Goal: Task Accomplishment & Management: Manage account settings

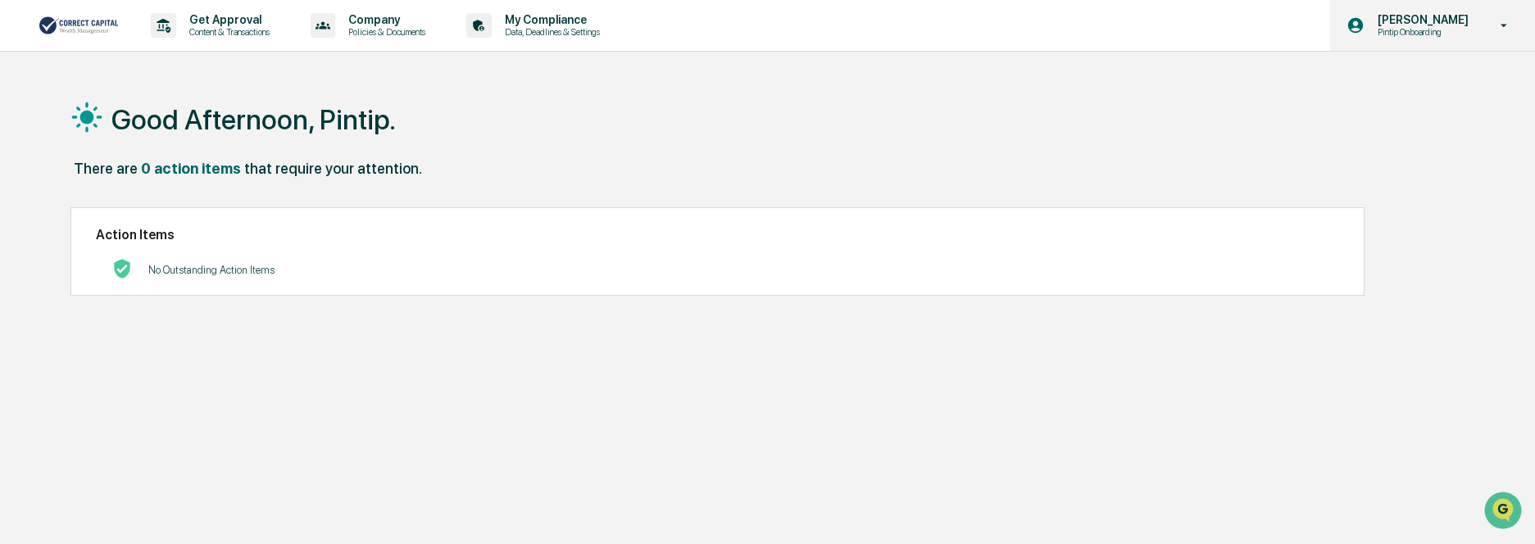
click at [1434, 31] on p "Pintip Onboarding" at bounding box center [1421, 31] width 112 height 11
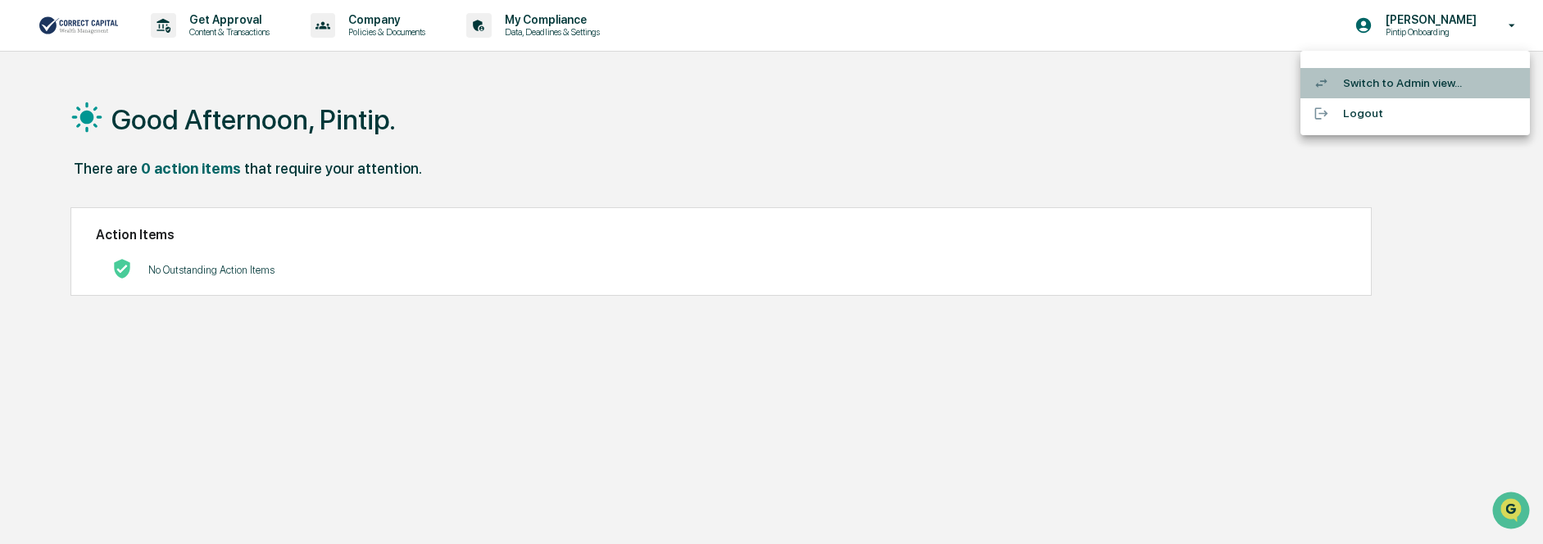
click at [1446, 86] on li "Switch to Admin view..." at bounding box center [1415, 83] width 229 height 30
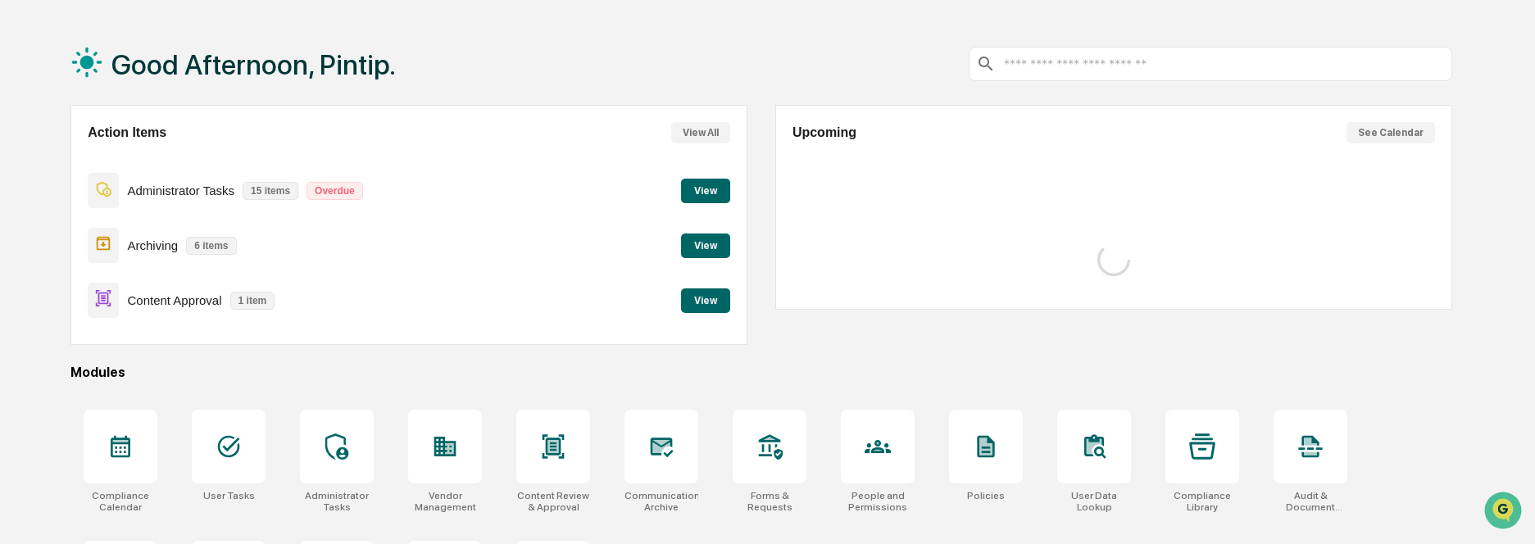
scroll to position [82, 0]
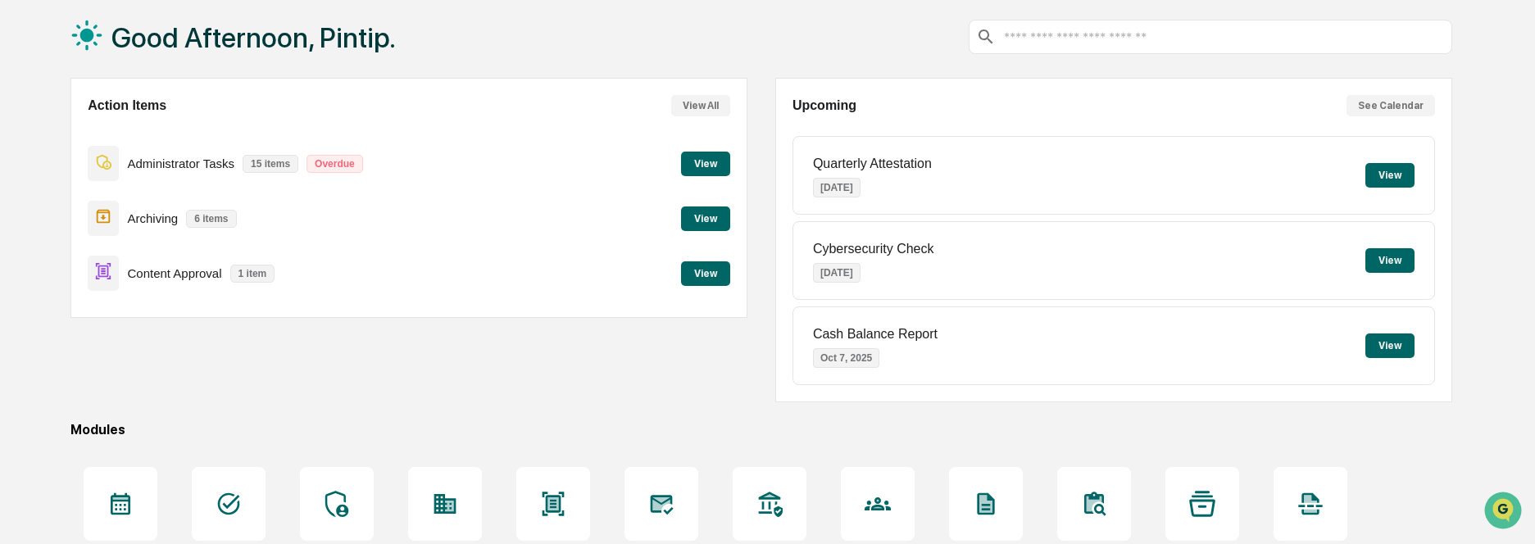
click at [699, 272] on button "View" at bounding box center [705, 273] width 49 height 25
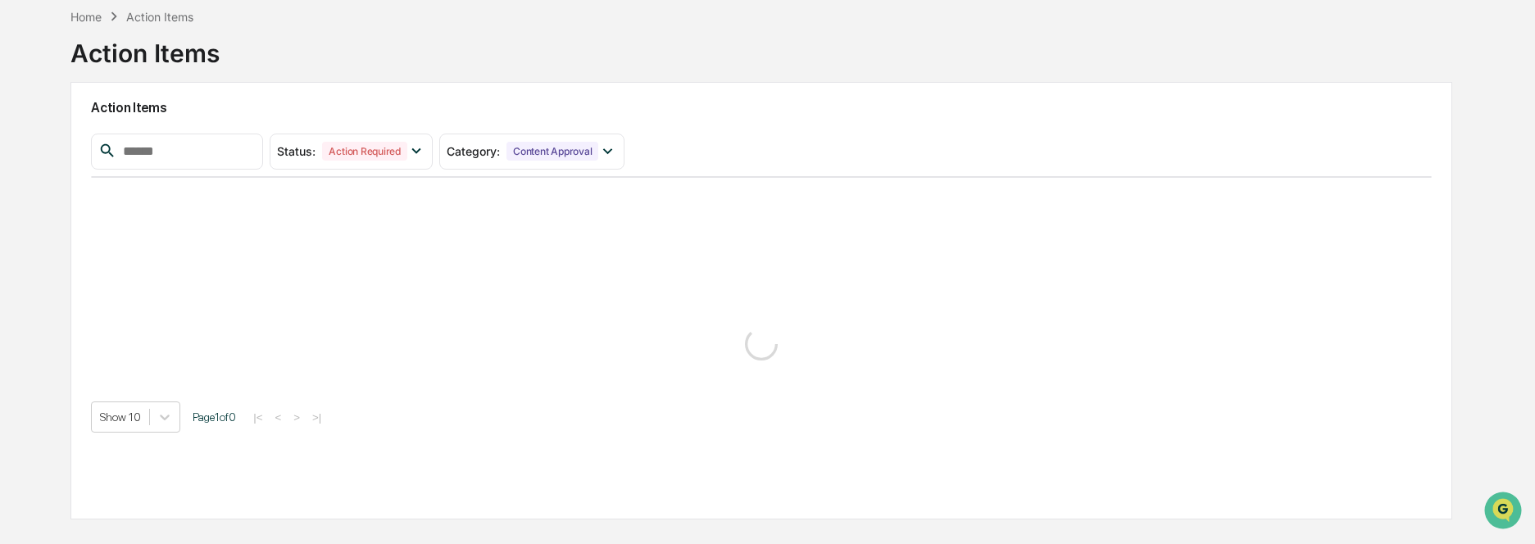
scroll to position [78, 0]
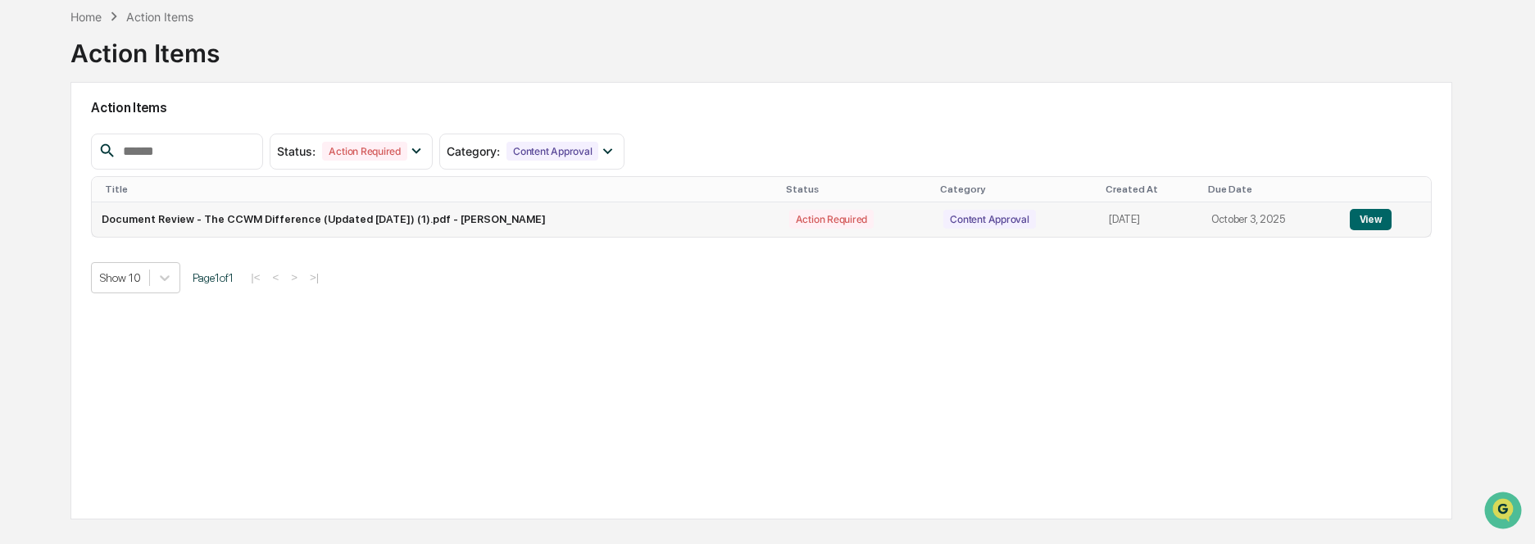
click at [1379, 221] on button "View" at bounding box center [1371, 219] width 42 height 21
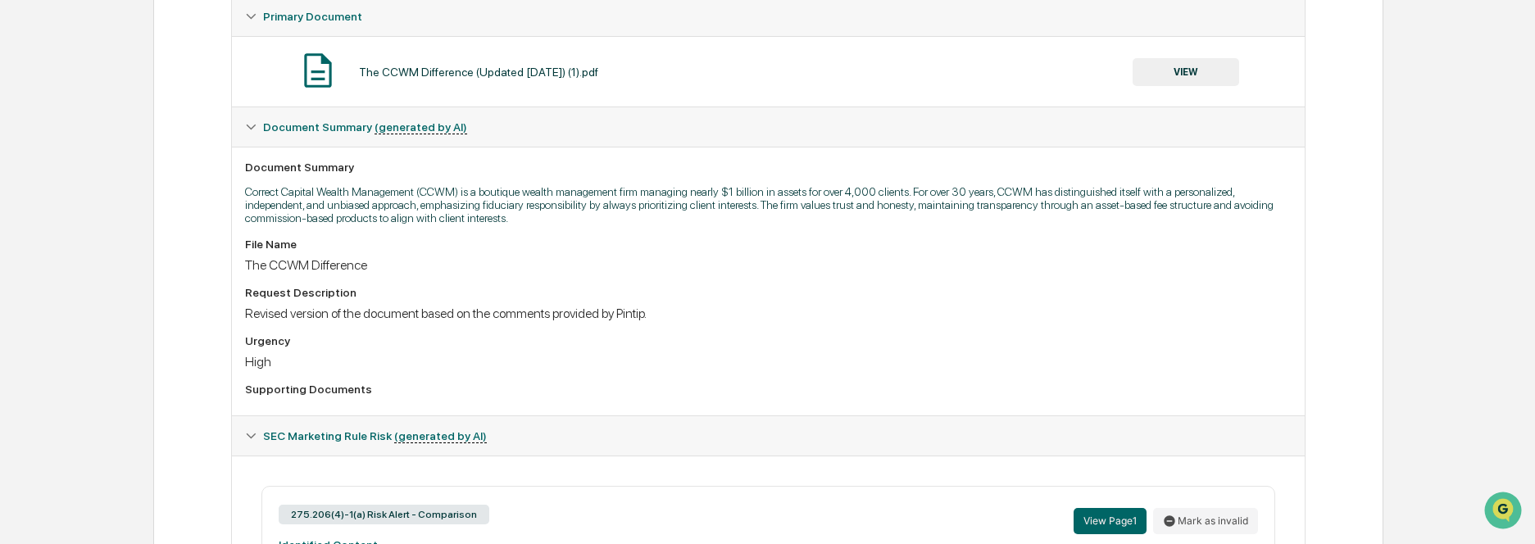
scroll to position [574, 0]
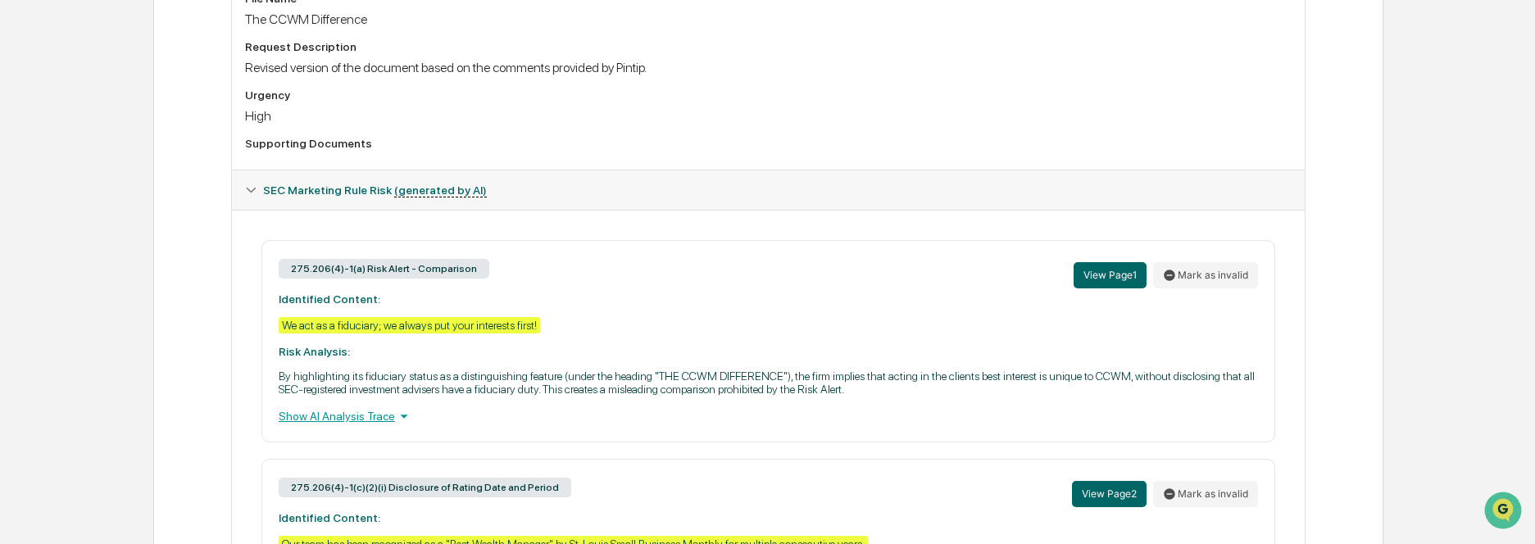
click at [380, 415] on div "Show AI Analysis Trace" at bounding box center [768, 416] width 979 height 18
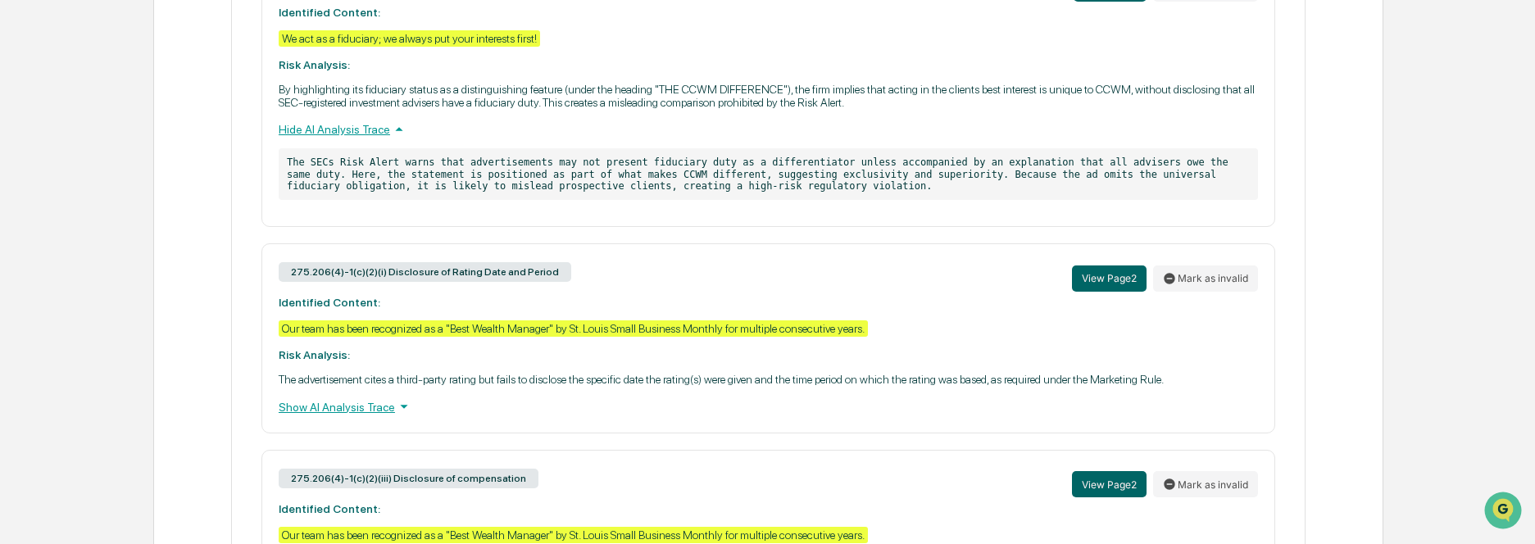
scroll to position [795, 0]
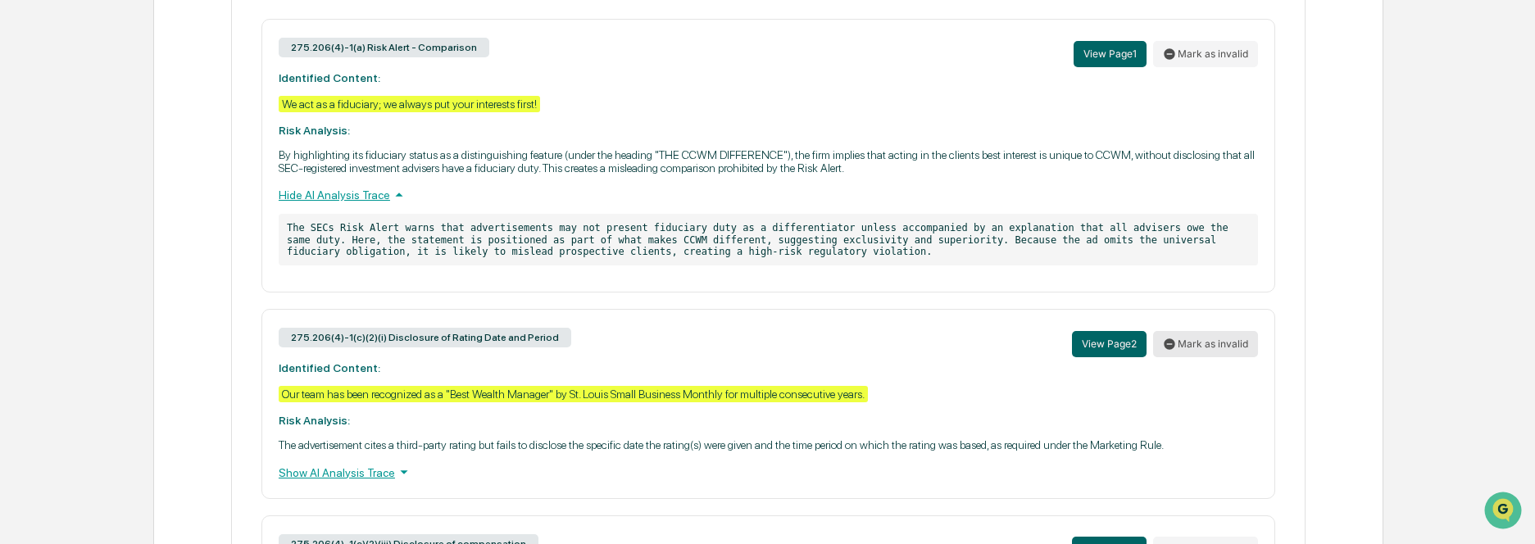
click at [1214, 348] on button "Mark as invalid" at bounding box center [1205, 344] width 105 height 26
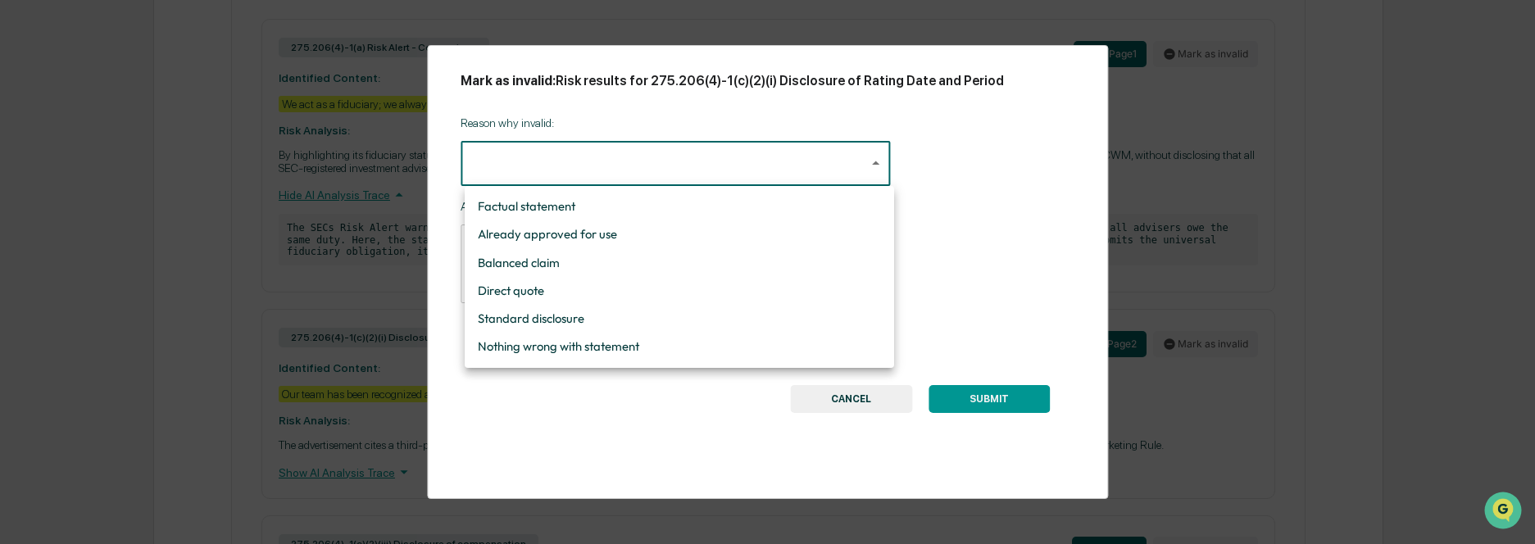
click at [1023, 253] on div at bounding box center [771, 272] width 1543 height 544
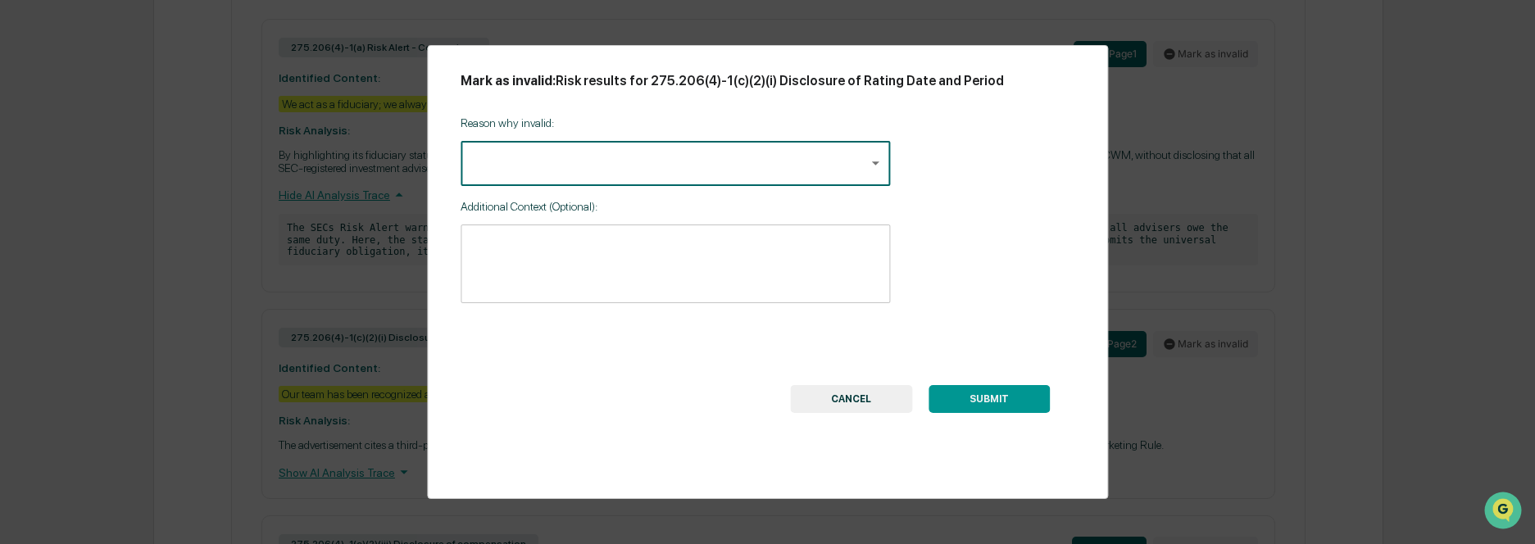
click at [838, 393] on button "CANCEL" at bounding box center [851, 399] width 122 height 28
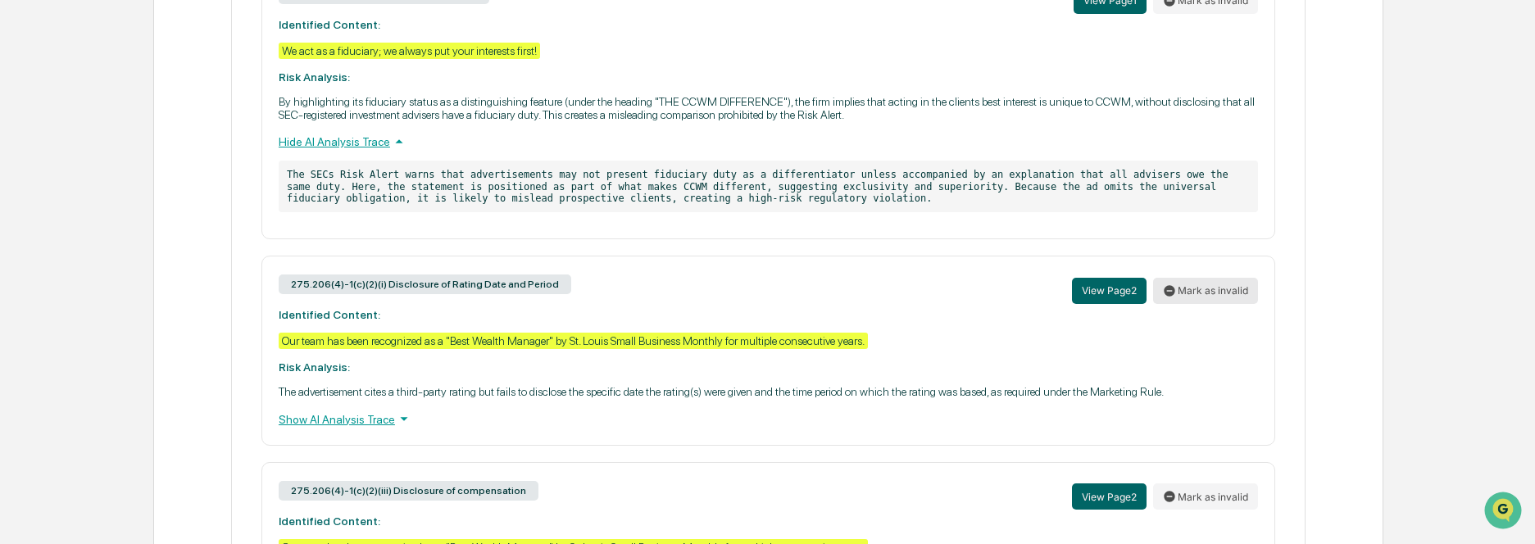
scroll to position [877, 0]
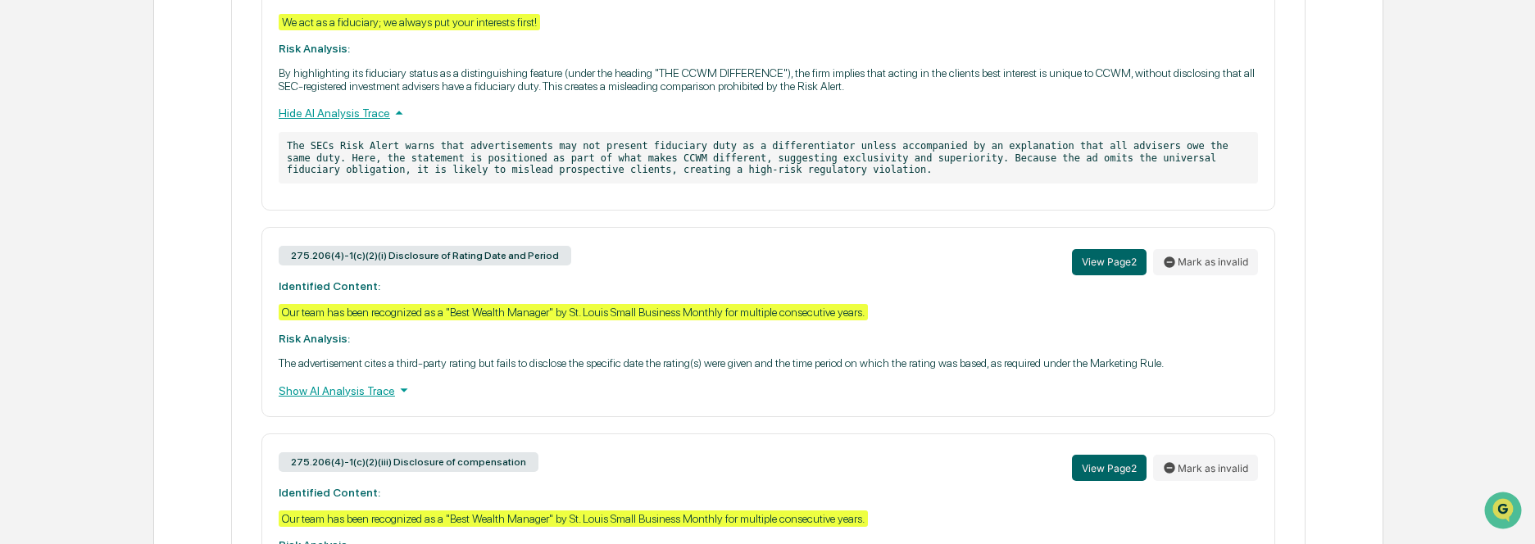
click at [377, 384] on div "Show AI Analysis Trace" at bounding box center [768, 390] width 979 height 18
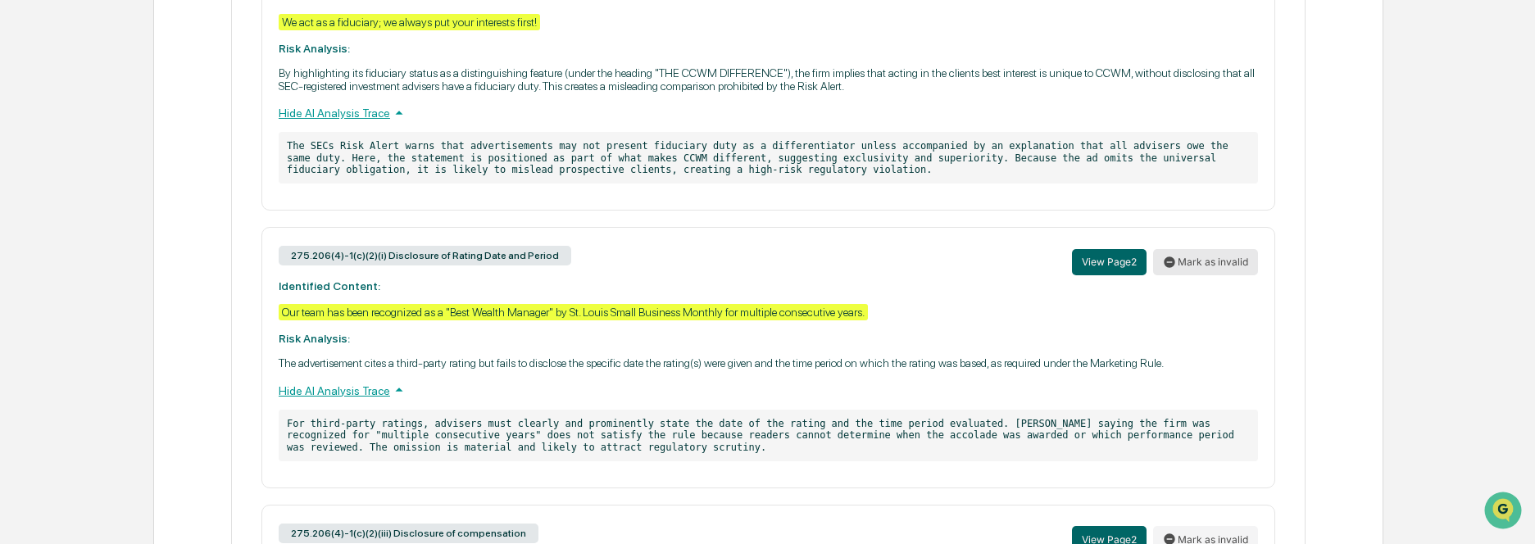
click at [1188, 270] on button "Mark as invalid" at bounding box center [1205, 262] width 105 height 26
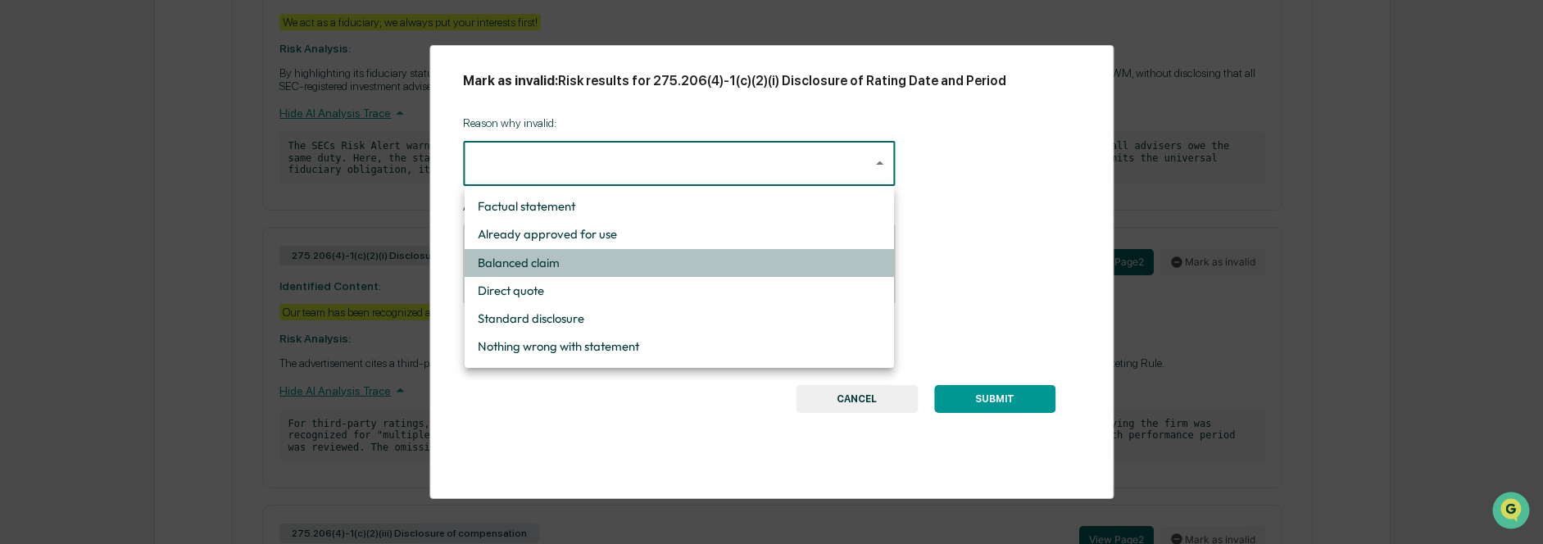
click at [676, 261] on li "Balanced claim" at bounding box center [679, 263] width 429 height 28
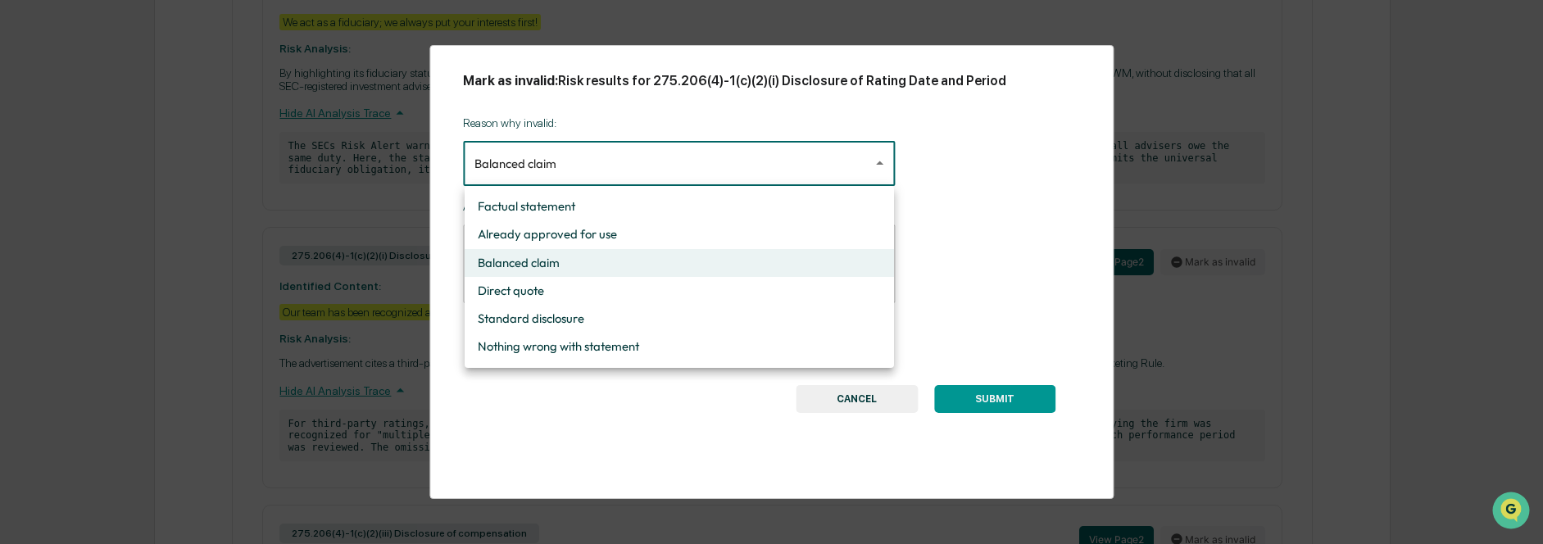
click at [704, 312] on li "Standard disclosure" at bounding box center [679, 319] width 429 height 28
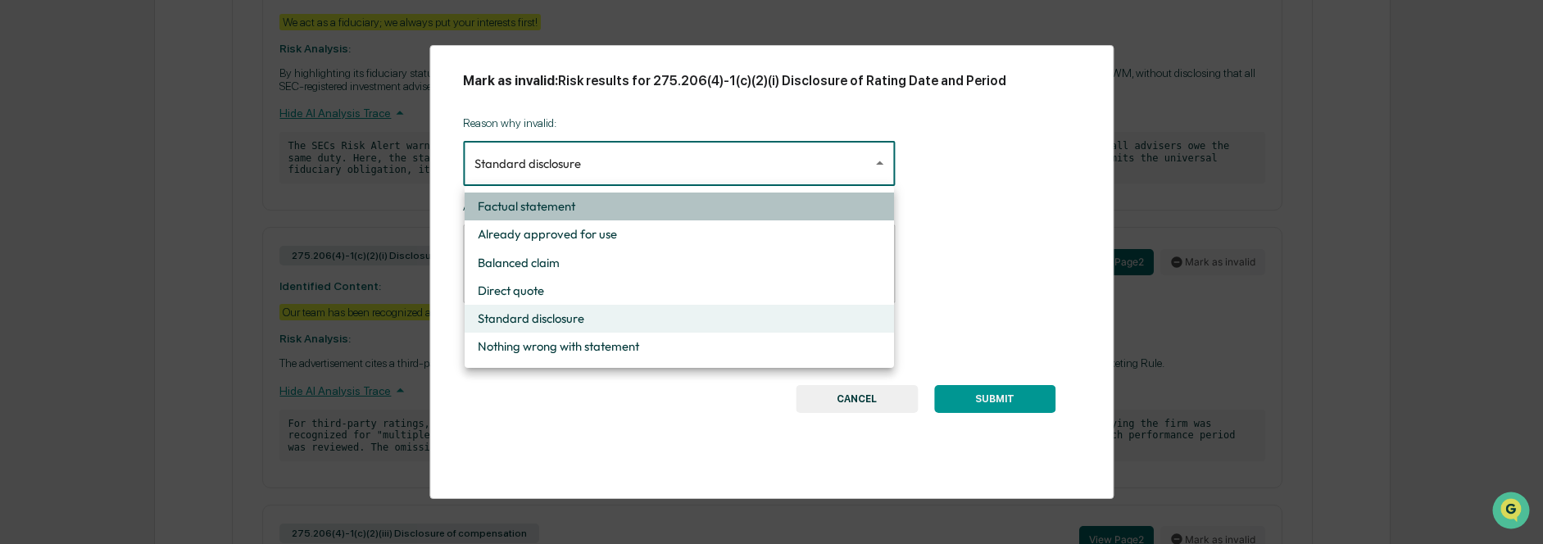
click at [658, 198] on li "Factual statement" at bounding box center [679, 207] width 429 height 28
type input "**********"
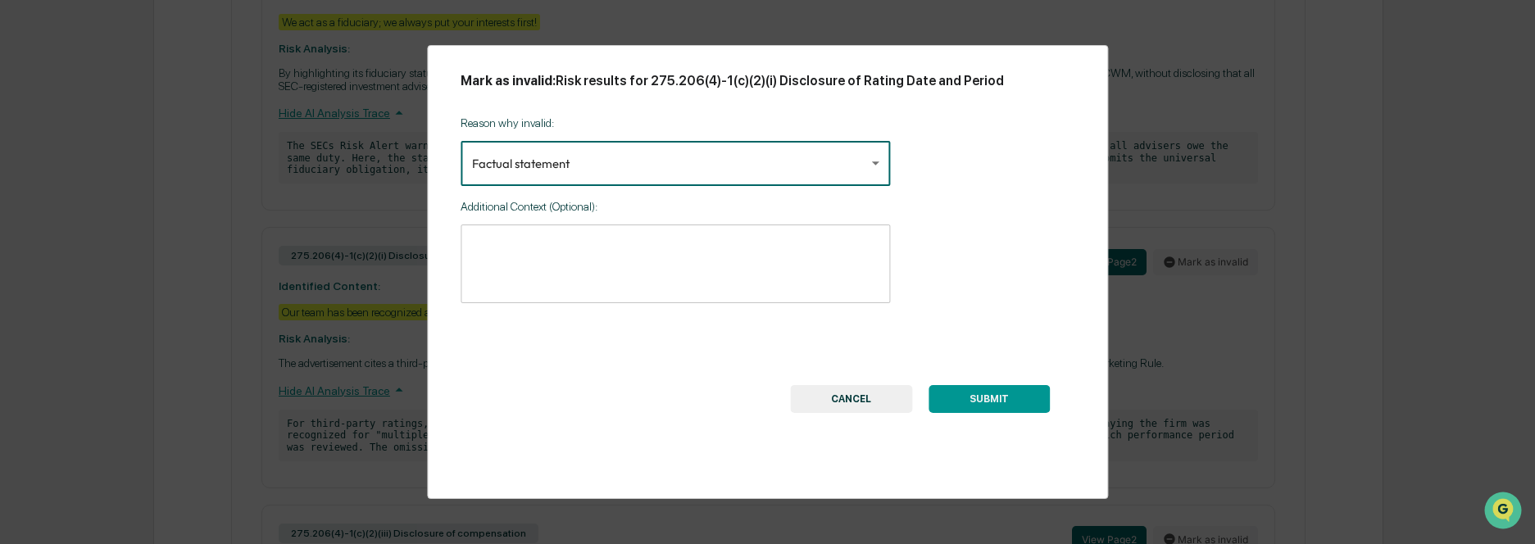
click at [578, 243] on textarea at bounding box center [675, 264] width 406 height 52
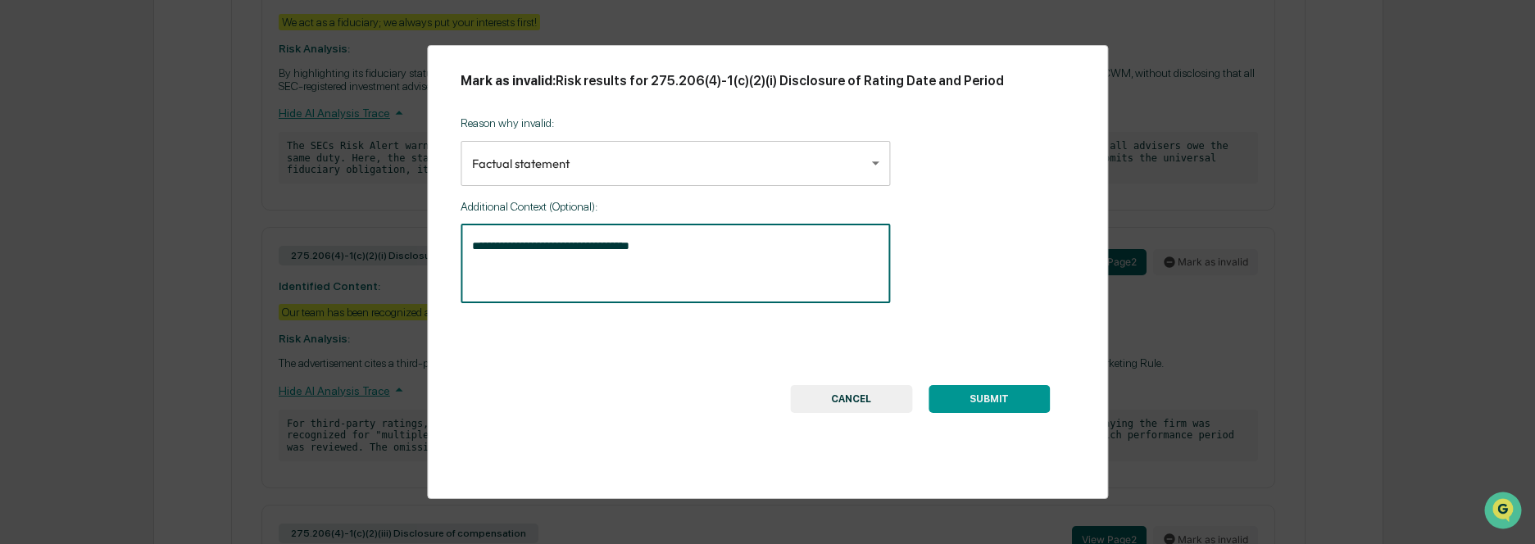
type textarea "**********"
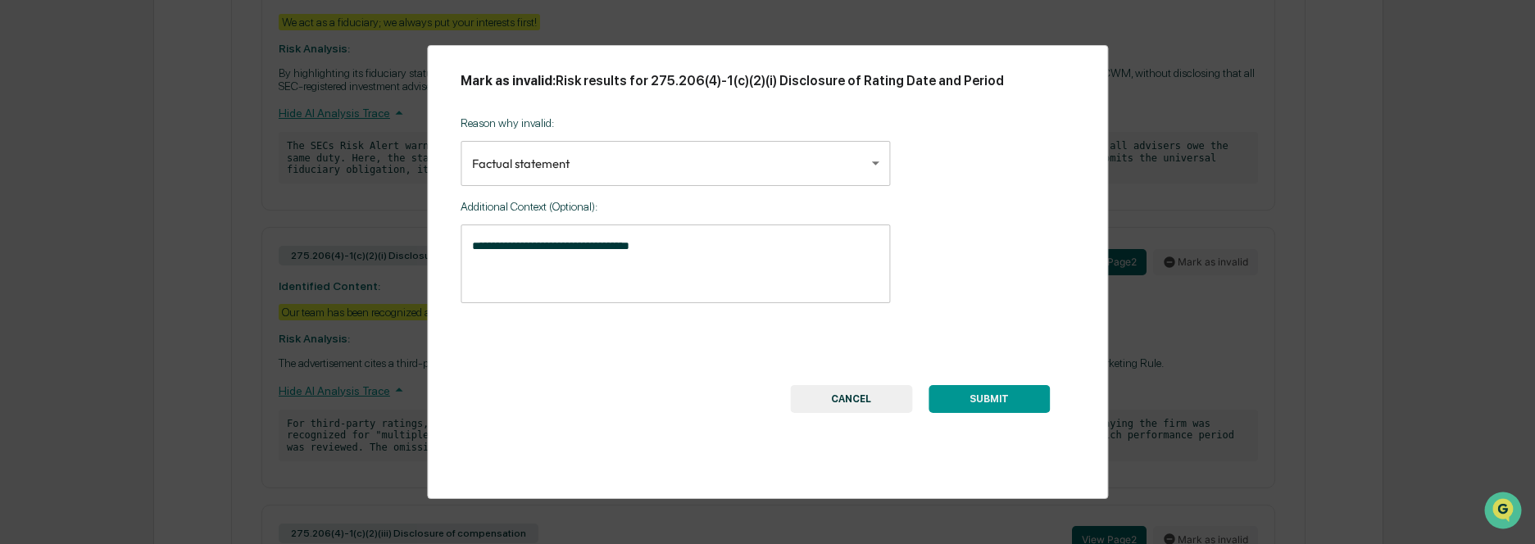
click at [1027, 397] on button "SUBMIT" at bounding box center [989, 399] width 121 height 28
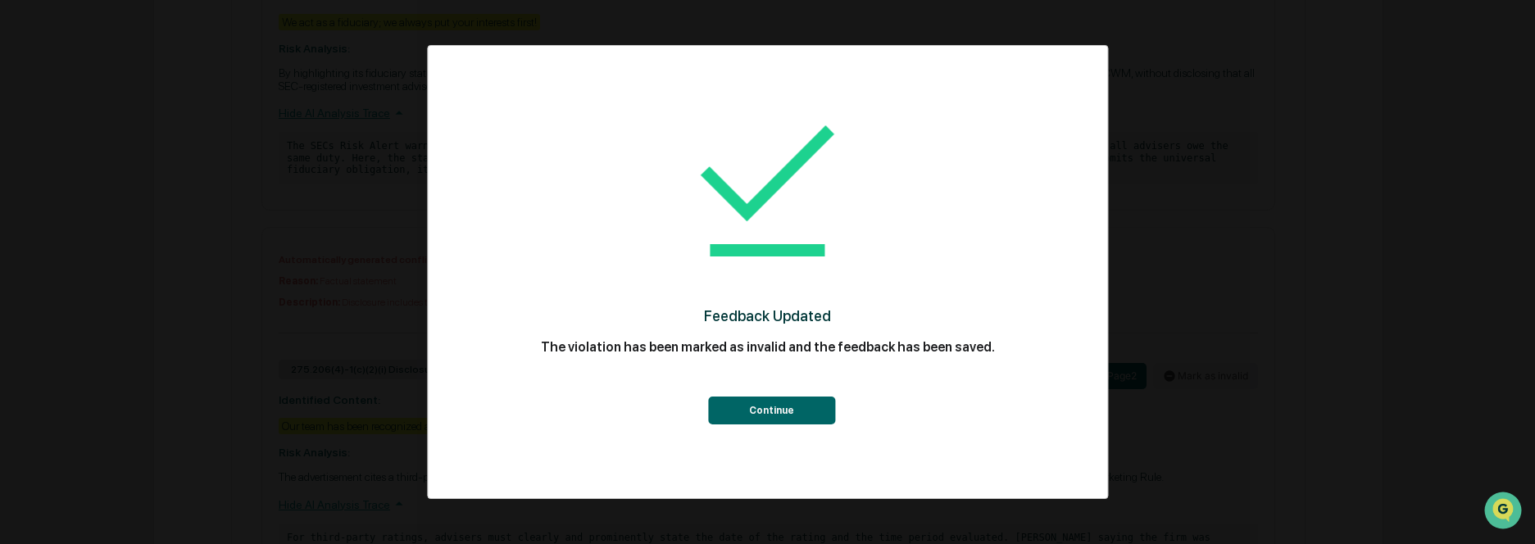
click at [786, 415] on button "Continue" at bounding box center [771, 411] width 127 height 28
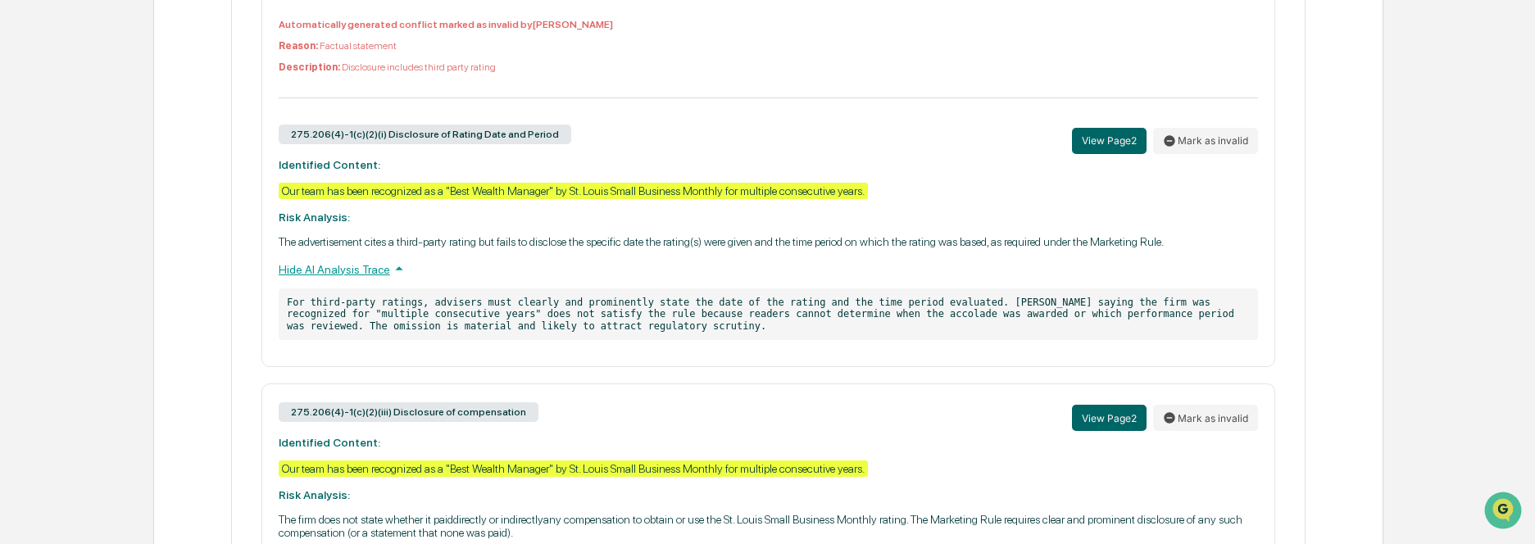
scroll to position [1123, 0]
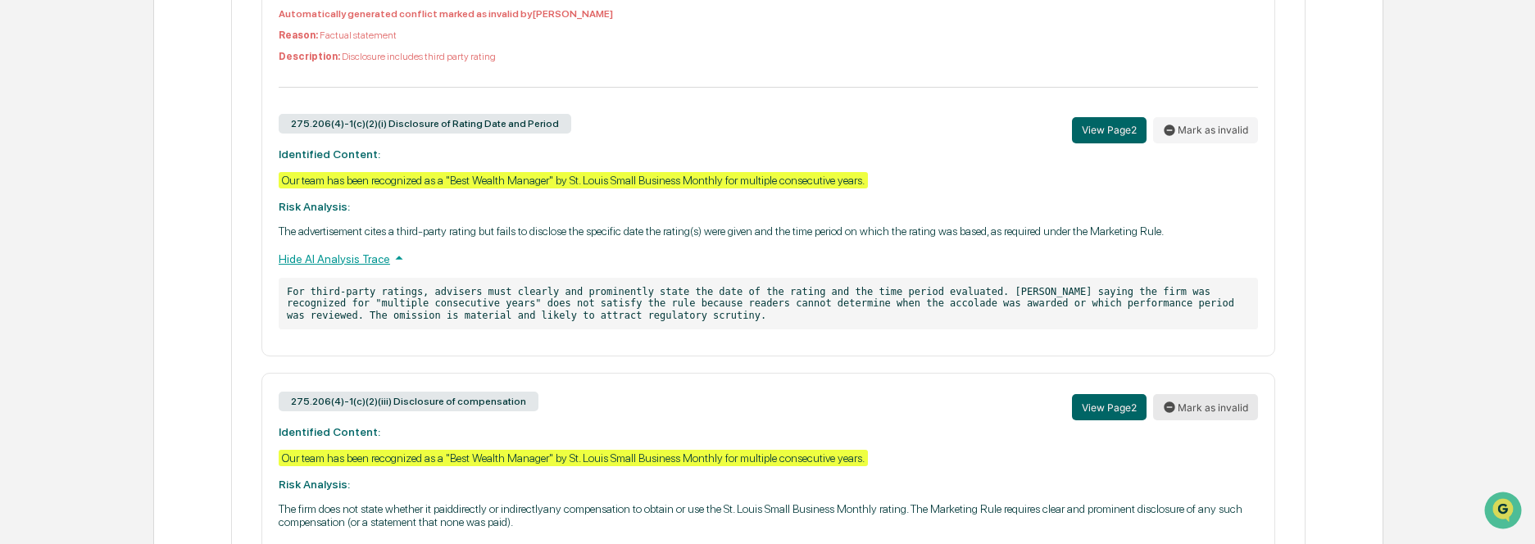
click at [1219, 402] on button "Mark as invalid" at bounding box center [1205, 407] width 105 height 26
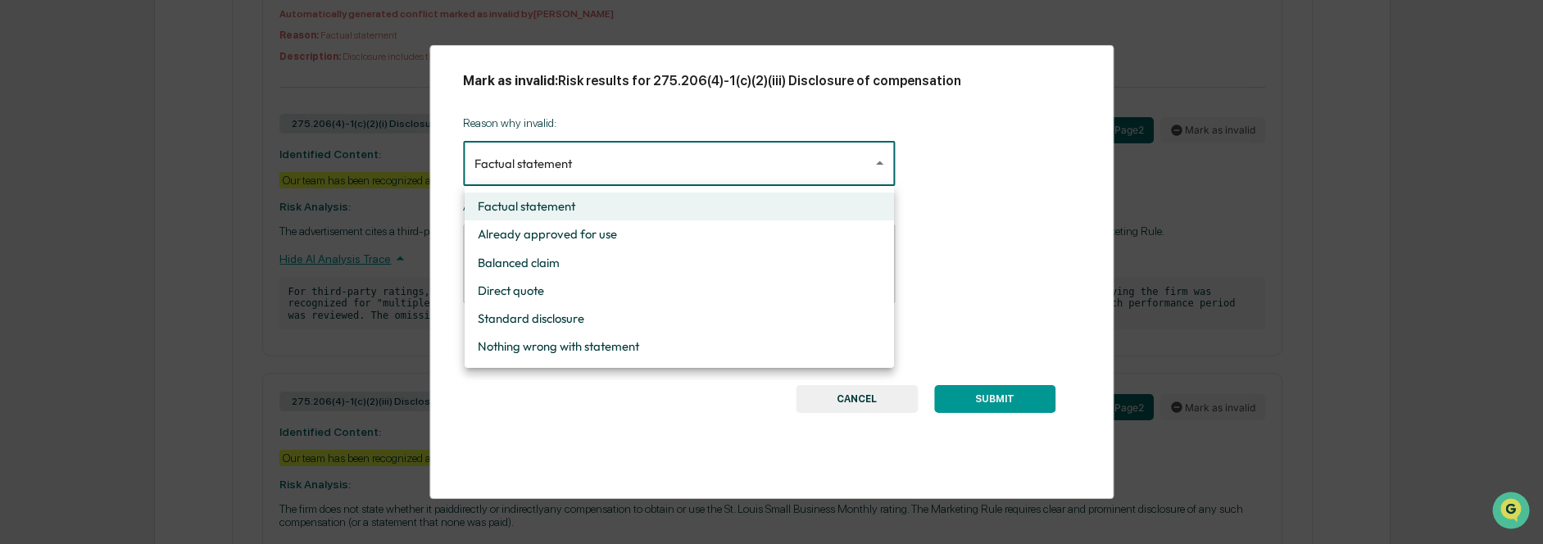
click at [629, 166] on div at bounding box center [771, 272] width 1543 height 544
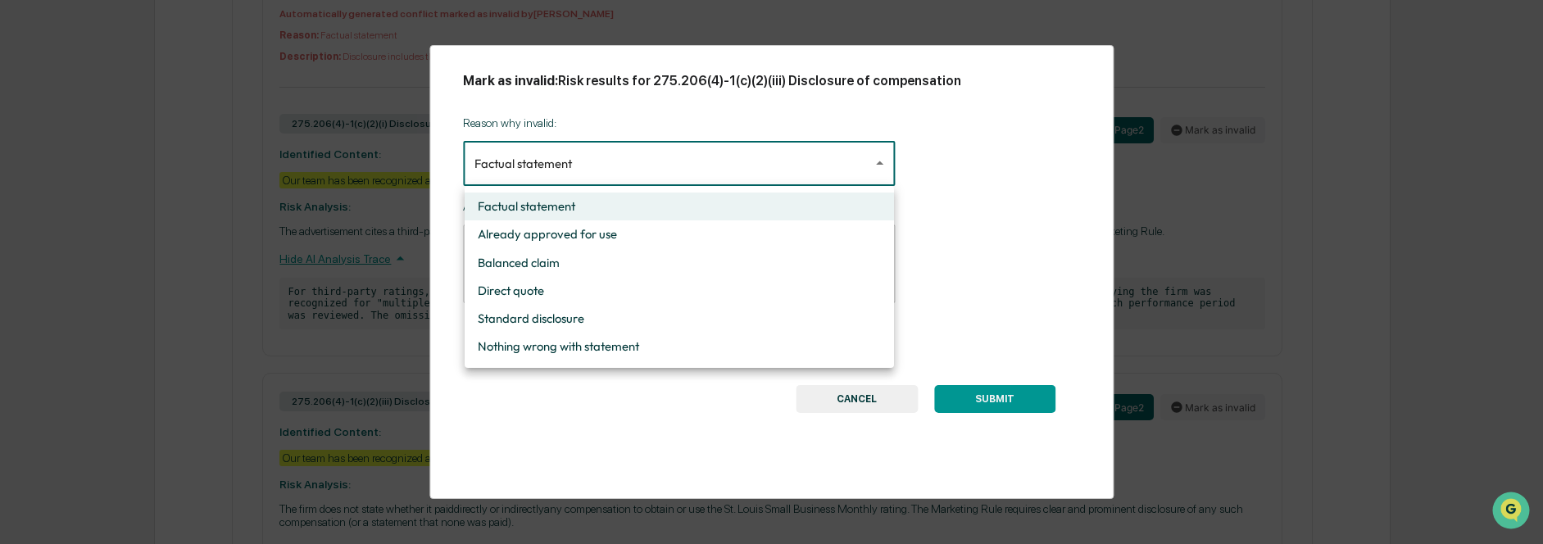
click at [818, 398] on div at bounding box center [771, 272] width 1543 height 544
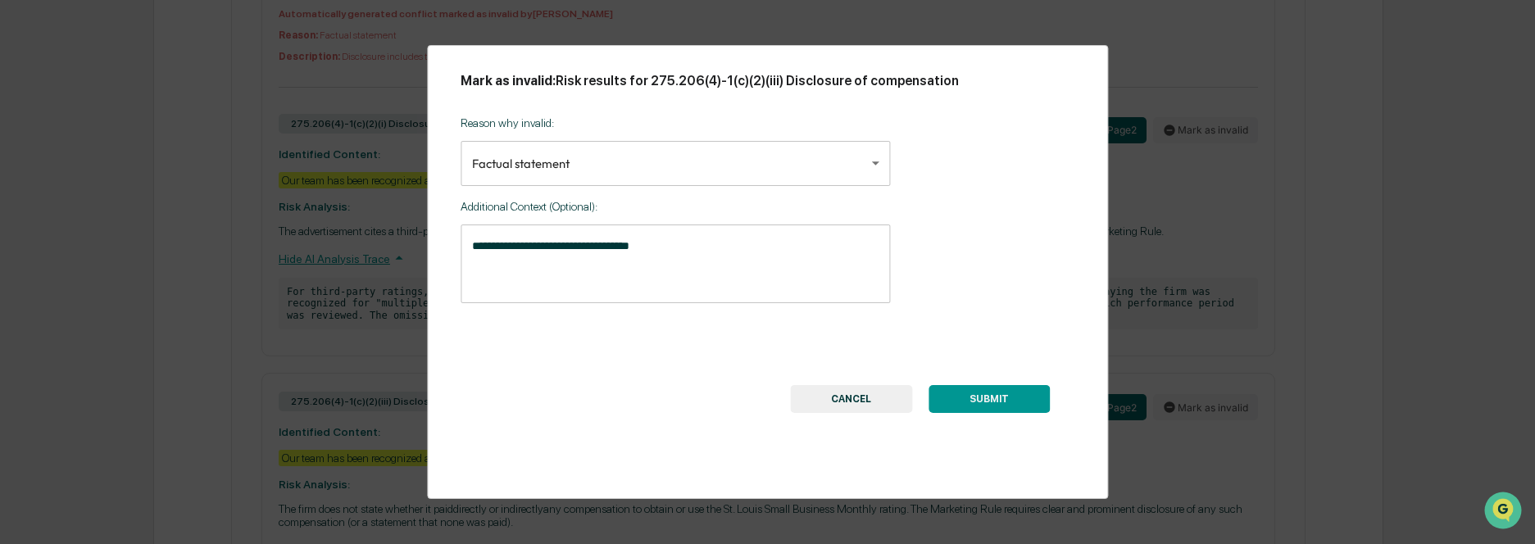
click at [818, 398] on button "CANCEL" at bounding box center [851, 399] width 122 height 28
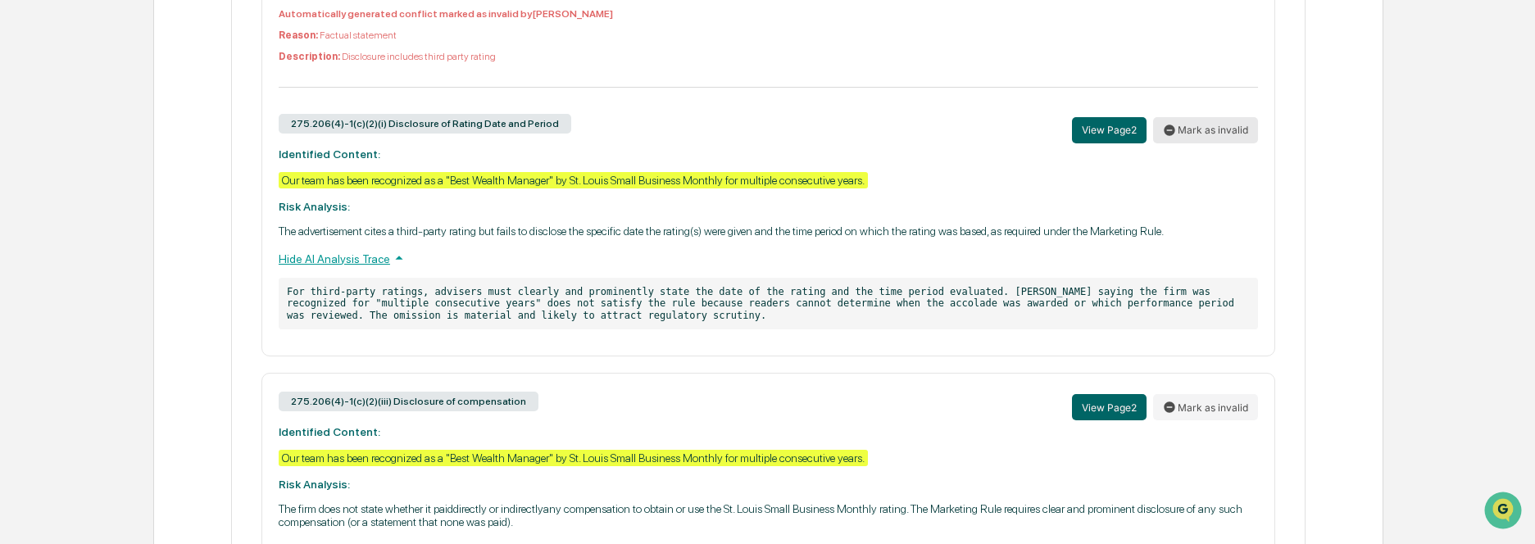
click at [1185, 137] on button "Mark as invalid" at bounding box center [1205, 130] width 105 height 26
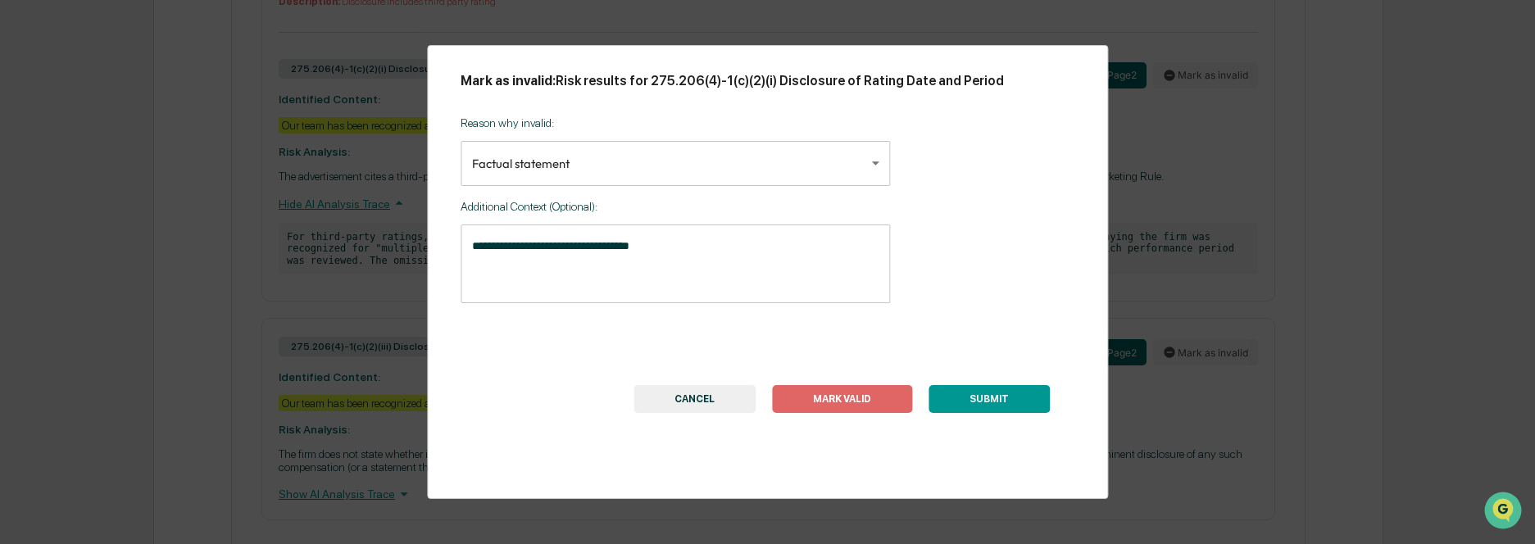
scroll to position [1226, 0]
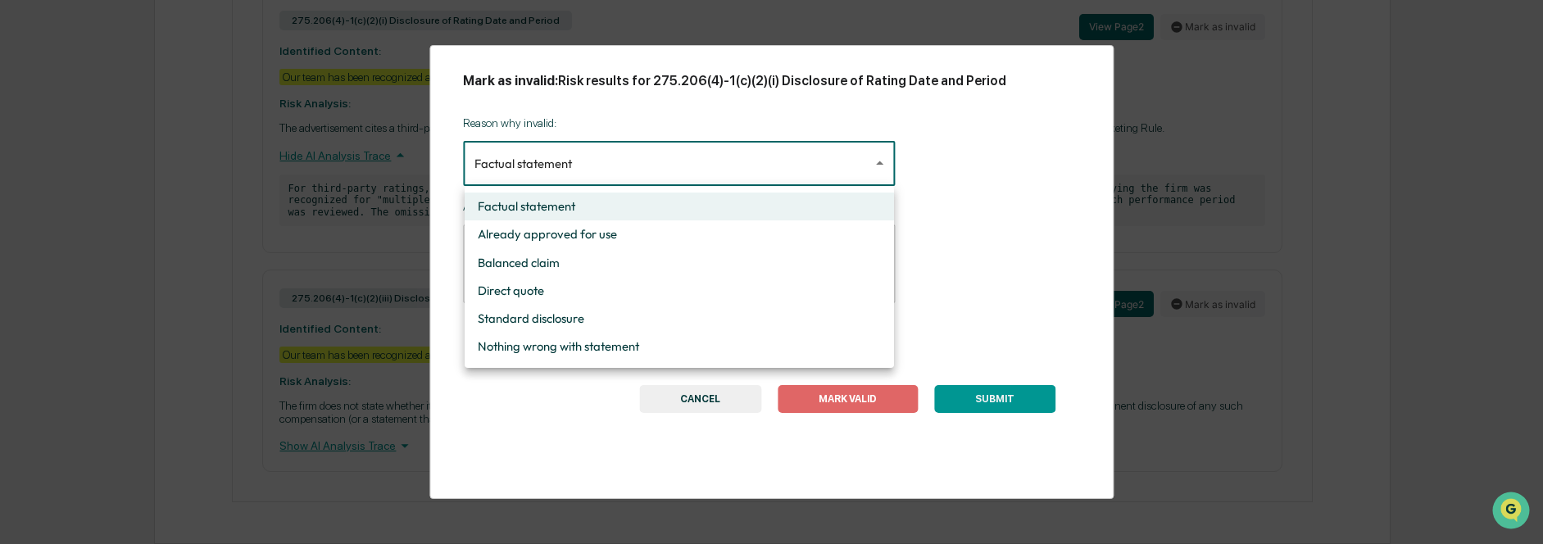
click at [834, 165] on div at bounding box center [771, 272] width 1543 height 544
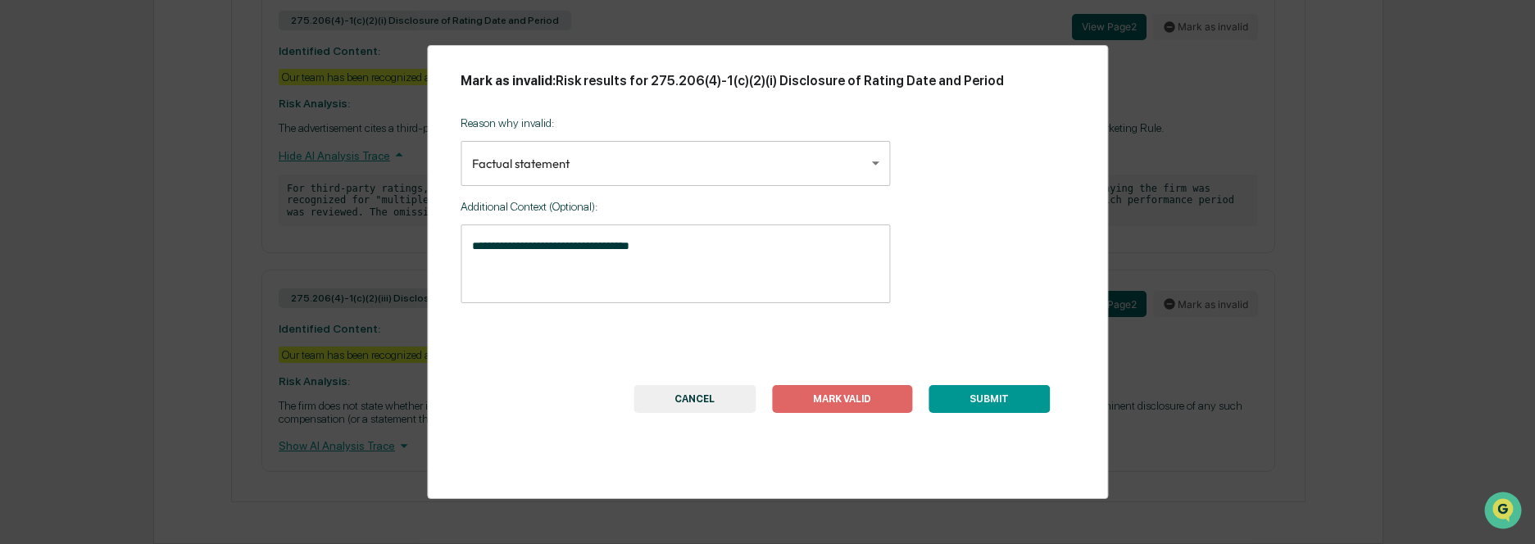
click at [688, 400] on button "CANCEL" at bounding box center [694, 399] width 122 height 28
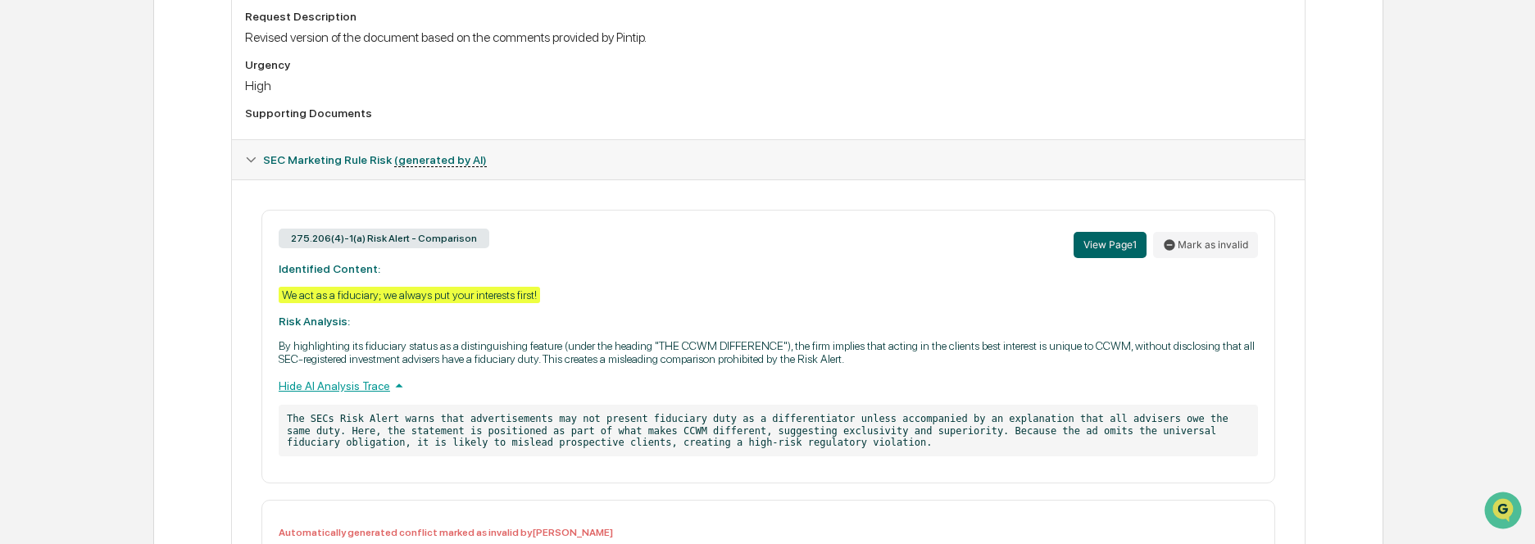
scroll to position [570, 0]
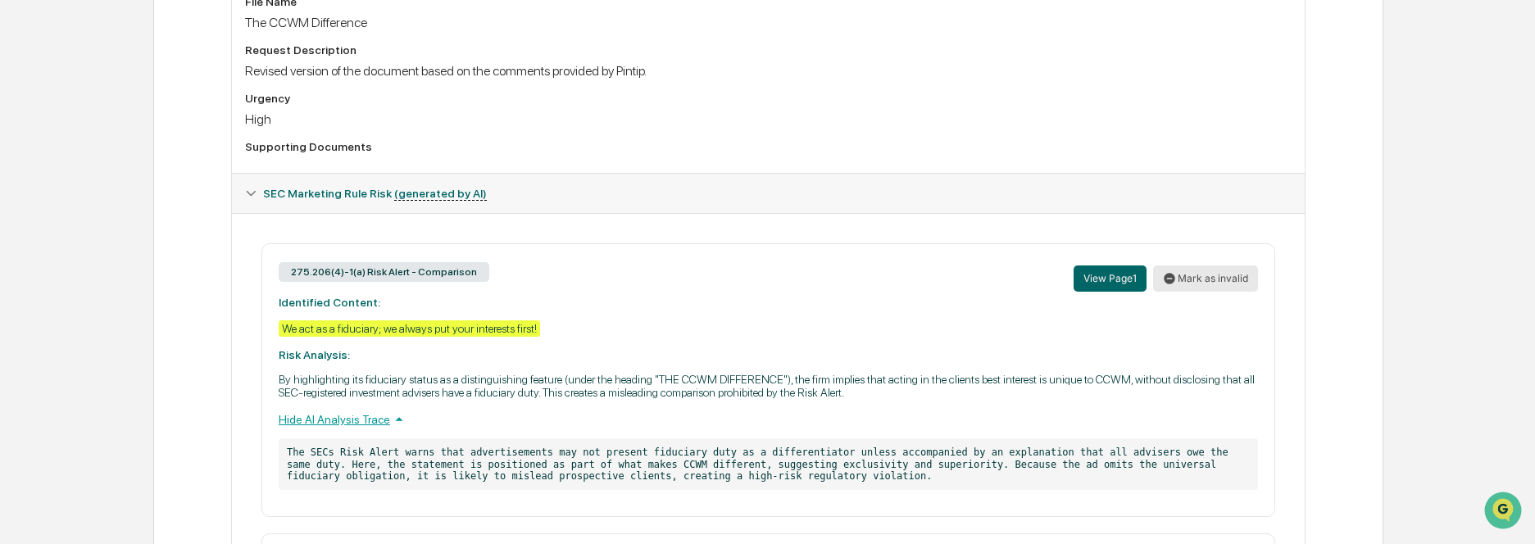
click at [1205, 284] on button "Mark as invalid" at bounding box center [1205, 279] width 105 height 26
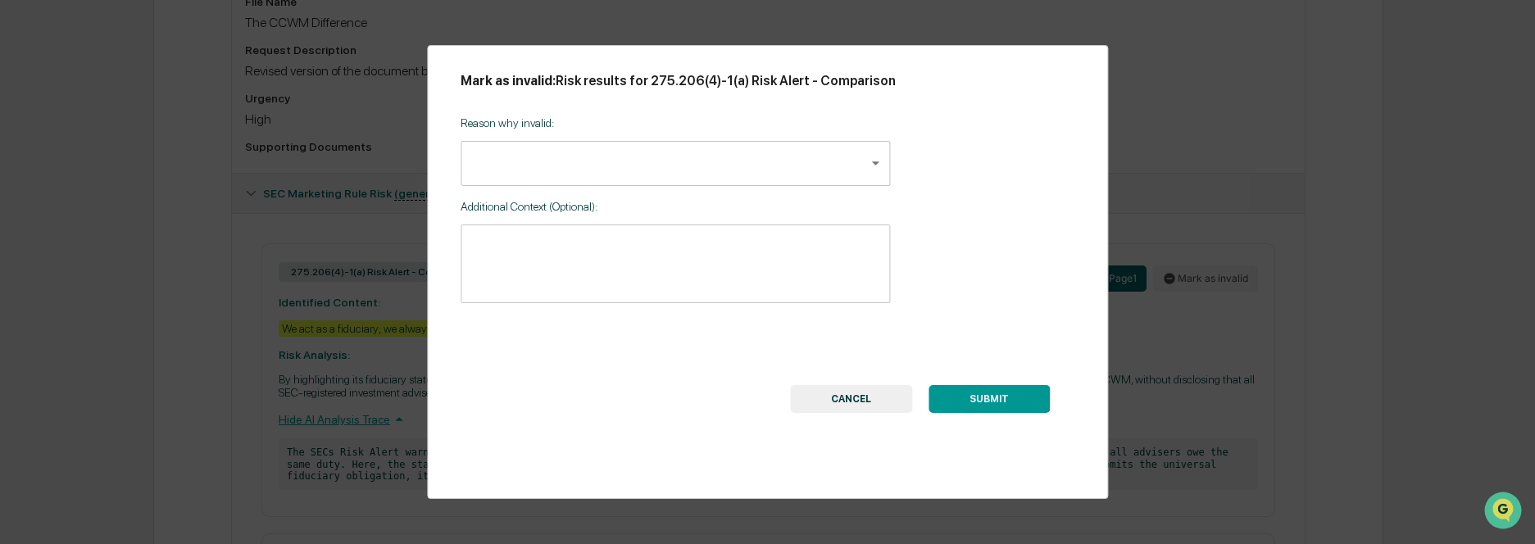
click at [839, 400] on button "CANCEL" at bounding box center [851, 399] width 122 height 28
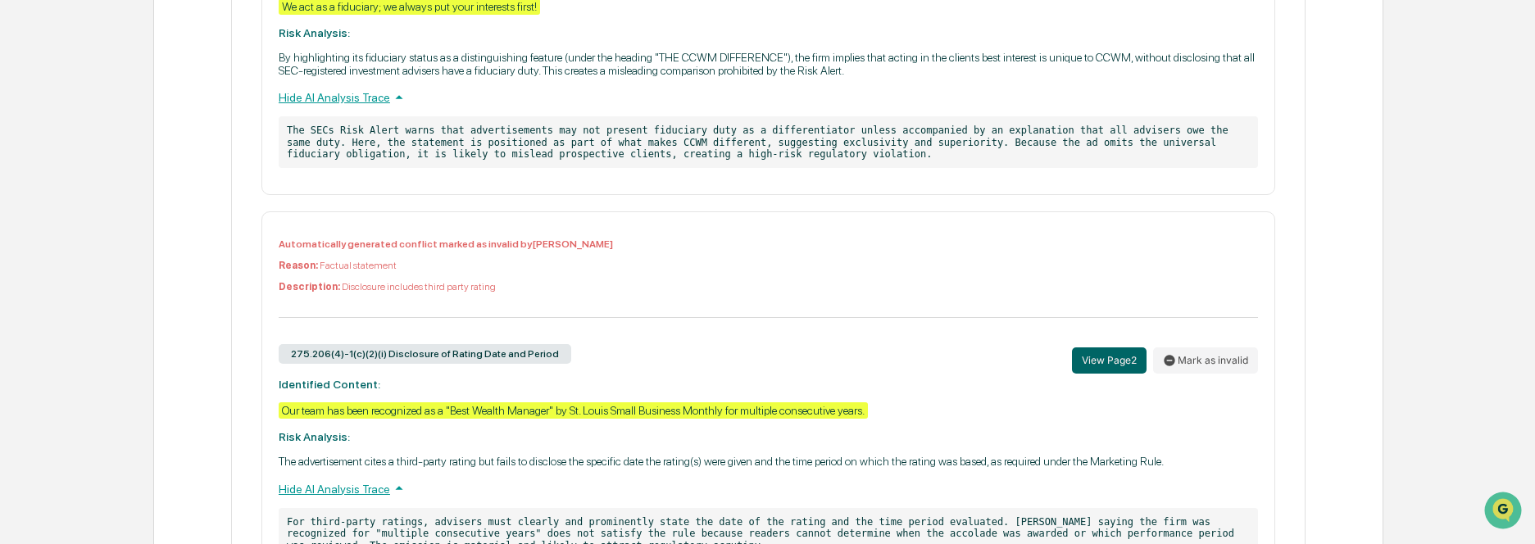
scroll to position [898, 0]
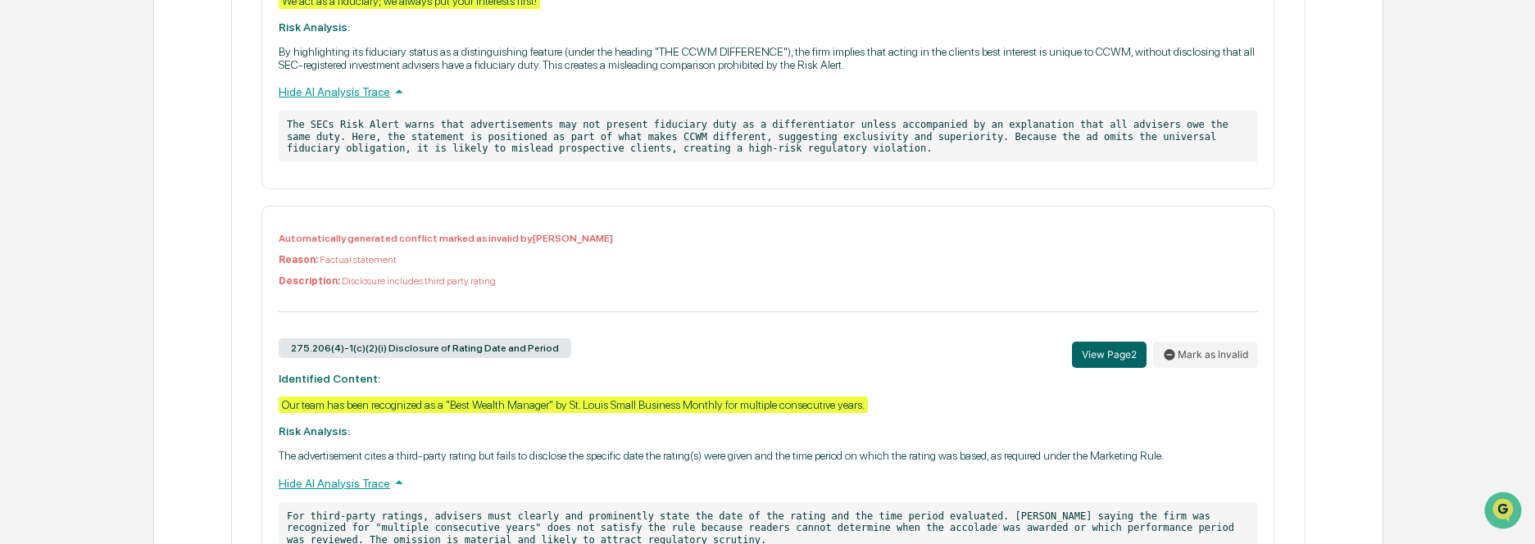
click at [556, 282] on p "Description: Disclosure includes third party rating" at bounding box center [768, 280] width 979 height 11
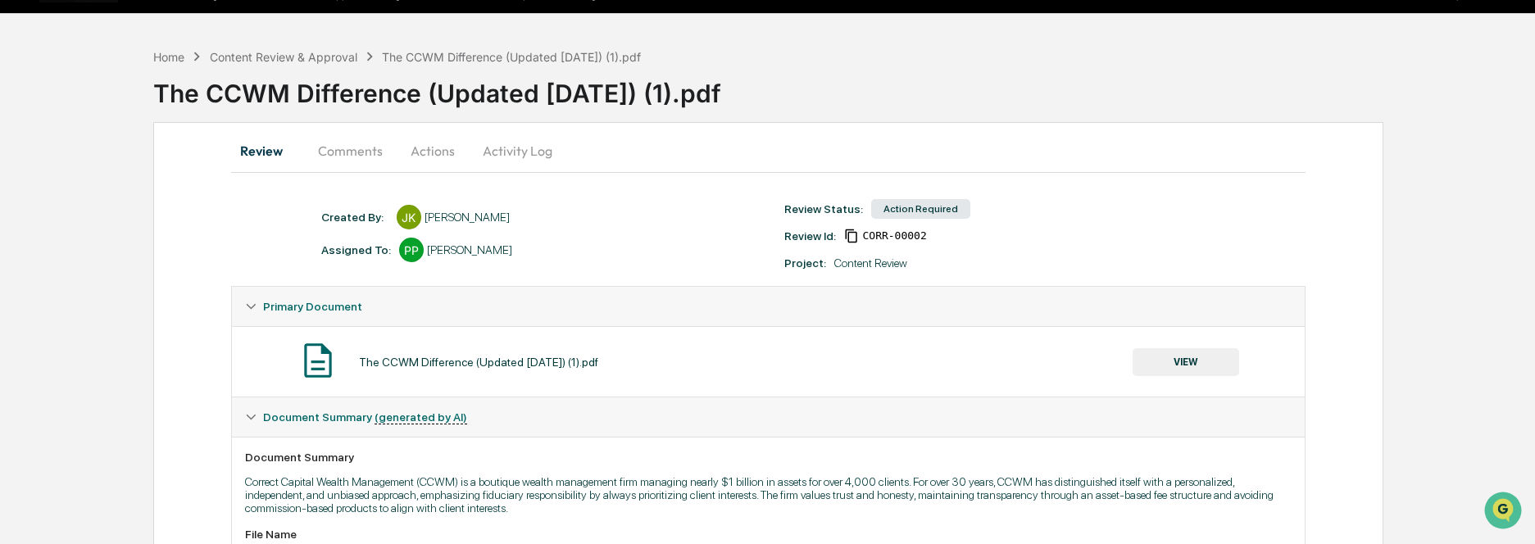
scroll to position [0, 0]
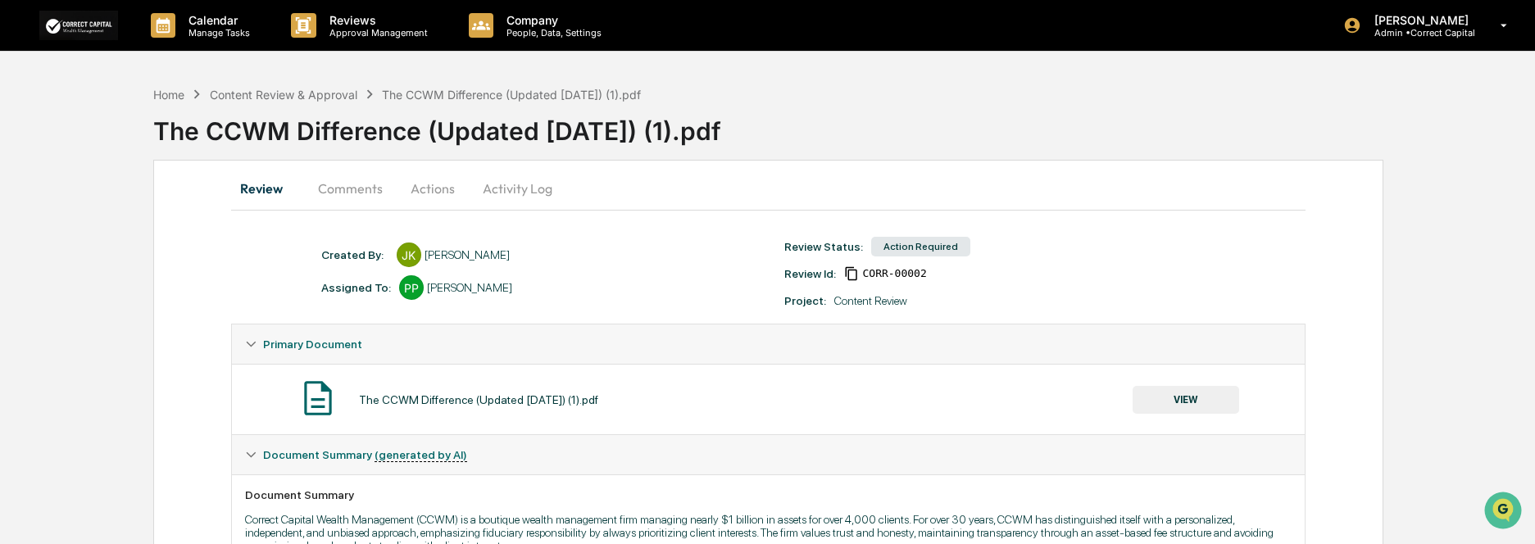
click at [320, 189] on button "Comments" at bounding box center [350, 188] width 91 height 39
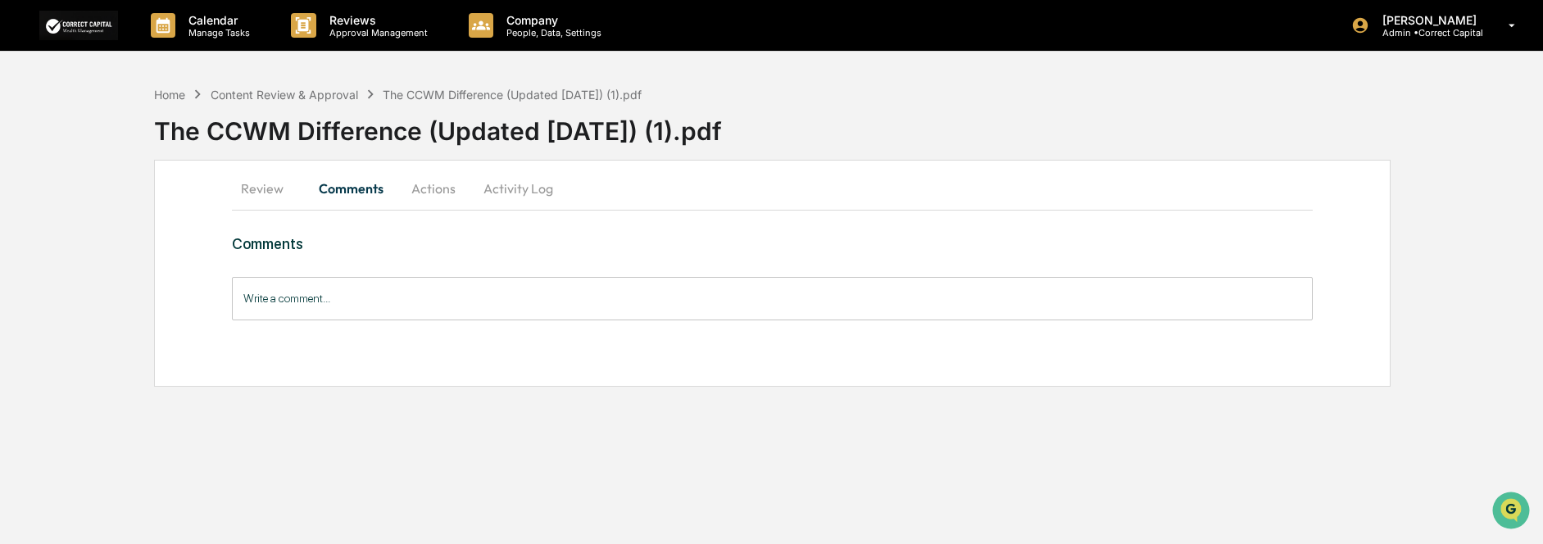
click at [276, 187] on button "Review" at bounding box center [269, 188] width 74 height 39
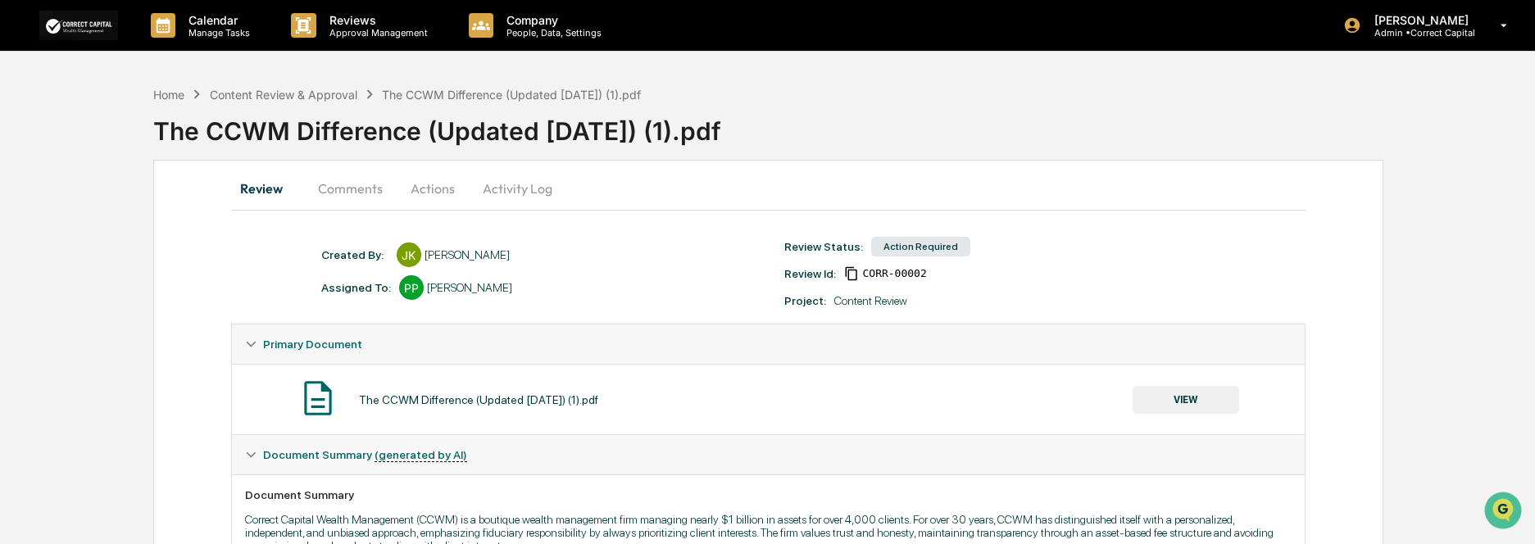
click at [1204, 402] on button "VIEW" at bounding box center [1186, 400] width 107 height 28
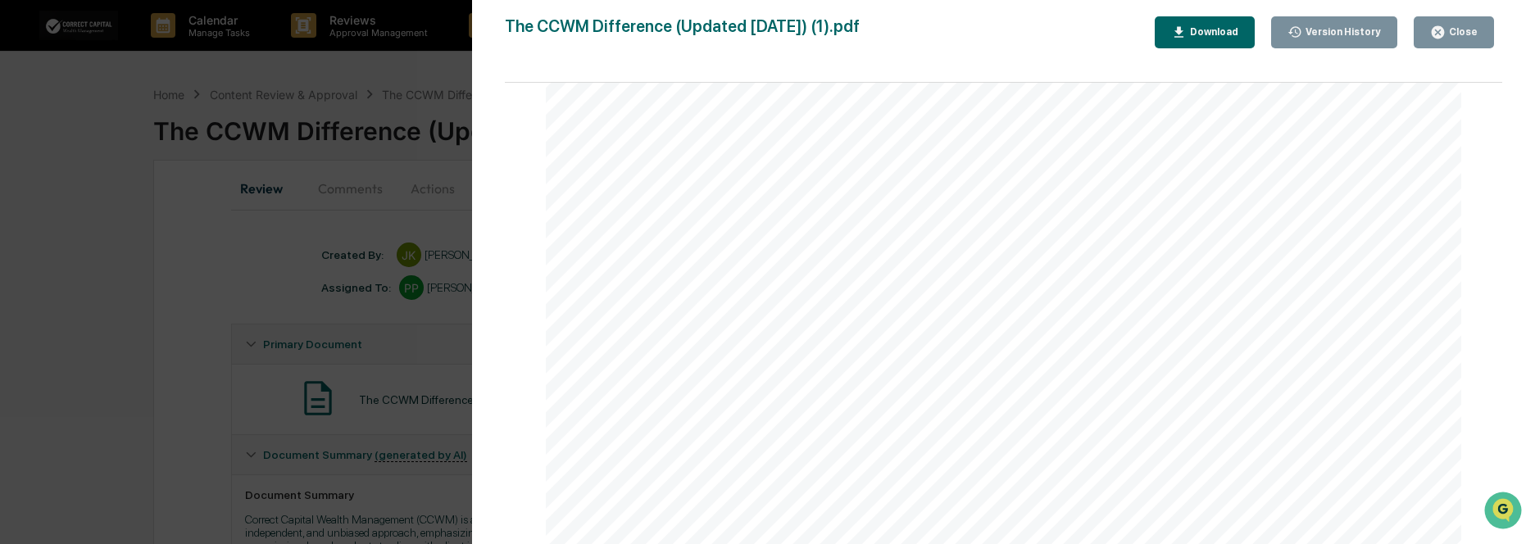
scroll to position [164, 0]
click at [1470, 25] on div "Close" at bounding box center [1454, 33] width 48 height 16
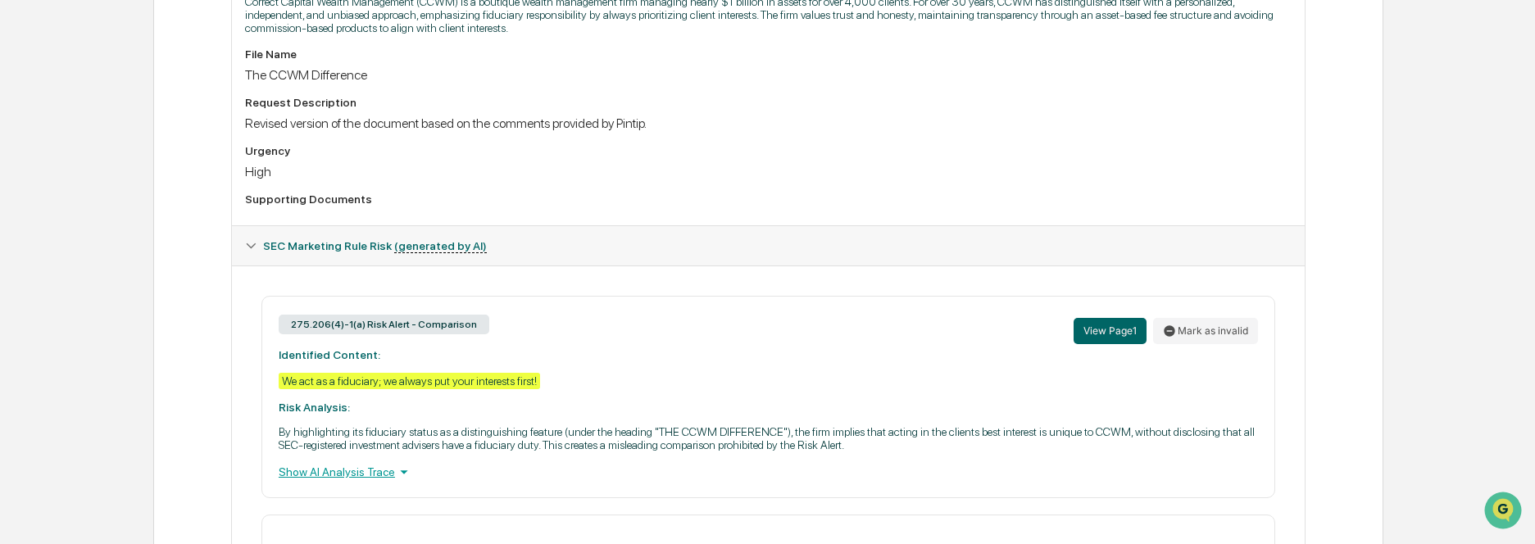
scroll to position [574, 0]
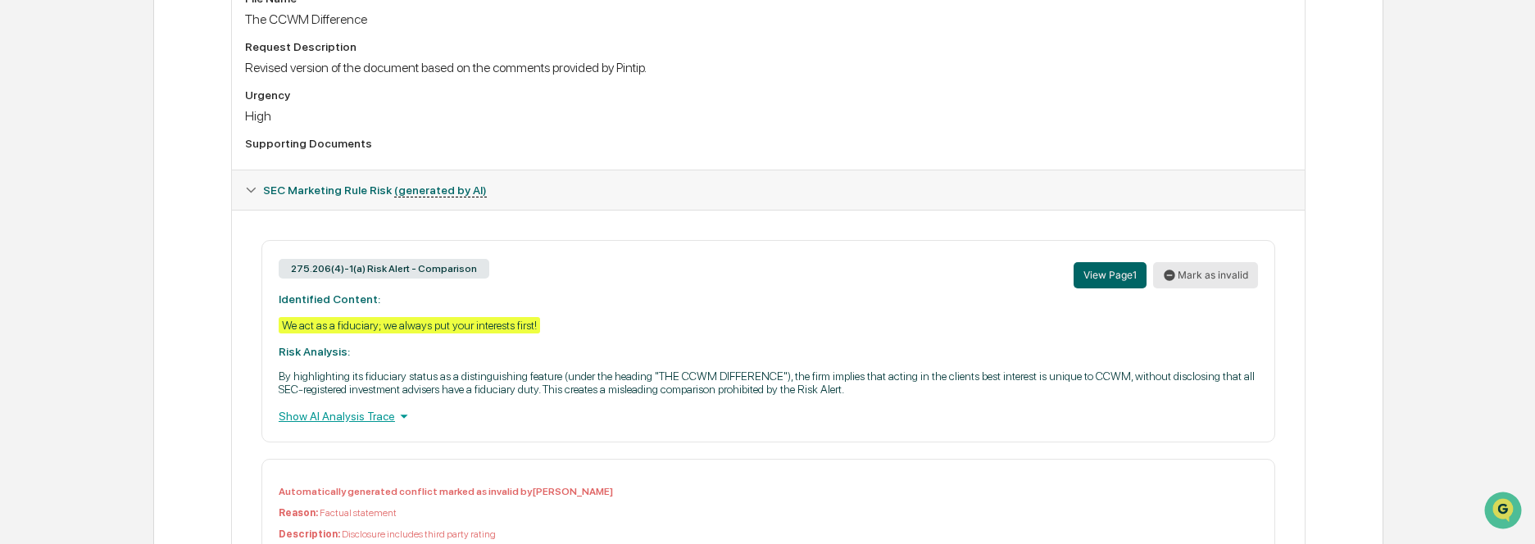
click at [1189, 277] on button "Mark as invalid" at bounding box center [1205, 275] width 105 height 26
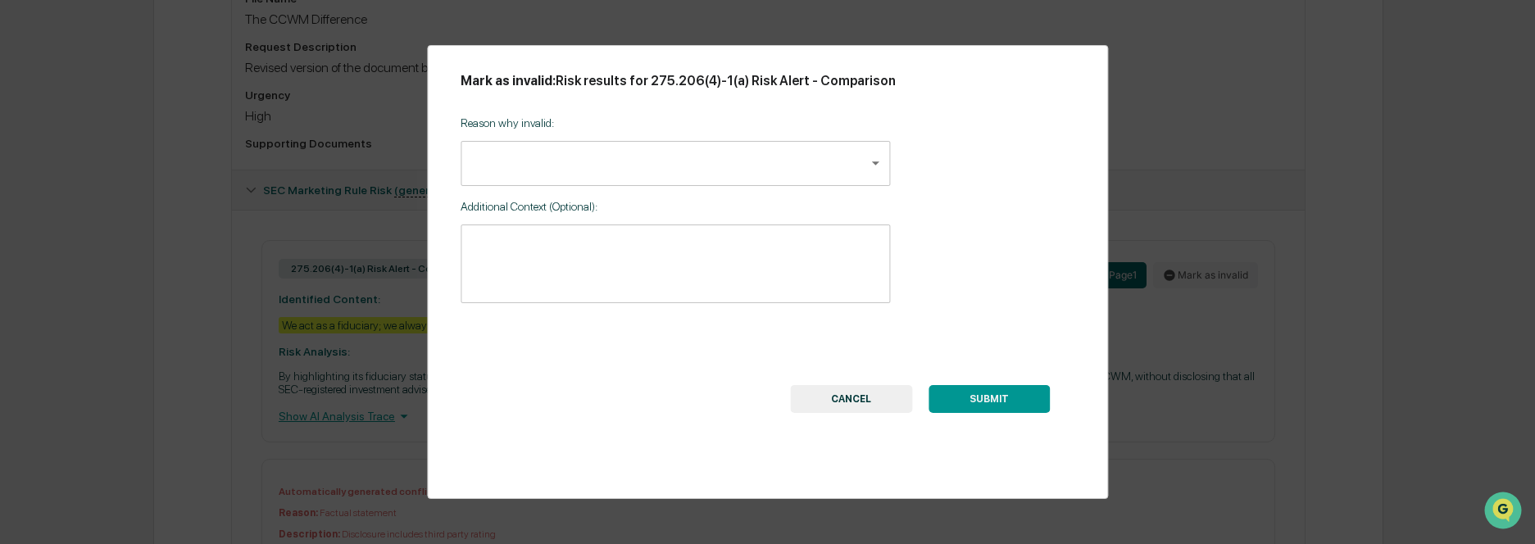
drag, startPoint x: 648, startPoint y: 78, endPoint x: 898, endPoint y: 87, distance: 250.1
click at [898, 87] on h2 "Mark as invalid: Risk results for 275.206(4)-1(a) Risk Alert - Comparison" at bounding box center [768, 81] width 614 height 16
copy h2 "275.206(4)-1(a) Risk Alert - Comparison"
click at [795, 110] on div "Reason why invalid: ​ ​" at bounding box center [675, 146] width 429 height 83
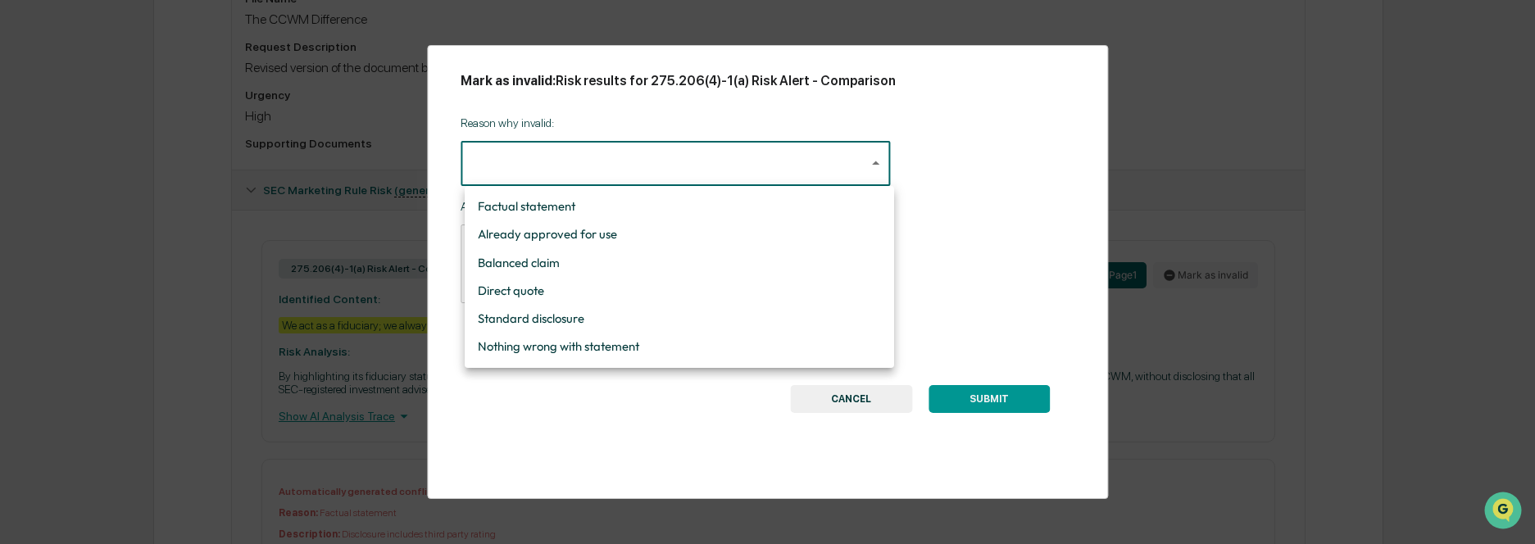
click at [806, 175] on body "Calendar Manage Tasks Reviews Approval Management Company People, Data, Setting…" at bounding box center [767, 240] width 1535 height 1628
click at [1182, 231] on div at bounding box center [771, 272] width 1543 height 544
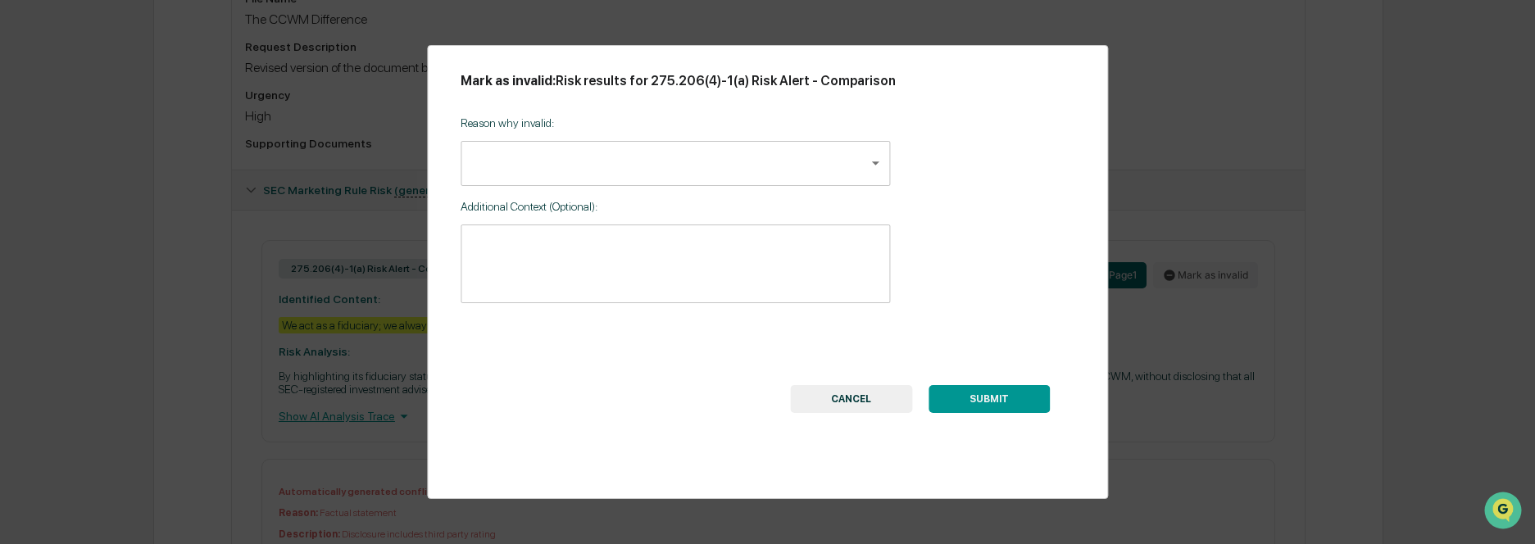
click at [885, 398] on button "CANCEL" at bounding box center [851, 399] width 122 height 28
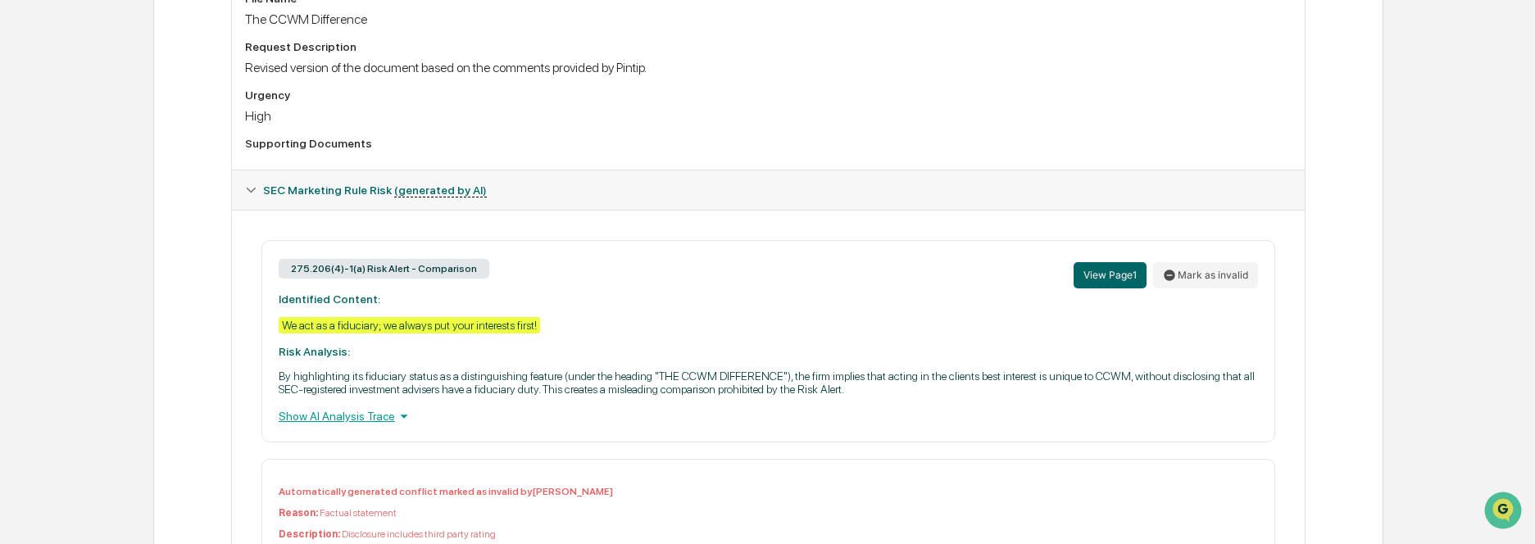
click at [395, 415] on icon at bounding box center [404, 416] width 18 height 18
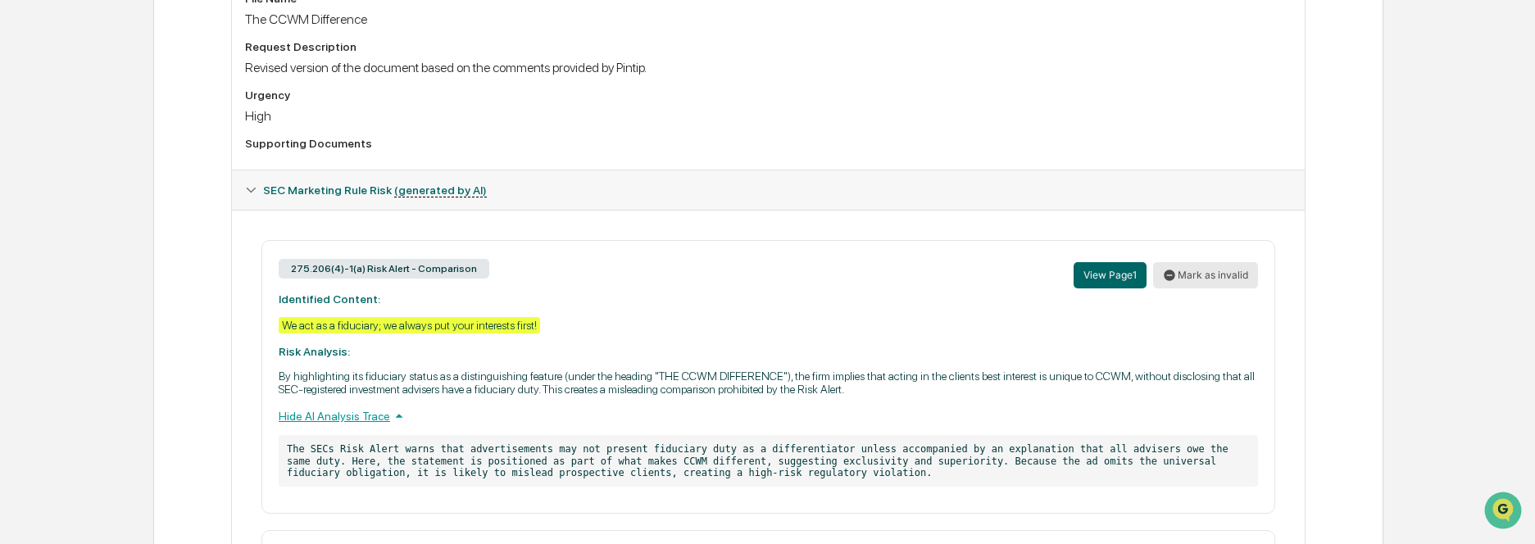
click at [1215, 283] on button "Mark as invalid" at bounding box center [1205, 275] width 105 height 26
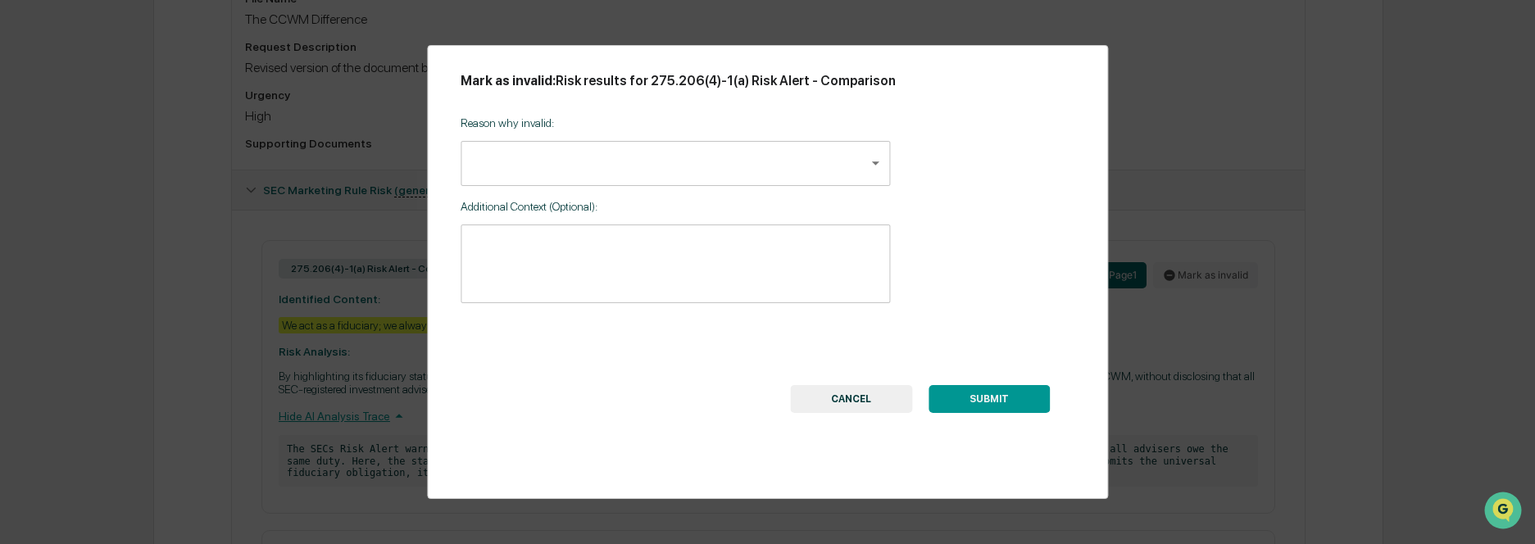
click at [792, 257] on textarea at bounding box center [675, 264] width 406 height 52
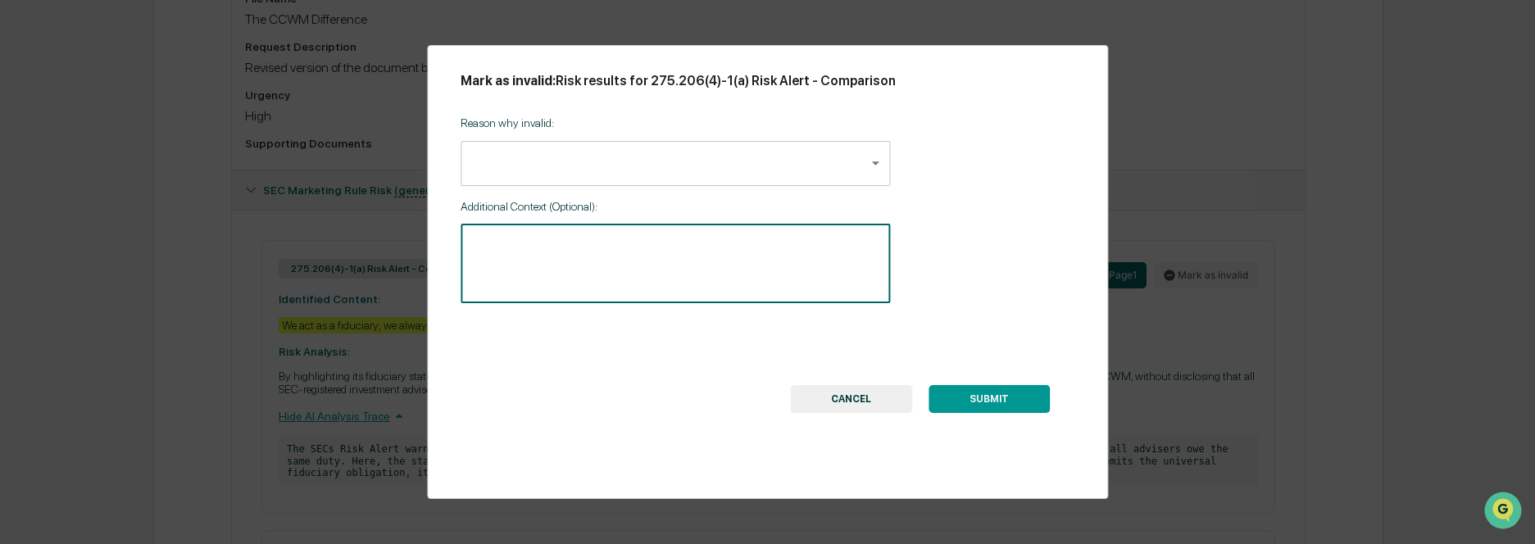
click at [856, 155] on body "Calendar Manage Tasks Reviews Approval Management Company People, Data, Setting…" at bounding box center [767, 275] width 1535 height 1699
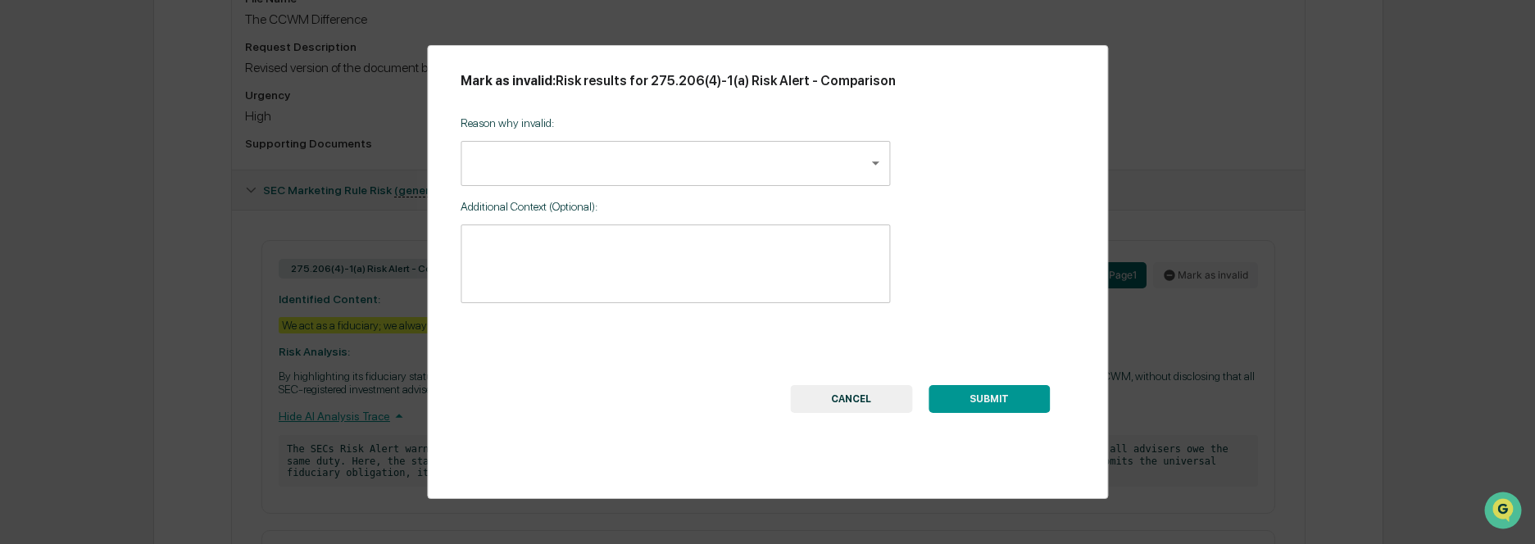
click at [865, 399] on button "CANCEL" at bounding box center [851, 399] width 122 height 28
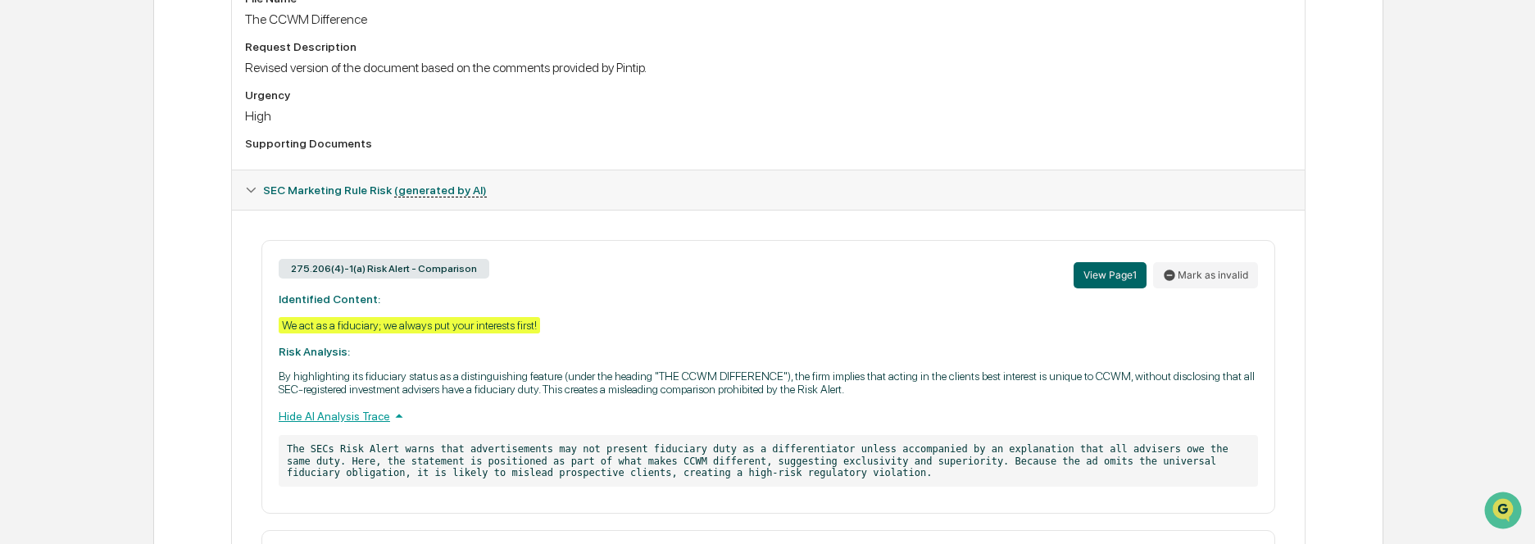
scroll to position [983, 0]
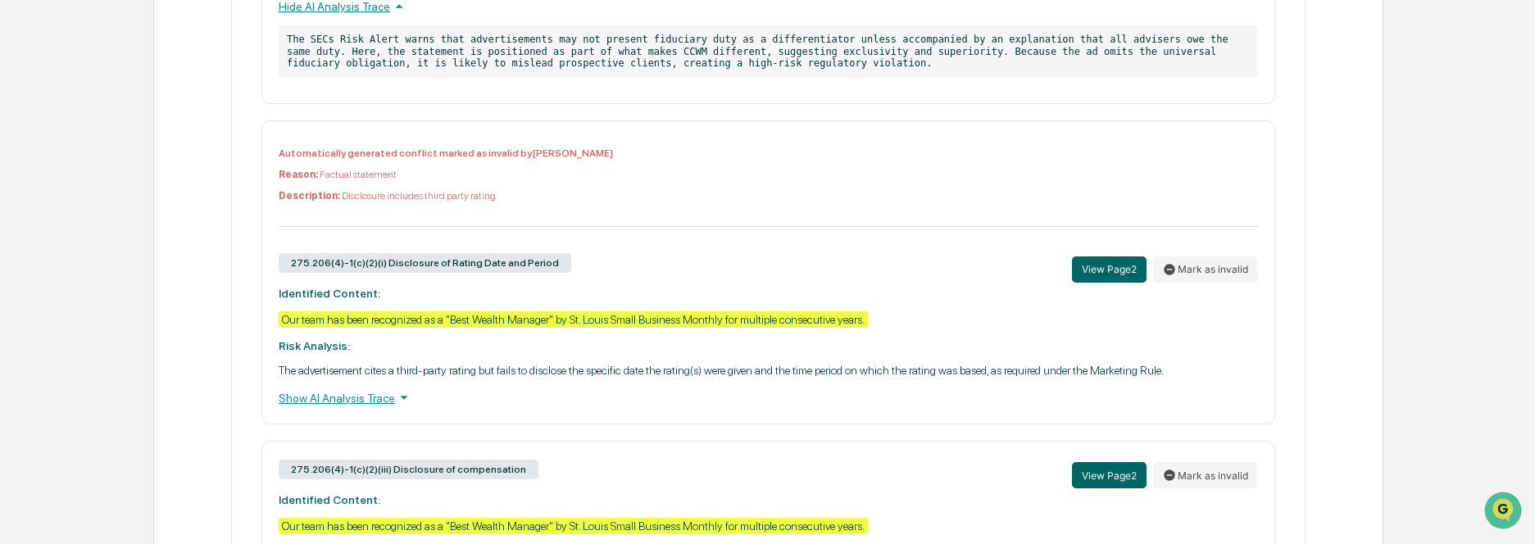
click at [411, 171] on p "Reason: Factual statement" at bounding box center [768, 174] width 979 height 11
click at [402, 195] on p "Description: Disclosure includes third party rating" at bounding box center [768, 195] width 979 height 11
click at [1228, 270] on button "Mark as invalid" at bounding box center [1205, 270] width 105 height 26
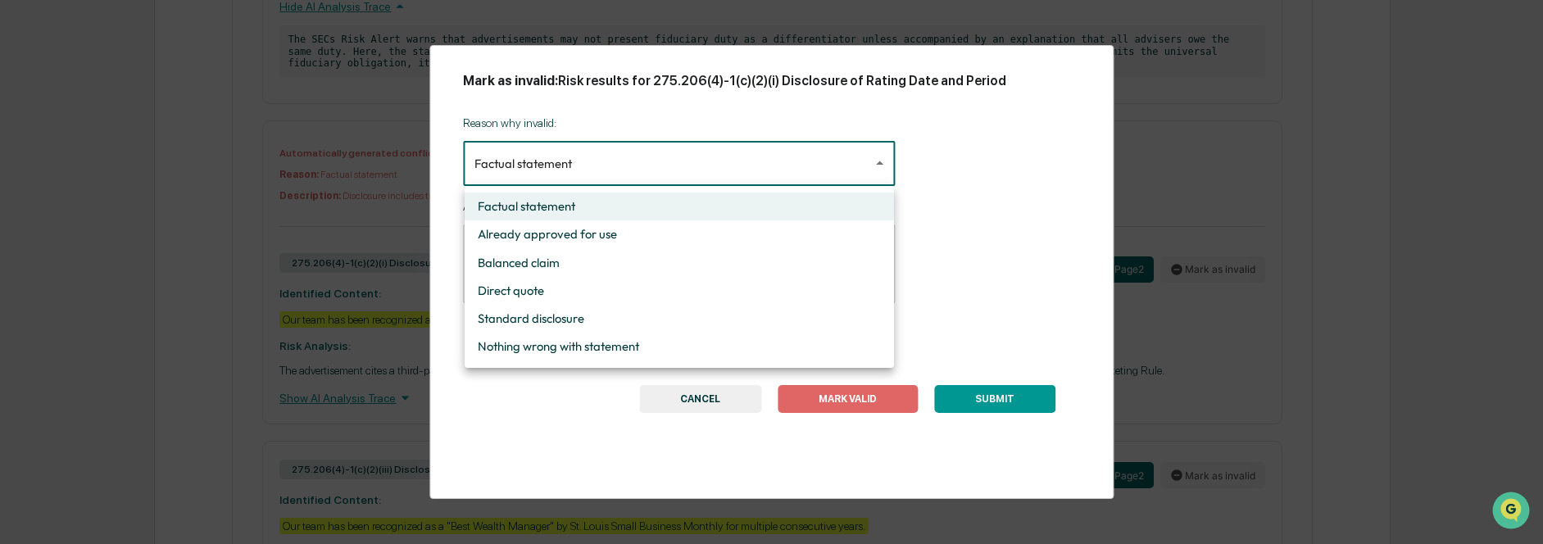
click at [679, 174] on div at bounding box center [771, 272] width 1543 height 544
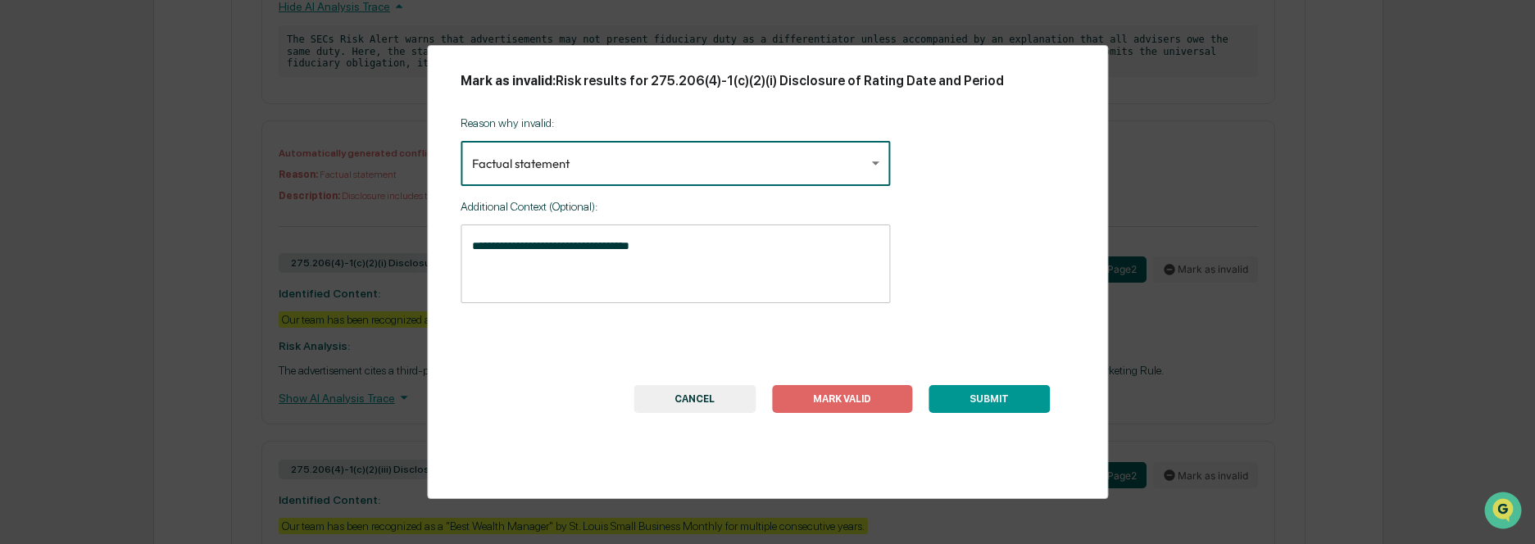
click at [709, 253] on textarea "**********" at bounding box center [675, 264] width 406 height 52
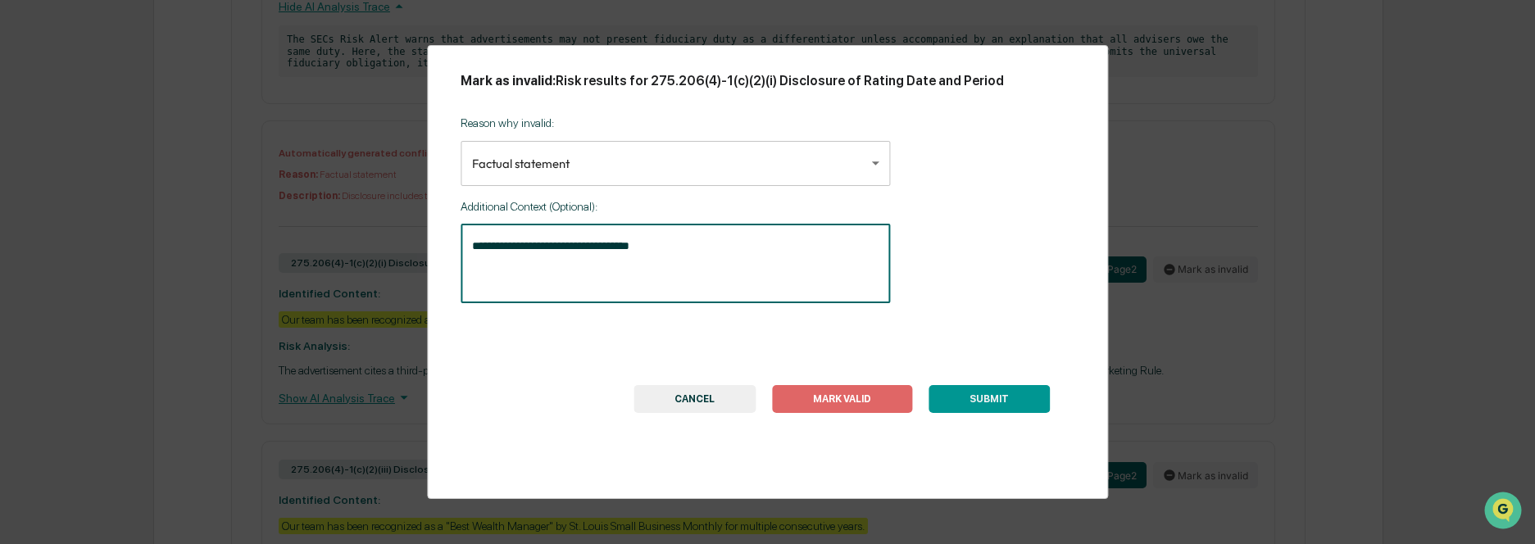
click at [710, 253] on textarea "**********" at bounding box center [675, 264] width 406 height 52
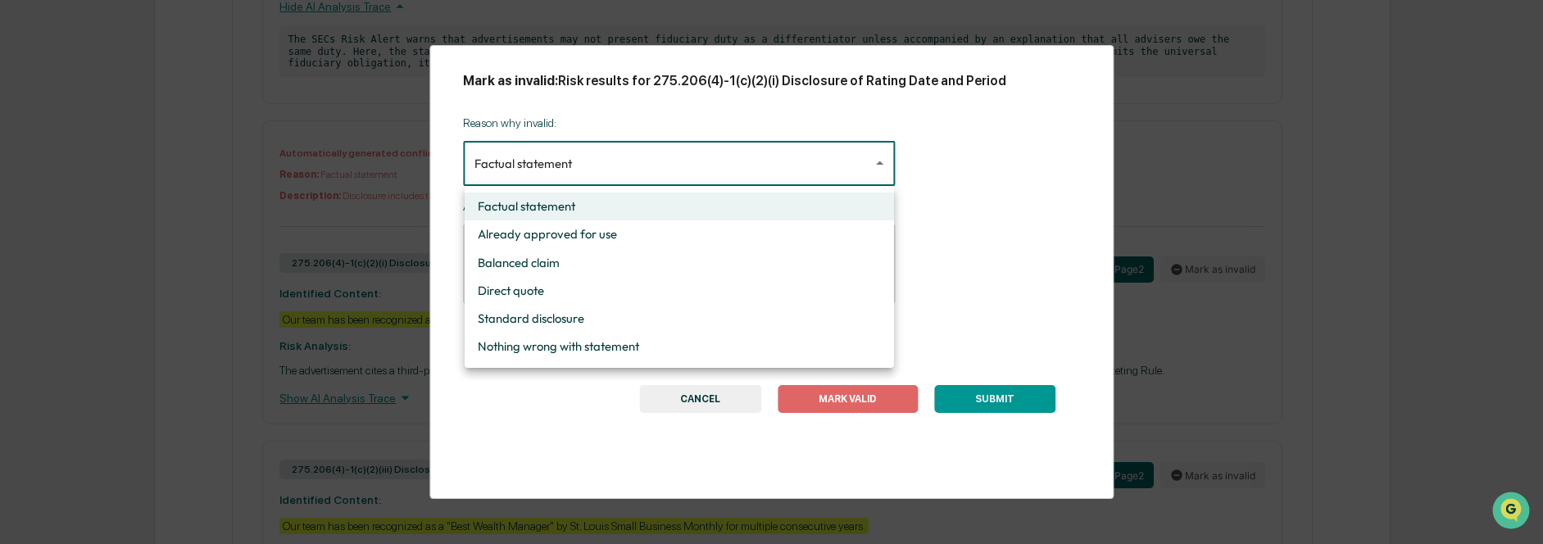
click at [706, 173] on div at bounding box center [771, 272] width 1543 height 544
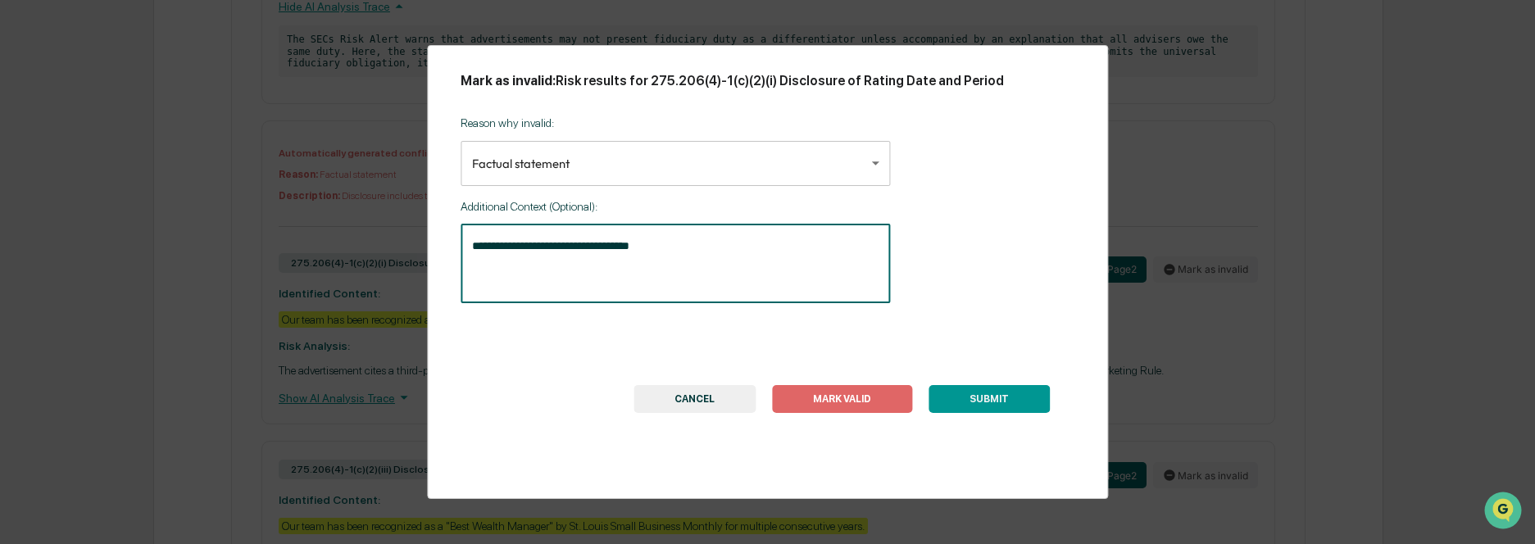
click at [707, 259] on textarea "**********" at bounding box center [675, 264] width 406 height 52
type textarea "**********"
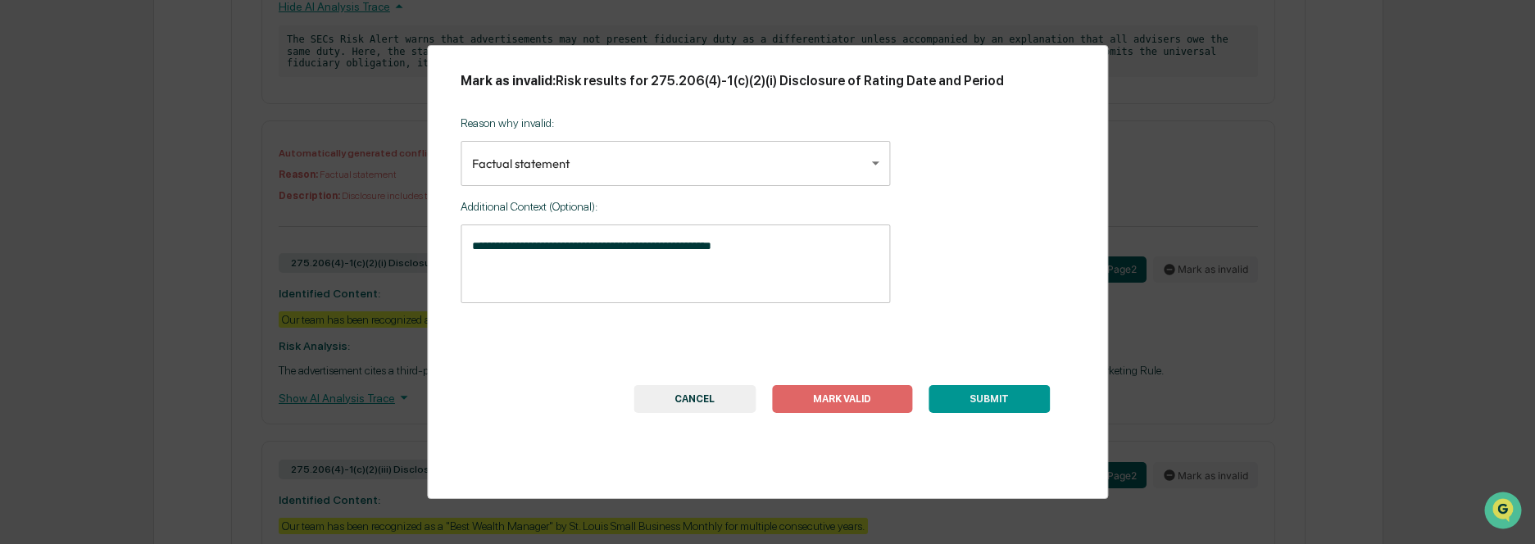
drag, startPoint x: 844, startPoint y: 399, endPoint x: 837, endPoint y: 443, distance: 44.1
click at [837, 443] on div "**********" at bounding box center [767, 272] width 681 height 454
click at [853, 399] on button "MARK VALID" at bounding box center [842, 399] width 140 height 28
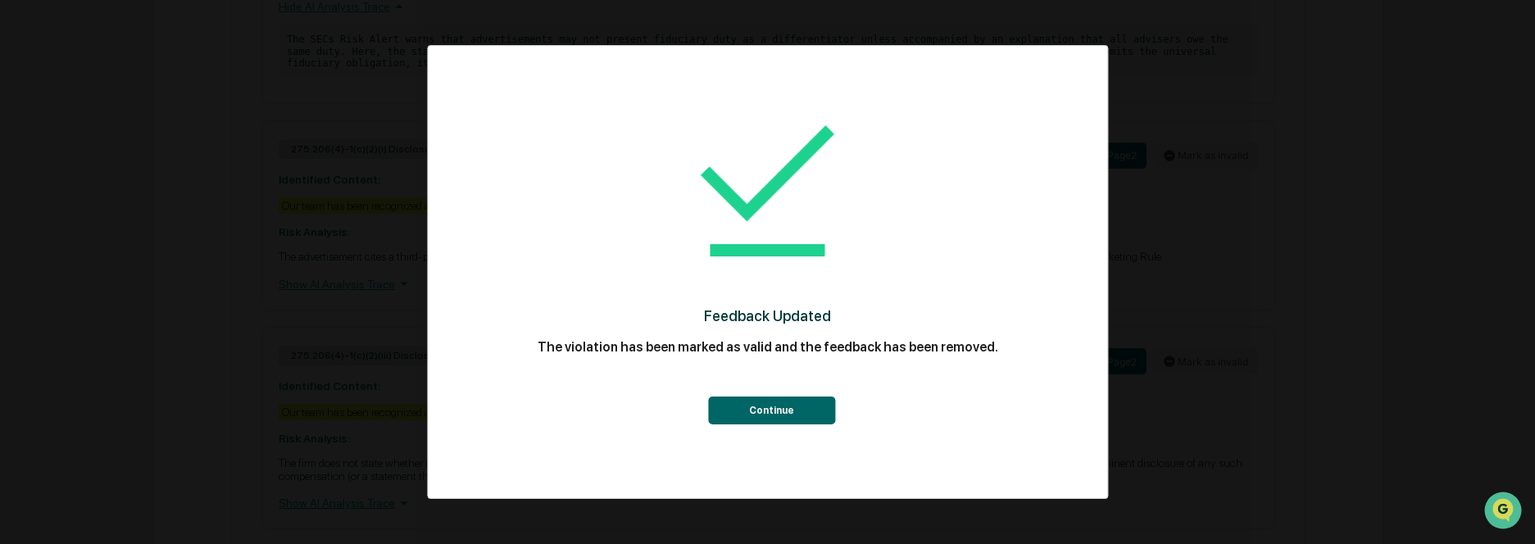
click at [768, 409] on button "Continue" at bounding box center [771, 411] width 127 height 28
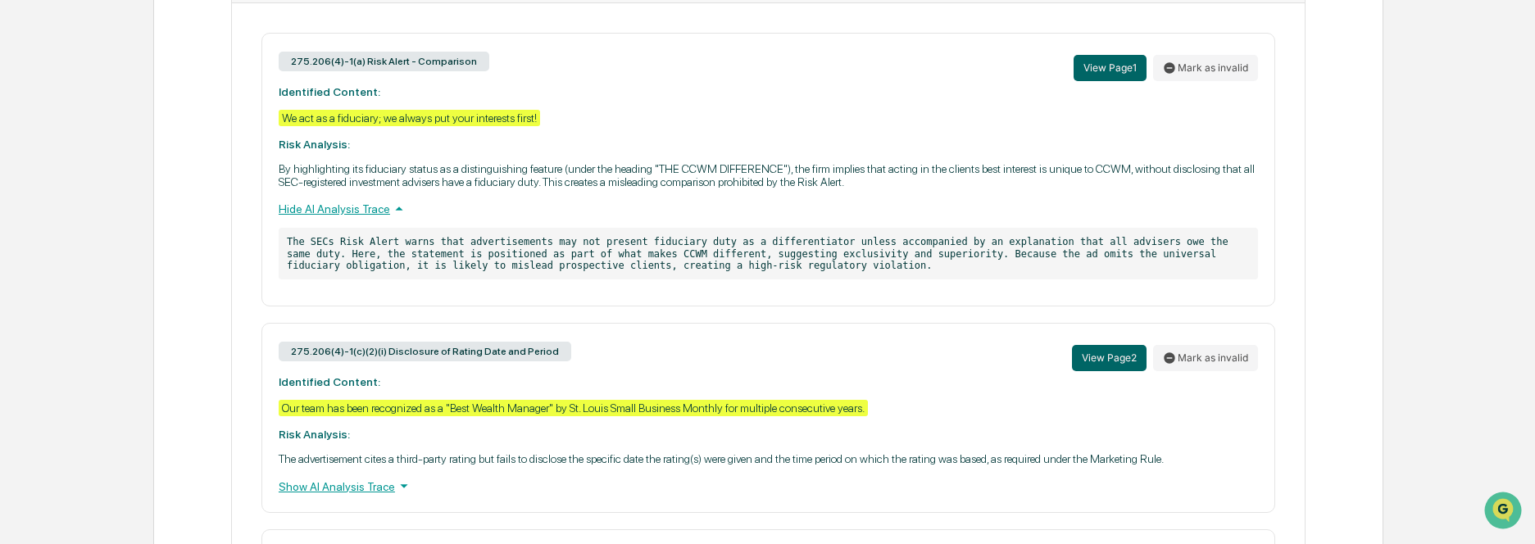
scroll to position [795, 0]
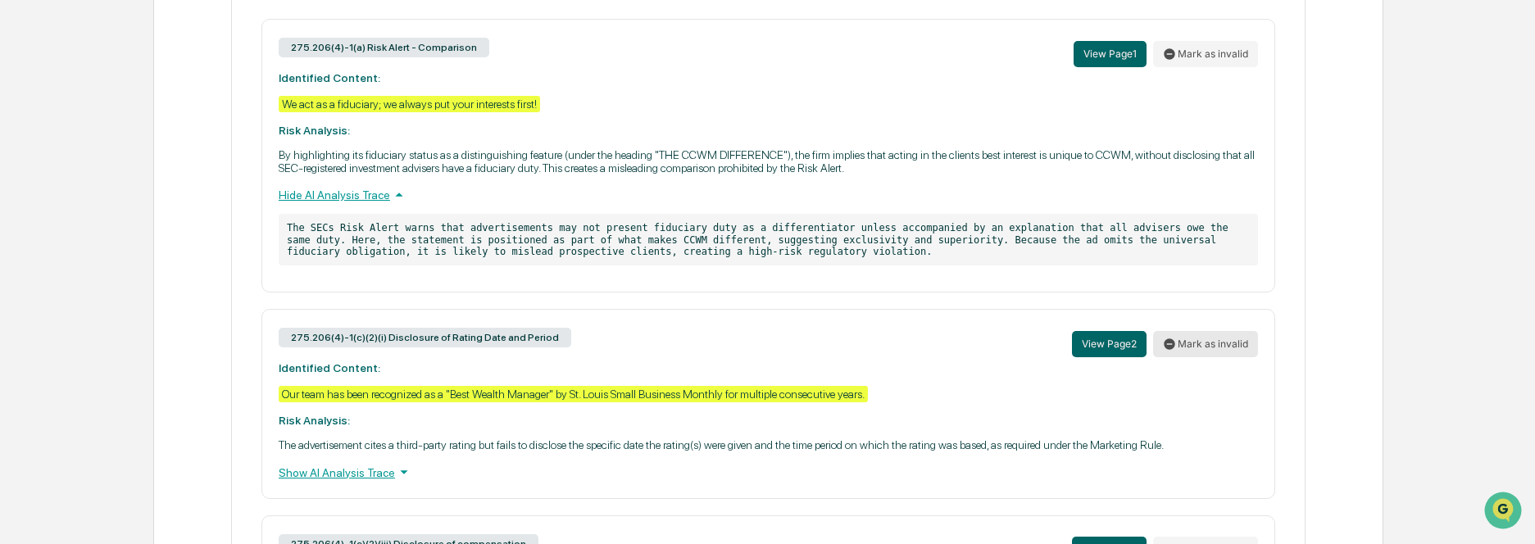
click at [1219, 350] on button "Mark as invalid" at bounding box center [1205, 344] width 105 height 26
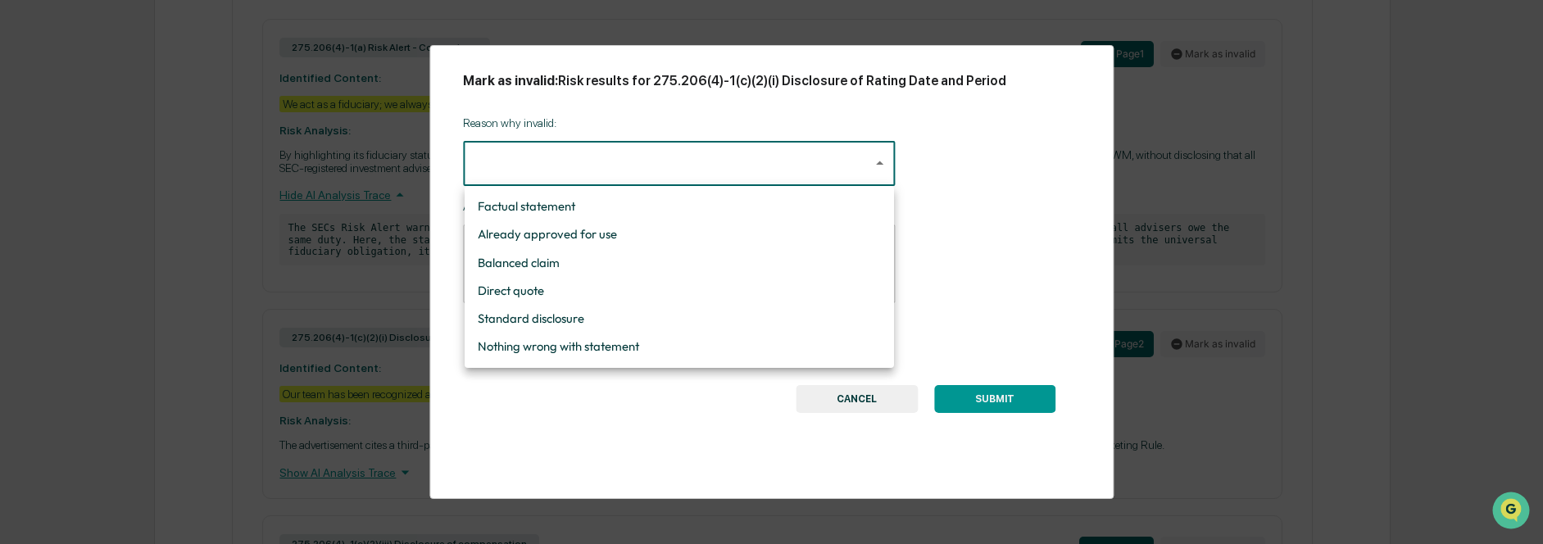
click at [788, 310] on li "Standard disclosure" at bounding box center [679, 319] width 429 height 28
type input "**********"
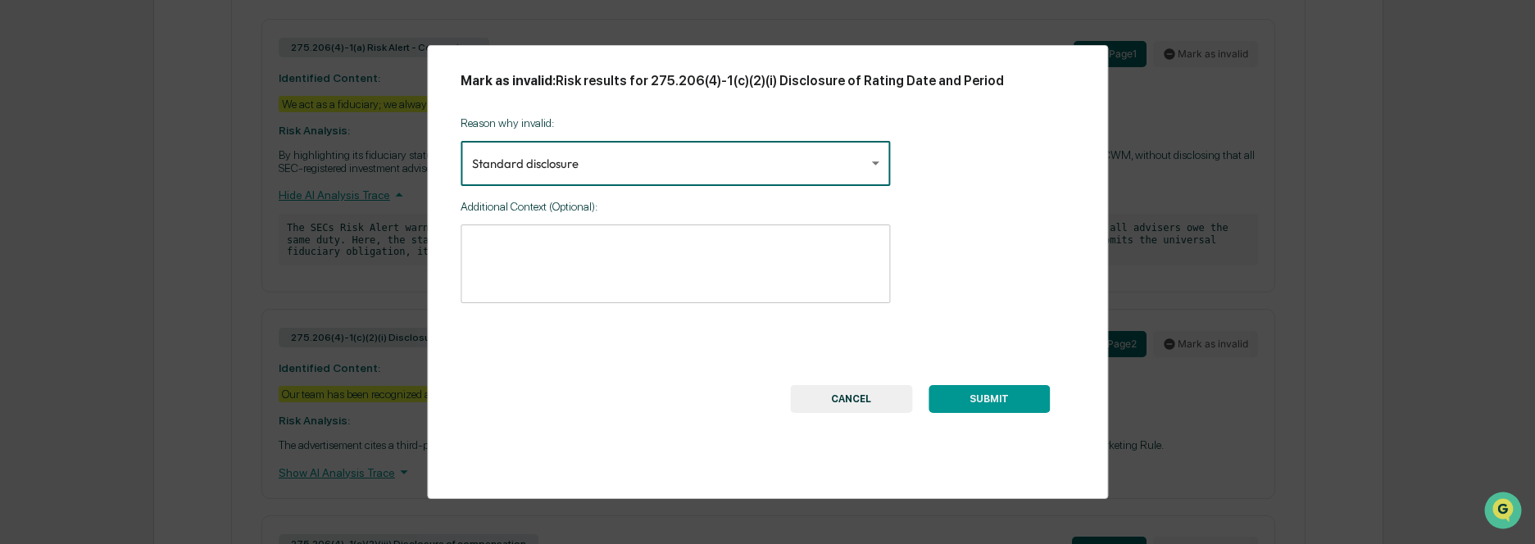
click at [721, 257] on textarea at bounding box center [675, 264] width 406 height 52
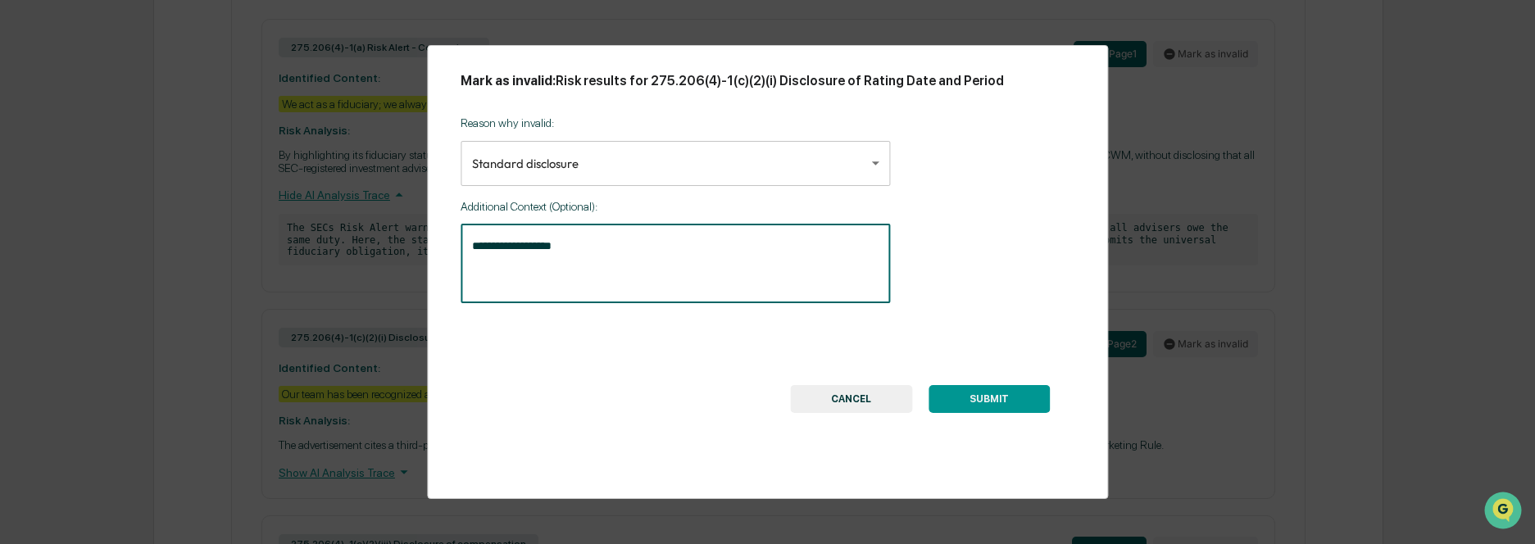
type textarea "**********"
click at [826, 391] on button "CANCEL" at bounding box center [851, 399] width 122 height 28
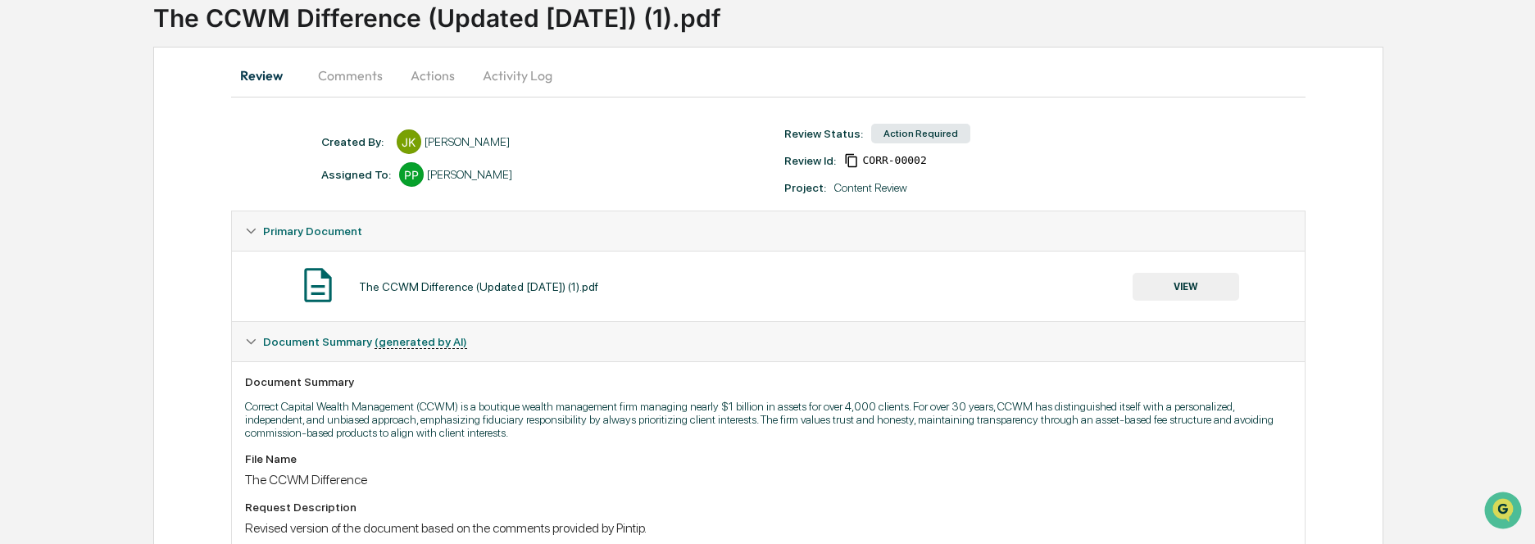
scroll to position [0, 0]
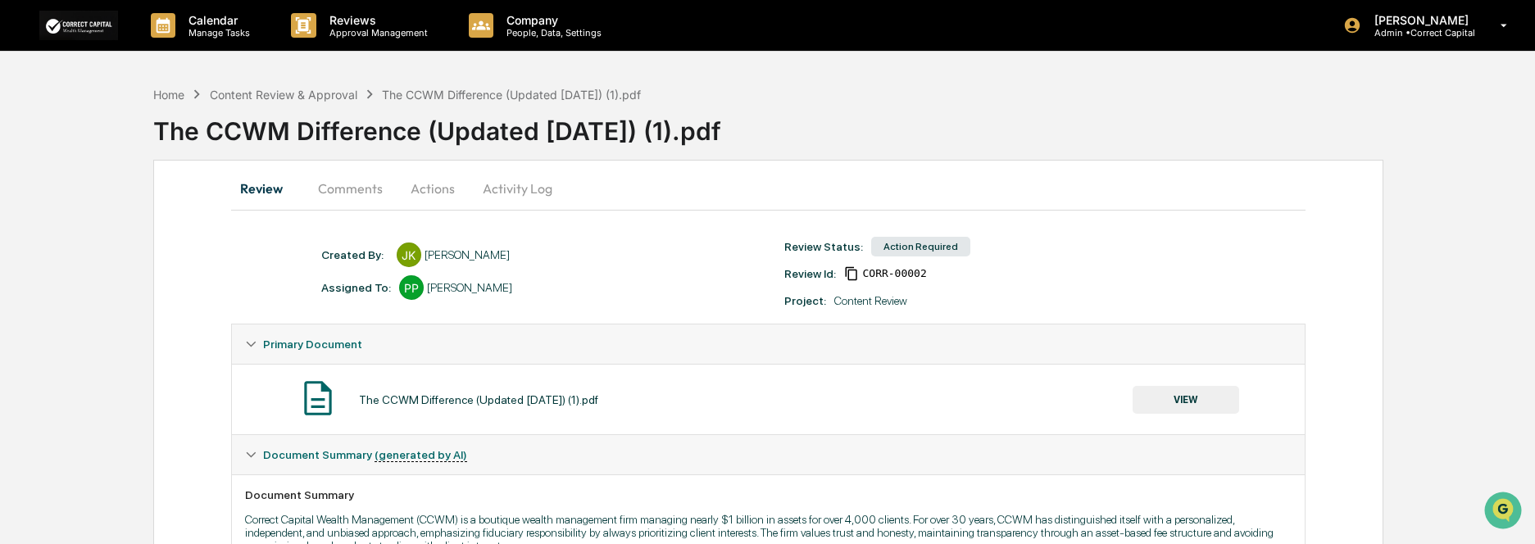
click at [356, 188] on button "Comments" at bounding box center [350, 188] width 91 height 39
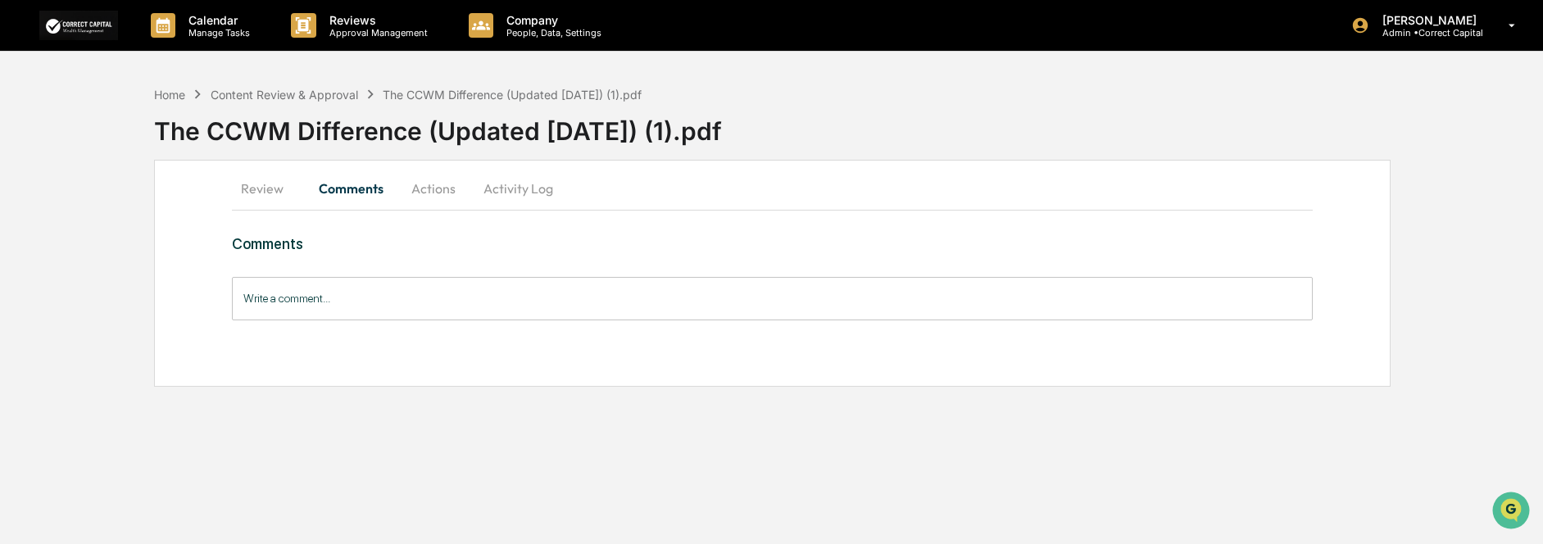
click at [436, 197] on button "Actions" at bounding box center [434, 188] width 74 height 39
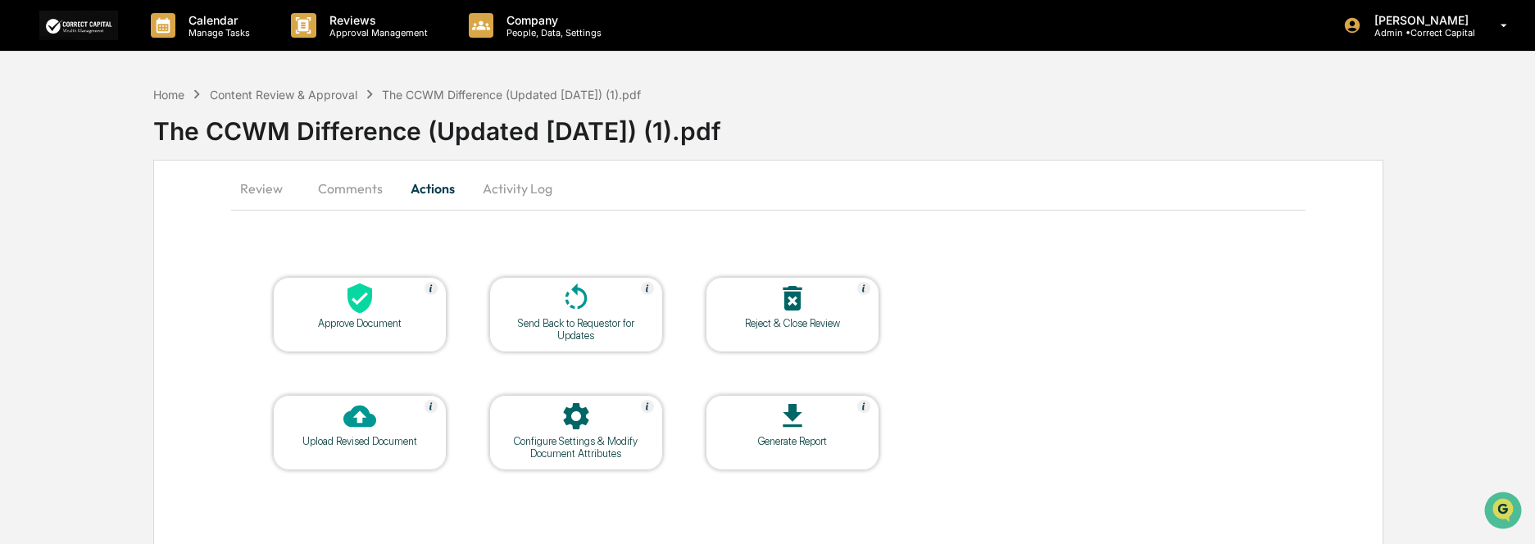
click at [519, 198] on button "Activity Log" at bounding box center [518, 188] width 96 height 39
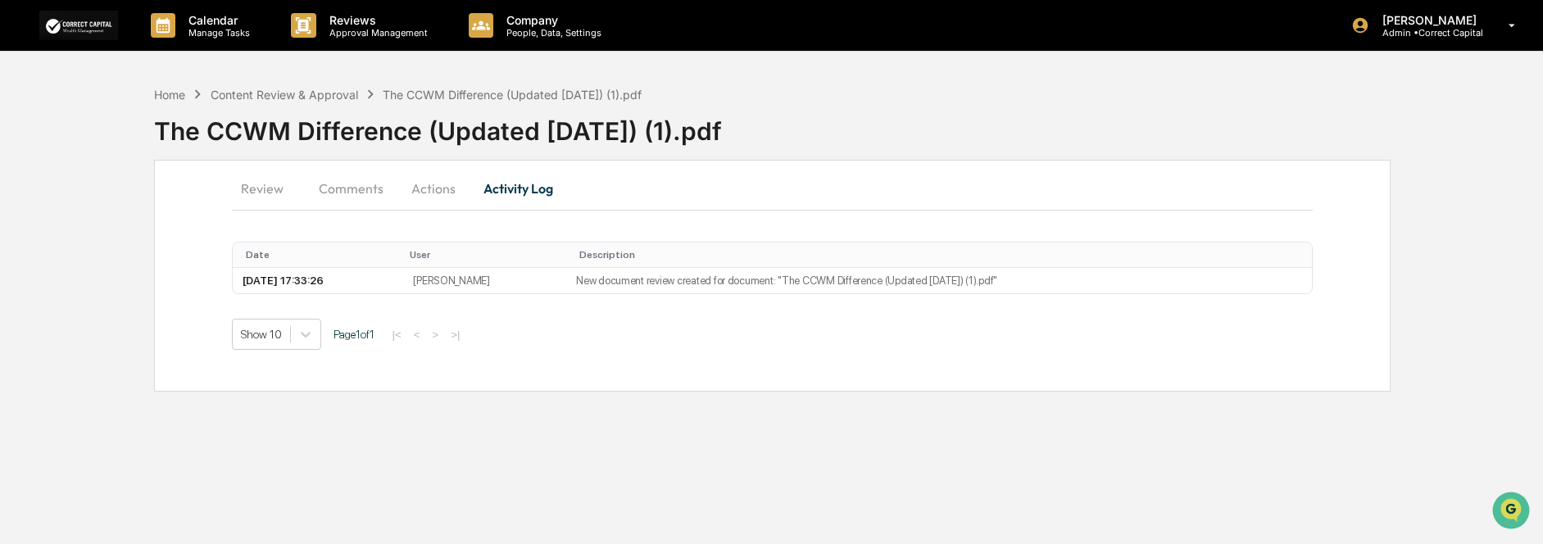
click at [426, 193] on button "Actions" at bounding box center [434, 188] width 74 height 39
click at [428, 188] on button "Actions" at bounding box center [434, 188] width 74 height 39
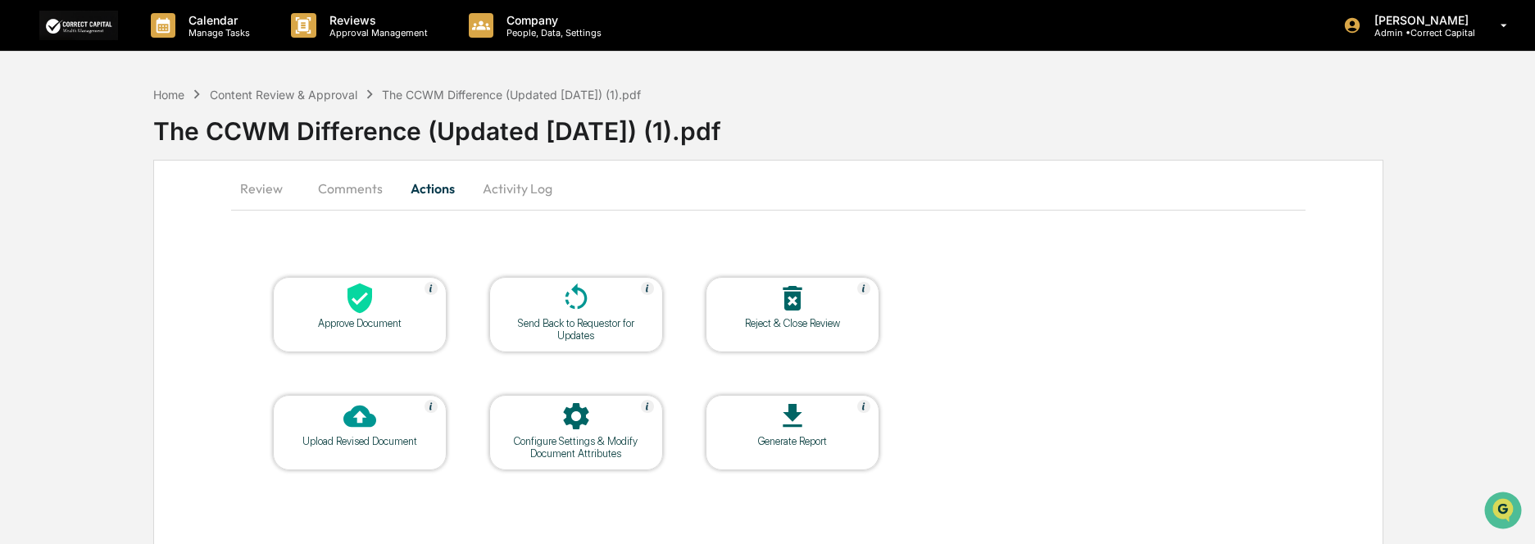
click at [595, 457] on div "Configure Settings & Modify Document Attributes" at bounding box center [576, 447] width 148 height 25
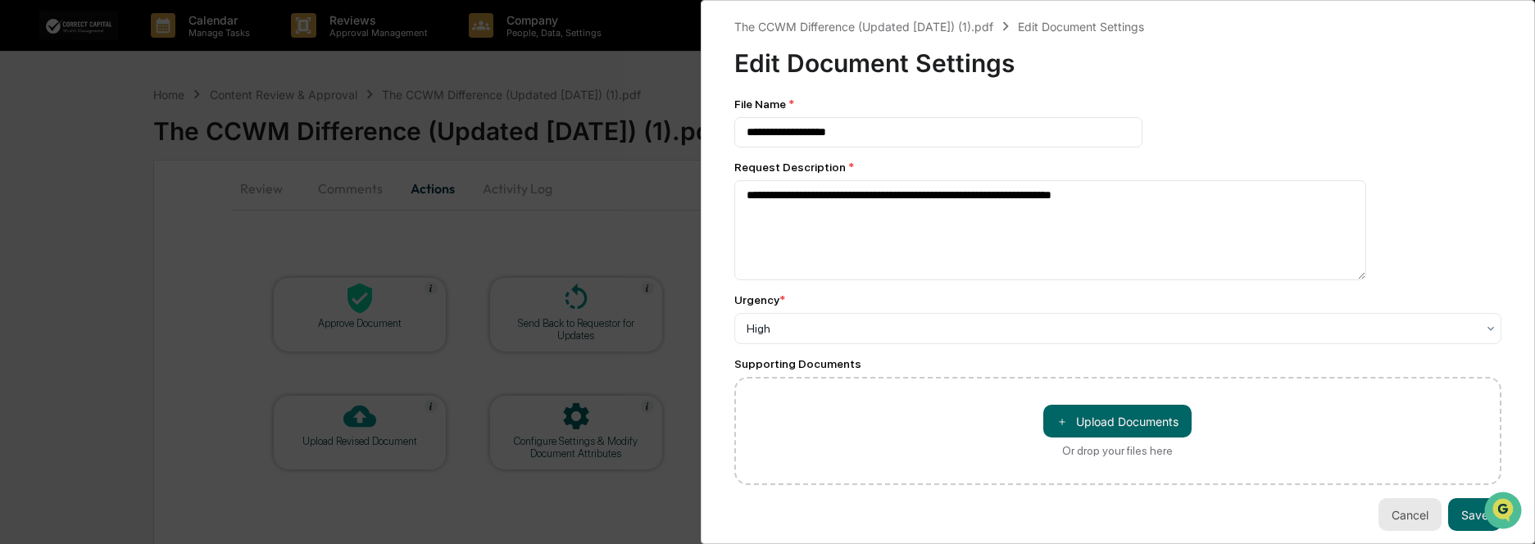
click at [1413, 526] on button "Cancel" at bounding box center [1409, 514] width 63 height 33
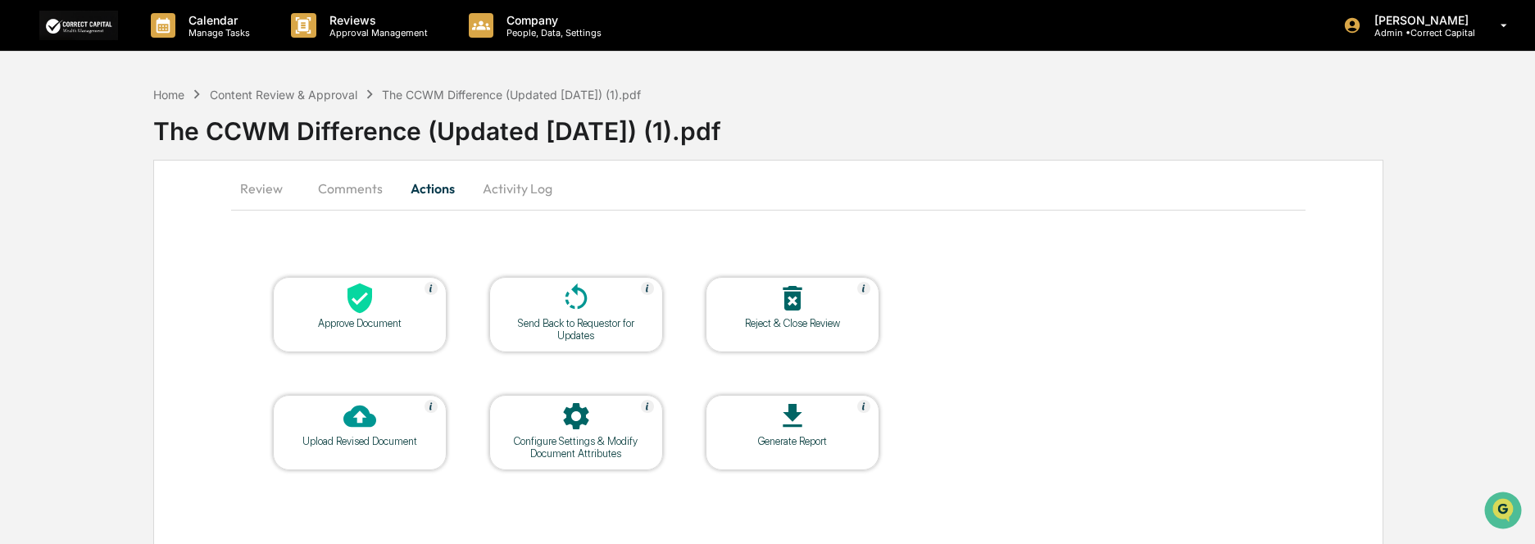
click at [1030, 170] on div "Review Comments Actions Activity Log" at bounding box center [768, 188] width 1074 height 39
click at [253, 188] on button "Review" at bounding box center [268, 188] width 74 height 39
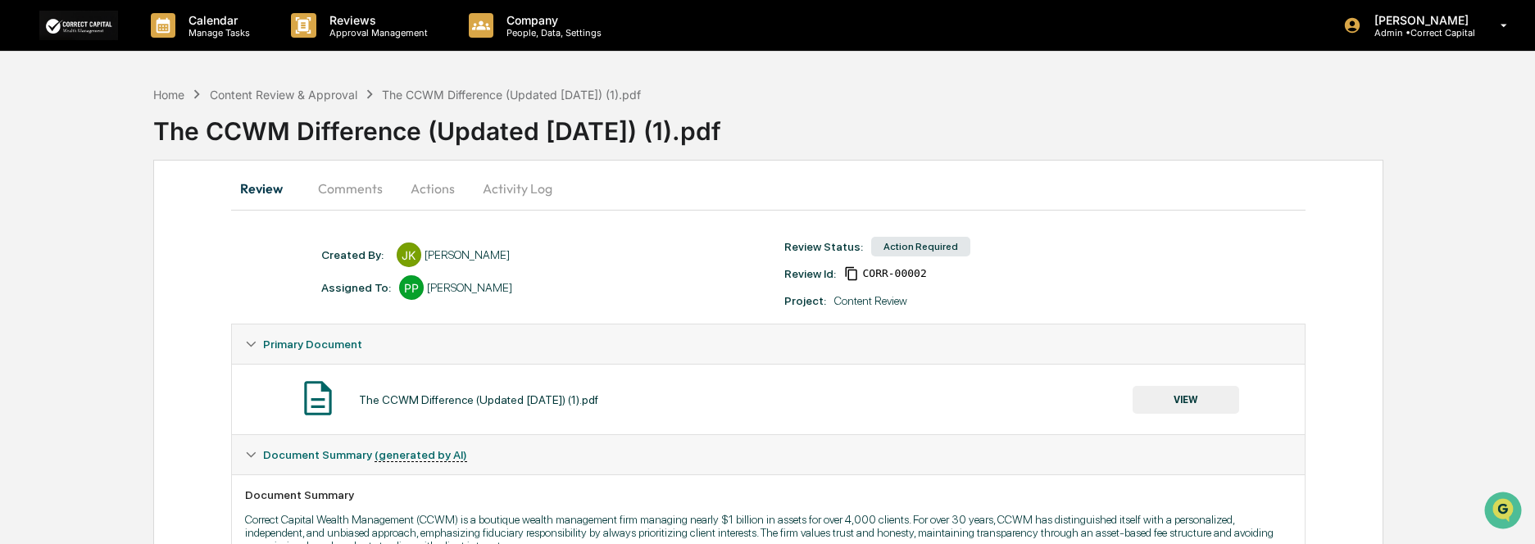
click at [1211, 393] on button "VIEW" at bounding box center [1186, 400] width 107 height 28
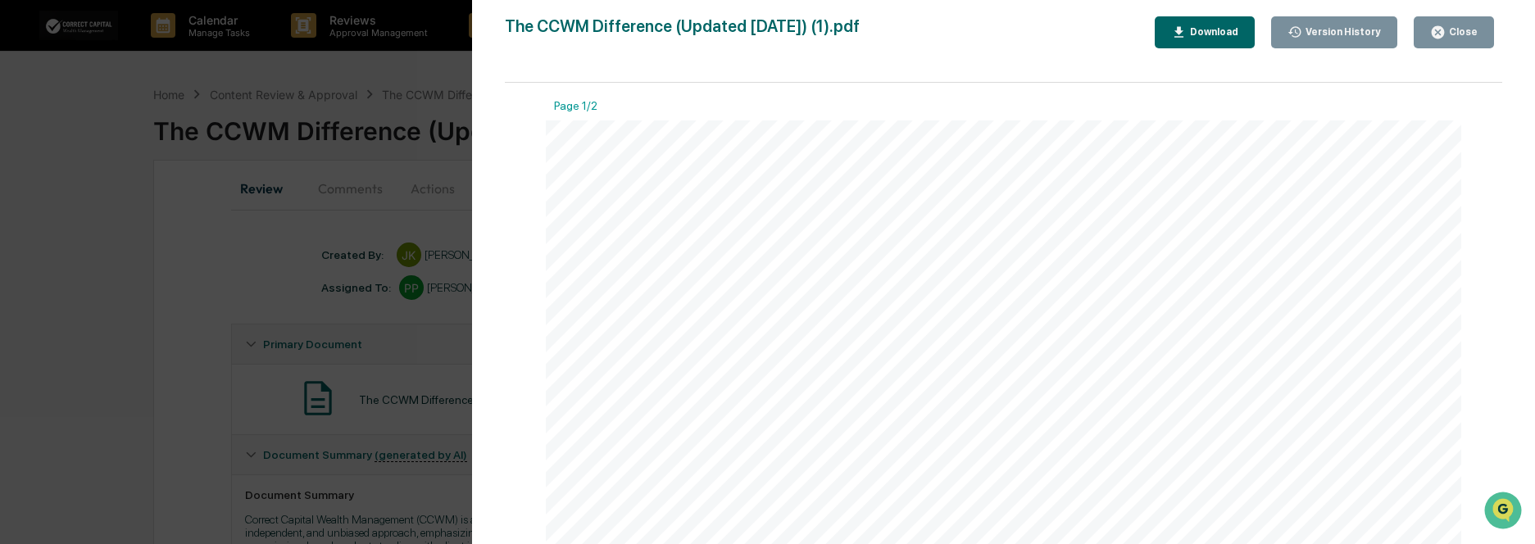
click at [1221, 35] on div "Download" at bounding box center [1213, 31] width 52 height 11
click at [1219, 38] on div "Download" at bounding box center [1213, 31] width 52 height 11
click at [1478, 25] on button "Close" at bounding box center [1454, 32] width 80 height 32
click at [1464, 38] on div "Close" at bounding box center [1462, 31] width 32 height 11
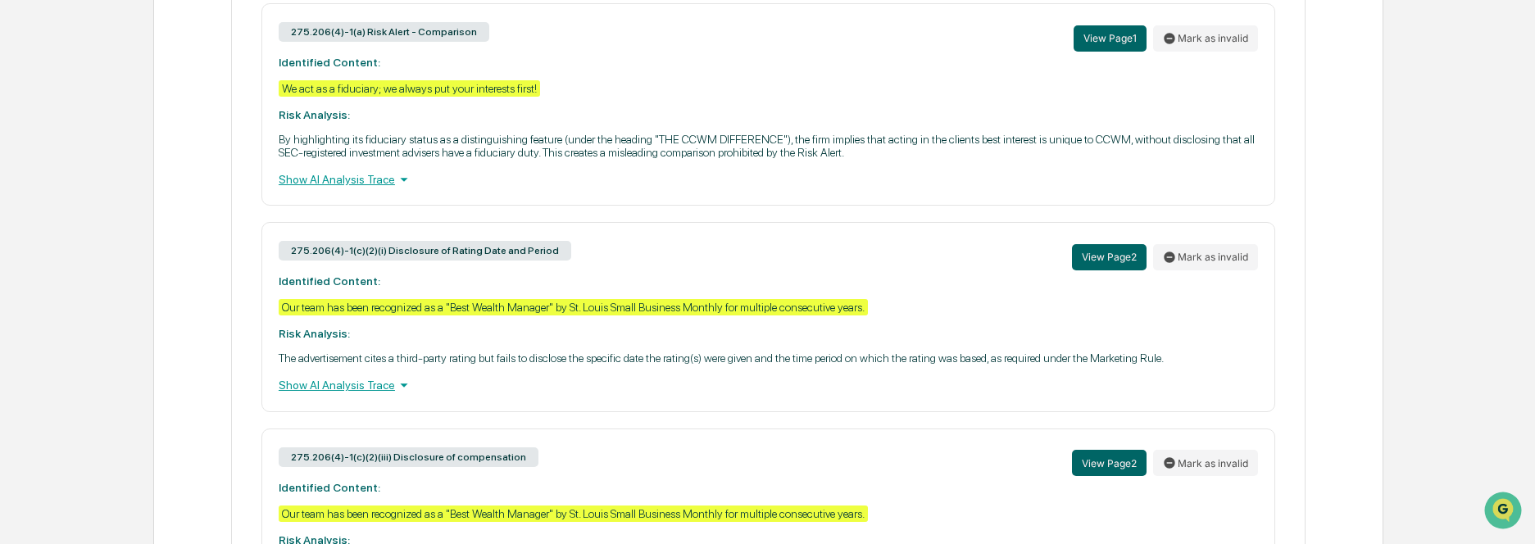
scroll to position [820, 0]
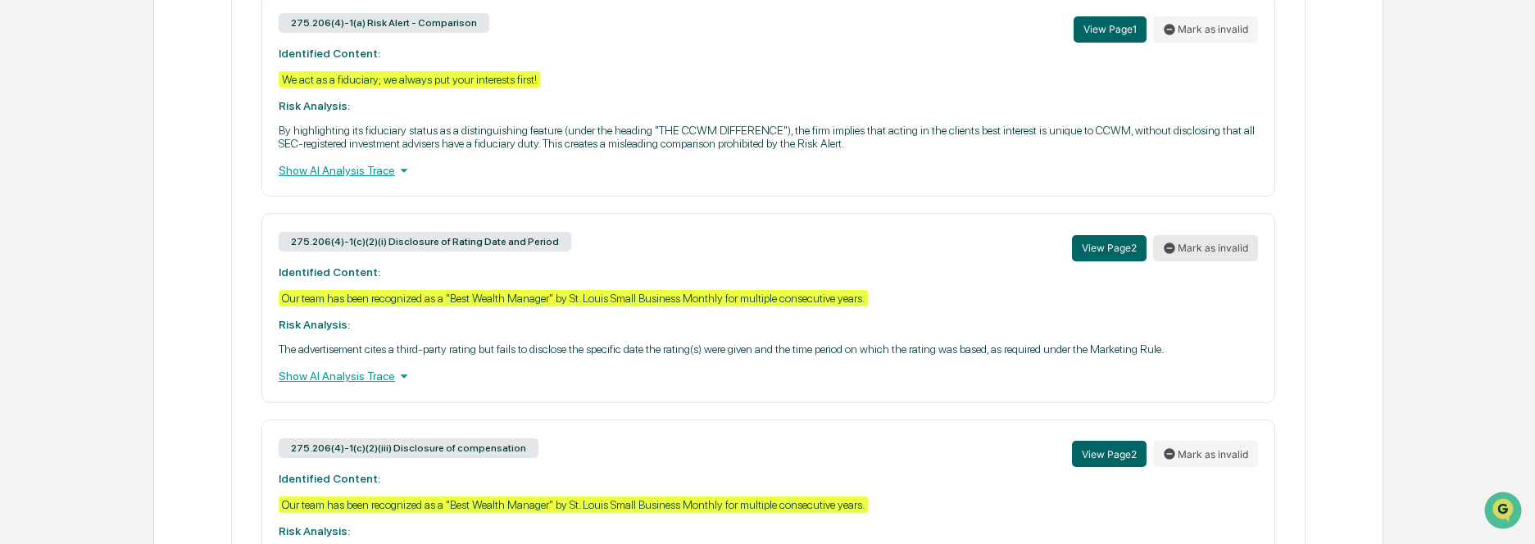
click at [1209, 252] on button "Mark as invalid" at bounding box center [1205, 248] width 105 height 26
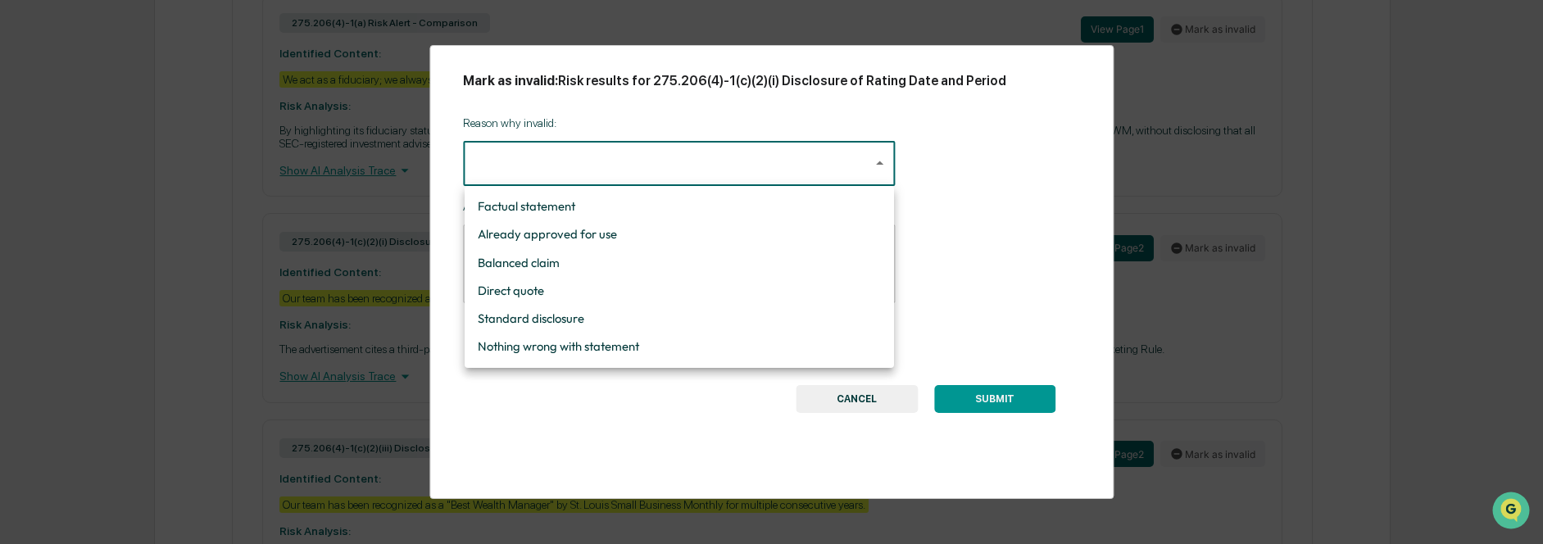
click at [842, 406] on div at bounding box center [771, 272] width 1543 height 544
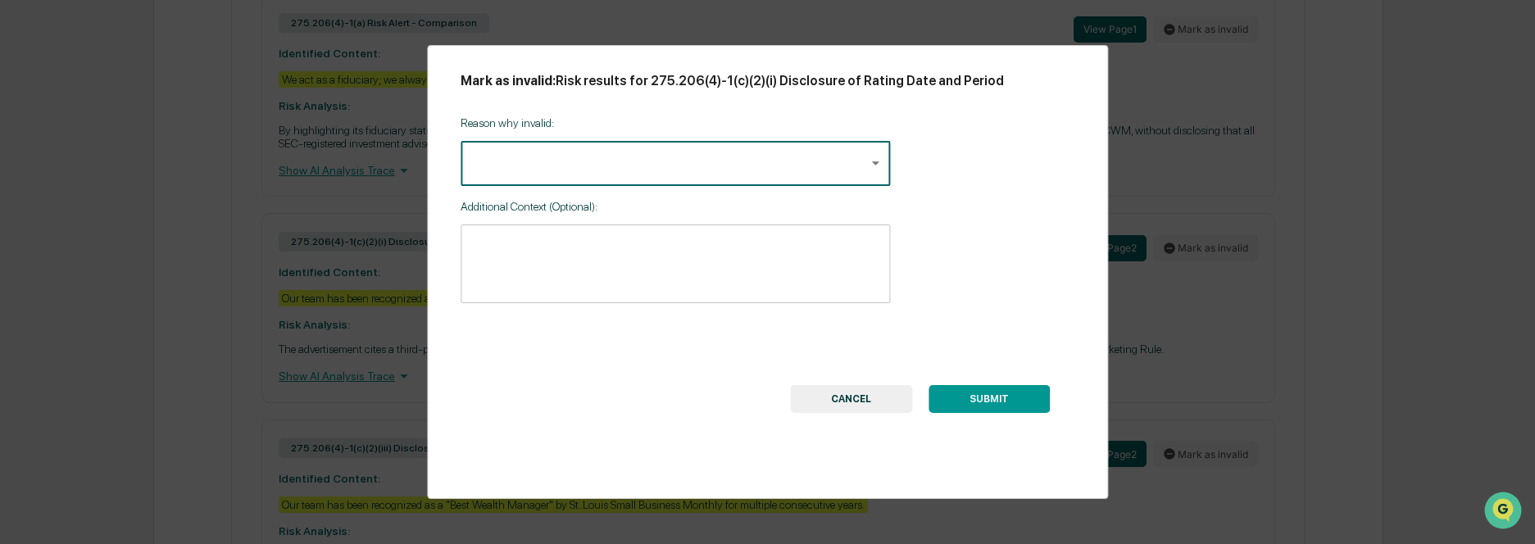
click at [842, 406] on button "CANCEL" at bounding box center [851, 399] width 122 height 28
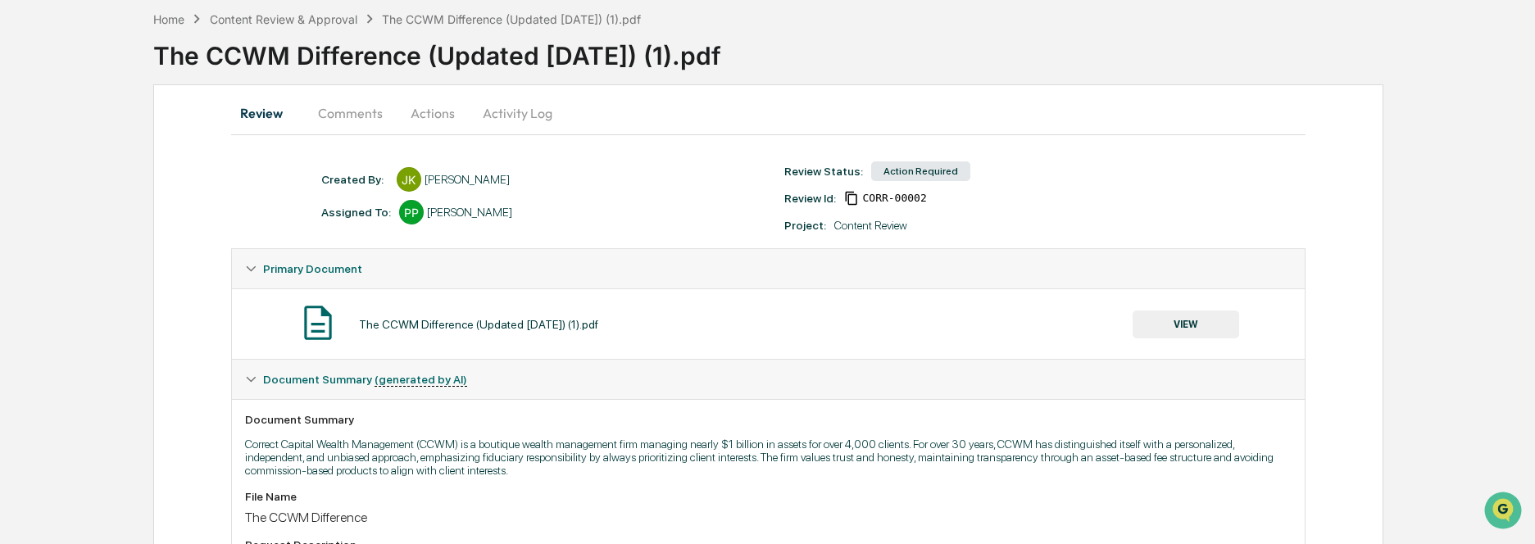
scroll to position [0, 0]
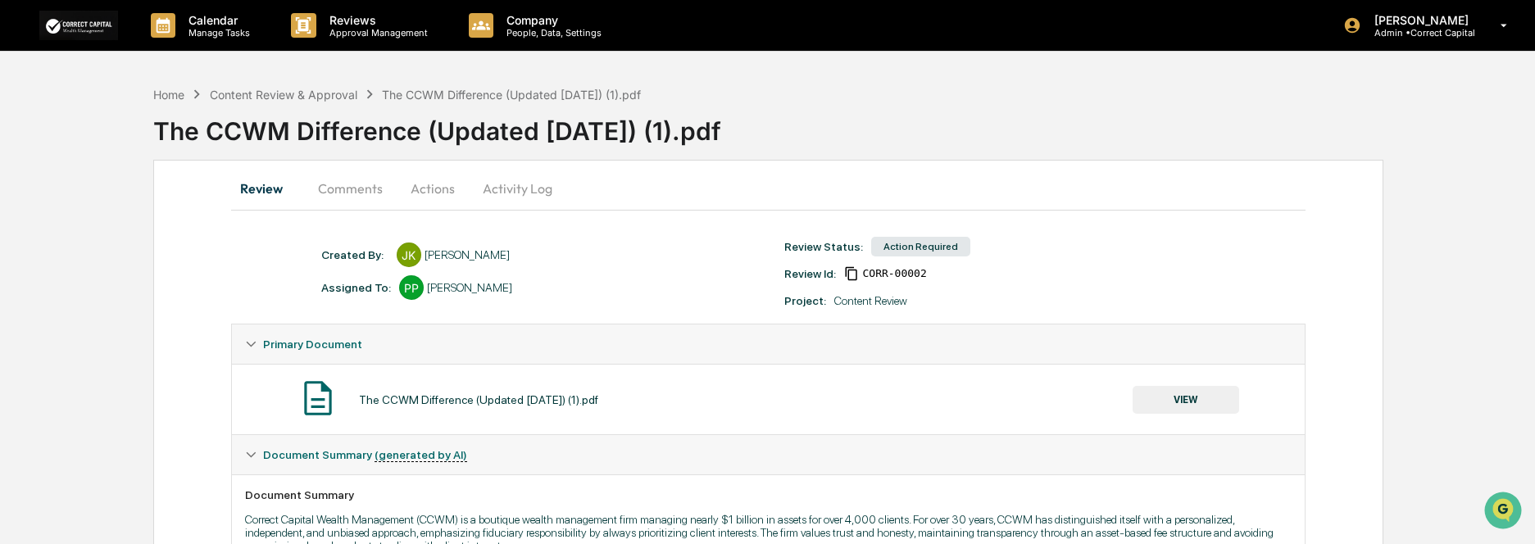
click at [428, 201] on button "Actions" at bounding box center [433, 188] width 74 height 39
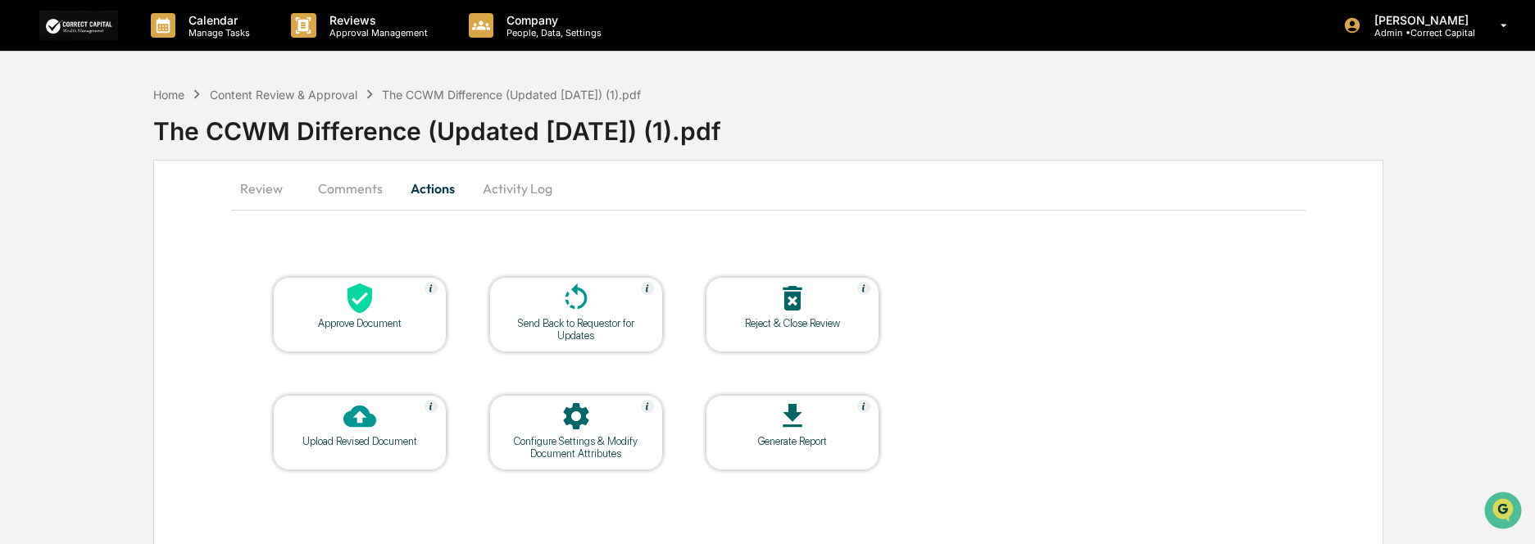
click at [579, 326] on div "Send Back to Requestor for Updates" at bounding box center [576, 329] width 148 height 25
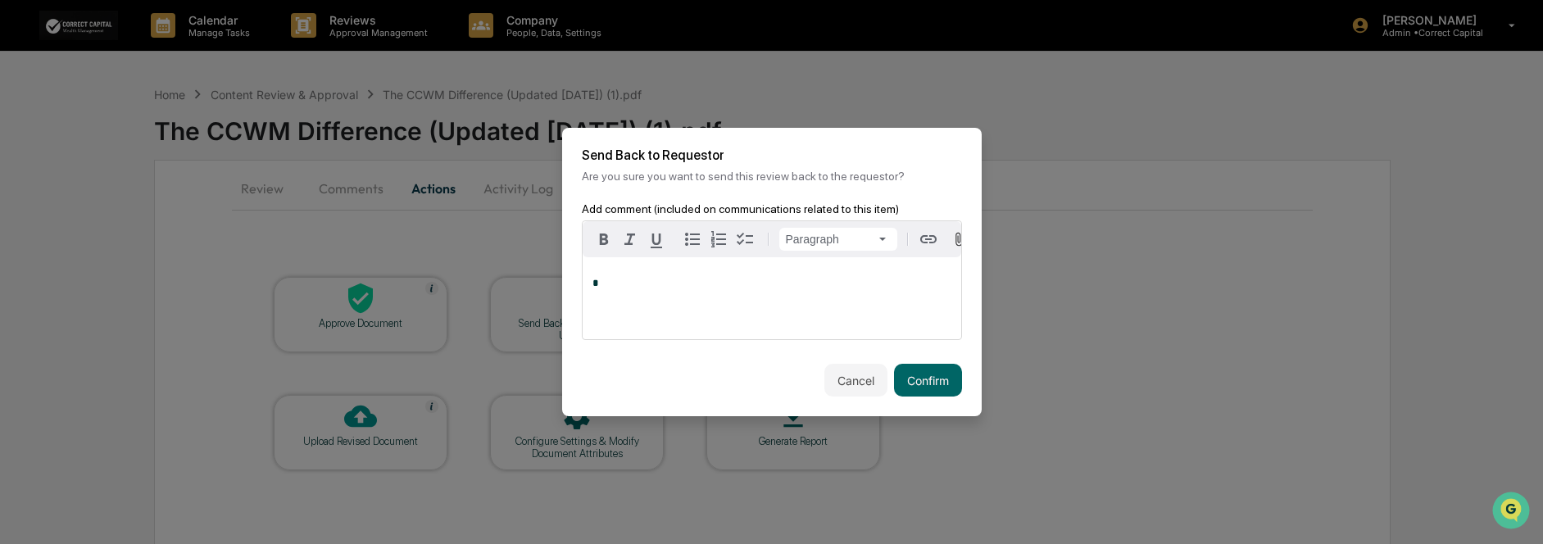
click at [706, 286] on p "*" at bounding box center [772, 283] width 359 height 11
click at [856, 384] on button "Cancel" at bounding box center [855, 380] width 63 height 33
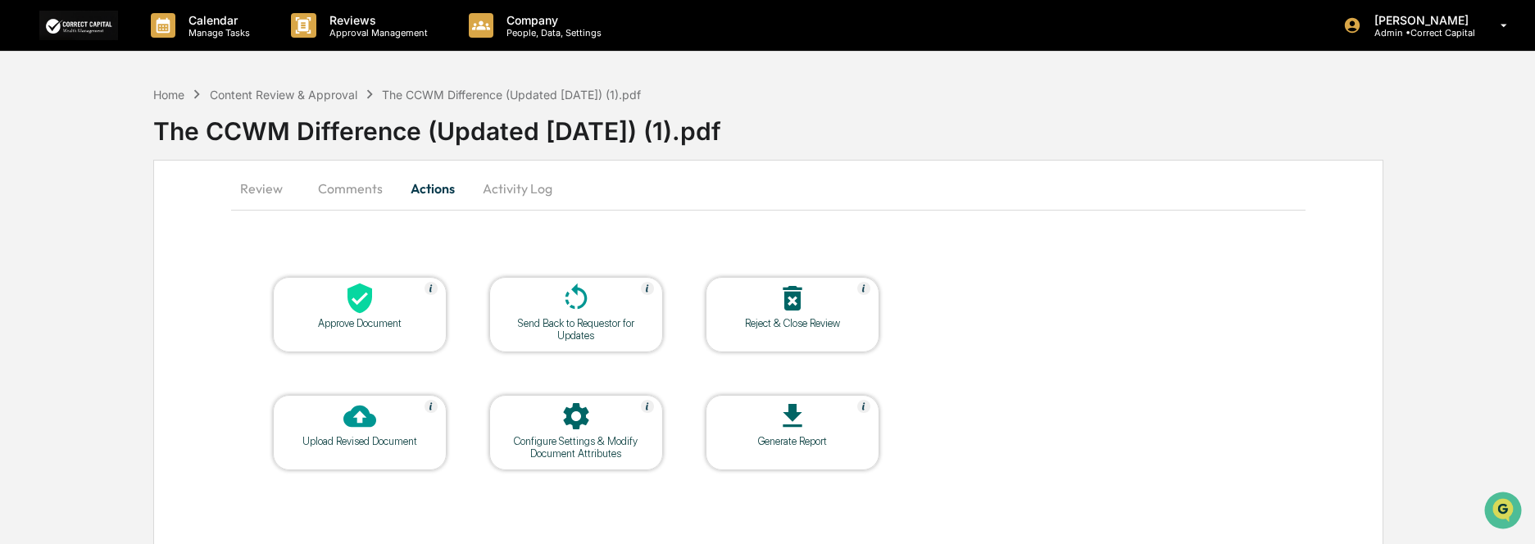
click at [365, 188] on button "Comments" at bounding box center [350, 188] width 91 height 39
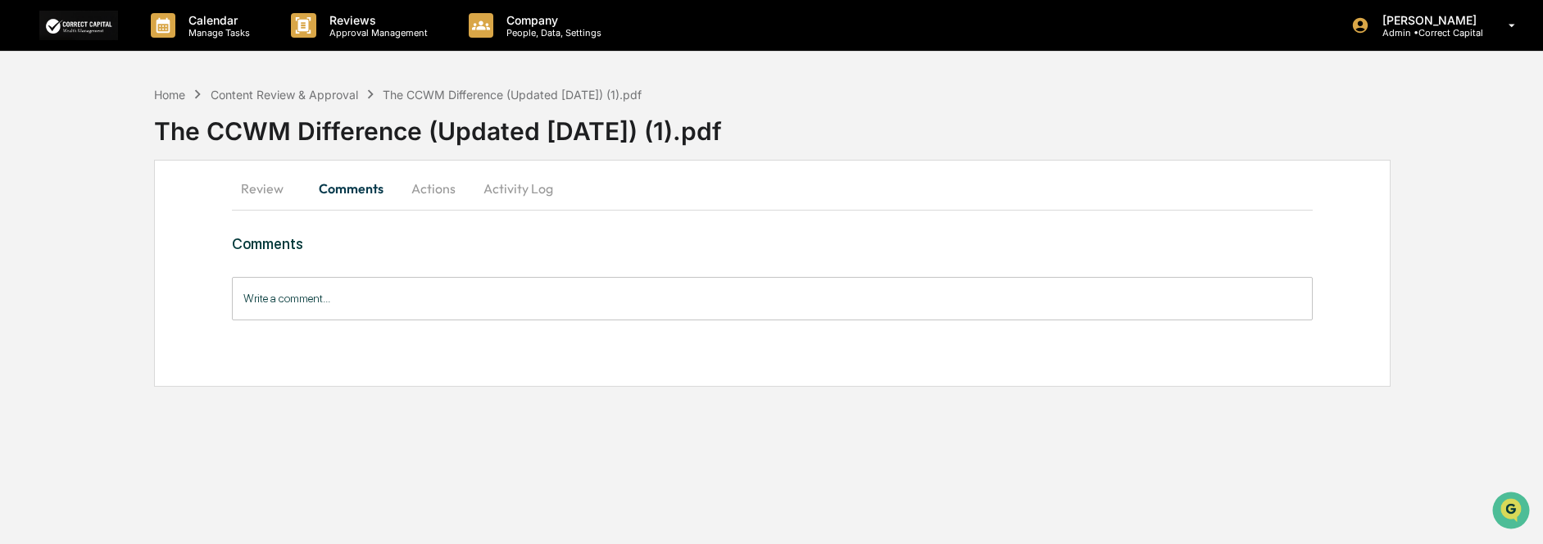
click at [451, 308] on input "Write a comment..." at bounding box center [772, 298] width 1080 height 43
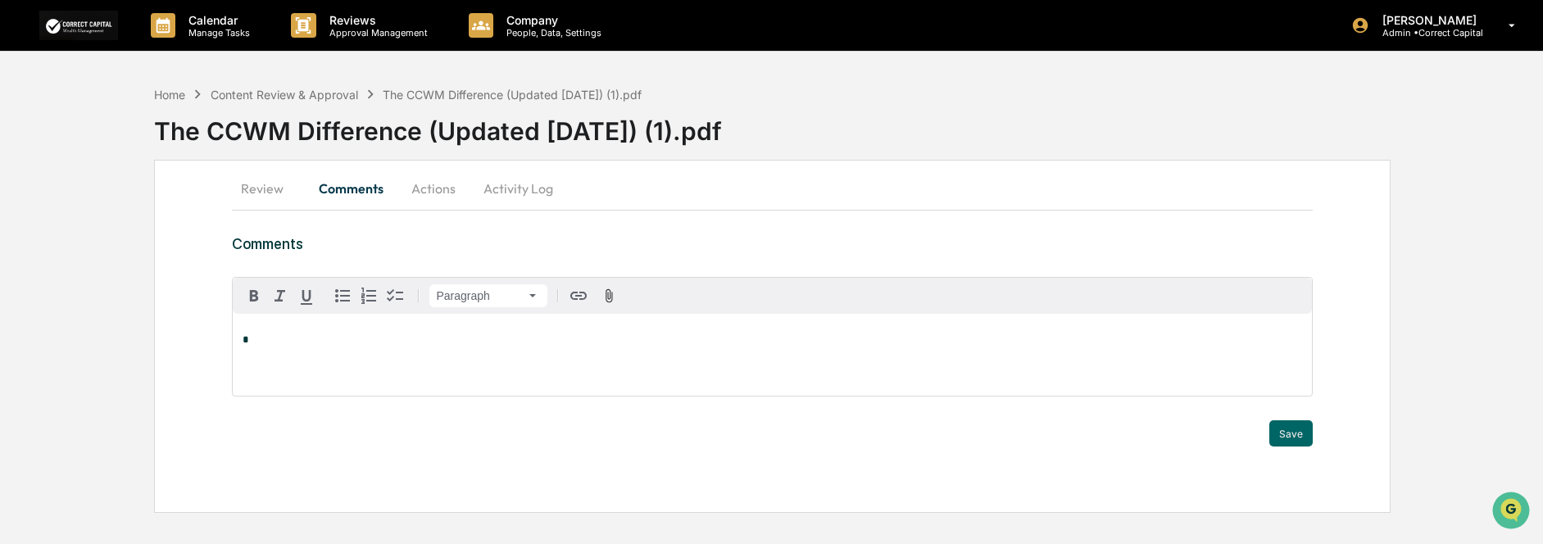
click at [251, 193] on button "Review" at bounding box center [269, 188] width 74 height 39
click at [280, 192] on button "Review" at bounding box center [269, 188] width 74 height 39
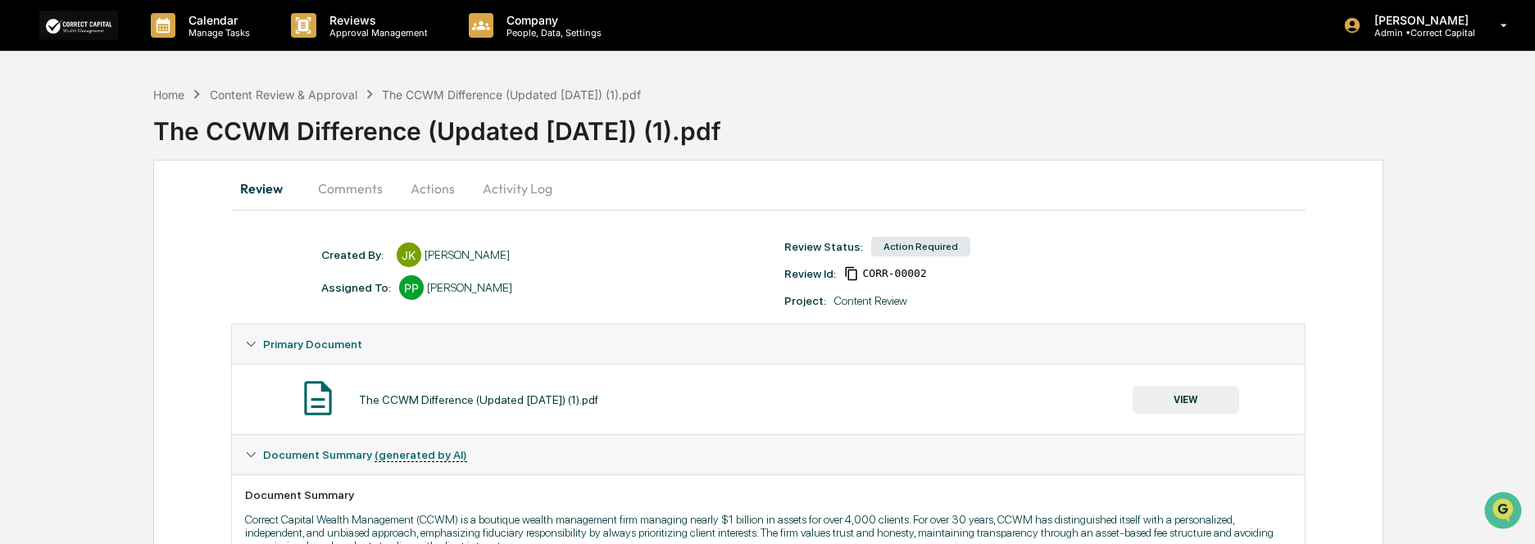
click at [270, 203] on button "Review" at bounding box center [268, 188] width 74 height 39
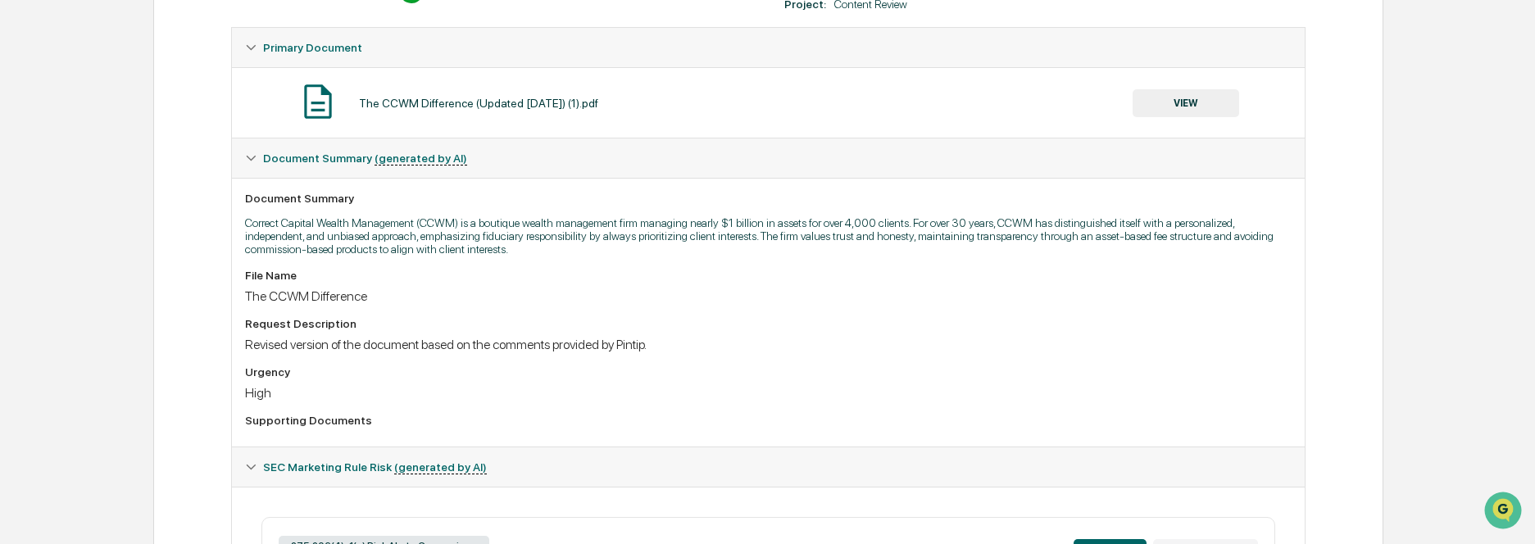
scroll to position [410, 0]
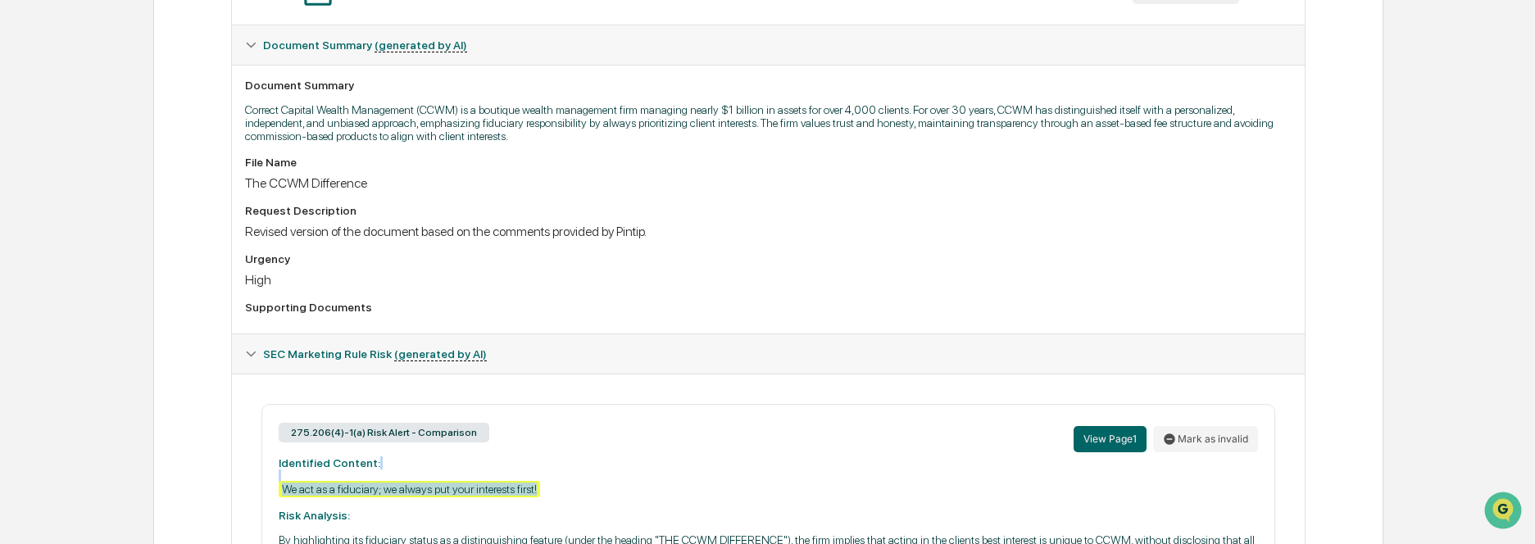
drag, startPoint x: 575, startPoint y: 481, endPoint x: 593, endPoint y: 493, distance: 21.8
click at [593, 493] on div "275.206(4)-1(a) Risk Alert - Comparison View Page 1 Mark as invalid Identified …" at bounding box center [768, 505] width 1014 height 202
copy div "We act as a fiduciary; we always put your interests first!"
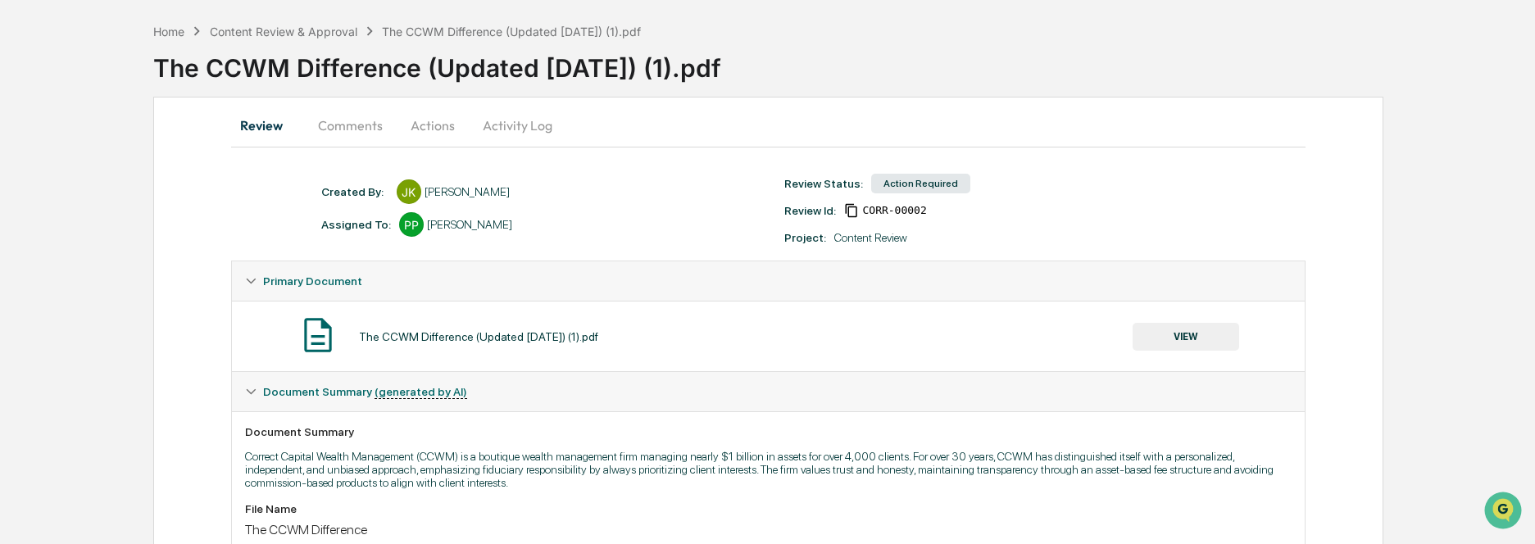
scroll to position [0, 0]
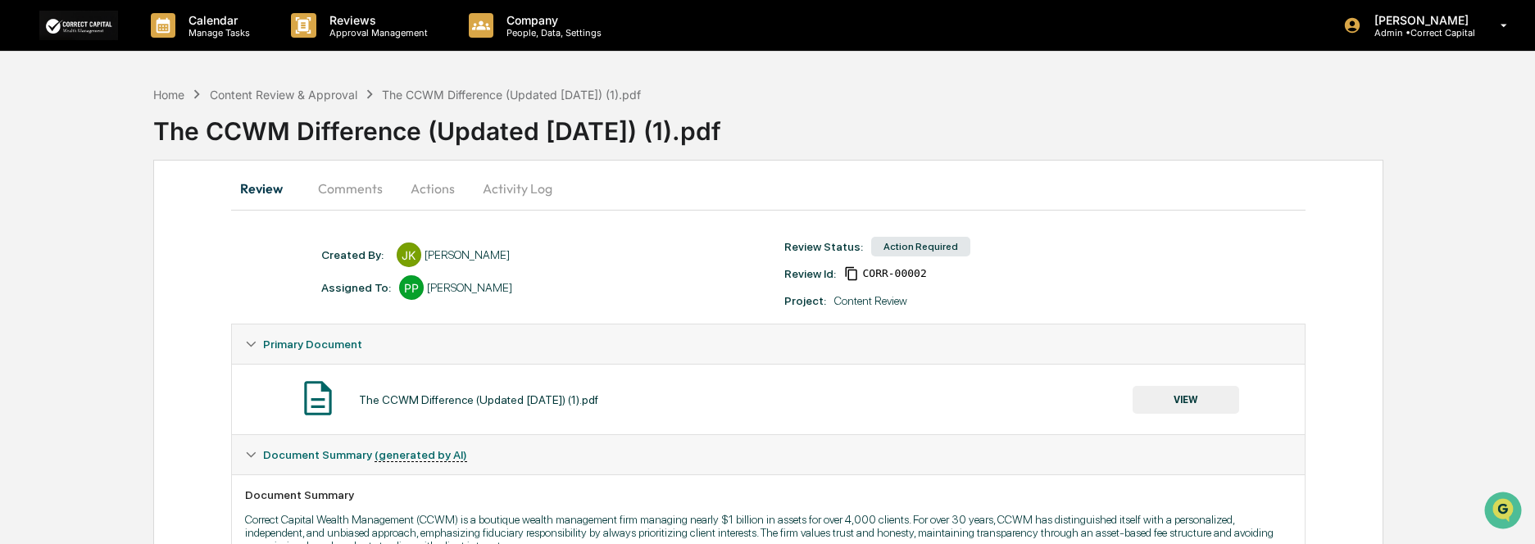
click at [342, 195] on button "Comments" at bounding box center [350, 188] width 91 height 39
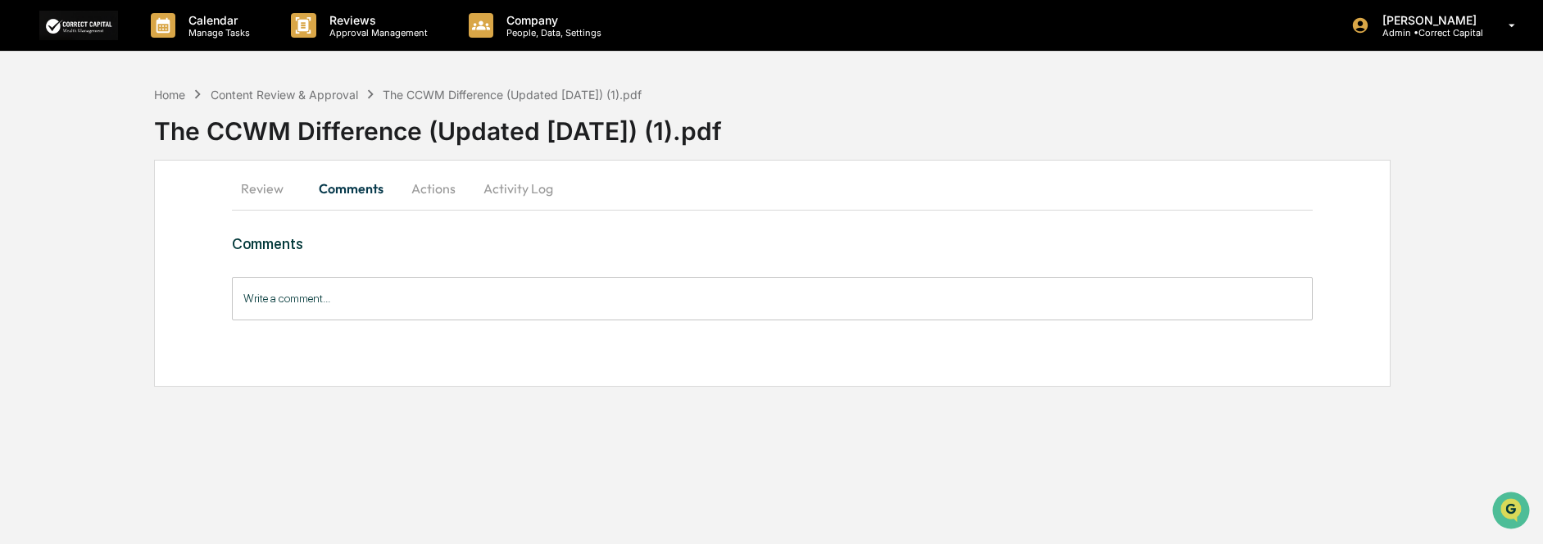
click at [361, 293] on input "Write a comment..." at bounding box center [772, 298] width 1080 height 43
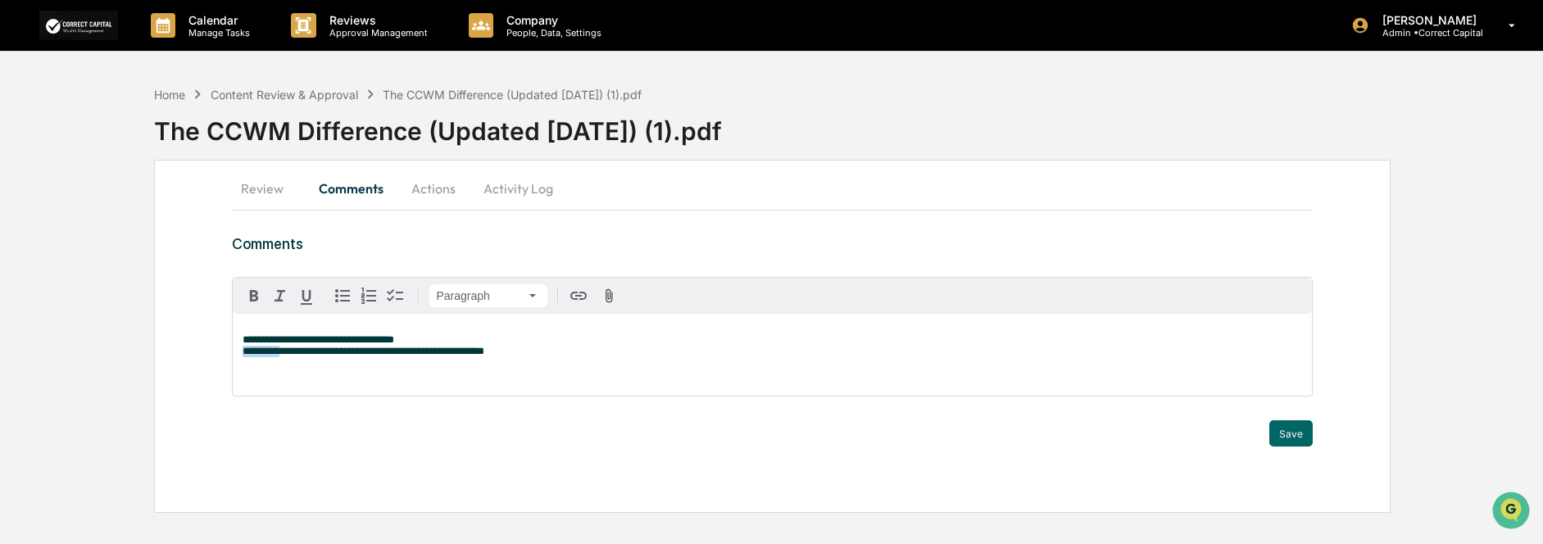
drag, startPoint x: 285, startPoint y: 356, endPoint x: 227, endPoint y: 356, distance: 58.2
click at [227, 356] on div "**********" at bounding box center [772, 336] width 1236 height 353
click at [436, 340] on p "**********" at bounding box center [772, 345] width 1059 height 23
click at [238, 351] on div "**********" at bounding box center [772, 355] width 1078 height 82
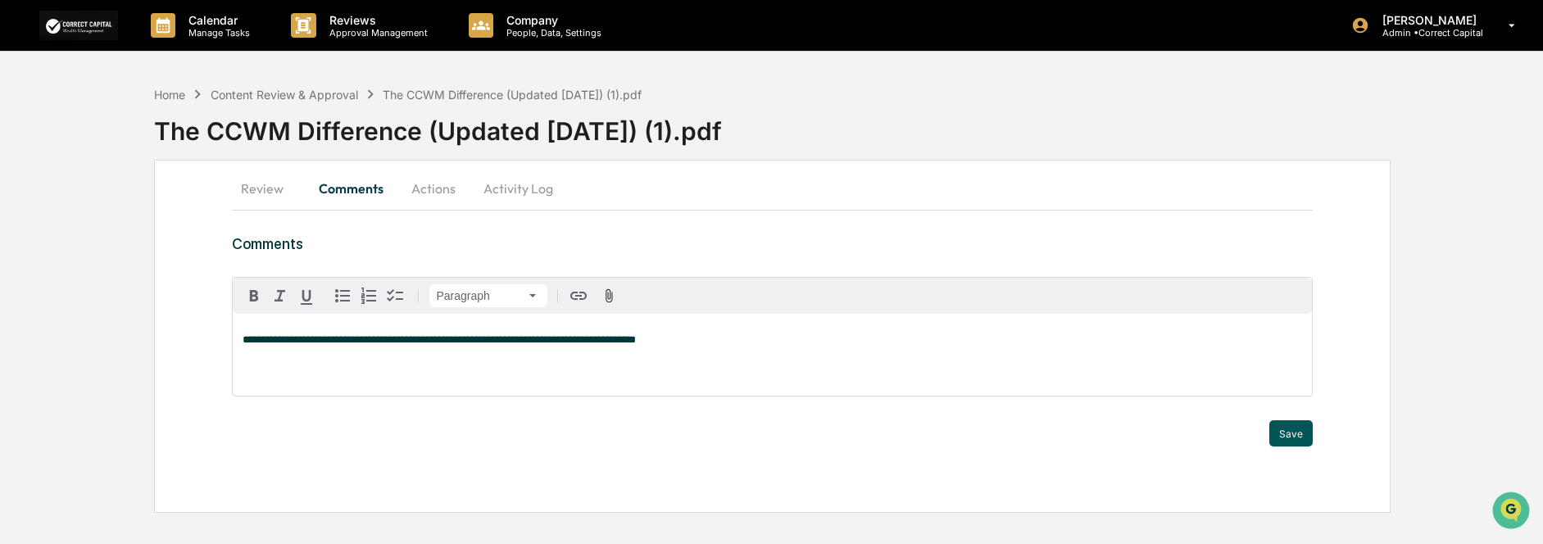
click at [1291, 430] on button "Save" at bounding box center [1290, 433] width 43 height 26
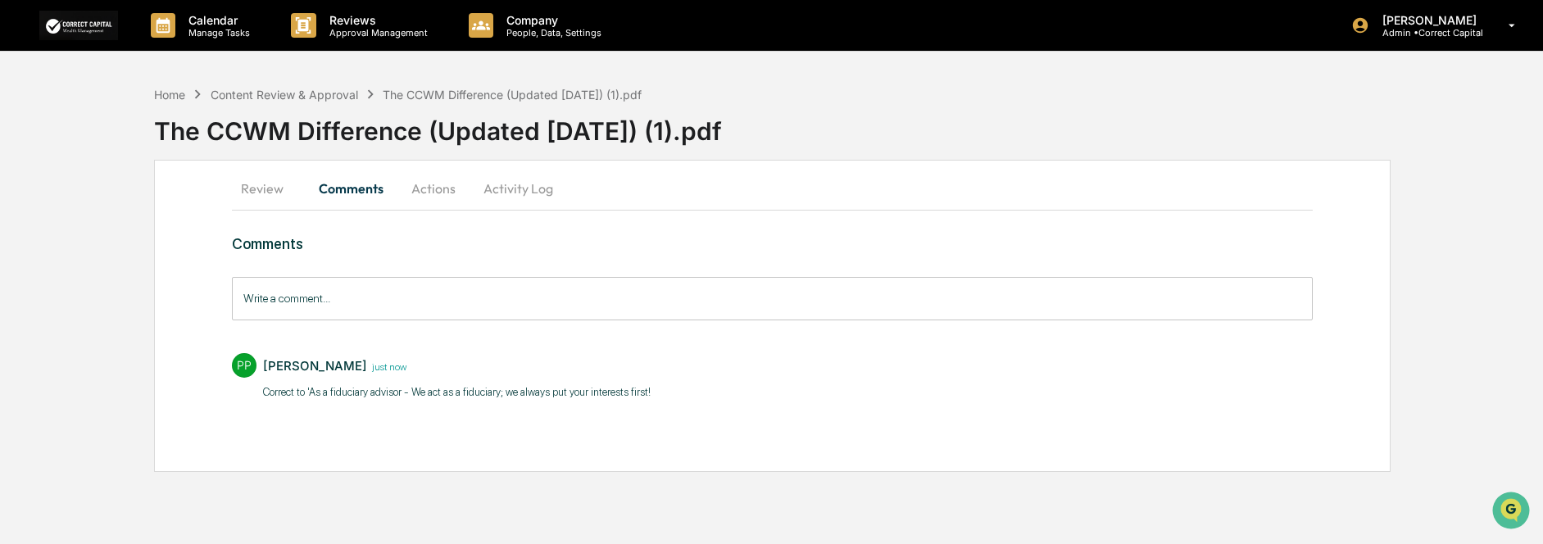
click at [269, 191] on button "Review" at bounding box center [269, 188] width 74 height 39
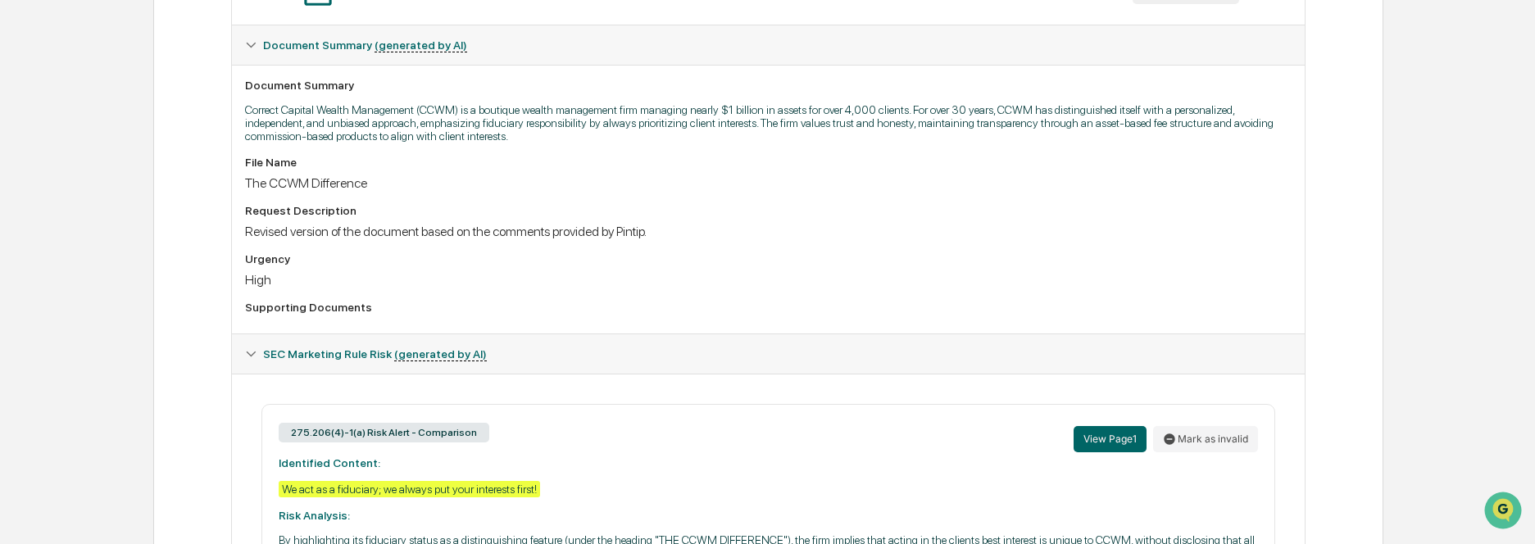
scroll to position [738, 0]
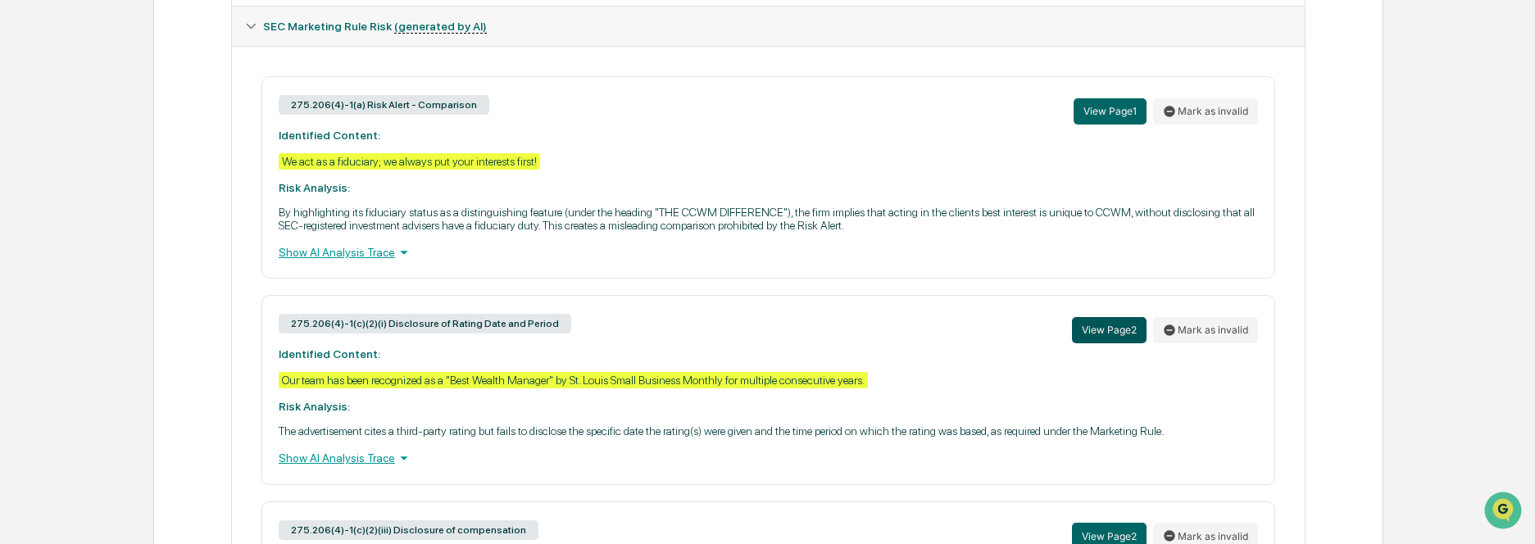
click at [1085, 338] on button "View Page 2" at bounding box center [1109, 330] width 75 height 26
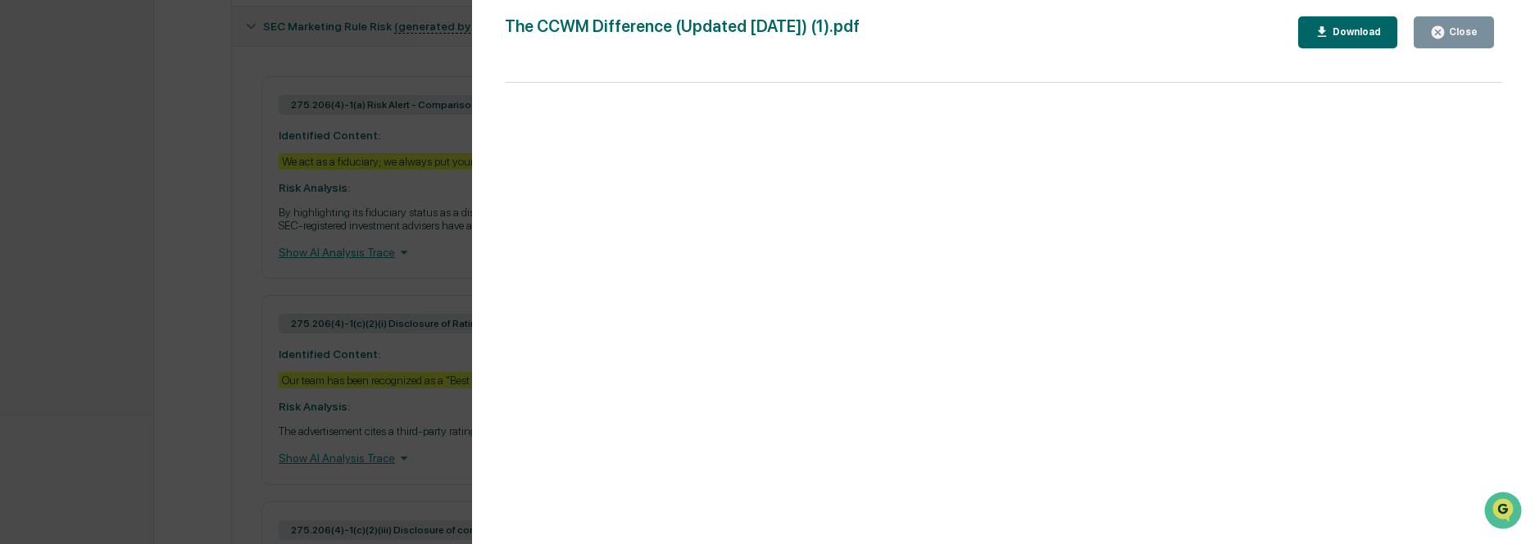
scroll to position [246, 0]
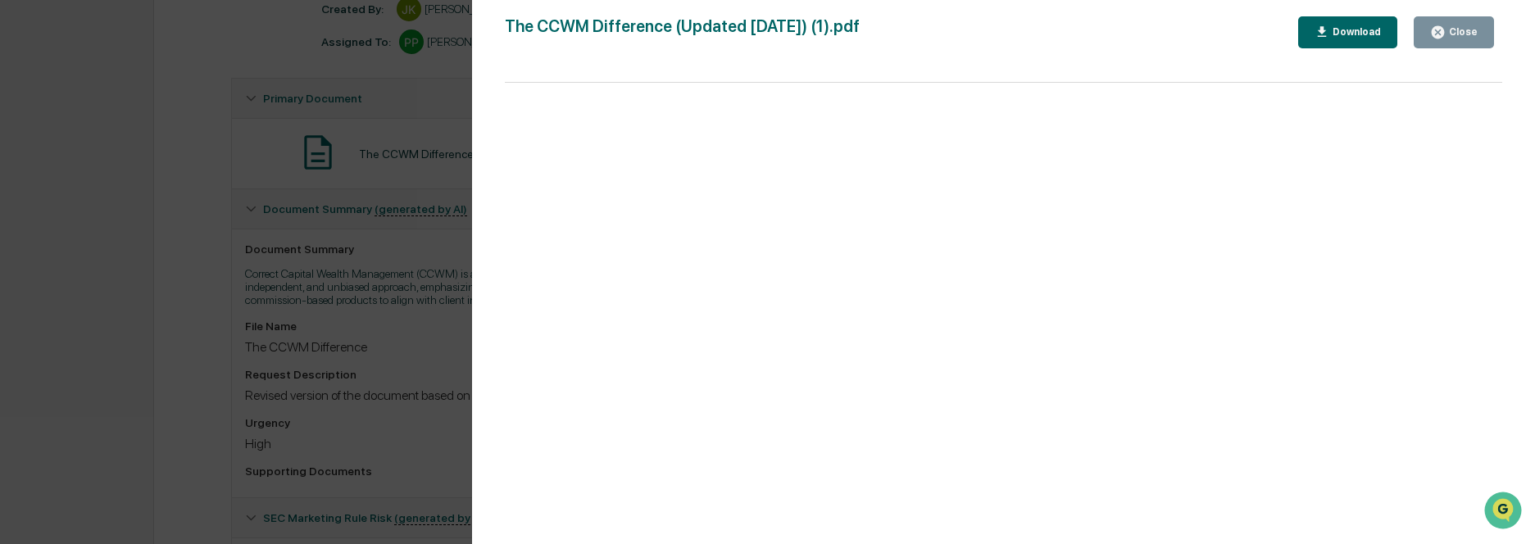
click at [1470, 39] on div "Close" at bounding box center [1454, 33] width 48 height 16
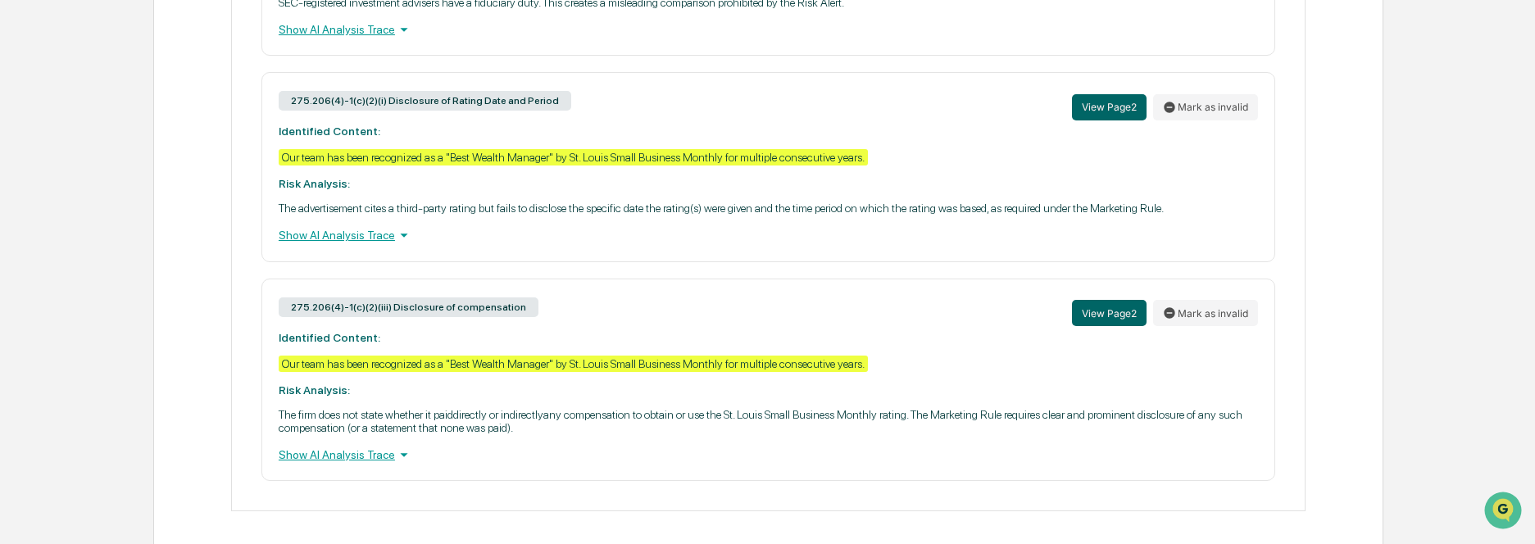
scroll to position [969, 0]
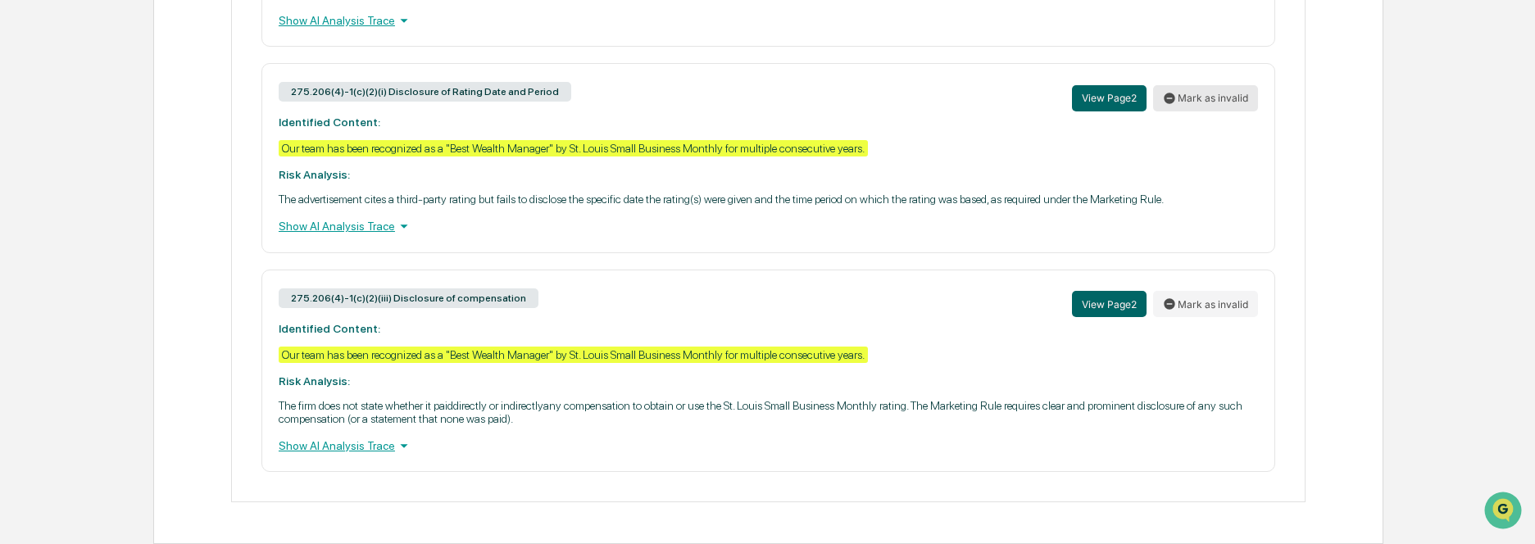
click at [1203, 104] on button "Mark as invalid" at bounding box center [1205, 98] width 105 height 26
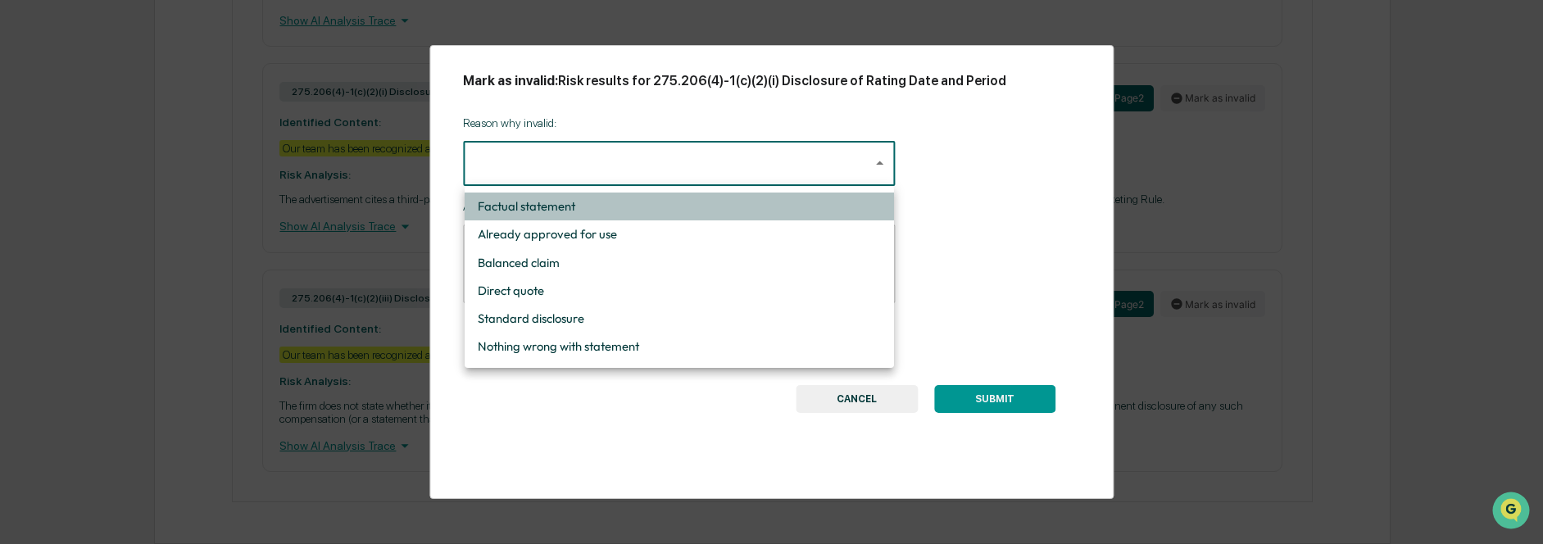
click at [594, 204] on li "Factual statement" at bounding box center [679, 207] width 429 height 28
type input "**********"
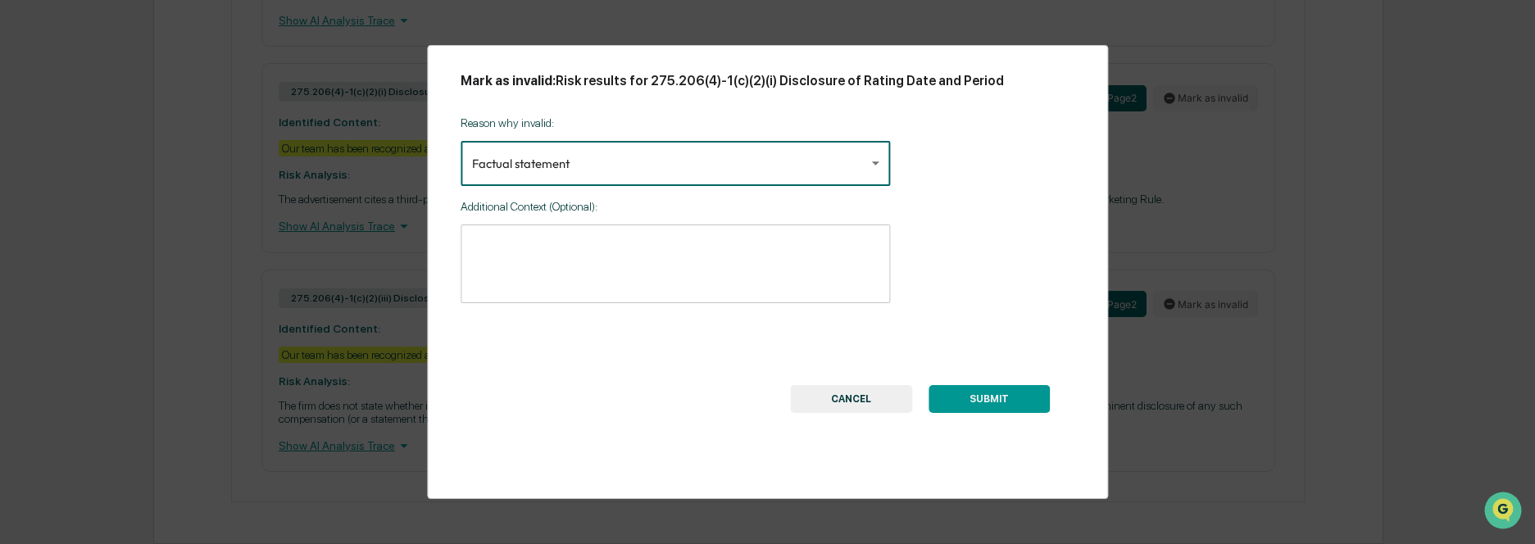
click at [556, 252] on textarea at bounding box center [675, 264] width 406 height 52
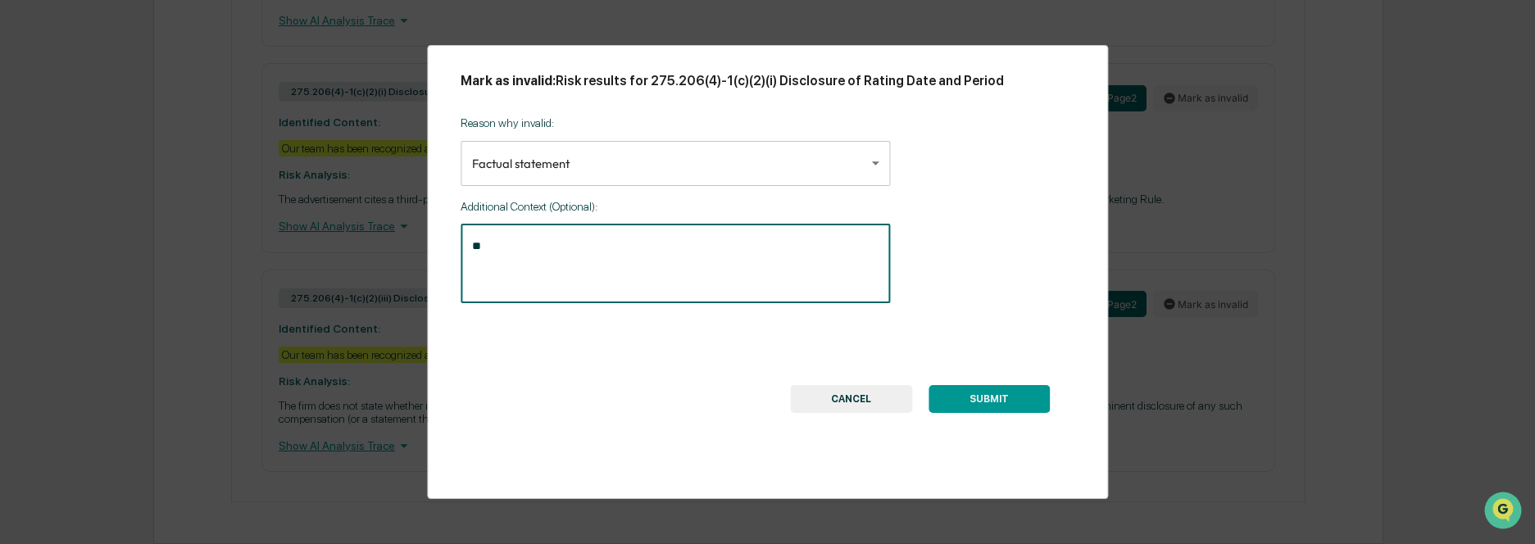
type textarea "*"
type textarea "*******"
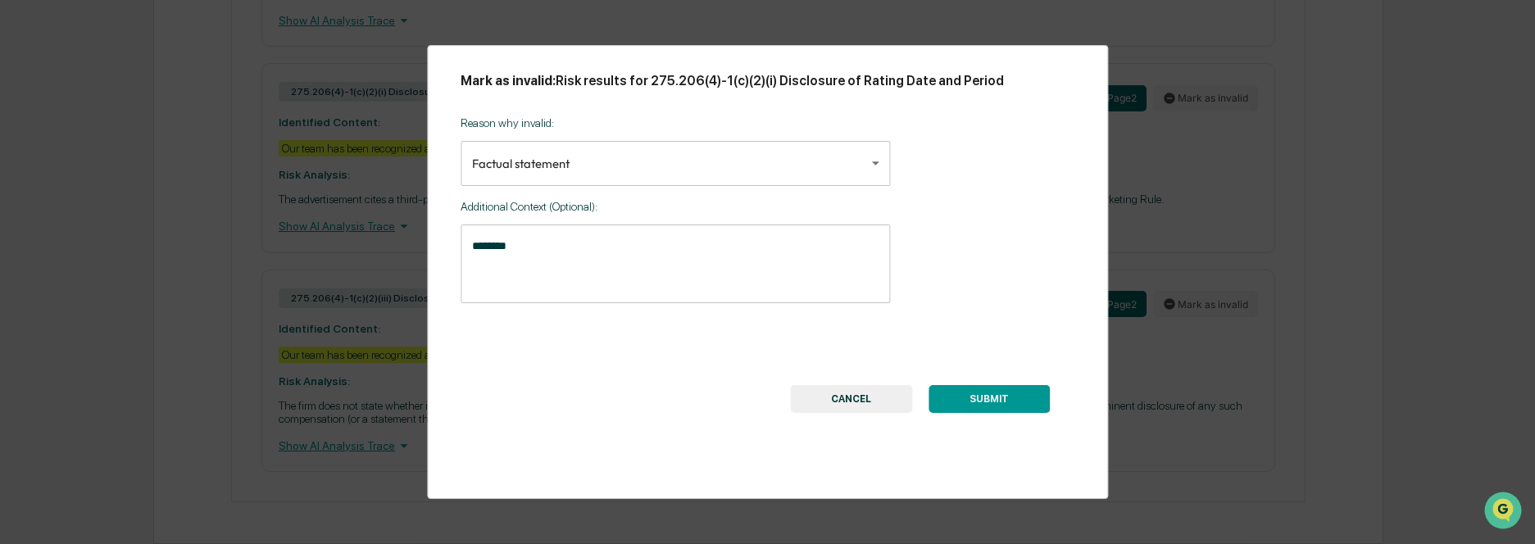
click at [821, 391] on button "CANCEL" at bounding box center [851, 399] width 122 height 28
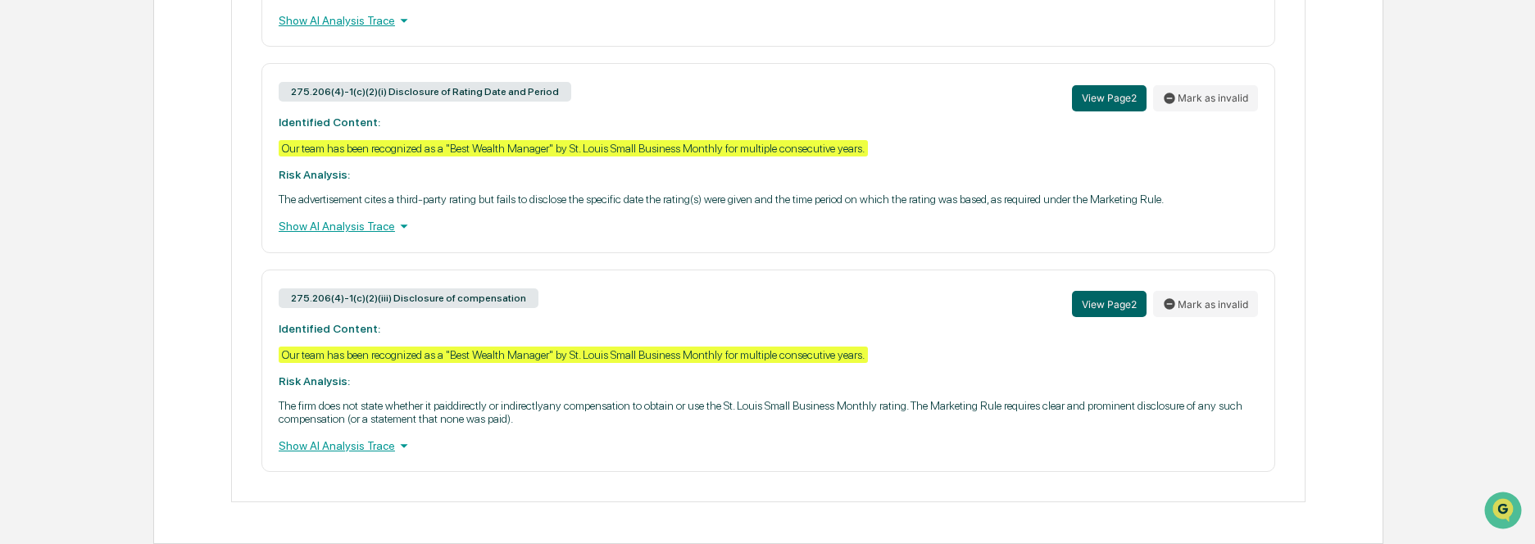
click at [1153, 85] on button "Mark as invalid" at bounding box center [1205, 98] width 105 height 26
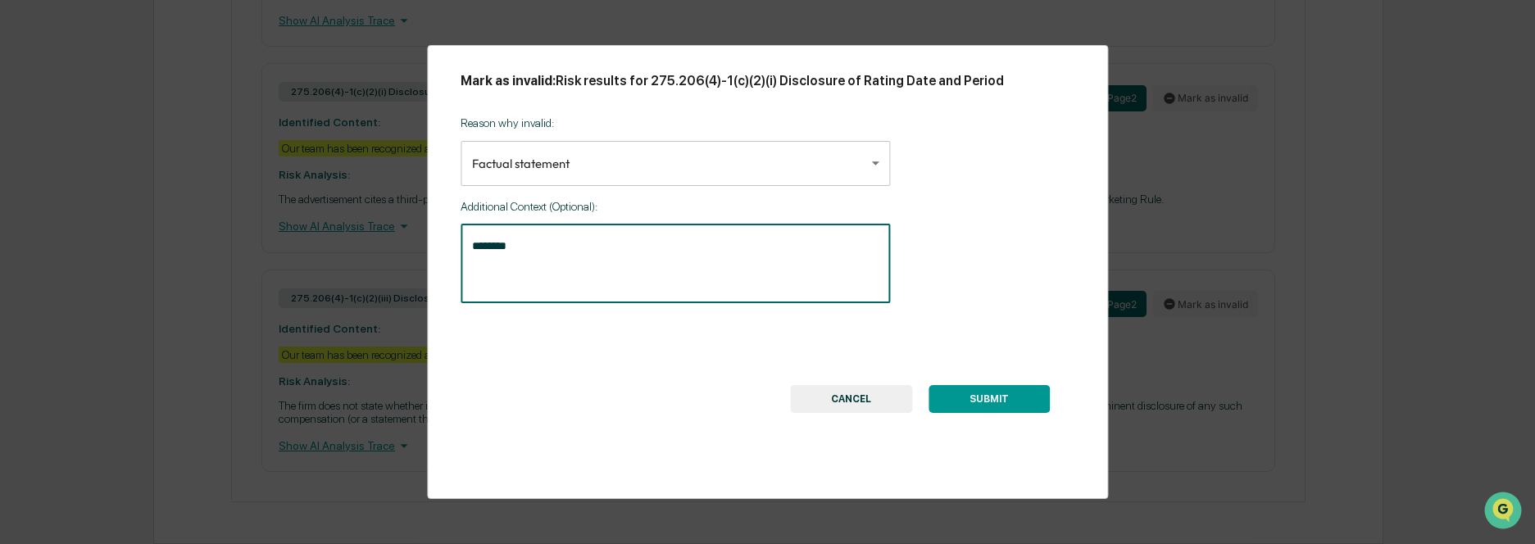
click at [572, 267] on textarea "*******" at bounding box center [675, 264] width 406 height 52
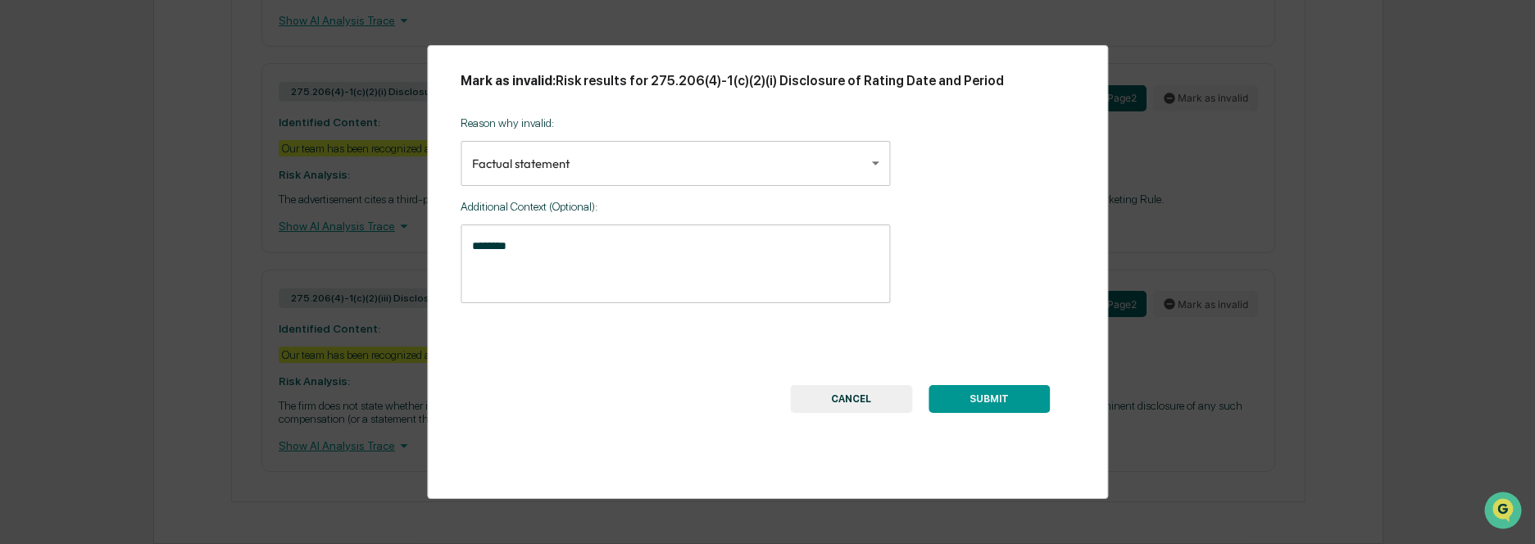
click at [534, 254] on textarea "*******" at bounding box center [675, 264] width 406 height 52
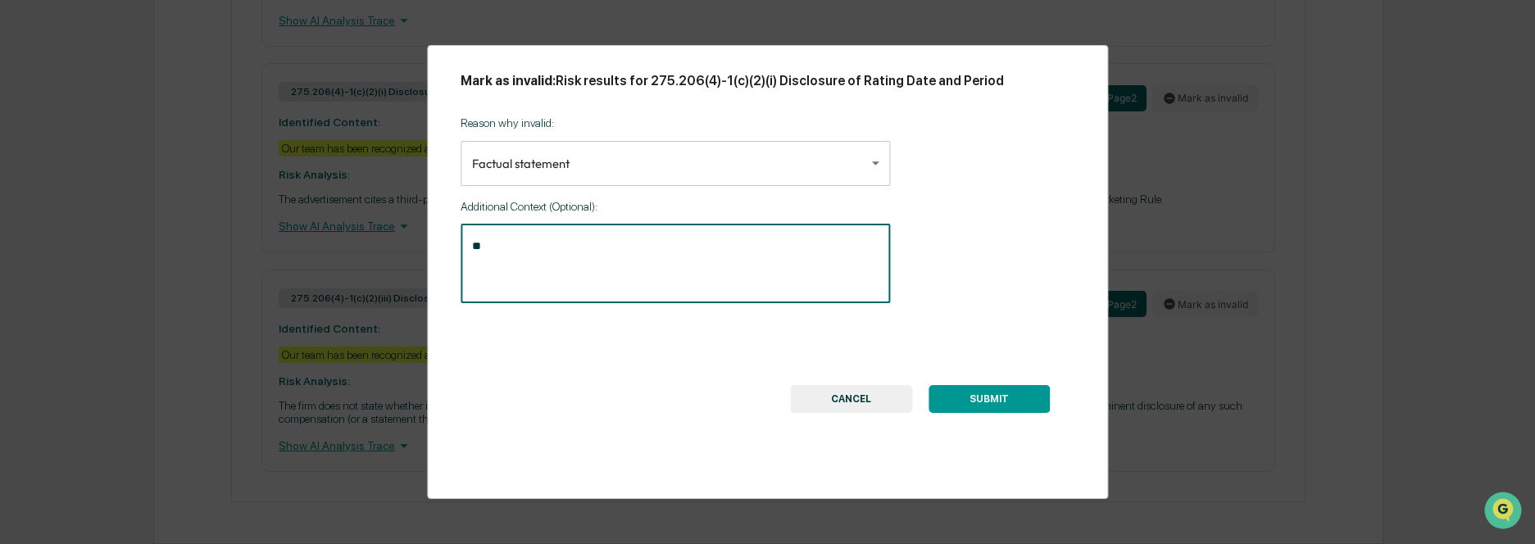
type textarea "*"
click at [611, 247] on textarea "**********" at bounding box center [675, 264] width 406 height 52
click at [794, 270] on textarea "**********" at bounding box center [675, 264] width 406 height 52
type textarea "**********"
click at [1010, 402] on button "SUBMIT" at bounding box center [989, 399] width 121 height 28
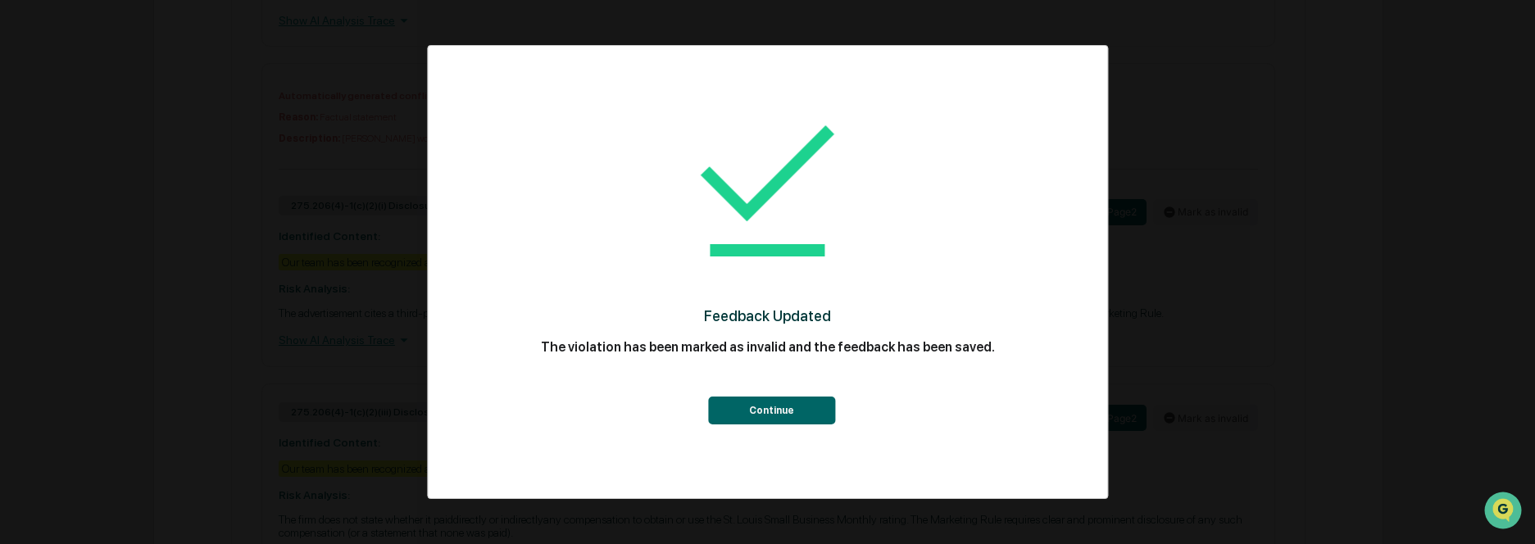
click at [791, 408] on button "Continue" at bounding box center [771, 411] width 127 height 28
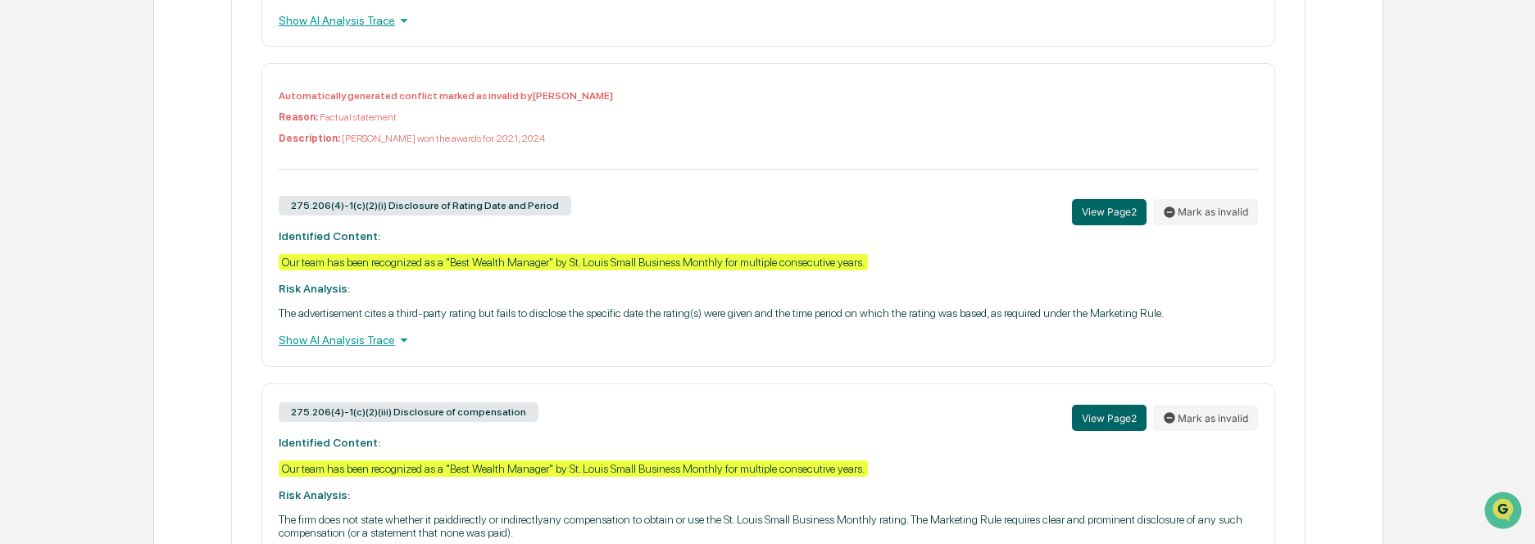
click at [791, 408] on div "275.206(4)-1(c)(2)(iii) Disclosure of compensation View Page 2 Mark as invalid" at bounding box center [768, 418] width 979 height 35
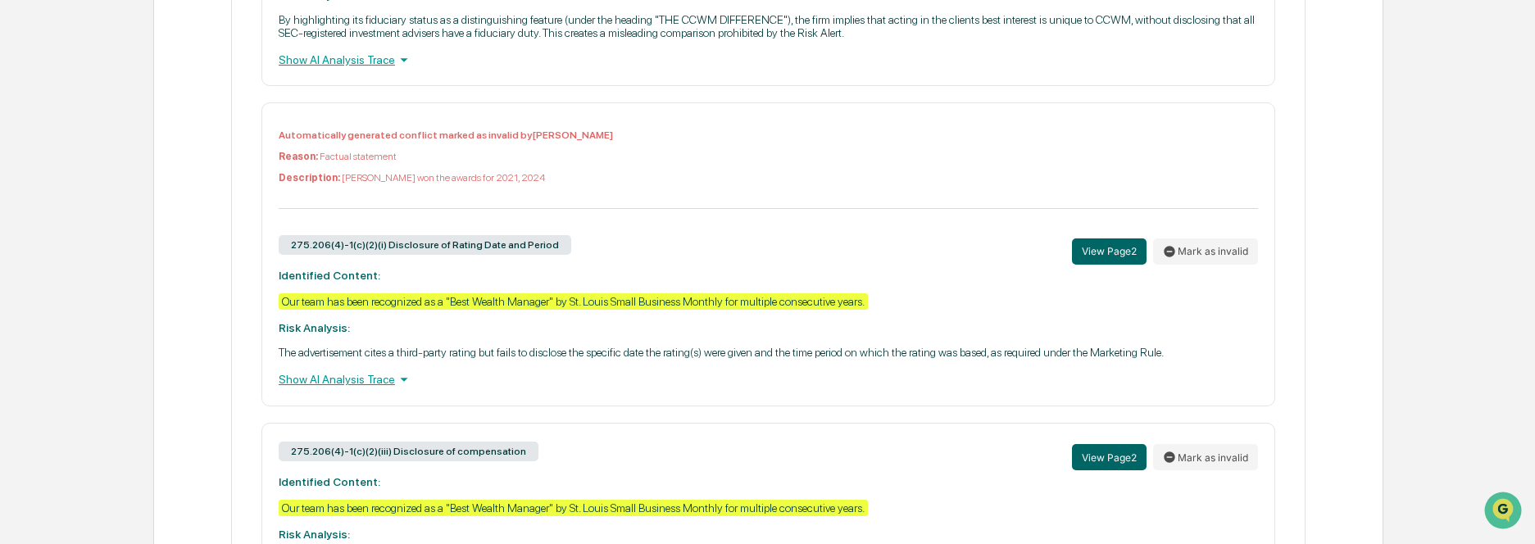
scroll to position [1083, 0]
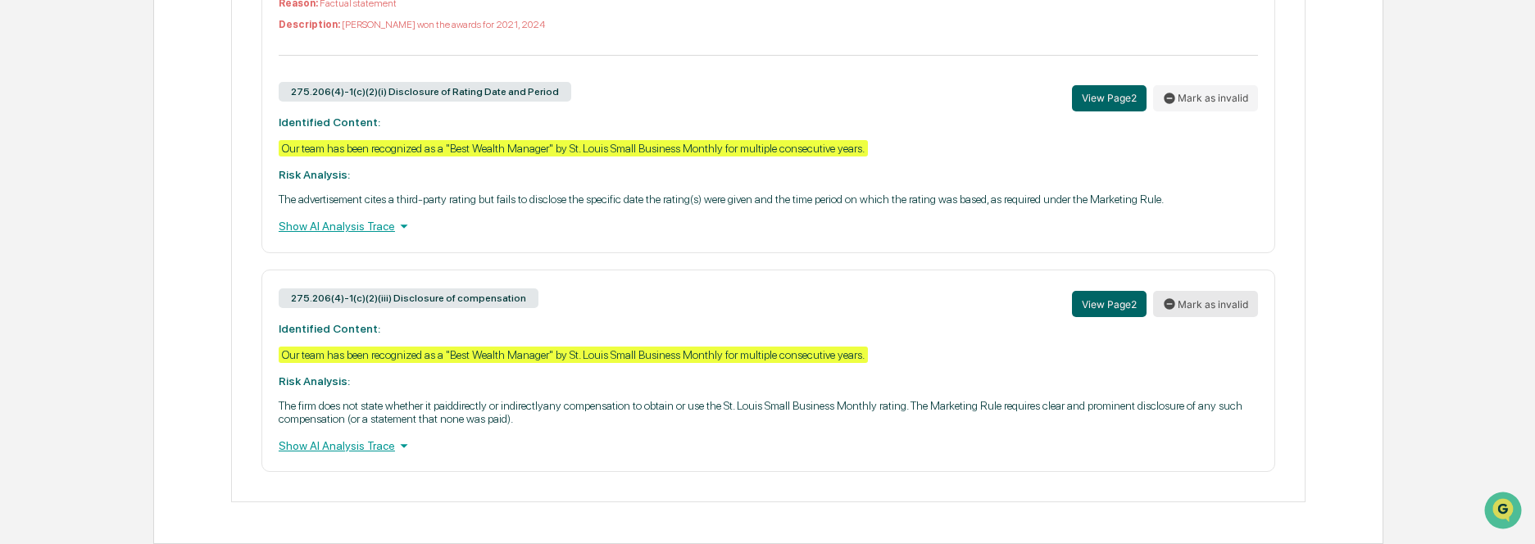
click at [1204, 307] on button "Mark as invalid" at bounding box center [1205, 304] width 105 height 26
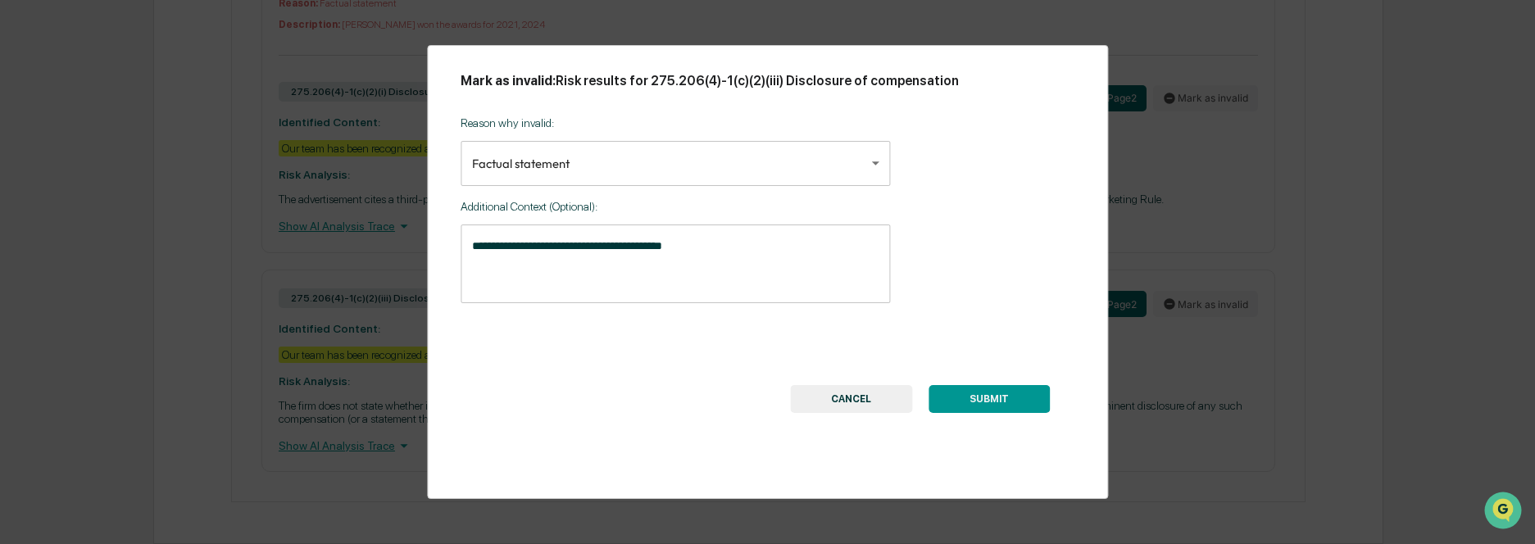
click at [726, 256] on textarea "**********" at bounding box center [675, 264] width 406 height 52
click at [555, 265] on textarea "**********" at bounding box center [675, 264] width 406 height 52
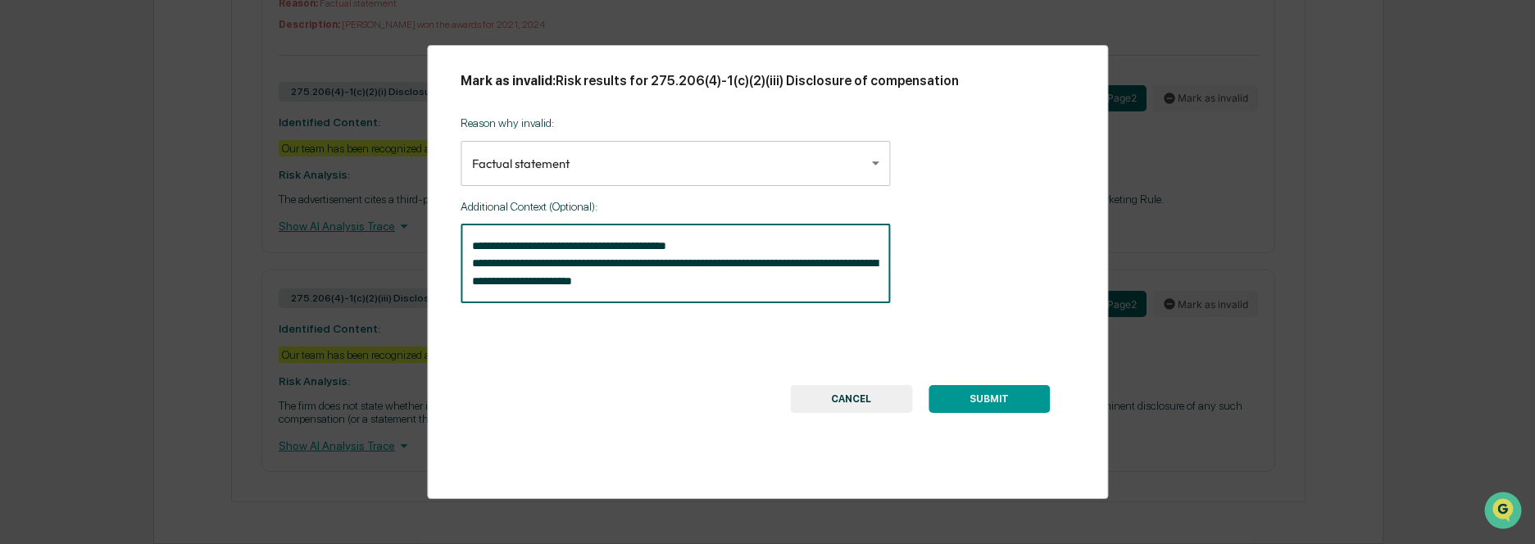
click at [573, 267] on textarea "**********" at bounding box center [675, 264] width 406 height 52
click at [742, 288] on textarea "**********" at bounding box center [675, 264] width 406 height 52
type textarea "**********"
click at [972, 394] on button "SUBMIT" at bounding box center [989, 399] width 121 height 28
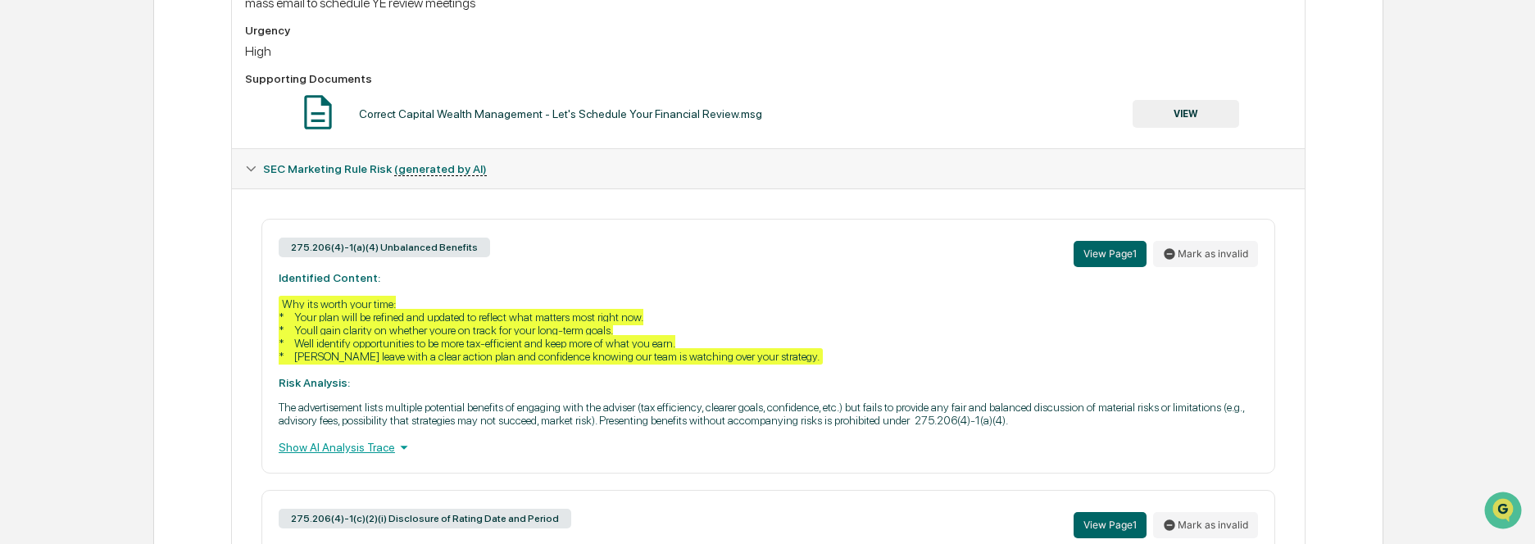
scroll to position [830, 0]
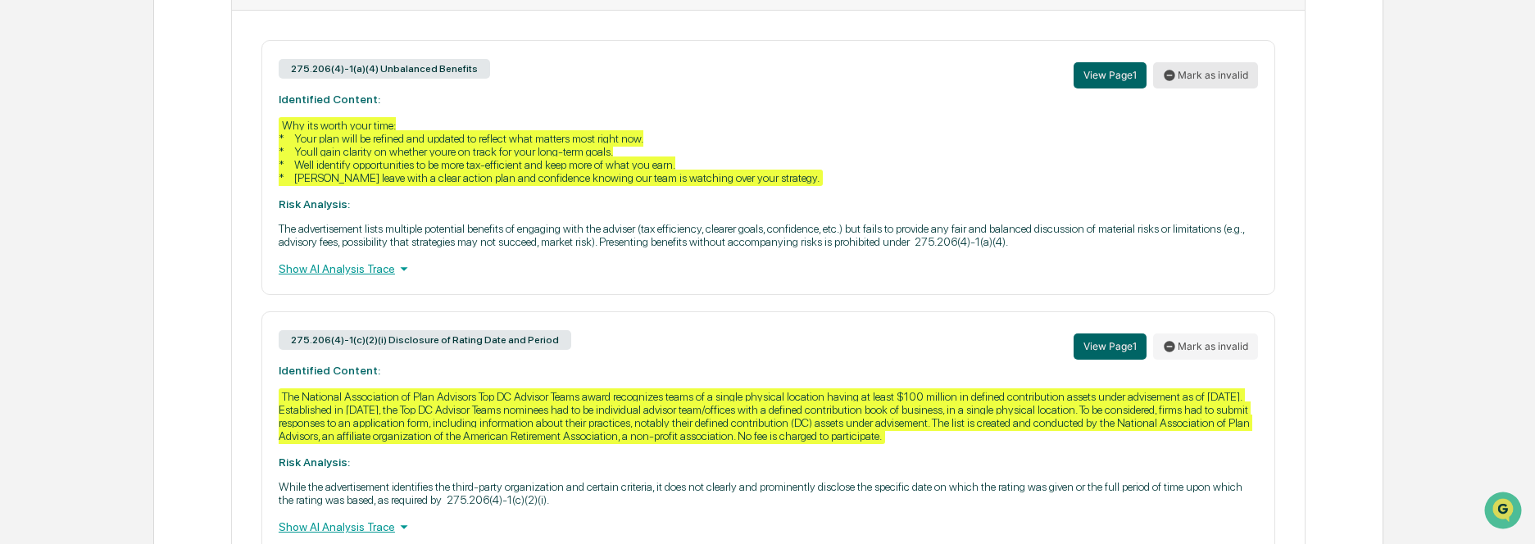
click at [1233, 71] on button "Mark as invalid" at bounding box center [1205, 75] width 105 height 26
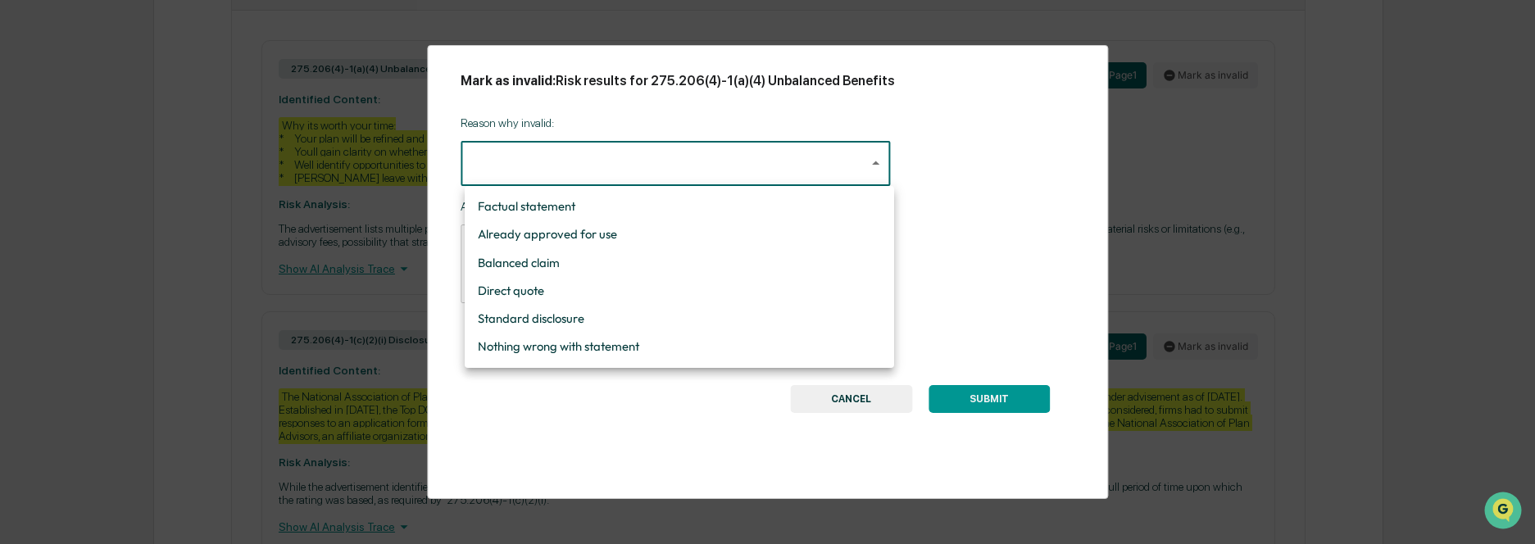
click at [676, 338] on li "Nothing wrong with statement" at bounding box center [679, 347] width 429 height 28
type input "**********"
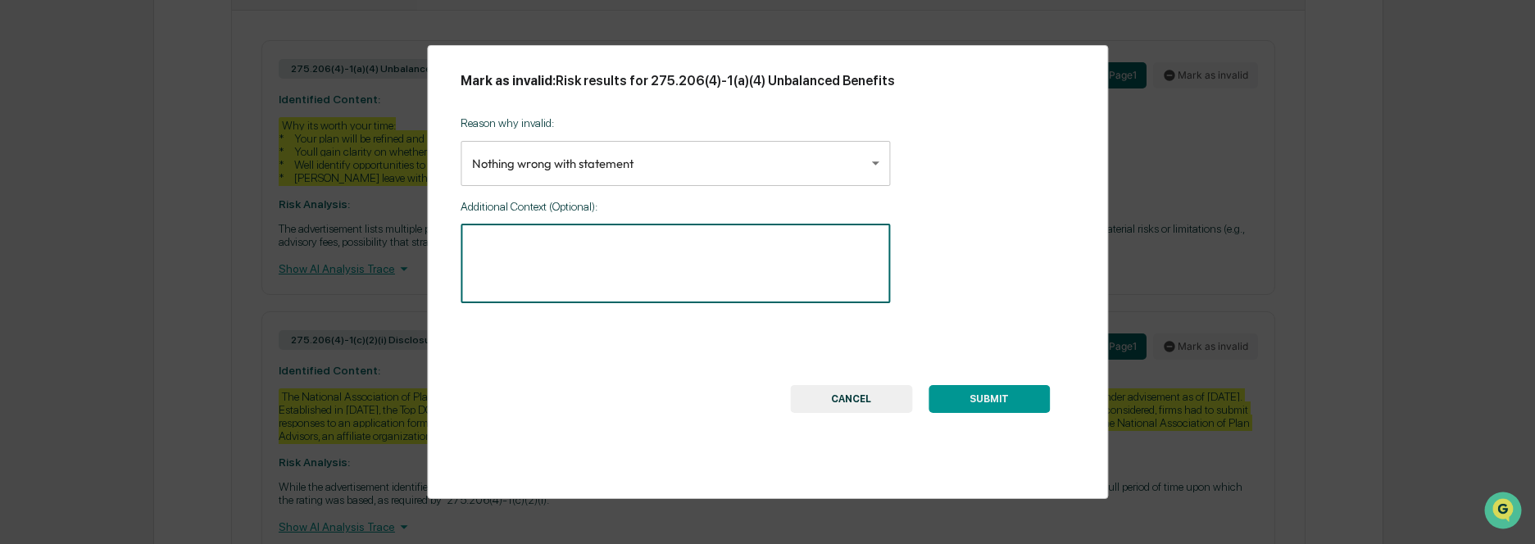
click at [587, 243] on textarea at bounding box center [675, 264] width 406 height 52
type textarea "**********"
click at [988, 401] on button "SUBMIT" at bounding box center [989, 399] width 121 height 28
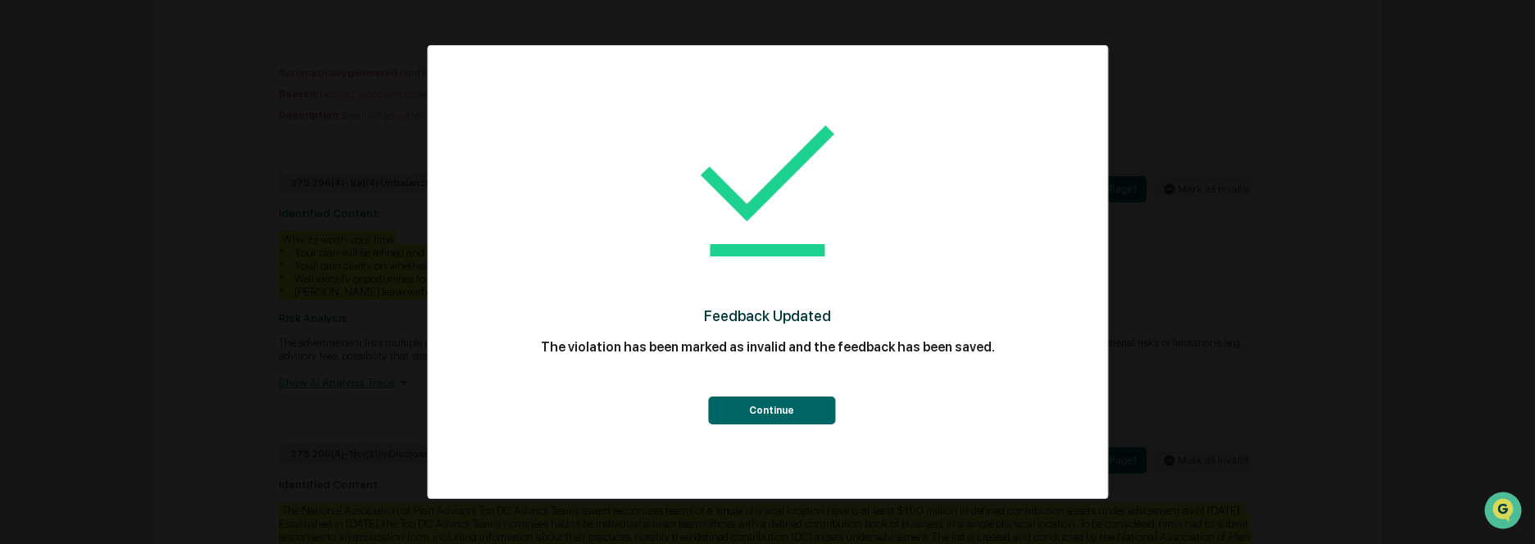
click at [756, 407] on button "Continue" at bounding box center [771, 411] width 127 height 28
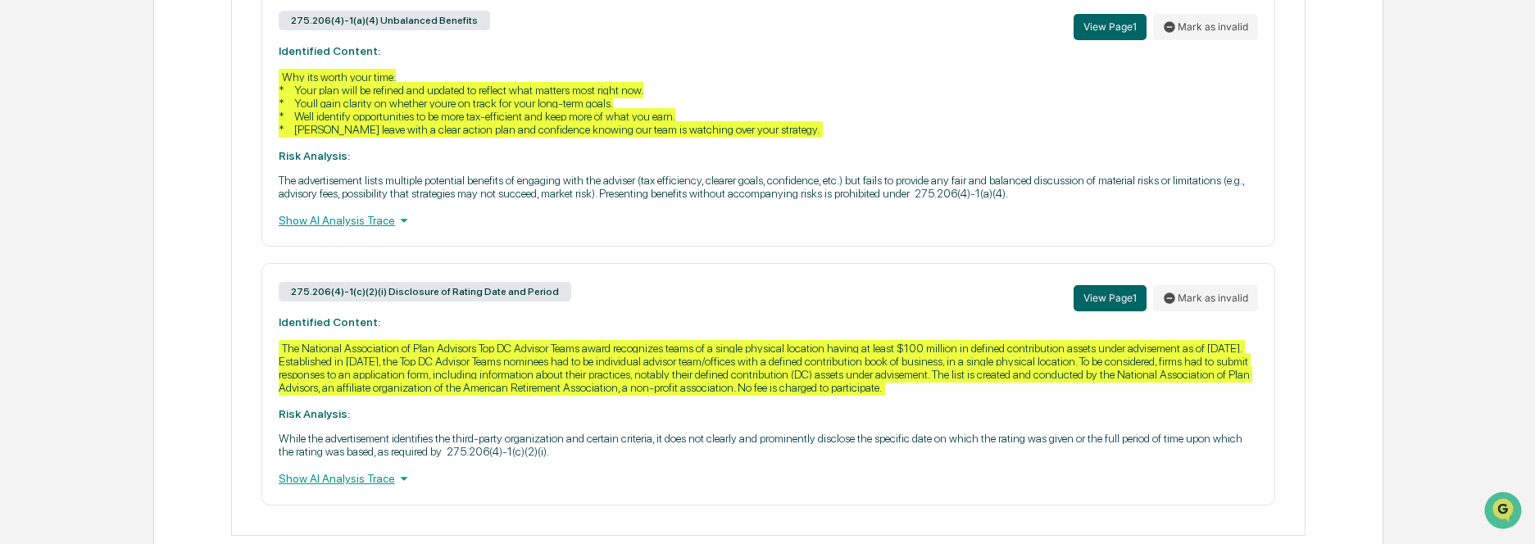
scroll to position [994, 0]
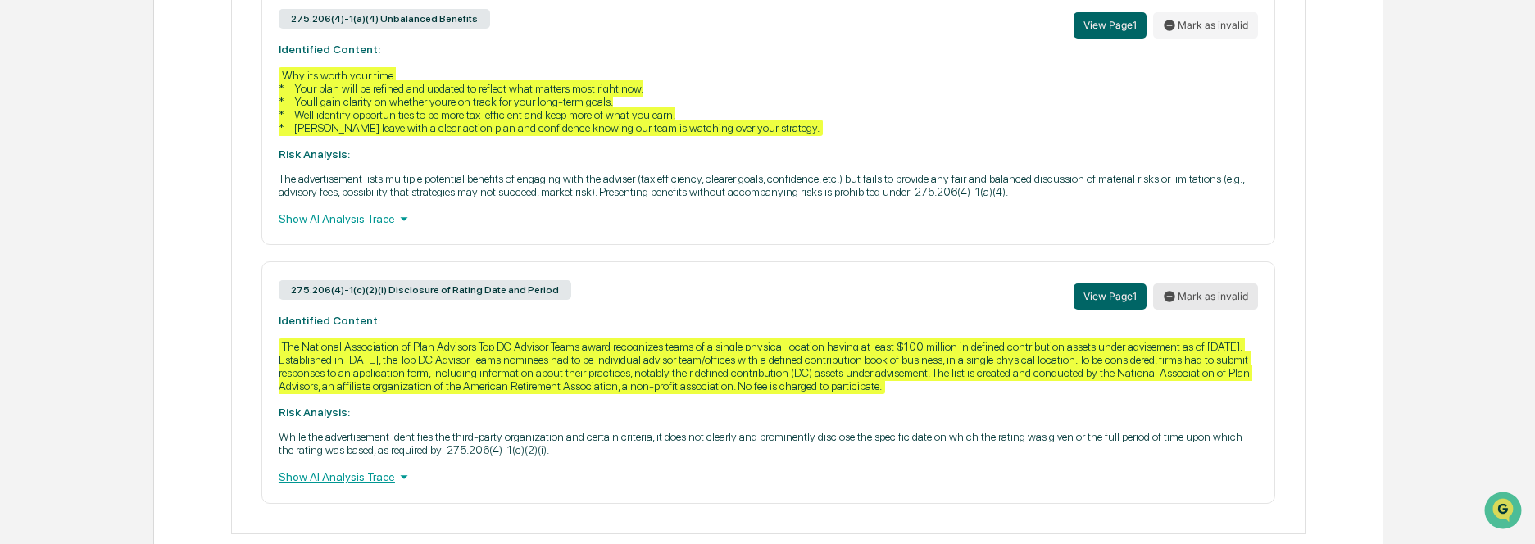
click at [1243, 297] on button "Mark as invalid" at bounding box center [1205, 297] width 105 height 26
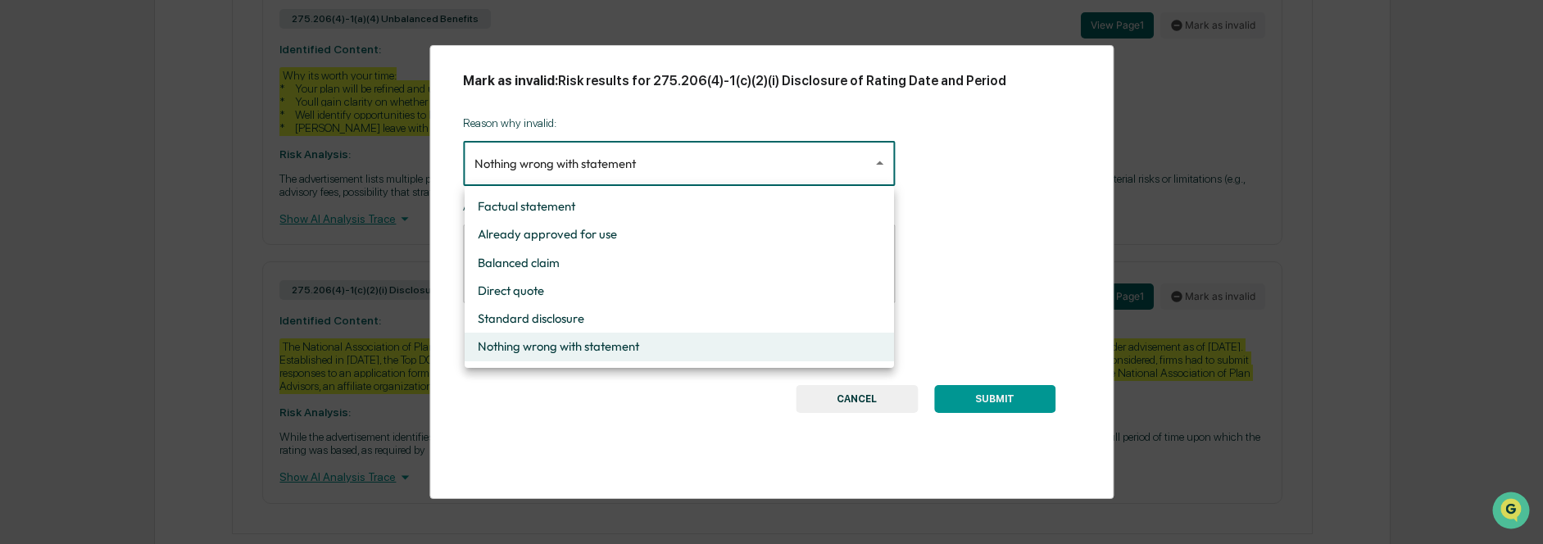
click at [573, 319] on li "Standard disclosure" at bounding box center [679, 319] width 429 height 28
type input "**********"
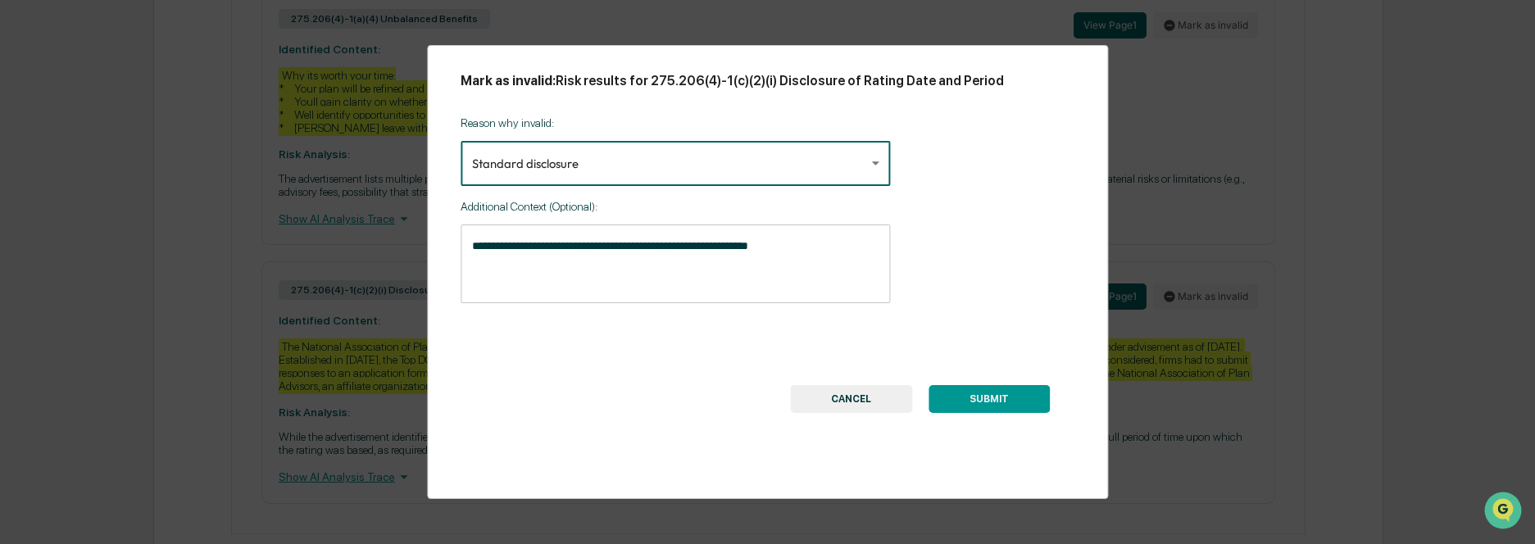
click at [753, 257] on textarea "**********" at bounding box center [675, 264] width 406 height 52
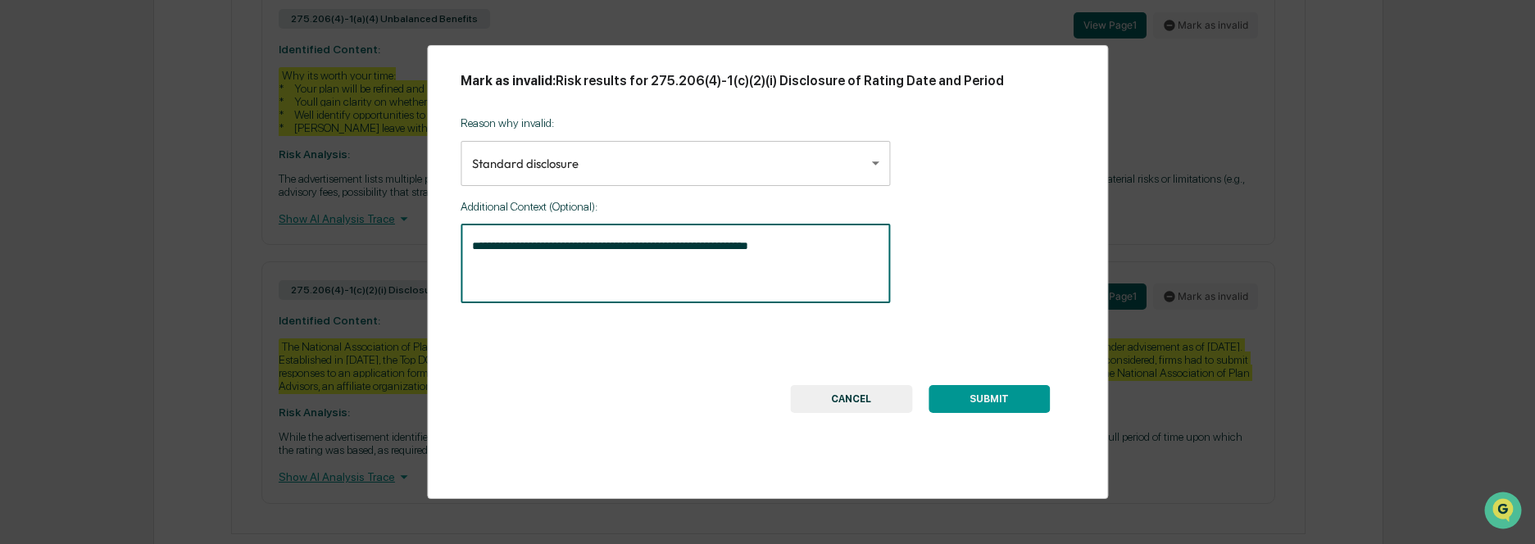
click at [792, 246] on textarea "**********" at bounding box center [675, 264] width 406 height 52
type textarea "**********"
click at [992, 398] on button "SUBMIT" at bounding box center [989, 399] width 121 height 28
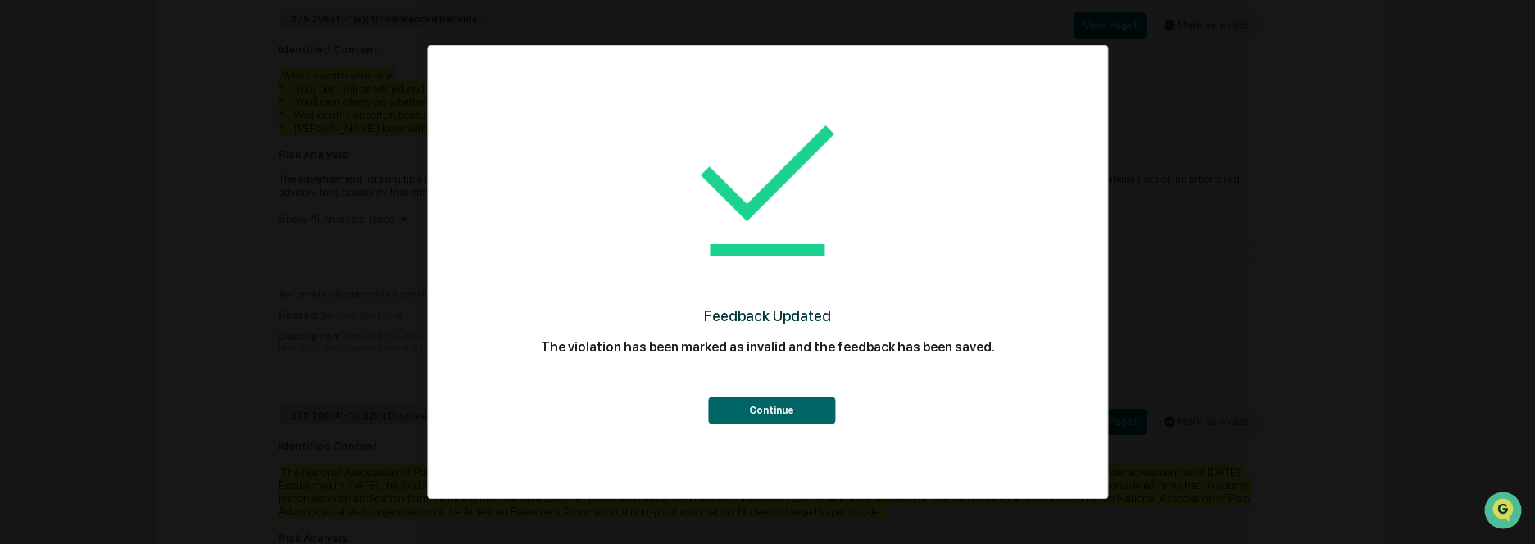
click at [780, 406] on button "Continue" at bounding box center [771, 411] width 127 height 28
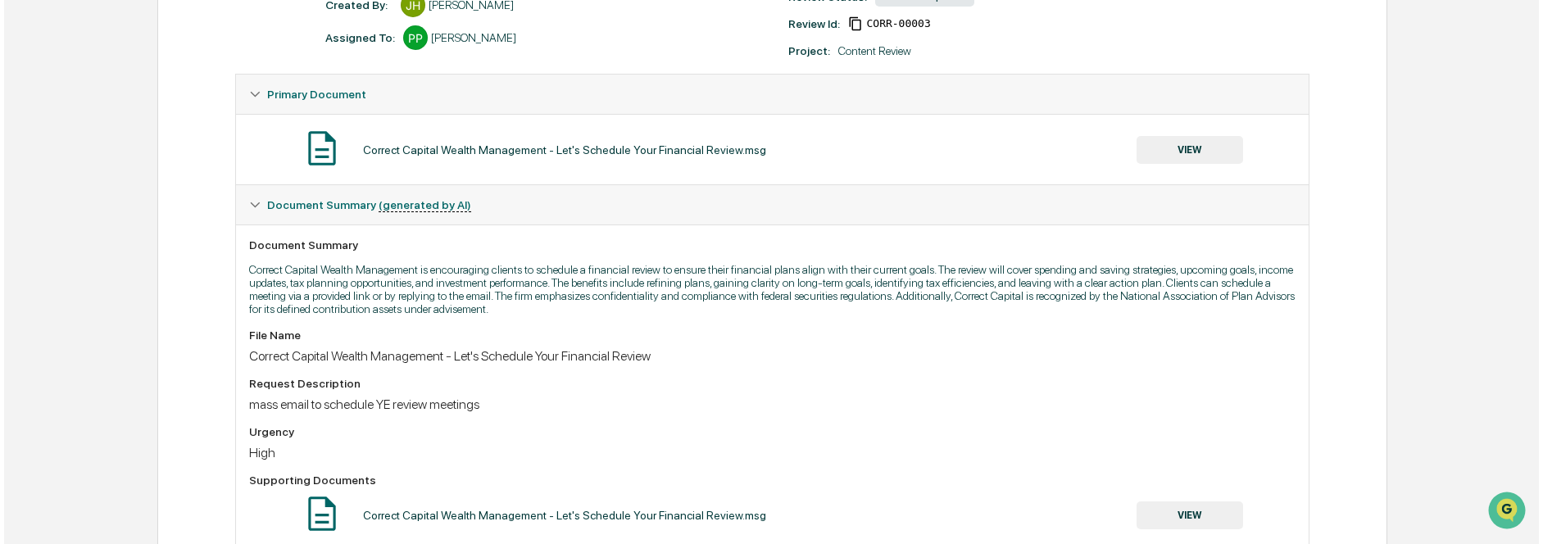
scroll to position [0, 0]
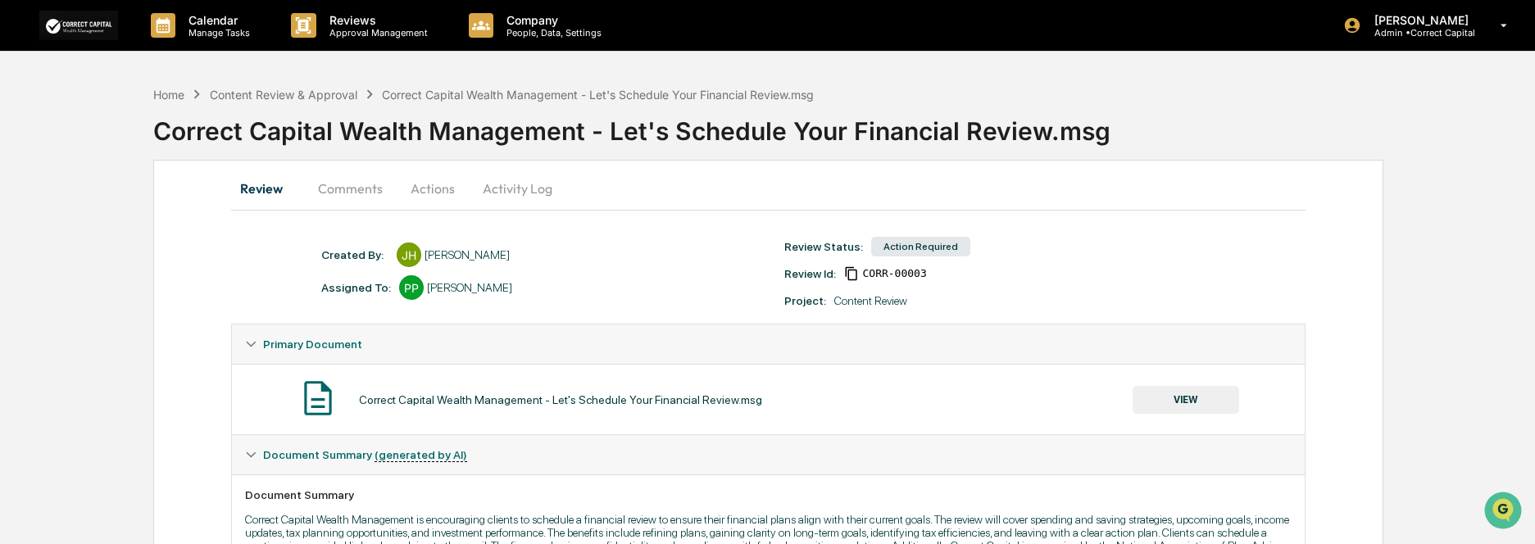
click at [439, 186] on button "Actions" at bounding box center [433, 188] width 74 height 39
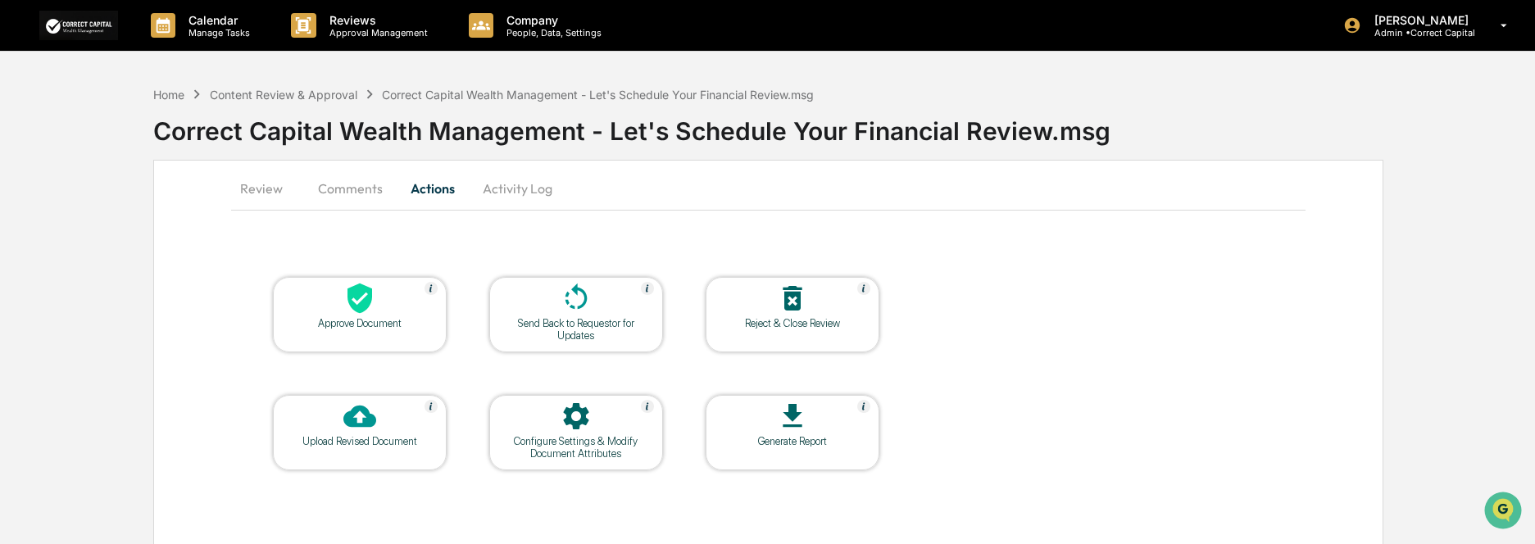
click at [353, 307] on icon at bounding box center [359, 299] width 25 height 30
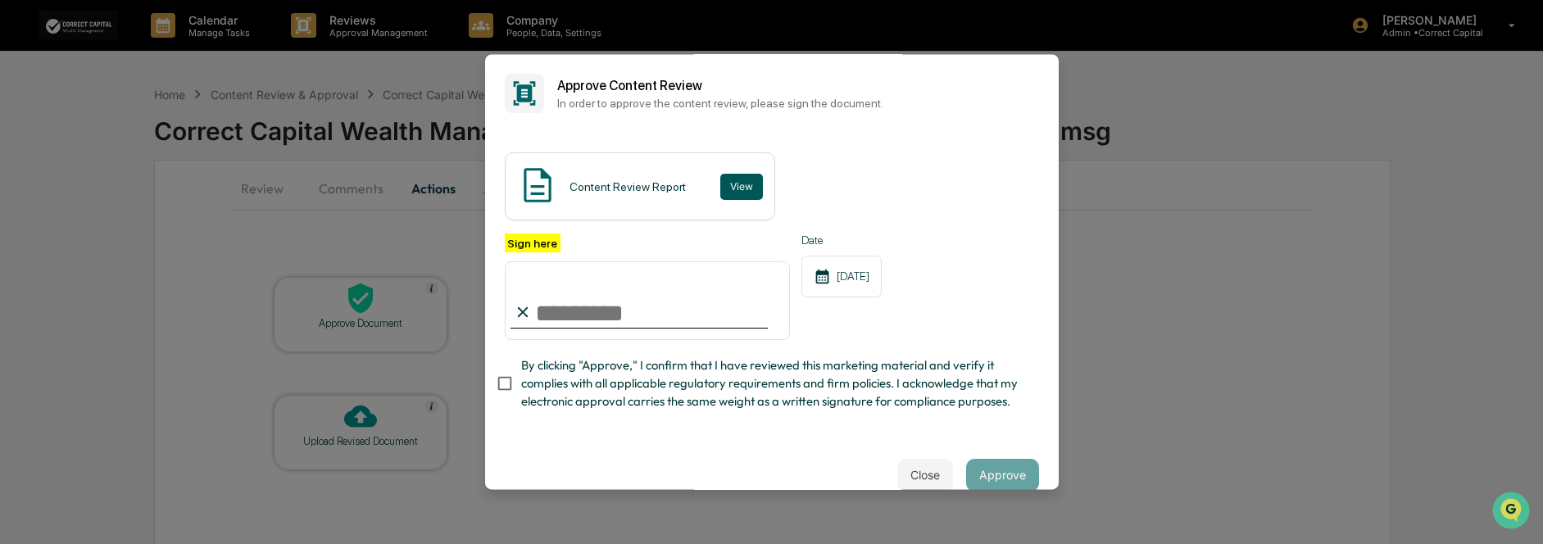
click at [744, 186] on button "View" at bounding box center [741, 187] width 43 height 26
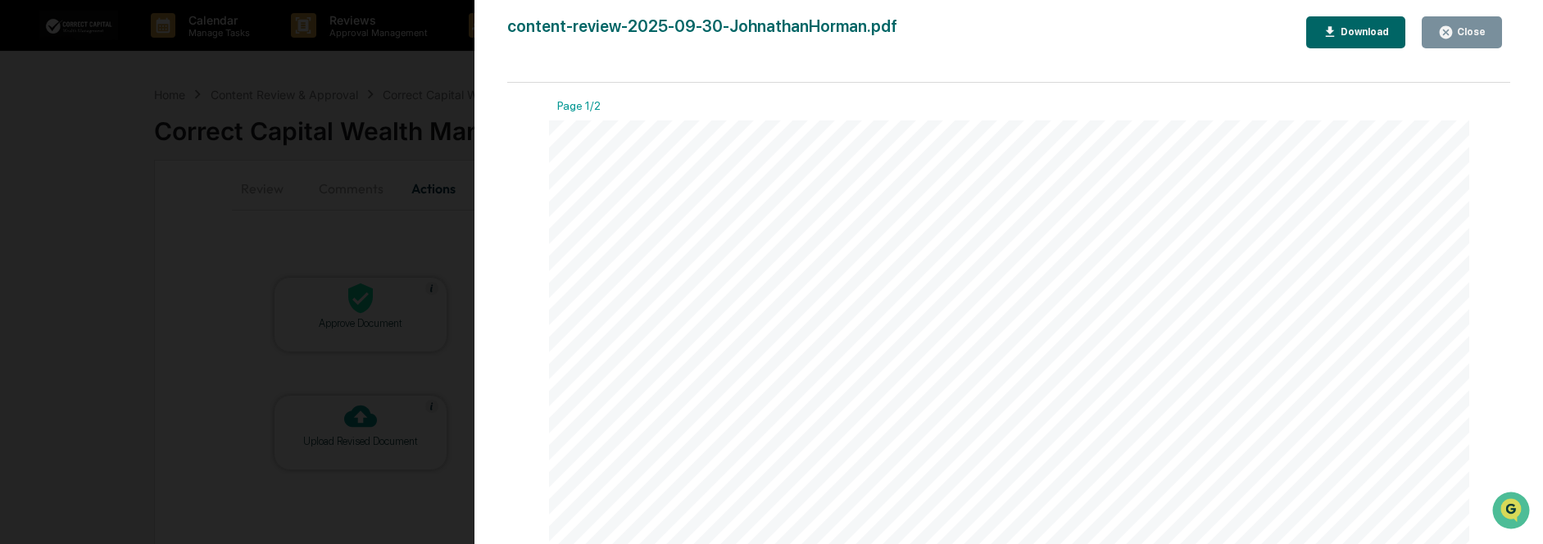
click at [1478, 49] on div "content-review-2025-09-30-JohnathanHorman.pdf Close Download Page 1/2 Correct C…" at bounding box center [1008, 288] width 1003 height 544
click at [1467, 38] on div "Close" at bounding box center [1470, 31] width 32 height 11
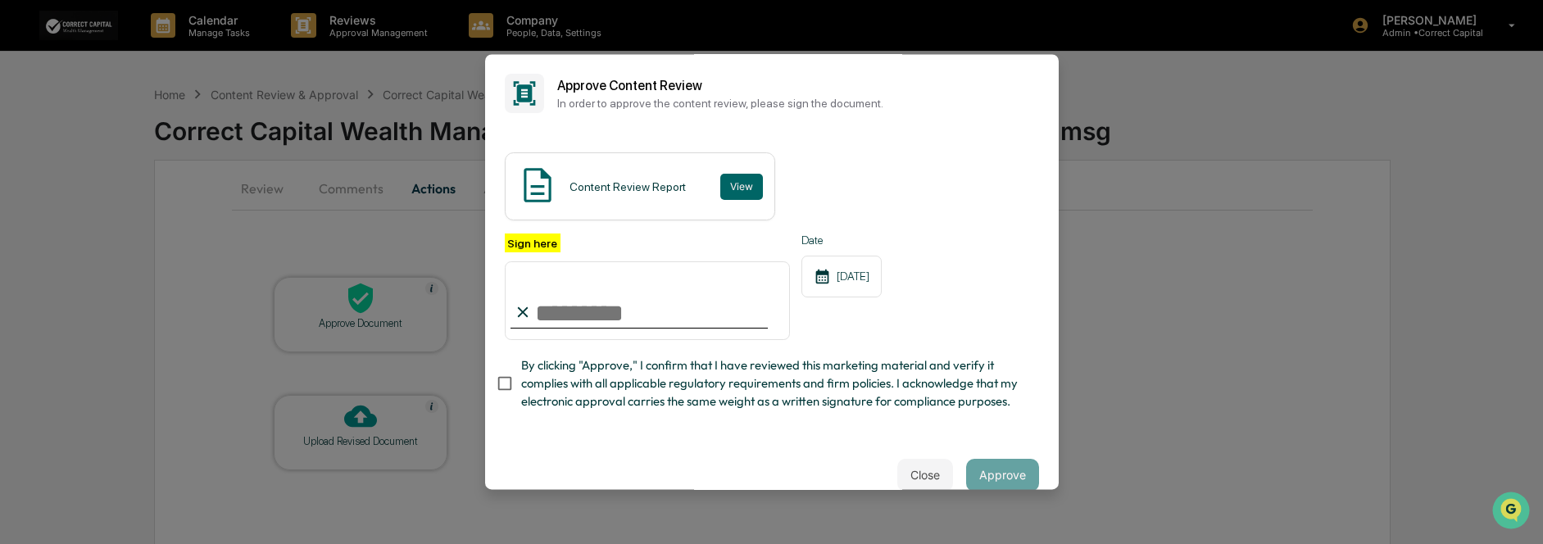
click at [560, 319] on input "Sign here" at bounding box center [648, 300] width 286 height 79
type input "**********"
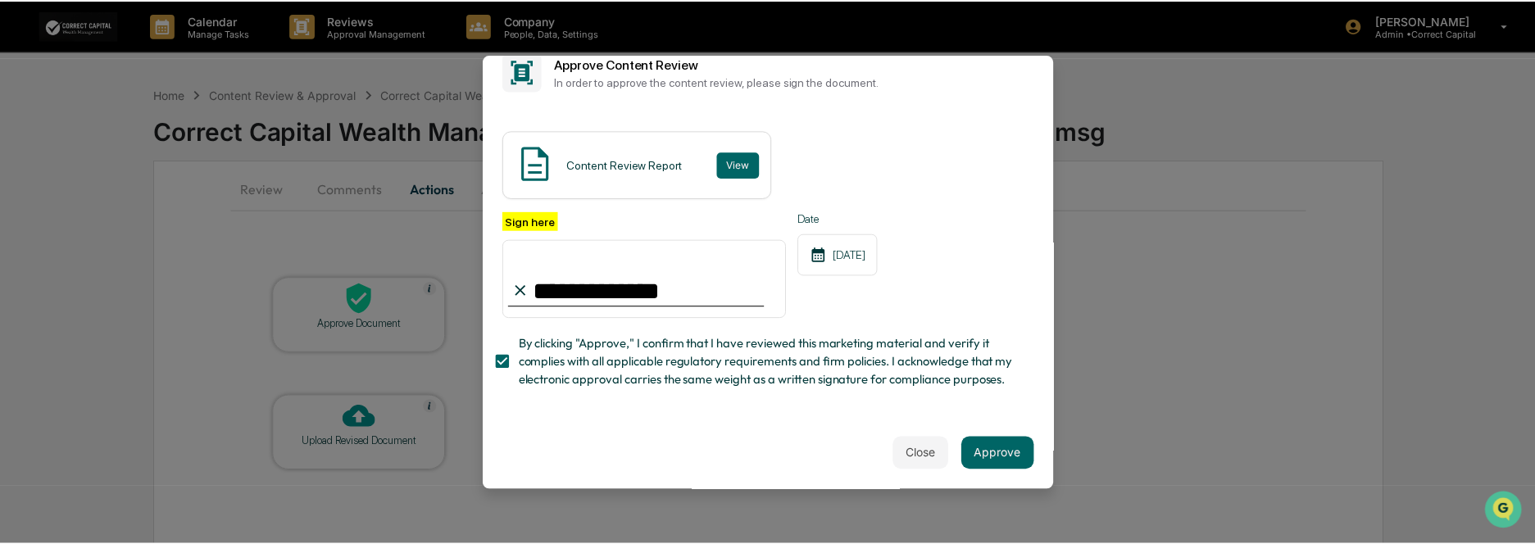
scroll to position [53, 0]
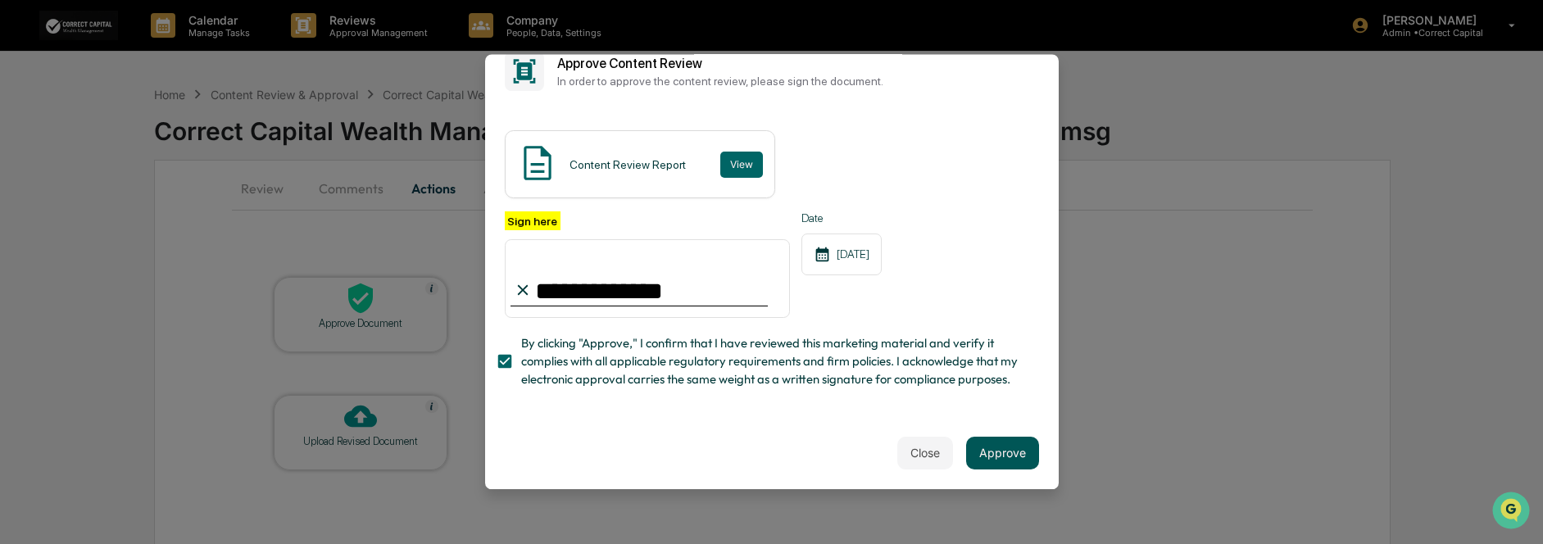
click at [1004, 439] on button "Approve" at bounding box center [1002, 453] width 73 height 33
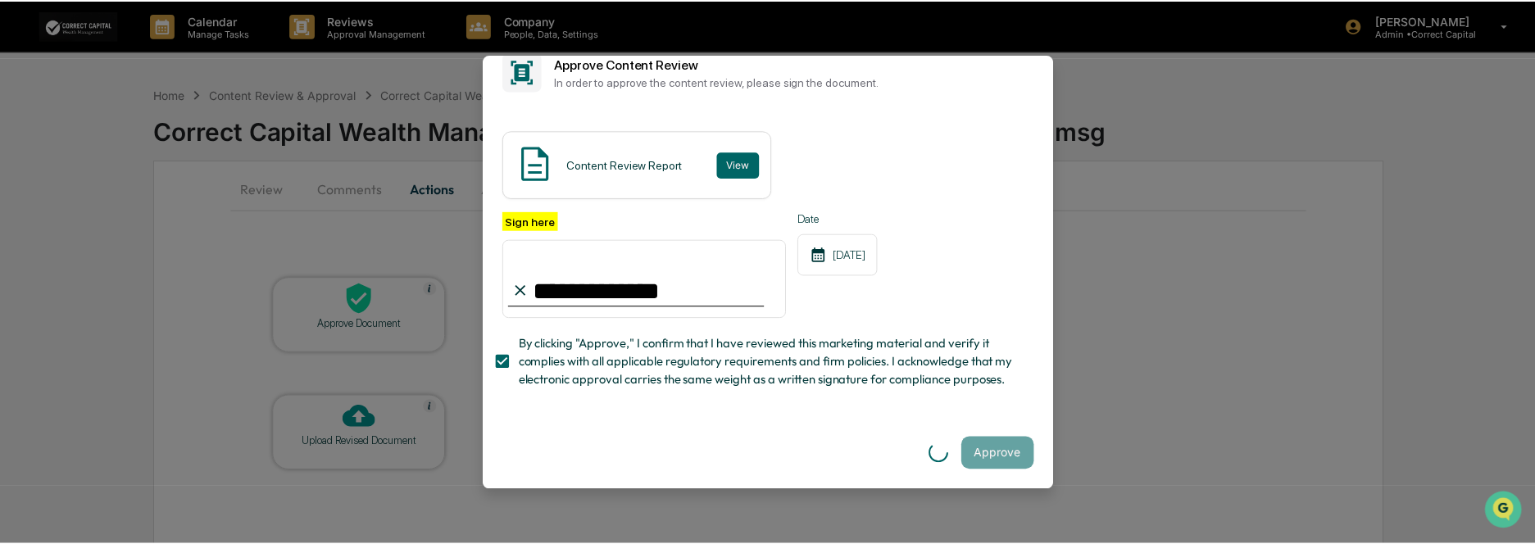
scroll to position [0, 0]
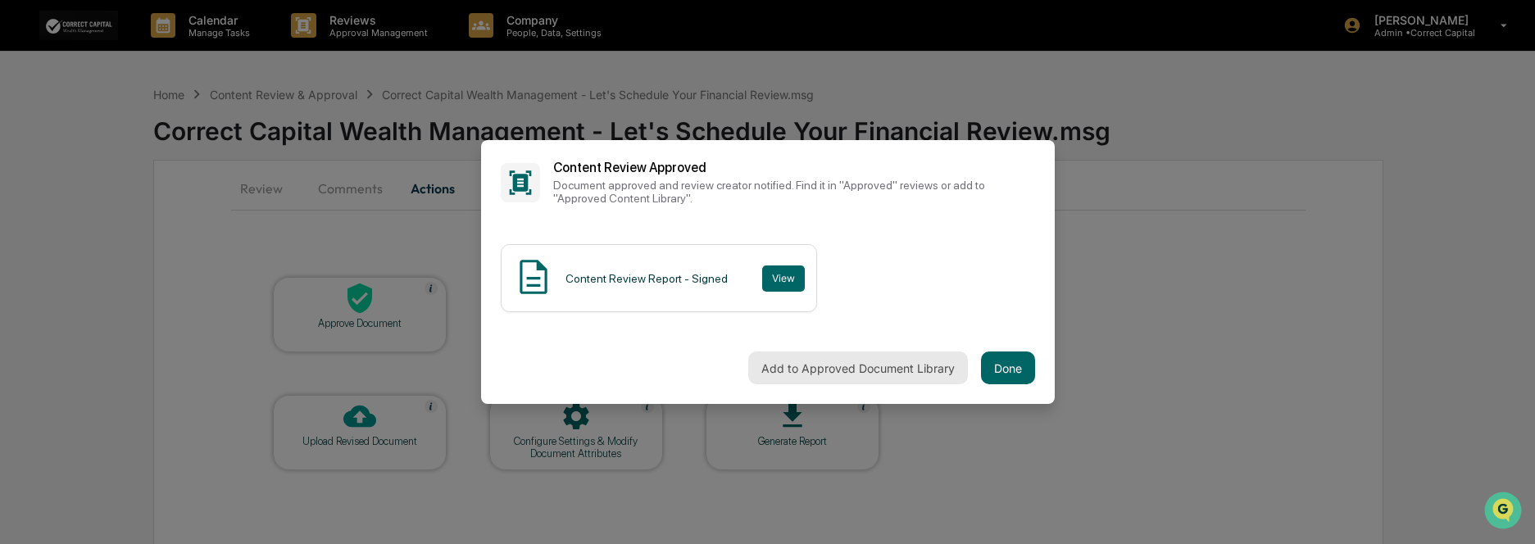
click at [883, 370] on button "Add to Approved Document Library" at bounding box center [858, 368] width 220 height 33
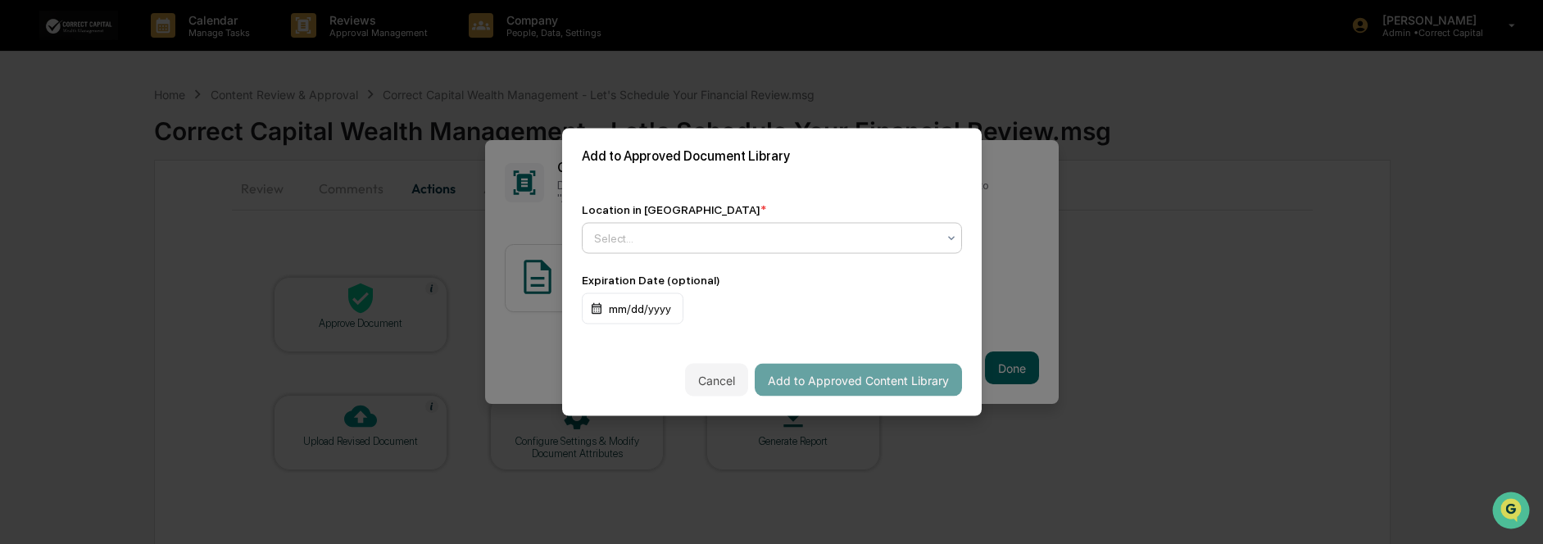
click at [718, 240] on div at bounding box center [765, 238] width 343 height 16
click at [715, 277] on div "Approved Content Library" at bounding box center [768, 273] width 370 height 33
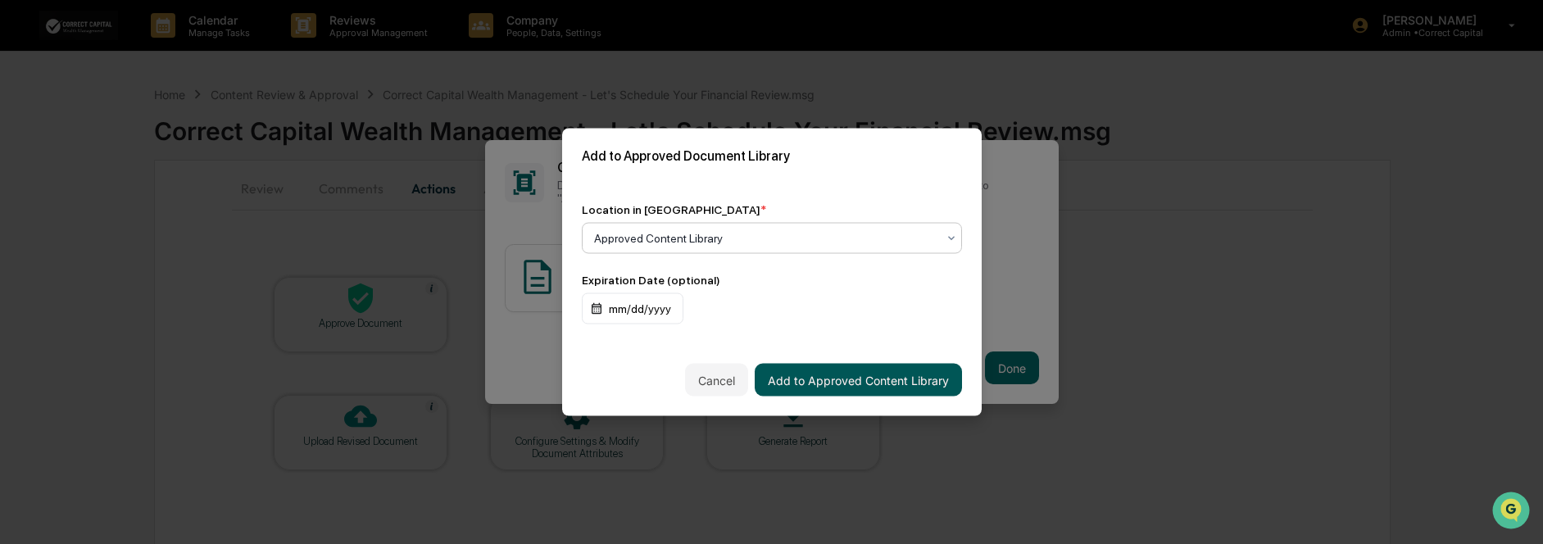
click at [903, 374] on button "Add to Approved Content Library" at bounding box center [858, 380] width 207 height 33
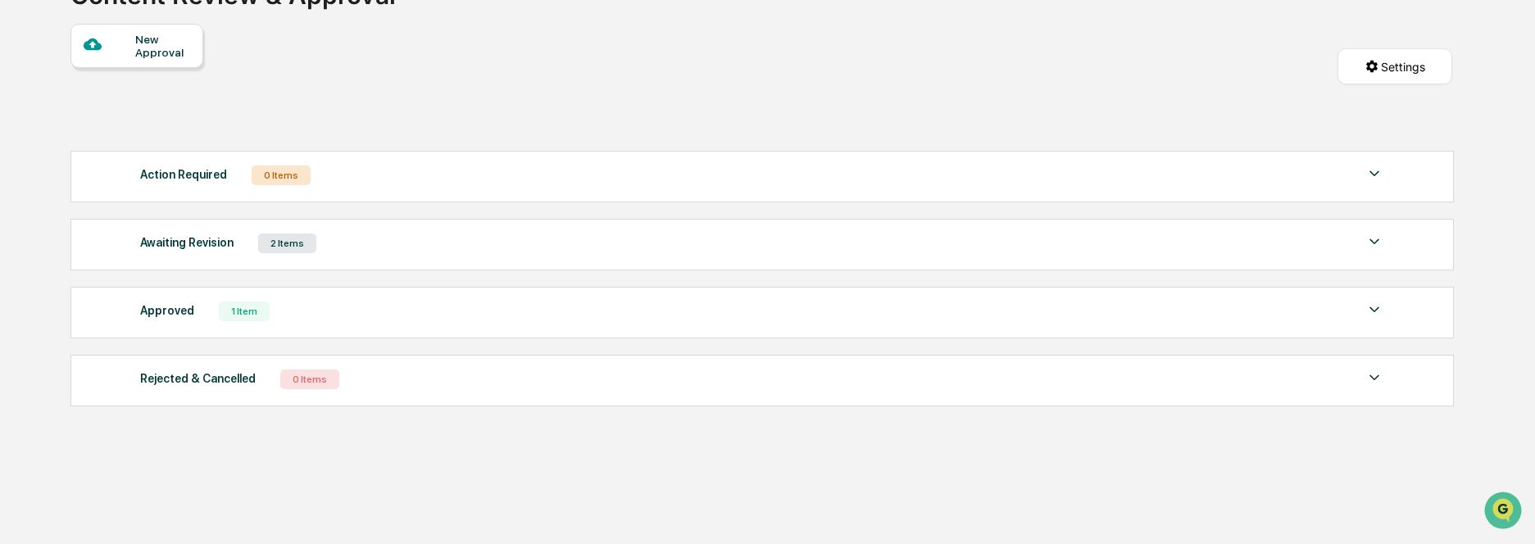
scroll to position [144, 0]
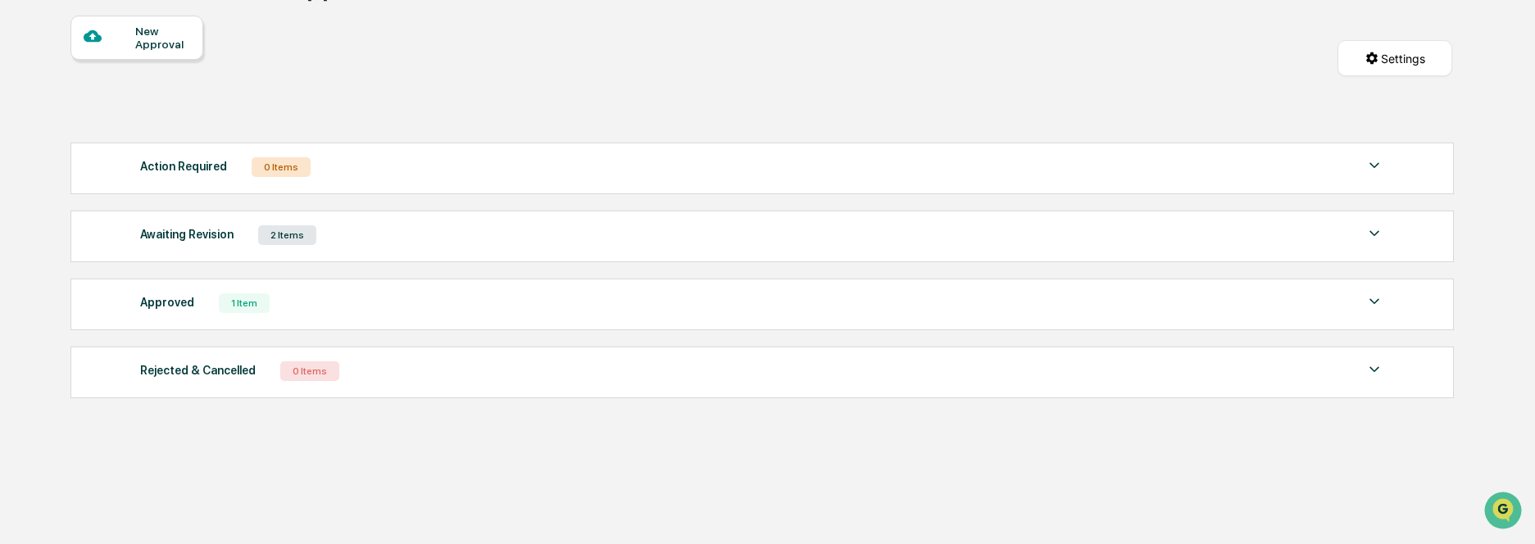
click at [288, 304] on div "Approved 1 Item" at bounding box center [761, 303] width 1243 height 23
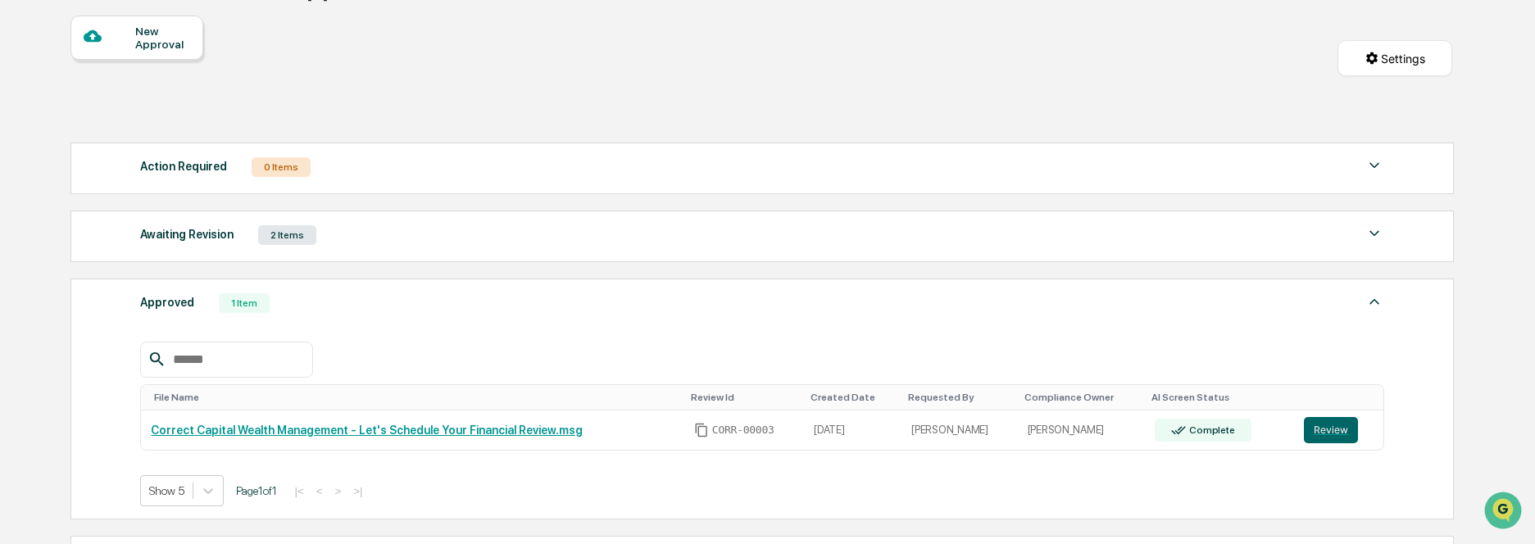
click at [239, 301] on div "1 Item" at bounding box center [244, 303] width 51 height 20
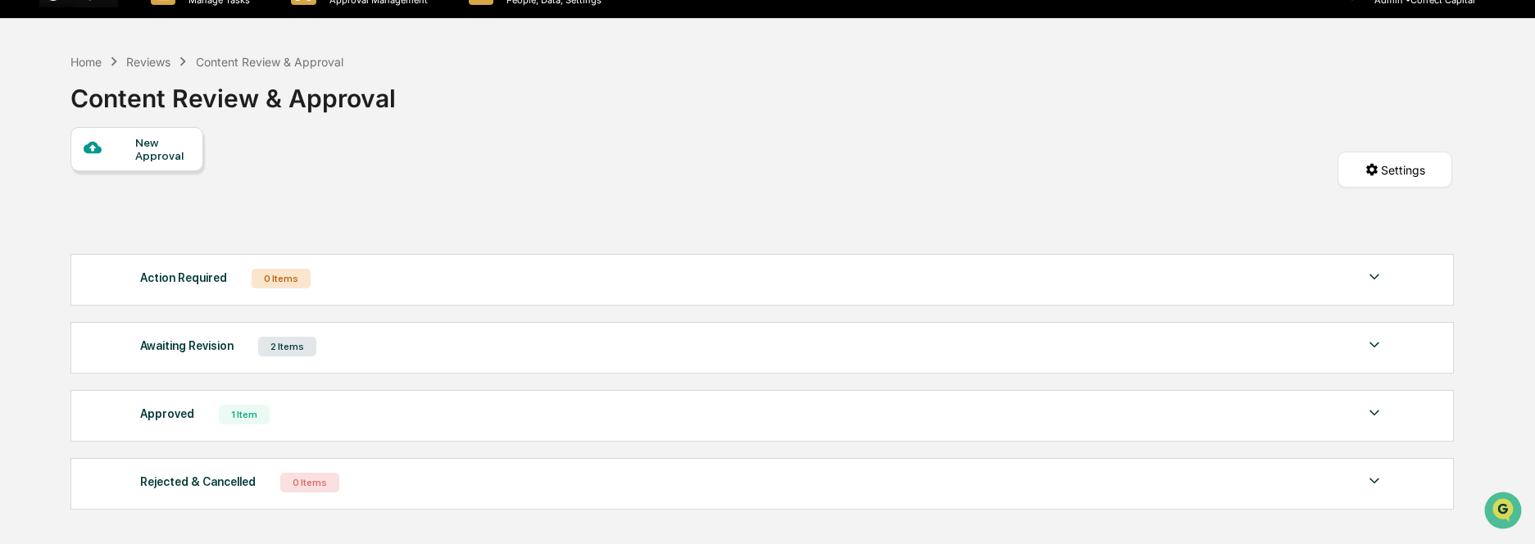
scroll to position [0, 0]
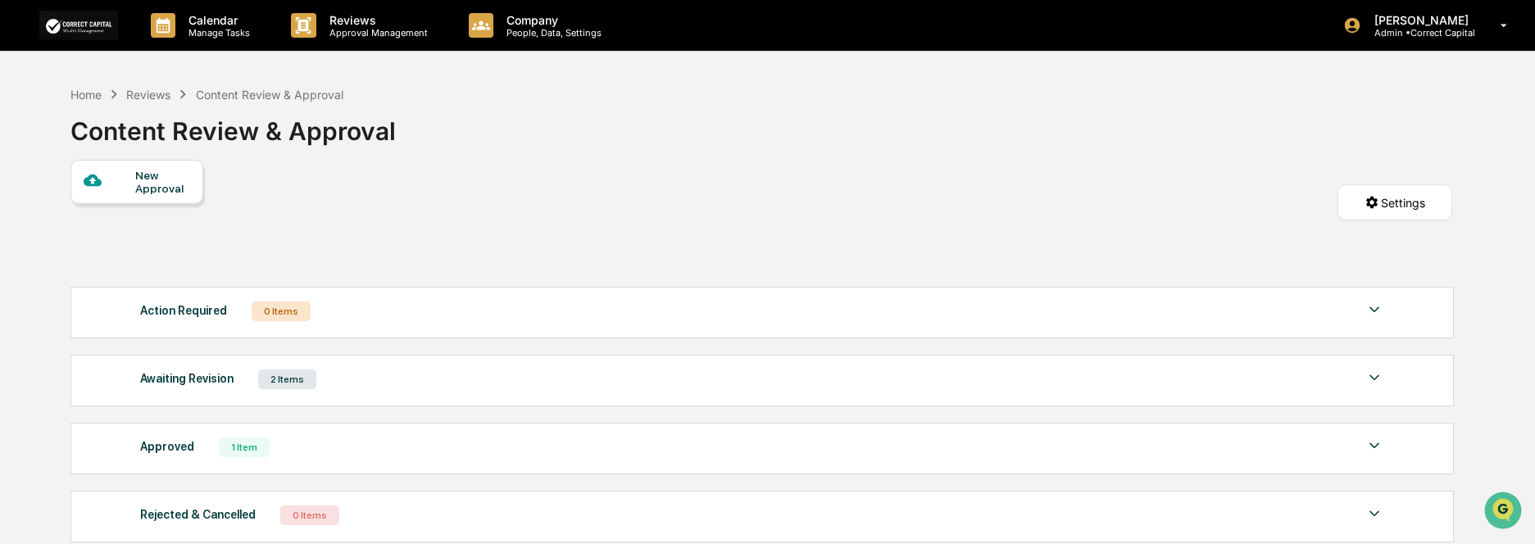
click at [154, 100] on div "Reviews" at bounding box center [148, 95] width 44 height 14
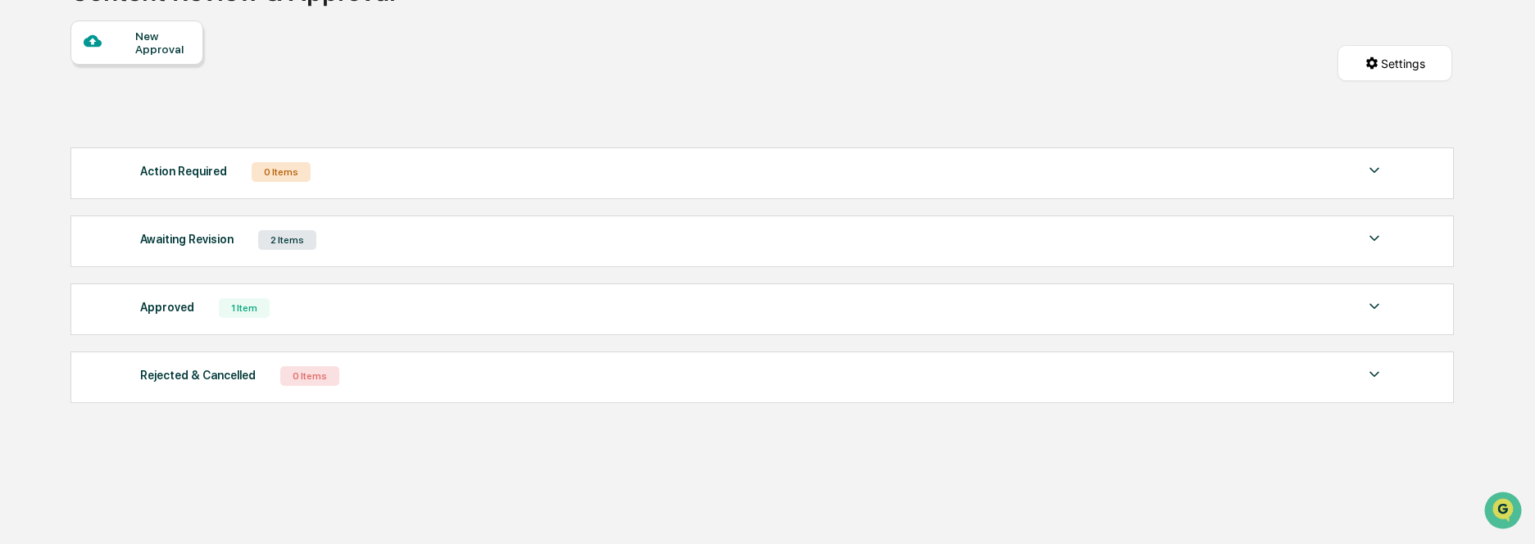
scroll to position [144, 0]
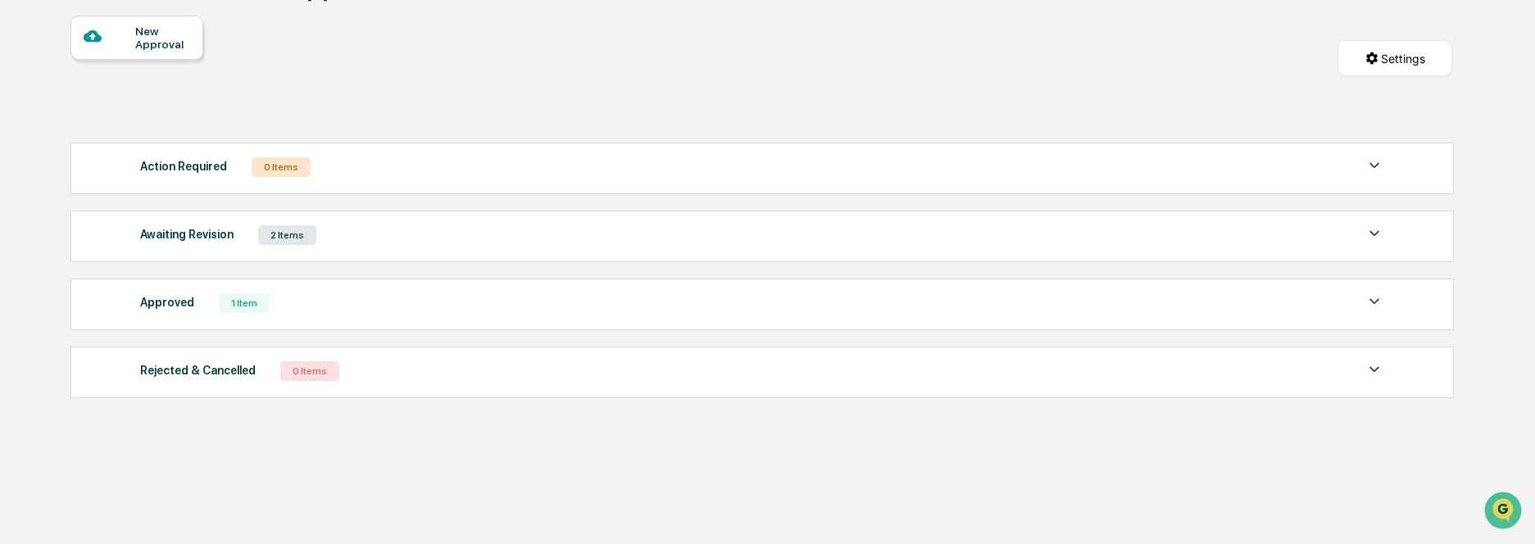
click at [381, 237] on div "Awaiting Revision 2 Items" at bounding box center [761, 235] width 1243 height 23
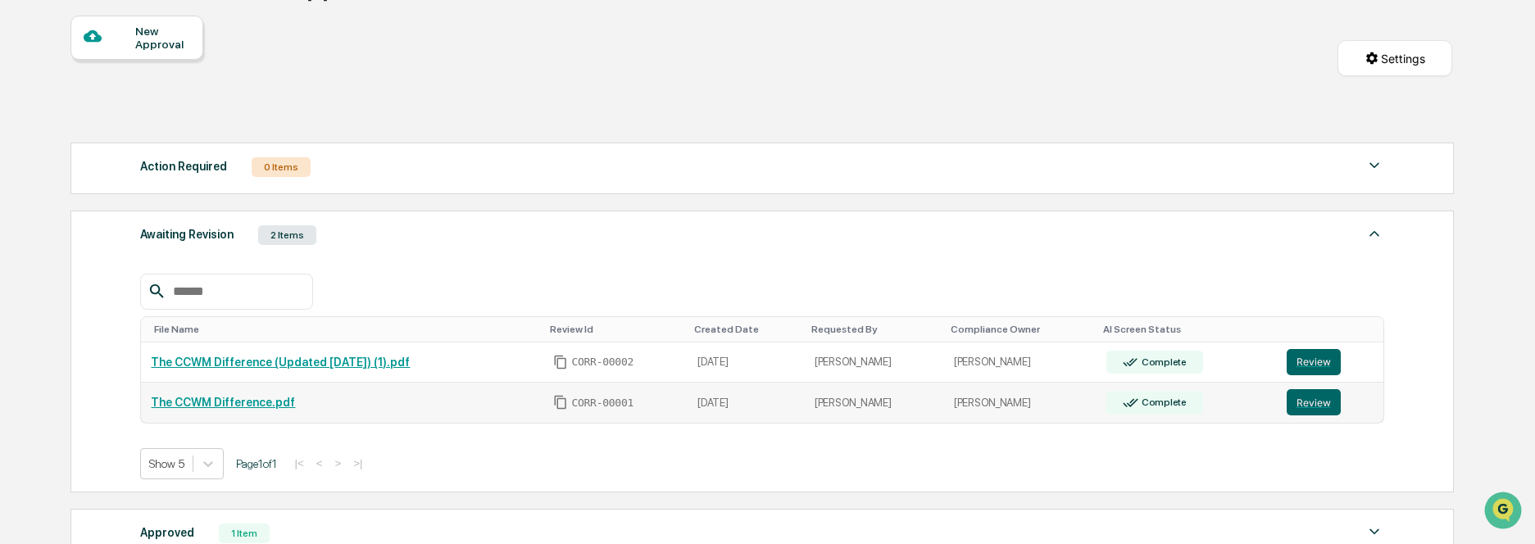
click at [268, 402] on link "The CCWM Difference.pdf" at bounding box center [223, 402] width 144 height 13
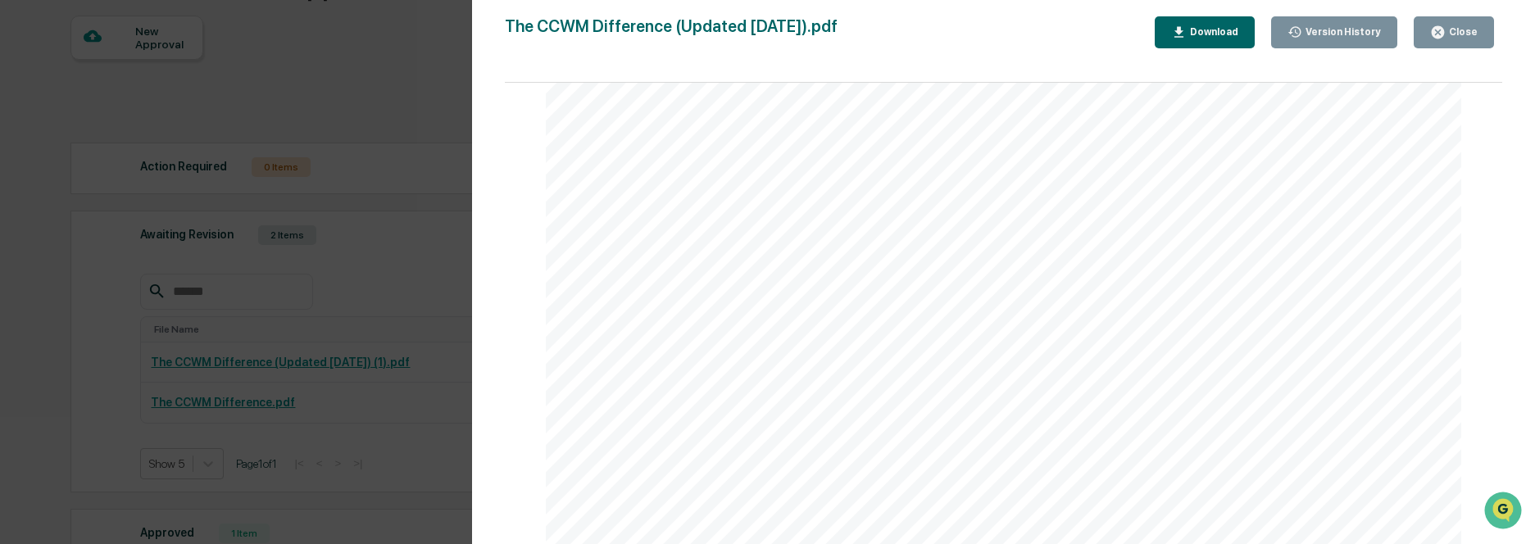
scroll to position [0, 0]
click at [1450, 35] on div "Close" at bounding box center [1462, 31] width 32 height 11
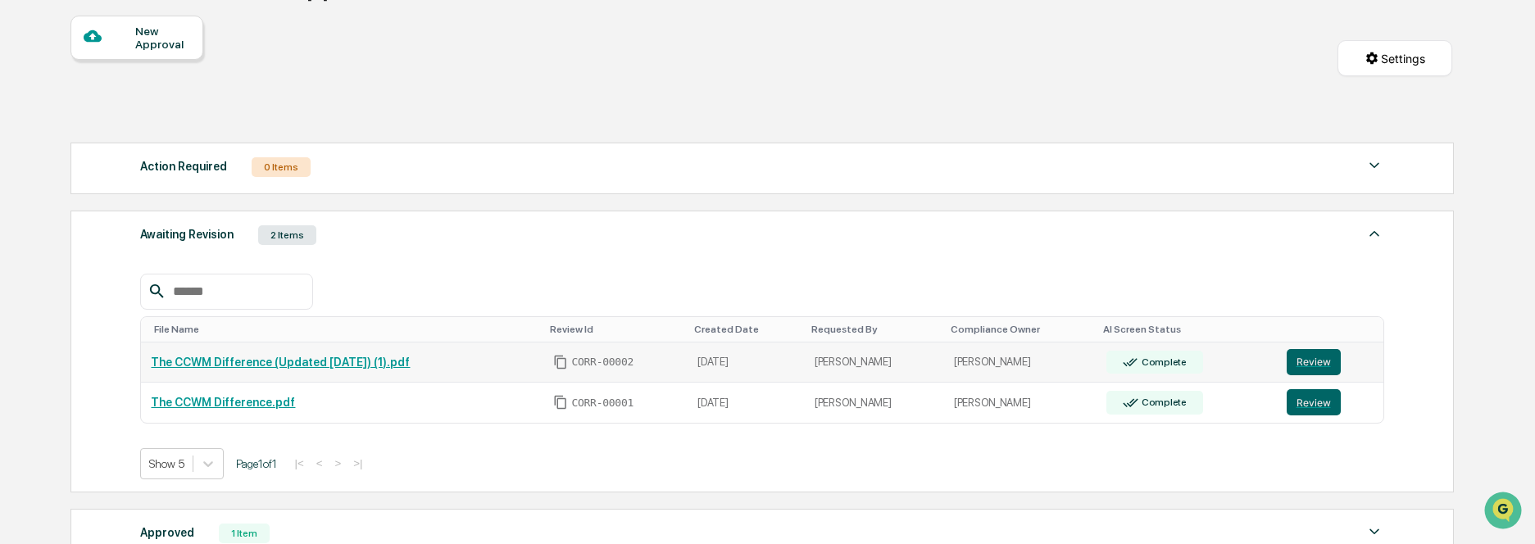
click at [286, 361] on link "The CCWM Difference (Updated [DATE]) (1).pdf" at bounding box center [280, 362] width 259 height 13
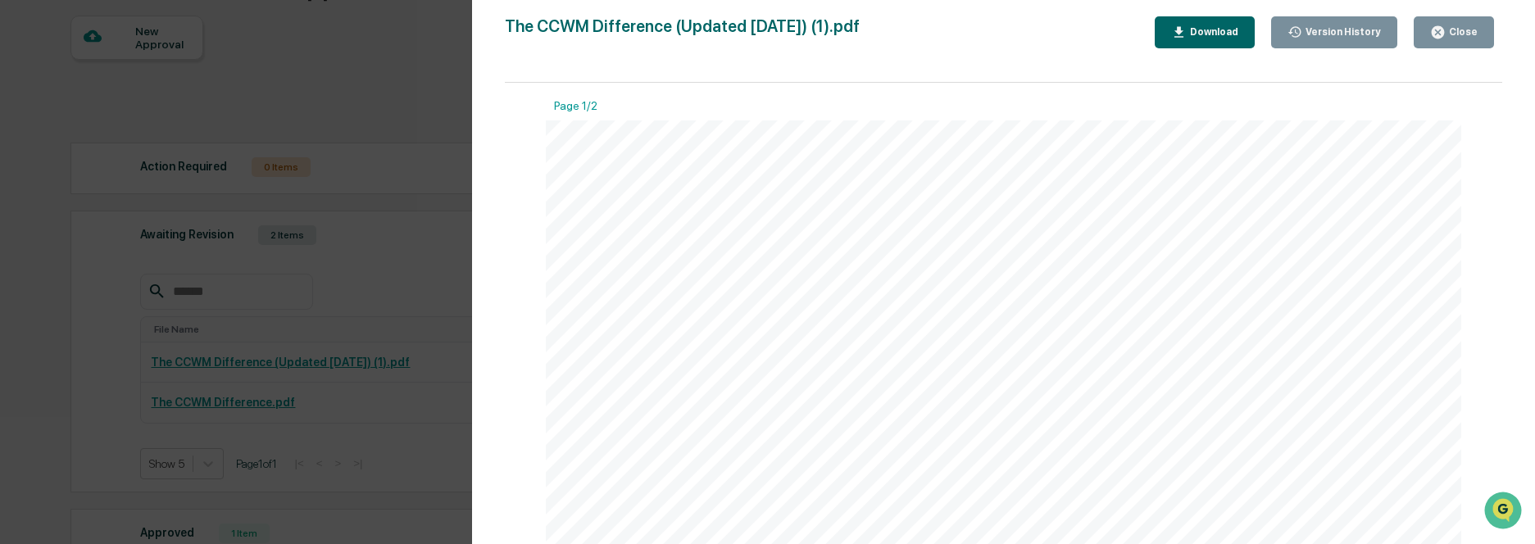
click at [1483, 39] on button "Close" at bounding box center [1454, 32] width 80 height 32
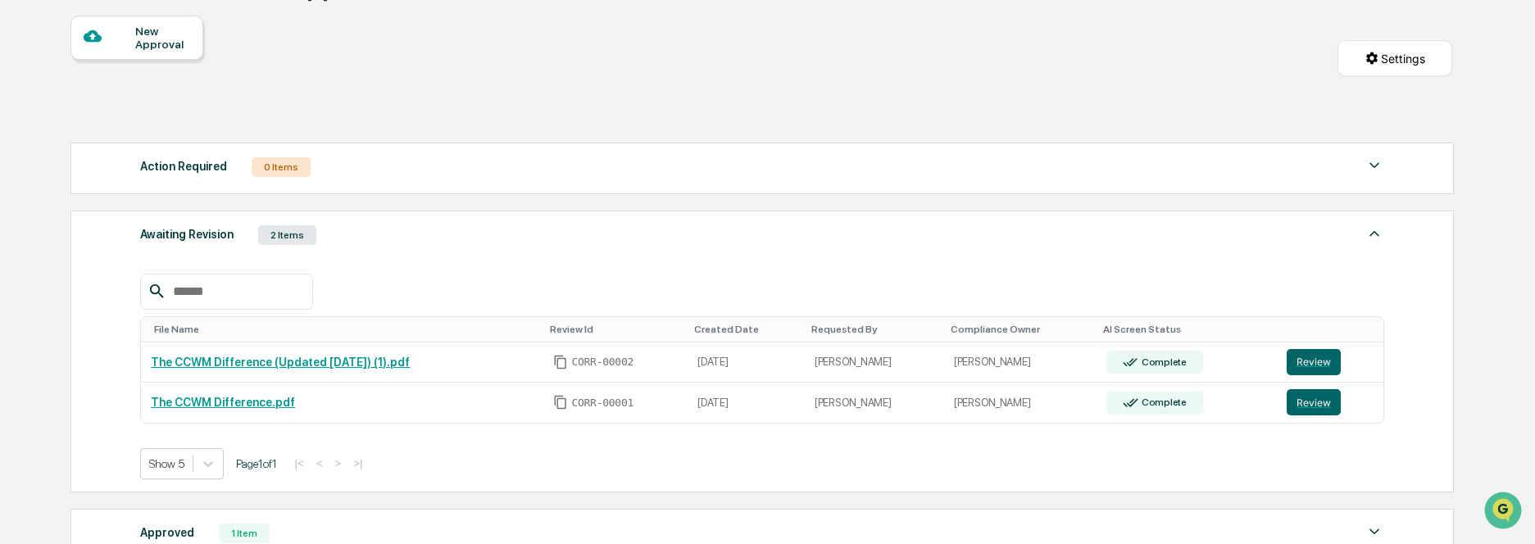
click at [1464, 31] on div "Home Reviews Content Review & Approval Content Review & Approval New Approval S…" at bounding box center [761, 354] width 1431 height 841
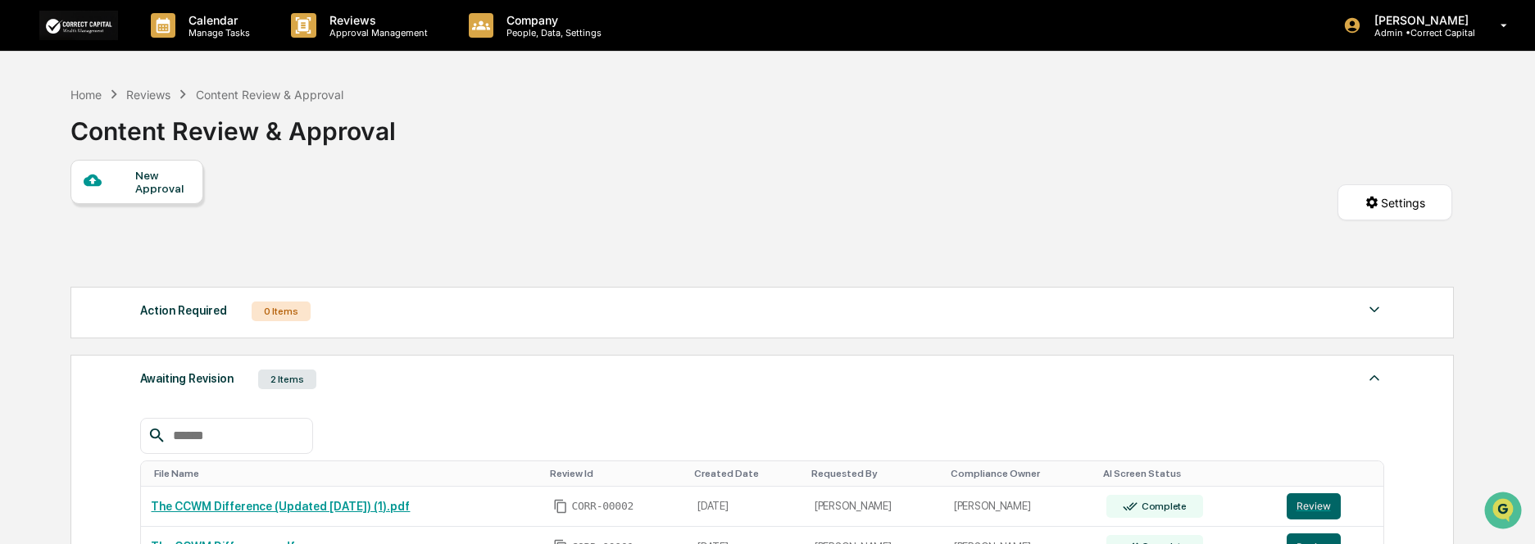
click at [145, 98] on div "Reviews" at bounding box center [148, 95] width 44 height 14
click at [371, 317] on div "Action Required 0 Items" at bounding box center [761, 311] width 1243 height 23
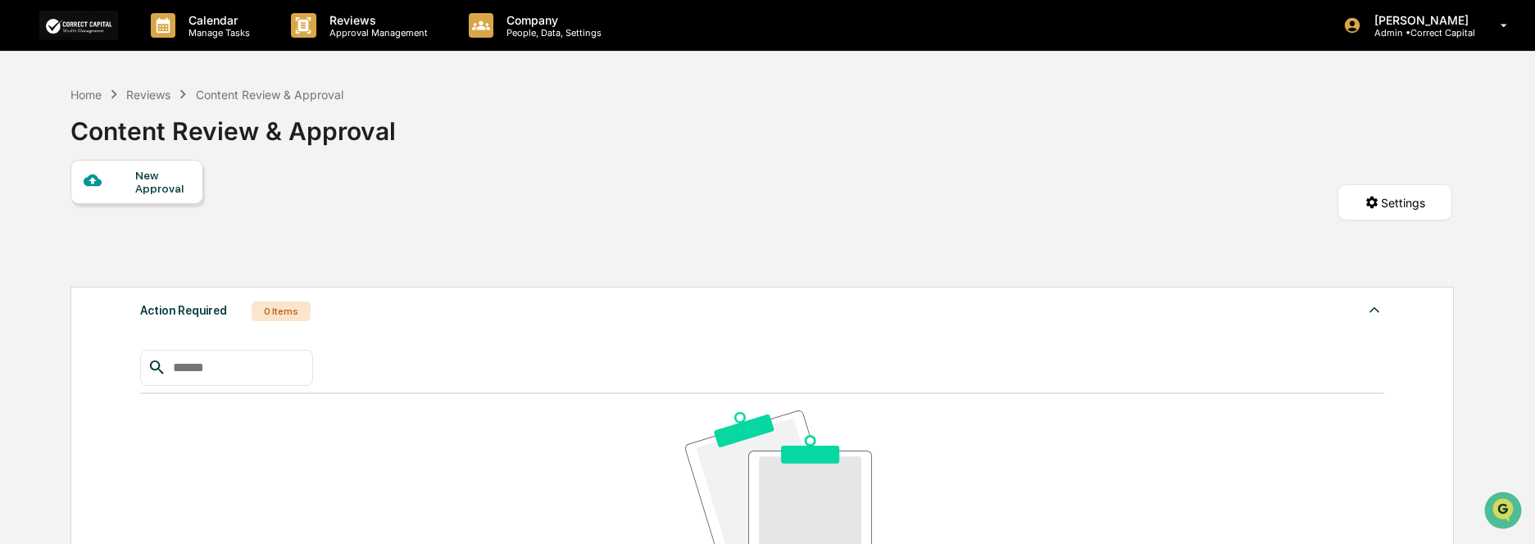
click at [390, 320] on div "Action Required 0 Items" at bounding box center [761, 311] width 1243 height 23
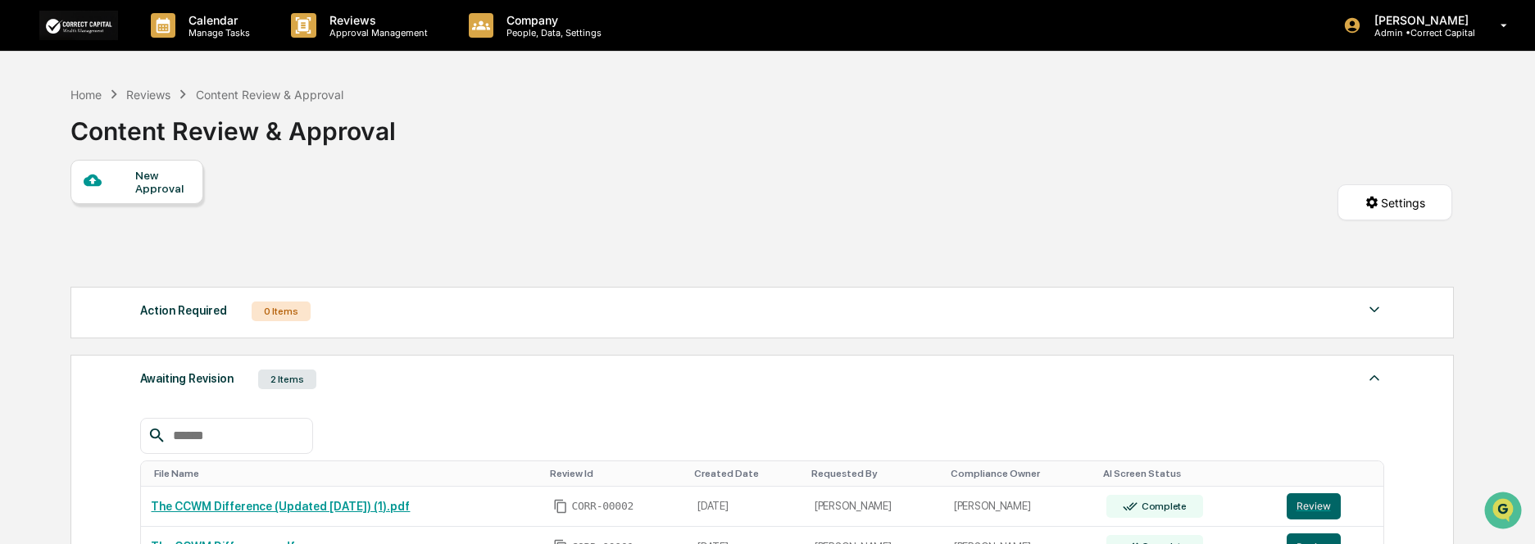
click at [367, 387] on div "Awaiting Revision 2 Items" at bounding box center [761, 379] width 1243 height 23
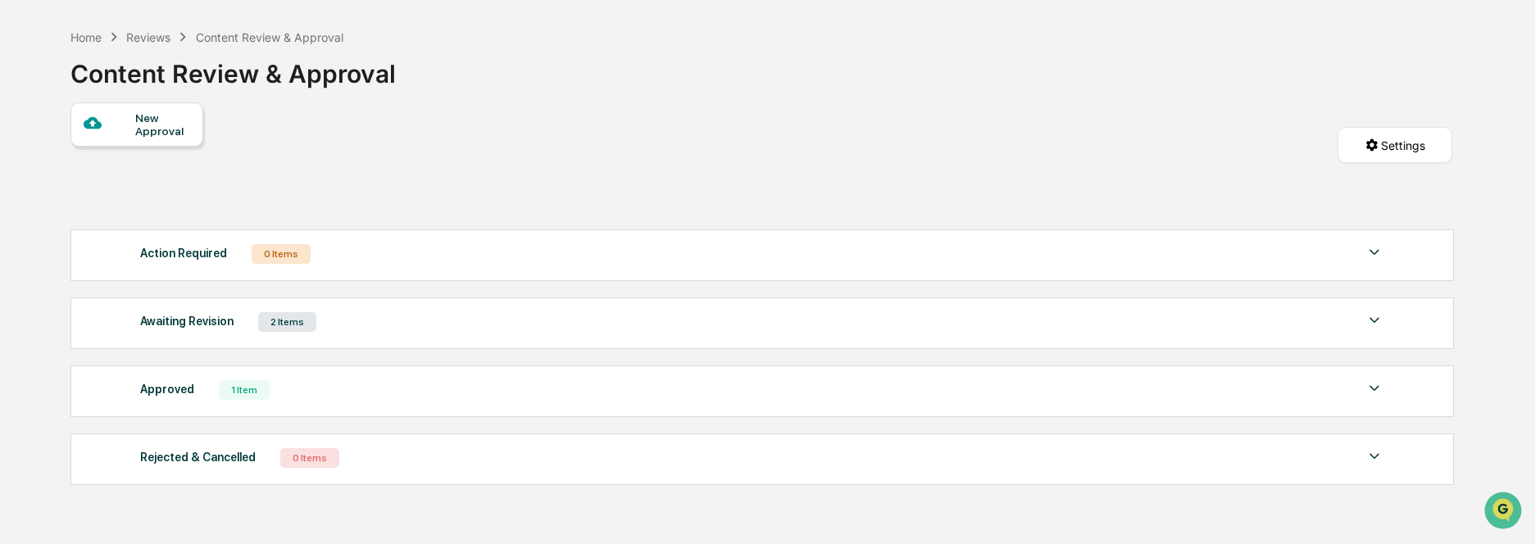
scroll to position [82, 0]
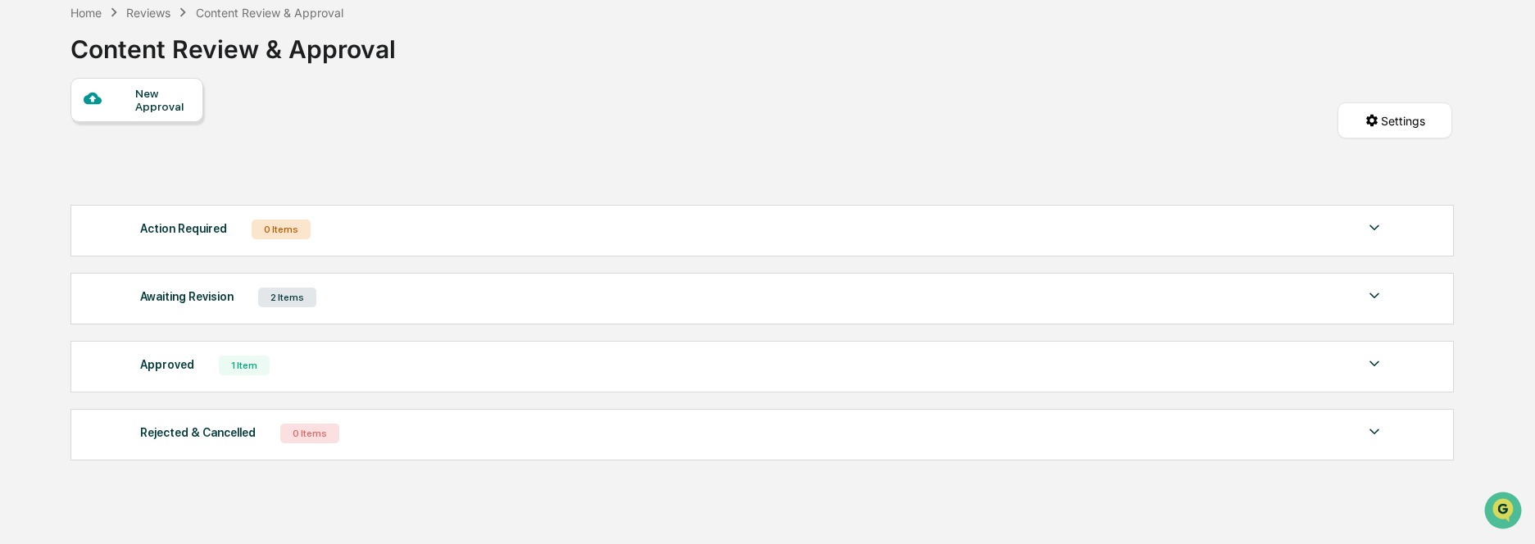
click at [1377, 293] on img at bounding box center [1375, 296] width 20 height 20
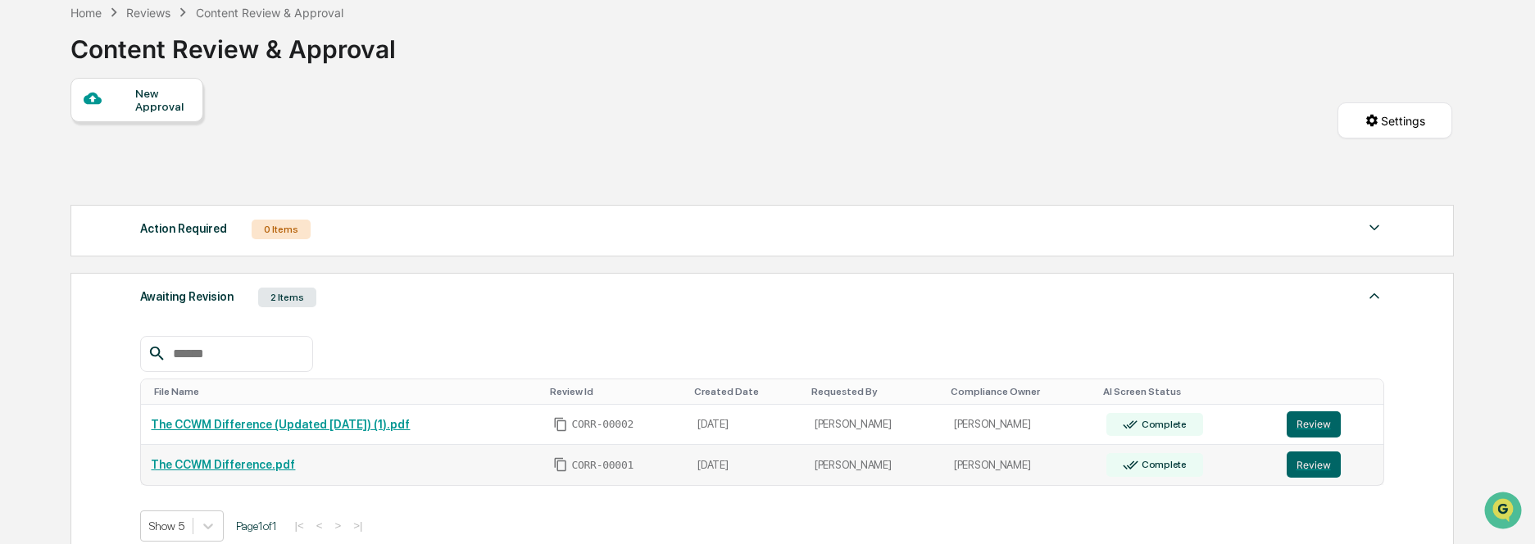
drag, startPoint x: 356, startPoint y: 459, endPoint x: 1156, endPoint y: 462, distance: 800.7
click at [356, 459] on div "The CCWM Difference.pdf" at bounding box center [342, 464] width 383 height 13
click at [1321, 468] on button "Review" at bounding box center [1314, 465] width 54 height 26
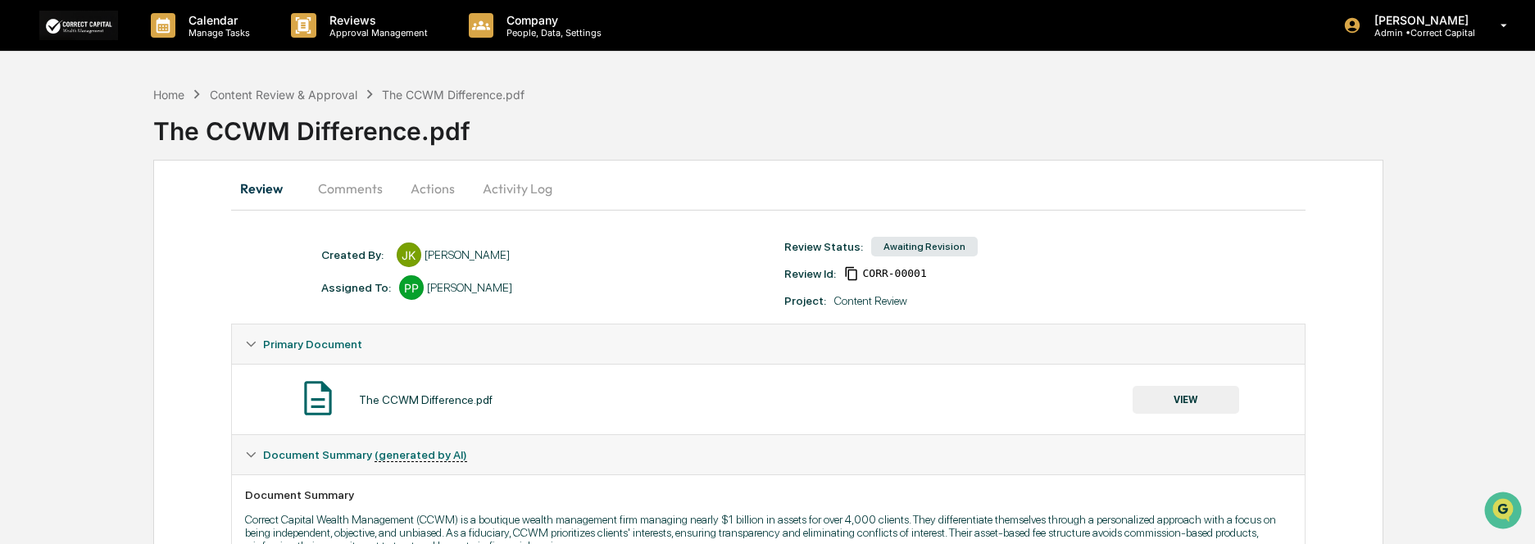
click at [417, 190] on button "Actions" at bounding box center [433, 188] width 74 height 39
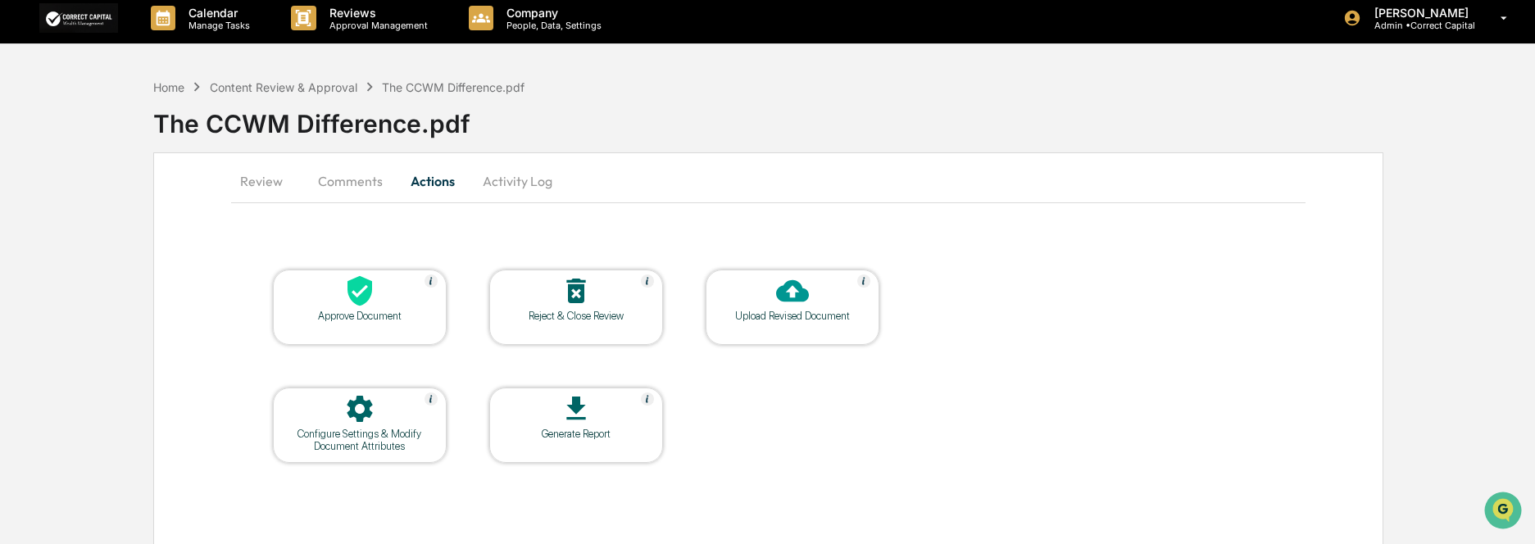
scroll to position [10, 0]
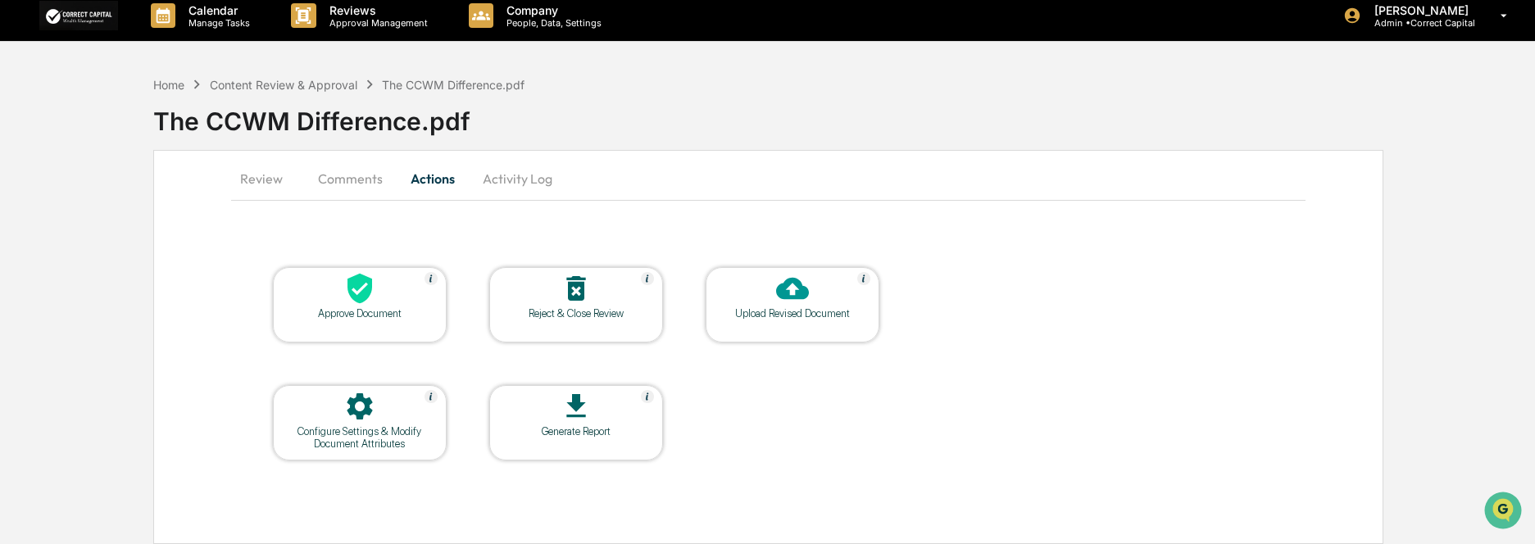
click at [576, 288] on icon at bounding box center [576, 288] width 33 height 33
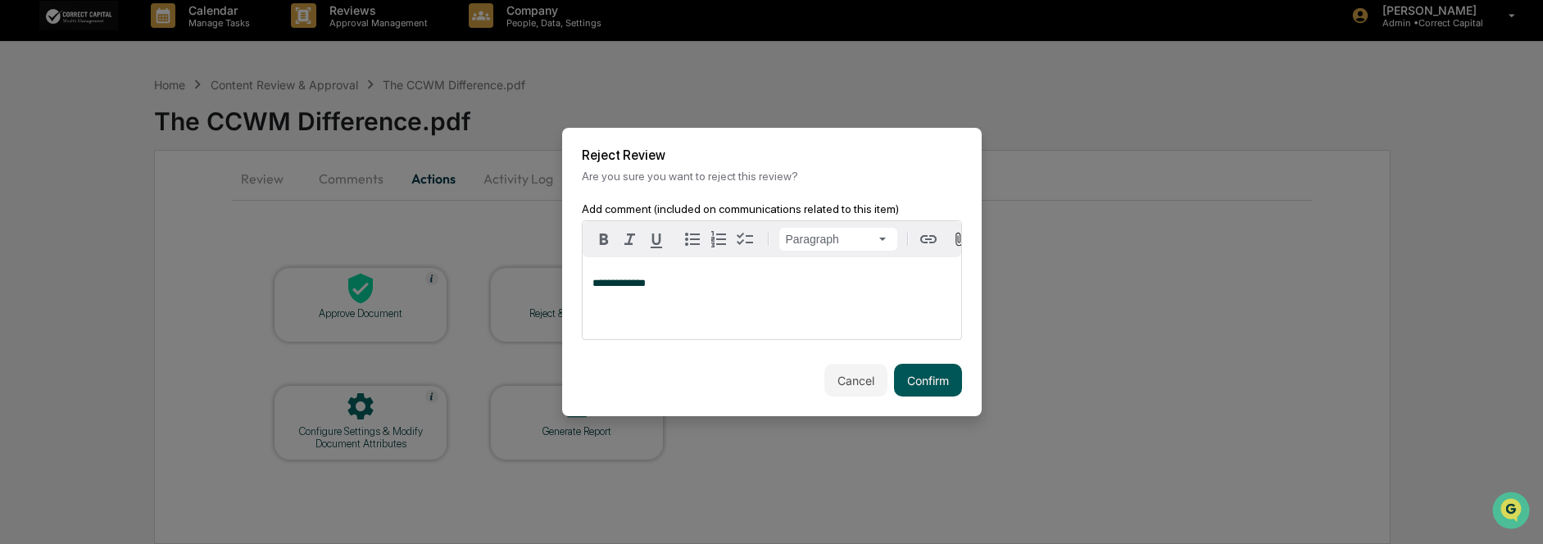
click at [933, 386] on button "Confirm" at bounding box center [928, 380] width 68 height 33
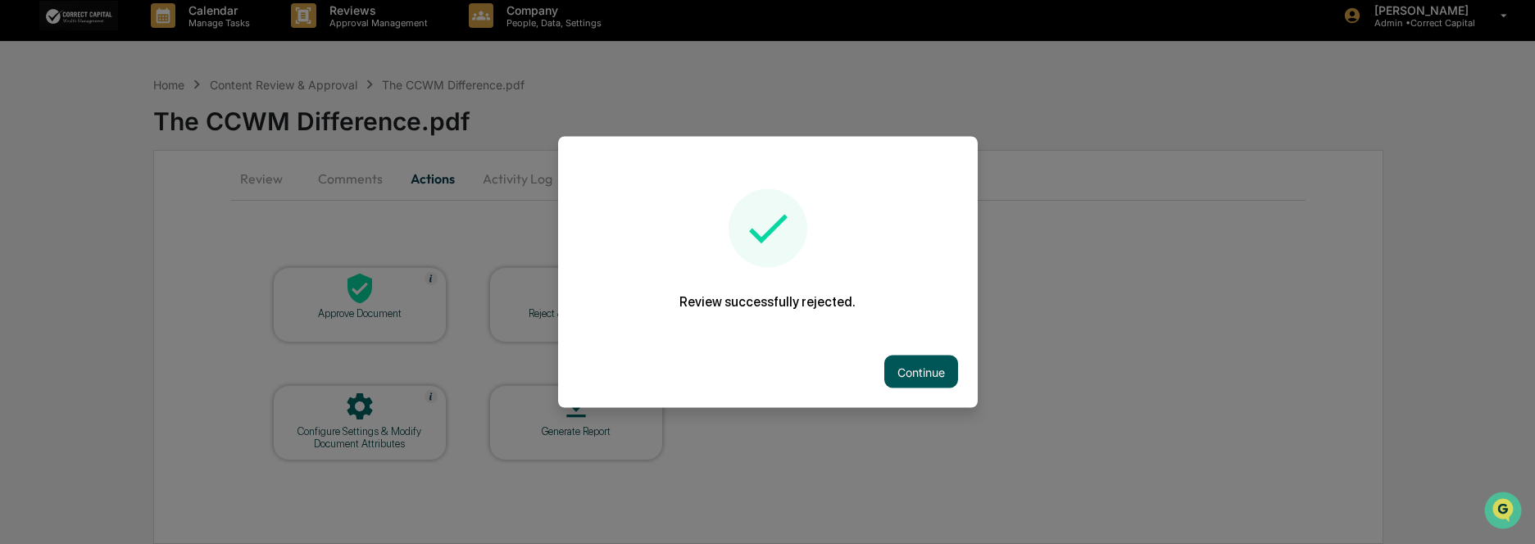
click at [934, 370] on button "Continue" at bounding box center [921, 372] width 74 height 33
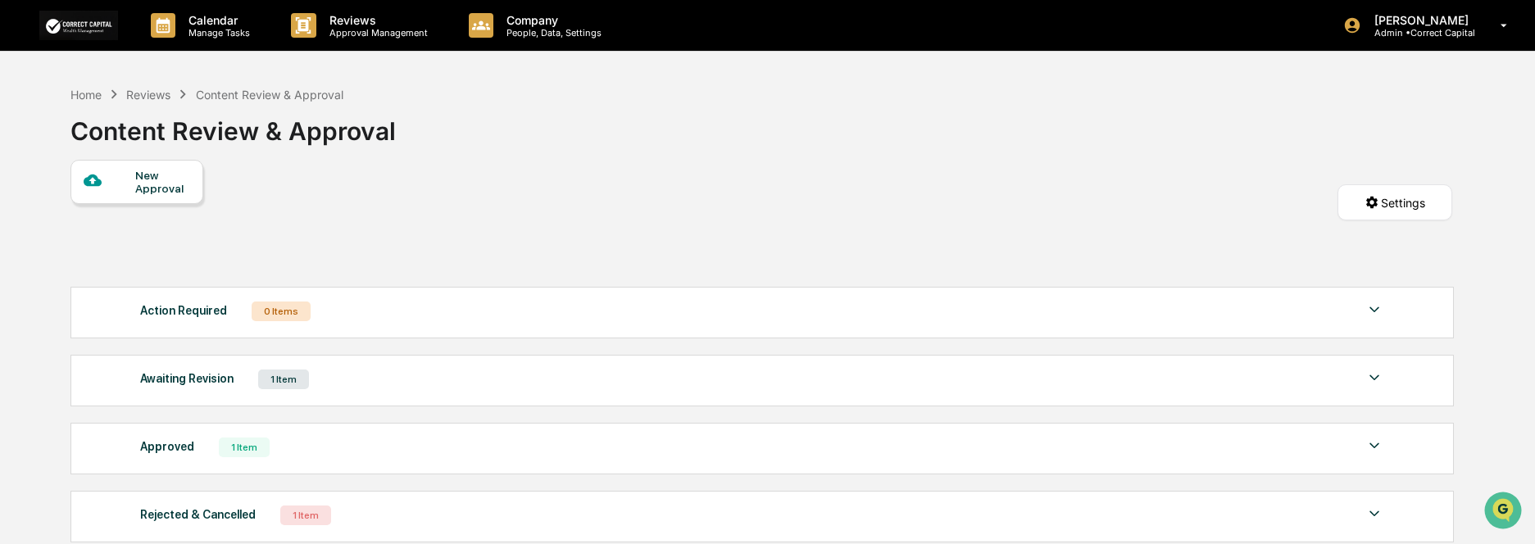
click at [286, 376] on div "1 Item" at bounding box center [283, 380] width 51 height 20
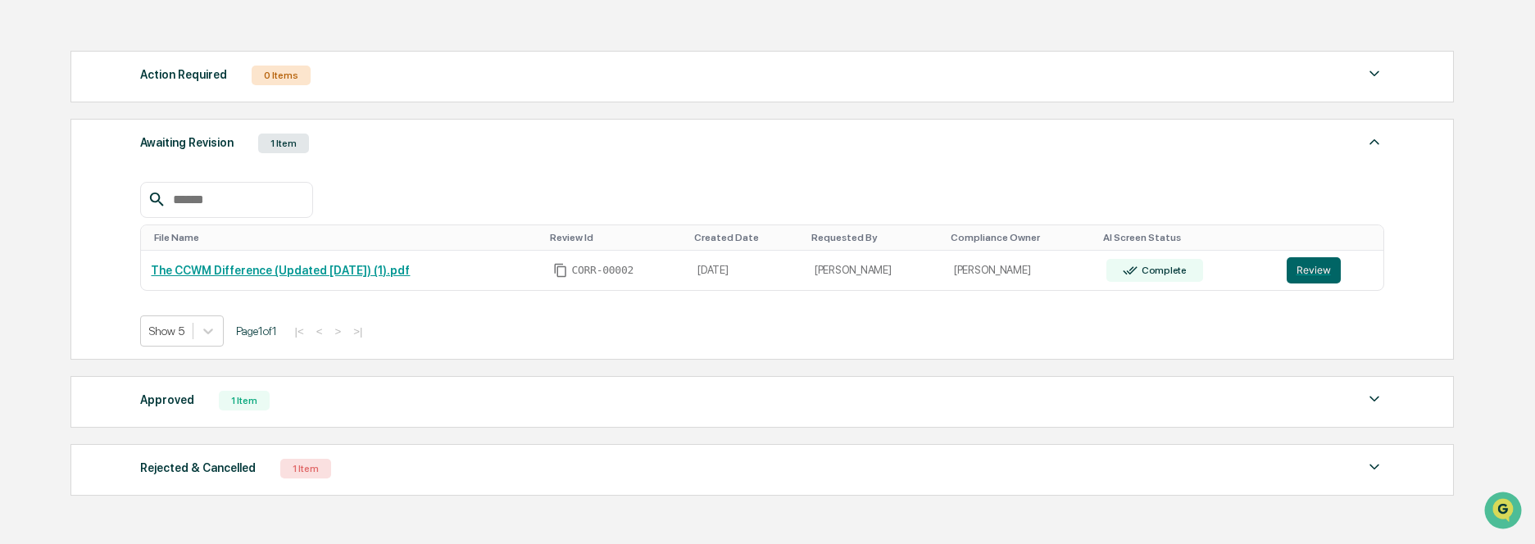
scroll to position [246, 0]
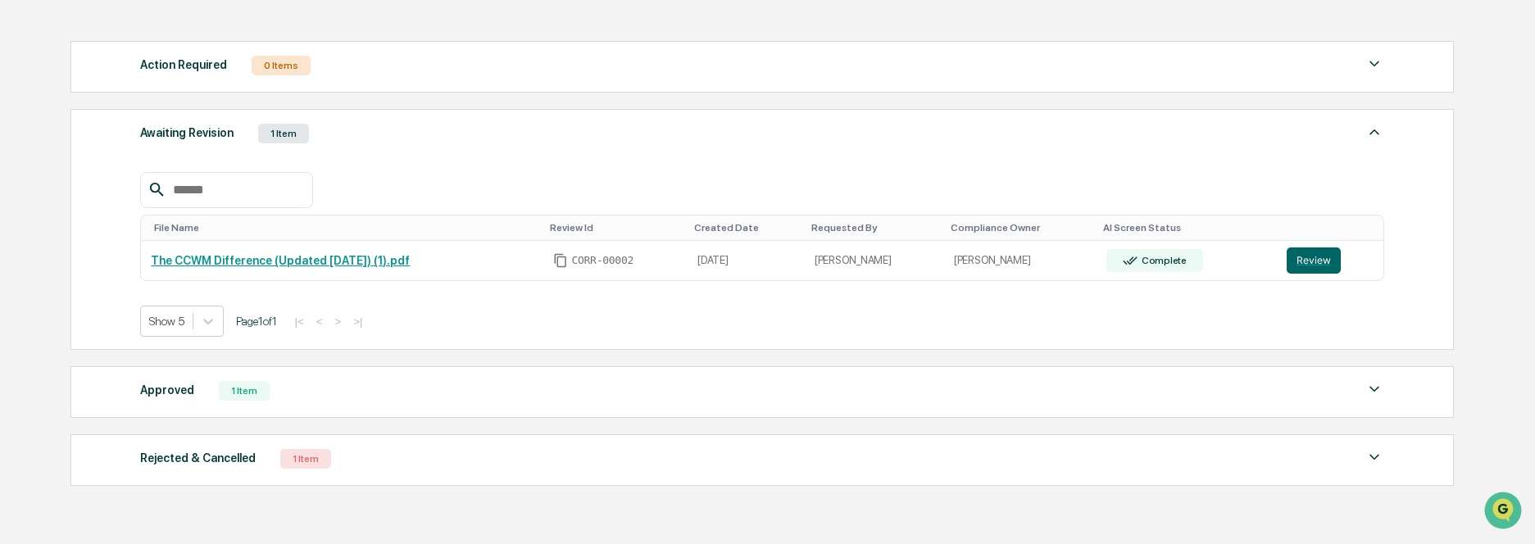
click at [278, 139] on div "1 Item" at bounding box center [283, 134] width 51 height 20
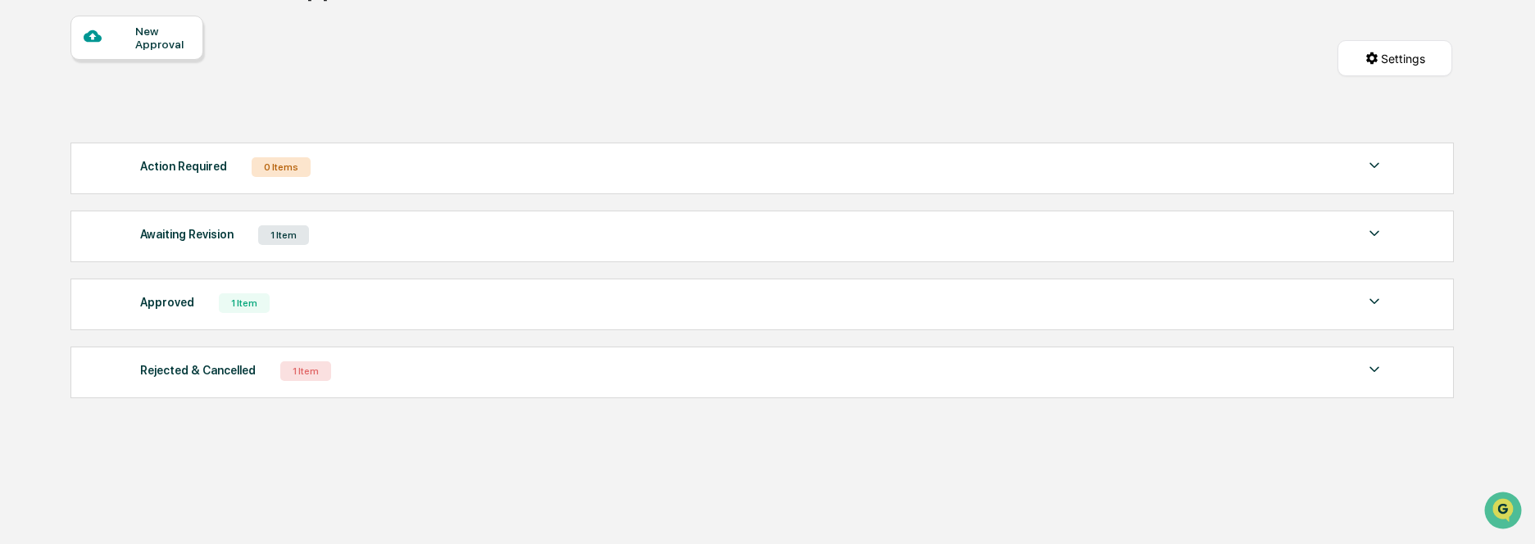
scroll to position [144, 0]
click at [524, 102] on div "New Approval Settings" at bounding box center [761, 75] width 1382 height 119
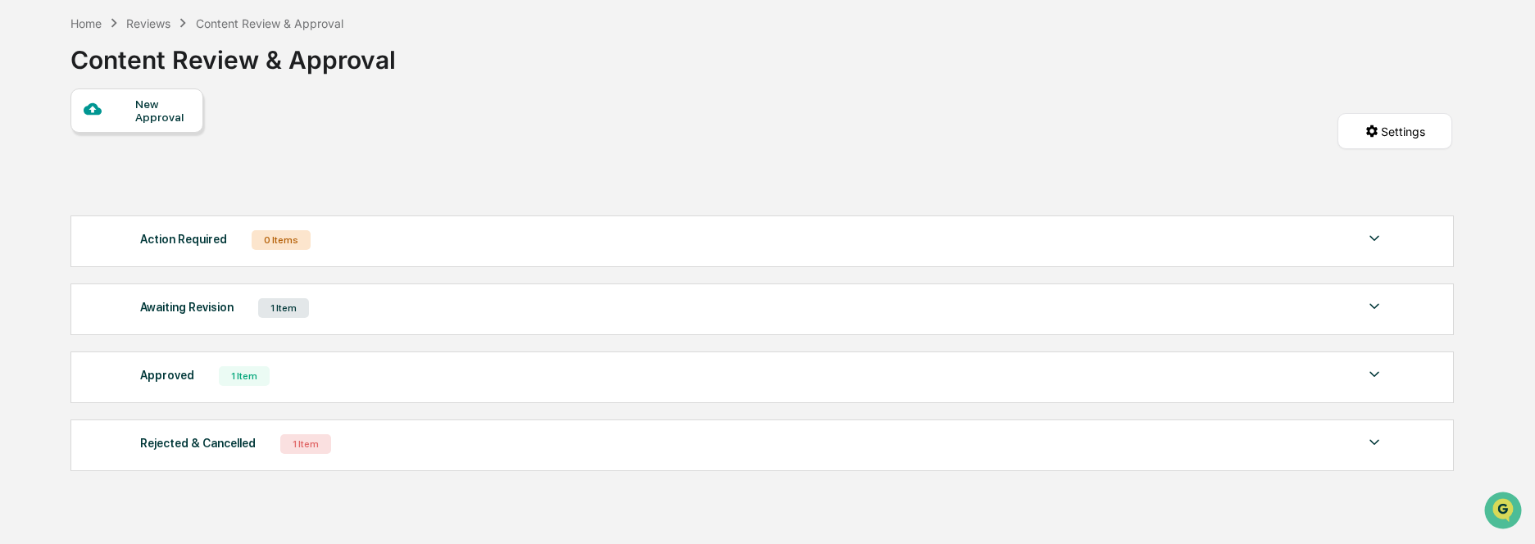
scroll to position [0, 0]
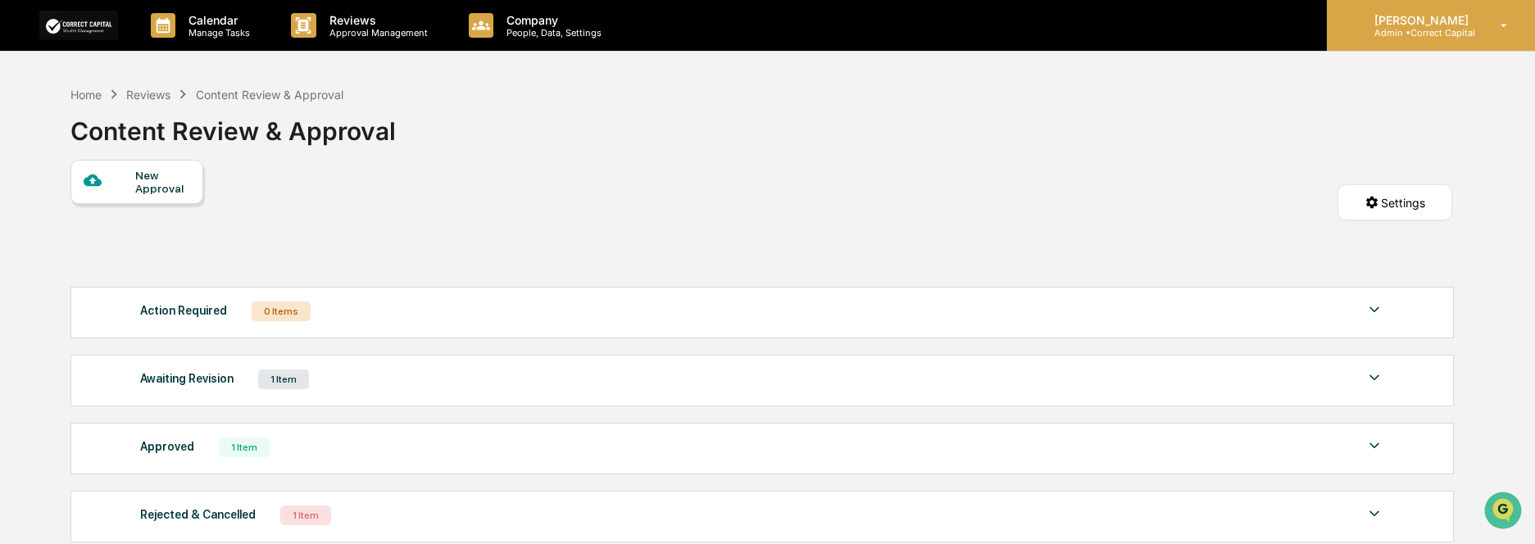
click at [1409, 30] on p "Admin • Correct Capital" at bounding box center [1419, 32] width 116 height 11
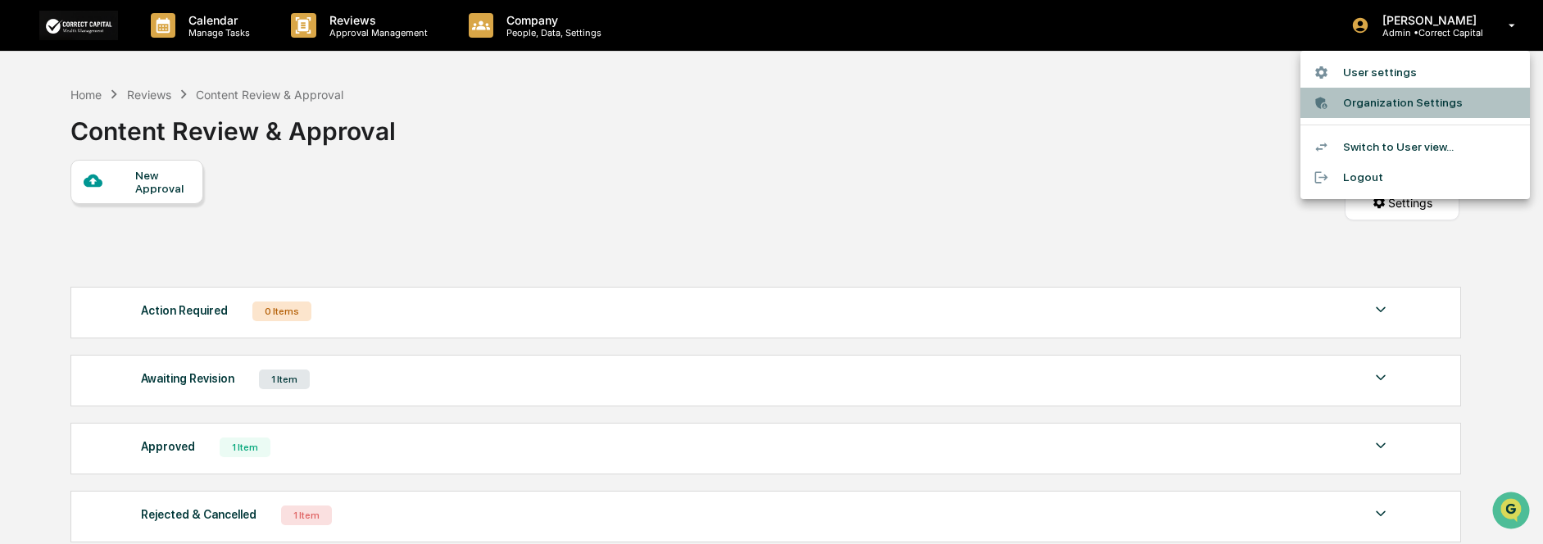
click at [1393, 99] on li "Organization Settings" at bounding box center [1415, 103] width 229 height 30
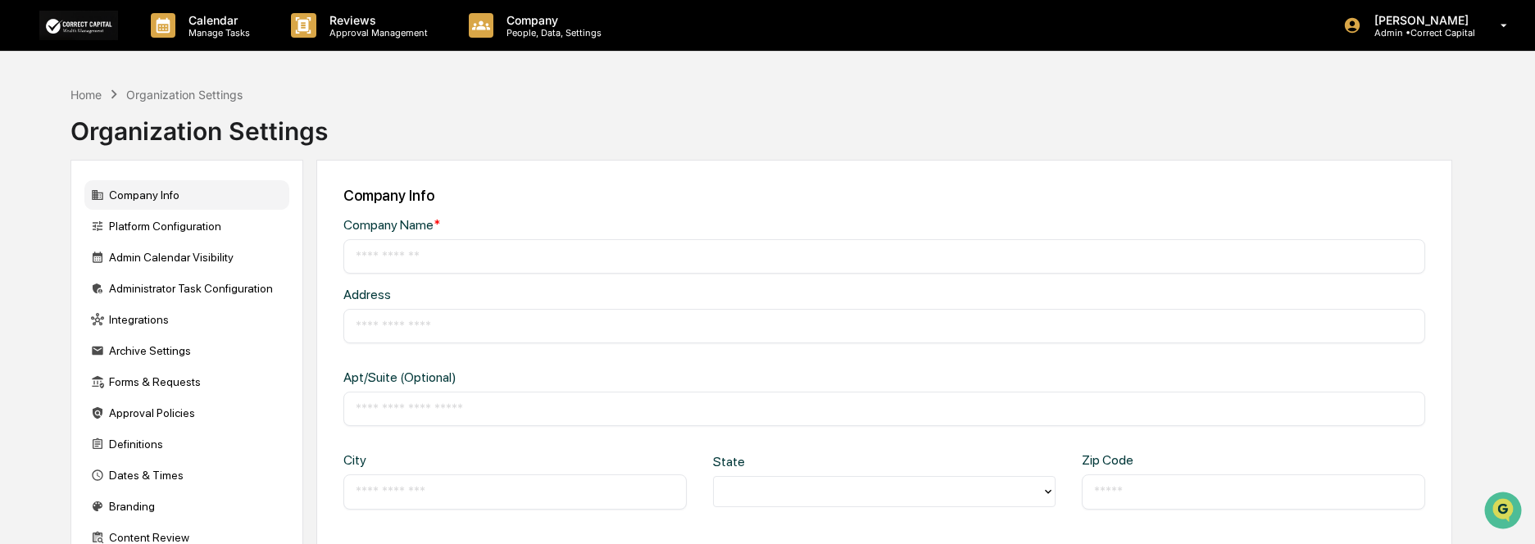
type input "**********"
type input "*******"
type input "*****"
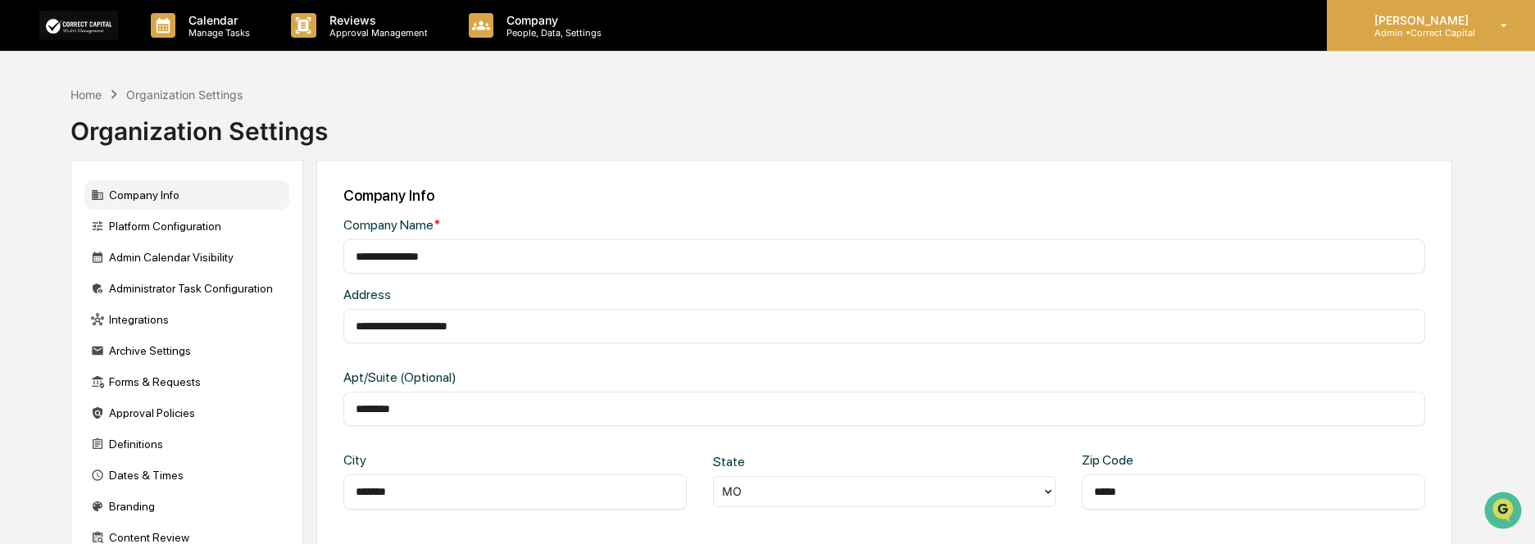
click at [1405, 25] on p "[PERSON_NAME]" at bounding box center [1419, 20] width 116 height 14
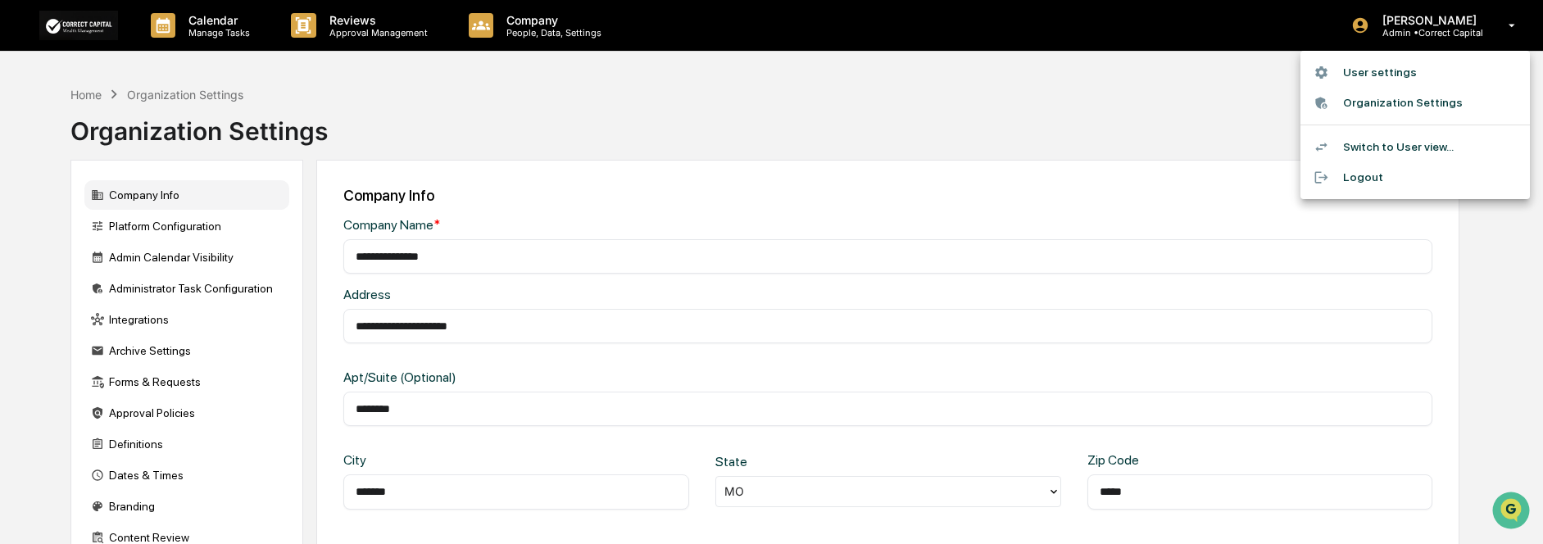
click at [1395, 145] on li "Switch to User view..." at bounding box center [1415, 147] width 229 height 30
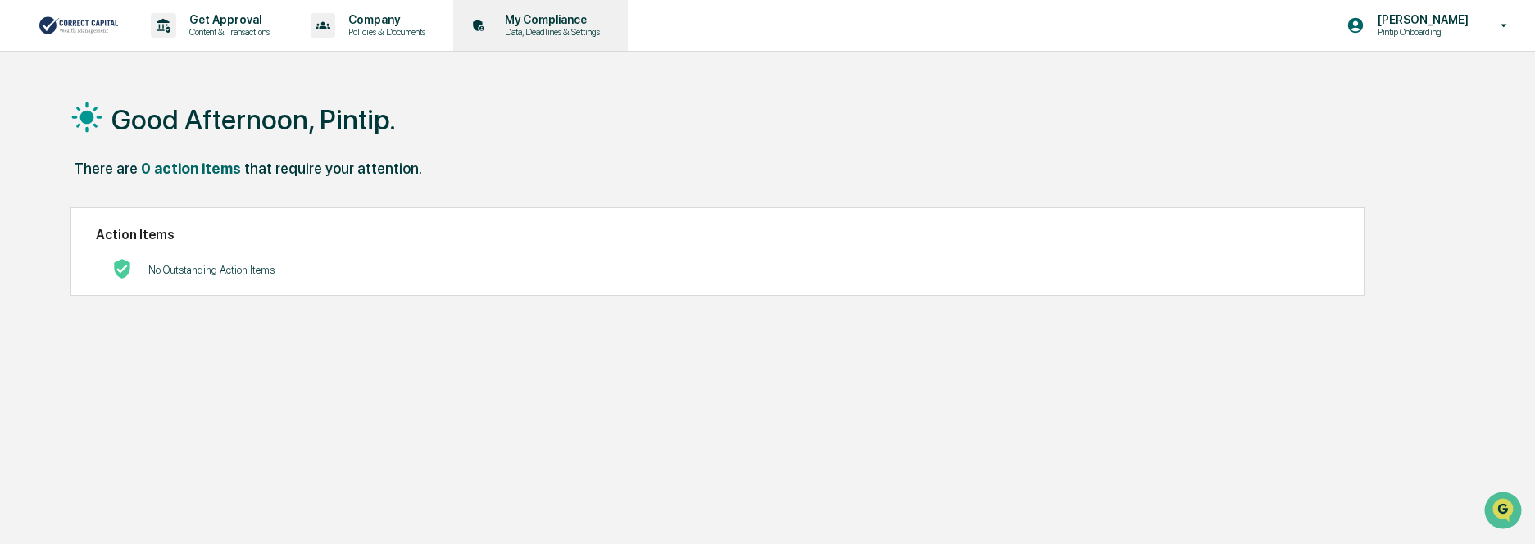
click at [546, 23] on p "My Compliance" at bounding box center [550, 19] width 116 height 13
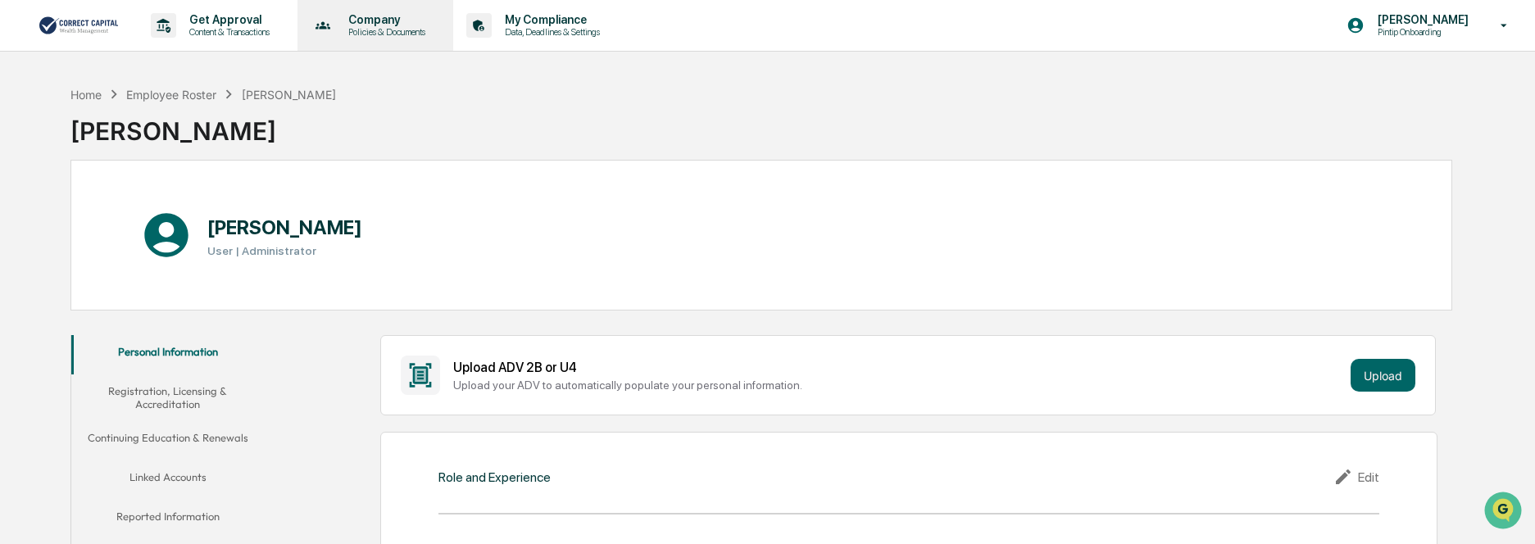
click at [385, 23] on p "Company" at bounding box center [384, 19] width 98 height 13
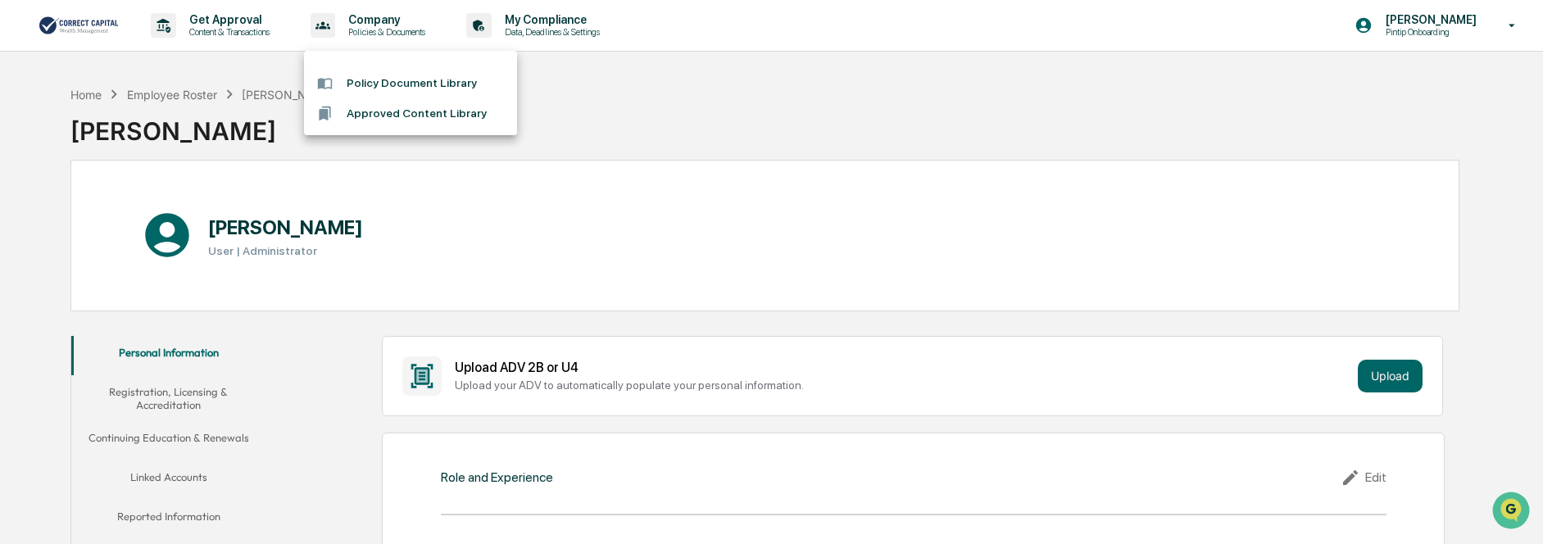
click at [227, 24] on div at bounding box center [771, 272] width 1543 height 544
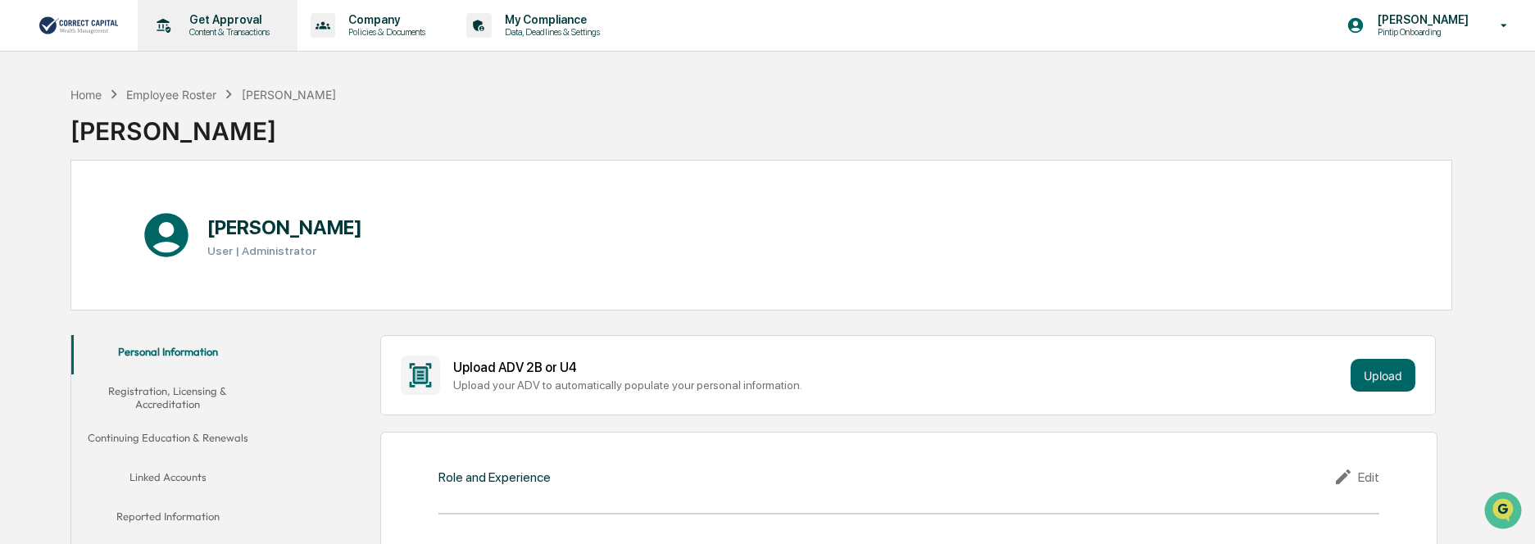
click at [221, 24] on p "Get Approval" at bounding box center [227, 19] width 102 height 13
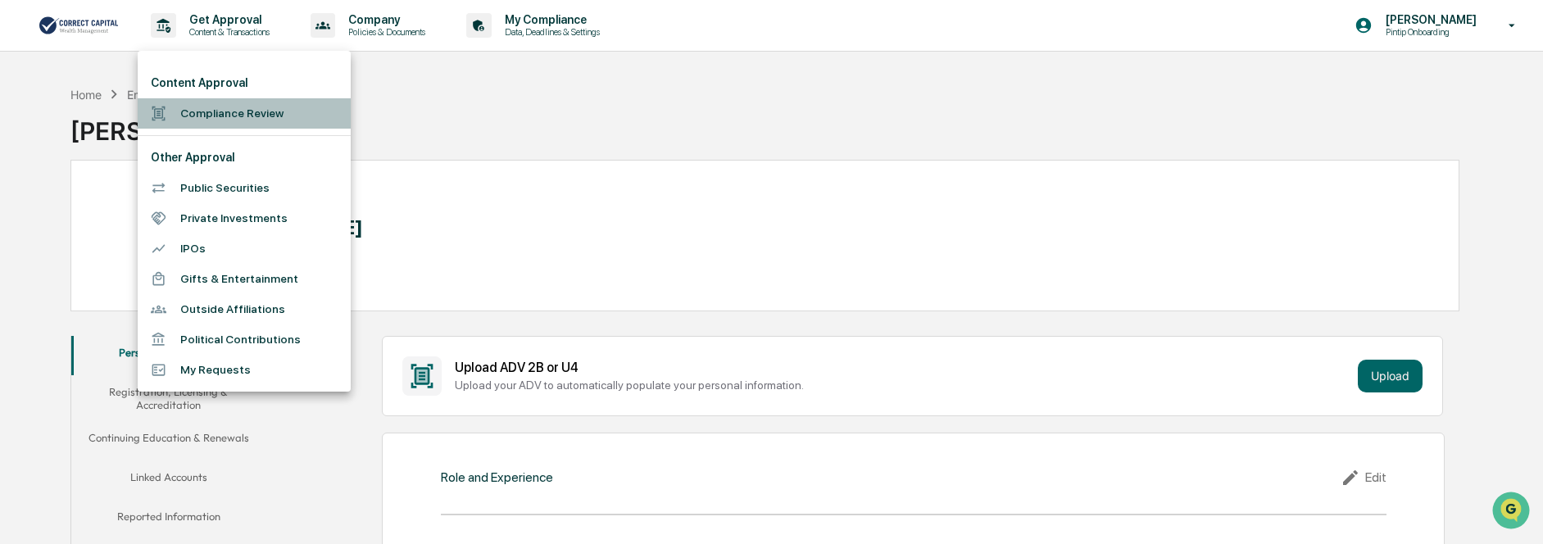
click at [286, 109] on li "Compliance Review" at bounding box center [244, 113] width 213 height 30
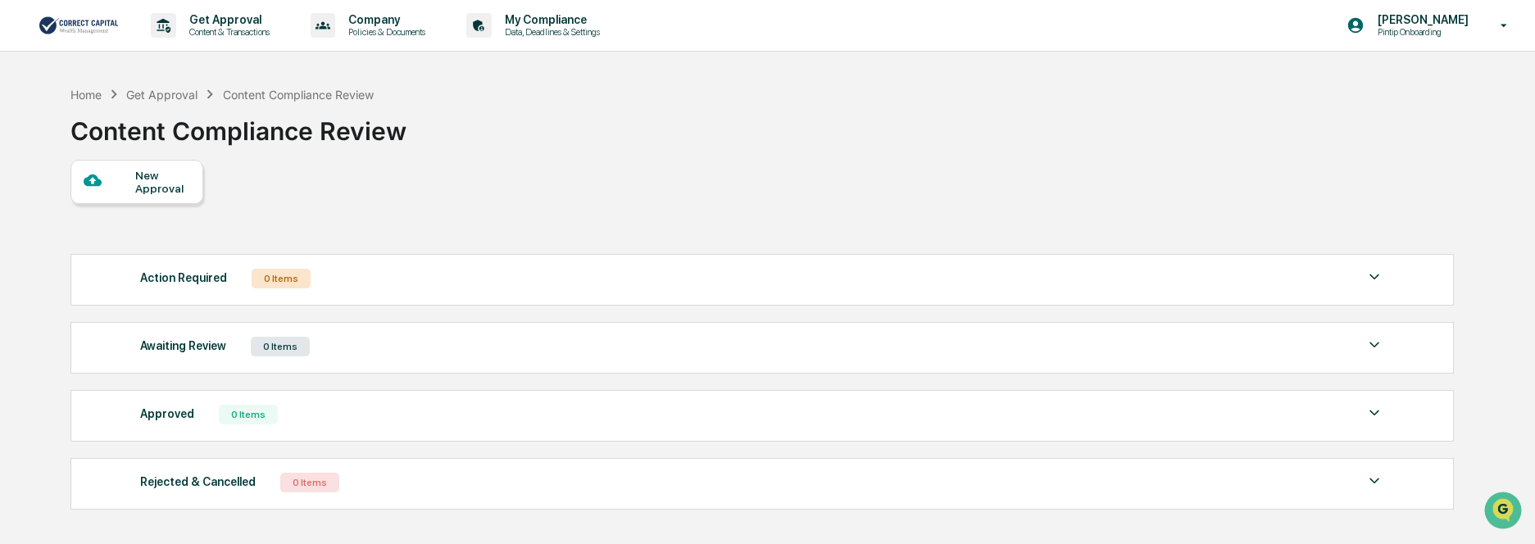
scroll to position [82, 0]
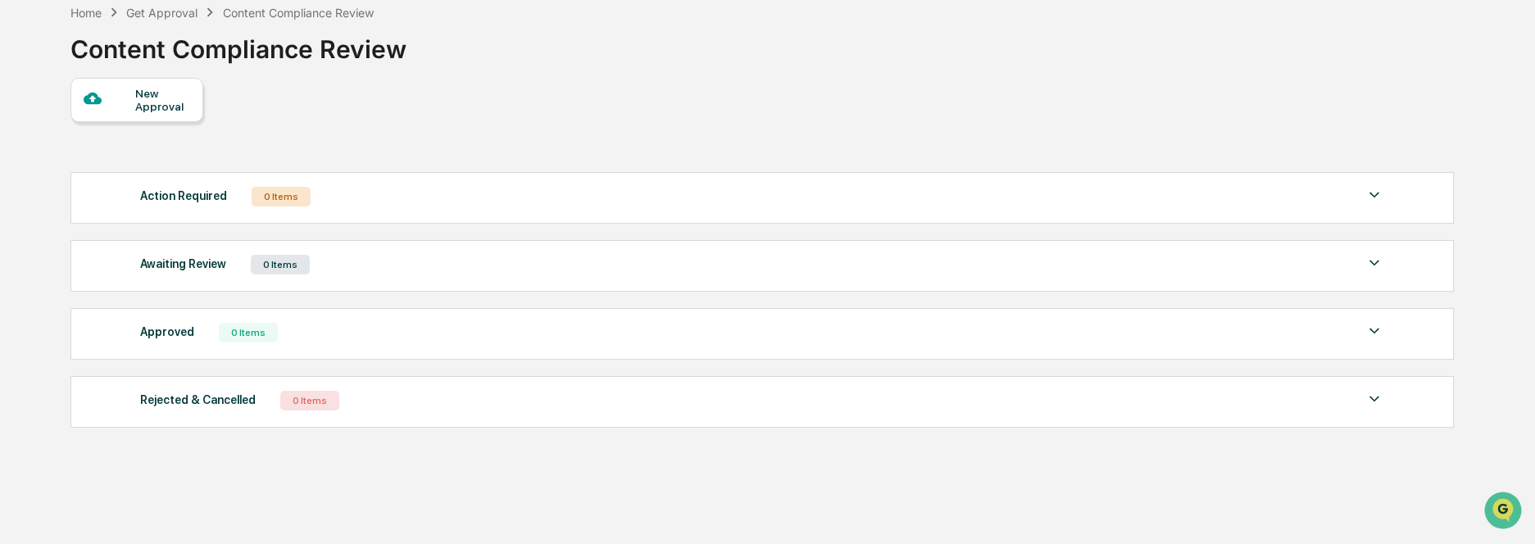
click at [275, 335] on div "Approved 0 Items" at bounding box center [761, 332] width 1243 height 23
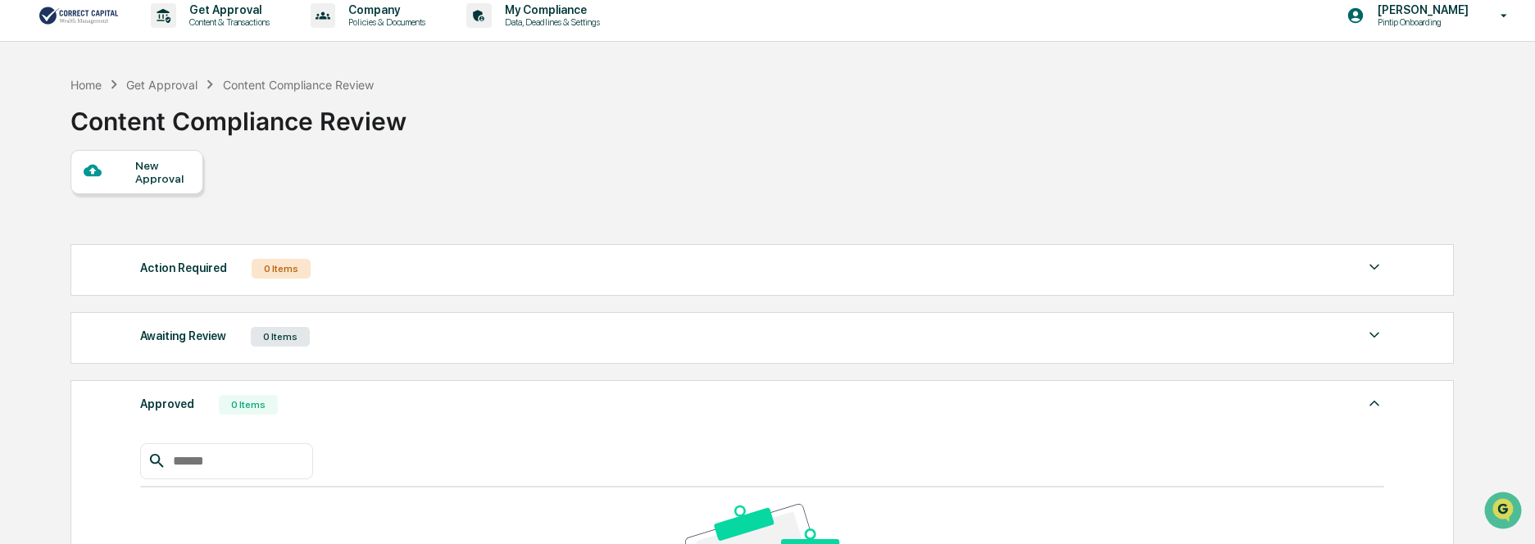
scroll to position [9, 0]
click at [554, 416] on div "Approved 0 Items" at bounding box center [761, 405] width 1243 height 23
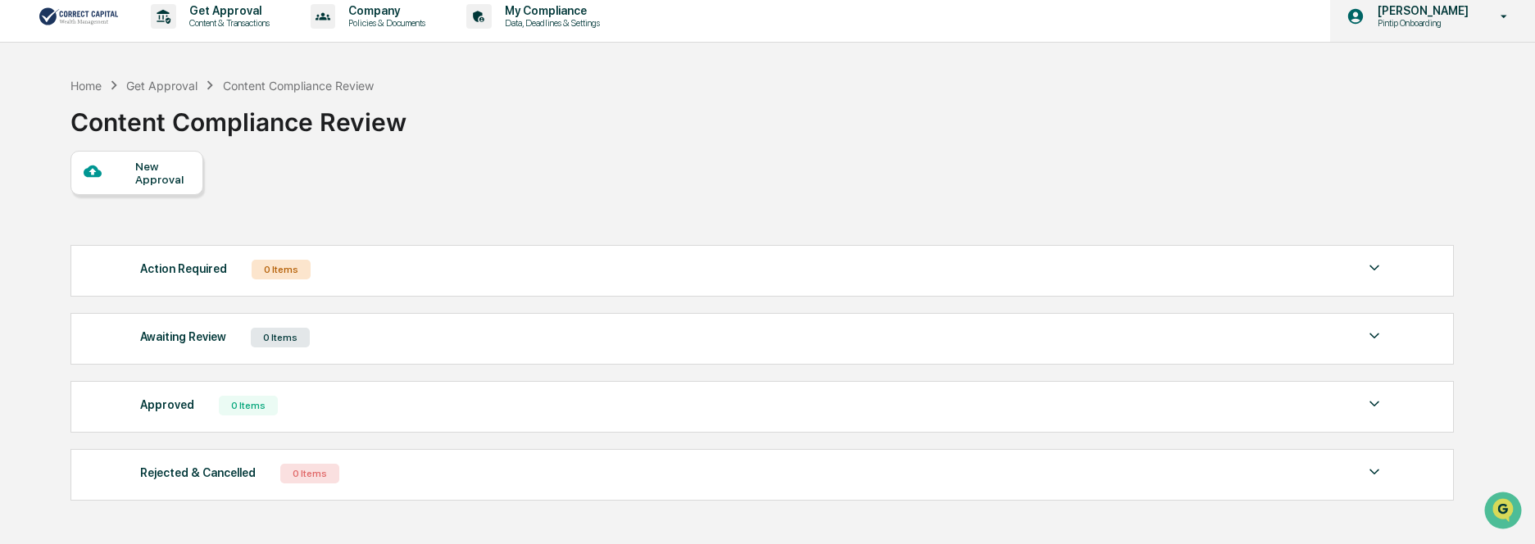
click at [1460, 18] on p "Pintip Onboarding" at bounding box center [1421, 22] width 112 height 11
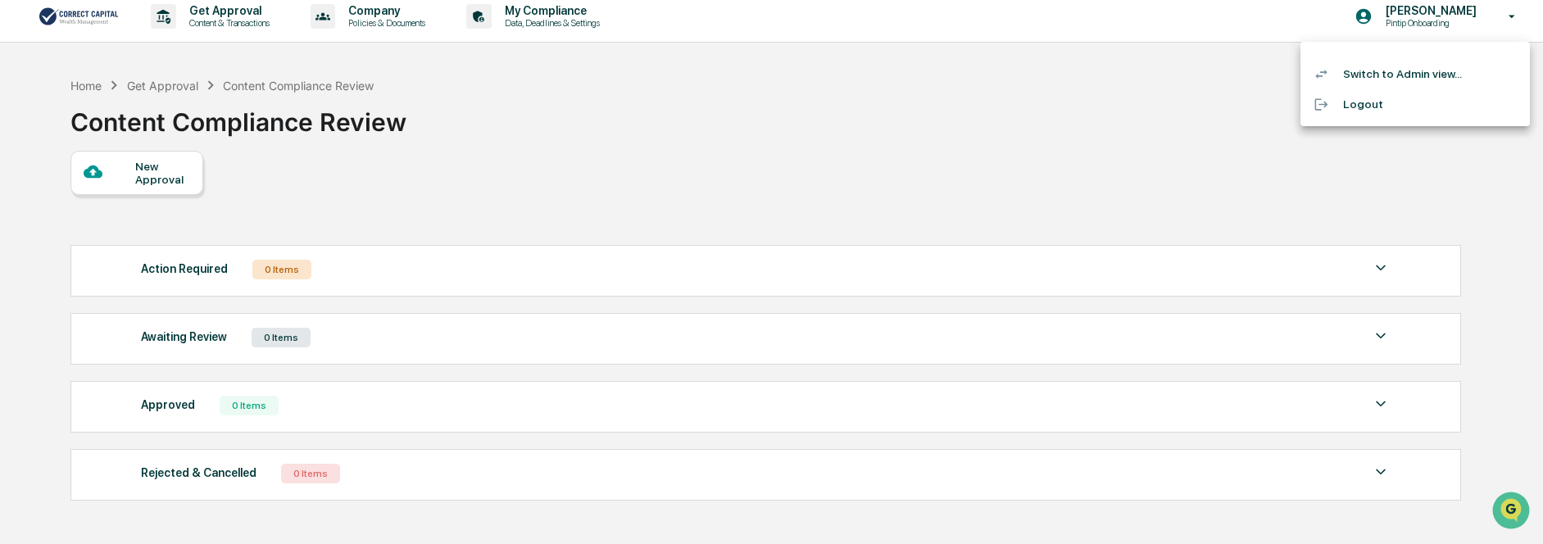
click at [1439, 79] on li "Switch to Admin view..." at bounding box center [1415, 74] width 229 height 30
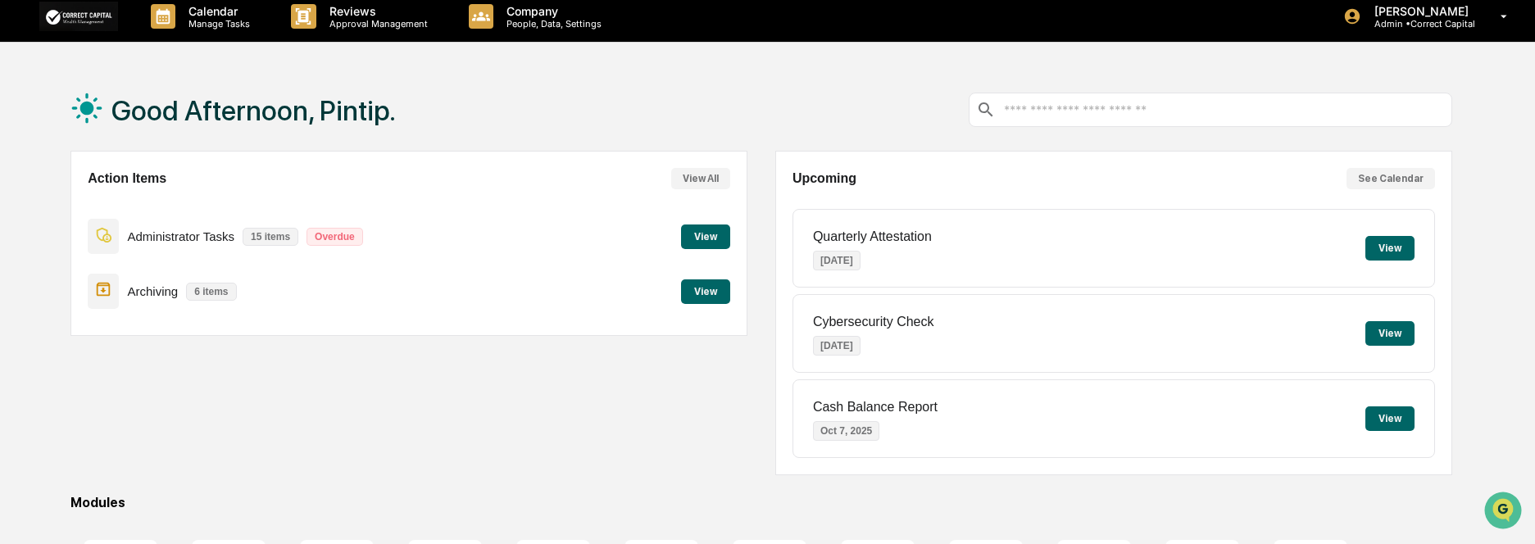
click at [692, 284] on button "View" at bounding box center [705, 291] width 49 height 25
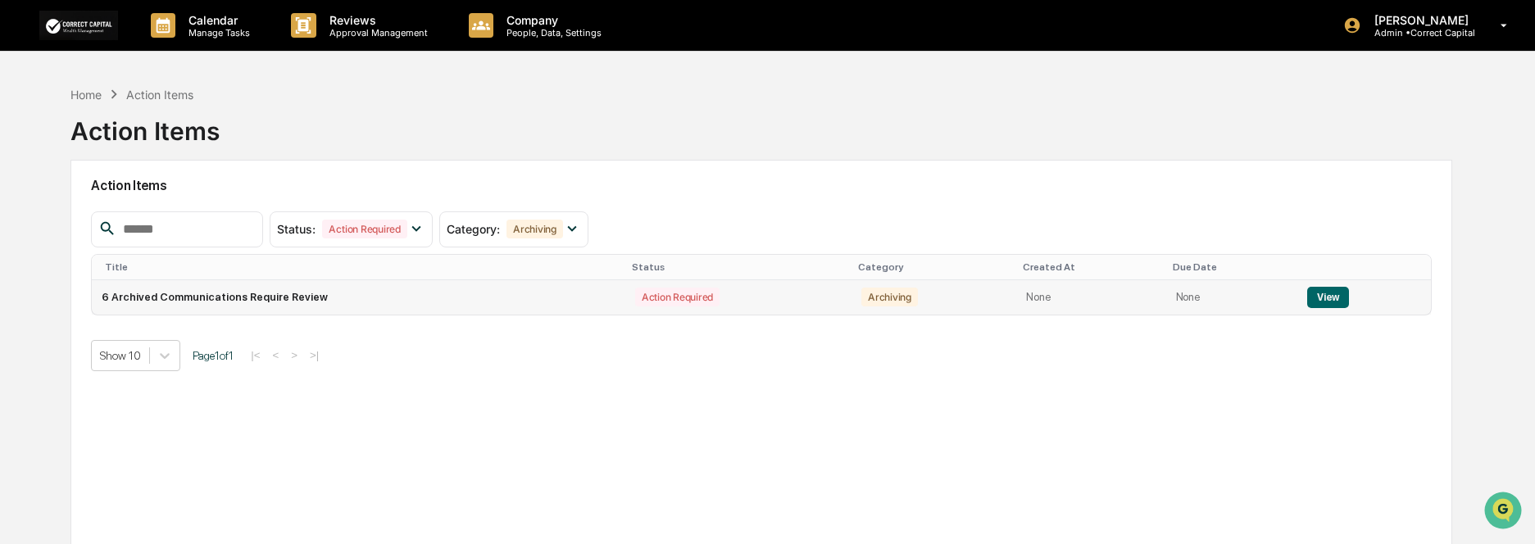
click at [1333, 296] on button "View" at bounding box center [1328, 297] width 42 height 21
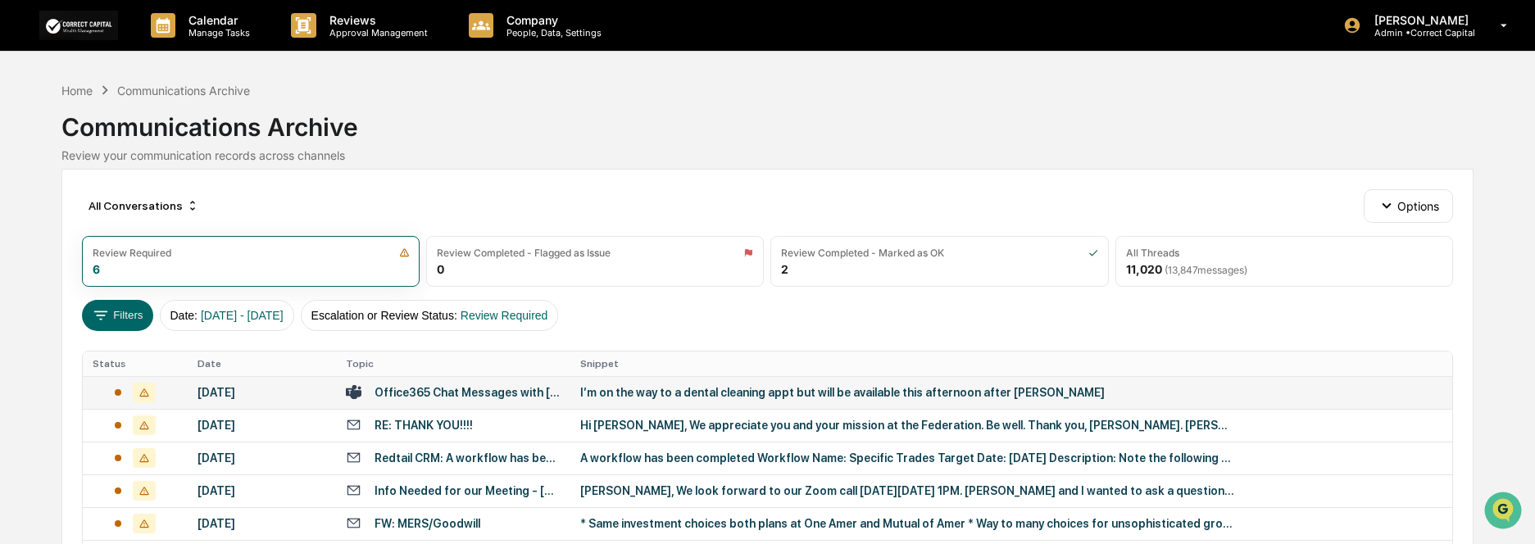
click at [836, 395] on div "I’m on the way to a dental cleaning appt but will be available this afternoon a…" at bounding box center [908, 392] width 656 height 13
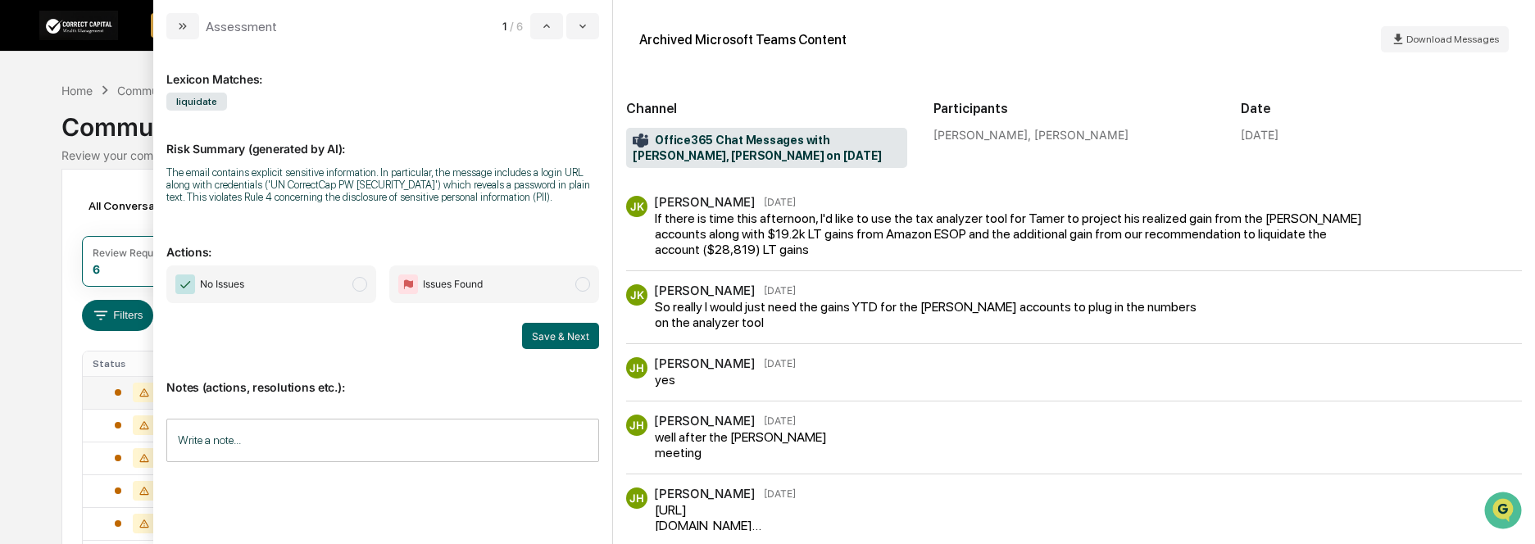
click at [479, 288] on span "Issues Found" at bounding box center [453, 284] width 60 height 16
click at [221, 444] on div "Write a note... Write a note..." at bounding box center [382, 440] width 433 height 43
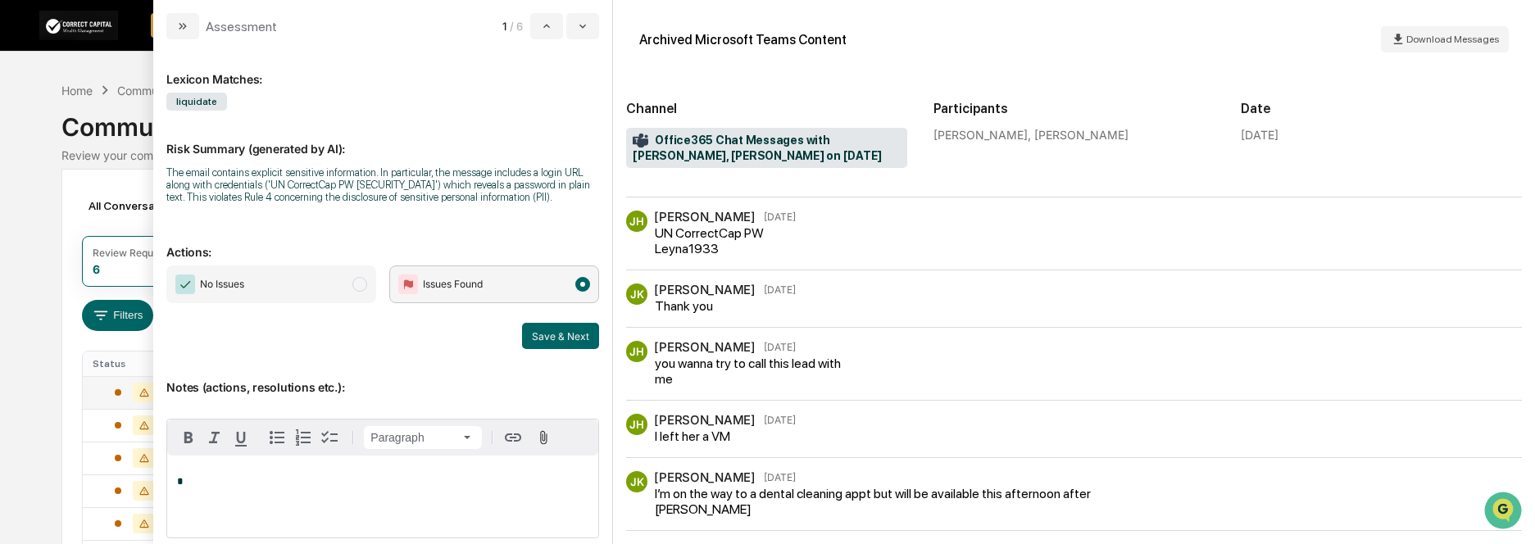
scroll to position [363, 0]
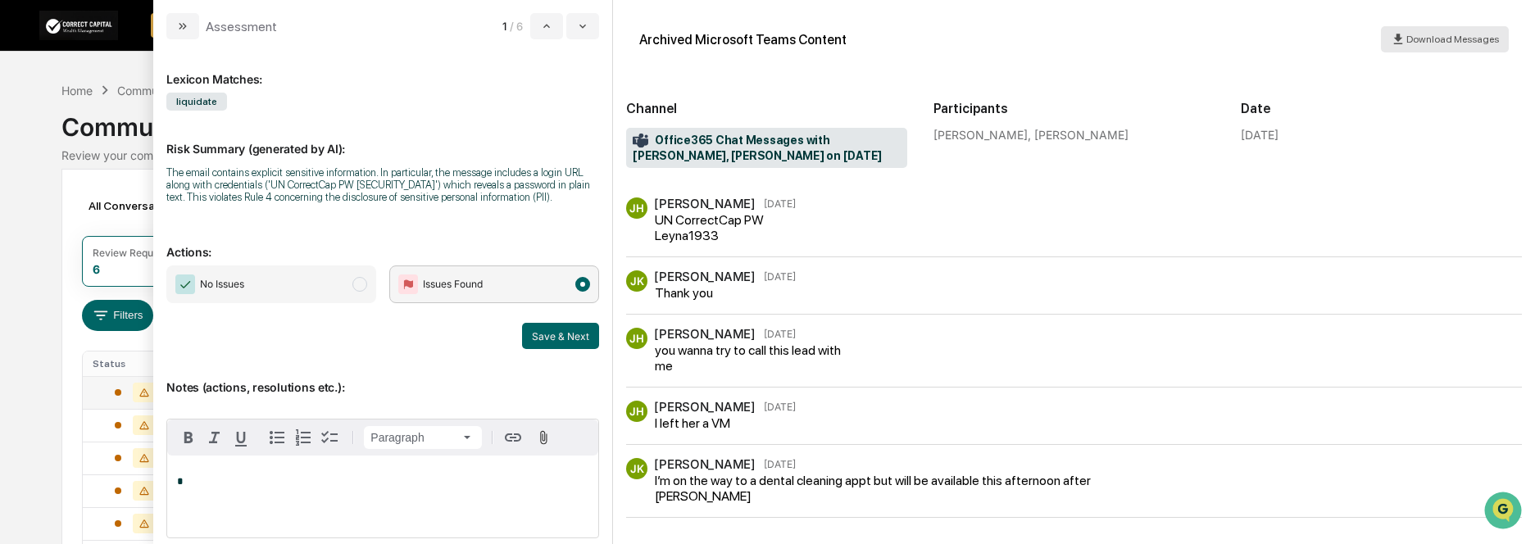
click at [1458, 42] on span "Download Messages" at bounding box center [1452, 39] width 93 height 11
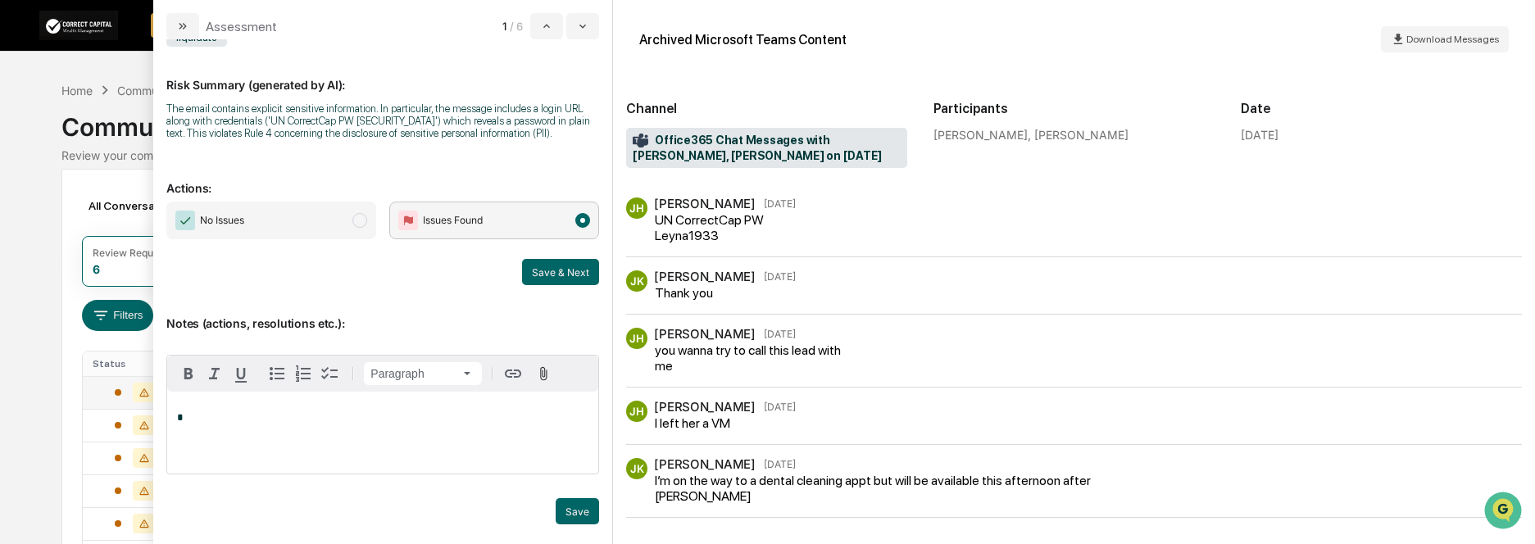
click at [326, 416] on p "*" at bounding box center [382, 417] width 411 height 11
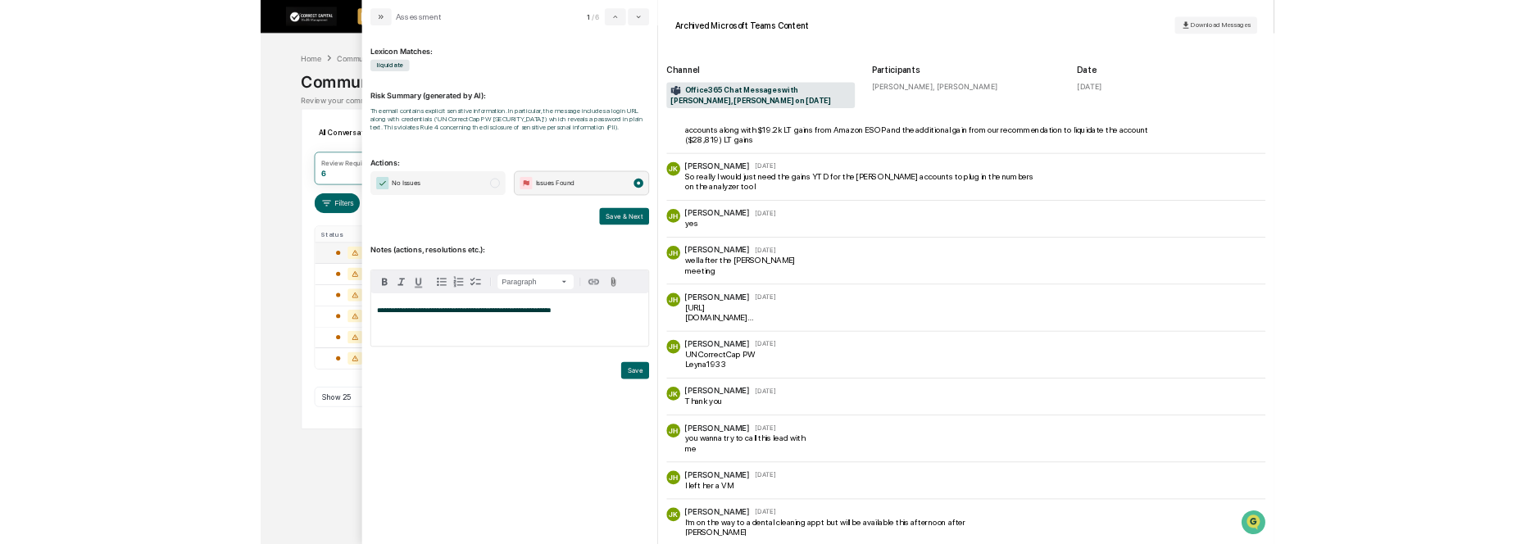
scroll to position [47, 0]
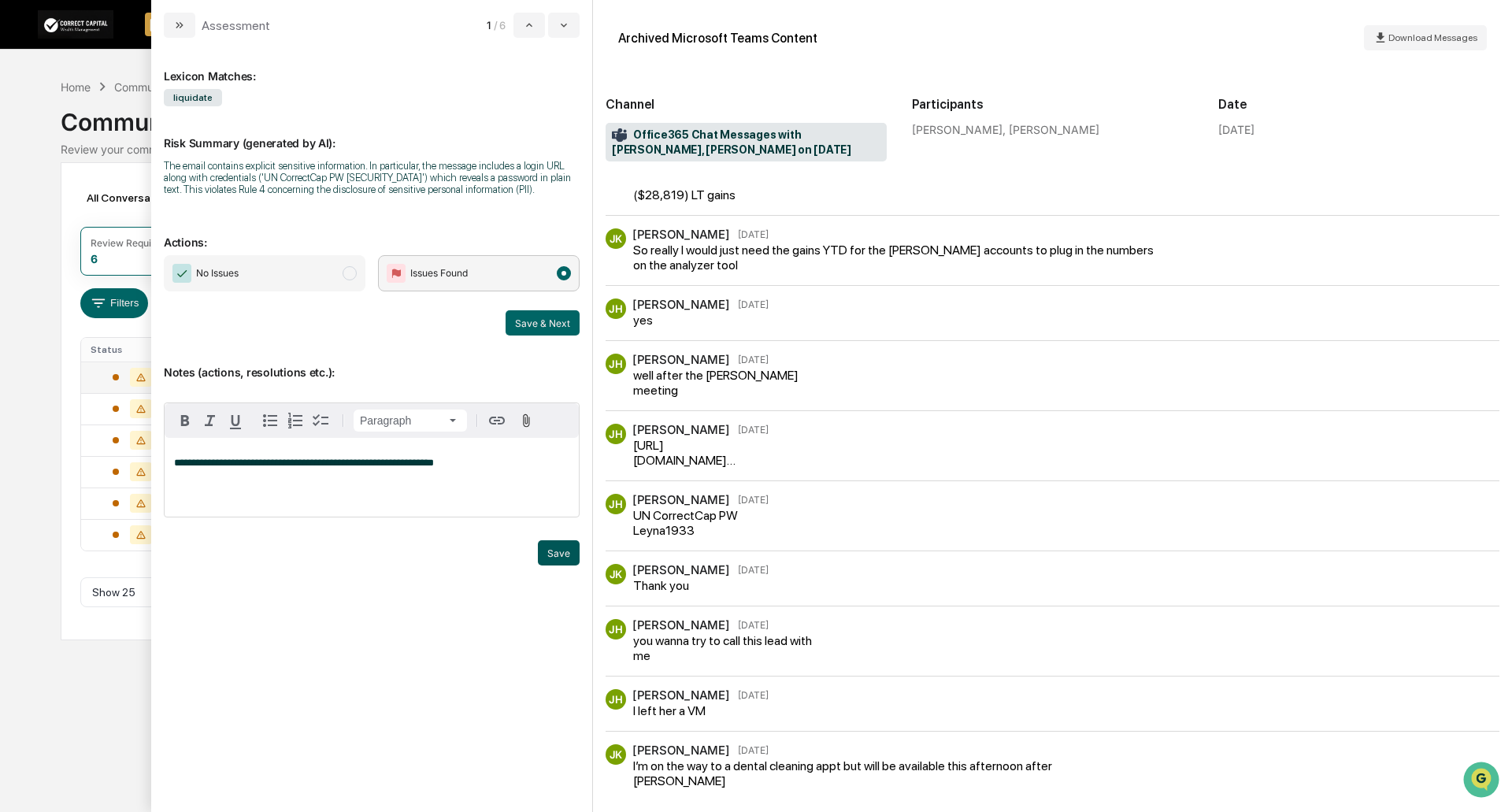
click at [570, 522] on button "Save" at bounding box center [558, 553] width 41 height 25
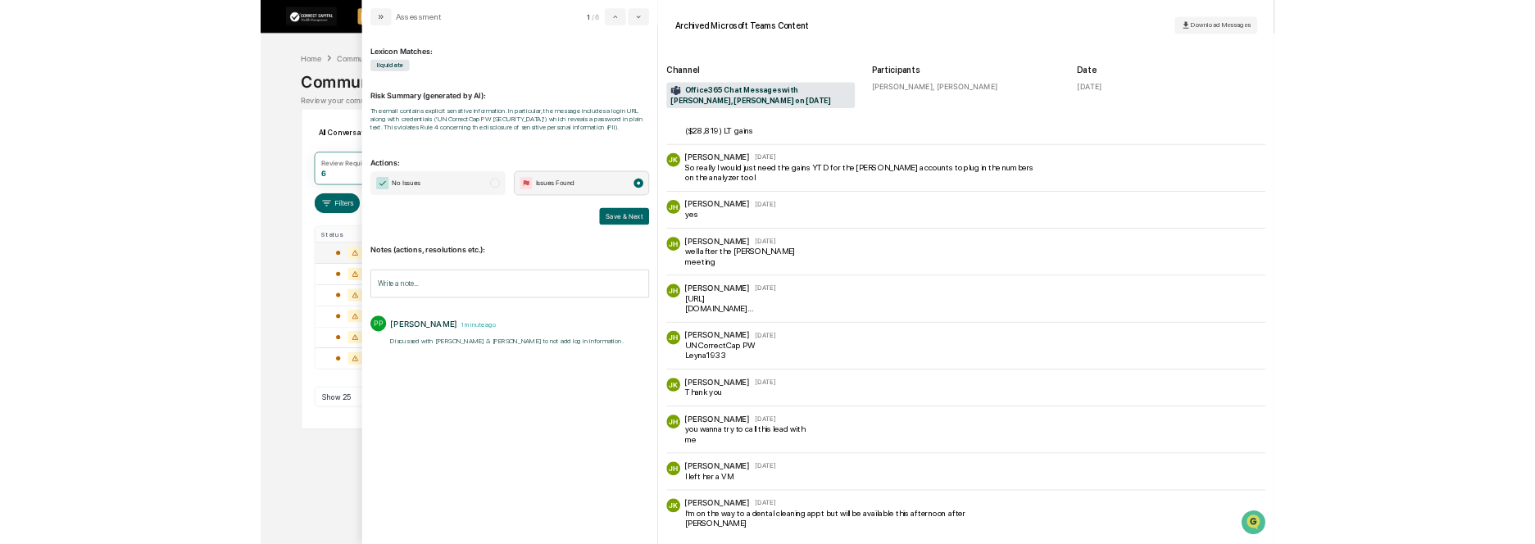
scroll to position [62, 0]
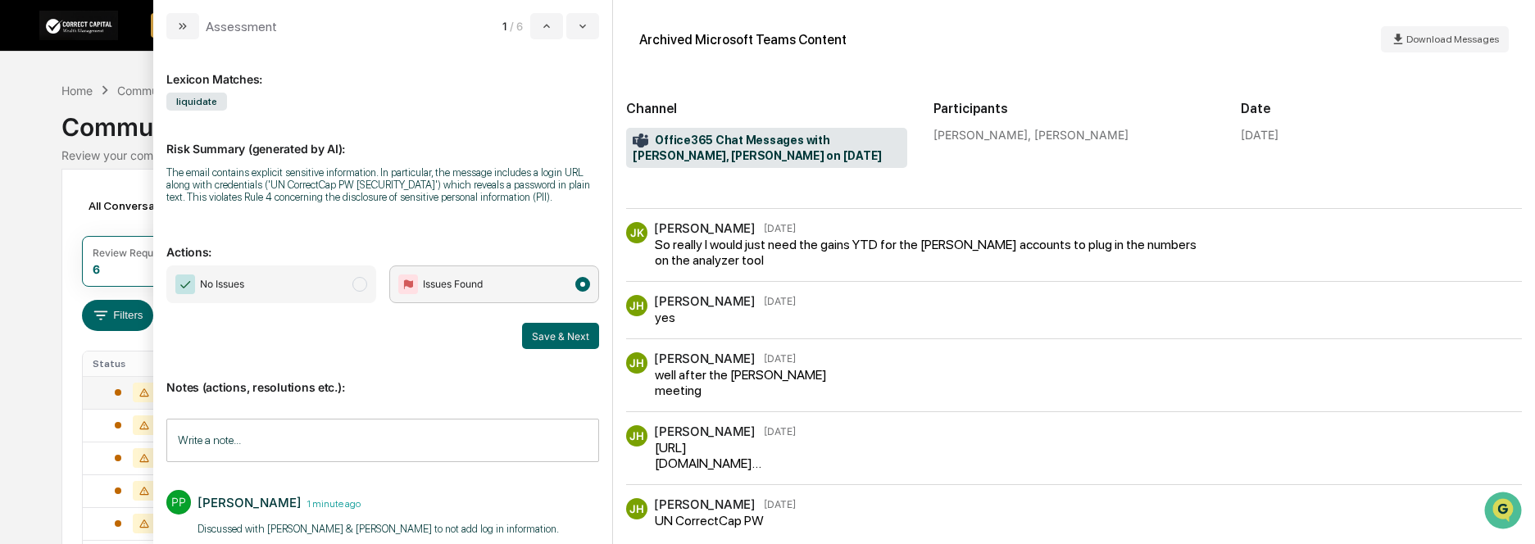
click at [964, 51] on div "Archived Microsoft Teams Content Download Messages" at bounding box center [1074, 39] width 896 height 52
click at [527, 333] on button "Save & Next" at bounding box center [560, 336] width 77 height 26
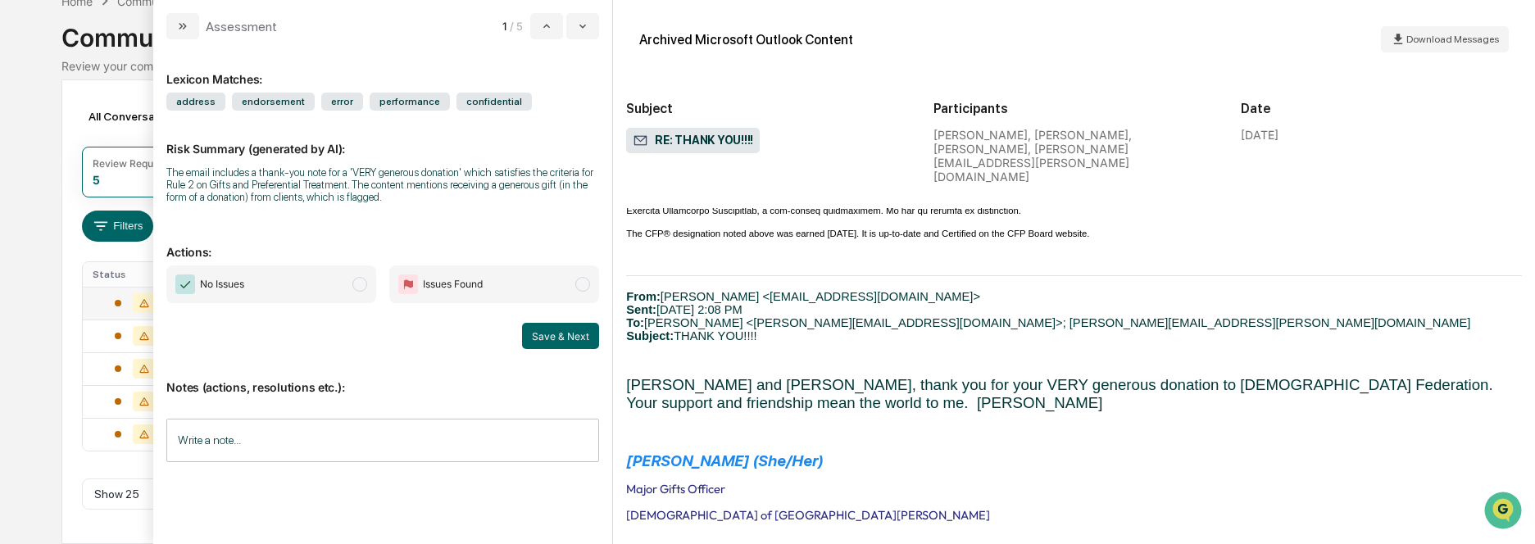
scroll to position [742, 0]
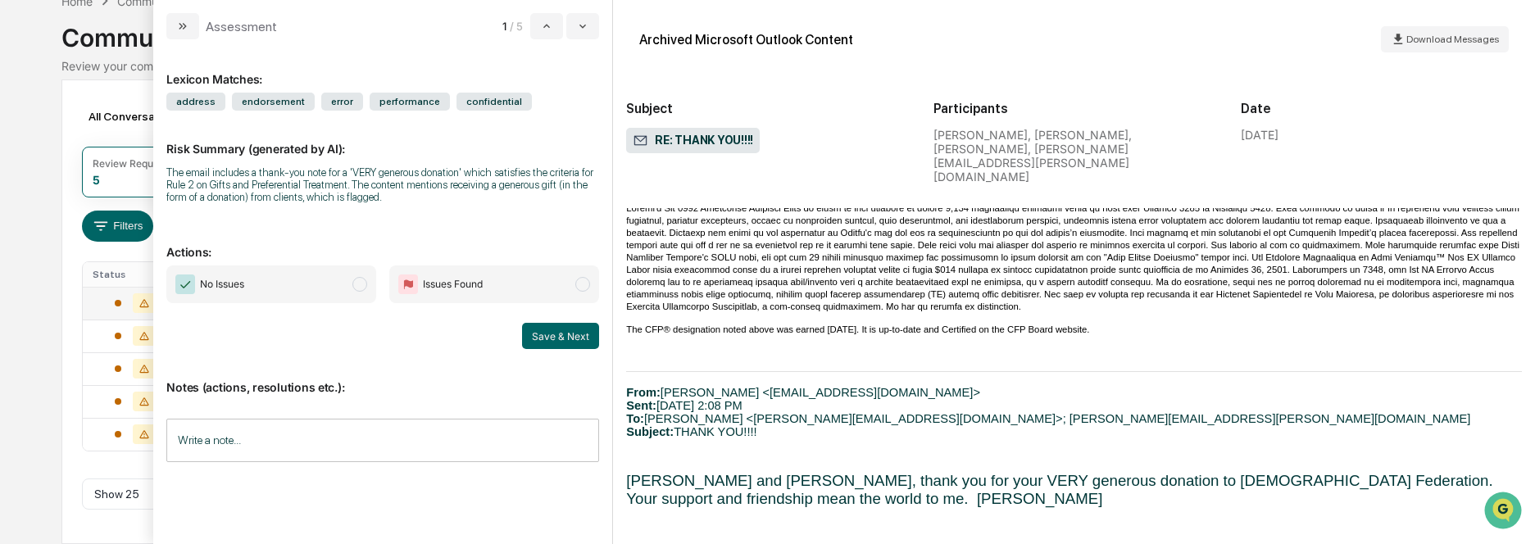
click at [358, 284] on span "modal" at bounding box center [359, 284] width 15 height 15
click at [339, 447] on input "Write a note..." at bounding box center [382, 440] width 433 height 43
click at [292, 470] on div "*" at bounding box center [382, 497] width 431 height 82
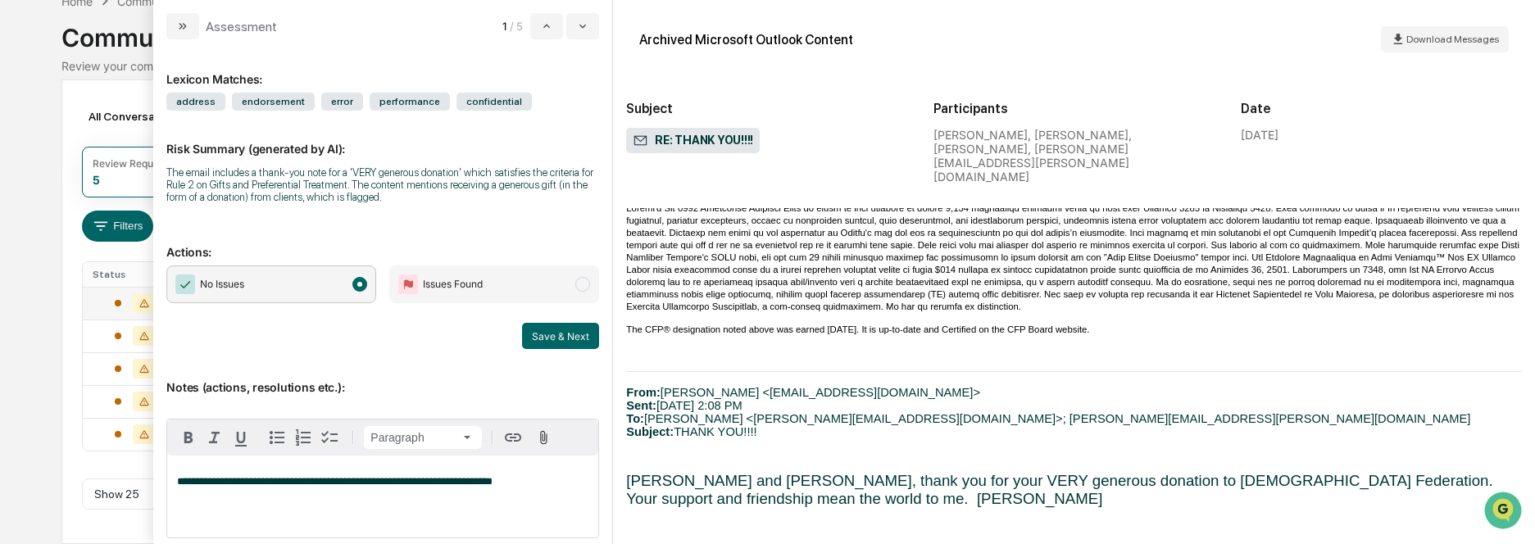
click at [543, 481] on p "**********" at bounding box center [382, 481] width 411 height 11
click at [406, 485] on span "**********" at bounding box center [335, 481] width 316 height 11
click at [538, 479] on p "**********" at bounding box center [382, 481] width 411 height 11
click at [284, 492] on span "**********" at bounding box center [382, 487] width 410 height 22
click at [415, 226] on p "Actions:" at bounding box center [382, 242] width 433 height 34
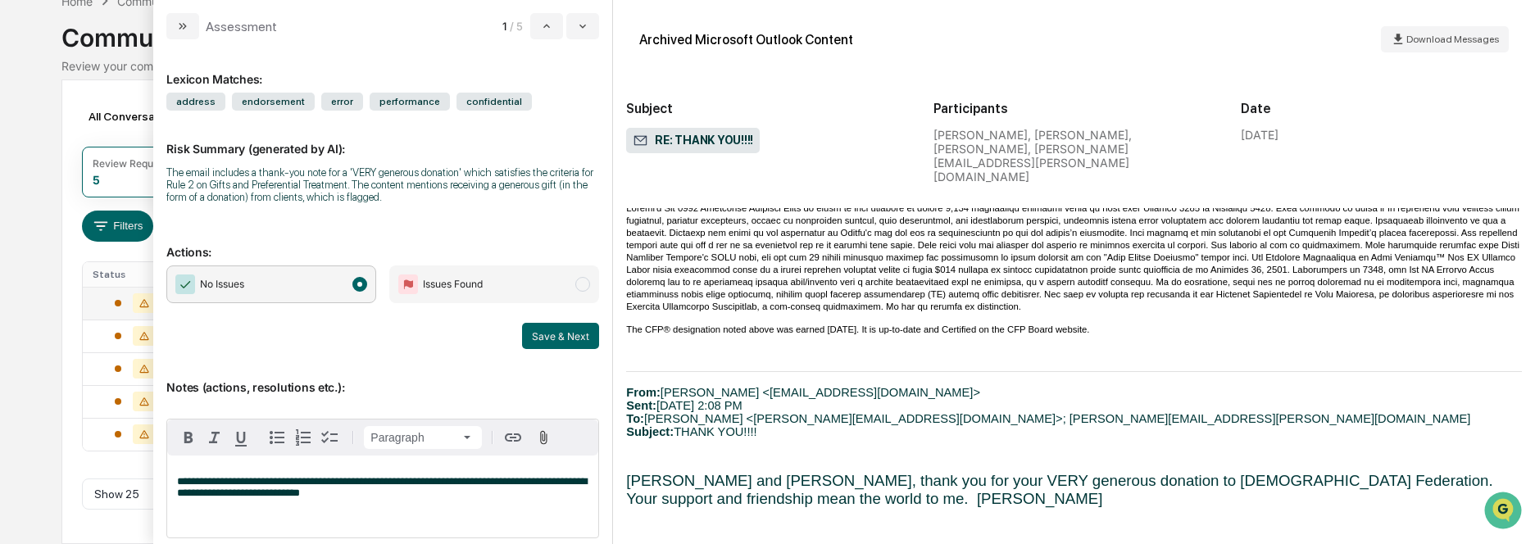
drag, startPoint x: 436, startPoint y: 486, endPoint x: 447, endPoint y: 485, distance: 11.5
click at [438, 486] on span "**********" at bounding box center [382, 487] width 410 height 22
drag, startPoint x: 344, startPoint y: 184, endPoint x: 159, endPoint y: 183, distance: 185.2
click at [159, 183] on div "**********" at bounding box center [382, 291] width 459 height 505
copy div "Rule 2 on Gifts and Preferential Treatment"
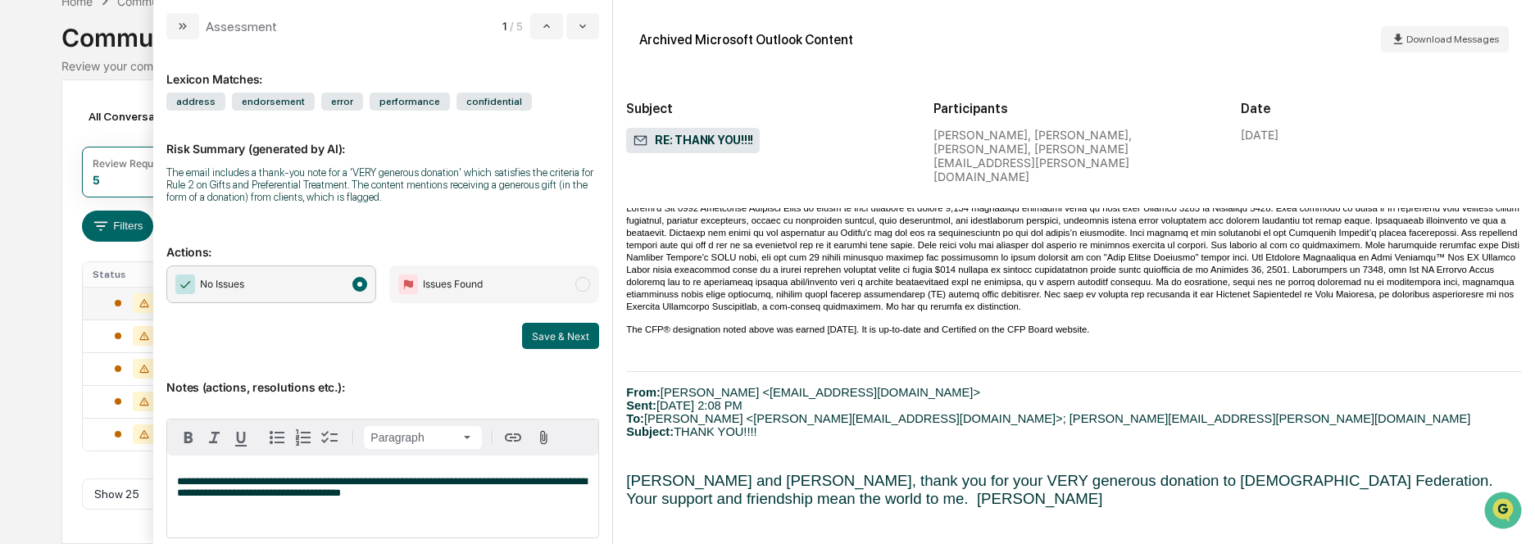
click at [407, 492] on p "**********" at bounding box center [382, 487] width 411 height 23
click at [419, 502] on div "**********" at bounding box center [382, 497] width 431 height 82
drag, startPoint x: 415, startPoint y: 499, endPoint x: 175, endPoint y: 502, distance: 241.0
click at [175, 502] on div "**********" at bounding box center [382, 497] width 431 height 82
click at [175, 481] on div "**********" at bounding box center [382, 497] width 431 height 82
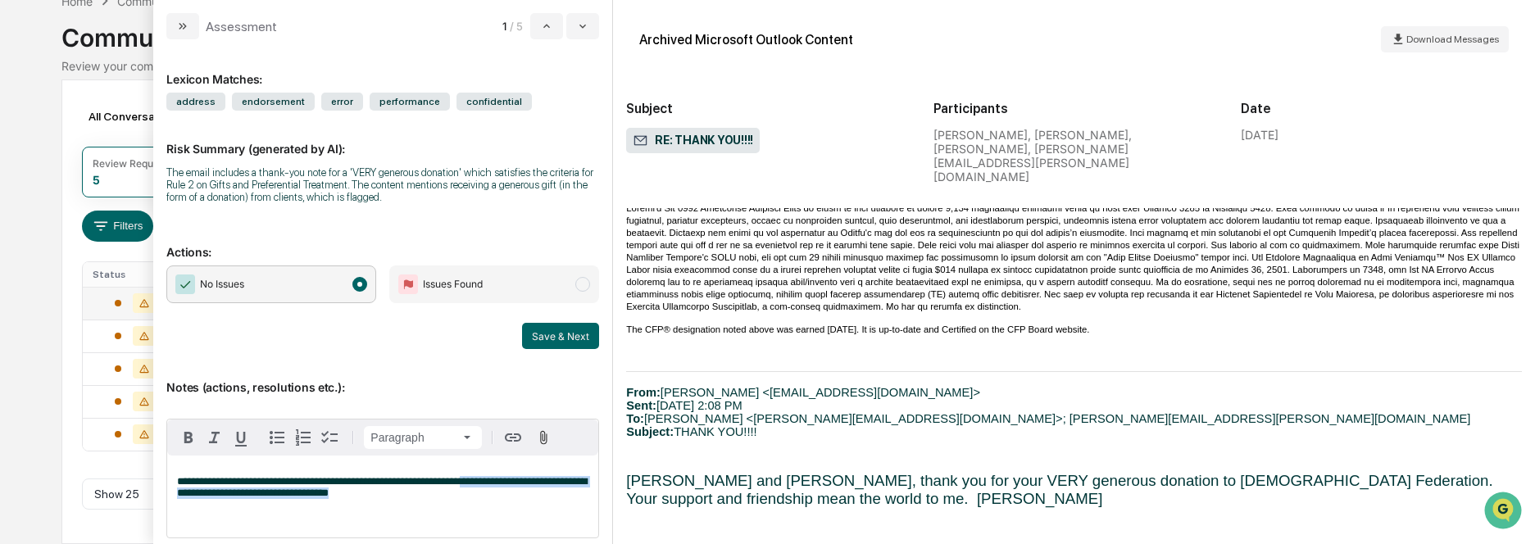
drag, startPoint x: 493, startPoint y: 483, endPoint x: 565, endPoint y: 498, distance: 73.0
click at [565, 498] on p "**********" at bounding box center [382, 487] width 411 height 23
click at [361, 501] on div "**********" at bounding box center [382, 497] width 431 height 82
click at [447, 493] on p "**********" at bounding box center [382, 487] width 411 height 23
click at [438, 503] on div "**********" at bounding box center [382, 497] width 431 height 82
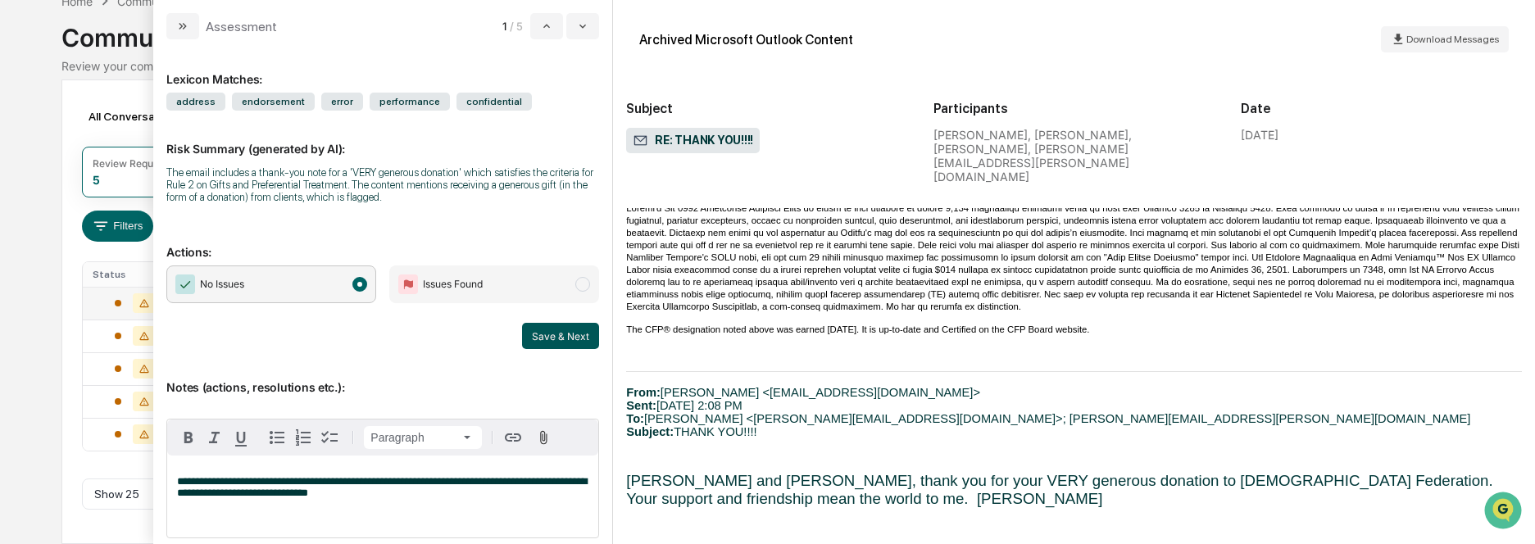
click at [548, 338] on button "Save & Next" at bounding box center [560, 336] width 77 height 26
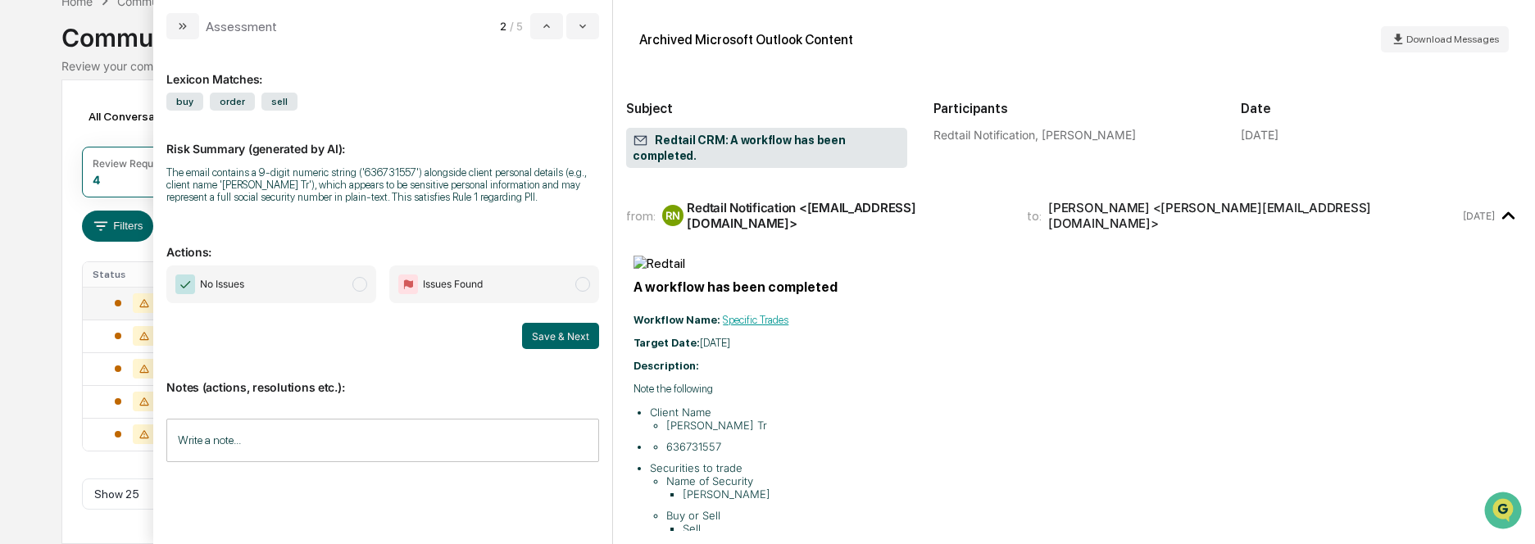
scroll to position [57, 0]
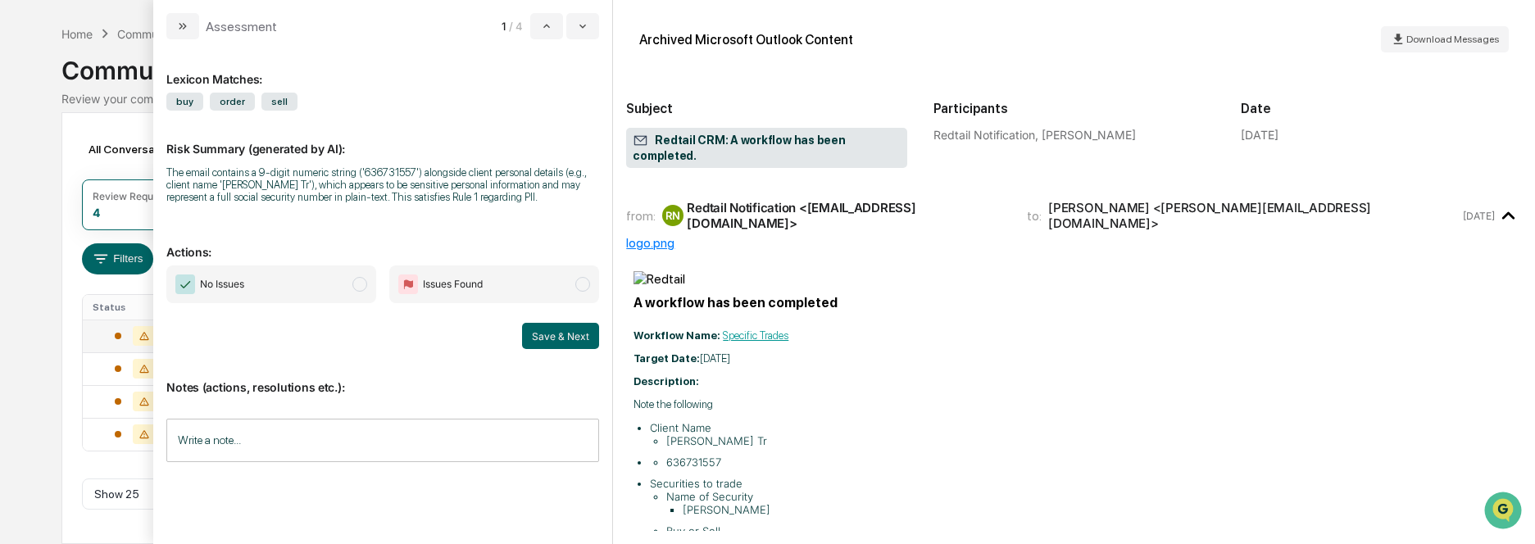
click at [364, 286] on span "modal" at bounding box center [359, 284] width 15 height 15
click at [324, 446] on input "Write a note..." at bounding box center [382, 440] width 433 height 43
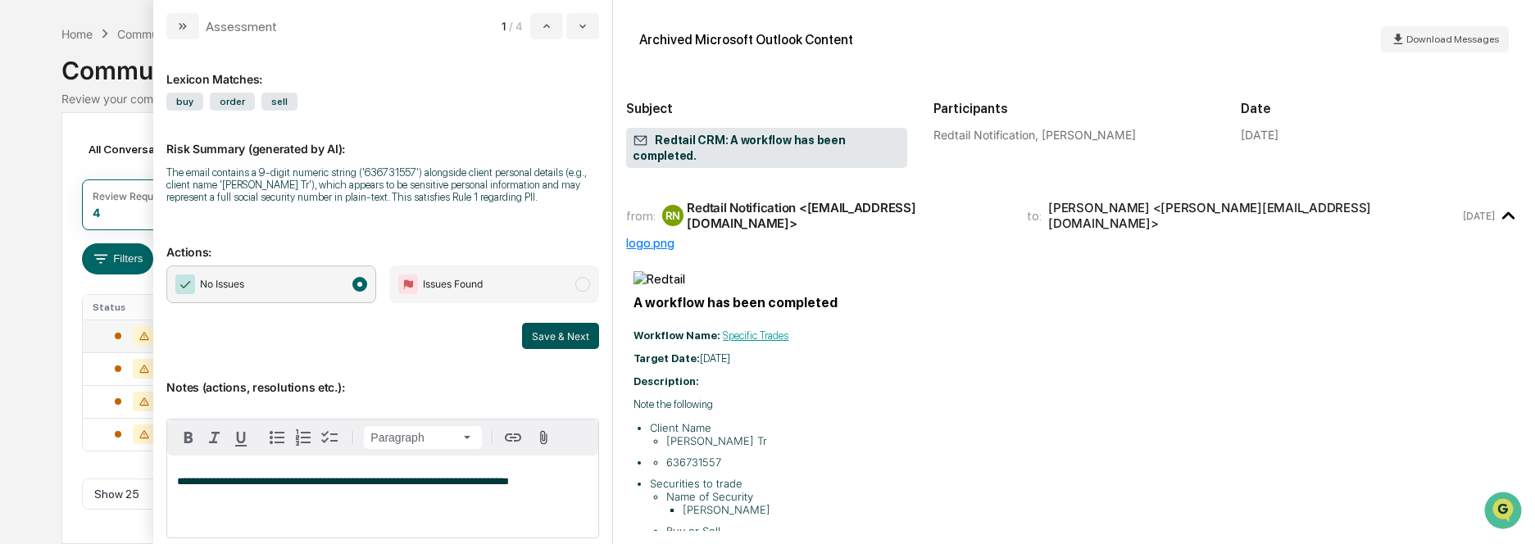
click at [564, 326] on button "Save & Next" at bounding box center [560, 336] width 77 height 26
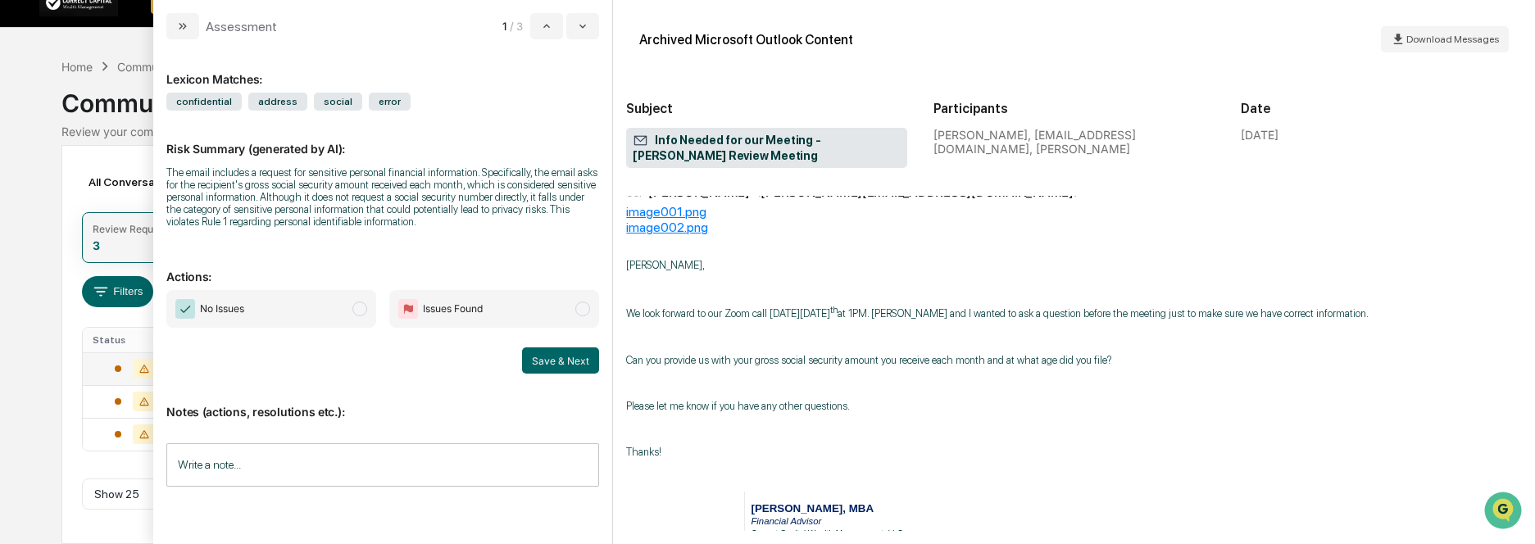
scroll to position [82, 0]
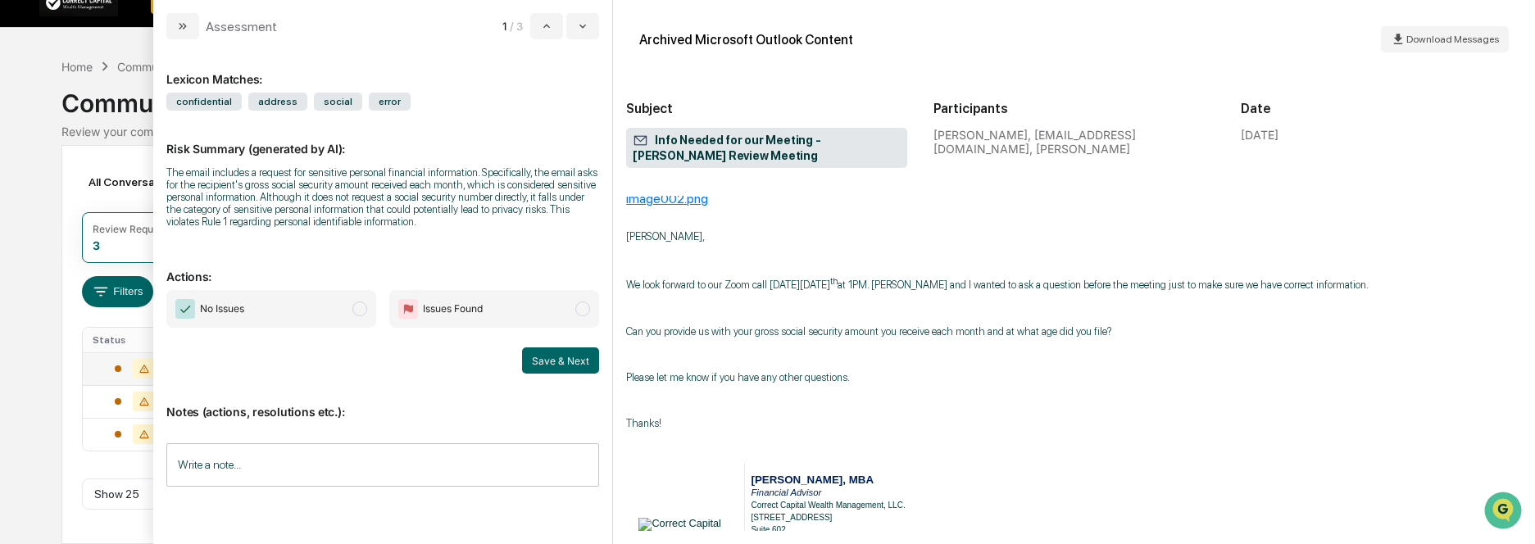
click at [358, 313] on span "modal" at bounding box center [359, 309] width 15 height 15
click at [317, 480] on input "Write a note..." at bounding box center [382, 464] width 433 height 43
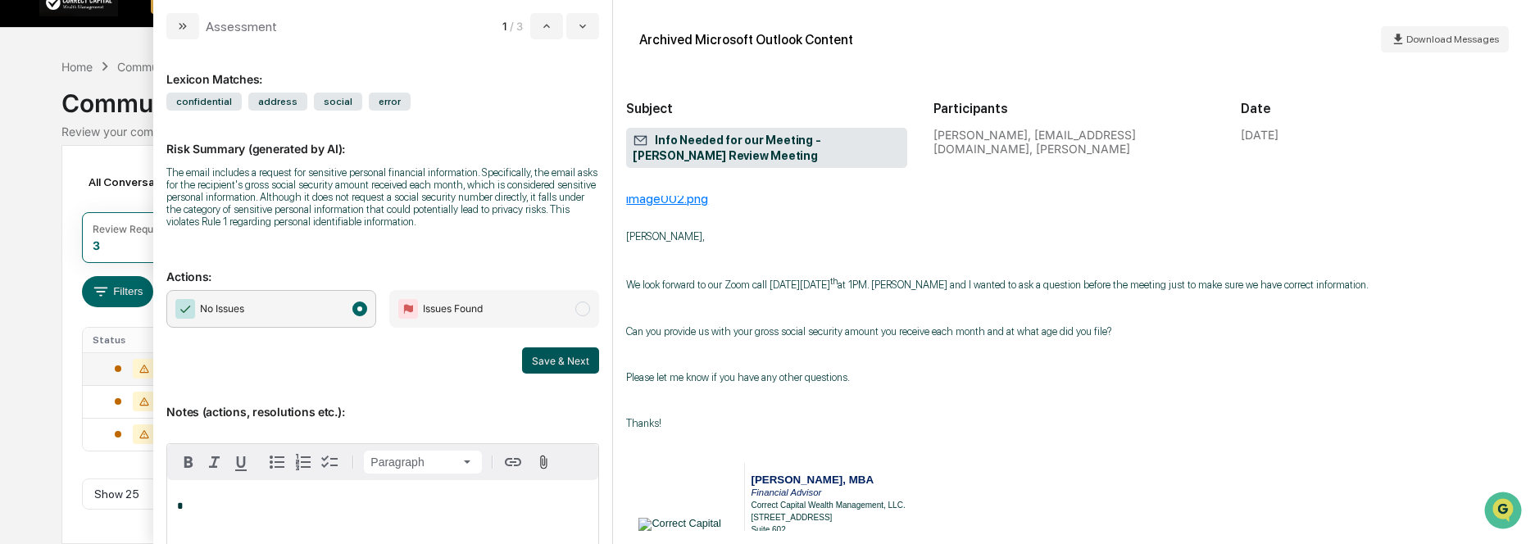
click at [548, 352] on button "Save & Next" at bounding box center [560, 360] width 77 height 26
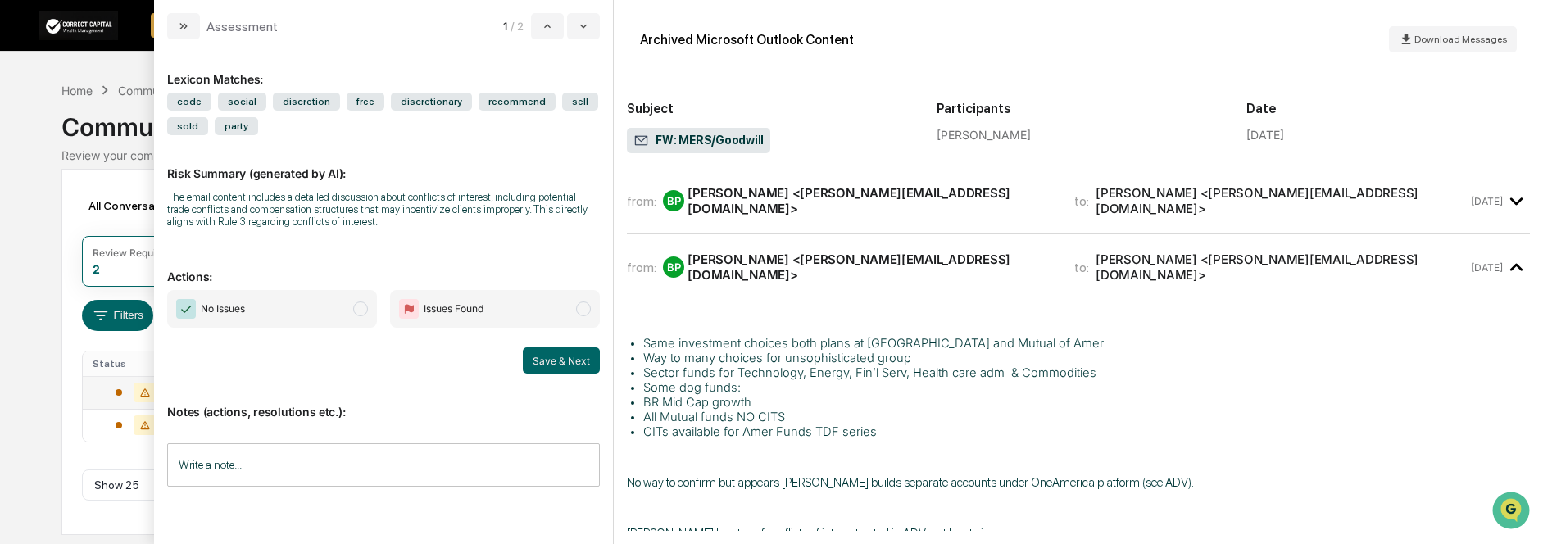
click at [1505, 196] on icon "modal" at bounding box center [1516, 201] width 27 height 27
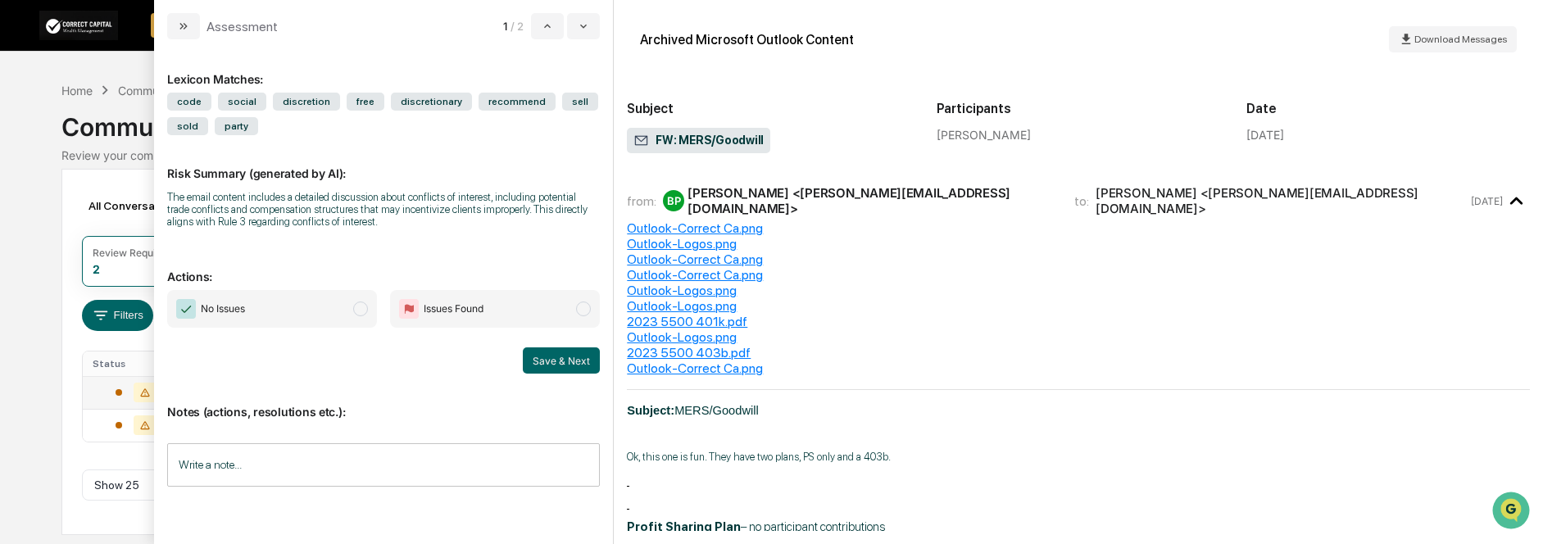
click at [1505, 194] on icon "modal" at bounding box center [1516, 201] width 27 height 27
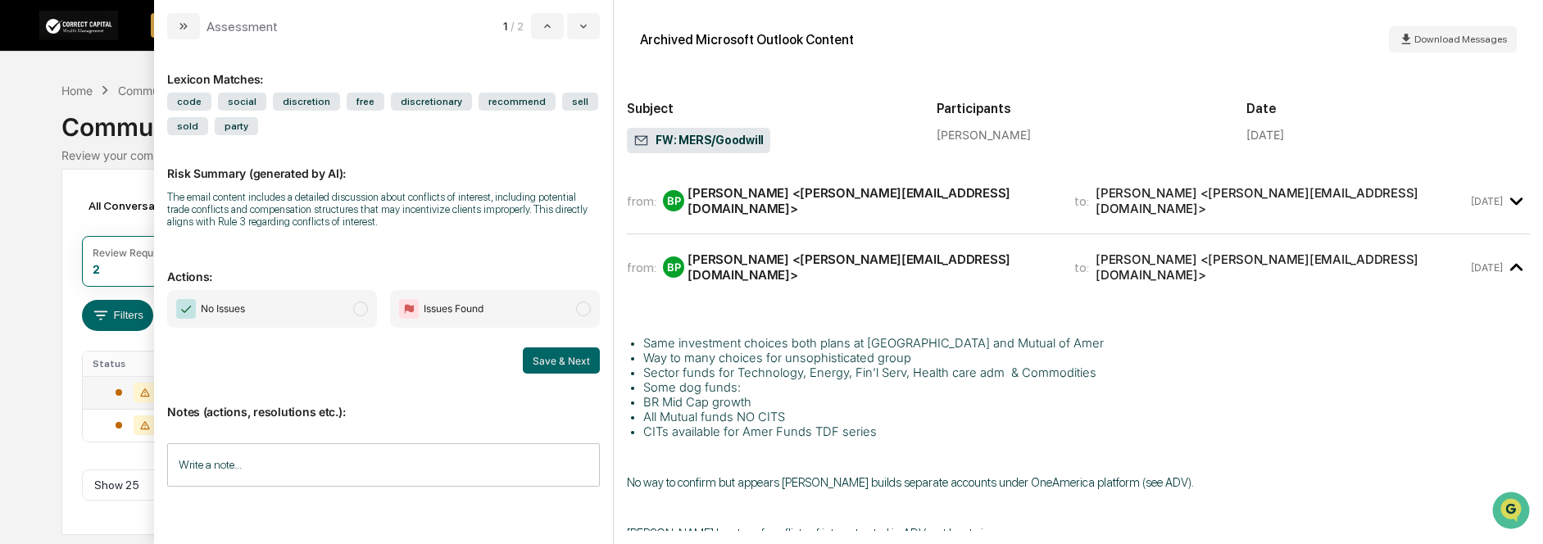
click at [1505, 202] on icon "modal" at bounding box center [1516, 201] width 27 height 27
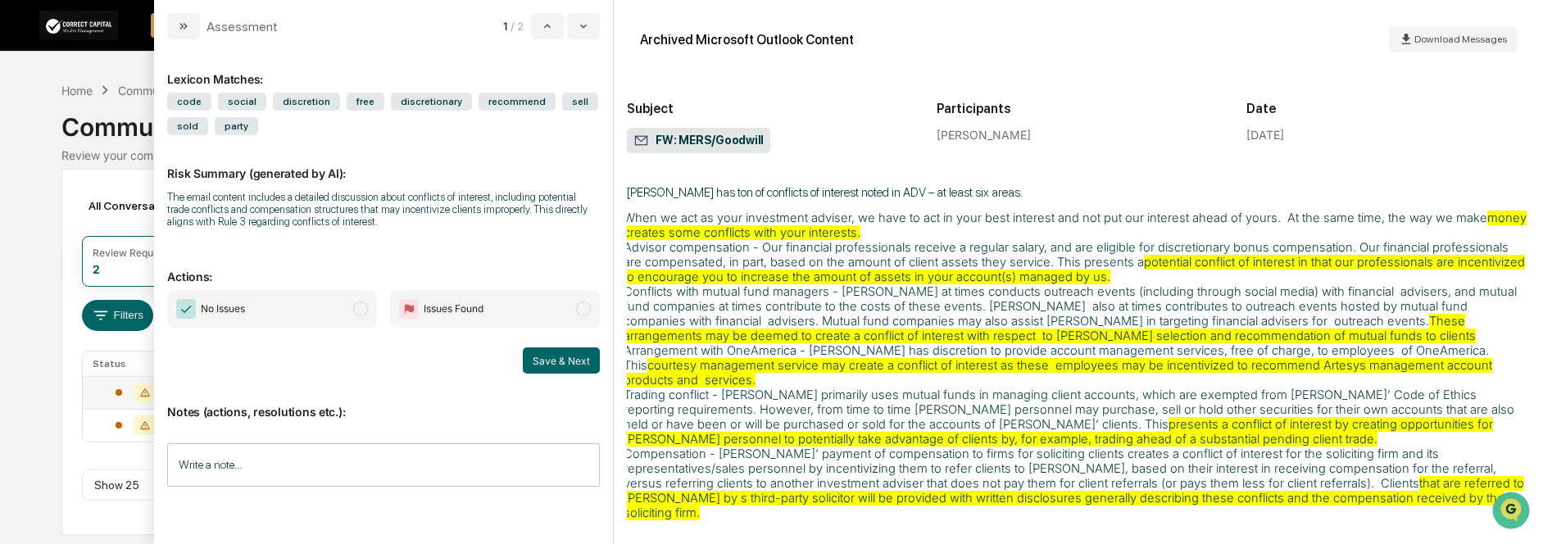
scroll to position [1393, 0]
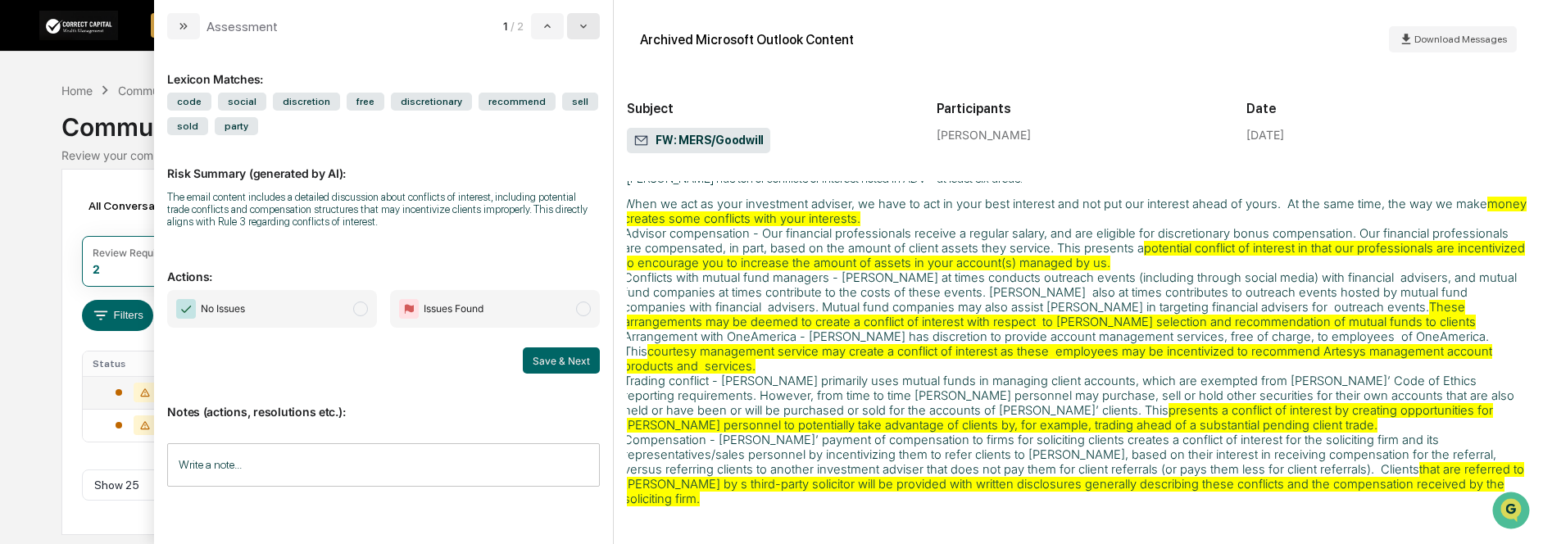
click at [584, 22] on icon "modal" at bounding box center [583, 26] width 13 height 13
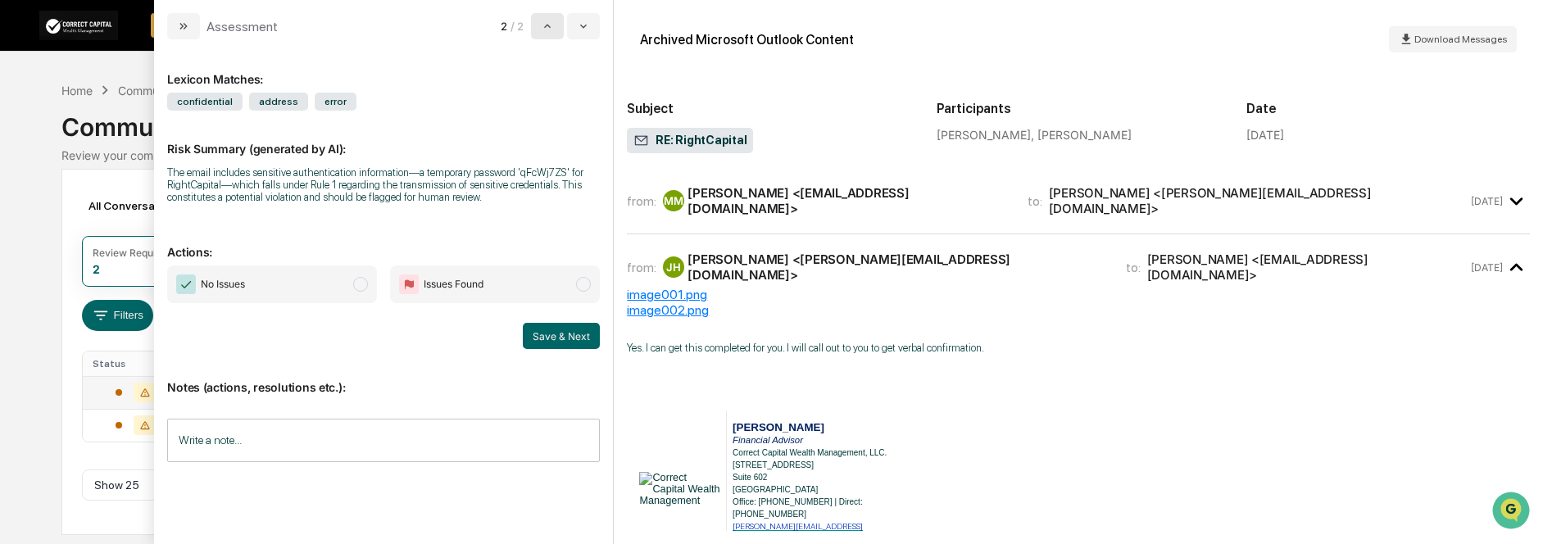
click at [547, 30] on icon "modal" at bounding box center [547, 26] width 13 height 13
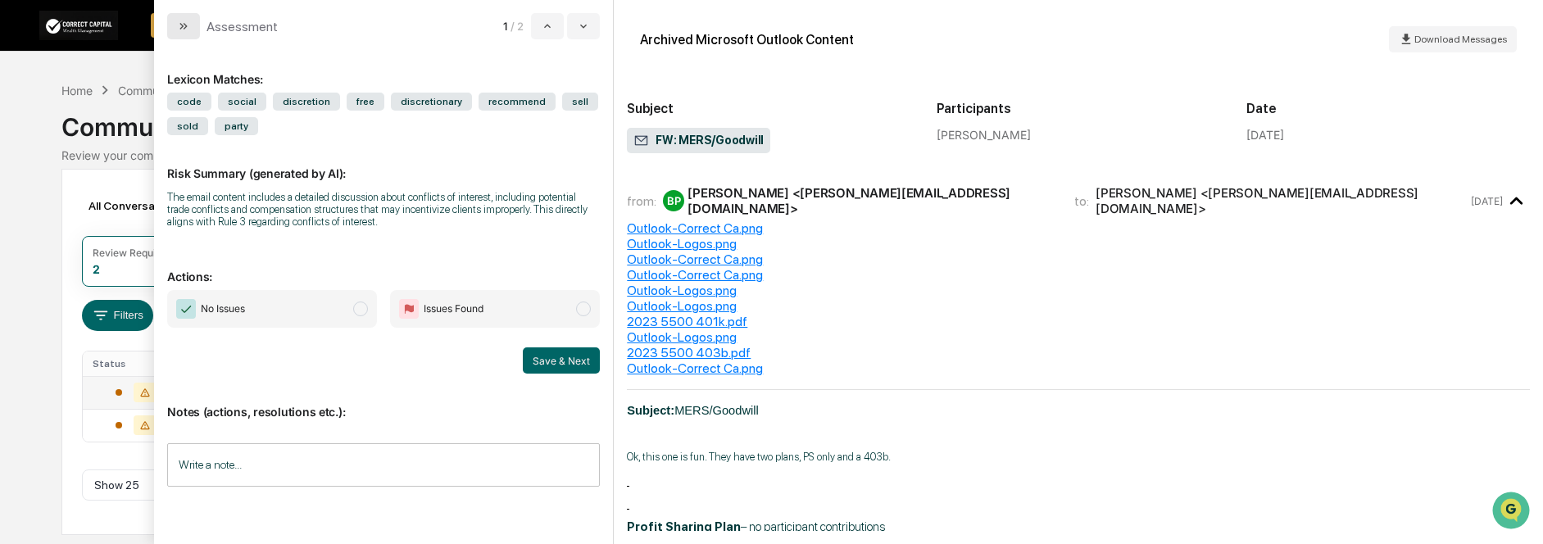
click at [195, 28] on button "modal" at bounding box center [183, 26] width 33 height 26
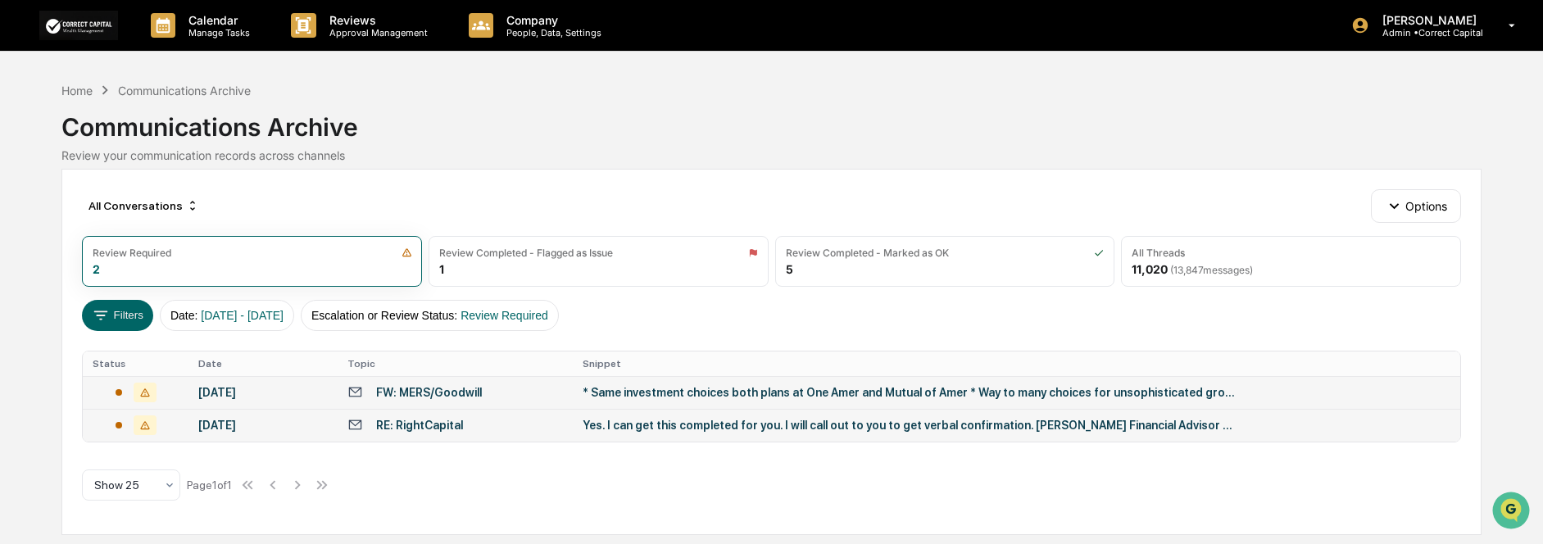
click at [744, 425] on div "Yes. I can get this completed for you. I will call out to you to get verbal con…" at bounding box center [911, 425] width 656 height 13
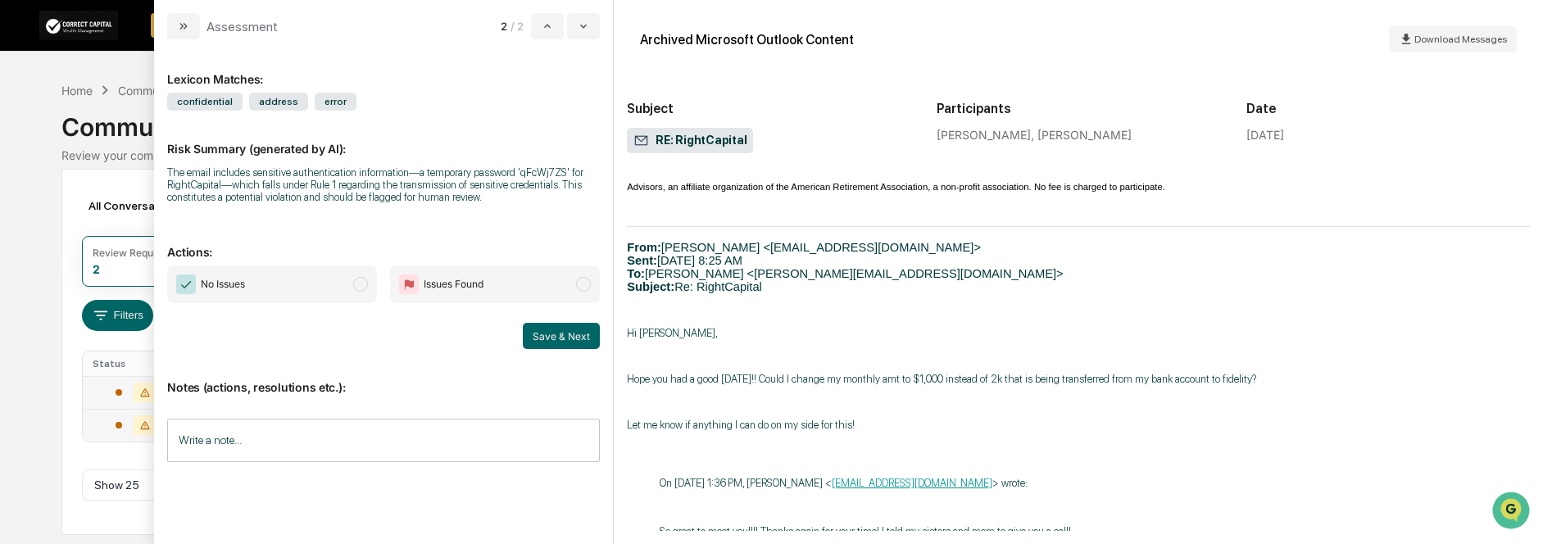
scroll to position [574, 0]
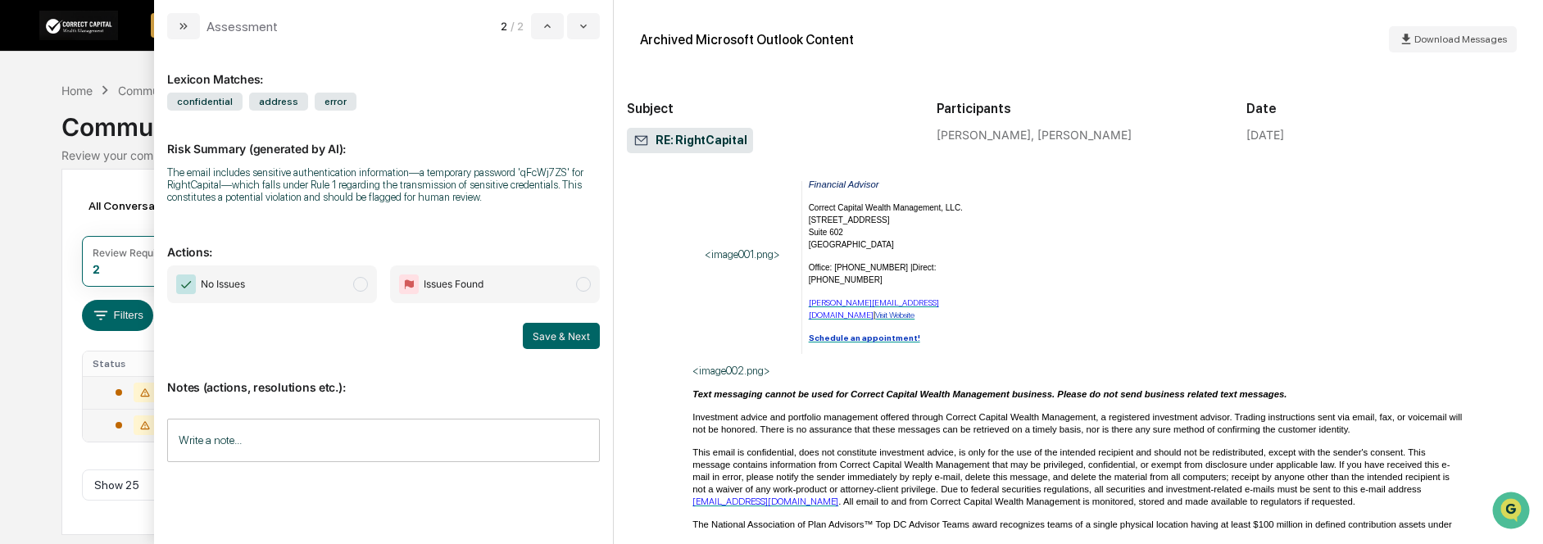
click at [1351, 447] on span "This email is confidential, does not constitute investment advice, is only for …" at bounding box center [1070, 476] width 757 height 59
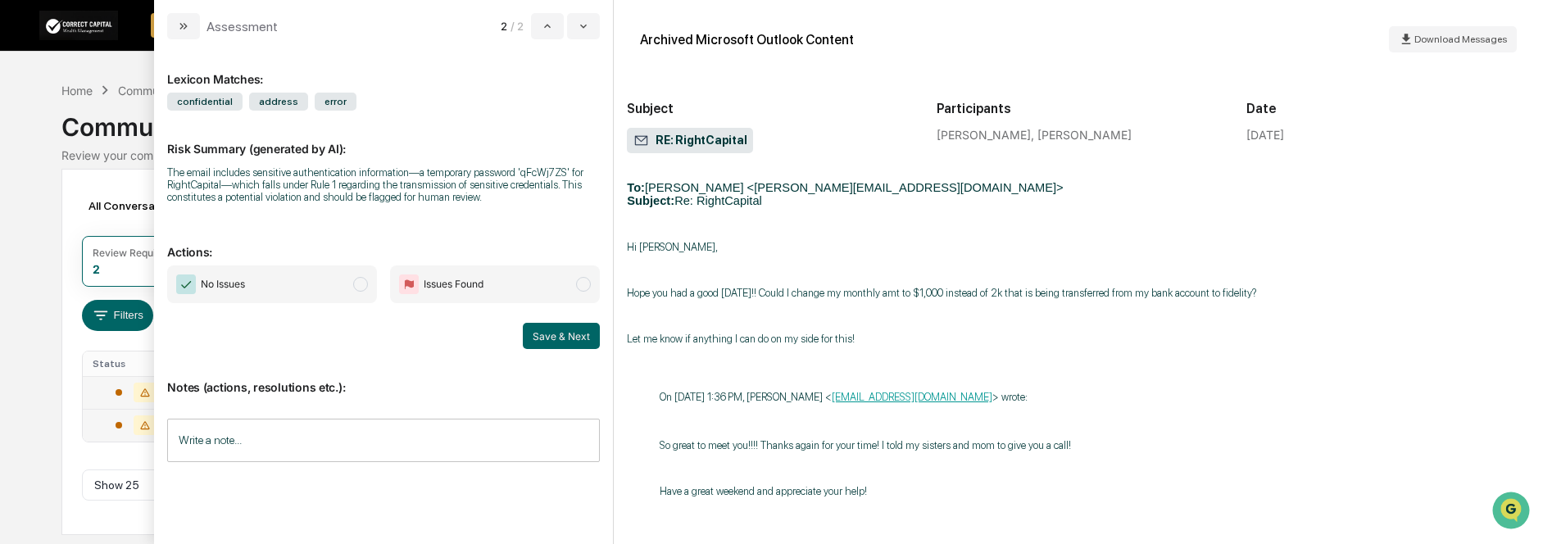
scroll to position [901, 0]
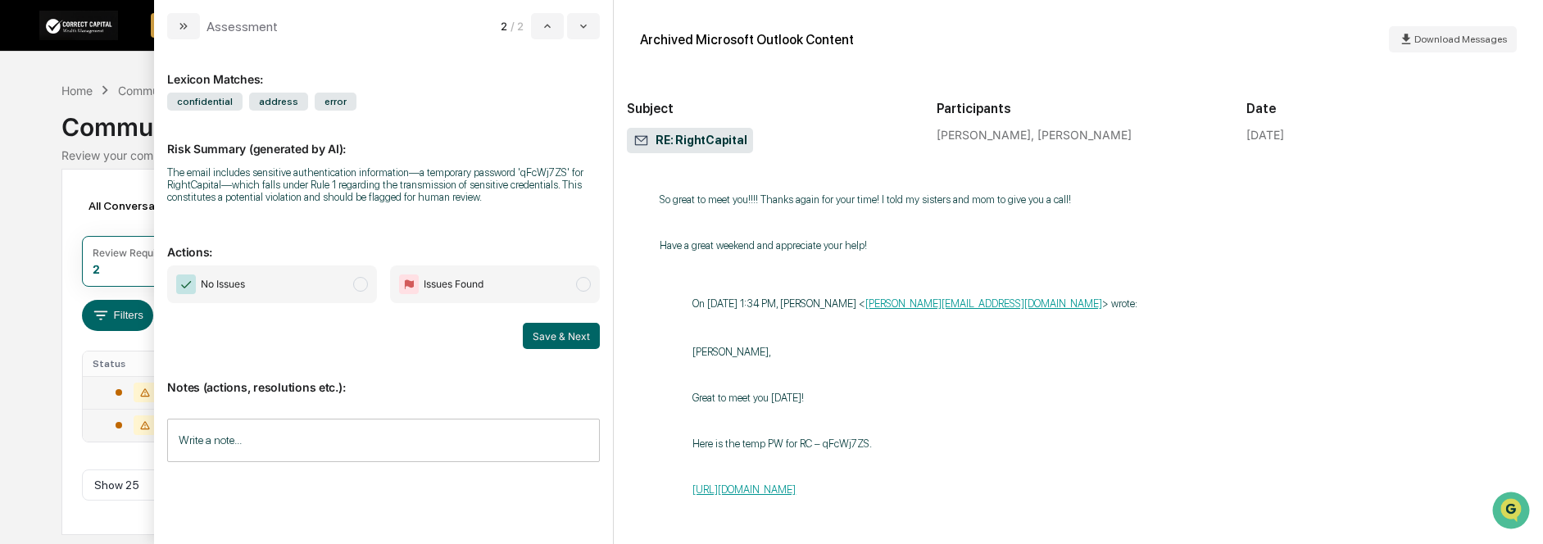
click at [530, 293] on span "Issues Found" at bounding box center [495, 285] width 210 height 38
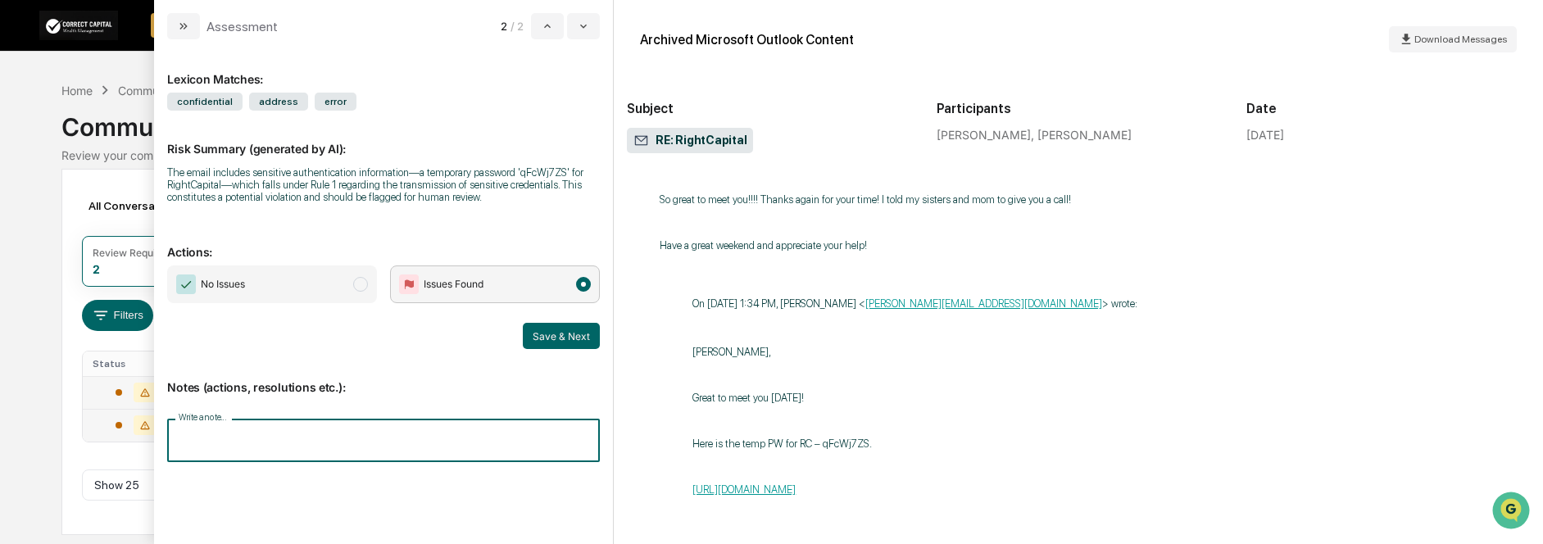
click at [406, 441] on input "Write a note..." at bounding box center [383, 440] width 433 height 43
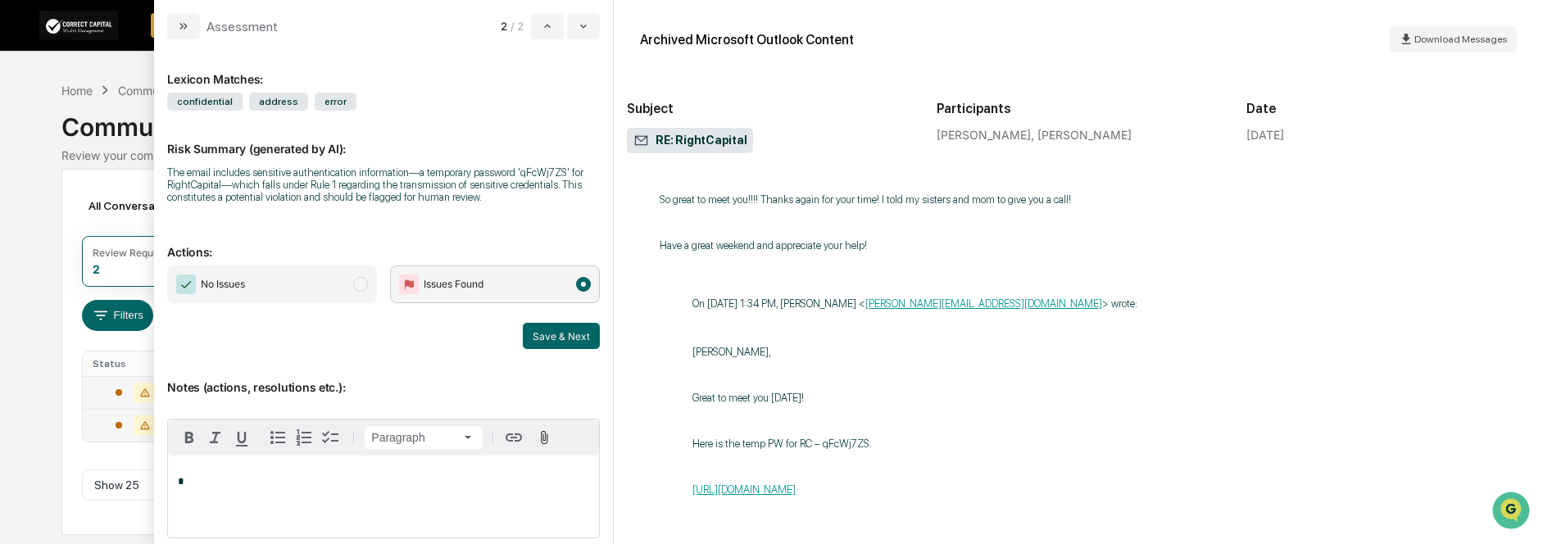
click at [380, 506] on div "*" at bounding box center [383, 497] width 431 height 82
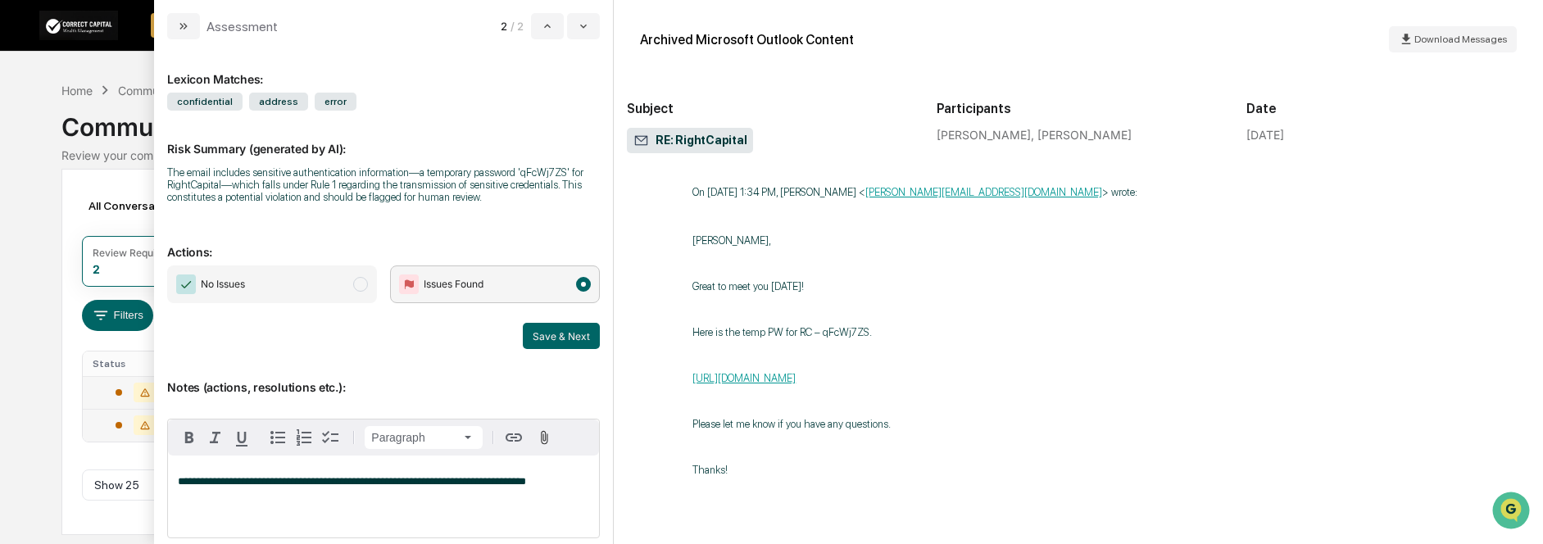
scroll to position [983, 0]
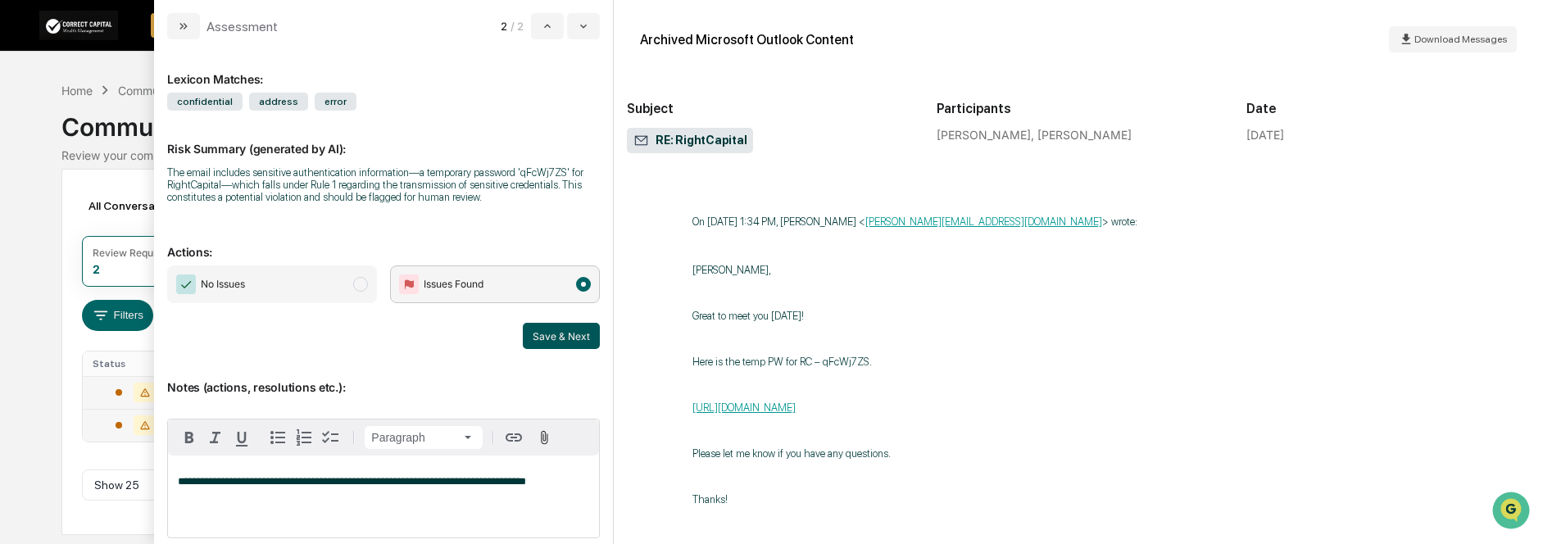
click at [558, 333] on button "Save & Next" at bounding box center [561, 336] width 77 height 26
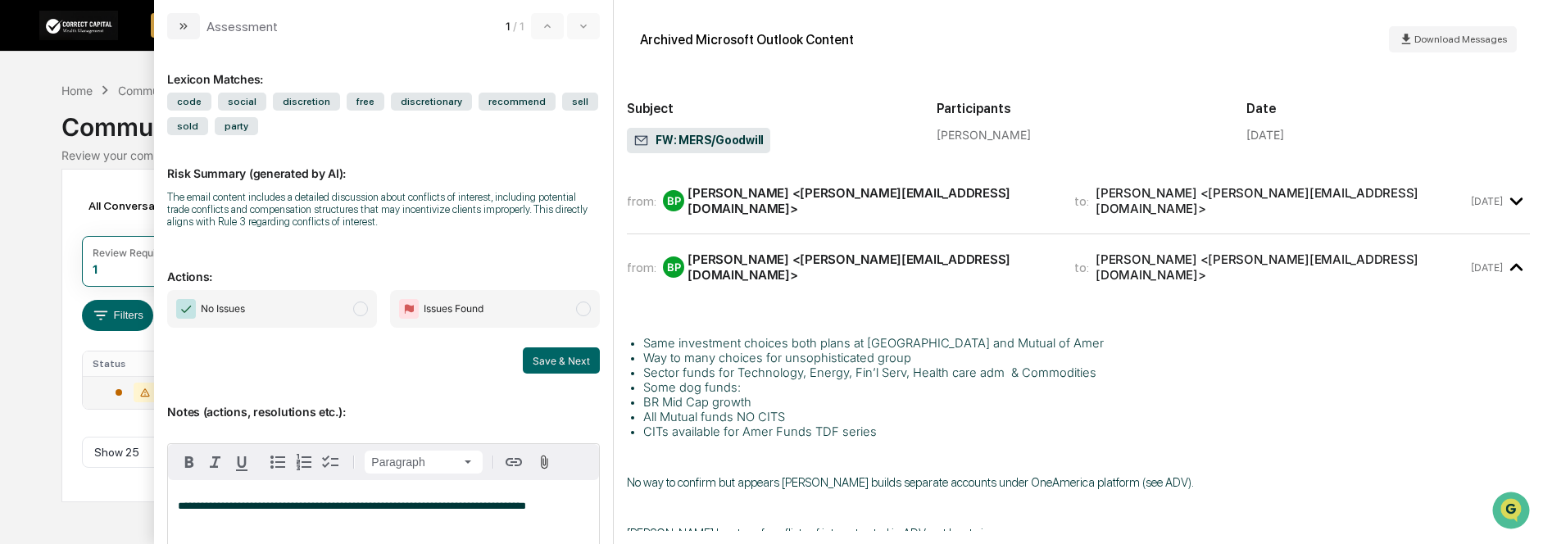
click at [190, 18] on button "modal" at bounding box center [183, 26] width 33 height 26
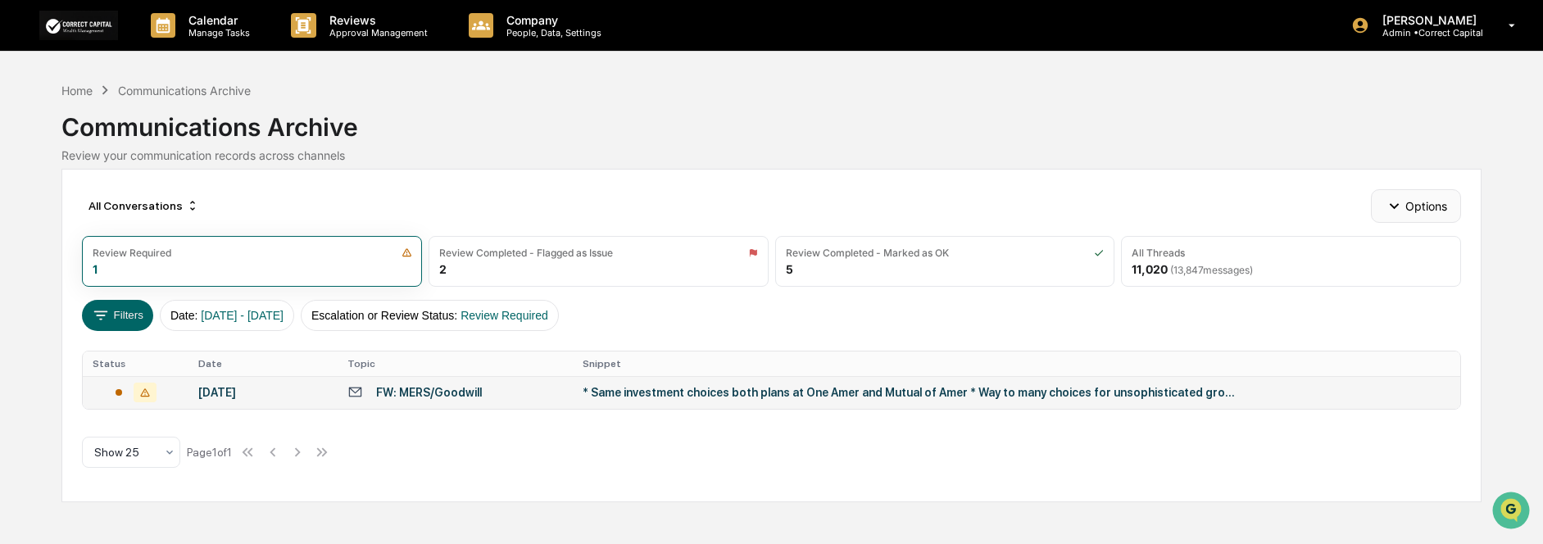
click at [1405, 213] on button "Options" at bounding box center [1415, 205] width 89 height 33
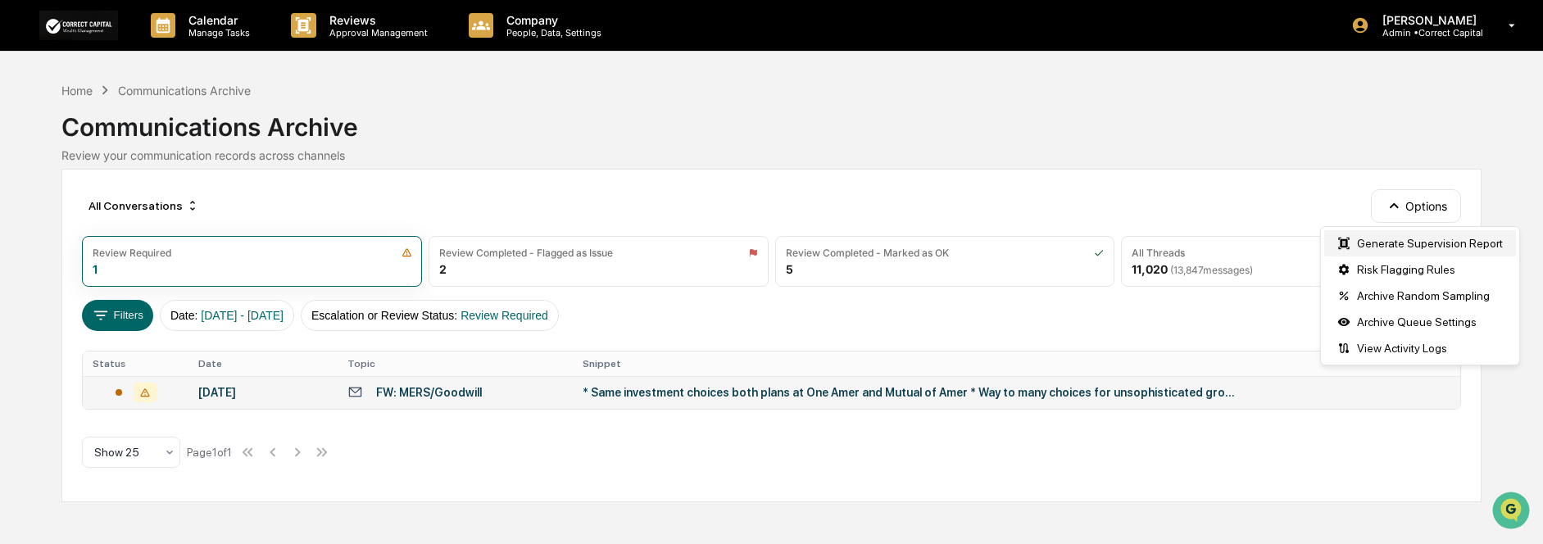
click at [1403, 246] on div "Generate Supervision Report" at bounding box center [1420, 243] width 192 height 26
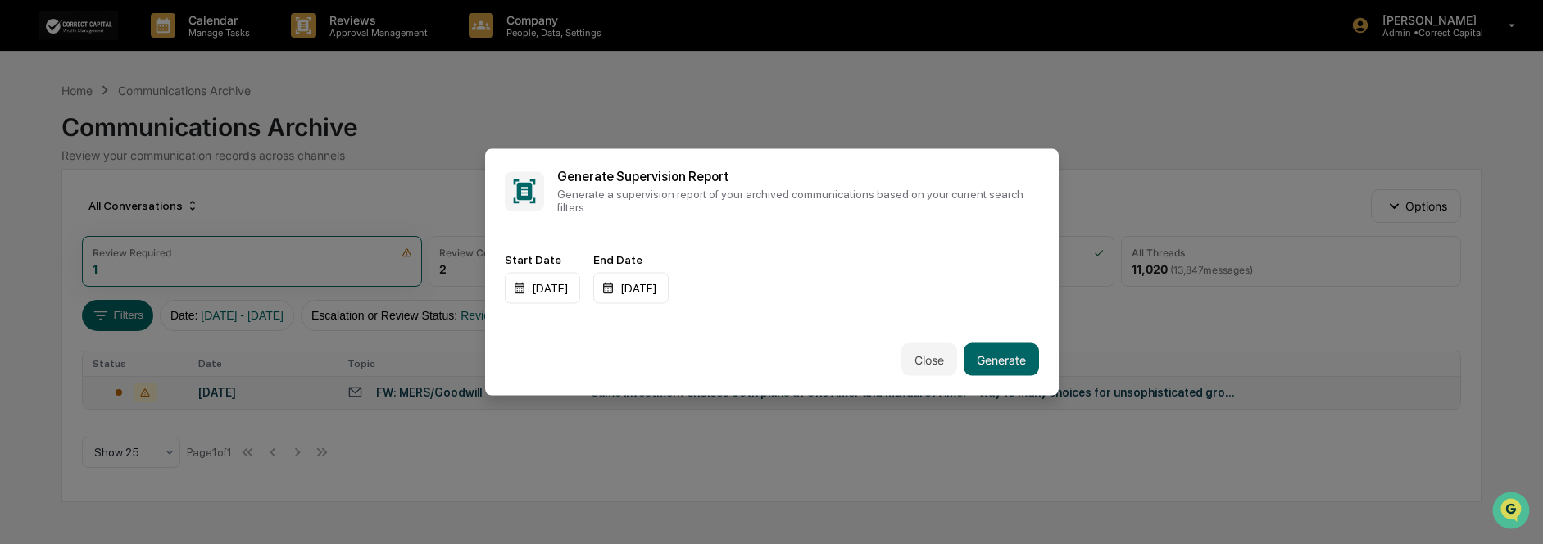
click at [922, 353] on button "Close" at bounding box center [929, 359] width 56 height 33
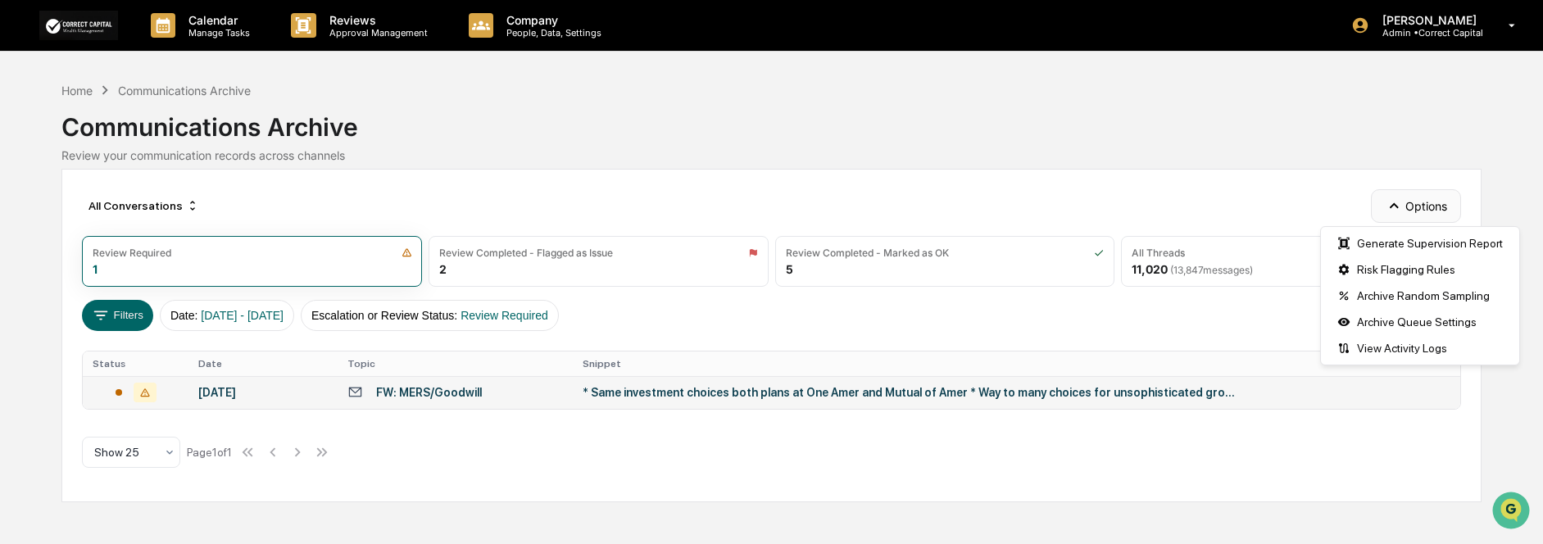
click at [1428, 207] on button "Options" at bounding box center [1415, 205] width 89 height 33
click at [1483, 296] on div "Archive Random Sampling" at bounding box center [1420, 296] width 192 height 26
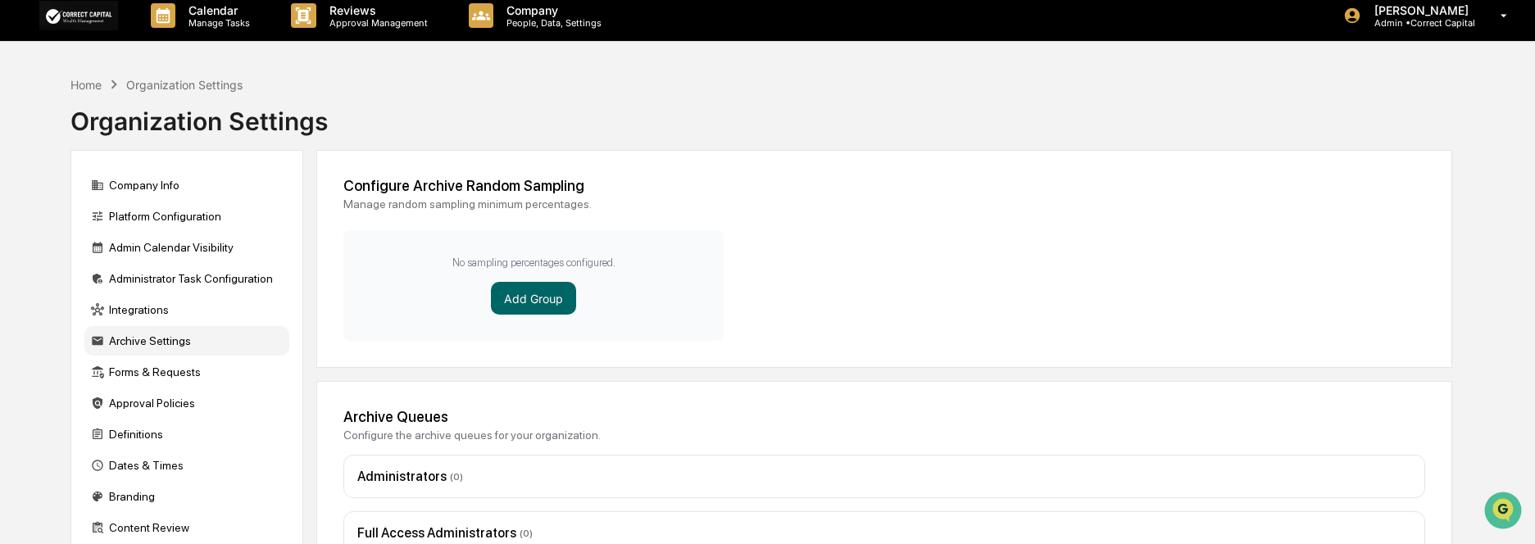
scroll to position [5, 0]
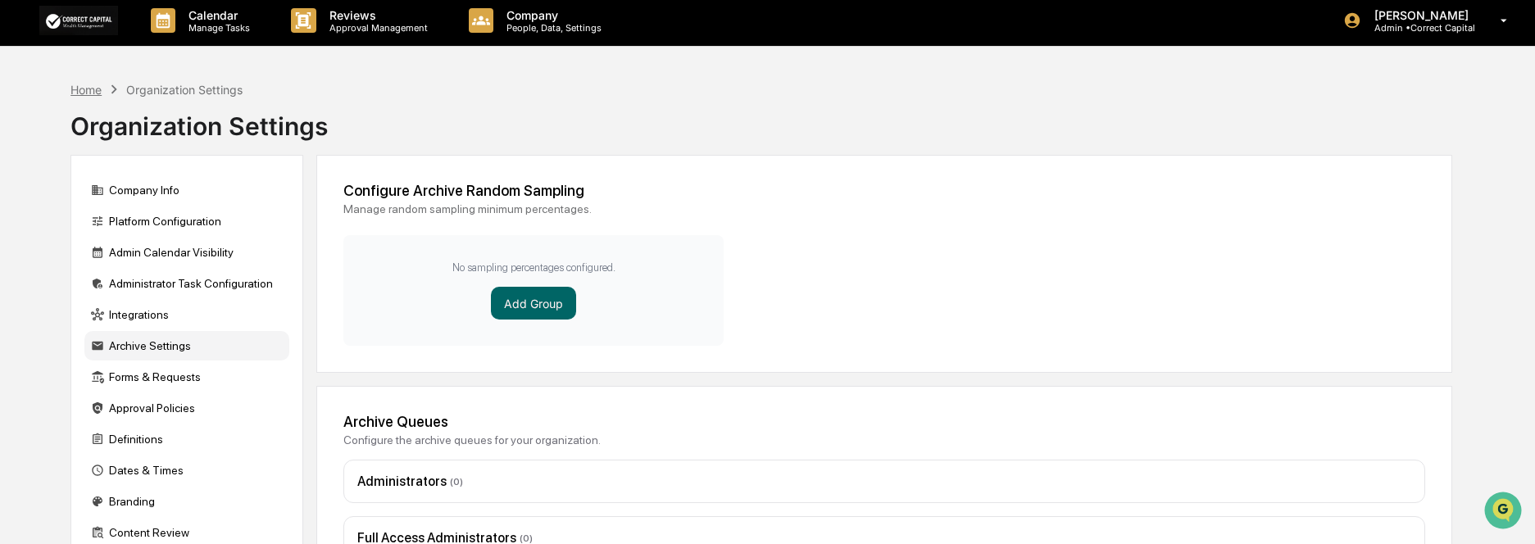
click at [88, 96] on div "Home" at bounding box center [85, 90] width 31 height 14
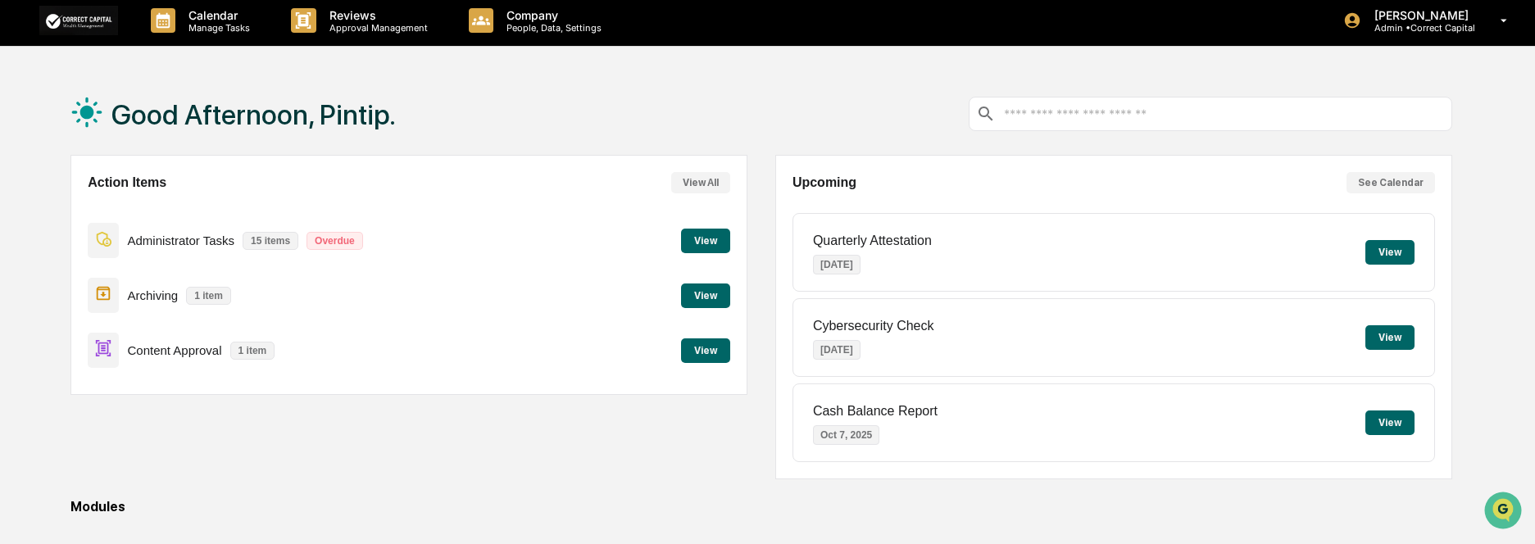
click at [329, 361] on div "Content Approval 1 item View" at bounding box center [409, 350] width 643 height 55
click at [702, 348] on button "View" at bounding box center [705, 350] width 49 height 25
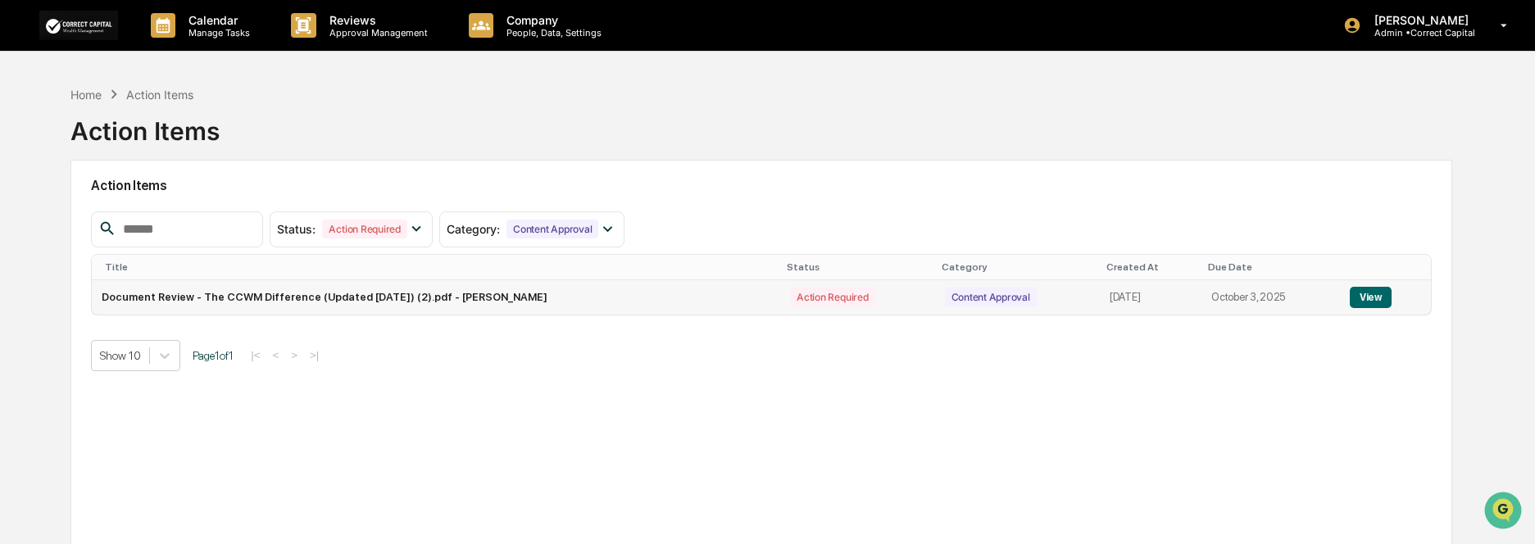
click at [1373, 302] on button "View" at bounding box center [1371, 297] width 42 height 21
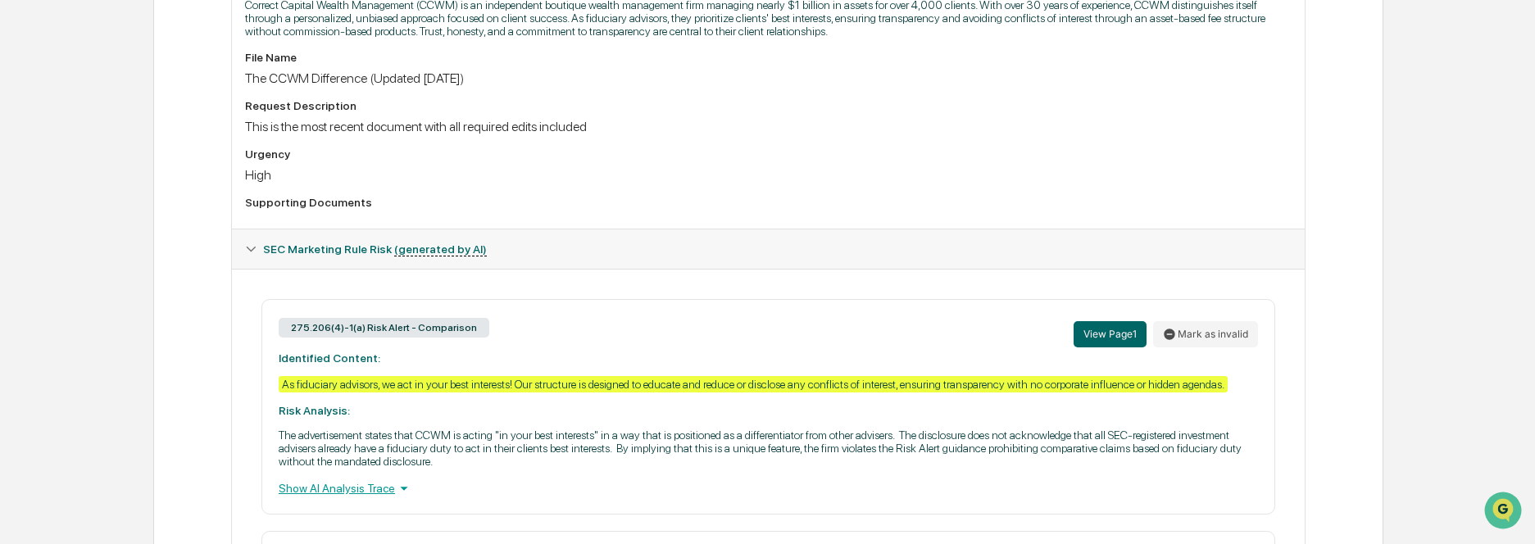
scroll to position [574, 0]
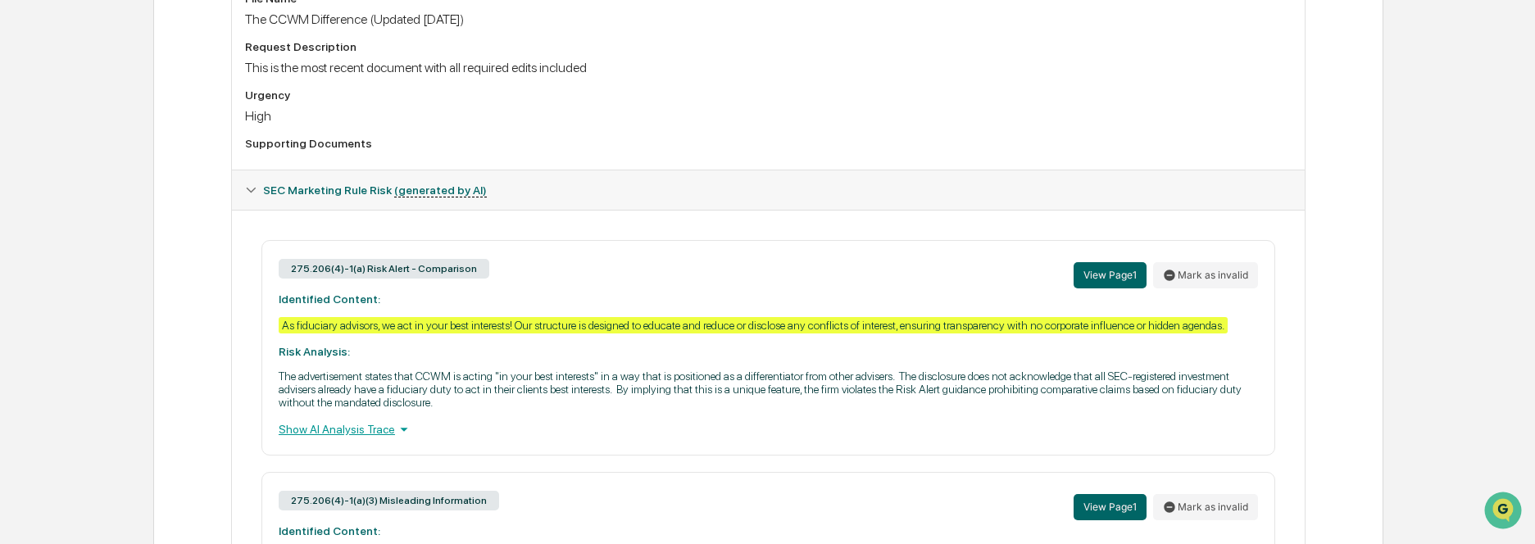
drag, startPoint x: 346, startPoint y: 431, endPoint x: 382, endPoint y: 432, distance: 36.1
click at [347, 431] on div "Show AI Analysis Trace" at bounding box center [768, 429] width 979 height 18
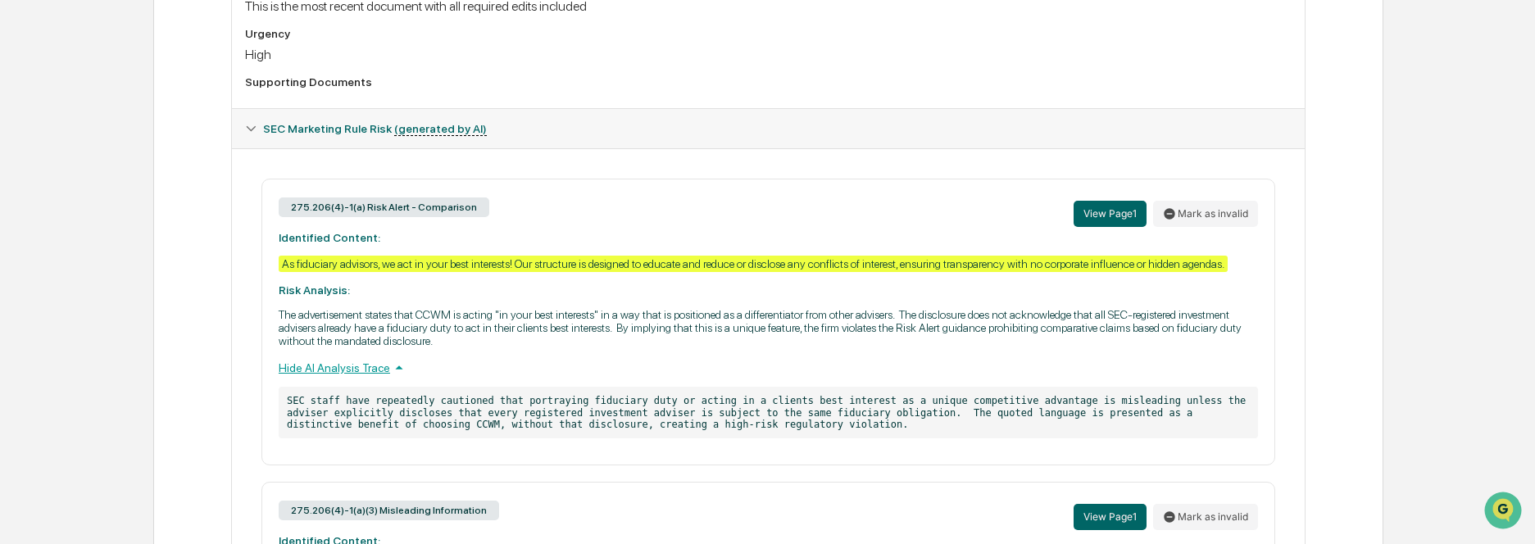
scroll to position [848, 0]
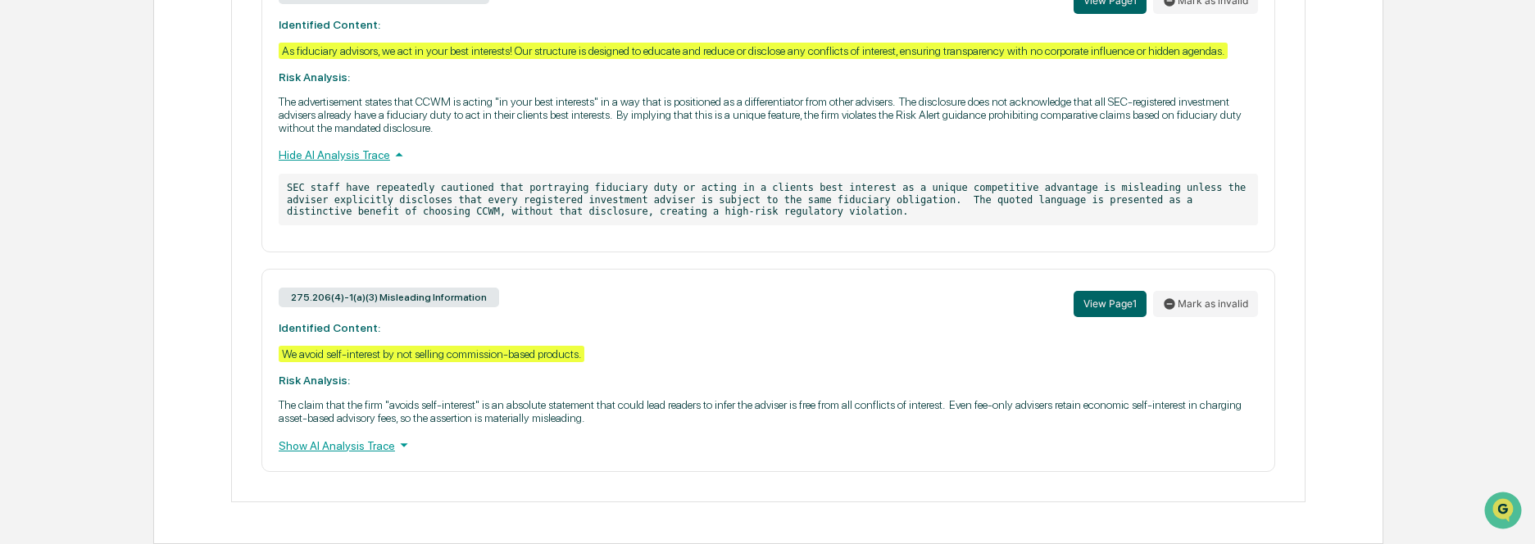
click at [380, 447] on div "Show AI Analysis Trace" at bounding box center [768, 445] width 979 height 18
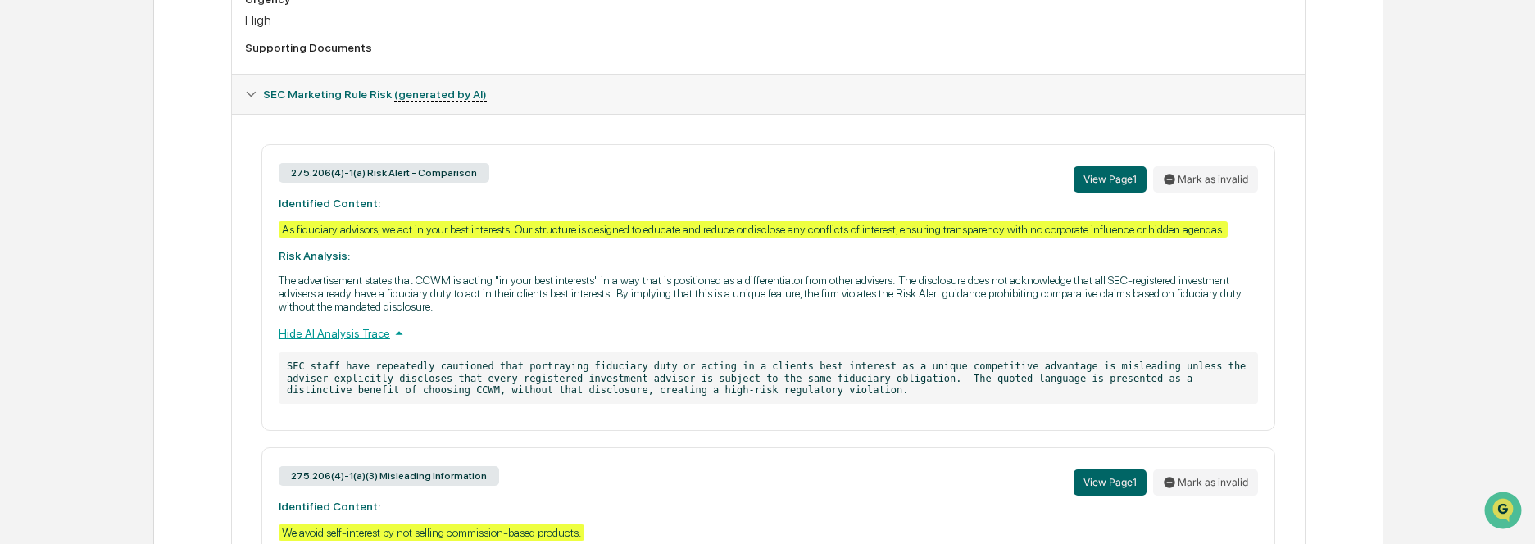
scroll to position [684, 0]
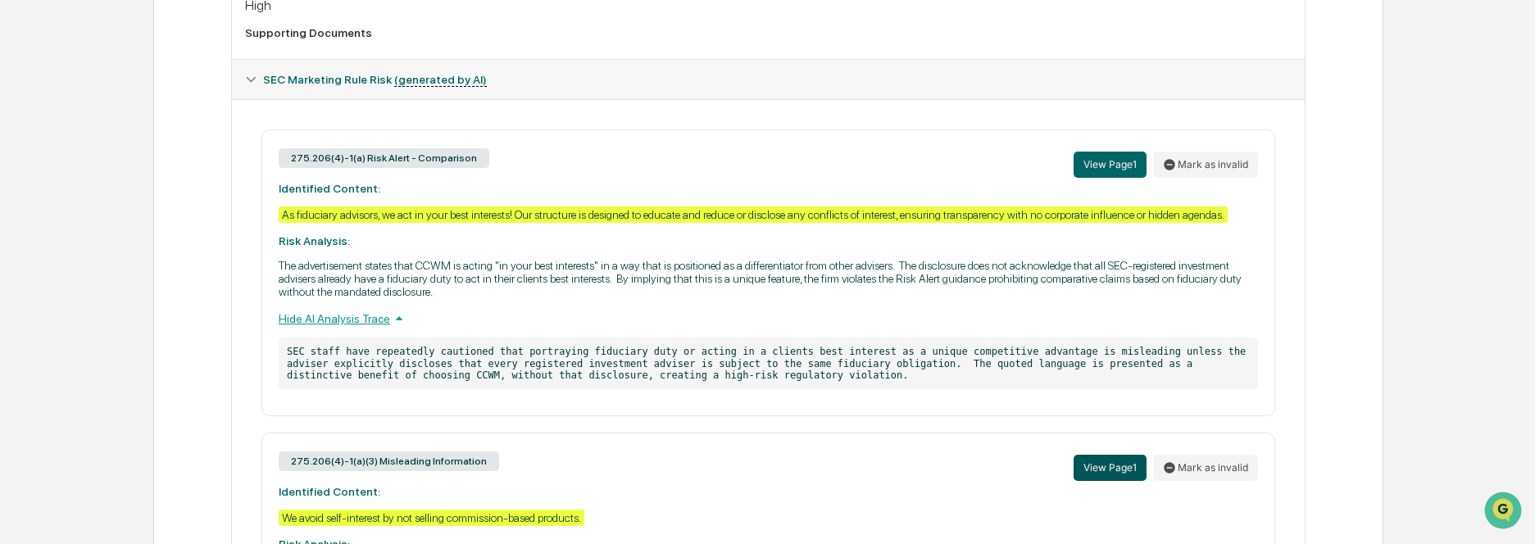
click at [1133, 466] on button "View Page 1" at bounding box center [1110, 468] width 73 height 26
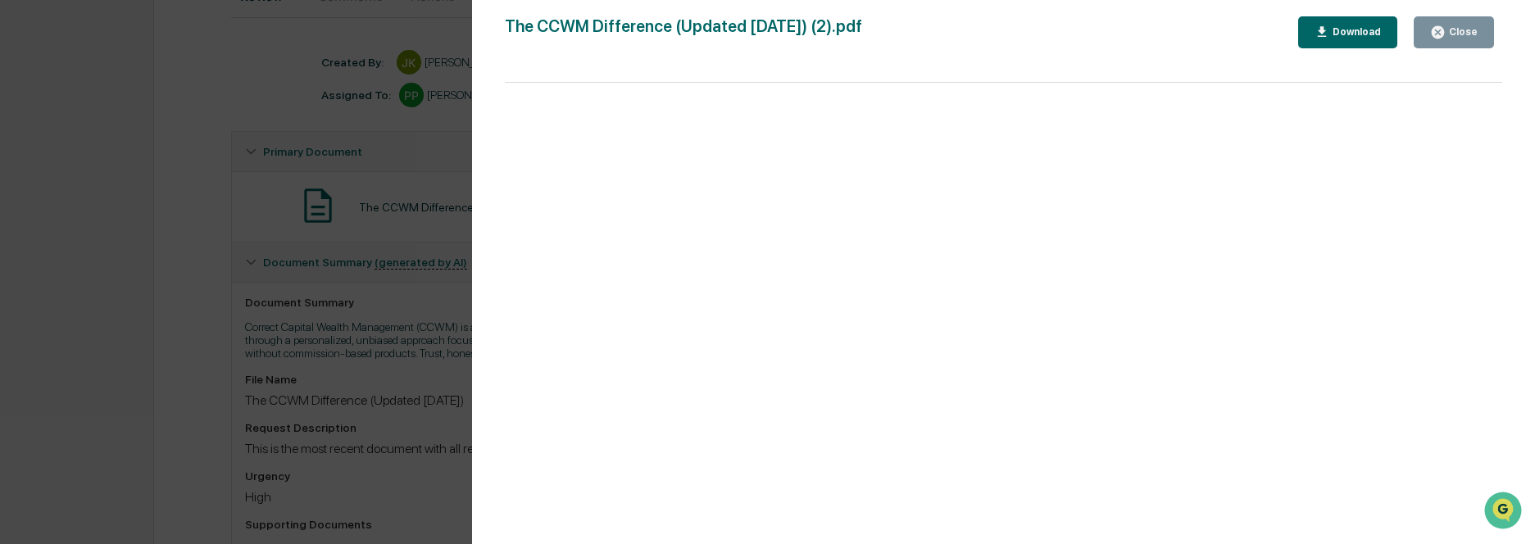
click at [1452, 34] on div "Close" at bounding box center [1462, 31] width 32 height 11
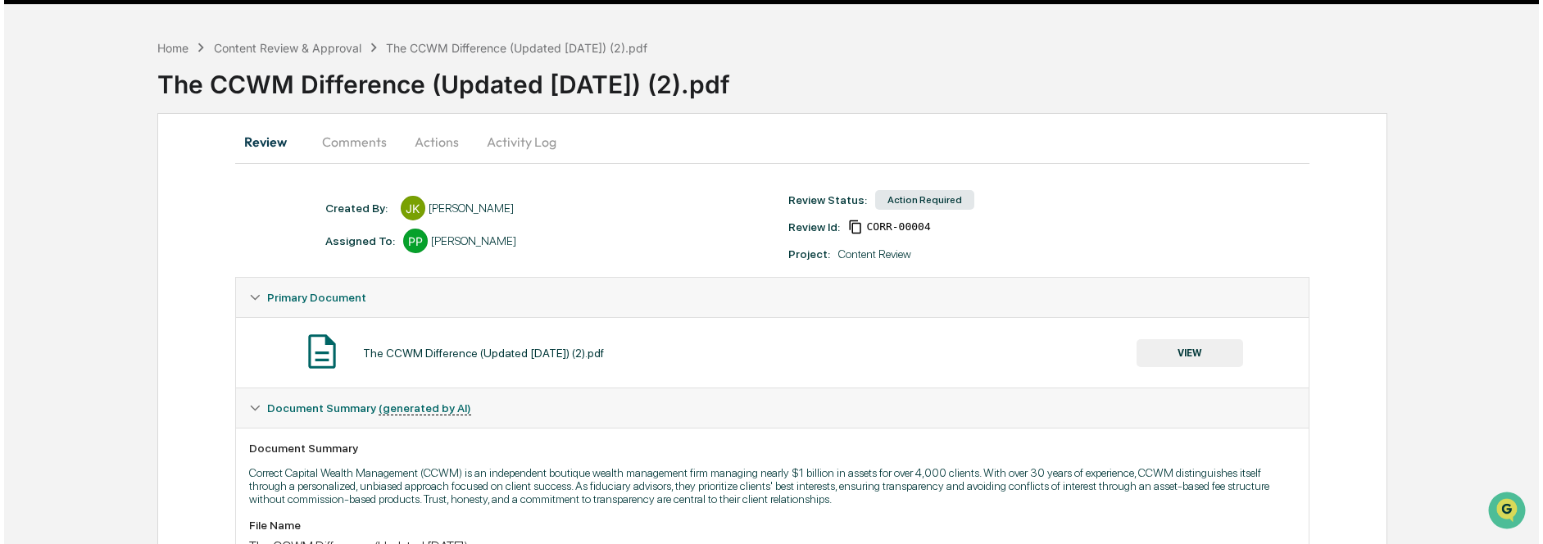
scroll to position [0, 0]
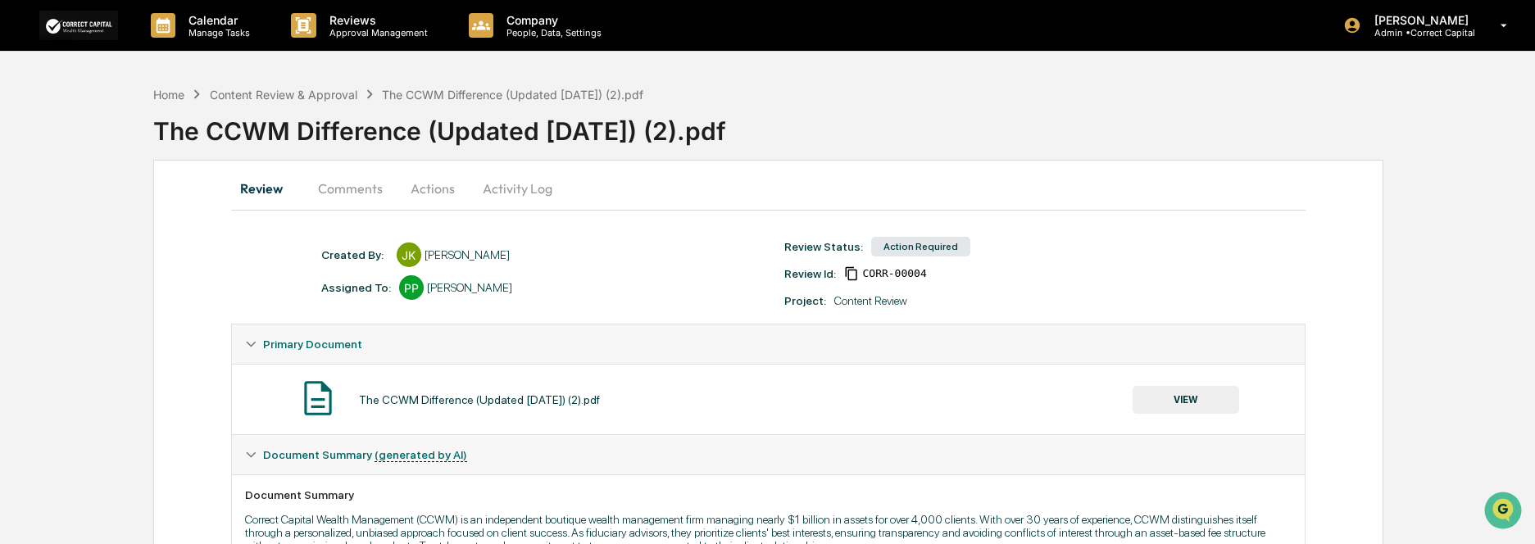
click at [434, 194] on button "Actions" at bounding box center [433, 188] width 74 height 39
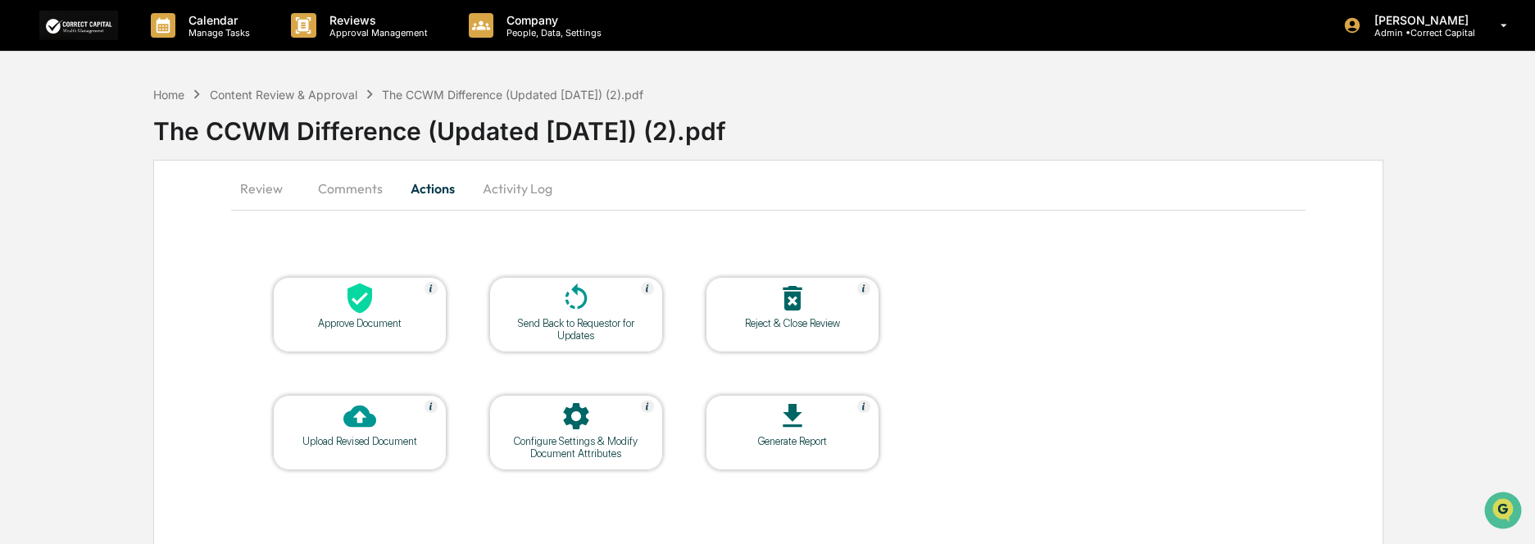
click at [411, 315] on div at bounding box center [360, 299] width 164 height 35
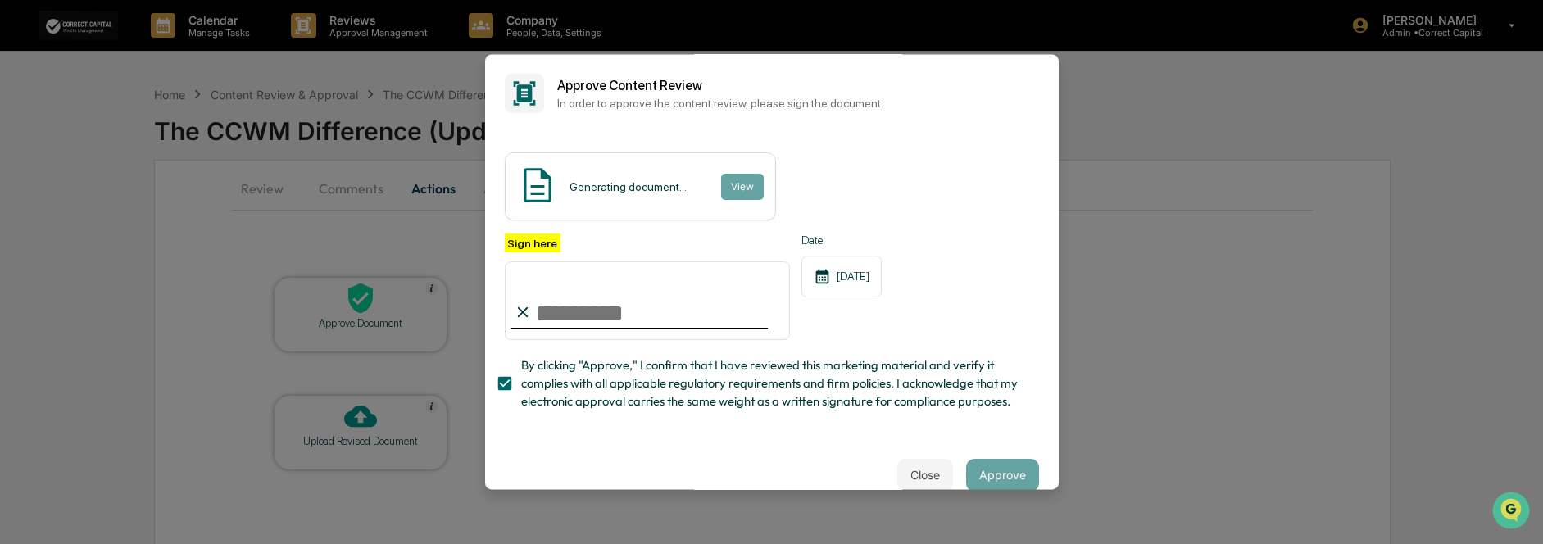
click at [599, 316] on input "Sign here" at bounding box center [648, 300] width 286 height 79
type input "**********"
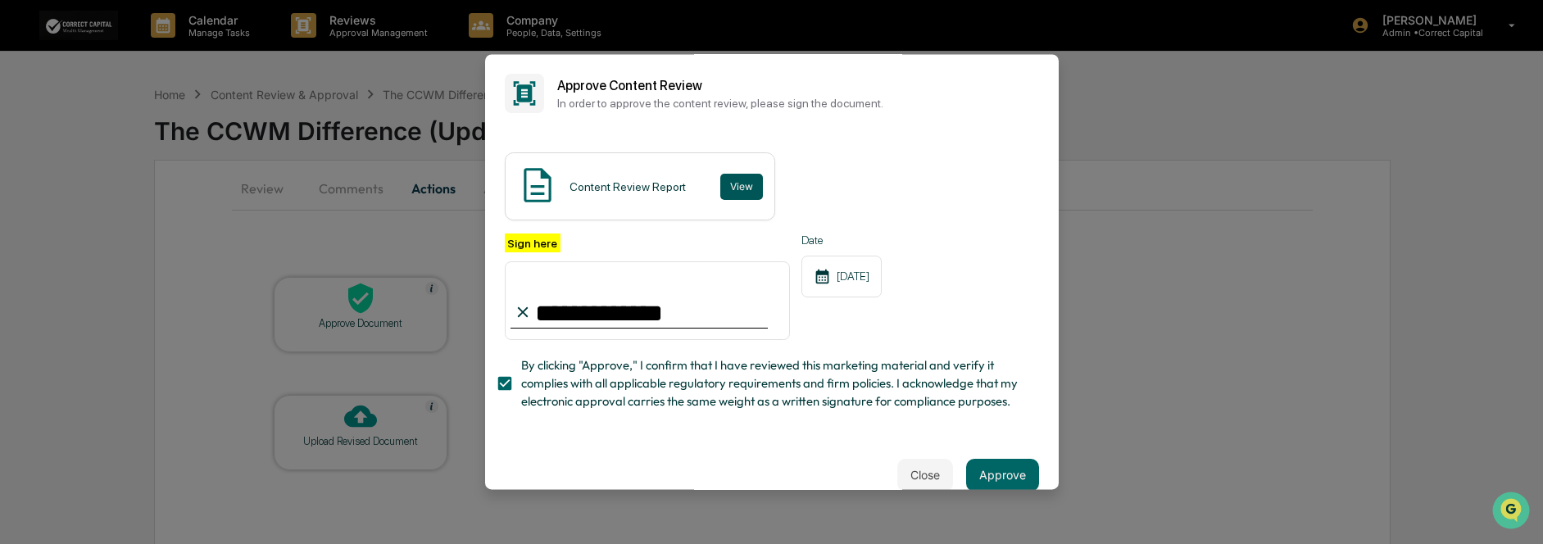
click at [733, 192] on button "View" at bounding box center [741, 187] width 43 height 26
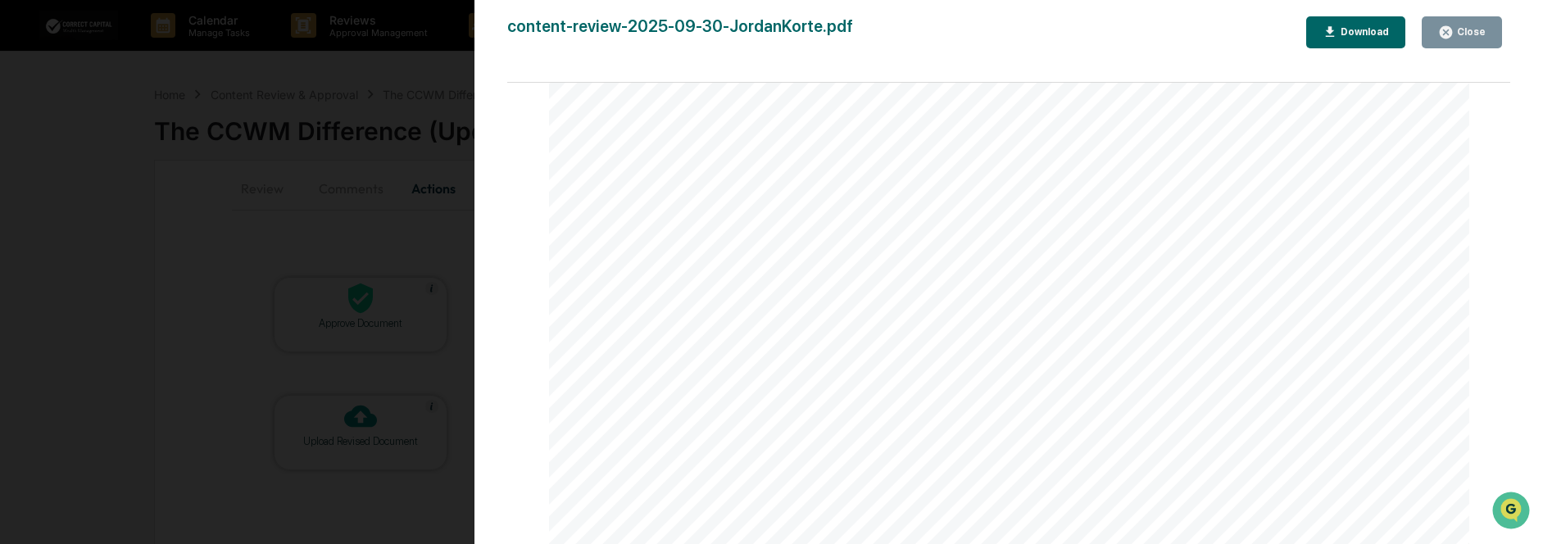
scroll to position [492, 0]
click at [1472, 42] on button "Close" at bounding box center [1462, 32] width 80 height 32
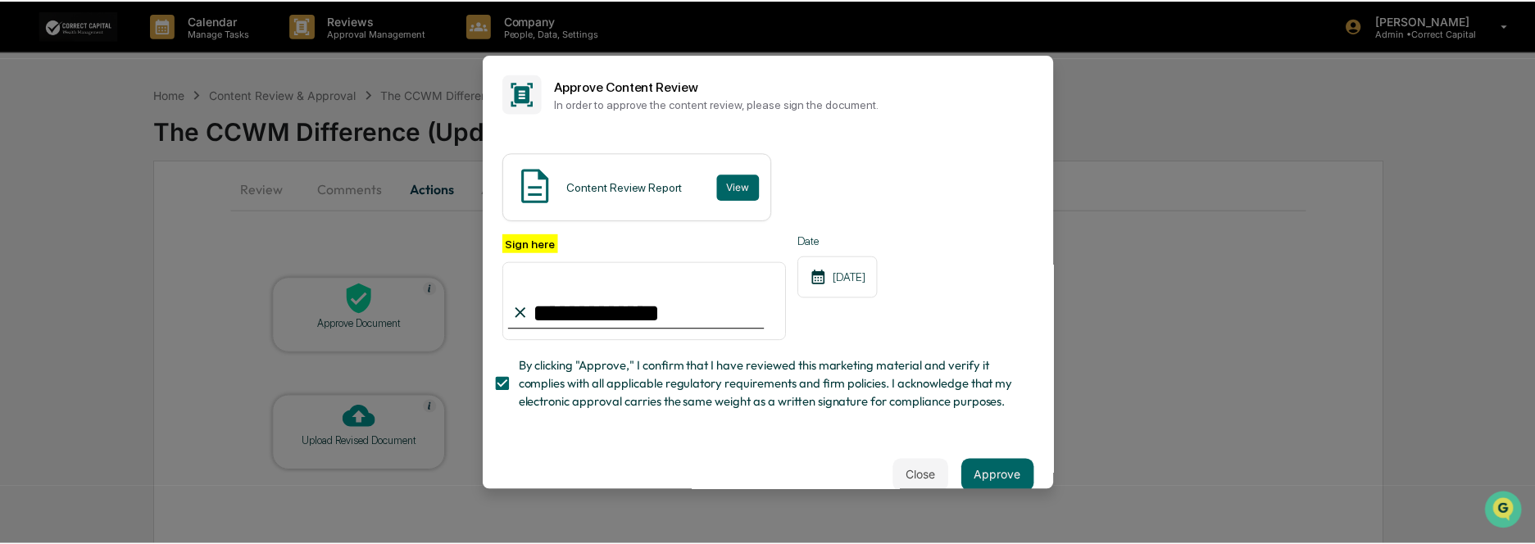
scroll to position [53, 0]
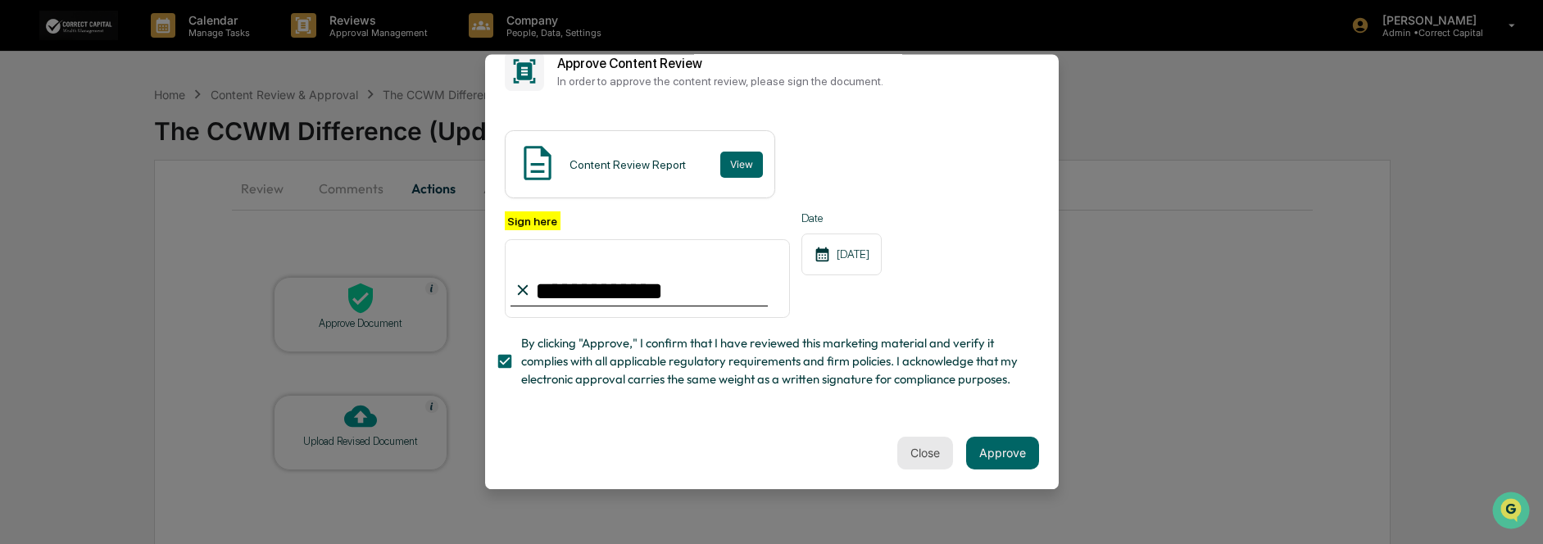
click at [920, 448] on button "Close" at bounding box center [925, 453] width 56 height 33
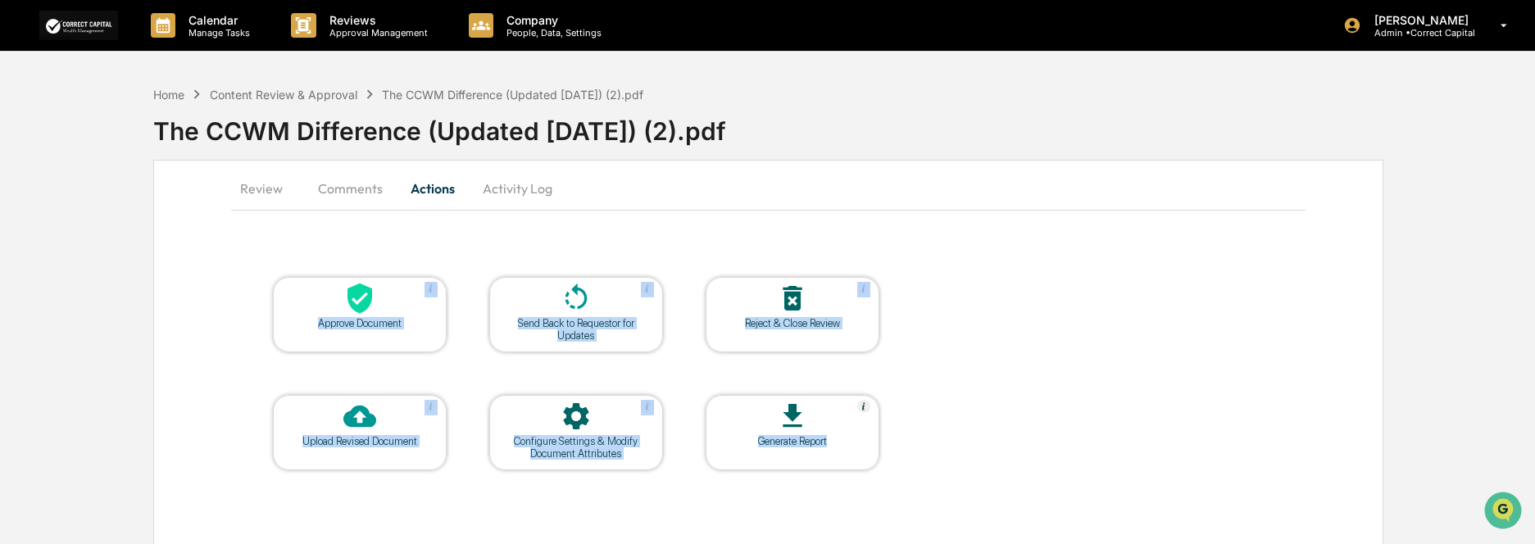
click at [921, 447] on div "Approve Document Send Back to Requestor for Updates Reject & Close Review Uploa…" at bounding box center [768, 373] width 1074 height 277
click at [936, 435] on div "Approve Document Send Back to Requestor for Updates Reject & Close Review Uploa…" at bounding box center [768, 373] width 1074 height 277
drag, startPoint x: 257, startPoint y: 186, endPoint x: 288, endPoint y: 187, distance: 31.2
click at [257, 186] on button "Review" at bounding box center [268, 188] width 74 height 39
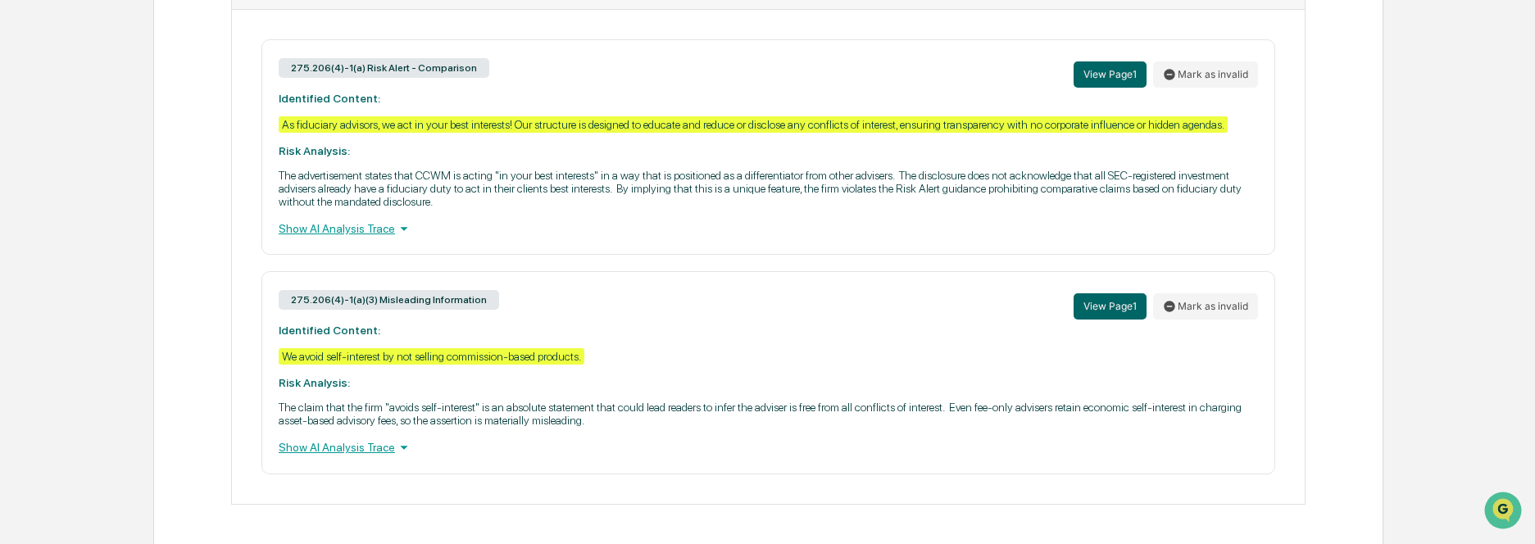
scroll to position [777, 0]
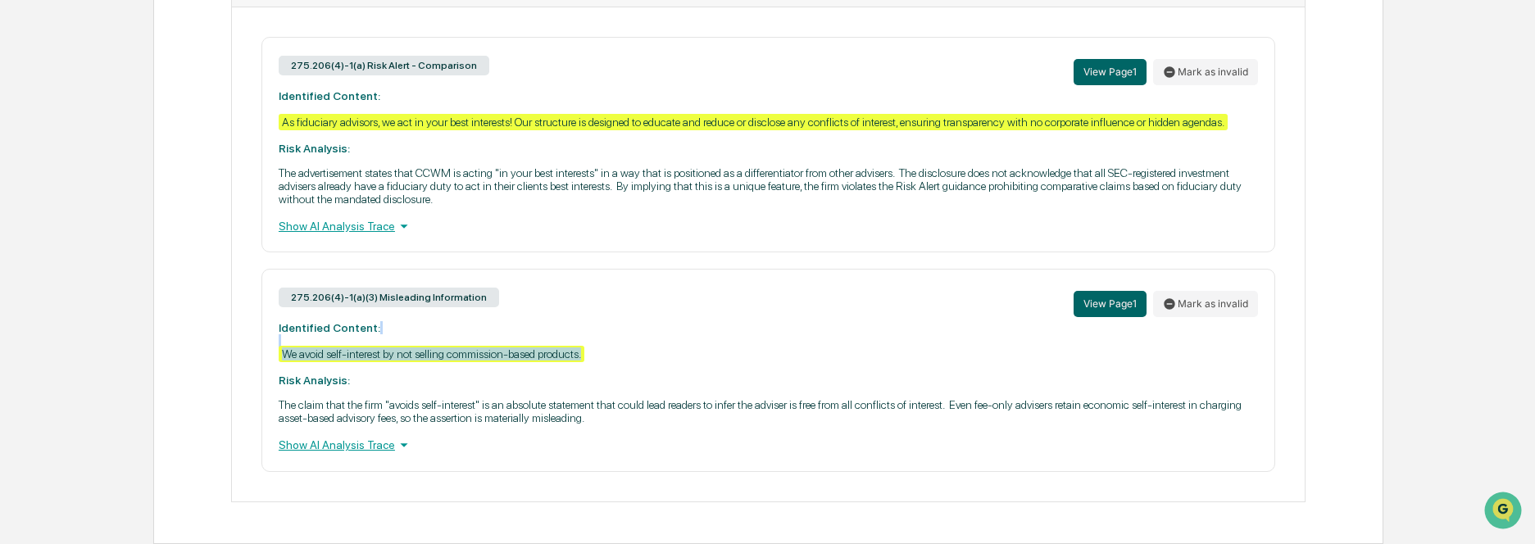
click at [587, 351] on div "275.206(4)-1(a)(3) Misleading Information View Page 1 Mark as invalid Identifie…" at bounding box center [768, 370] width 1014 height 202
copy div "We avoid self-interest by not selling commission-based products."
click at [744, 364] on div "275.206(4)-1(a)(3) Misleading Information View Page 1 Mark as invalid Identifie…" at bounding box center [768, 370] width 1014 height 202
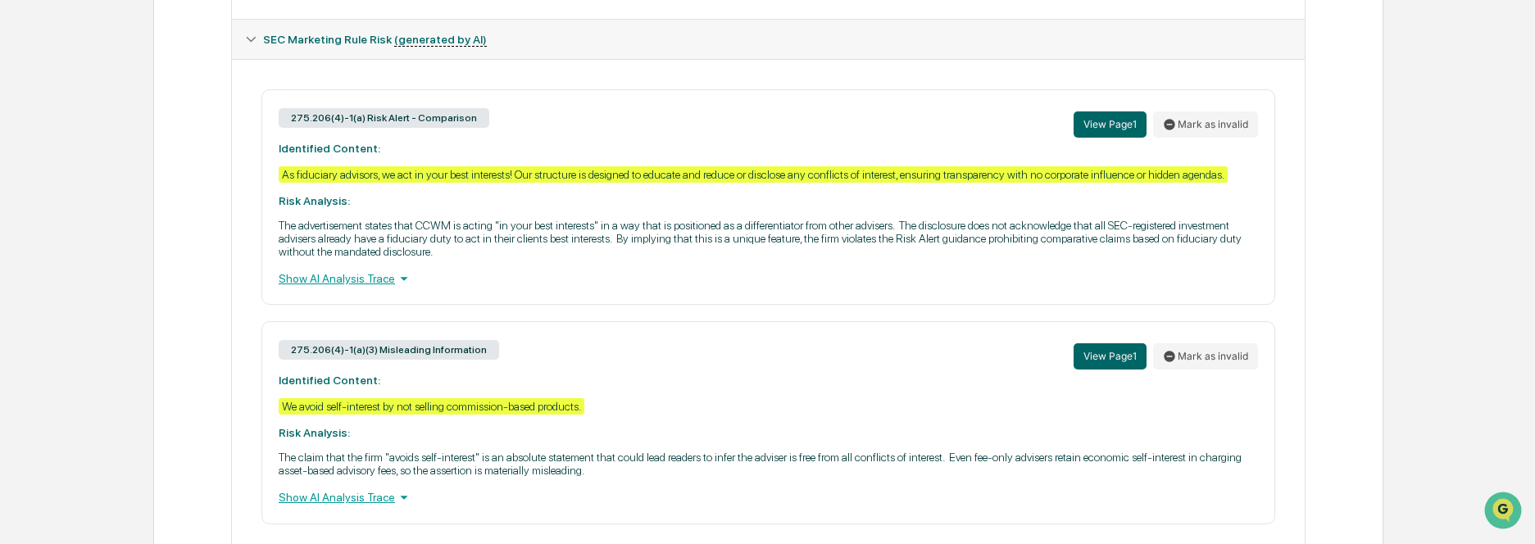
scroll to position [695, 0]
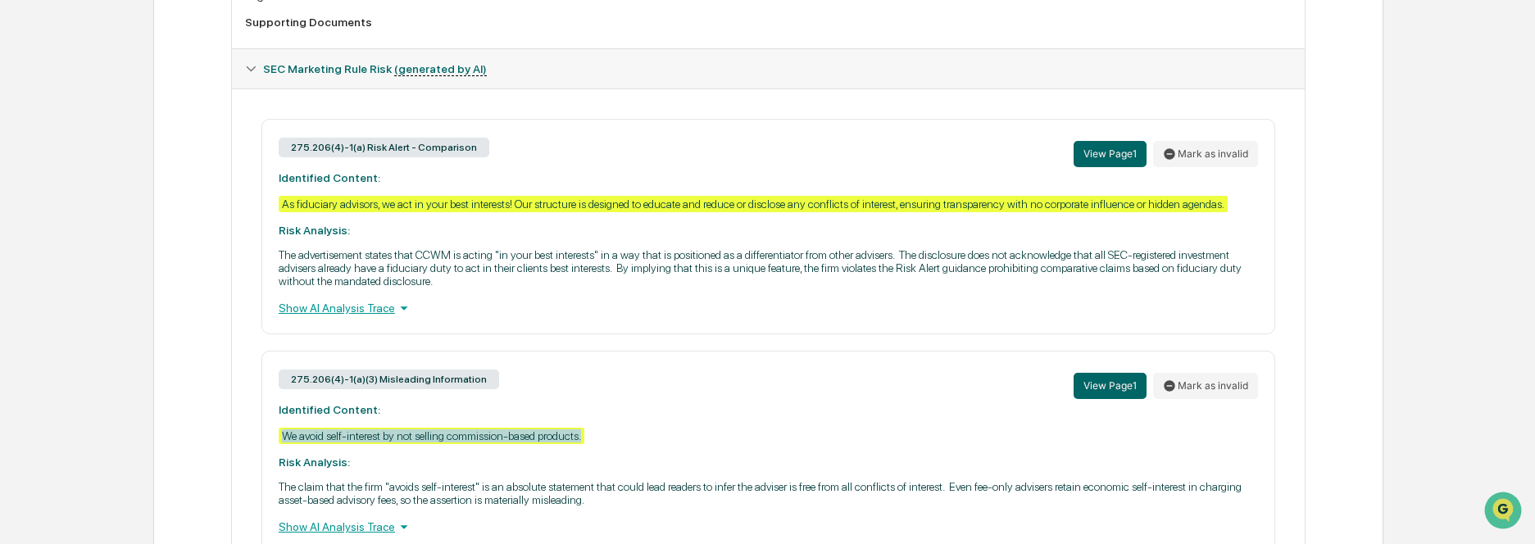
drag, startPoint x: 633, startPoint y: 438, endPoint x: 275, endPoint y: 434, distance: 358.2
click at [275, 434] on div "275.206(4)-1(a)(3) Misleading Information View Page 1 Mark as invalid Identifie…" at bounding box center [768, 452] width 1014 height 202
copy div "We avoid self-interest by not selling commission-based products."
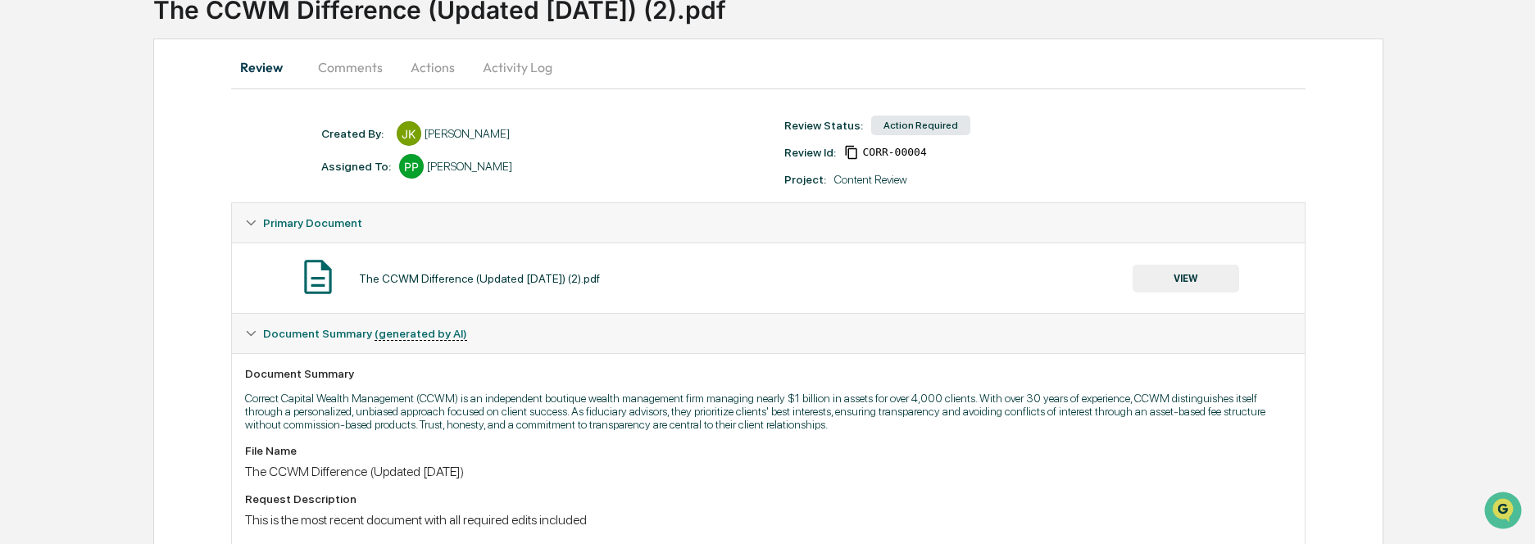
scroll to position [0, 0]
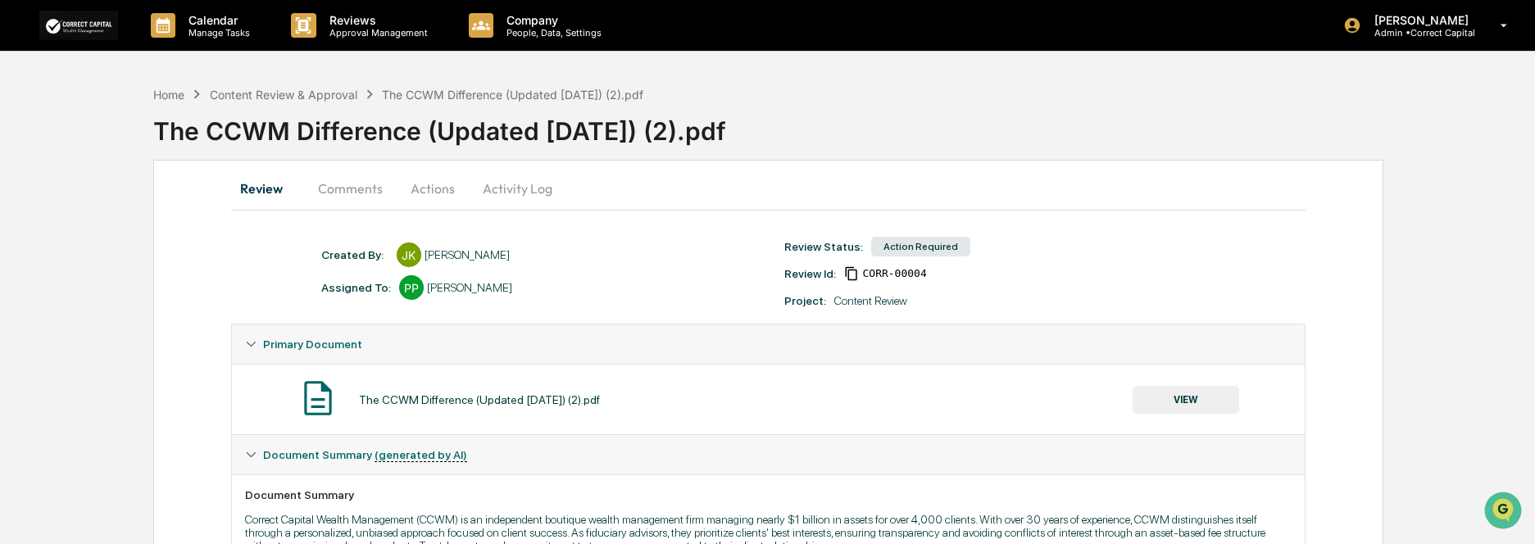
click at [346, 188] on button "Comments" at bounding box center [350, 188] width 91 height 39
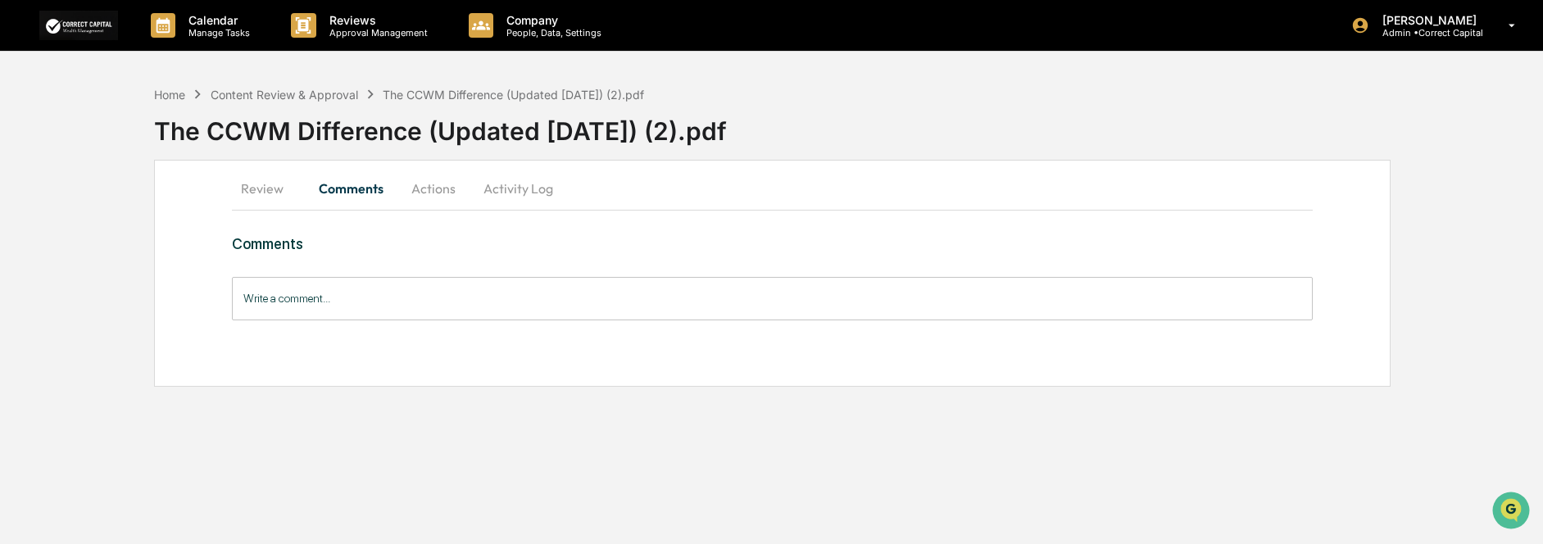
click at [384, 299] on input "Write a comment..." at bounding box center [772, 298] width 1080 height 43
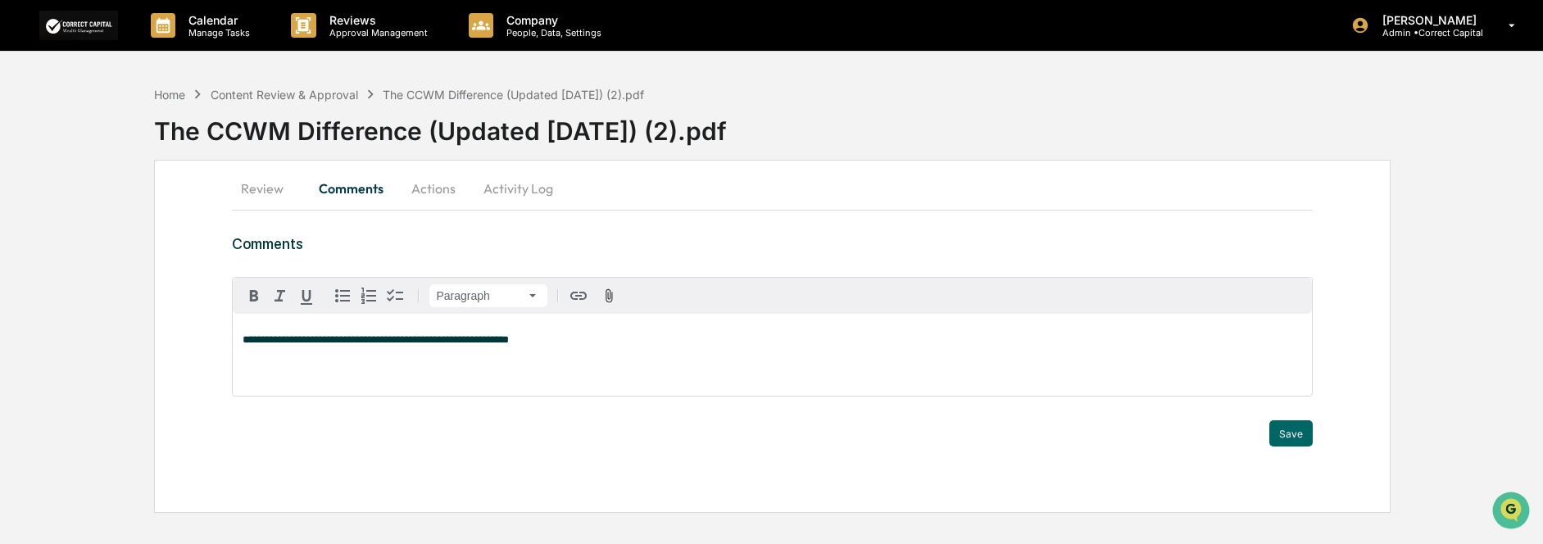
click at [237, 344] on div "**********" at bounding box center [772, 355] width 1078 height 82
click at [243, 341] on span "**********" at bounding box center [376, 339] width 266 height 11
click at [310, 368] on p "**********" at bounding box center [772, 361] width 1059 height 11
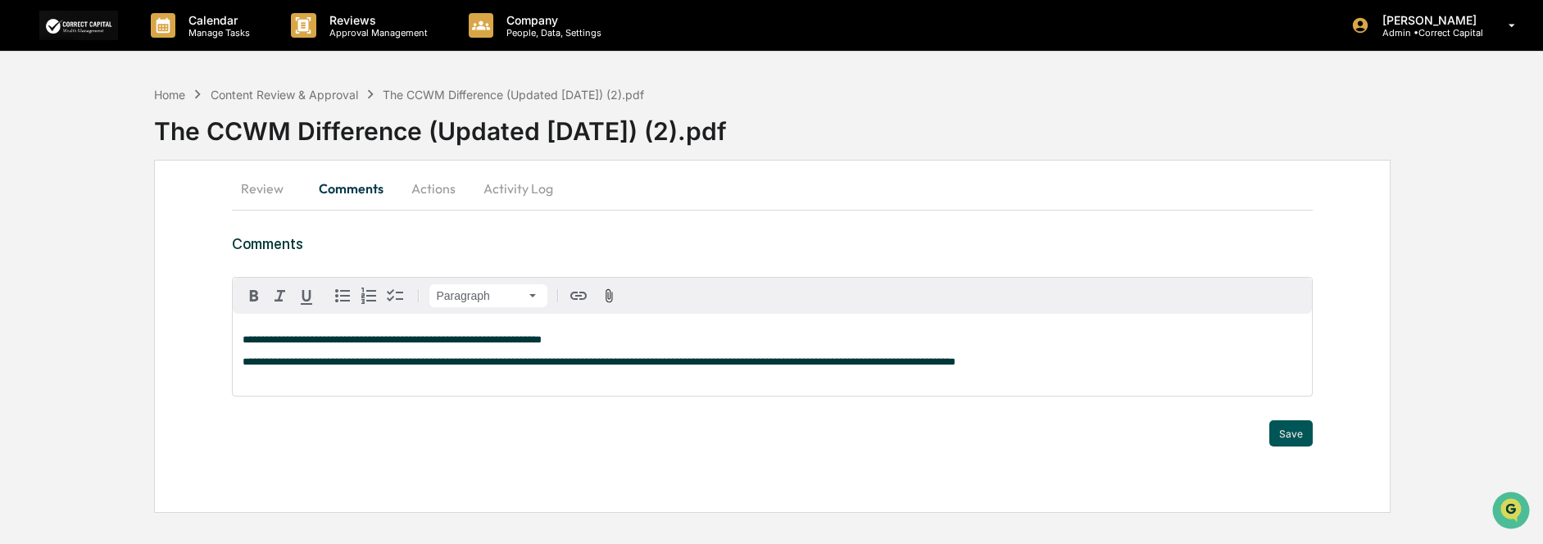
click at [1296, 428] on button "Save" at bounding box center [1290, 433] width 43 height 26
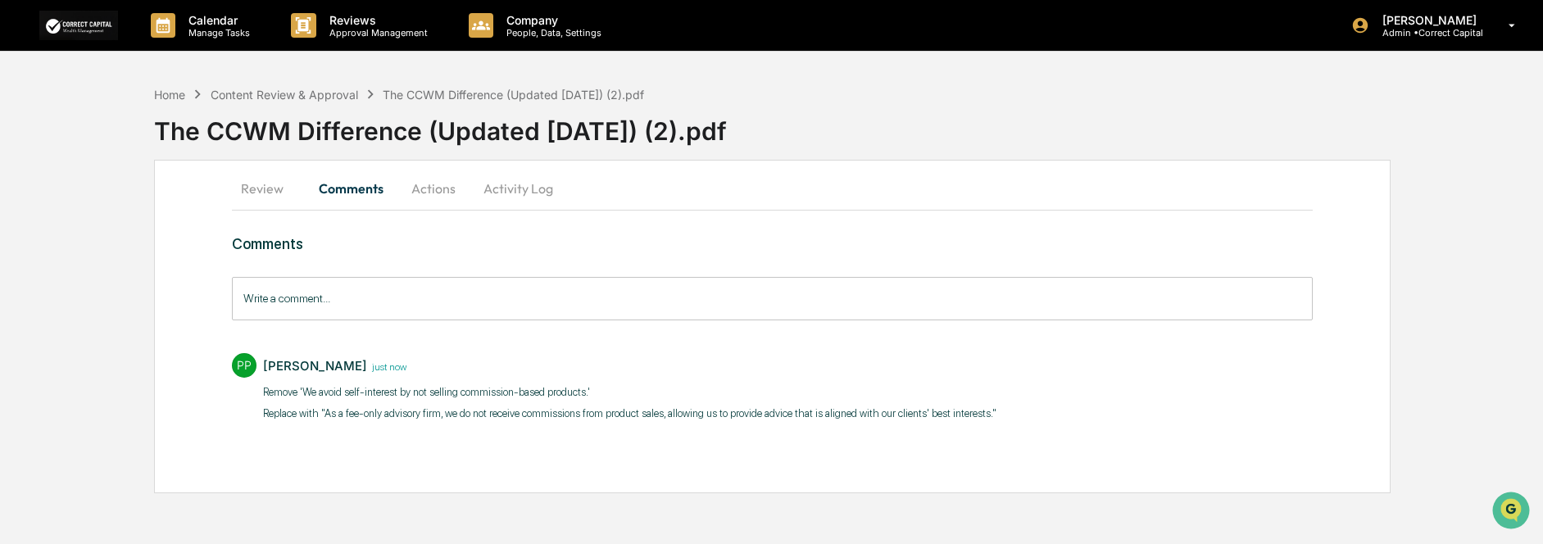
click at [343, 193] on button "Comments" at bounding box center [351, 188] width 91 height 39
click at [268, 189] on button "Review" at bounding box center [269, 188] width 74 height 39
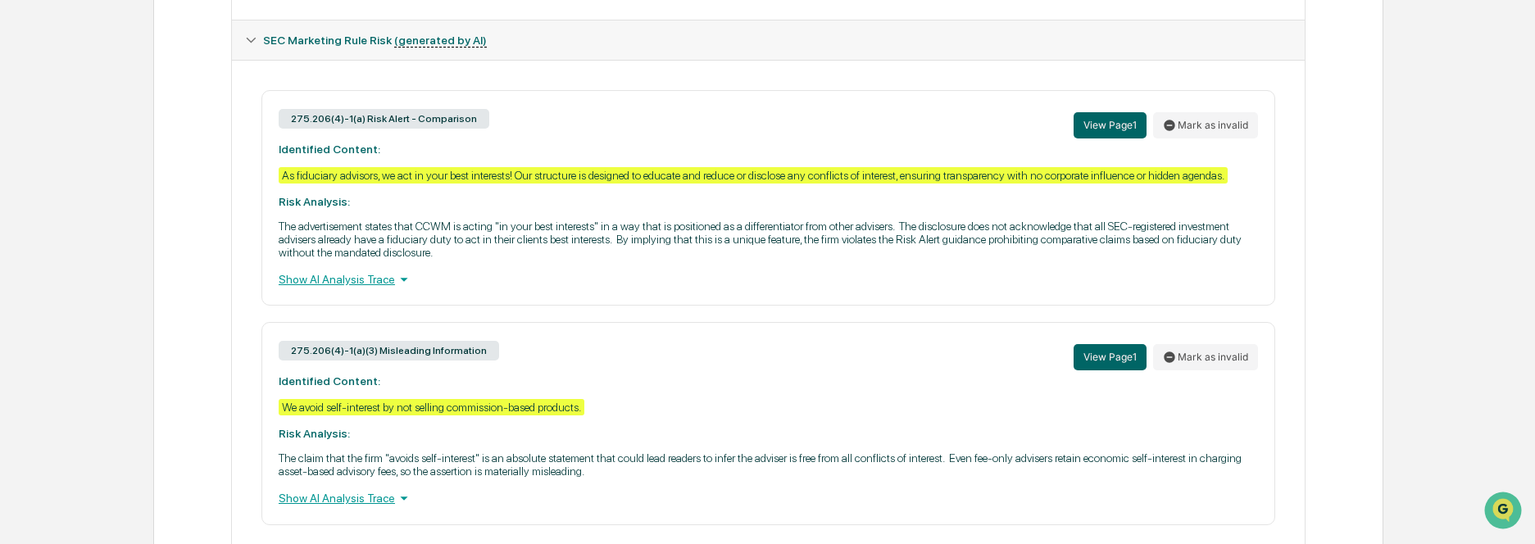
scroll to position [695, 0]
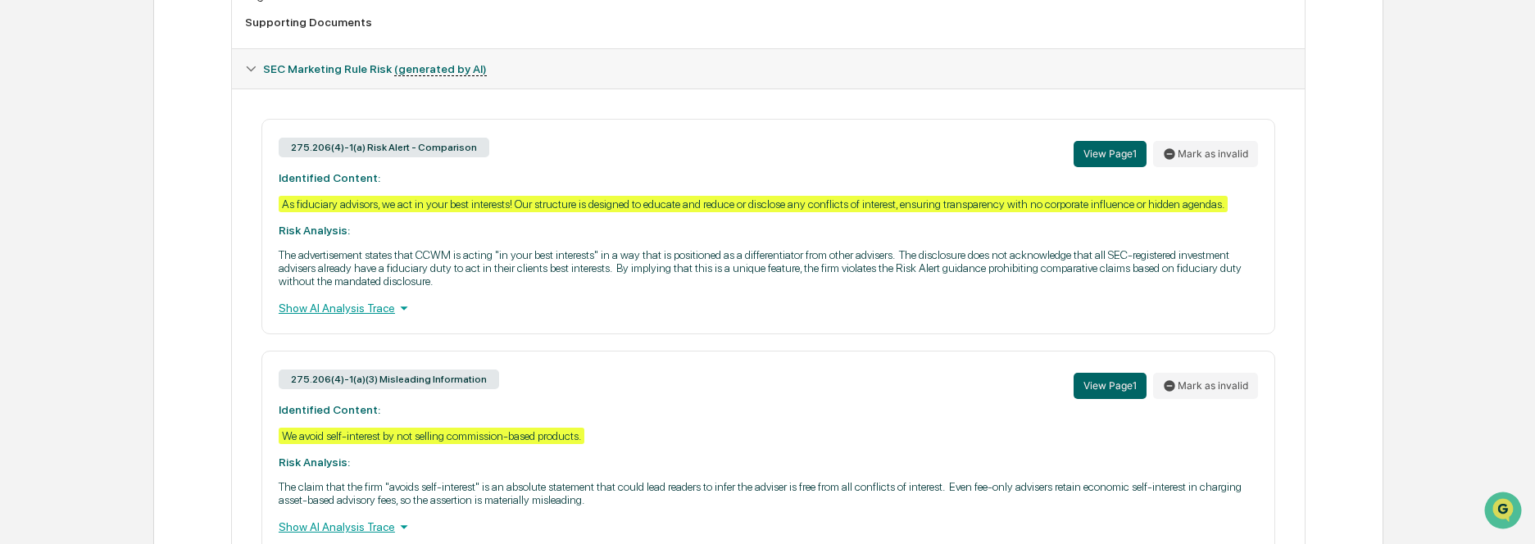
click at [1242, 203] on div "275.206(4)-1(a) Risk Alert - Comparison View Page 1 Mark as invalid Identified …" at bounding box center [768, 227] width 1014 height 216
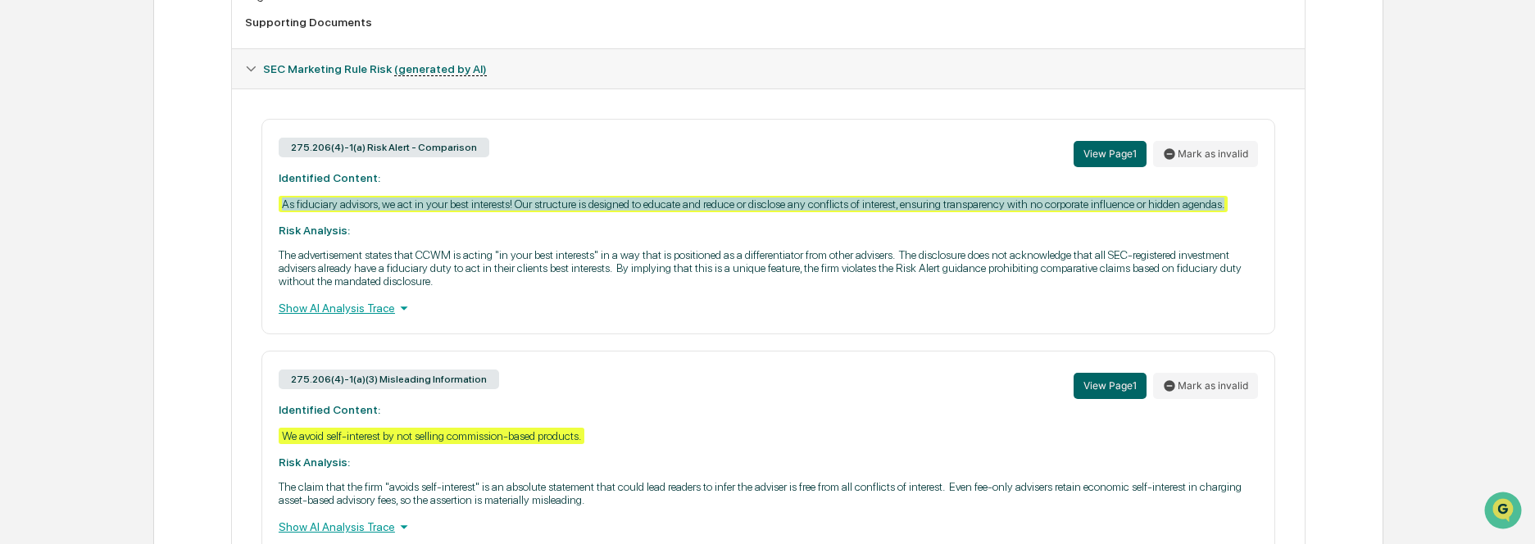
drag, startPoint x: 1246, startPoint y: 203, endPoint x: 425, endPoint y: 201, distance: 821.2
click at [279, 207] on div "275.206(4)-1(a) Risk Alert - Comparison View Page 1 Mark as invalid Identified …" at bounding box center [768, 227] width 1014 height 216
copy div "As fiduciary advisors, we act in your best interests! Our structure is designed…"
click at [469, 234] on div "275.206(4)-1(a) Risk Alert - Comparison View Page 1 Mark as invalid Identified …" at bounding box center [768, 227] width 1014 height 216
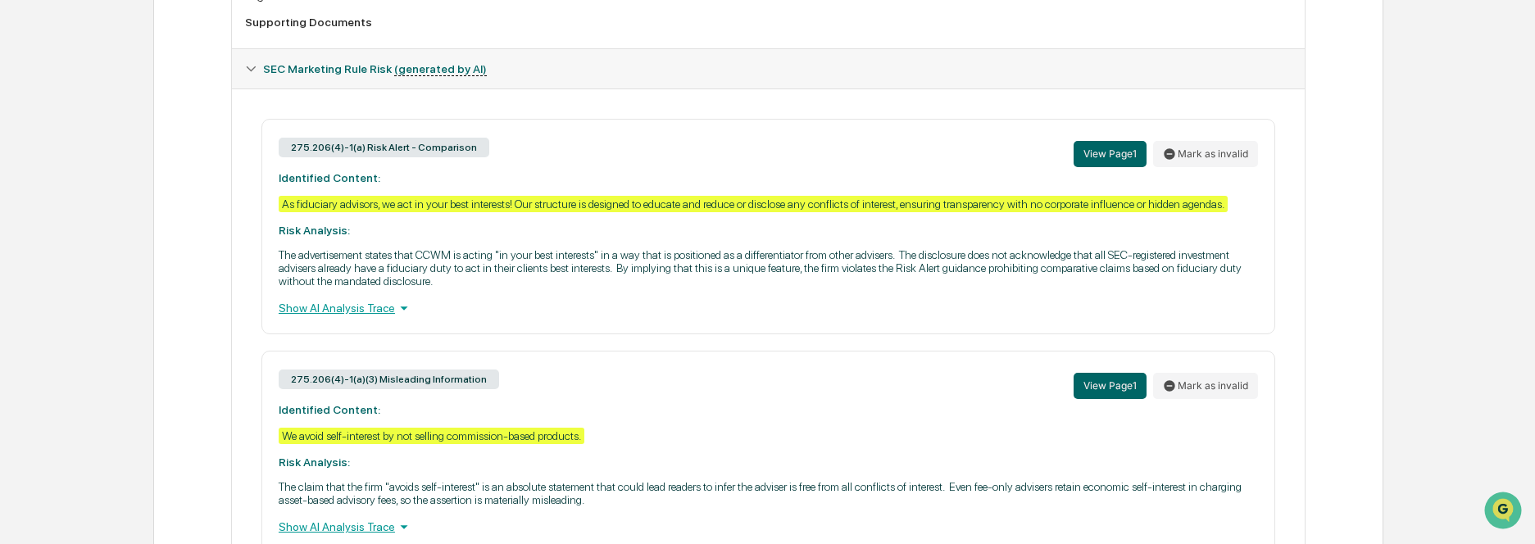
click at [540, 308] on div "Show AI Analysis Trace" at bounding box center [768, 308] width 979 height 18
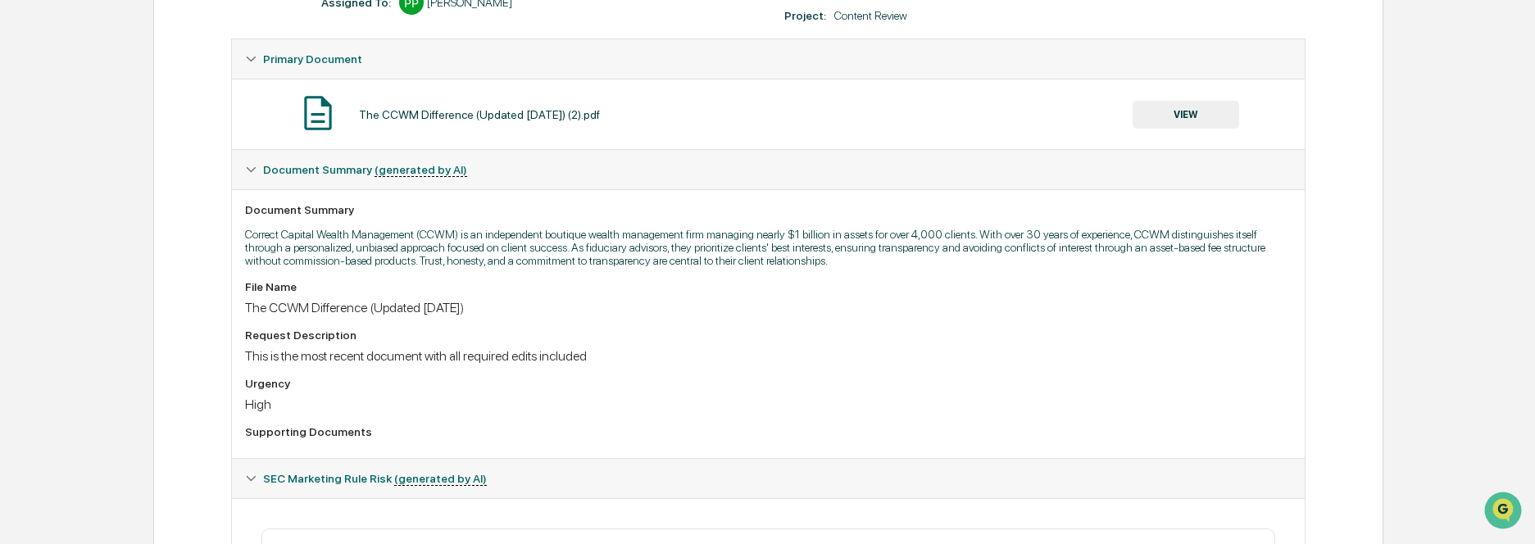
scroll to position [0, 0]
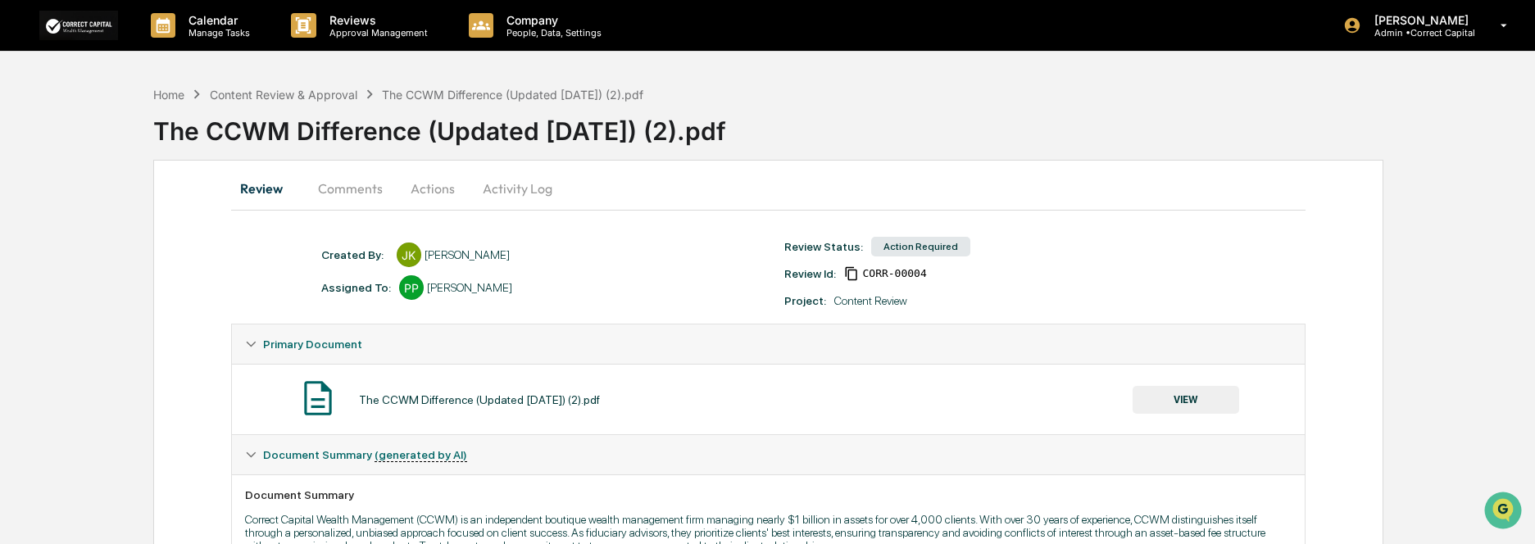
click at [345, 187] on button "Comments" at bounding box center [350, 188] width 91 height 39
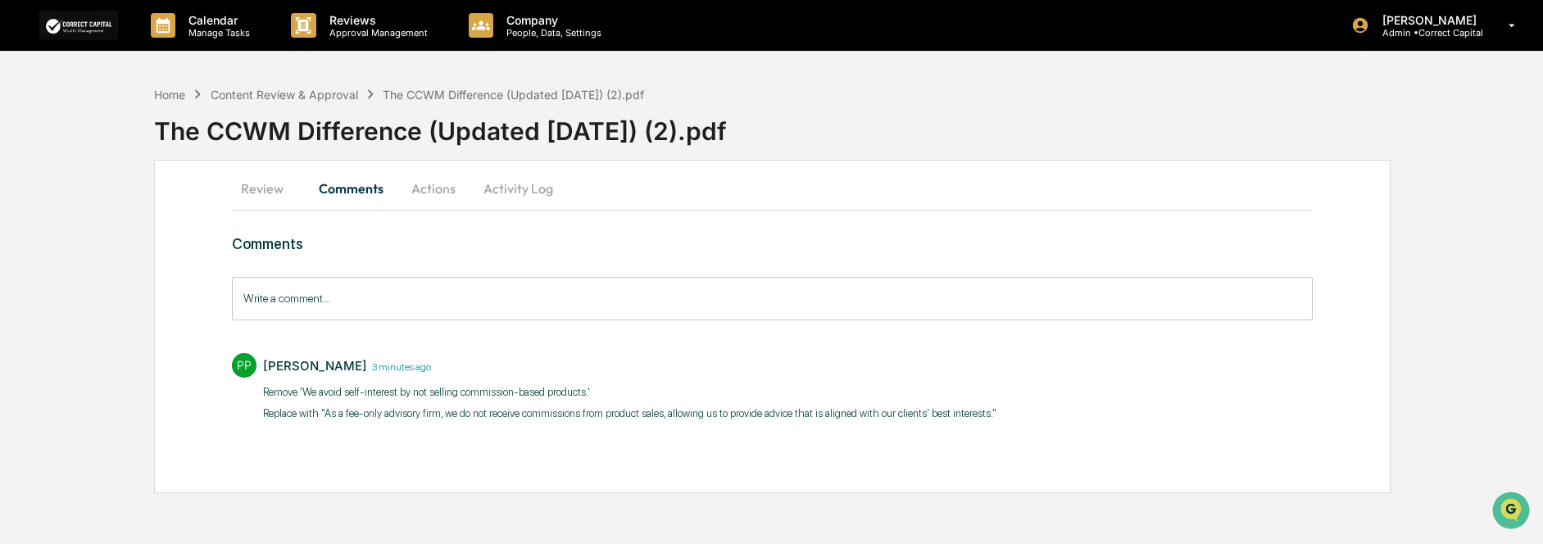
click at [481, 304] on input "Write a comment..." at bounding box center [772, 298] width 1080 height 43
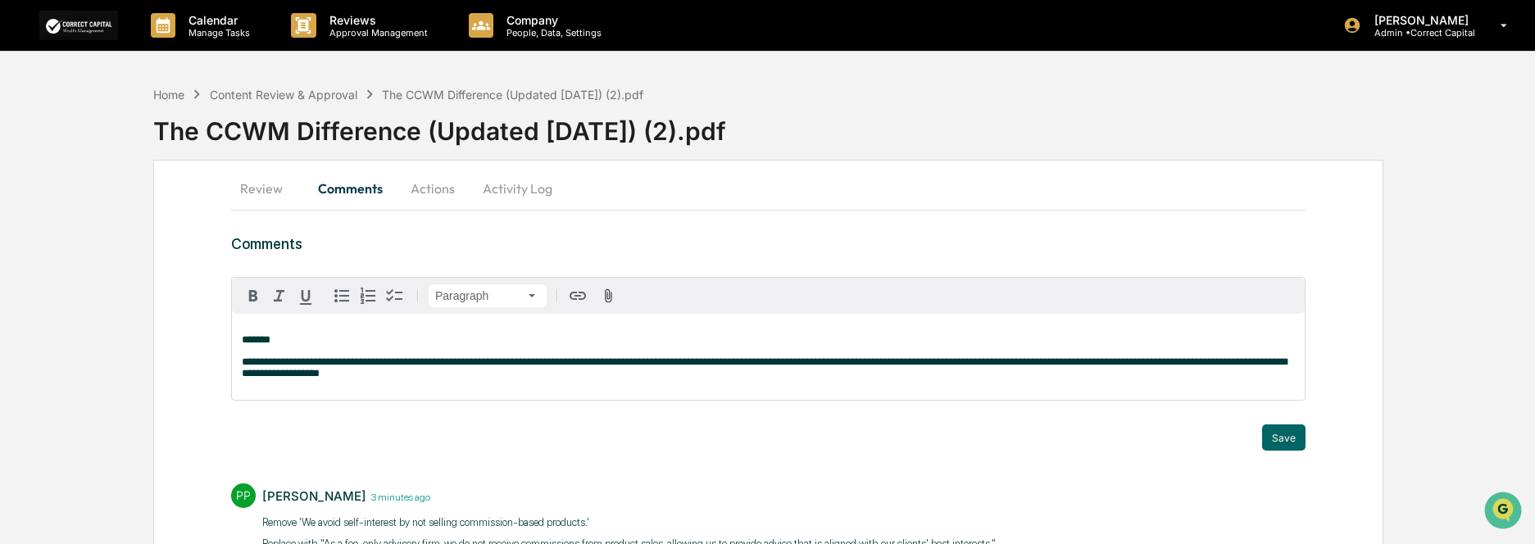
click at [328, 345] on p "******" at bounding box center [768, 339] width 1053 height 11
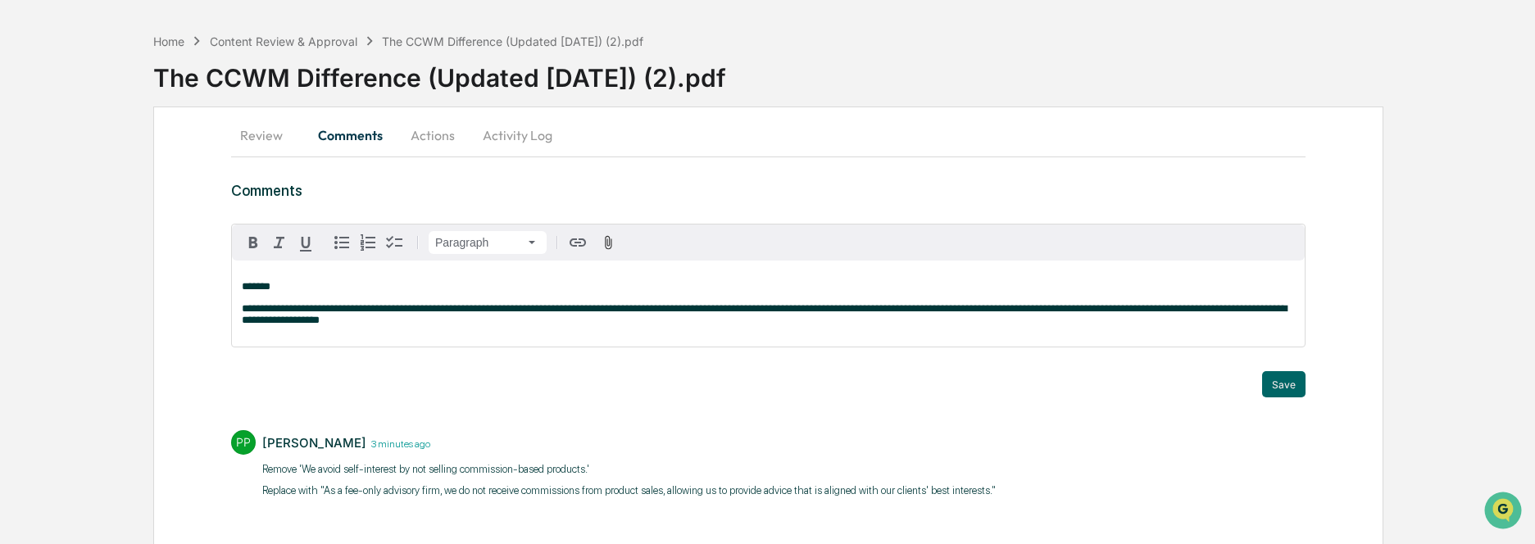
scroll to position [82, 0]
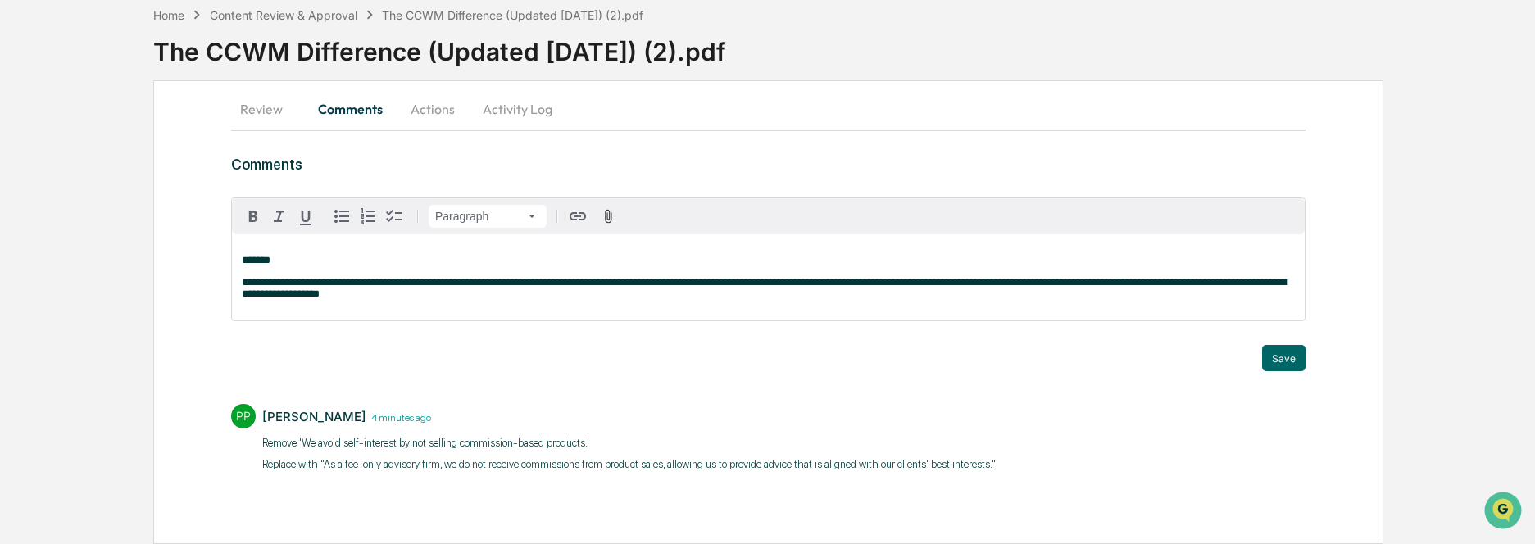
click at [294, 259] on p "******" at bounding box center [768, 260] width 1053 height 11
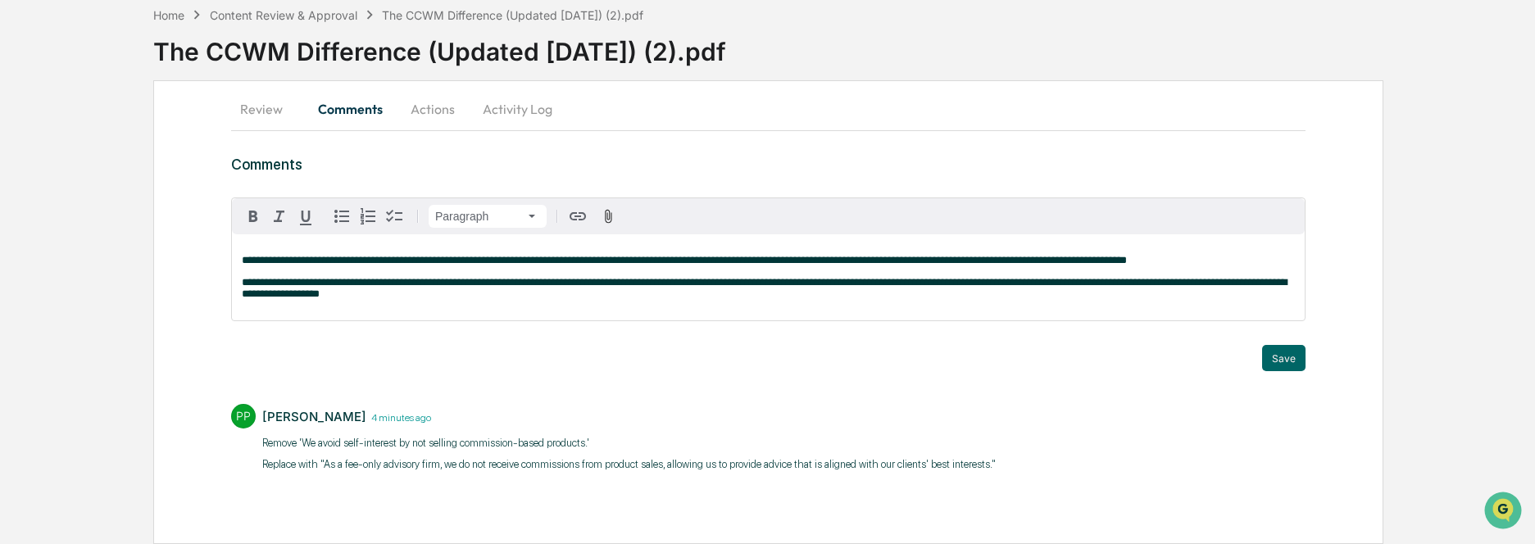
click at [277, 257] on span "**********" at bounding box center [684, 260] width 885 height 11
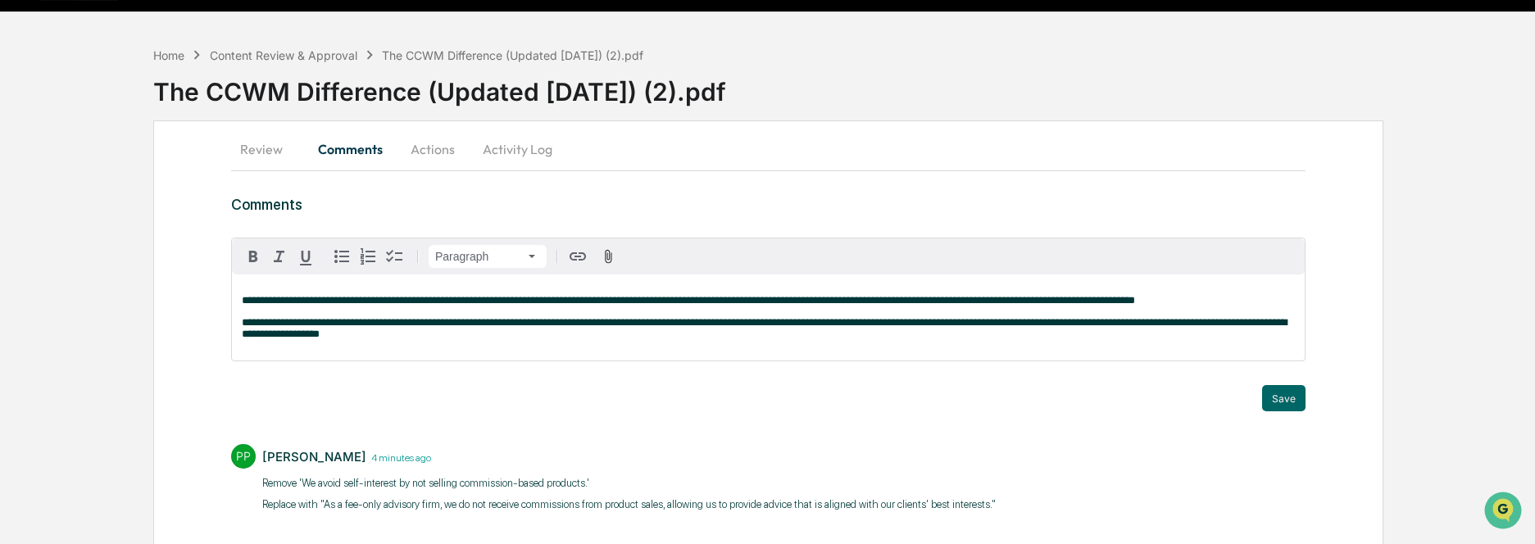
scroll to position [0, 0]
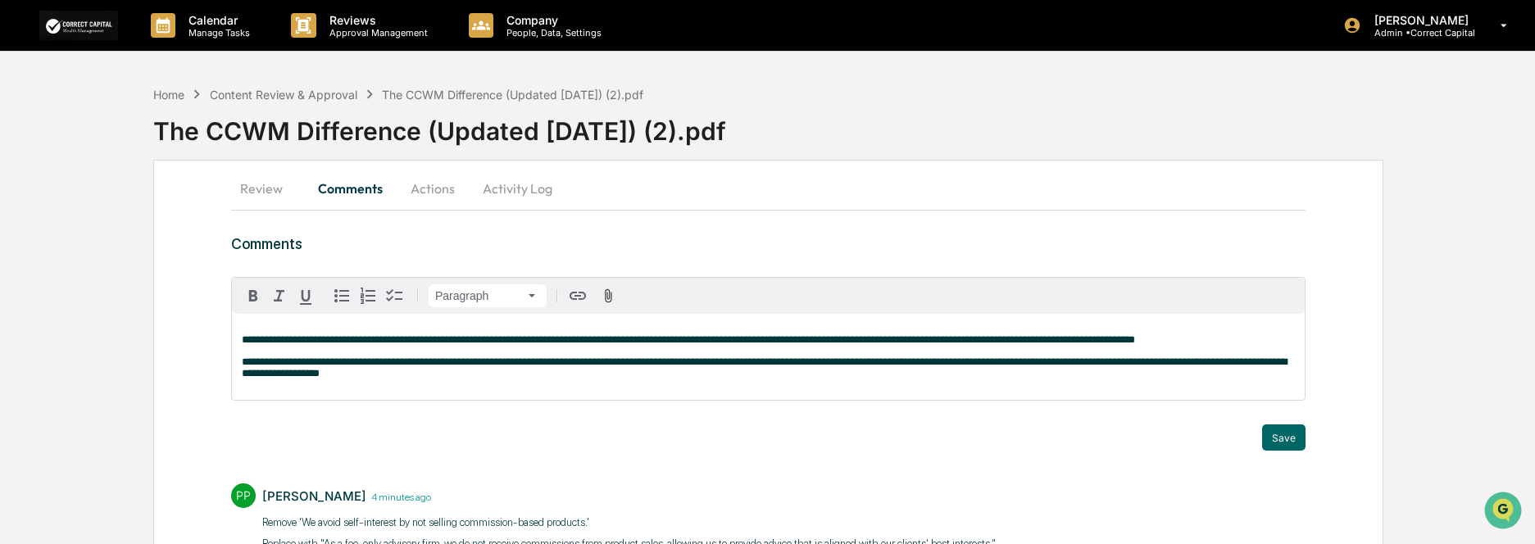
click at [293, 365] on span "**********" at bounding box center [764, 367] width 1045 height 22
click at [298, 363] on span "**********" at bounding box center [764, 367] width 1045 height 22
drag, startPoint x: 280, startPoint y: 340, endPoint x: 238, endPoint y: 340, distance: 41.8
click at [238, 340] on div "**********" at bounding box center [768, 357] width 1073 height 86
click at [253, 288] on icon "button" at bounding box center [253, 296] width 20 height 20
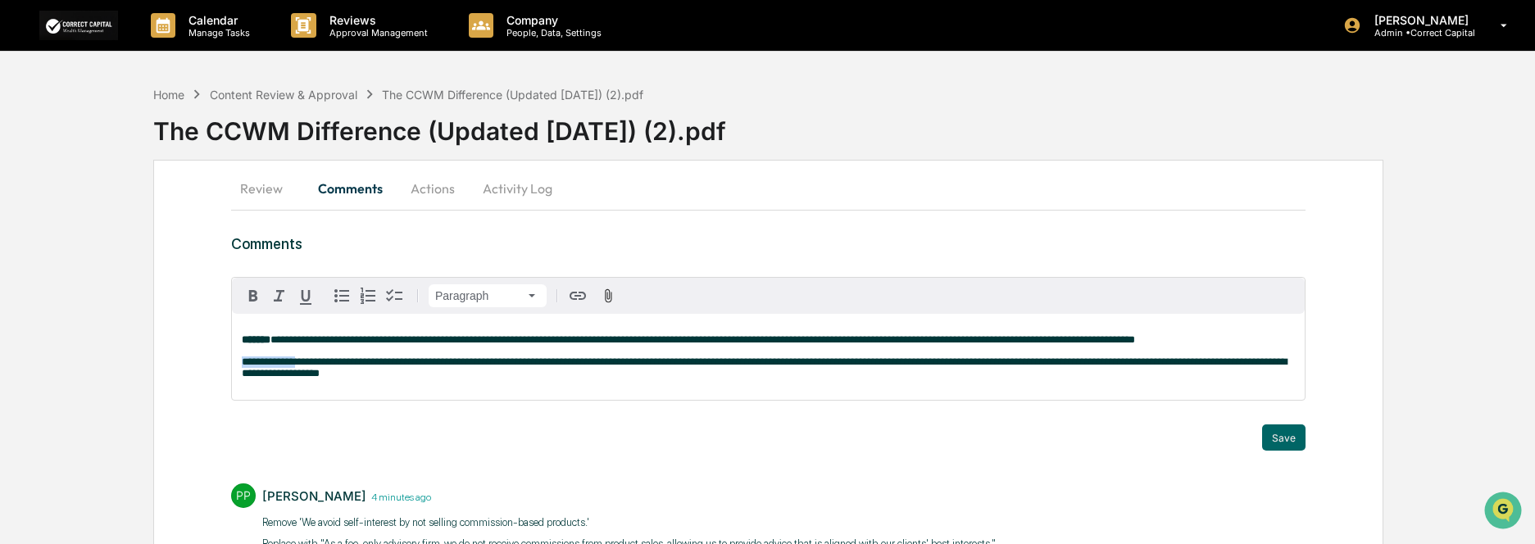
drag, startPoint x: 299, startPoint y: 363, endPoint x: 236, endPoint y: 363, distance: 63.1
click at [236, 363] on div "**********" at bounding box center [768, 357] width 1073 height 86
click at [256, 296] on icon "button" at bounding box center [253, 295] width 8 height 11
click at [385, 387] on div "**********" at bounding box center [768, 357] width 1073 height 86
click at [295, 362] on strong "**********" at bounding box center [268, 361] width 53 height 11
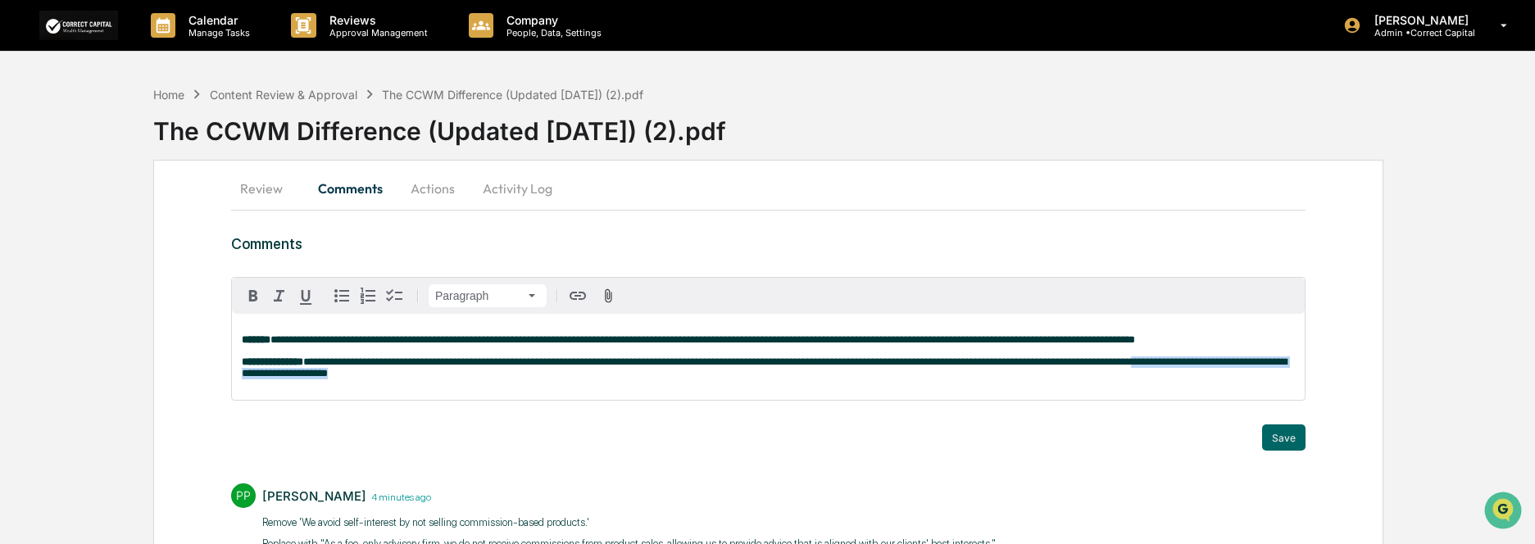
drag, startPoint x: 1156, startPoint y: 367, endPoint x: 1289, endPoint y: 375, distance: 133.0
click at [1289, 375] on p "**********" at bounding box center [768, 367] width 1053 height 23
click at [1284, 438] on button "Save" at bounding box center [1283, 438] width 43 height 26
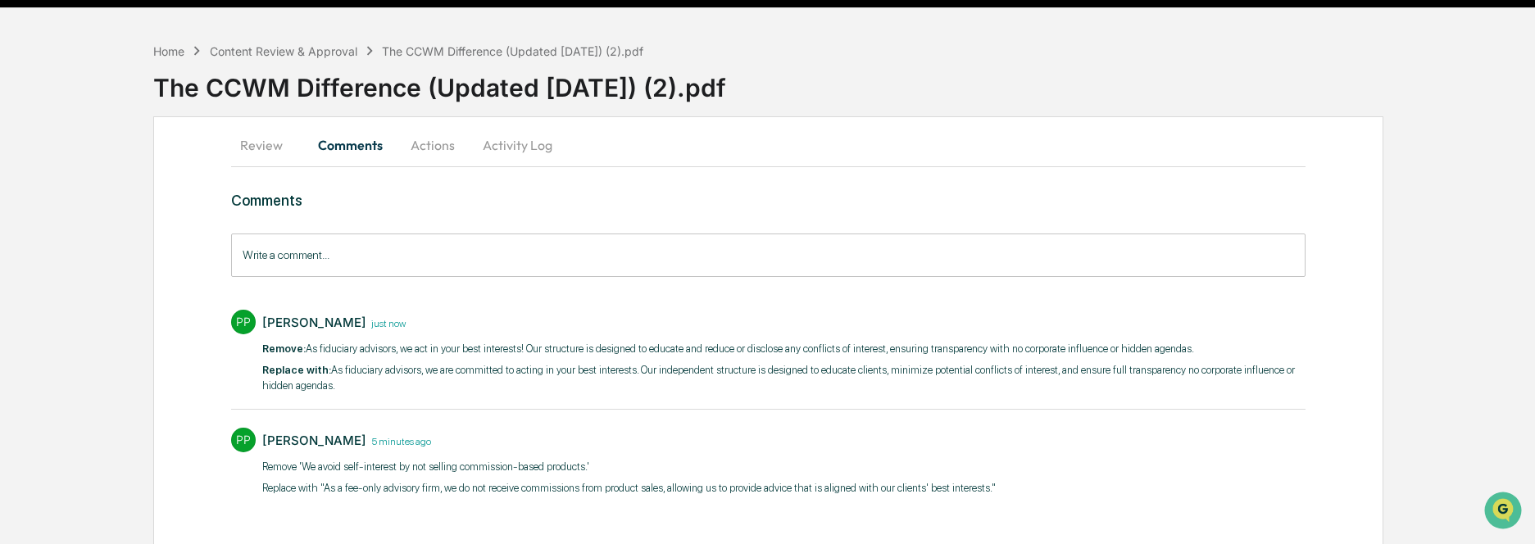
scroll to position [67, 0]
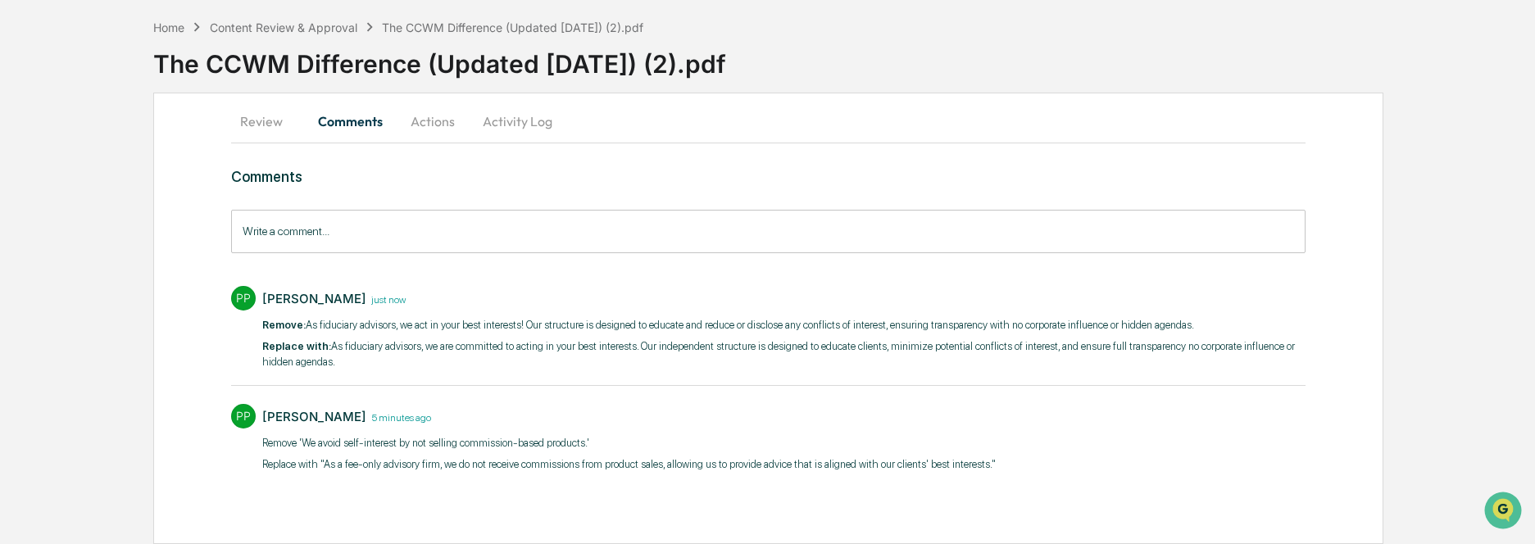
click at [434, 122] on button "Actions" at bounding box center [433, 121] width 74 height 39
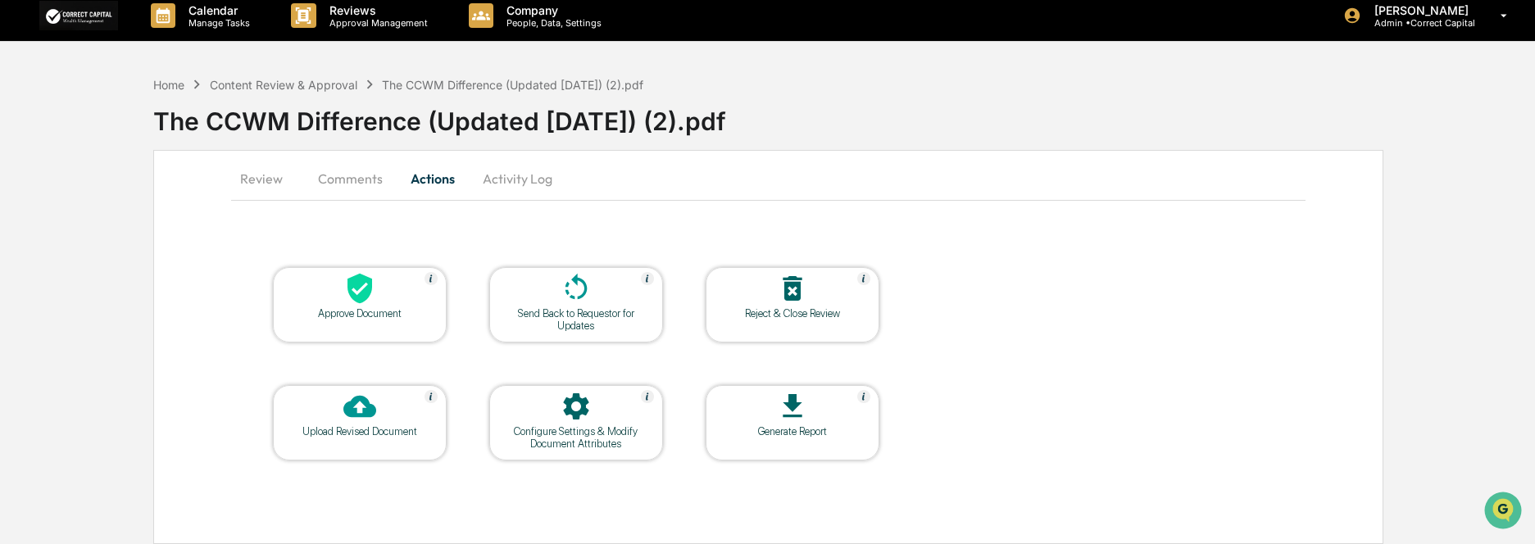
click at [591, 429] on div "Configure Settings & Modify Document Attributes" at bounding box center [576, 437] width 148 height 25
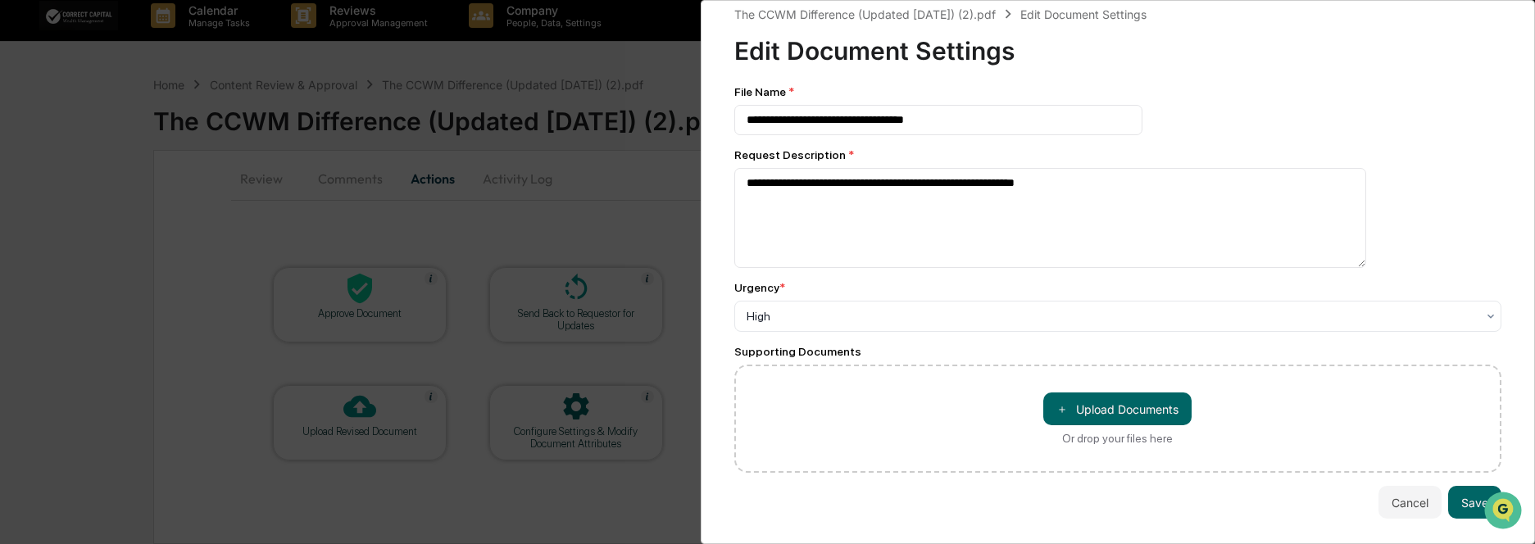
scroll to position [21, 0]
click at [1412, 493] on button "Cancel" at bounding box center [1409, 502] width 63 height 33
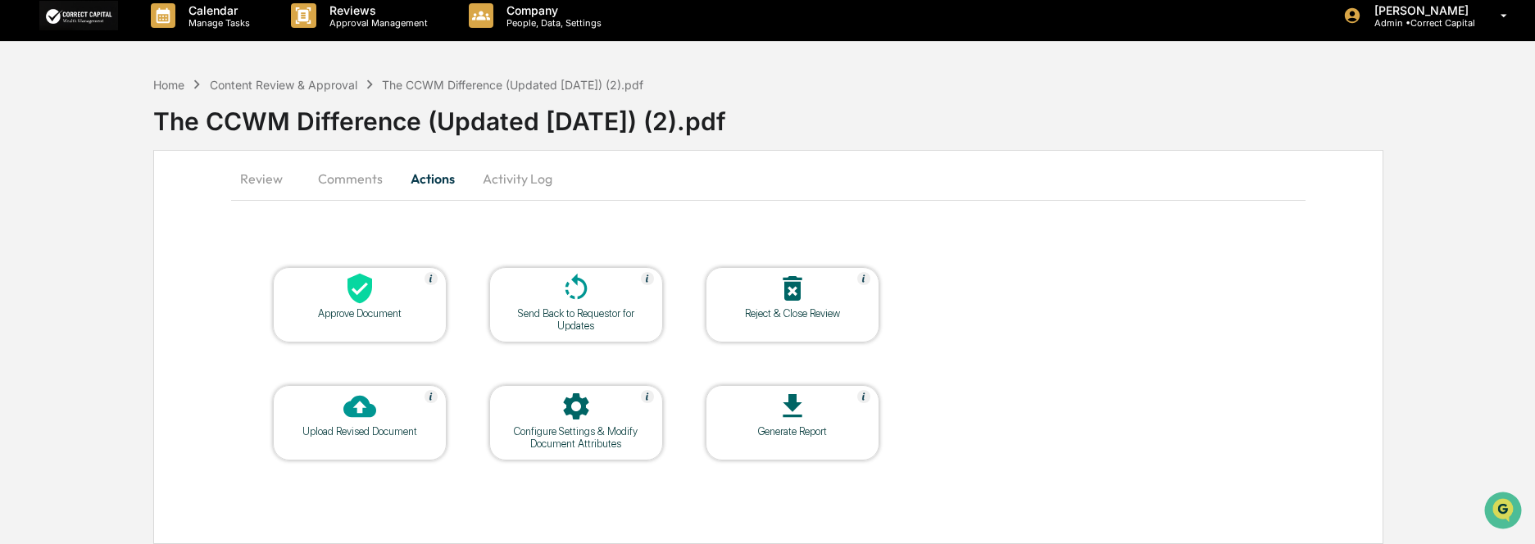
click at [359, 188] on button "Comments" at bounding box center [350, 178] width 91 height 39
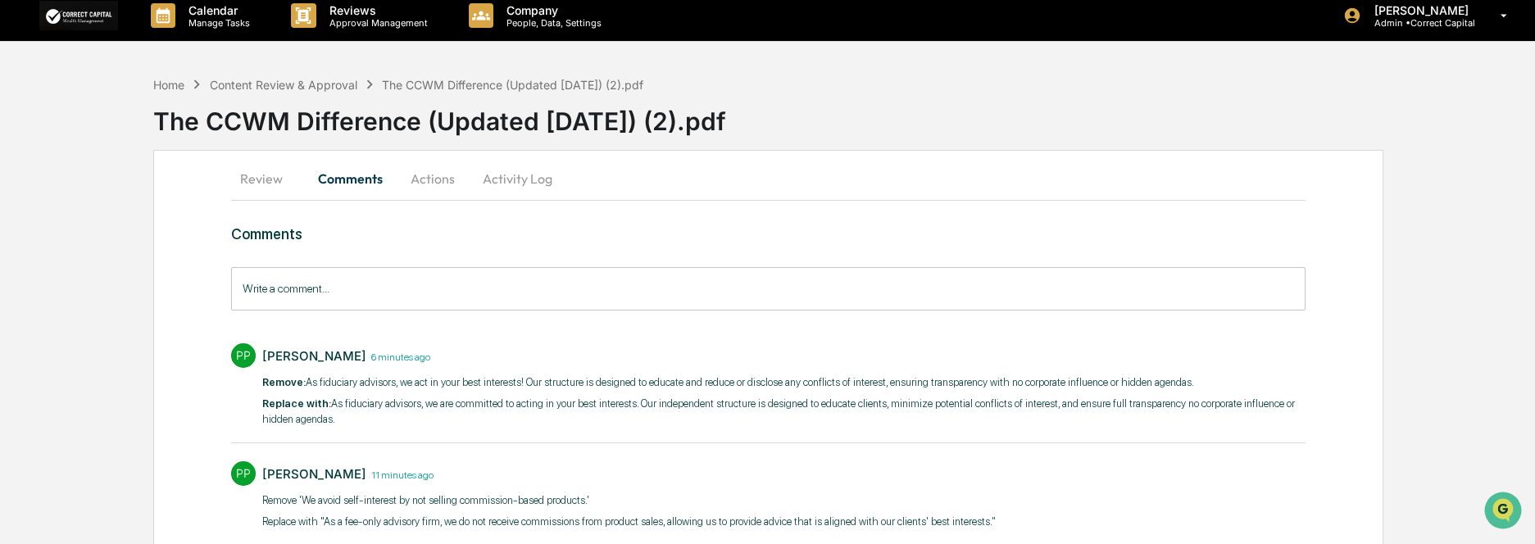
drag, startPoint x: 329, startPoint y: 405, endPoint x: 366, endPoint y: 421, distance: 40.4
click at [366, 421] on p "Replace with: As fiduciary advisors, we are committed to acting in your best in…" at bounding box center [783, 412] width 1043 height 32
copy p "As fiduciary advisors, we are committed to acting in your best interests. Our i…"
click at [1192, 247] on div "Comments Write a comment... Write a comment... PP Pintip Perdun 11 minutes ago …" at bounding box center [768, 380] width 1074 height 310
drag, startPoint x: 328, startPoint y: 405, endPoint x: 355, endPoint y: 425, distance: 33.9
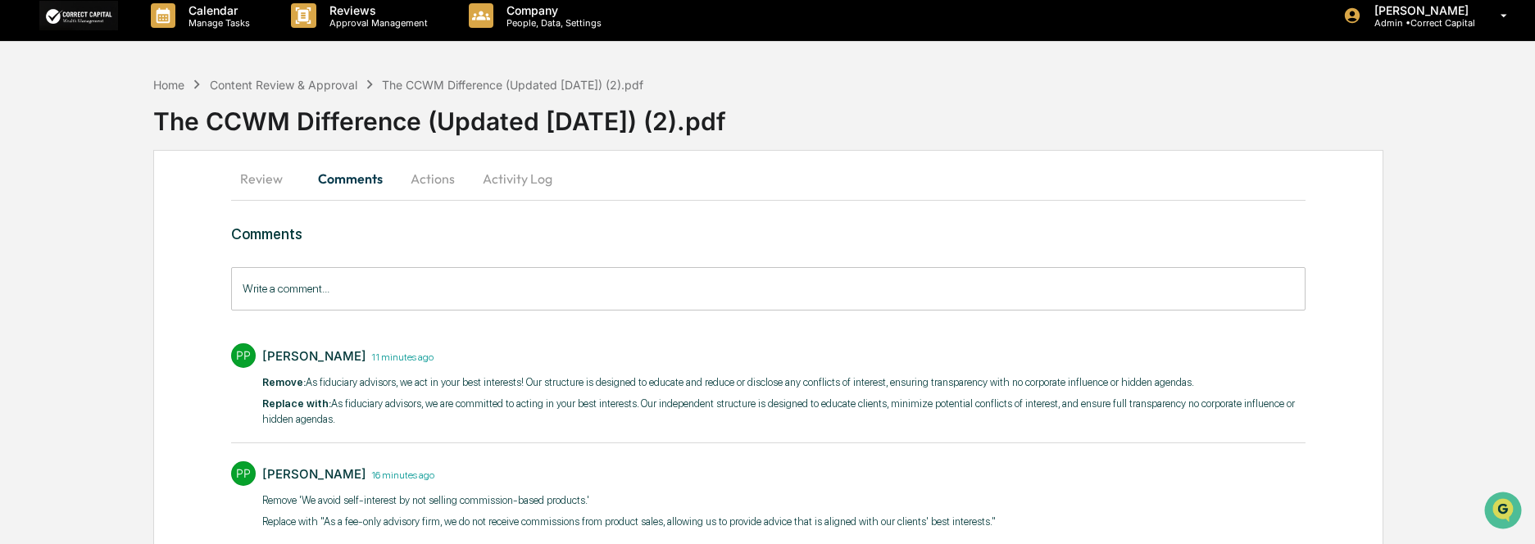
click at [355, 425] on p "Replace with: As fiduciary advisors, we are committed to acting in your best in…" at bounding box center [783, 412] width 1043 height 32
copy p "As fiduciary advisors, we are committed to acting in your best interests. Our i…"
click at [617, 491] on div "Pintip Perdun 17 minutes ago Remove 'We avoid self-interest by not selling comm…" at bounding box center [628, 498] width 733 height 74
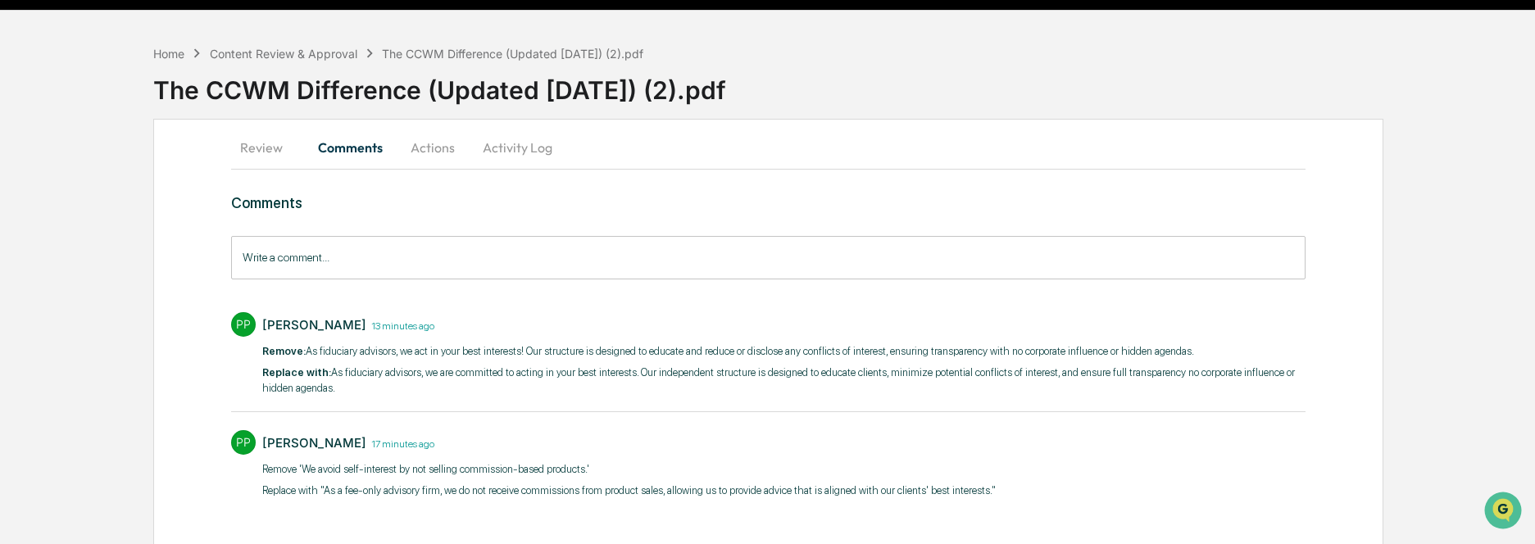
scroll to position [67, 0]
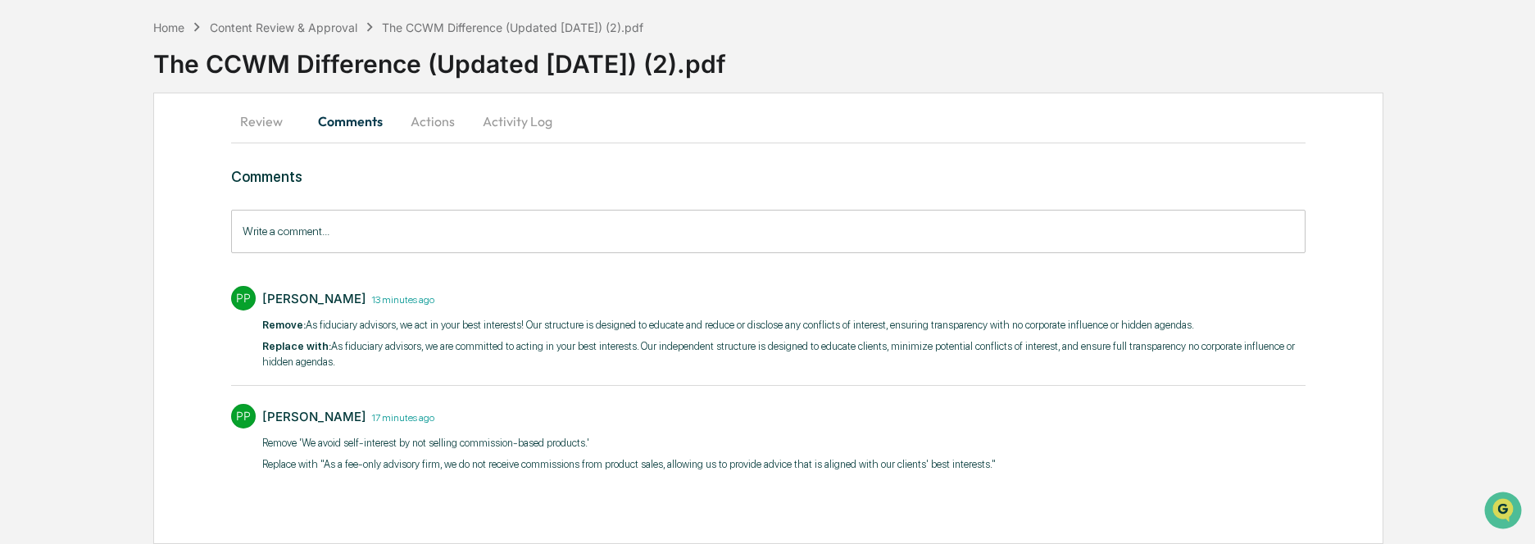
click at [456, 128] on button "Actions" at bounding box center [433, 121] width 74 height 39
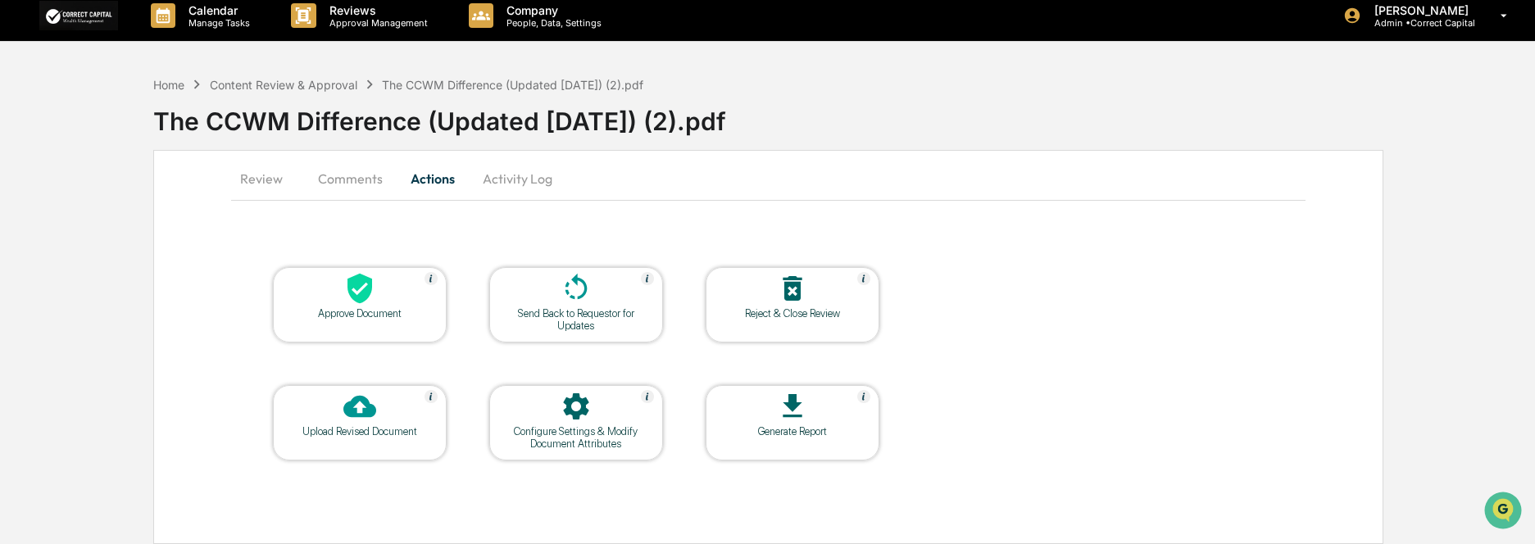
scroll to position [10, 0]
click at [565, 318] on div "Send Back to Requestor for Updates" at bounding box center [576, 319] width 148 height 25
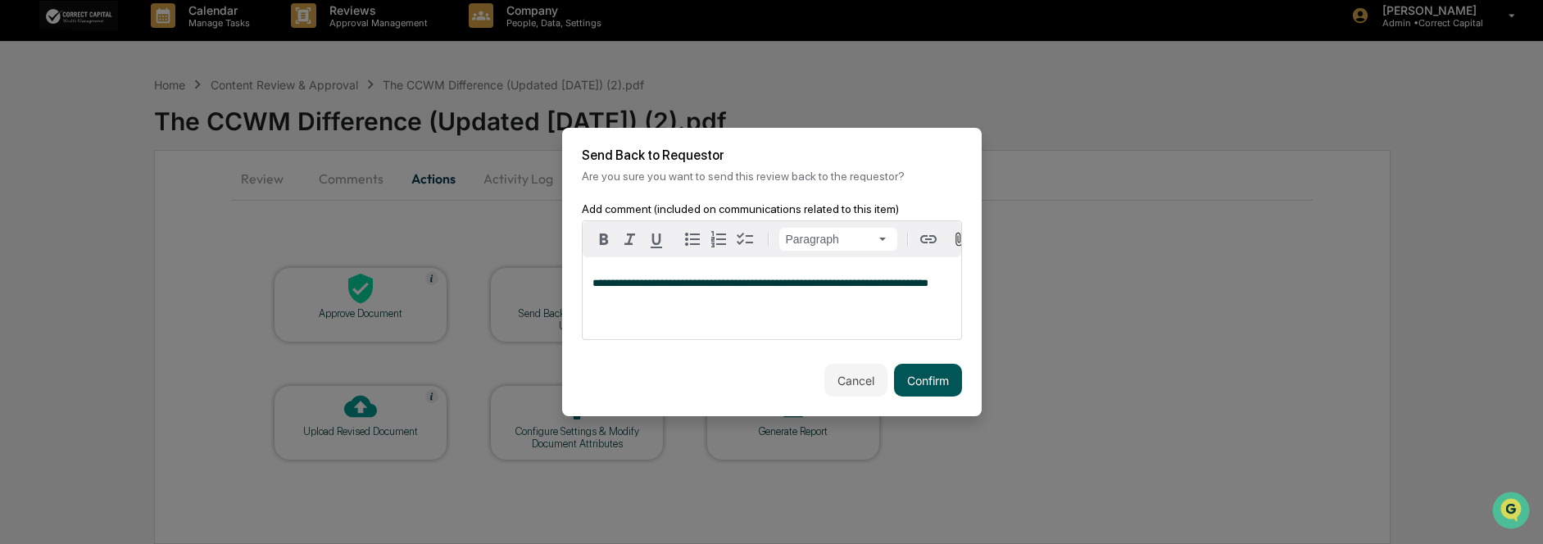
click at [940, 385] on button "Confirm" at bounding box center [928, 380] width 68 height 33
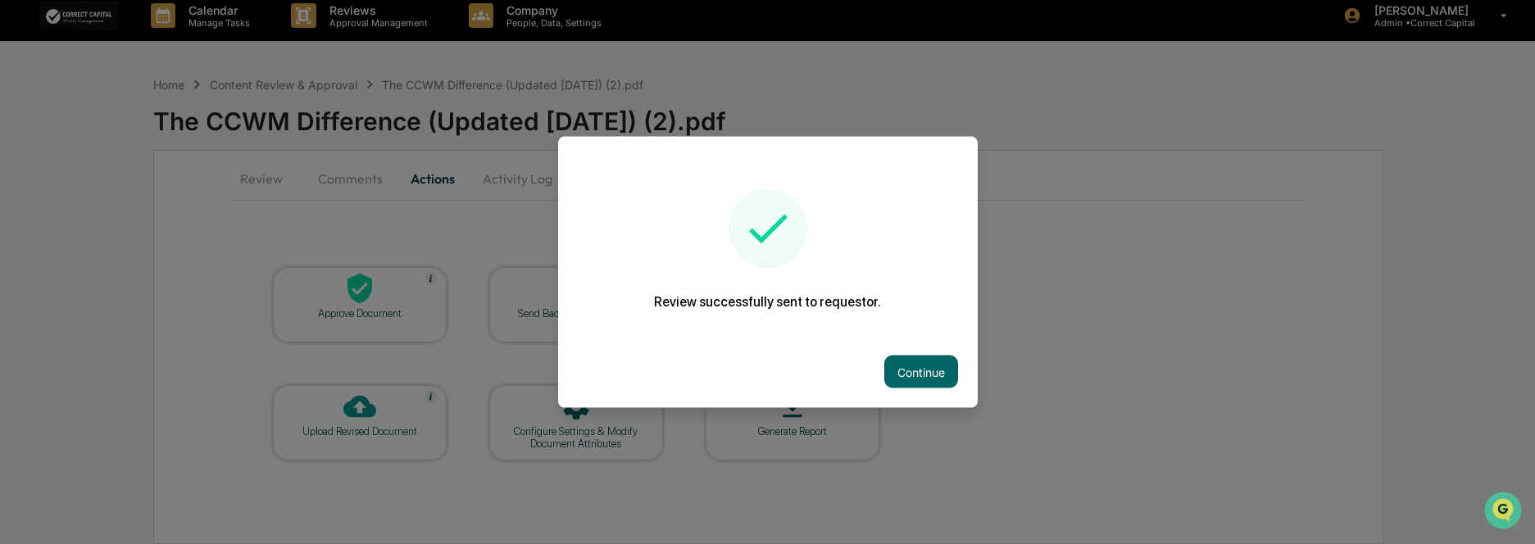
click at [856, 365] on div "Continue" at bounding box center [768, 372] width 420 height 72
click at [920, 365] on button "Continue" at bounding box center [921, 372] width 74 height 33
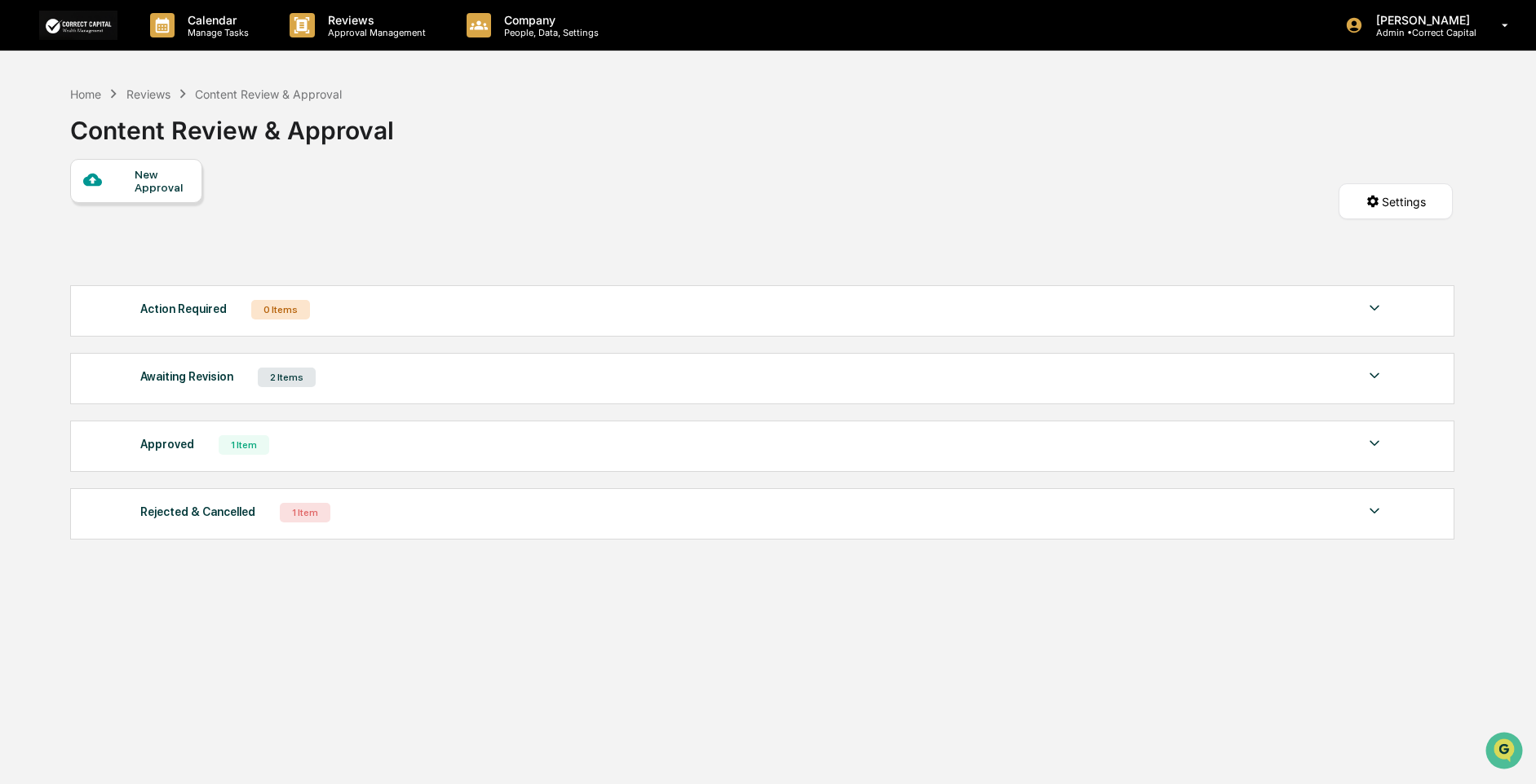
click at [324, 386] on div "Awaiting Revision 2 Items" at bounding box center [763, 377] width 1244 height 23
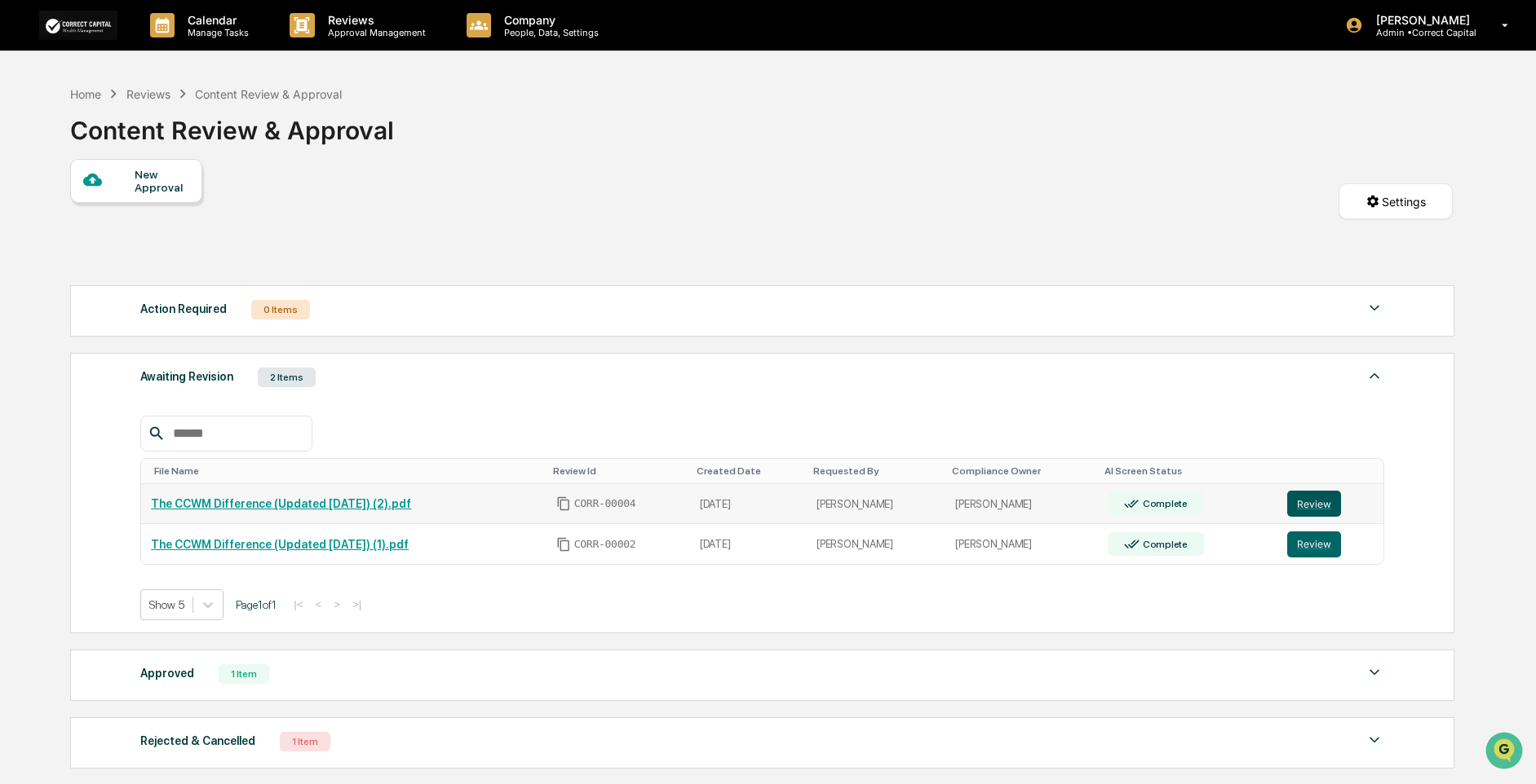
click at [1328, 504] on button "Review" at bounding box center [1314, 503] width 54 height 26
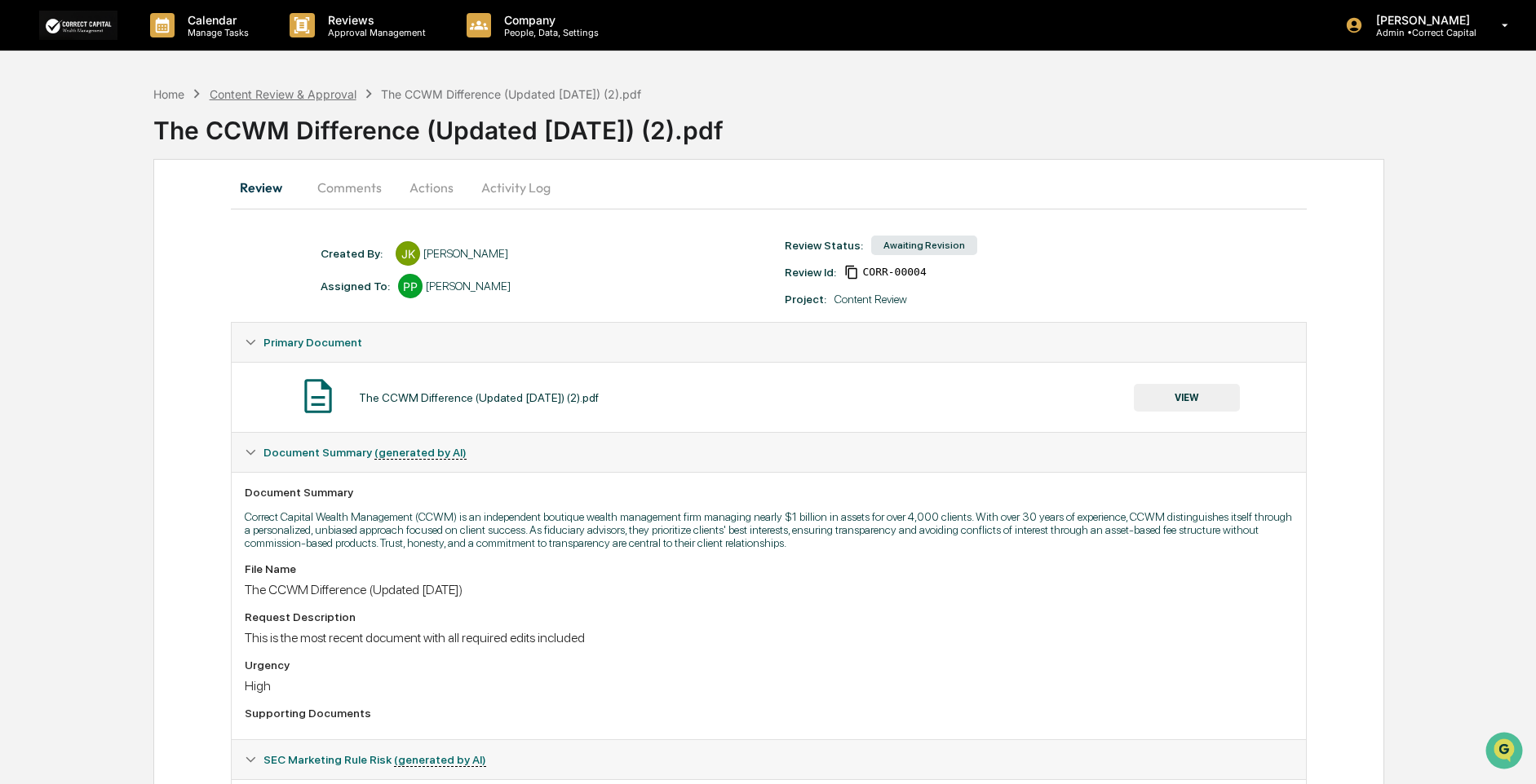
click at [267, 92] on div "Content Review & Approval" at bounding box center [284, 95] width 147 height 14
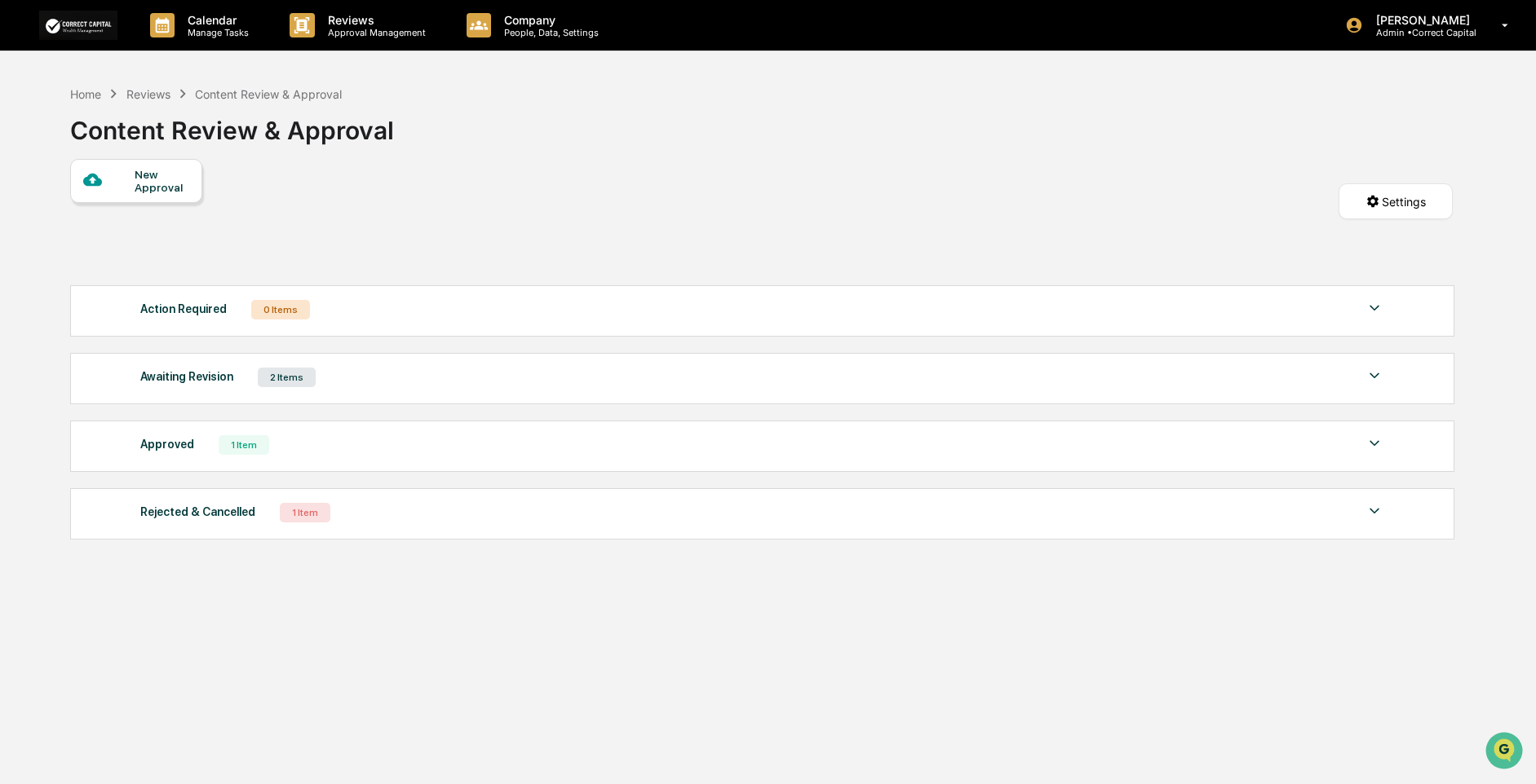
click at [326, 381] on div "Awaiting Revision 2 Items" at bounding box center [763, 377] width 1244 height 23
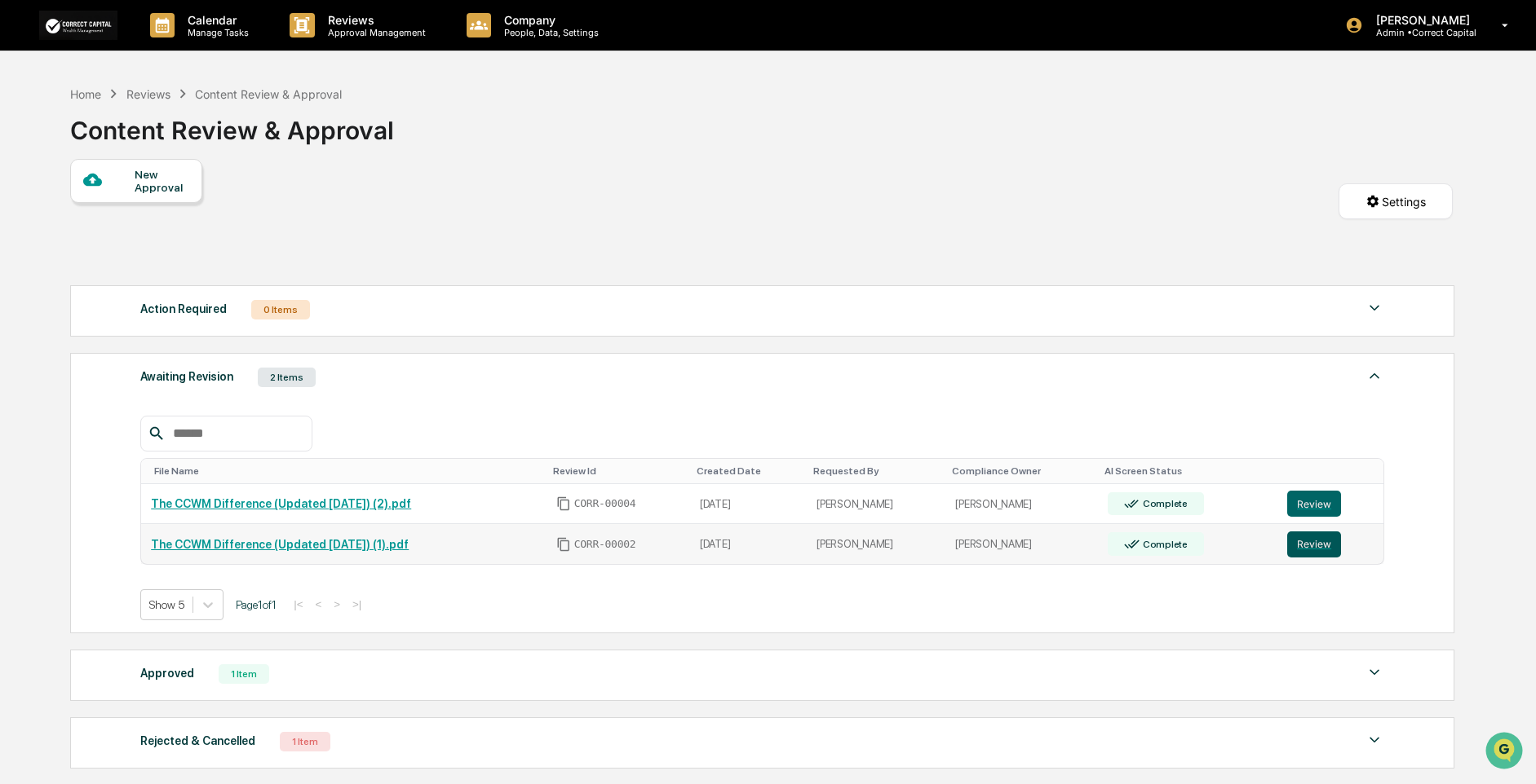
click at [1325, 542] on button "Review" at bounding box center [1314, 544] width 54 height 26
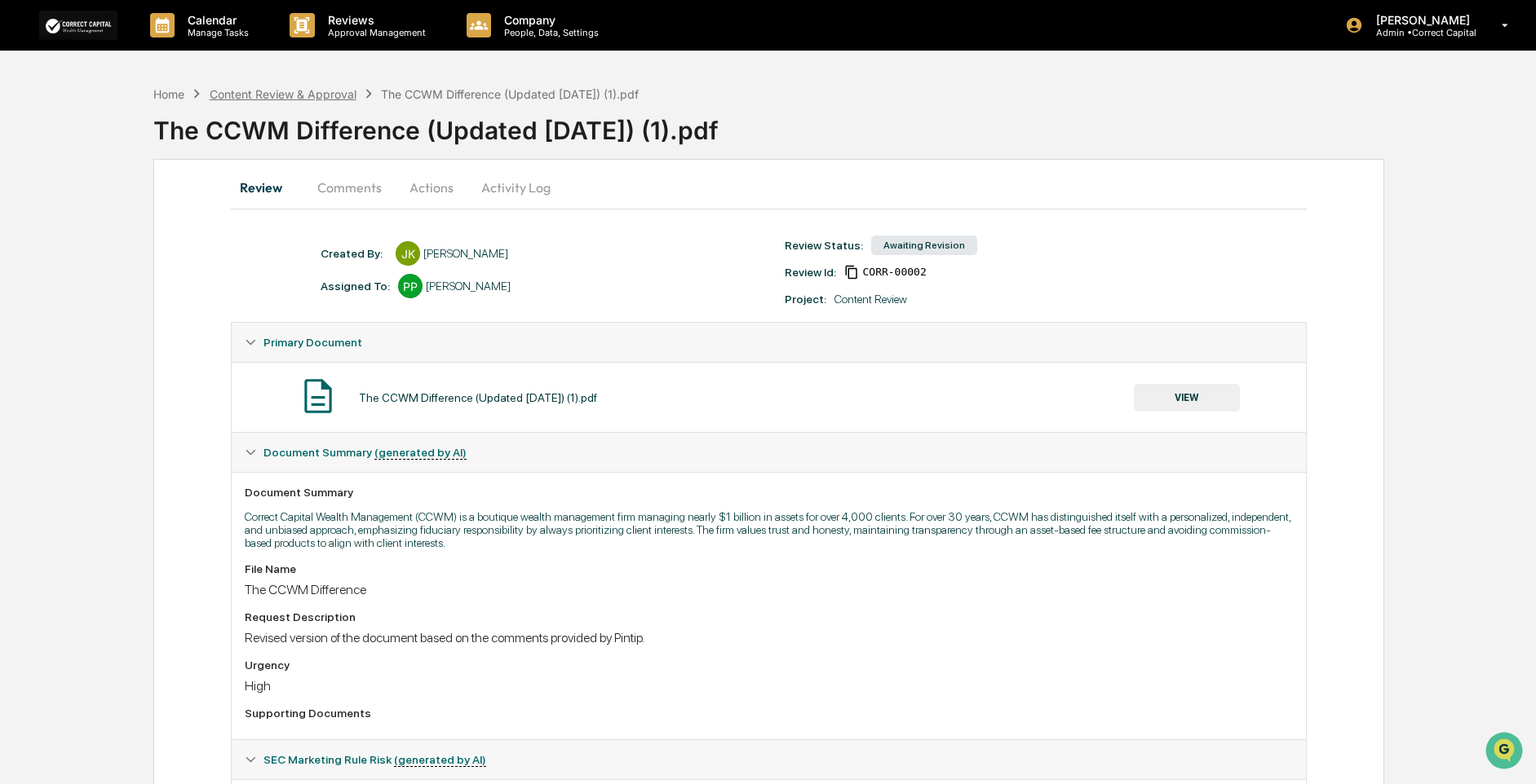
click at [310, 100] on div "Content Review & Approval" at bounding box center [284, 95] width 147 height 14
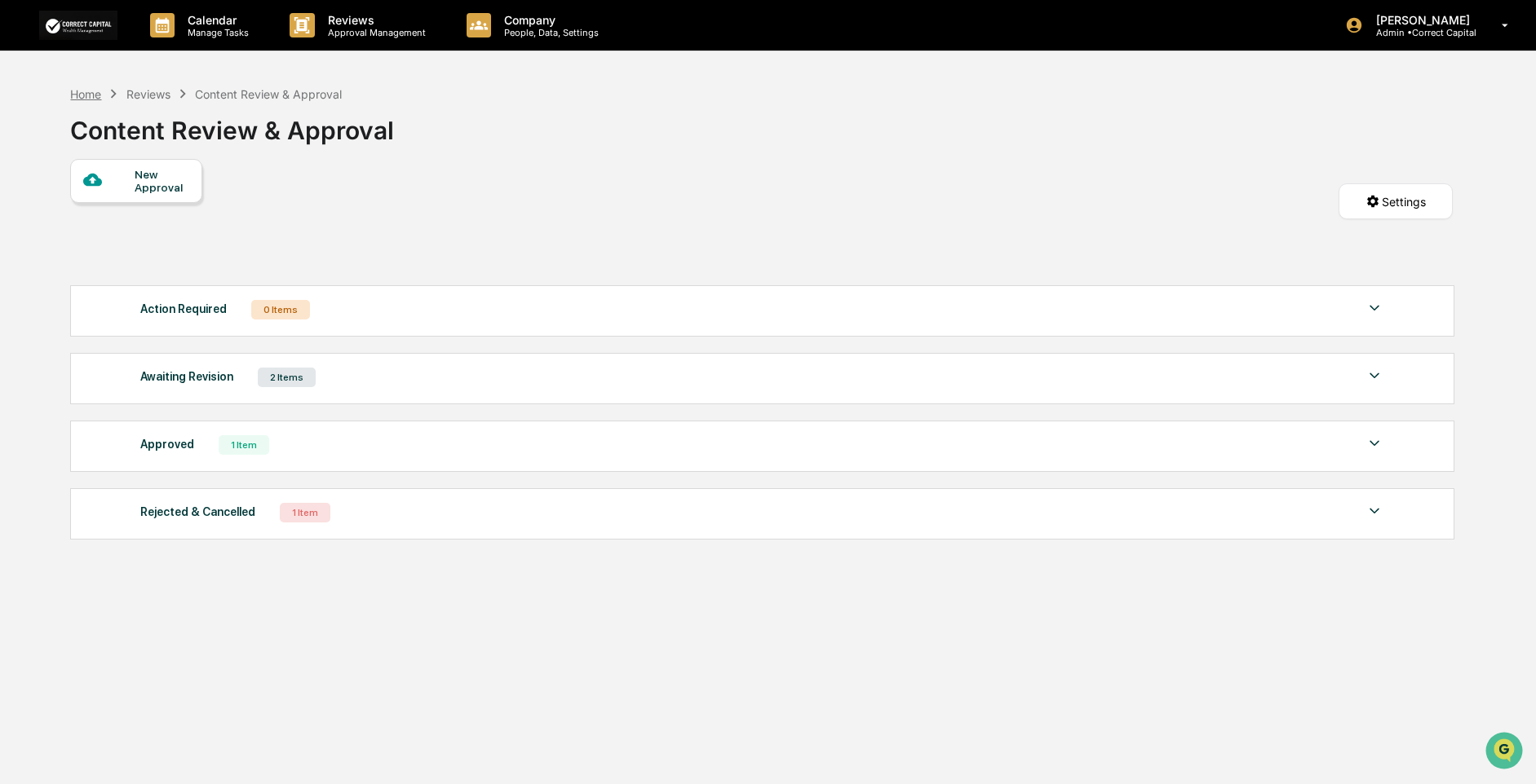
click at [92, 94] on div "Home" at bounding box center [85, 95] width 31 height 14
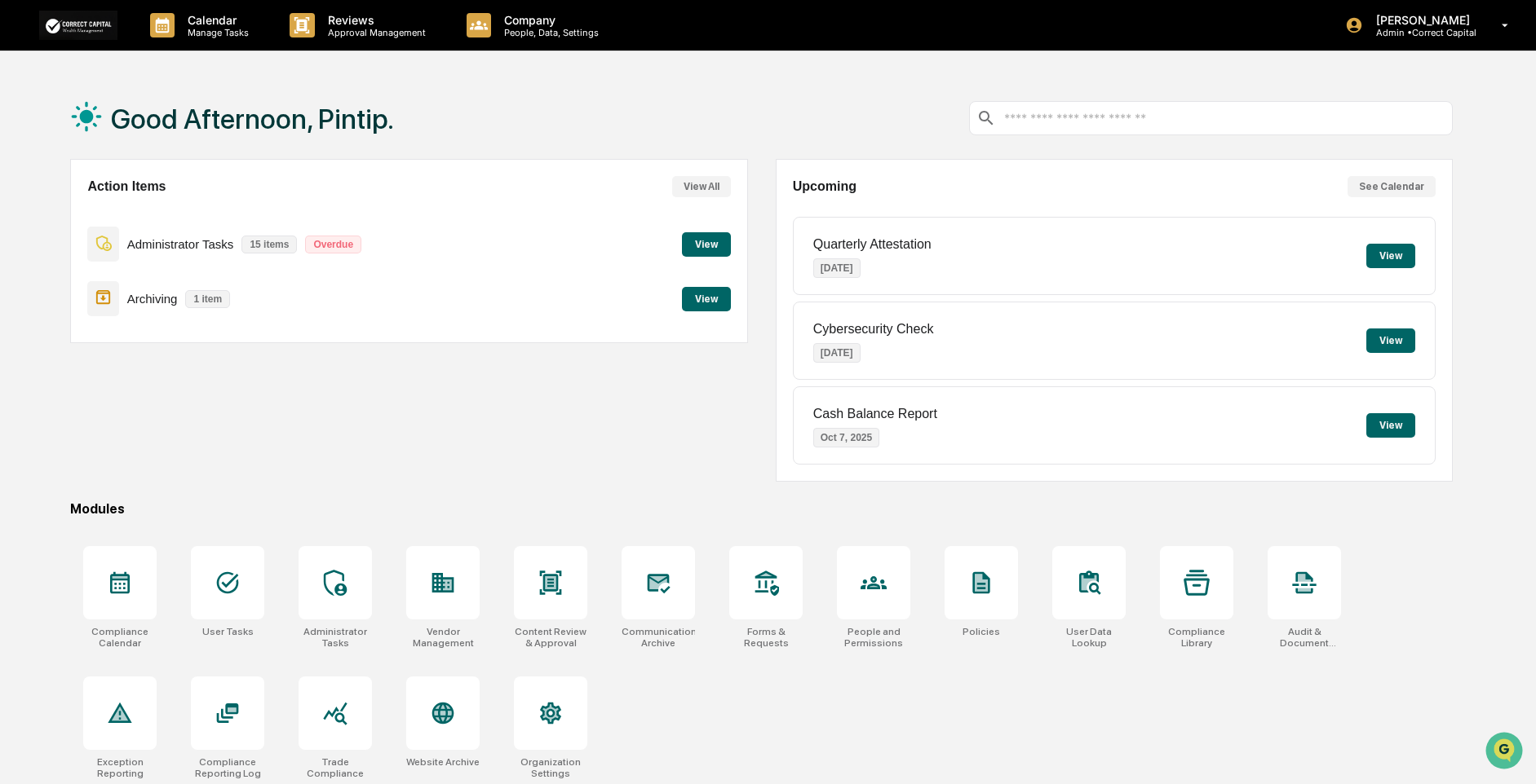
click at [712, 242] on button "View" at bounding box center [706, 245] width 49 height 25
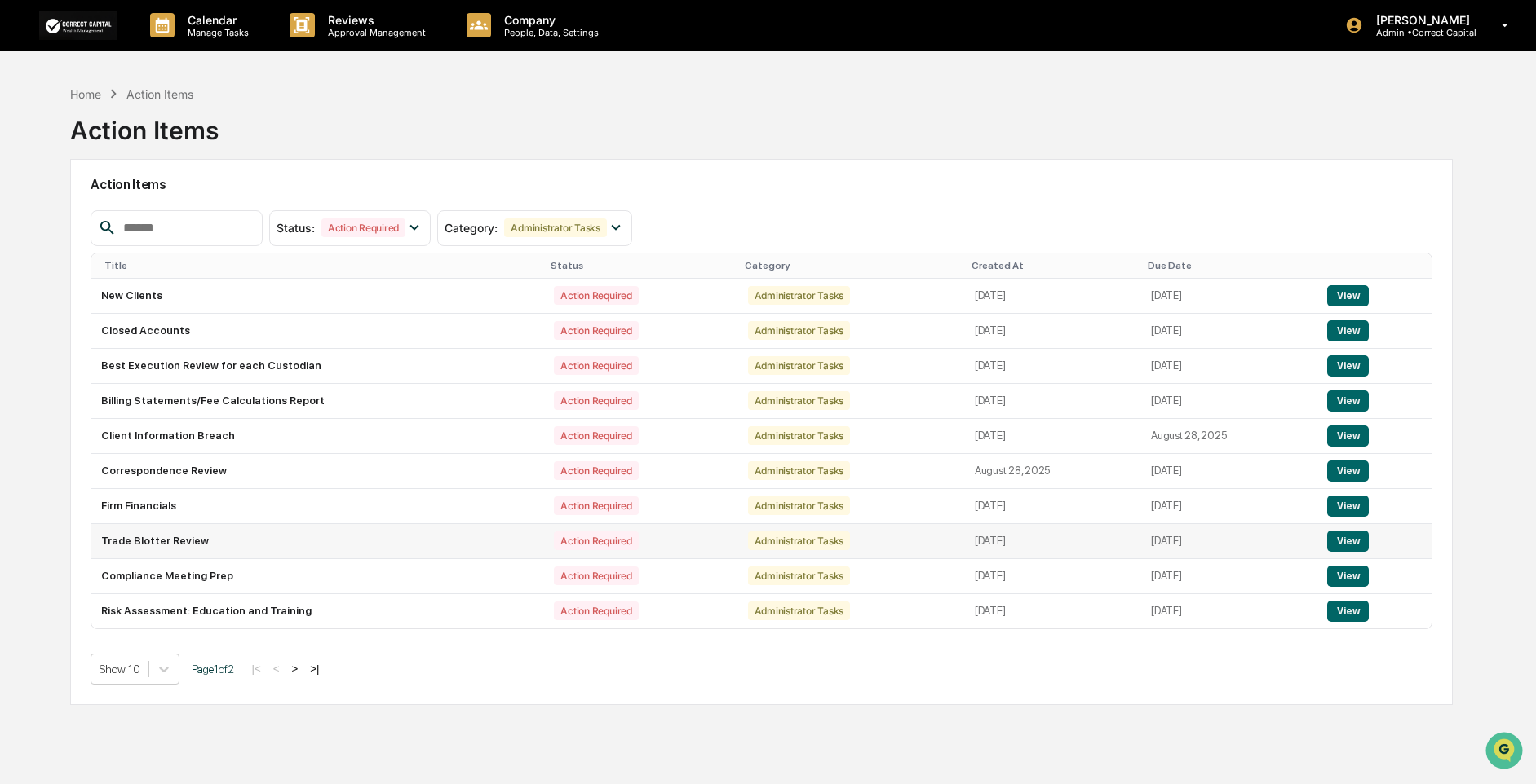
click at [1354, 539] on button "View" at bounding box center [1348, 541] width 42 height 21
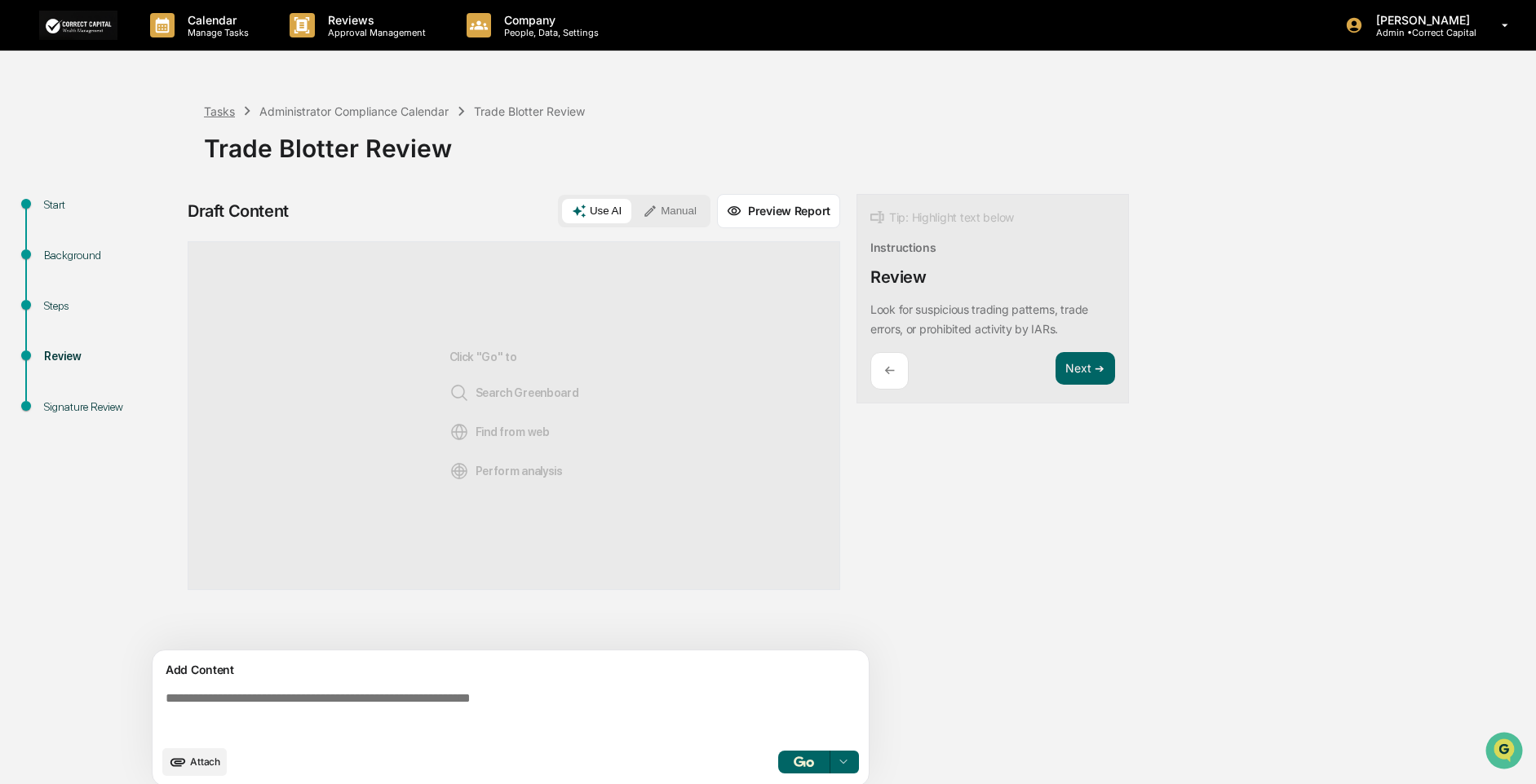
click at [215, 114] on div "Tasks" at bounding box center [219, 111] width 31 height 14
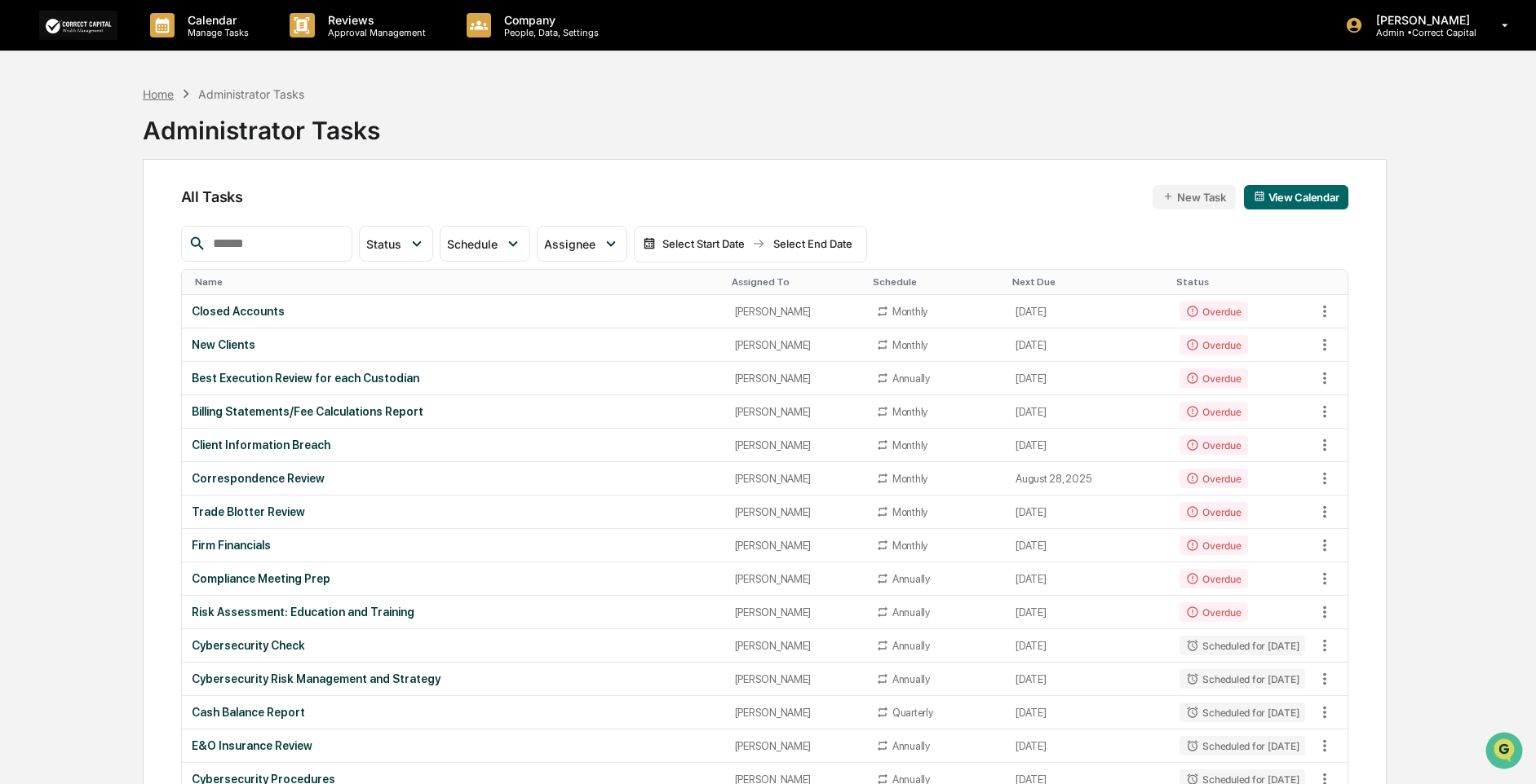
click at [147, 97] on div "Home" at bounding box center [157, 95] width 31 height 14
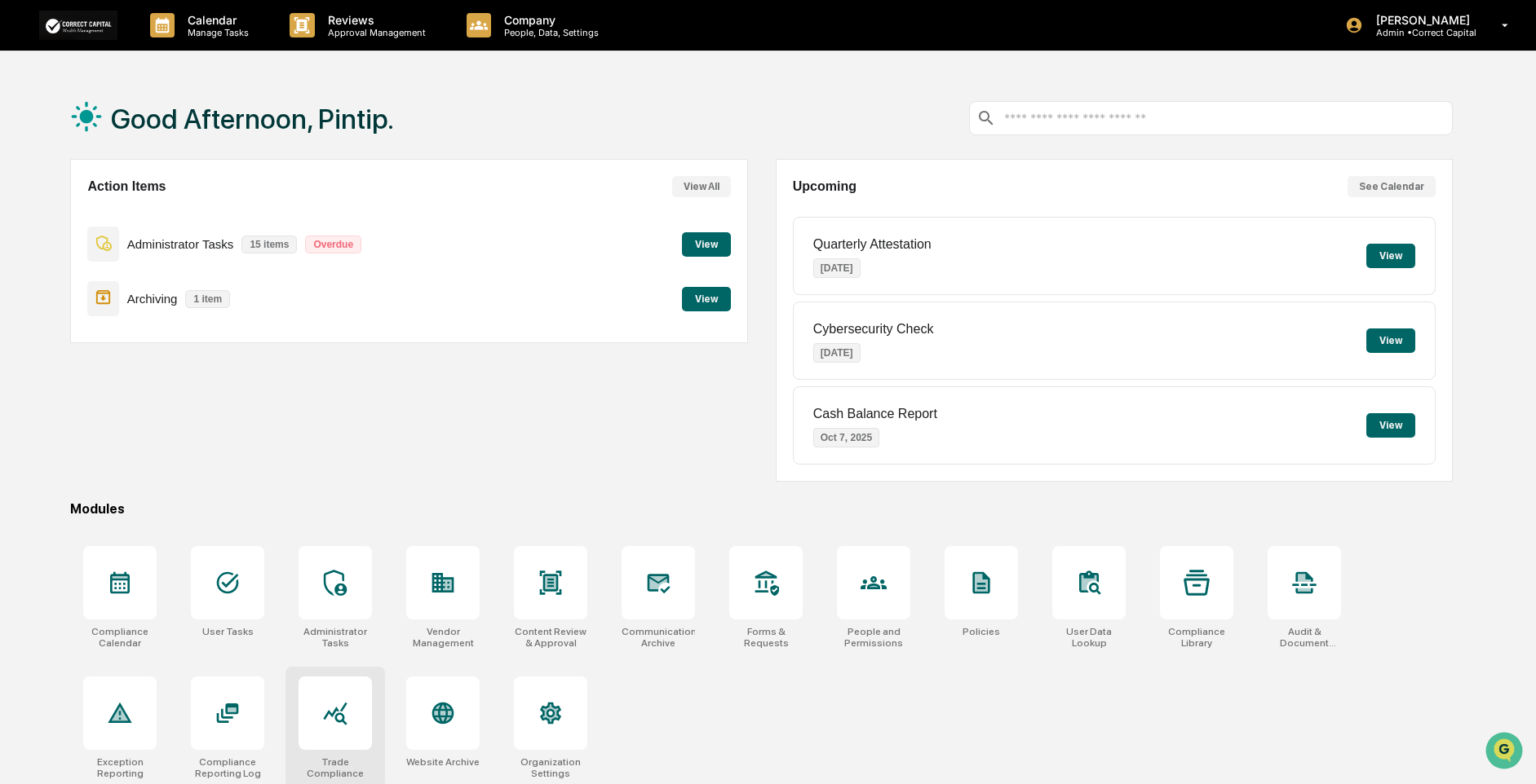
click at [345, 720] on icon at bounding box center [335, 713] width 26 height 26
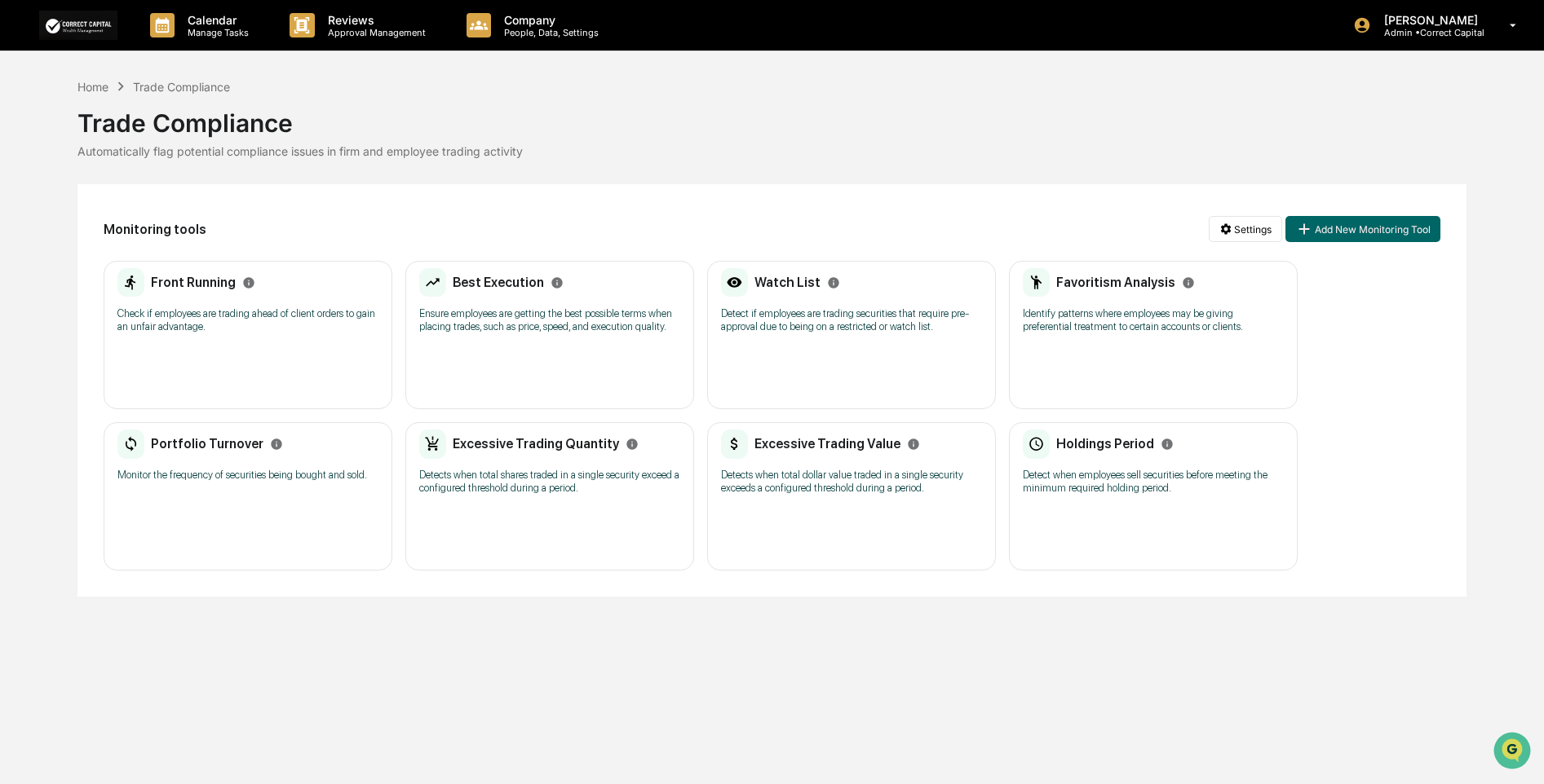
click at [806, 477] on p "Detects when total dollar value traded in a single security exceeds a configure…" at bounding box center [851, 482] width 261 height 26
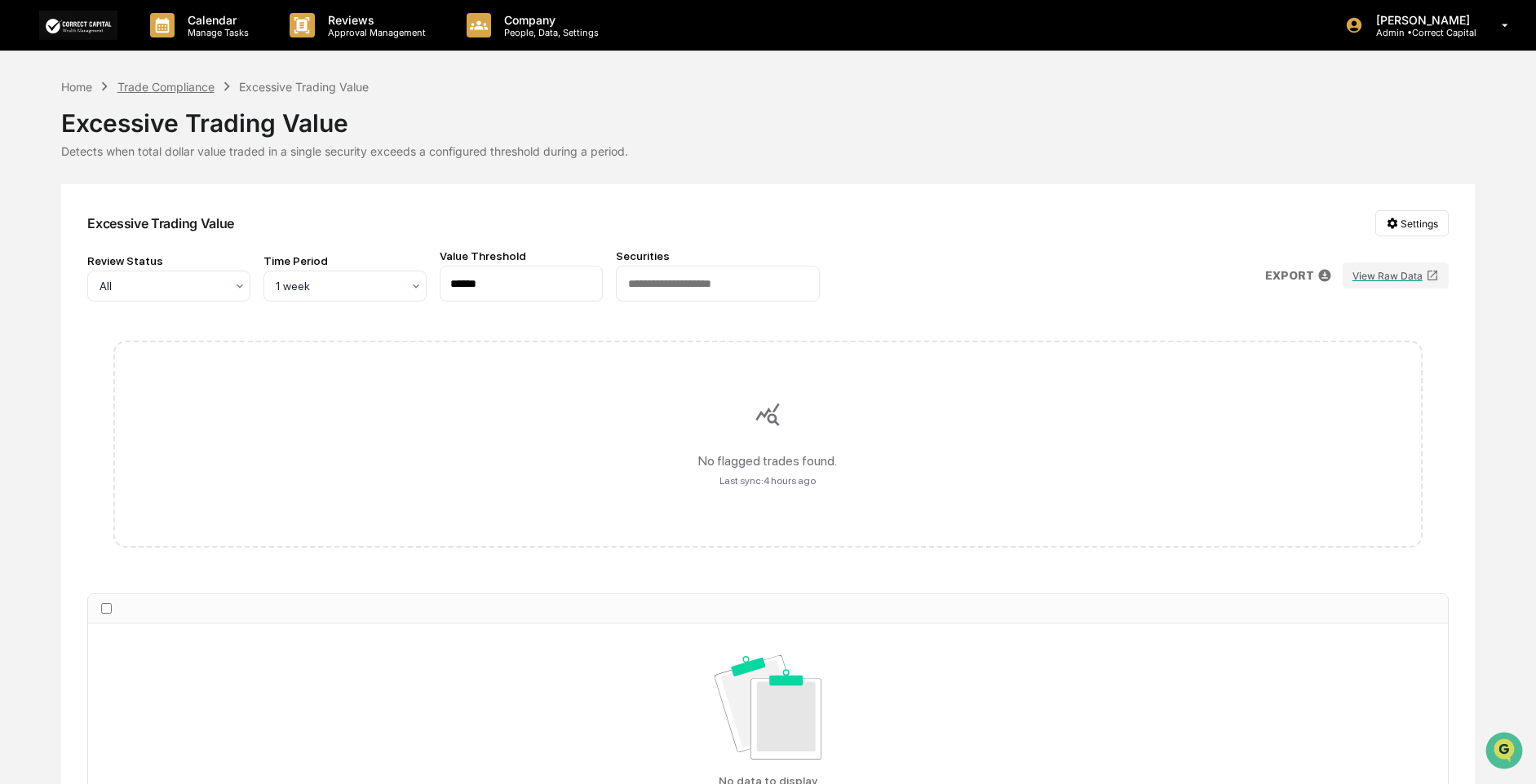
click at [172, 88] on div "Trade Compliance" at bounding box center [166, 87] width 98 height 14
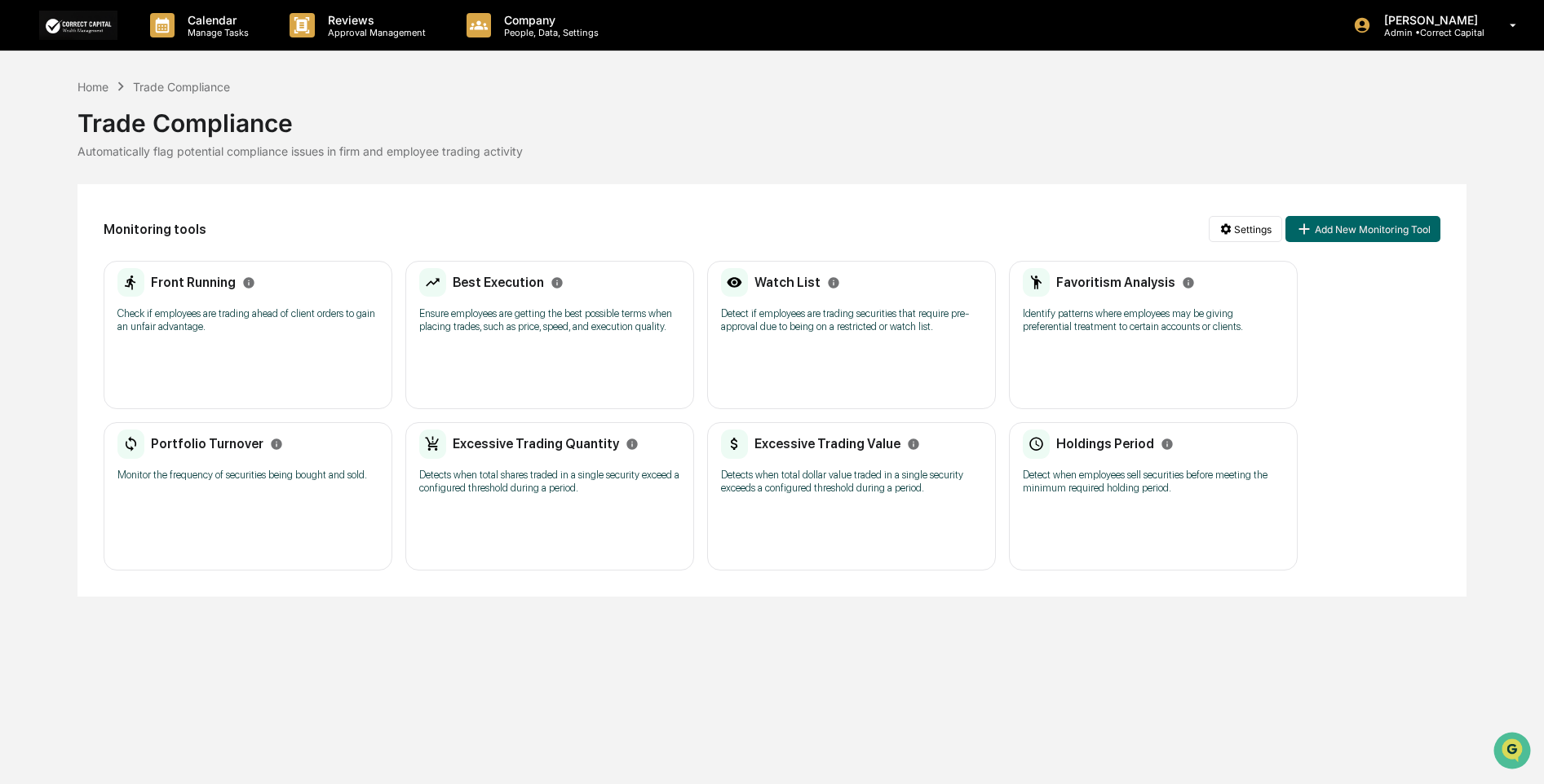
click at [219, 479] on p "Monitor the frequency of securities being bought and sold." at bounding box center [248, 475] width 261 height 13
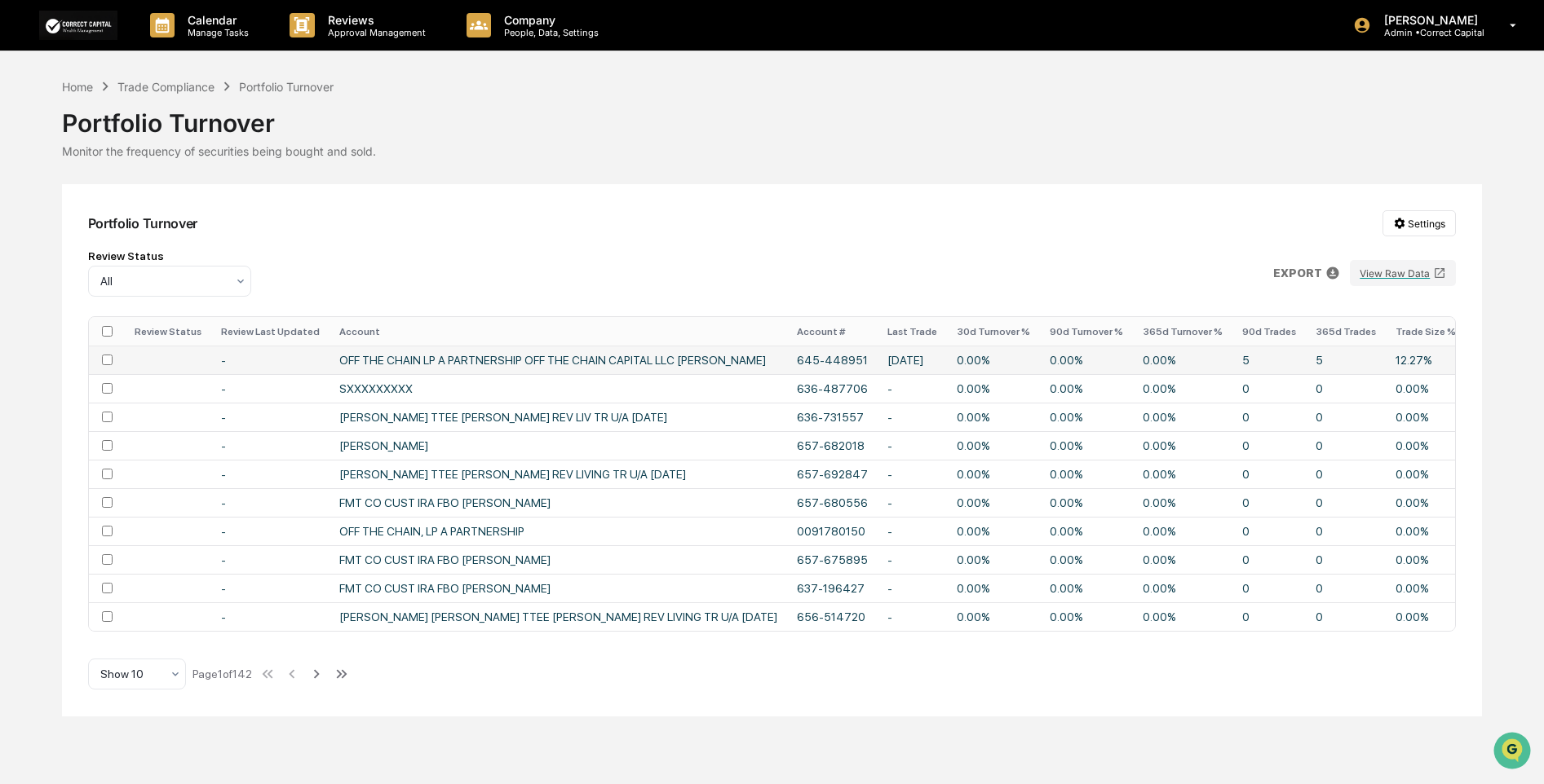
click at [1099, 354] on td "0.00%" at bounding box center [1086, 359] width 93 height 29
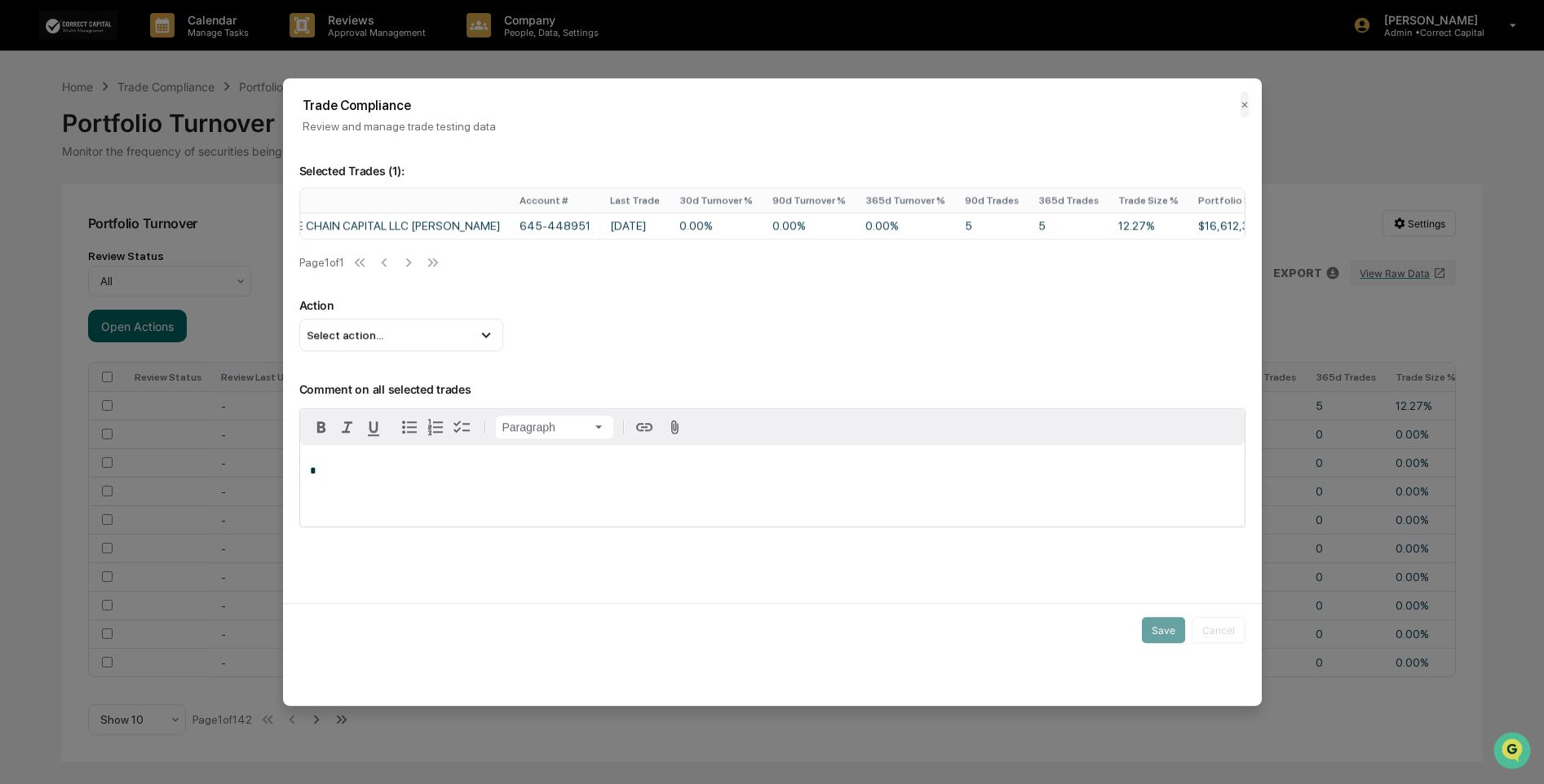
scroll to position [0, 458]
click at [382, 344] on div "Select action..." at bounding box center [401, 334] width 204 height 33
click at [493, 343] on icon at bounding box center [486, 335] width 18 height 18
click at [482, 344] on icon at bounding box center [486, 335] width 18 height 18
click at [486, 338] on icon at bounding box center [486, 335] width 9 height 6
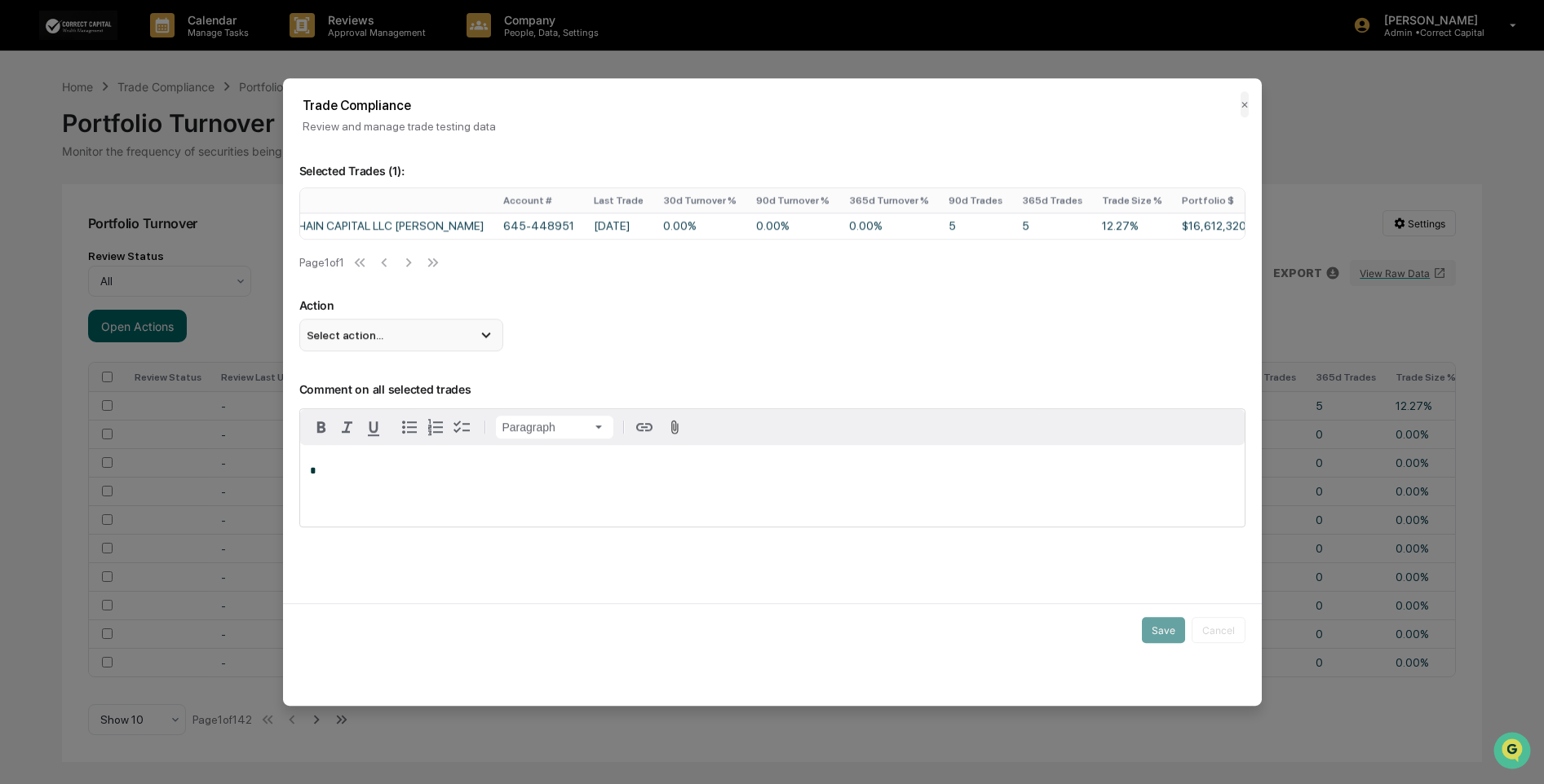
click at [371, 341] on span "Select action..." at bounding box center [344, 334] width 77 height 13
drag, startPoint x: 371, startPoint y: 345, endPoint x: 411, endPoint y: 335, distance: 41.2
click at [372, 341] on span "Select action..." at bounding box center [344, 334] width 77 height 13
click at [424, 333] on div "Select action..." at bounding box center [401, 334] width 204 height 33
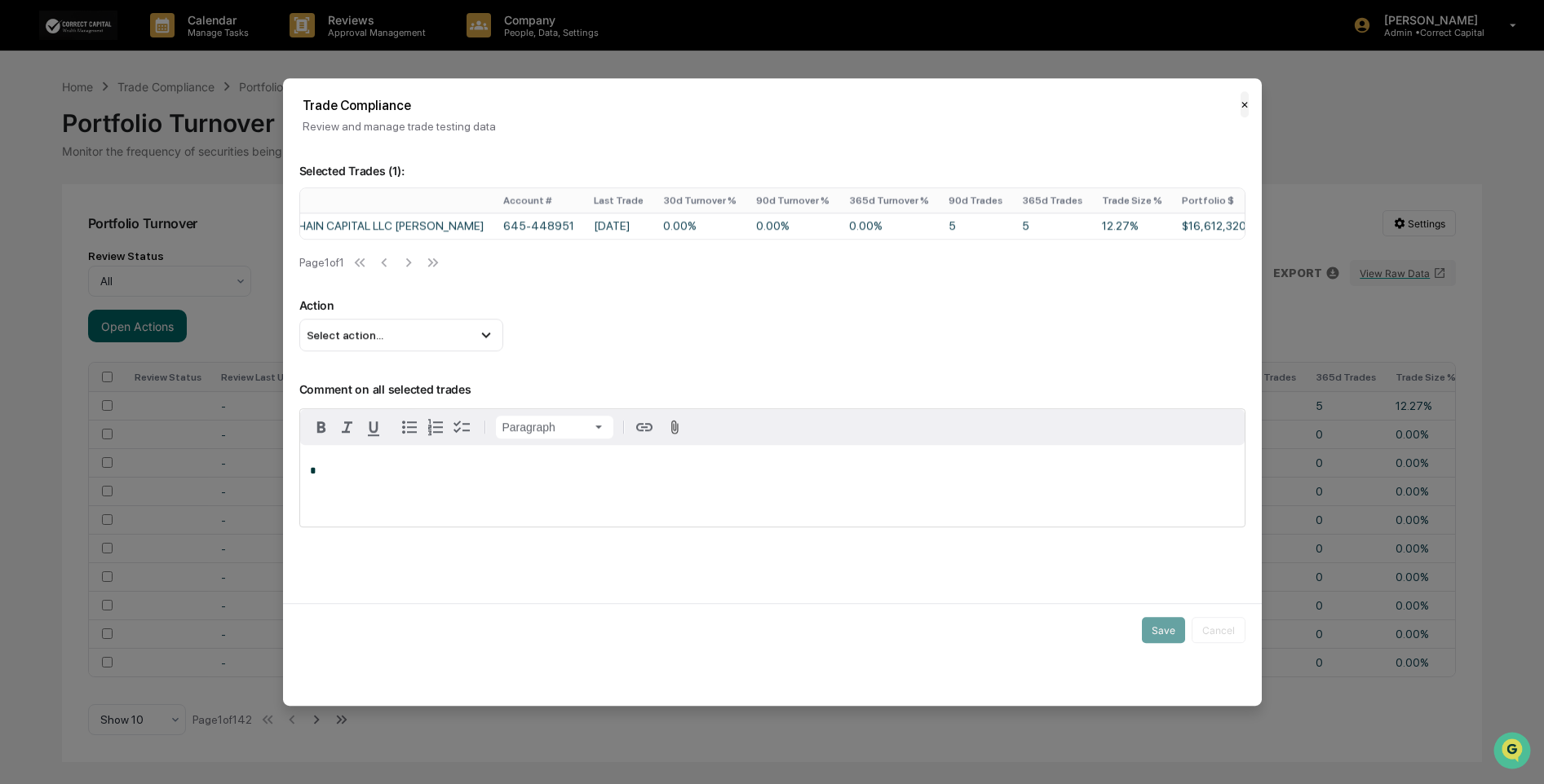
click at [1240, 101] on button "✕" at bounding box center [1244, 104] width 8 height 26
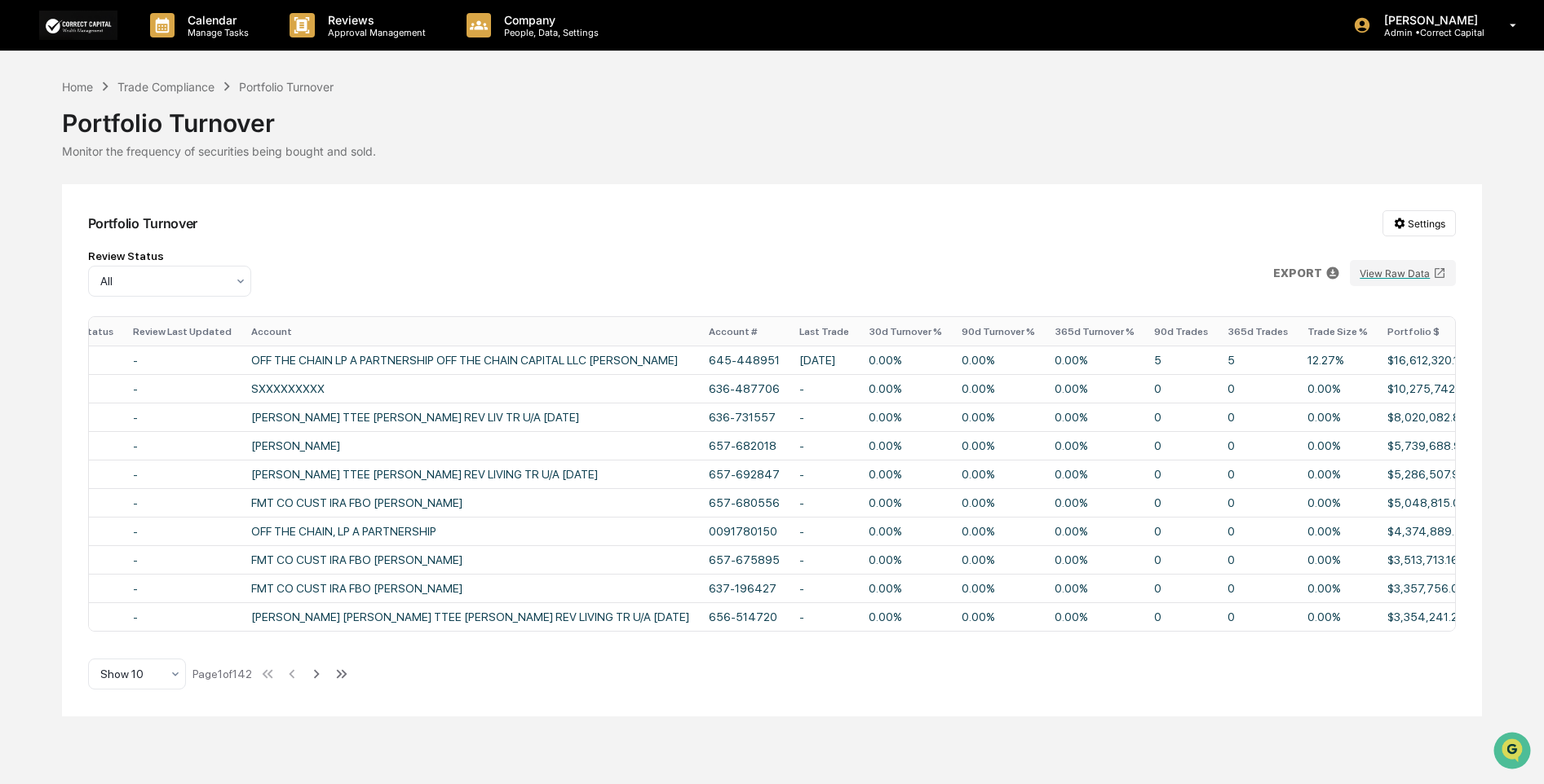
scroll to position [0, 120]
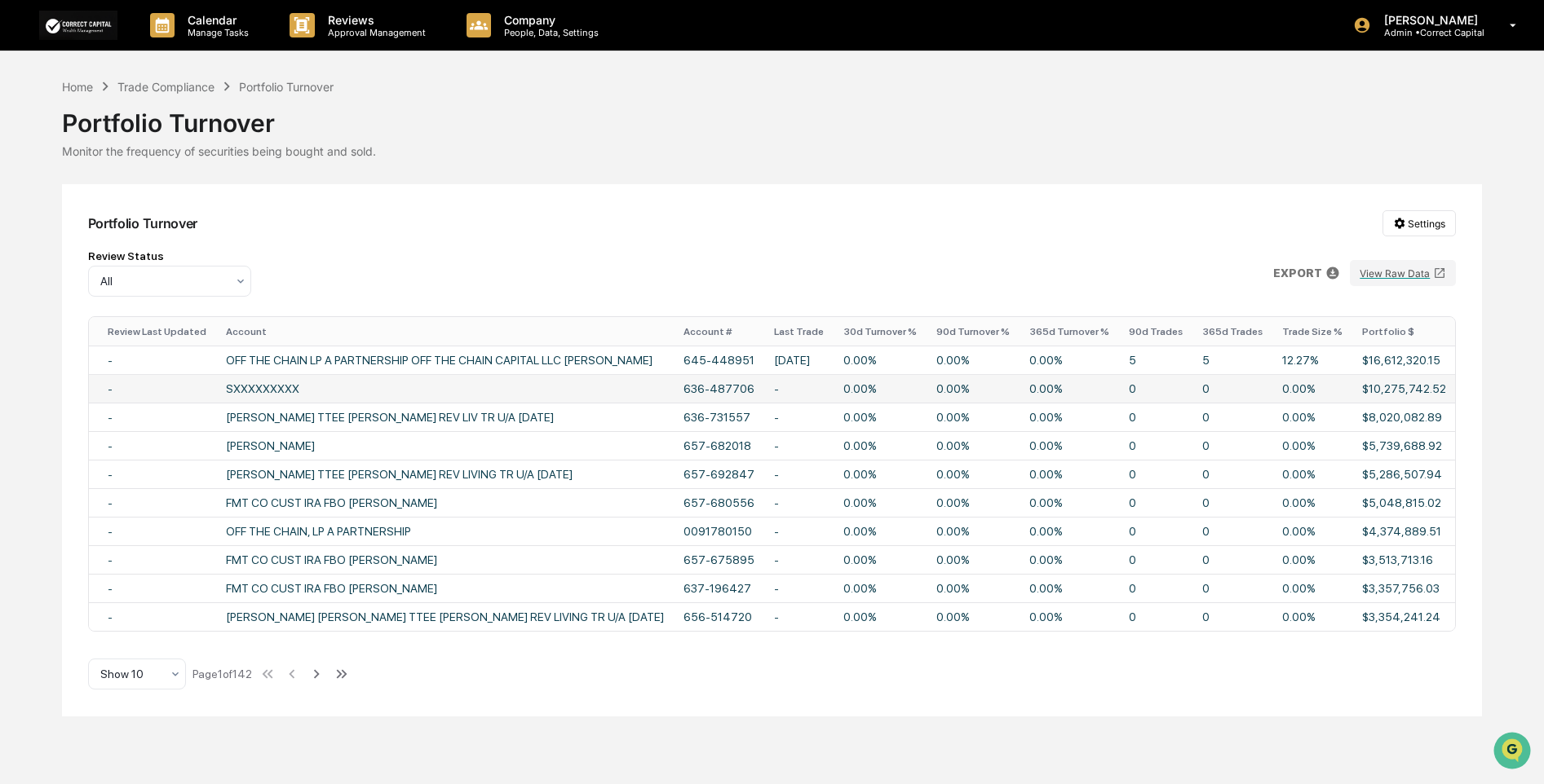
click at [224, 386] on td "SXXXXXXXXX" at bounding box center [445, 388] width 458 height 29
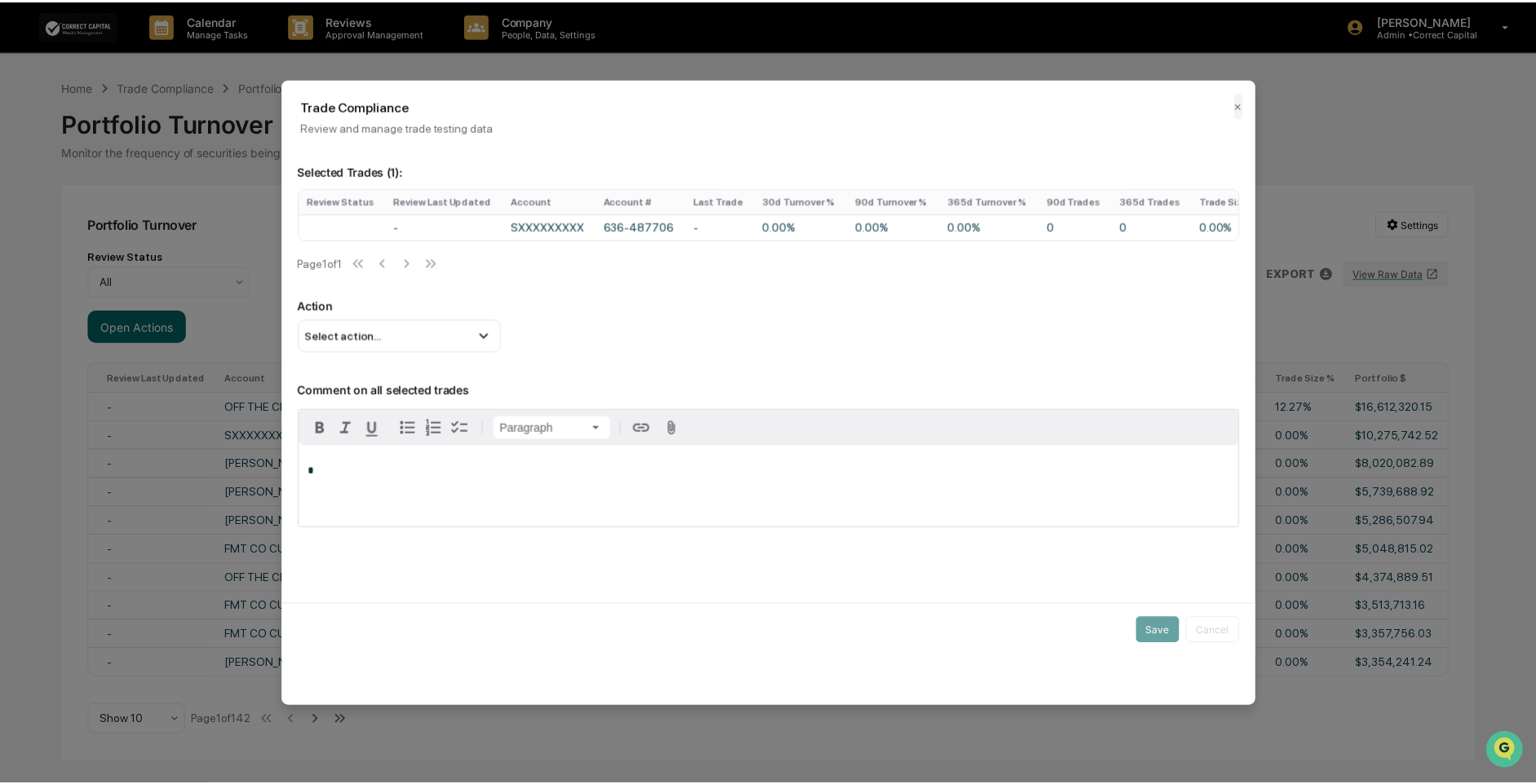
scroll to position [0, 79]
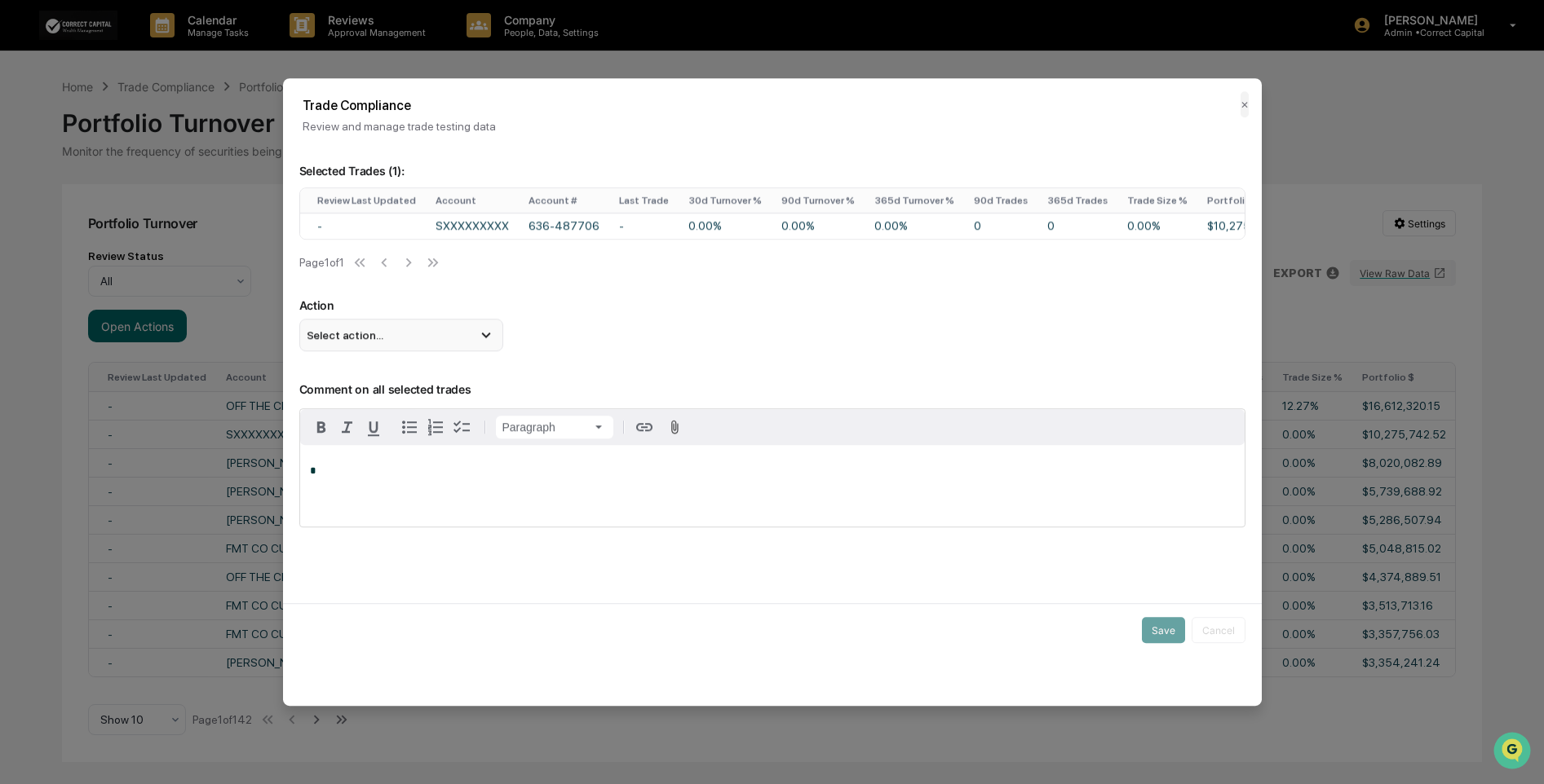
click at [427, 338] on div "Select action..." at bounding box center [401, 334] width 204 height 33
drag, startPoint x: 488, startPoint y: 343, endPoint x: 1362, endPoint y: 609, distance: 913.6
click at [488, 338] on icon at bounding box center [486, 335] width 9 height 6
click at [491, 343] on icon at bounding box center [486, 335] width 18 height 18
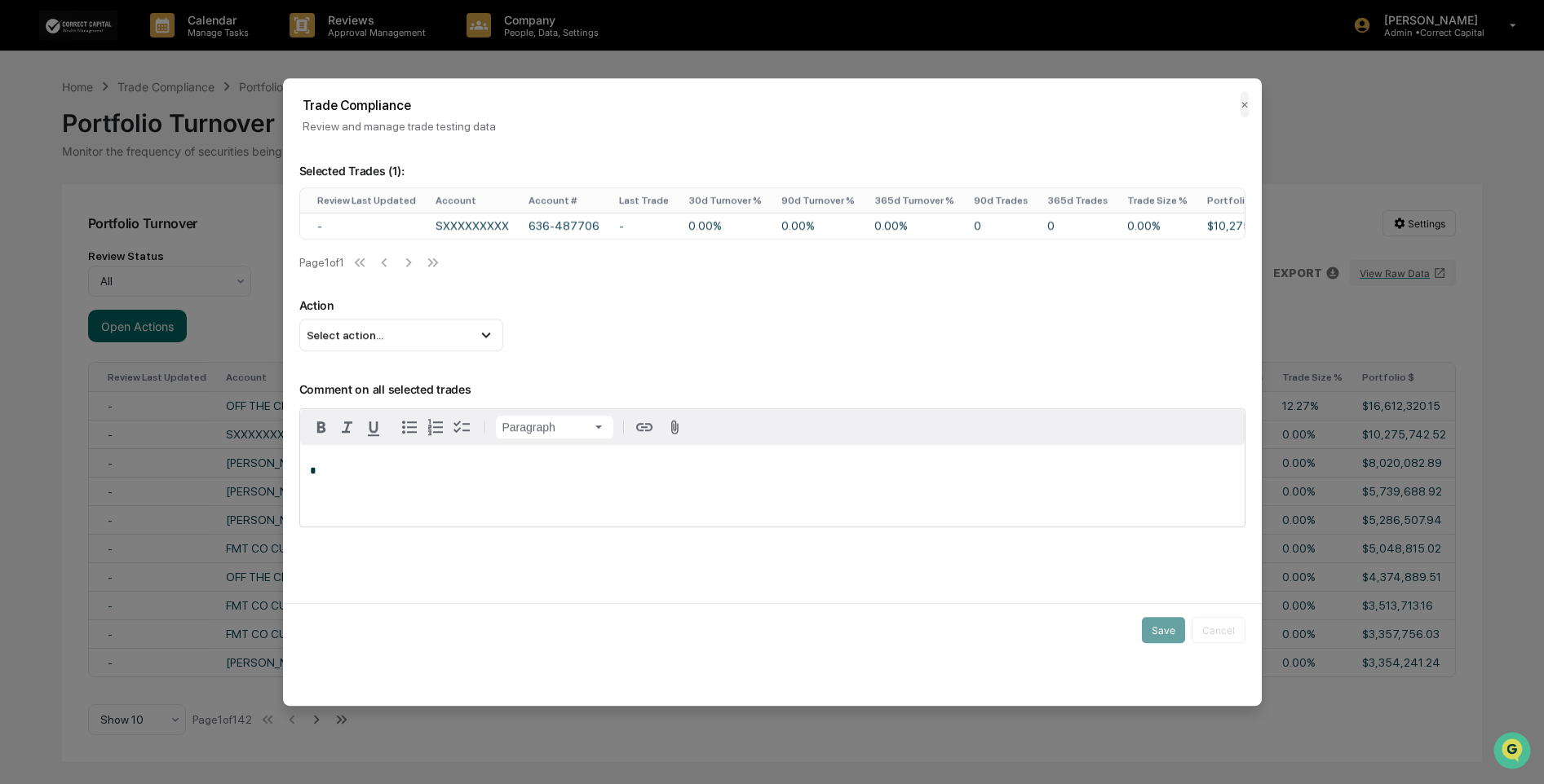
click at [1240, 105] on button "✕" at bounding box center [1244, 104] width 8 height 26
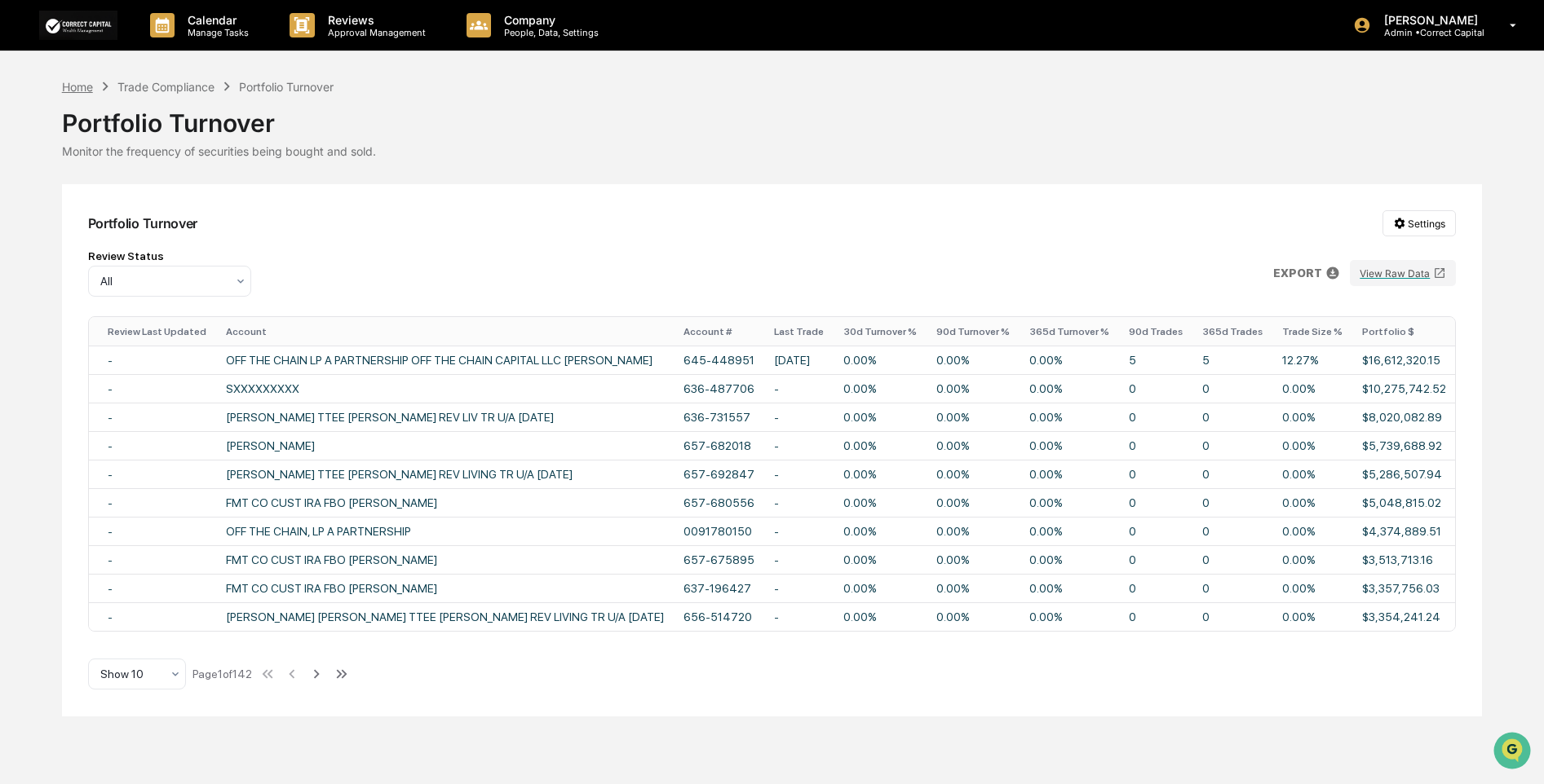
click at [91, 87] on div "Home" at bounding box center [77, 87] width 31 height 14
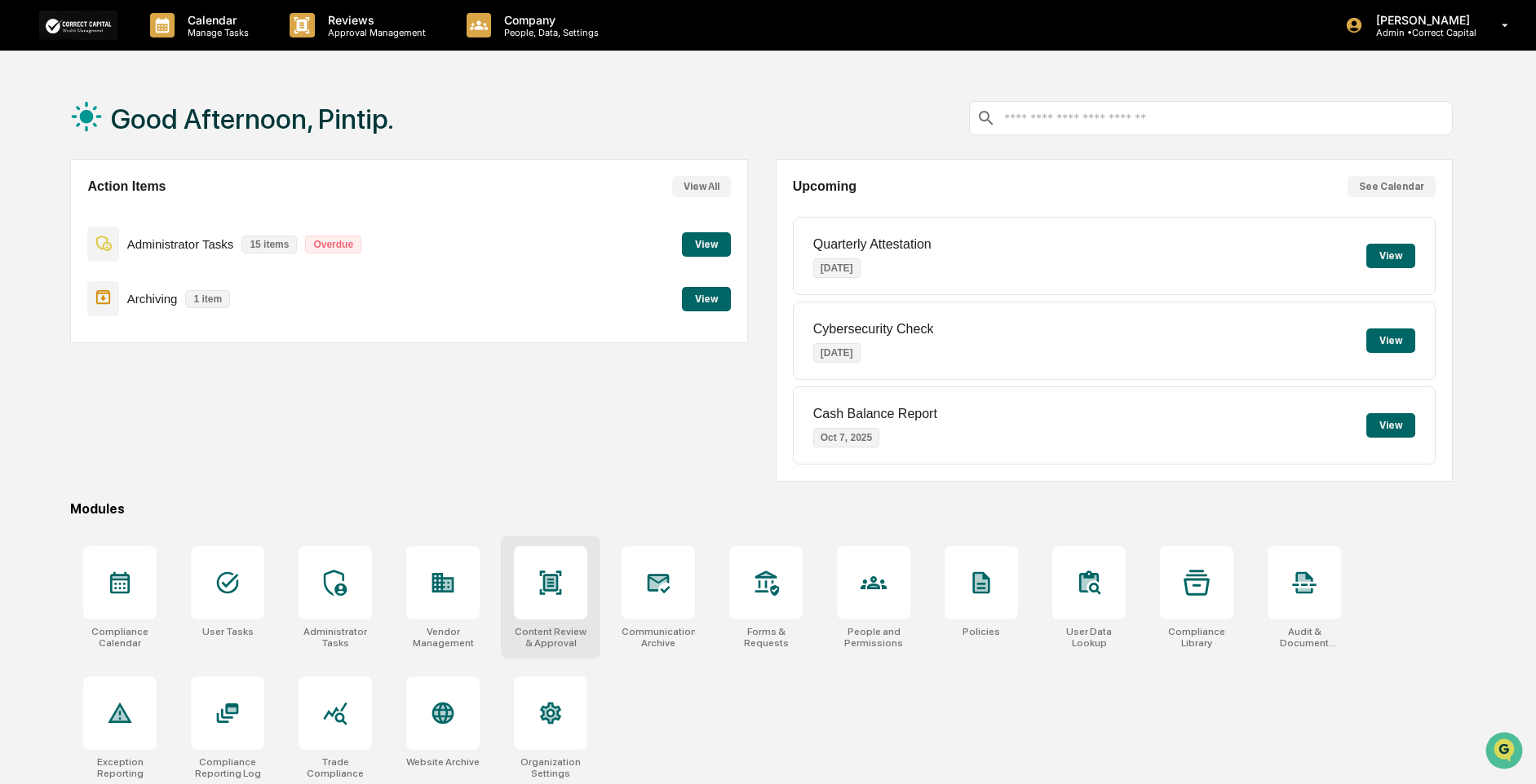
click at [542, 569] on div at bounding box center [550, 583] width 74 height 74
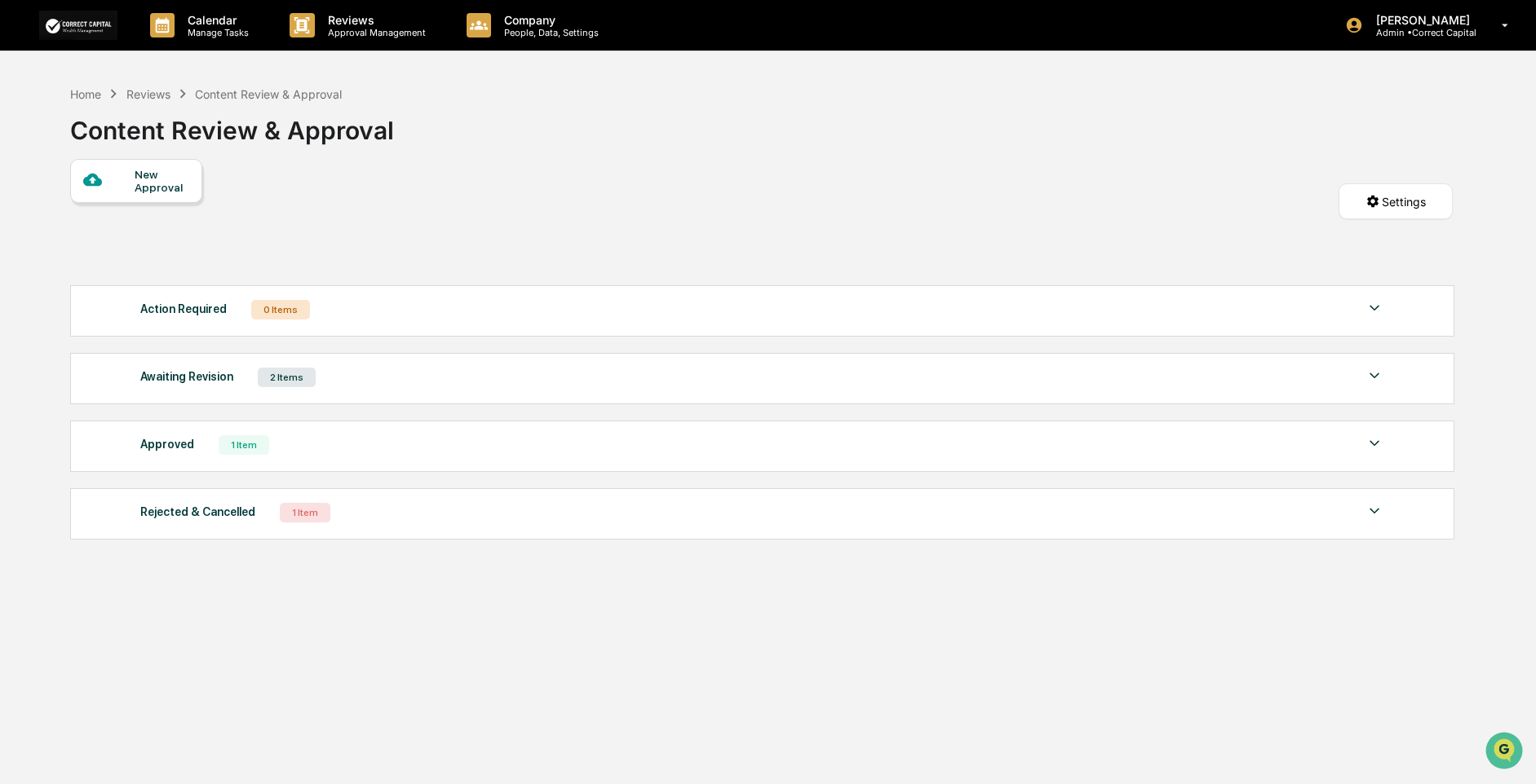
click at [130, 98] on div "Reviews" at bounding box center [148, 95] width 44 height 14
click at [1409, 189] on html "Calendar Manage Tasks Reviews Approval Management Company People, Data, Setting…" at bounding box center [771, 392] width 1544 height 784
click at [1391, 271] on div "Form Settings" at bounding box center [1401, 273] width 183 height 26
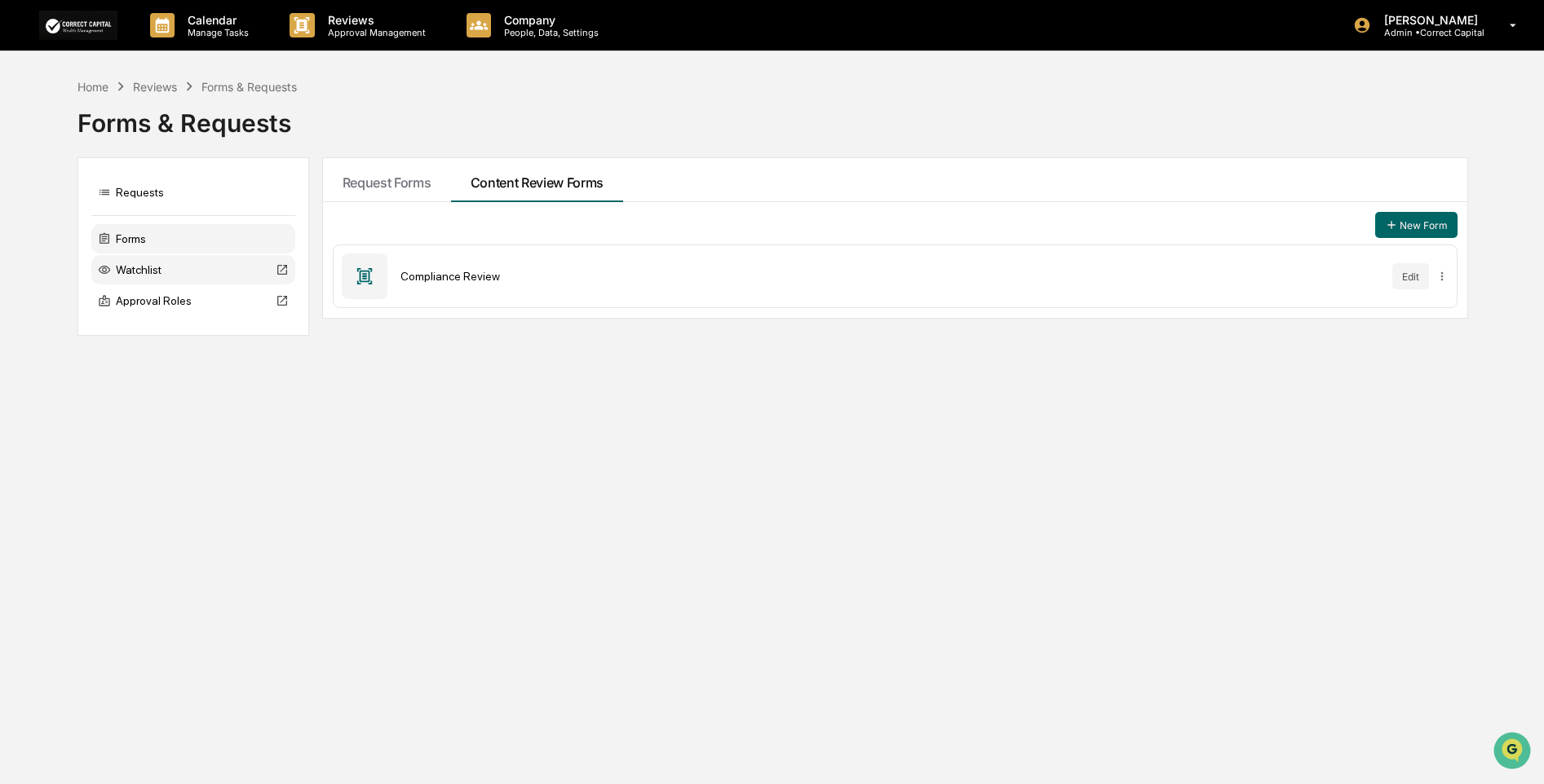
click at [166, 277] on div "Watchlist" at bounding box center [193, 271] width 204 height 30
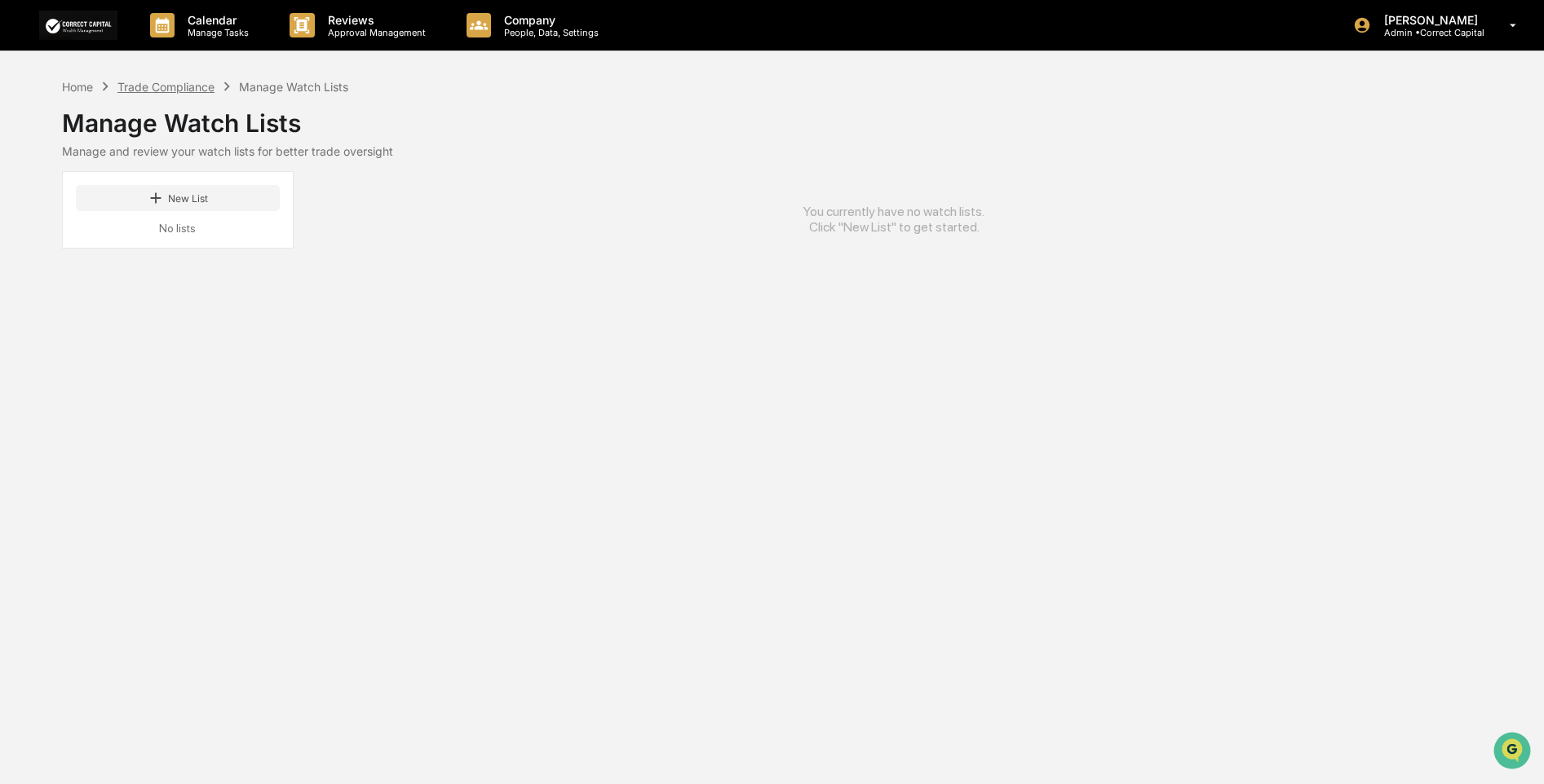
click at [201, 84] on div "Trade Compliance" at bounding box center [166, 87] width 98 height 14
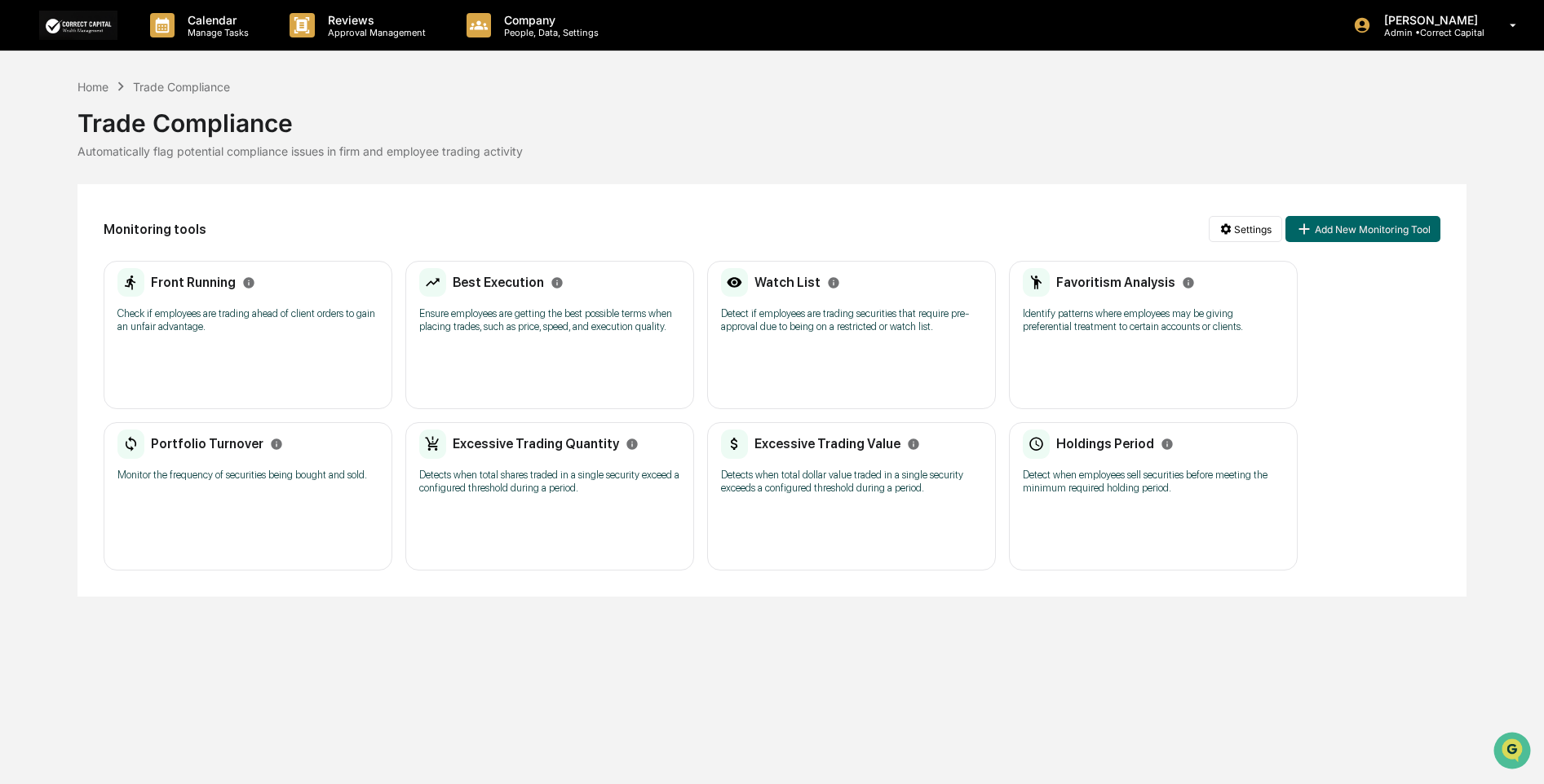
click at [102, 97] on div "Trade Compliance" at bounding box center [772, 116] width 1390 height 43
click at [102, 85] on div "Home" at bounding box center [93, 87] width 31 height 14
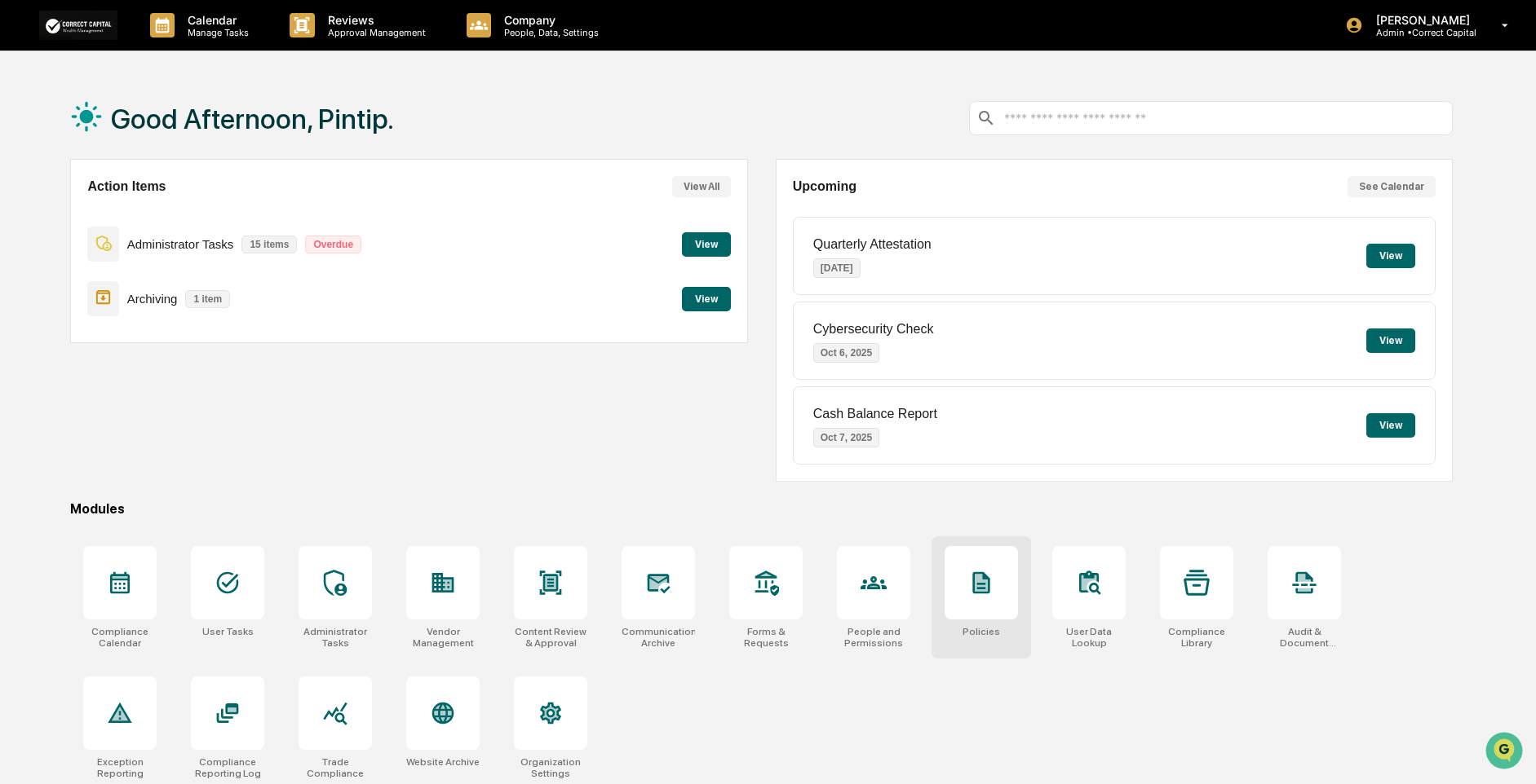
click at [982, 612] on div at bounding box center [982, 583] width 74 height 74
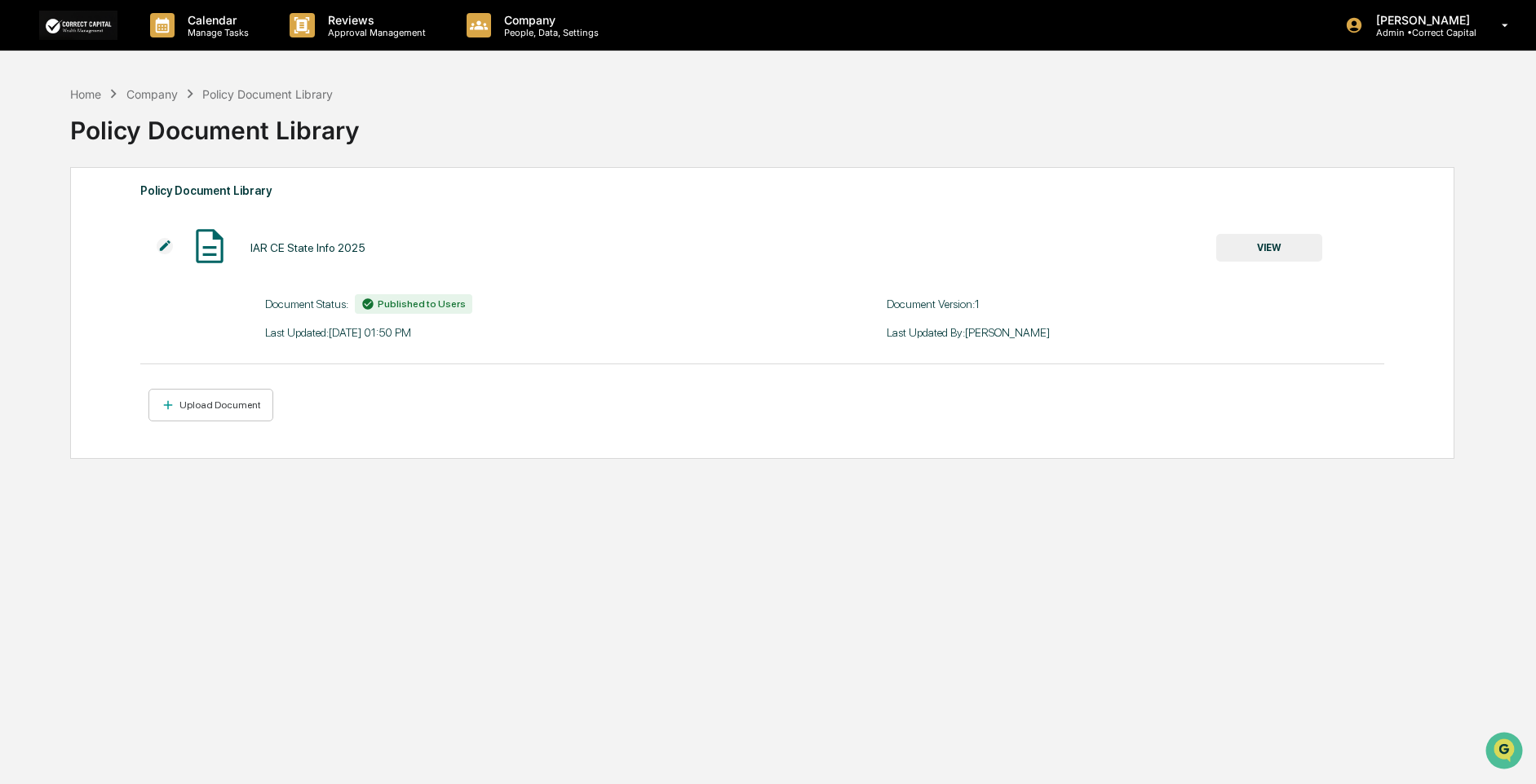
click at [157, 96] on div "Company" at bounding box center [152, 95] width 52 height 14
click at [158, 93] on div "Company" at bounding box center [152, 95] width 52 height 14
click at [96, 97] on div "Home" at bounding box center [85, 95] width 31 height 14
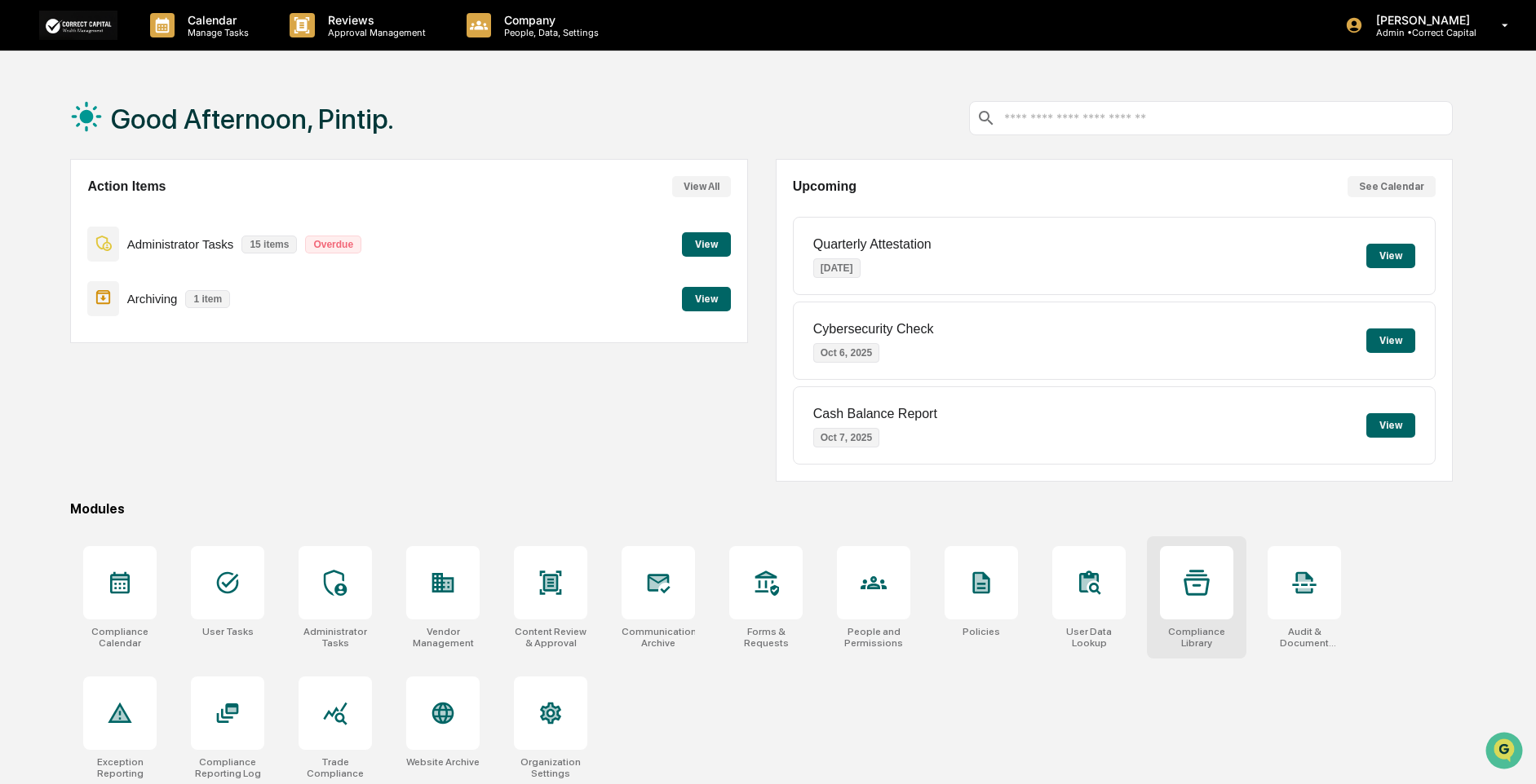
click at [1211, 582] on div at bounding box center [1197, 583] width 74 height 74
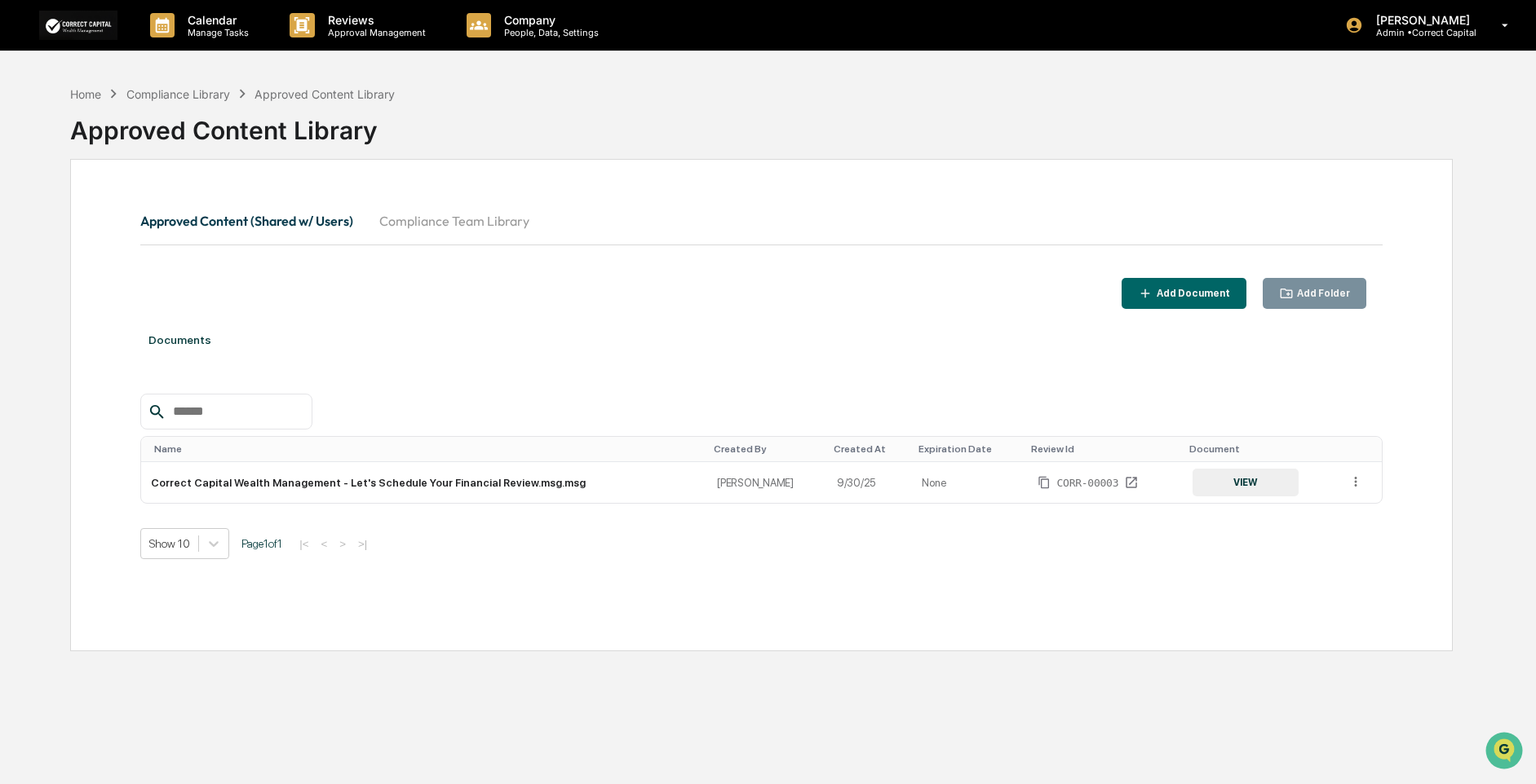
click at [843, 242] on div "Approved Content (Shared w/ Users) Compliance Team Library" at bounding box center [762, 239] width 1242 height 77
click at [187, 91] on div "Compliance Library" at bounding box center [178, 95] width 104 height 14
click at [88, 100] on div "Home" at bounding box center [85, 95] width 31 height 14
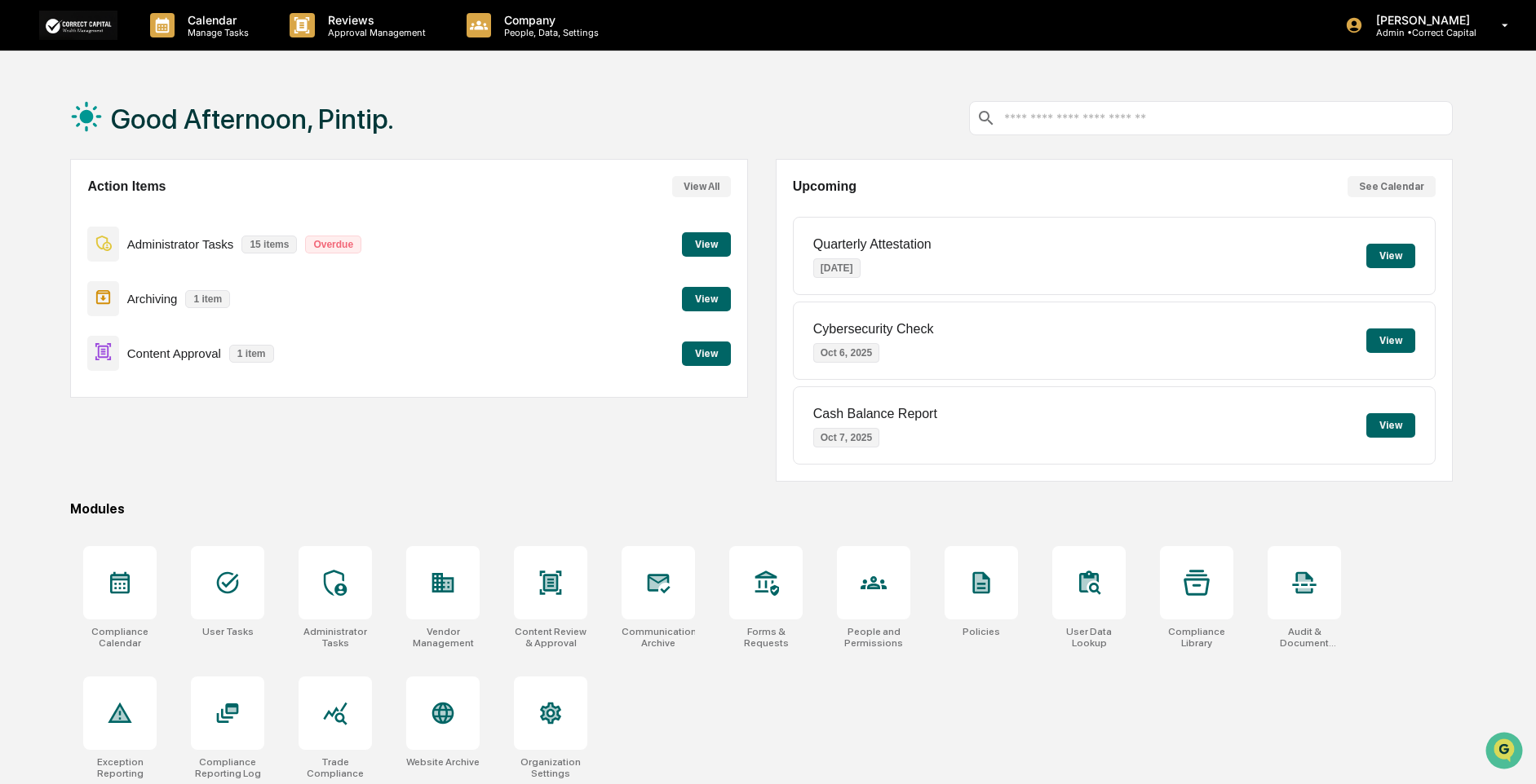
click at [704, 355] on button "View" at bounding box center [706, 353] width 49 height 25
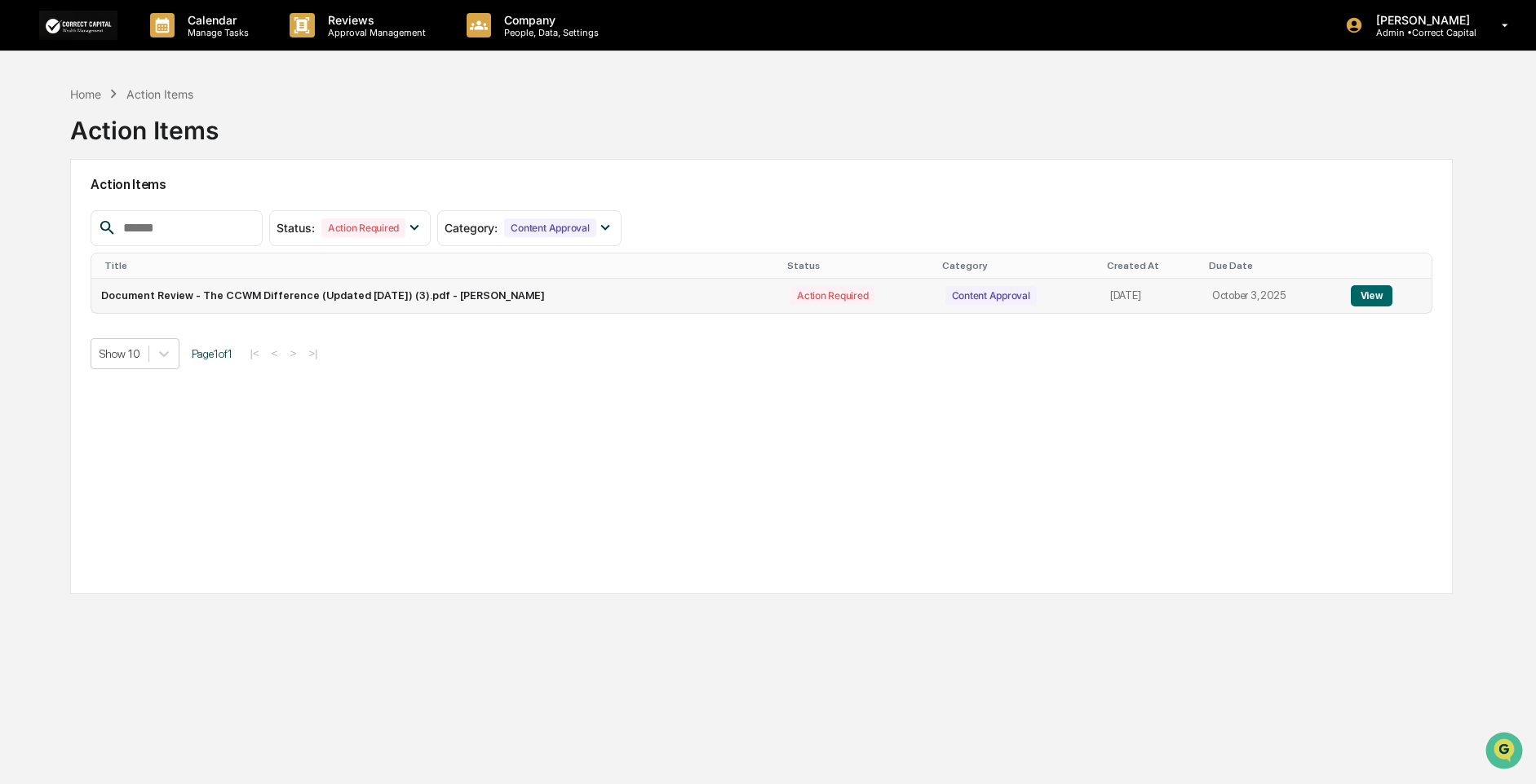
click at [1381, 293] on button "View" at bounding box center [1372, 295] width 42 height 21
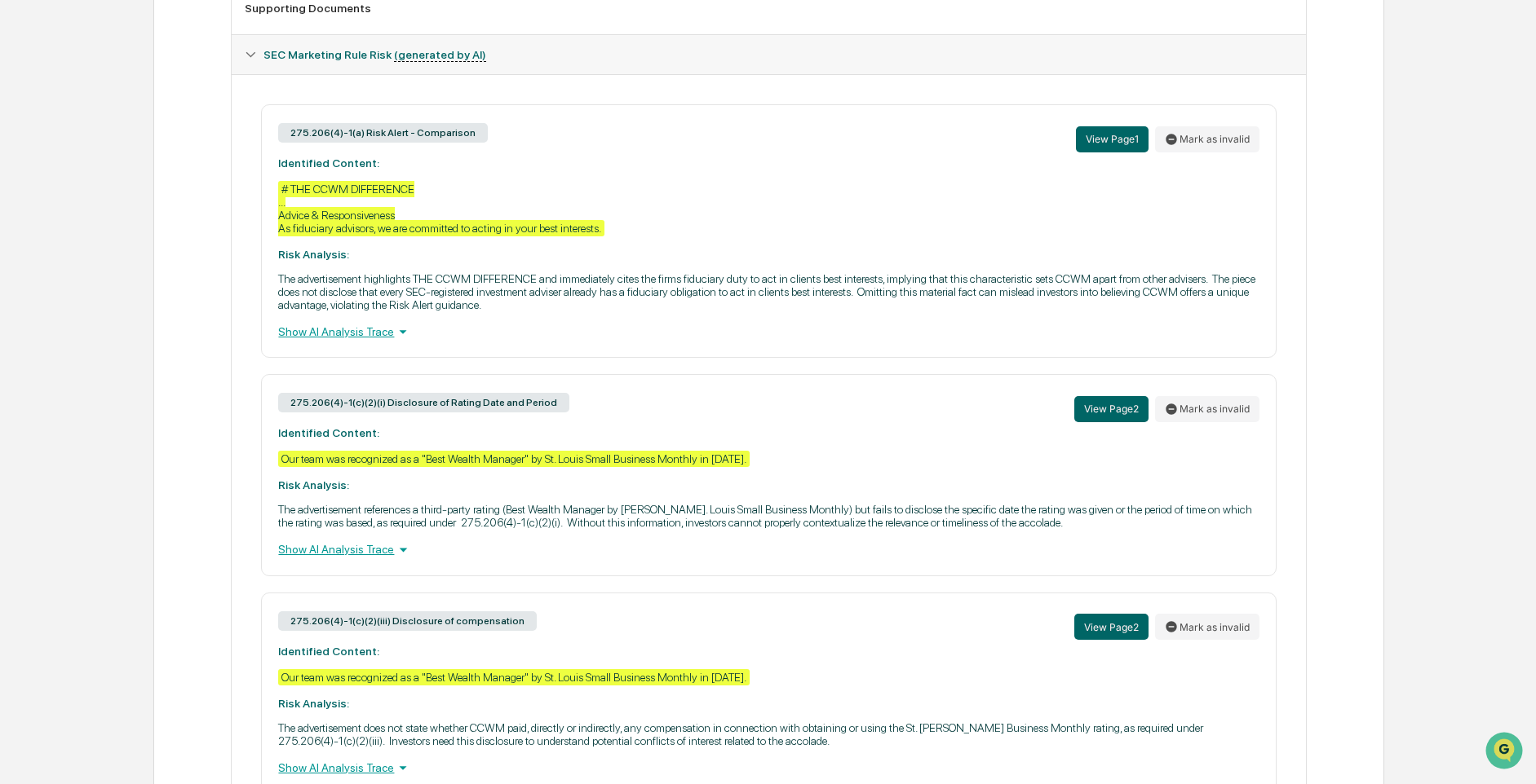
scroll to position [787, 0]
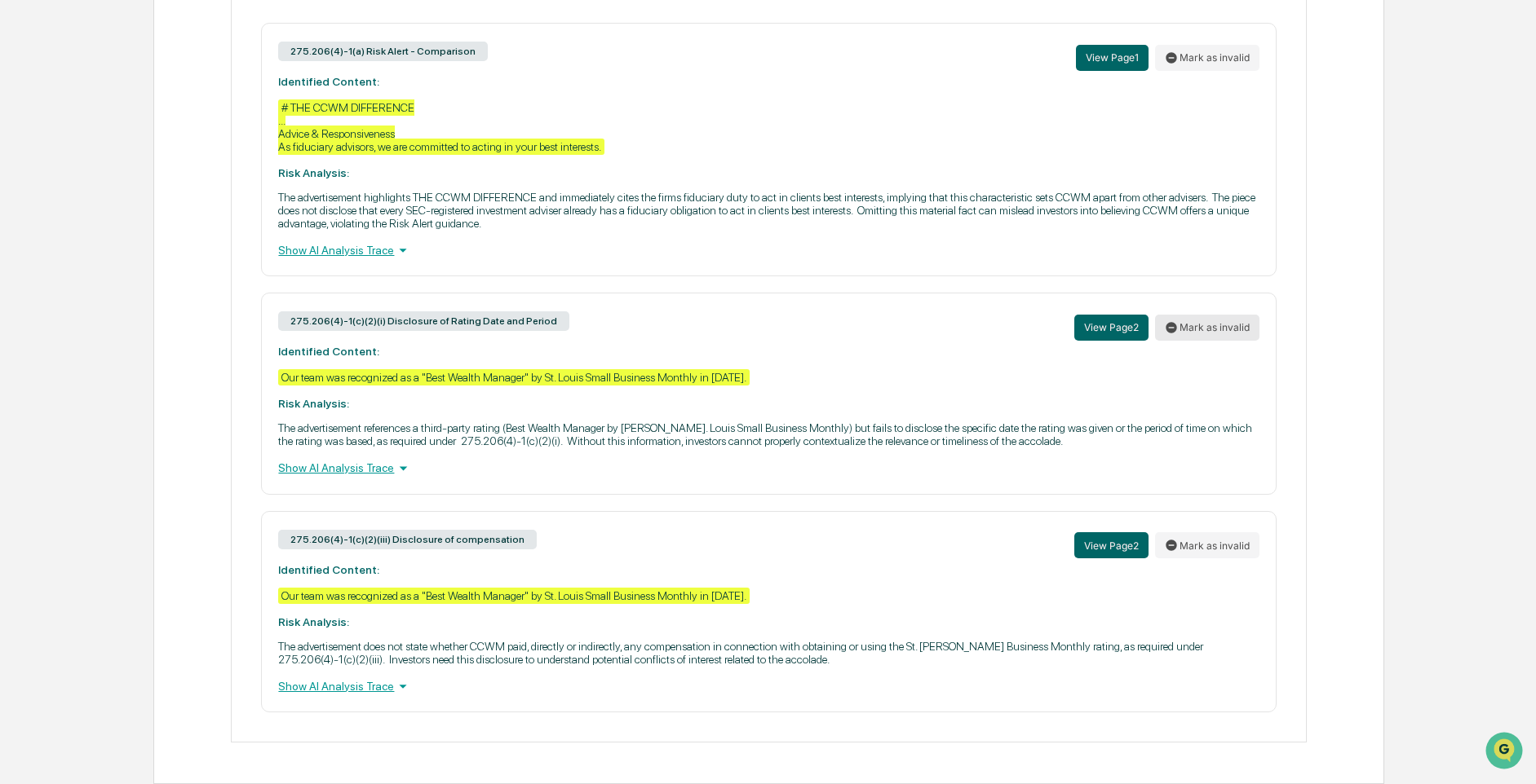
click at [1245, 318] on button "Mark as invalid" at bounding box center [1207, 327] width 105 height 26
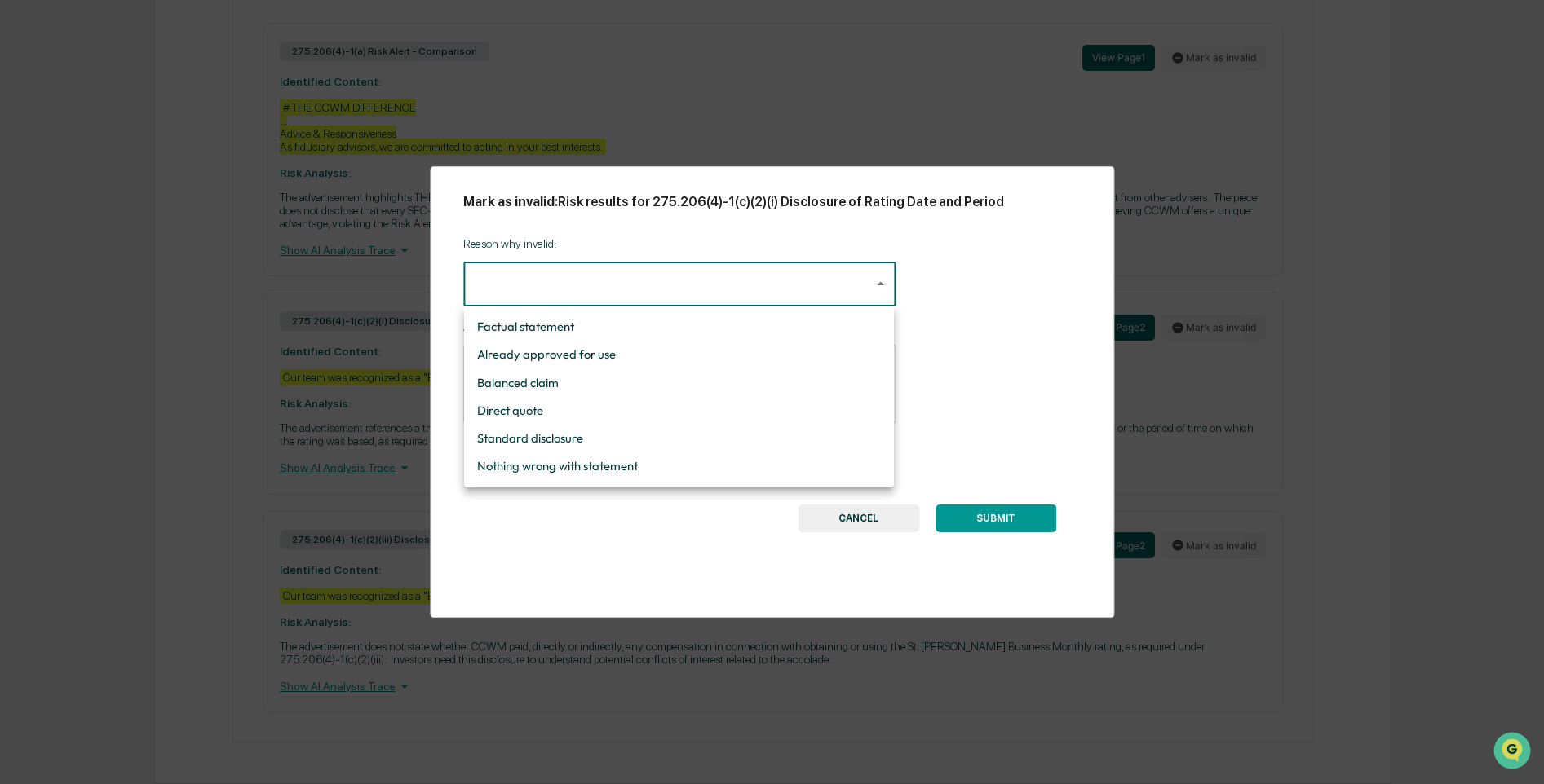
drag, startPoint x: 722, startPoint y: 467, endPoint x: 614, endPoint y: 468, distance: 108.0
click at [722, 467] on li "Nothing wrong with statement" at bounding box center [679, 467] width 430 height 28
type input "**********"
click at [617, 469] on li "Nothing wrong with statement" at bounding box center [679, 467] width 430 height 28
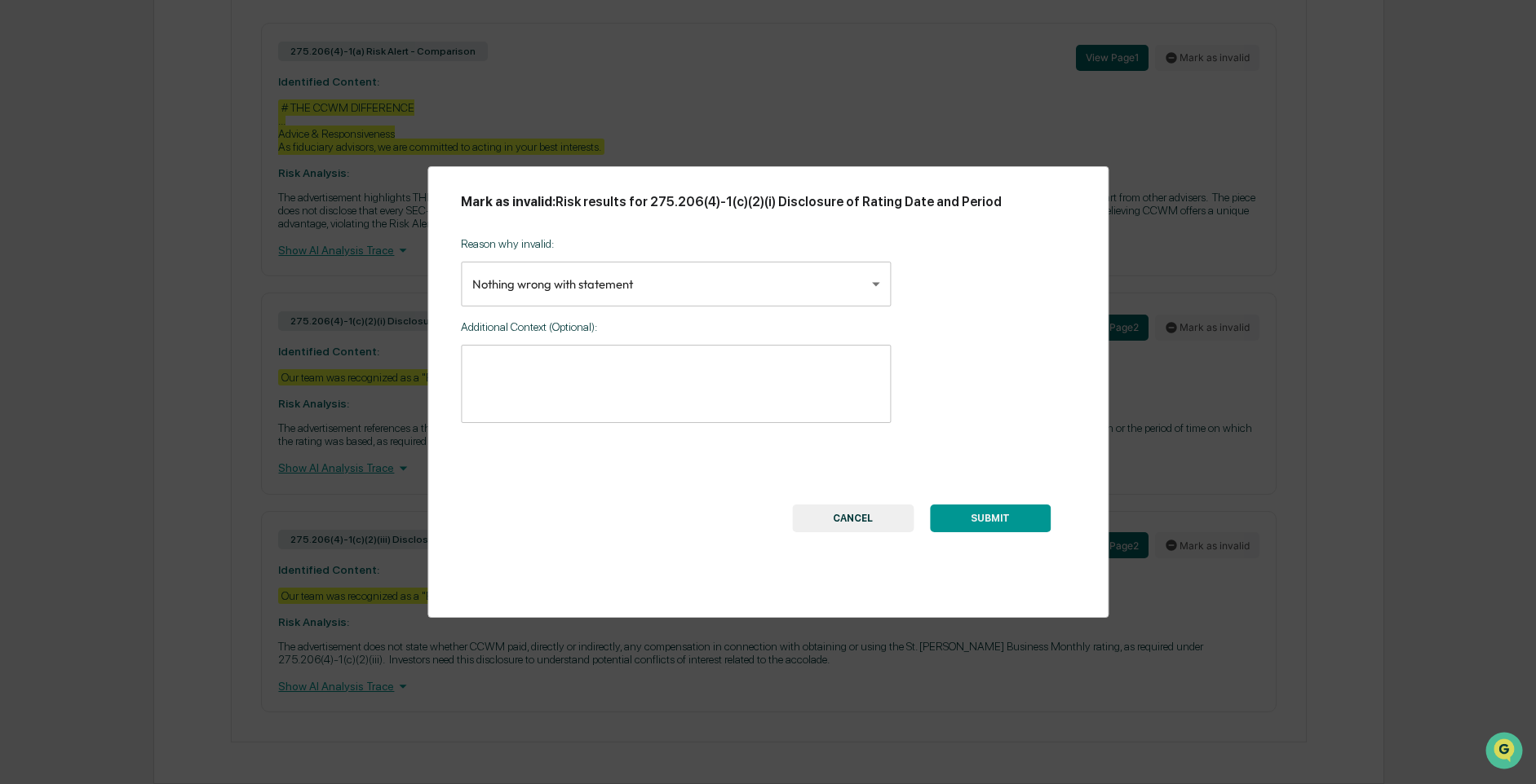
click at [676, 350] on div "* ​" at bounding box center [676, 384] width 430 height 79
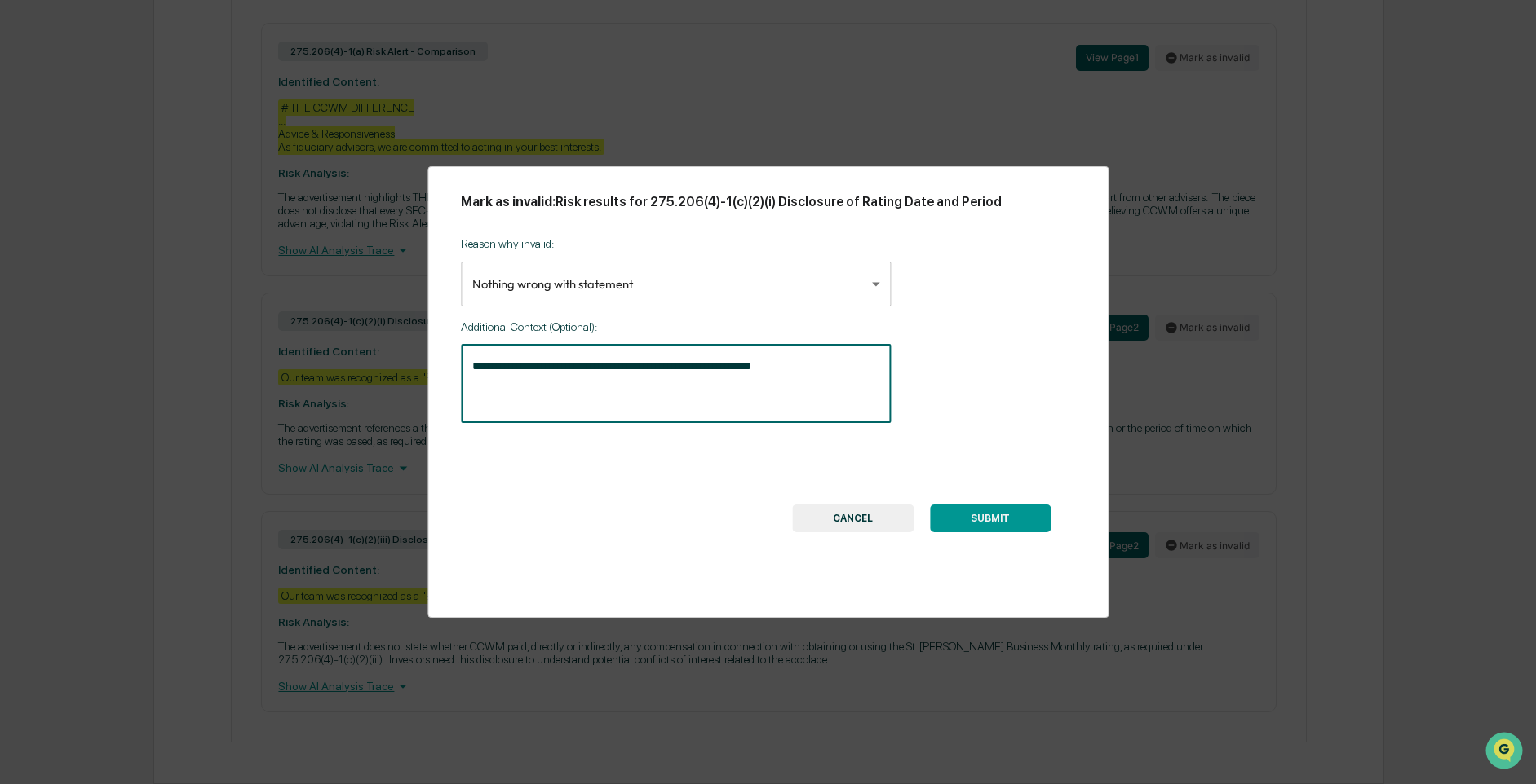
type textarea "**********"
click at [1019, 504] on button "SUBMIT" at bounding box center [989, 518] width 120 height 28
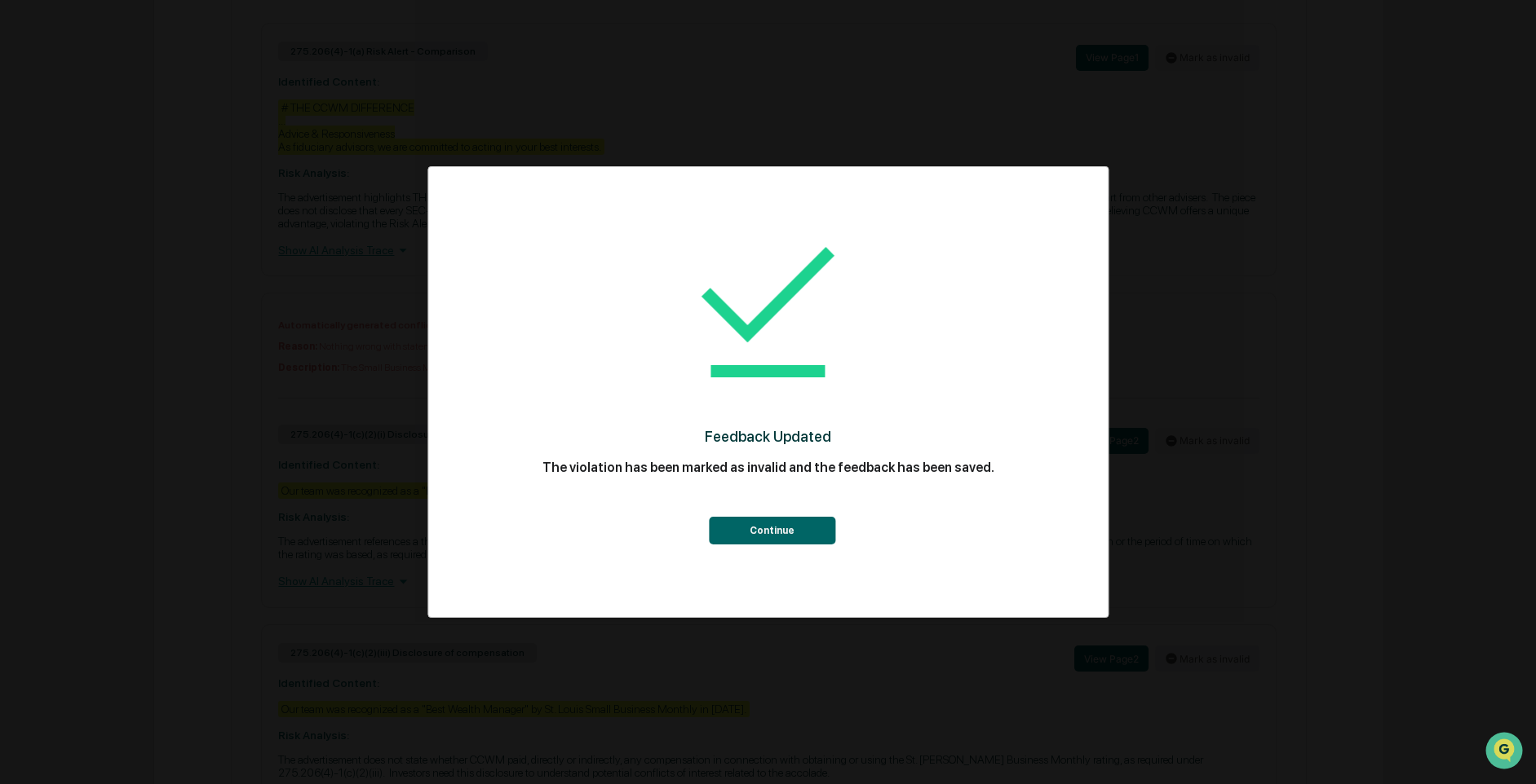
click at [787, 534] on button "Continue" at bounding box center [771, 531] width 126 height 28
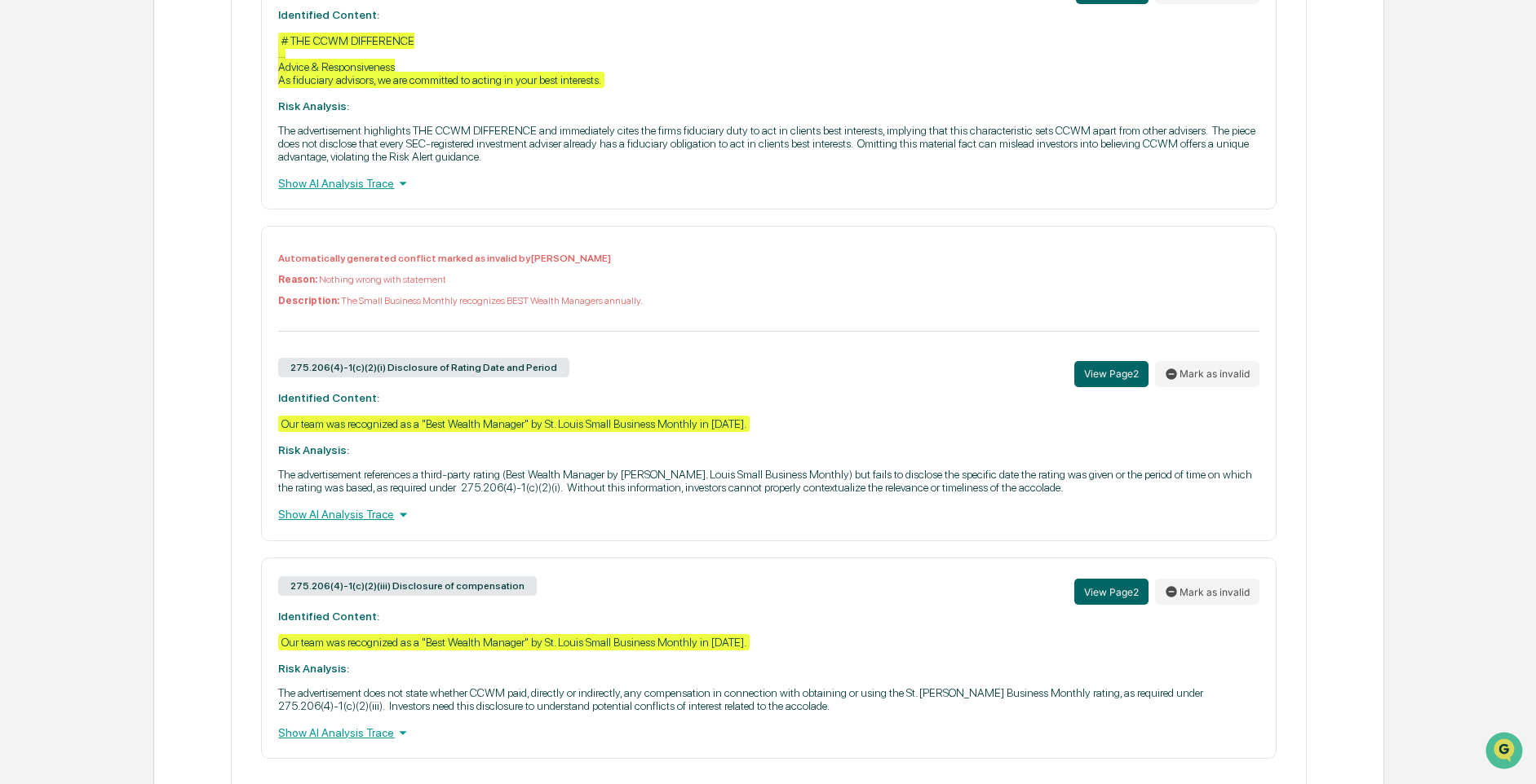
scroll to position [900, 0]
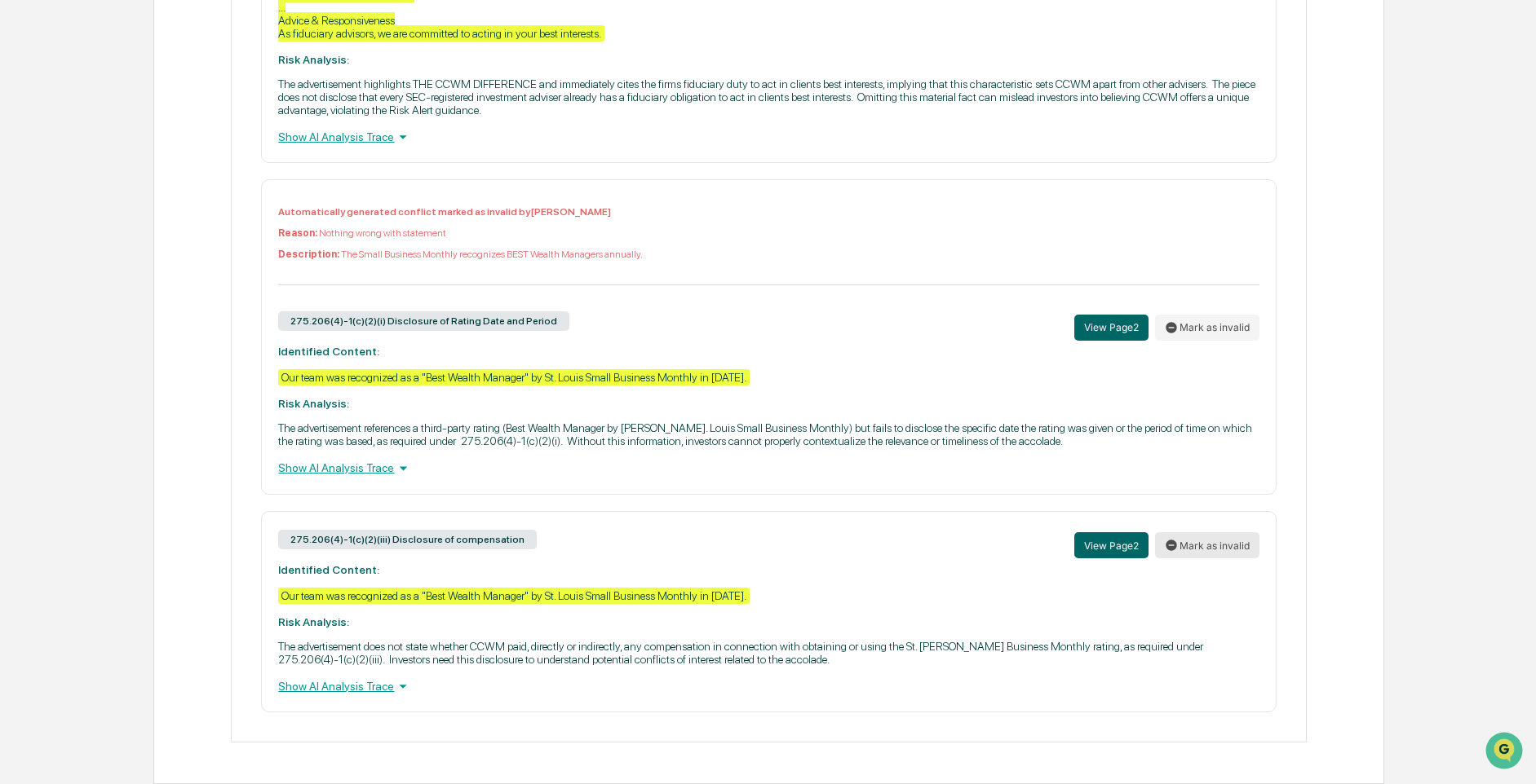
click at [1172, 540] on icon at bounding box center [1171, 545] width 11 height 11
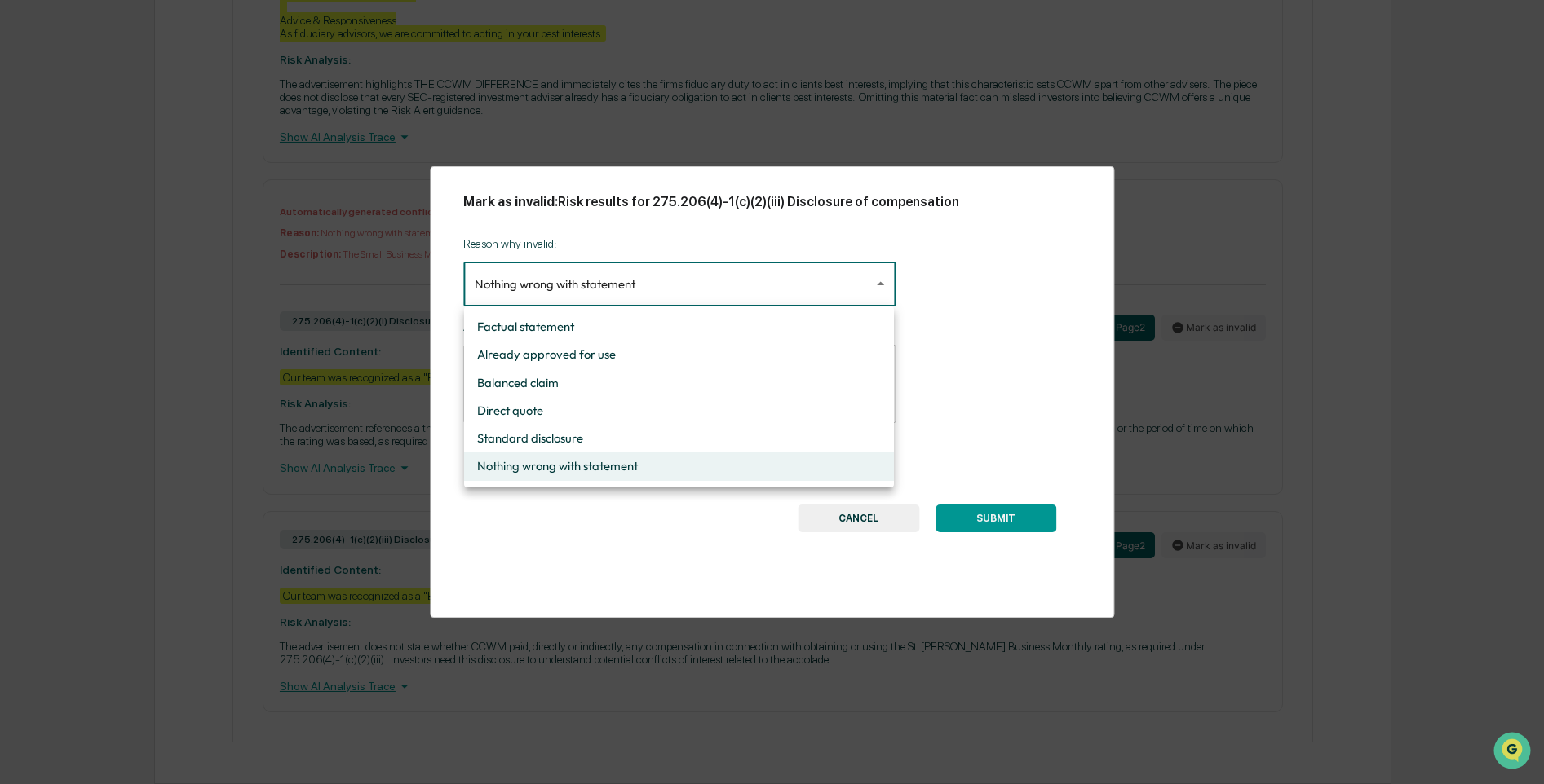
click at [561, 283] on div at bounding box center [772, 392] width 1544 height 784
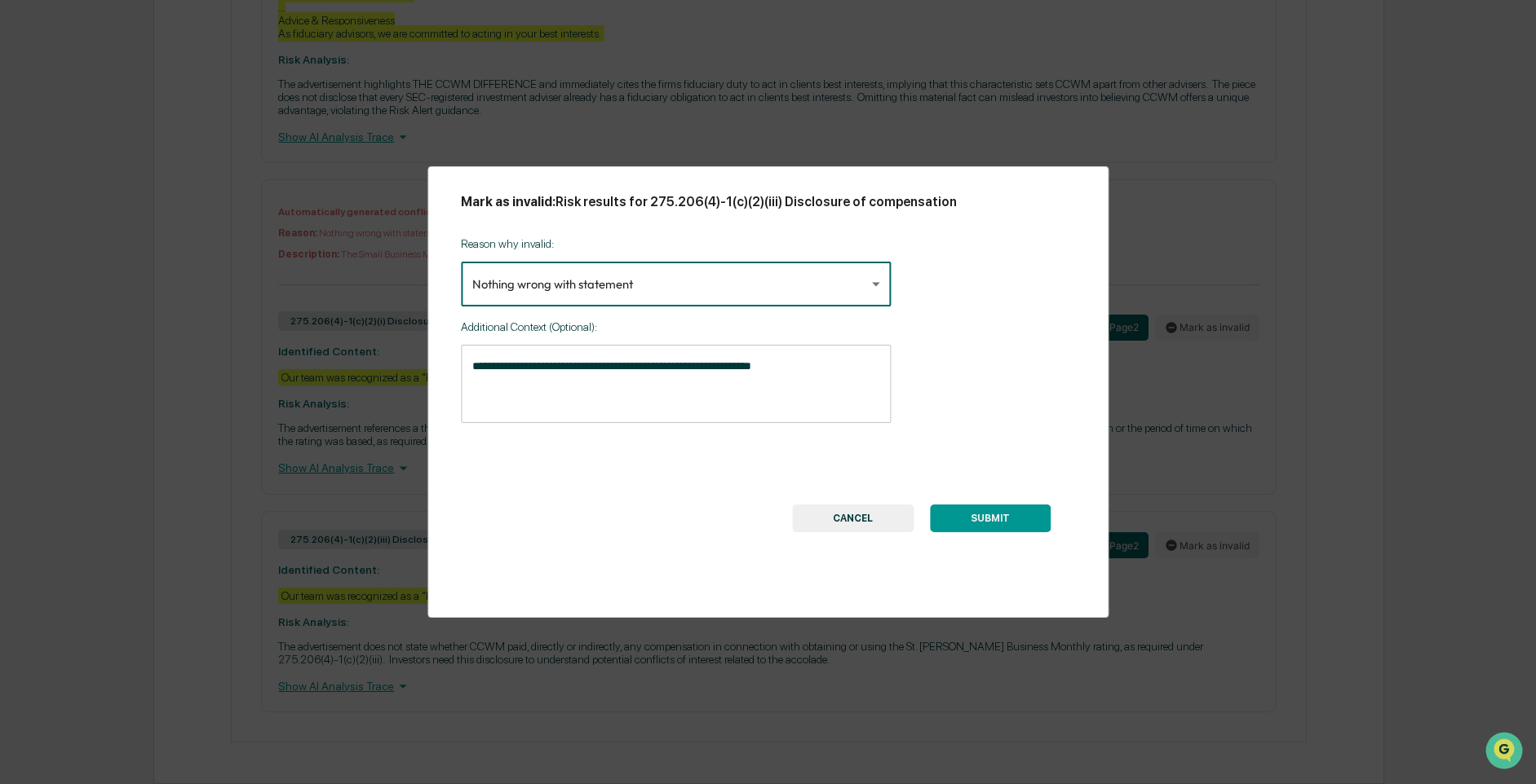
click at [844, 368] on textarea "**********" at bounding box center [676, 384] width 407 height 52
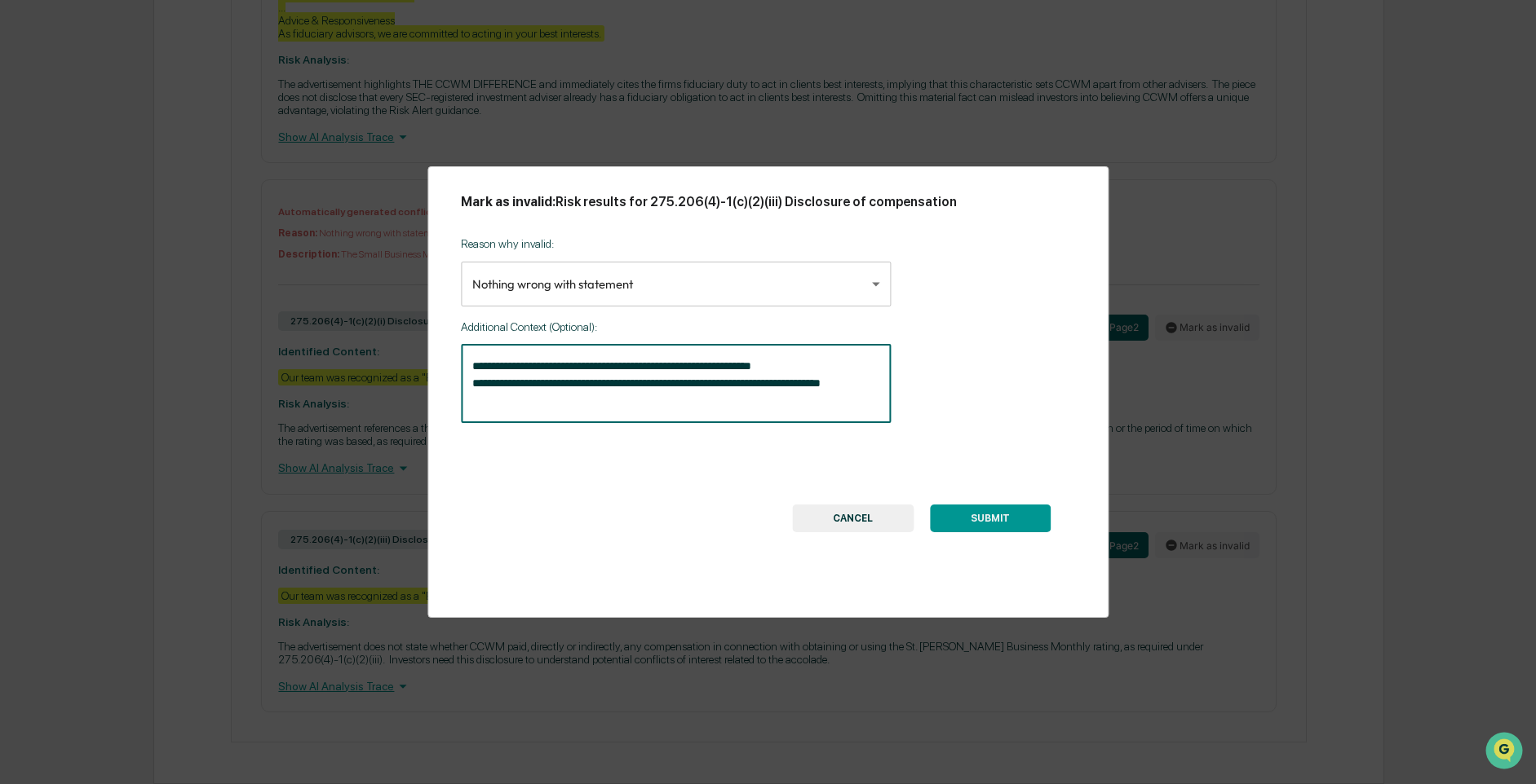
click at [761, 387] on textarea "**********" at bounding box center [676, 384] width 407 height 52
click at [862, 388] on textarea "**********" at bounding box center [676, 384] width 407 height 52
click at [548, 409] on textarea "**********" at bounding box center [676, 384] width 407 height 52
type textarea "**********"
click at [988, 517] on button "SUBMIT" at bounding box center [989, 518] width 120 height 28
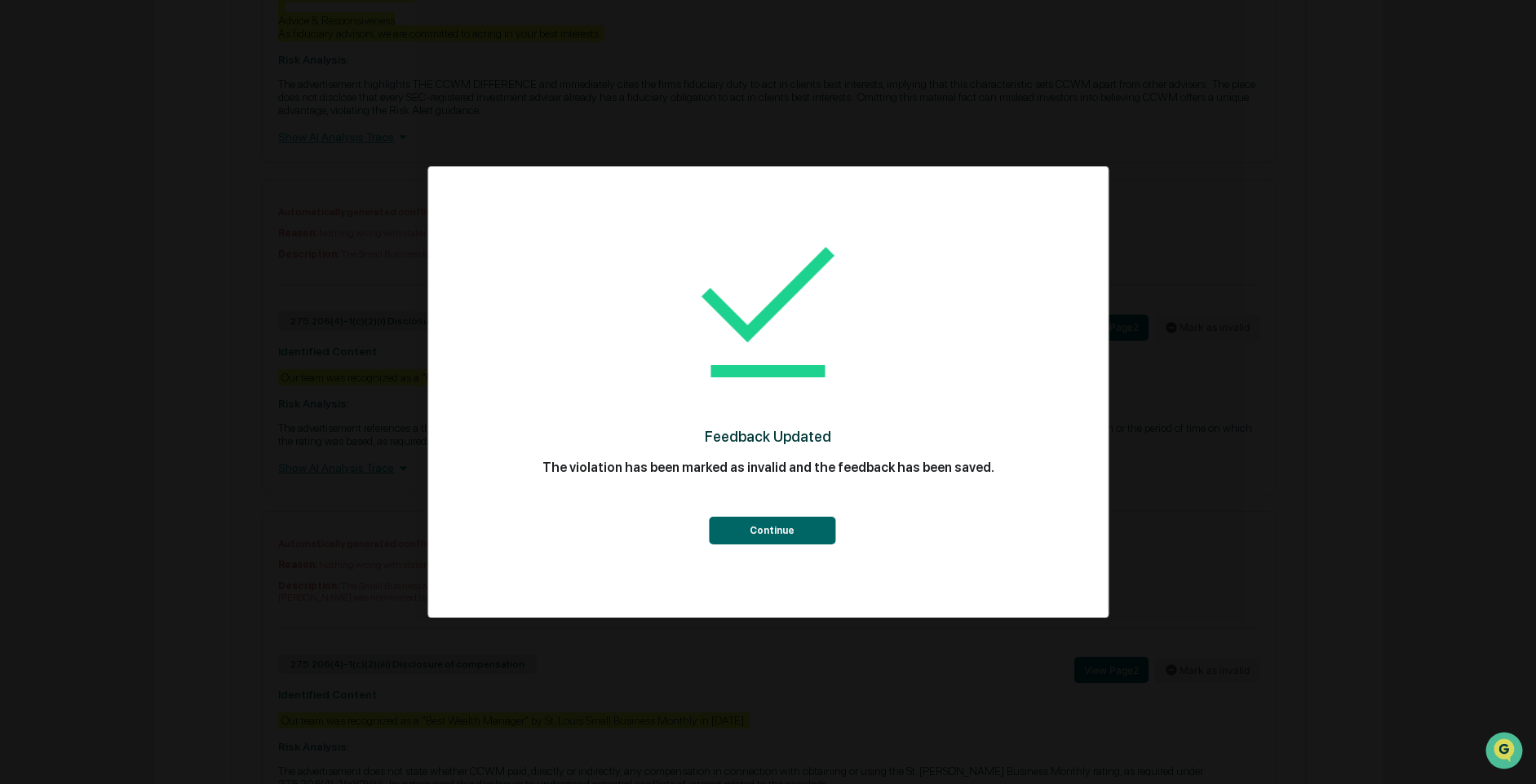
click at [820, 520] on button "Continue" at bounding box center [771, 531] width 126 height 28
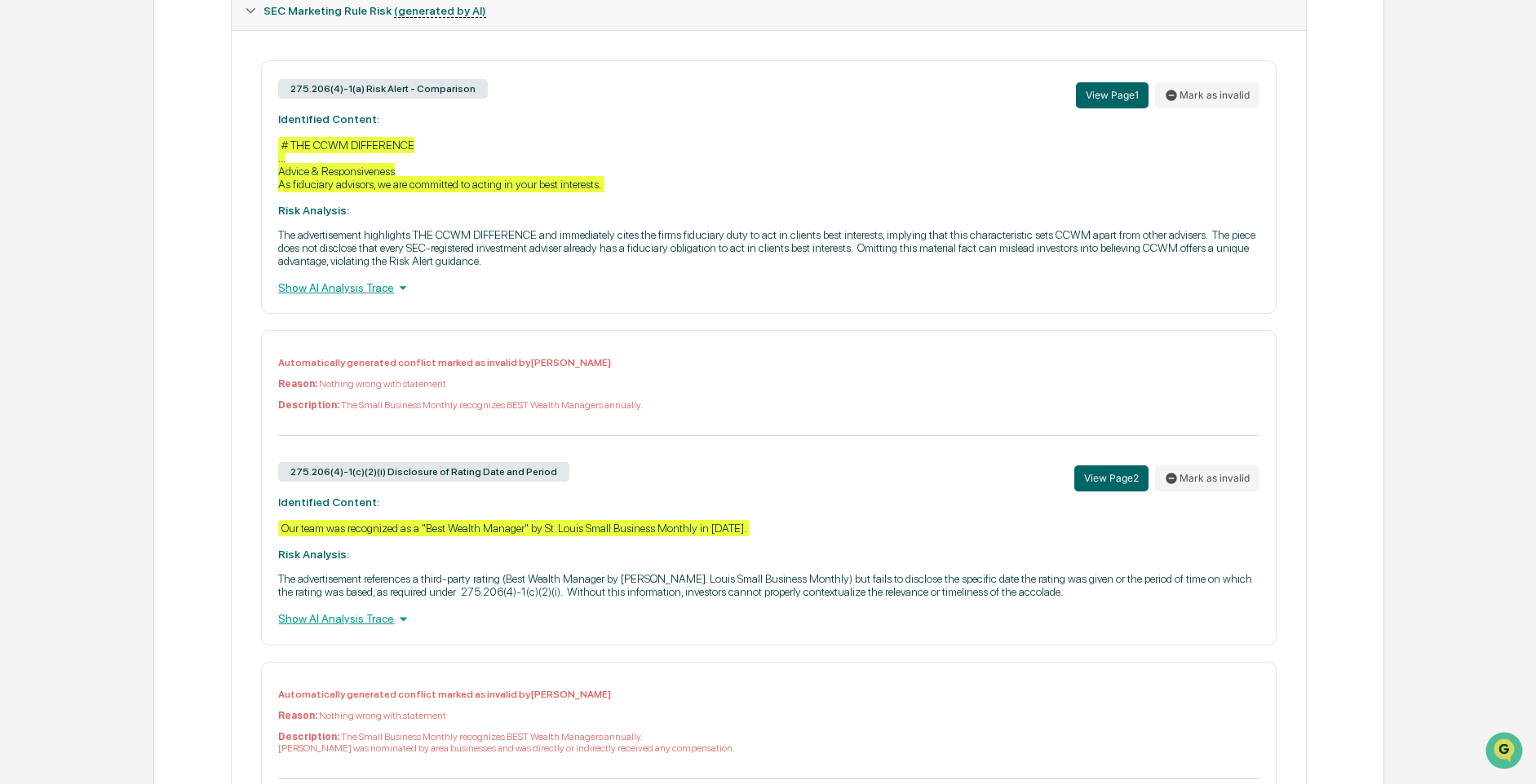
scroll to position [656, 0]
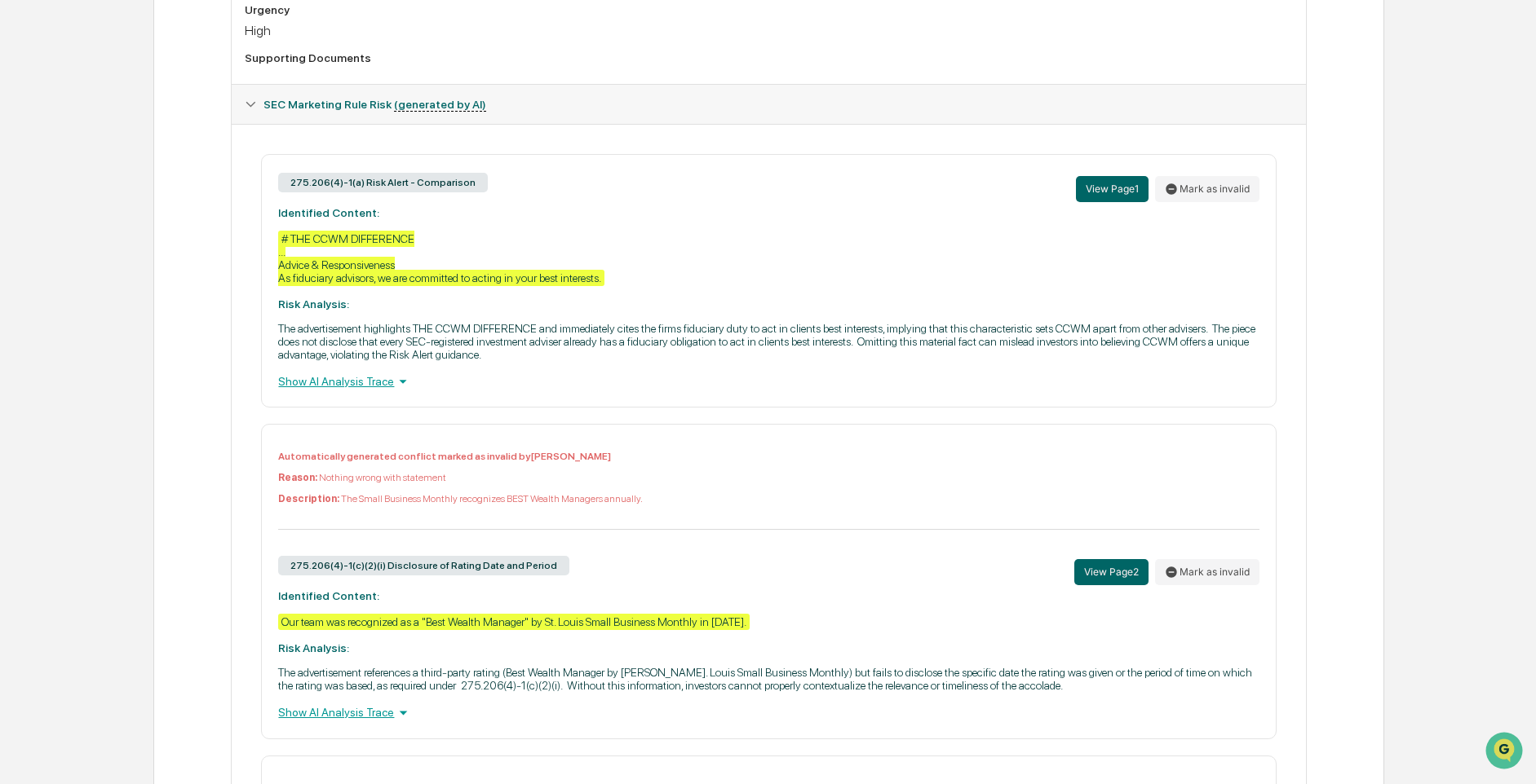
click at [319, 379] on div "Show AI Analysis Trace" at bounding box center [768, 382] width 981 height 18
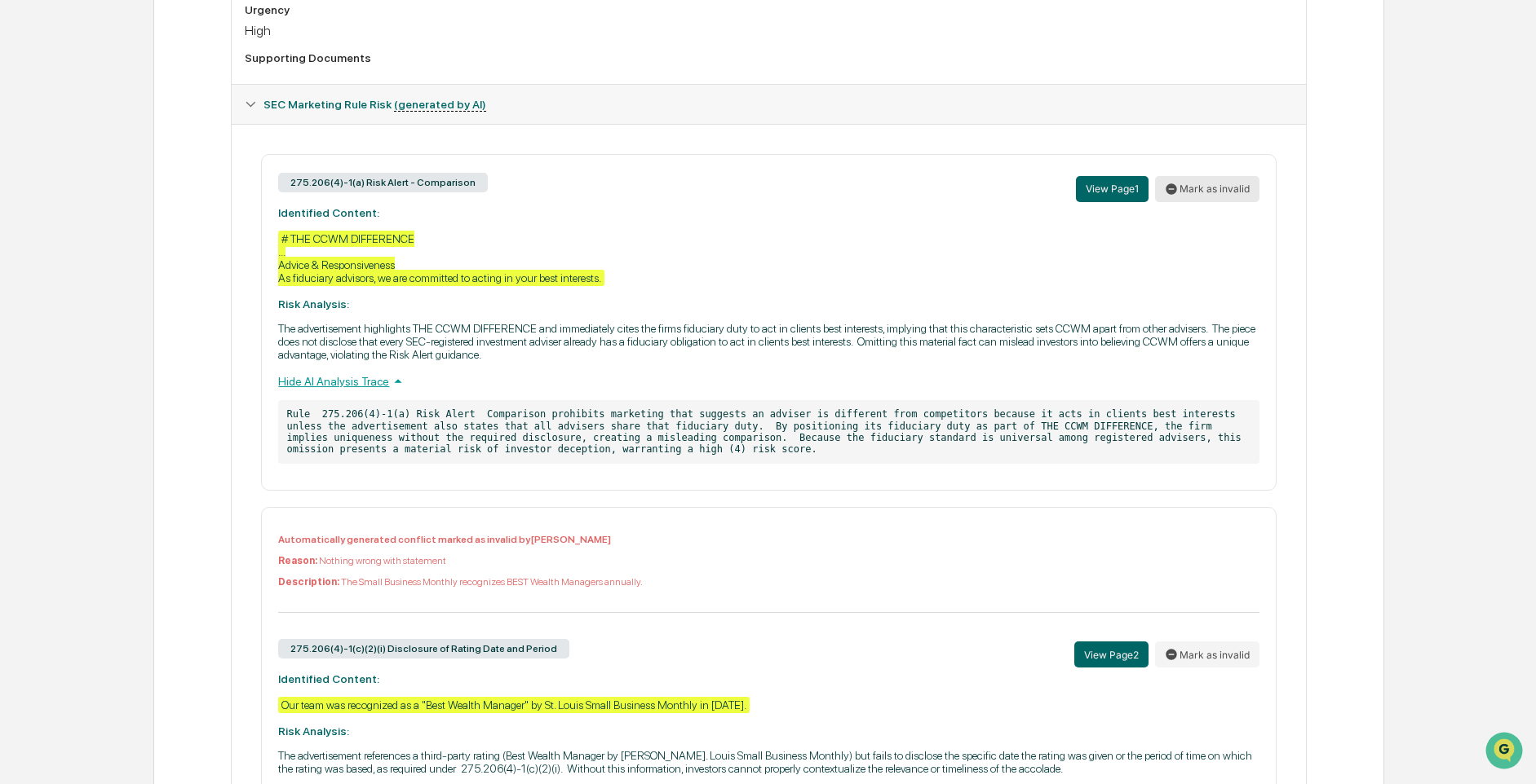
click at [1215, 196] on button "Mark as invalid" at bounding box center [1207, 189] width 105 height 26
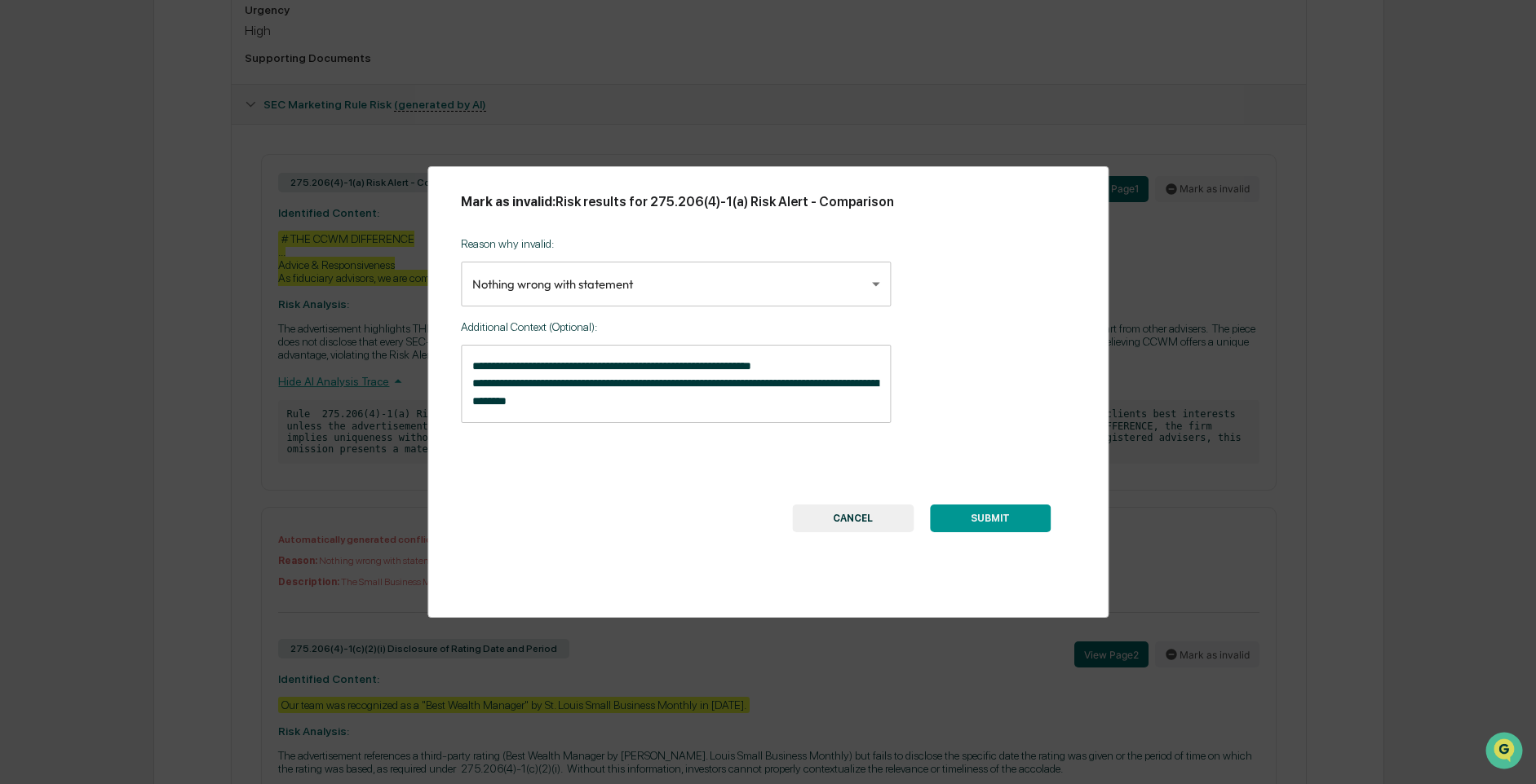
click at [471, 364] on div "**********" at bounding box center [676, 384] width 430 height 79
click at [468, 359] on div "**********" at bounding box center [676, 384] width 430 height 79
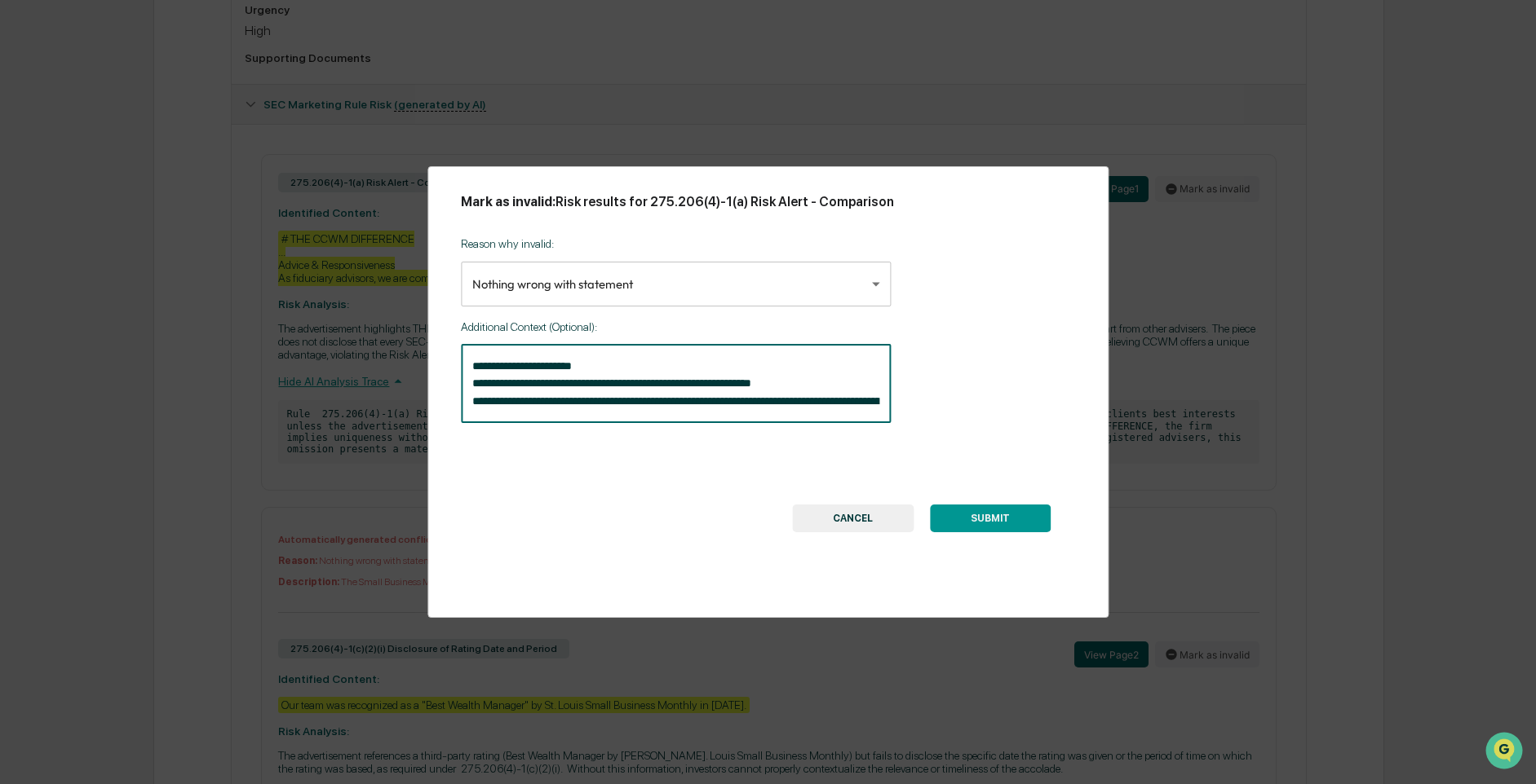
type textarea "**********"
click at [852, 522] on button "CANCEL" at bounding box center [853, 518] width 121 height 28
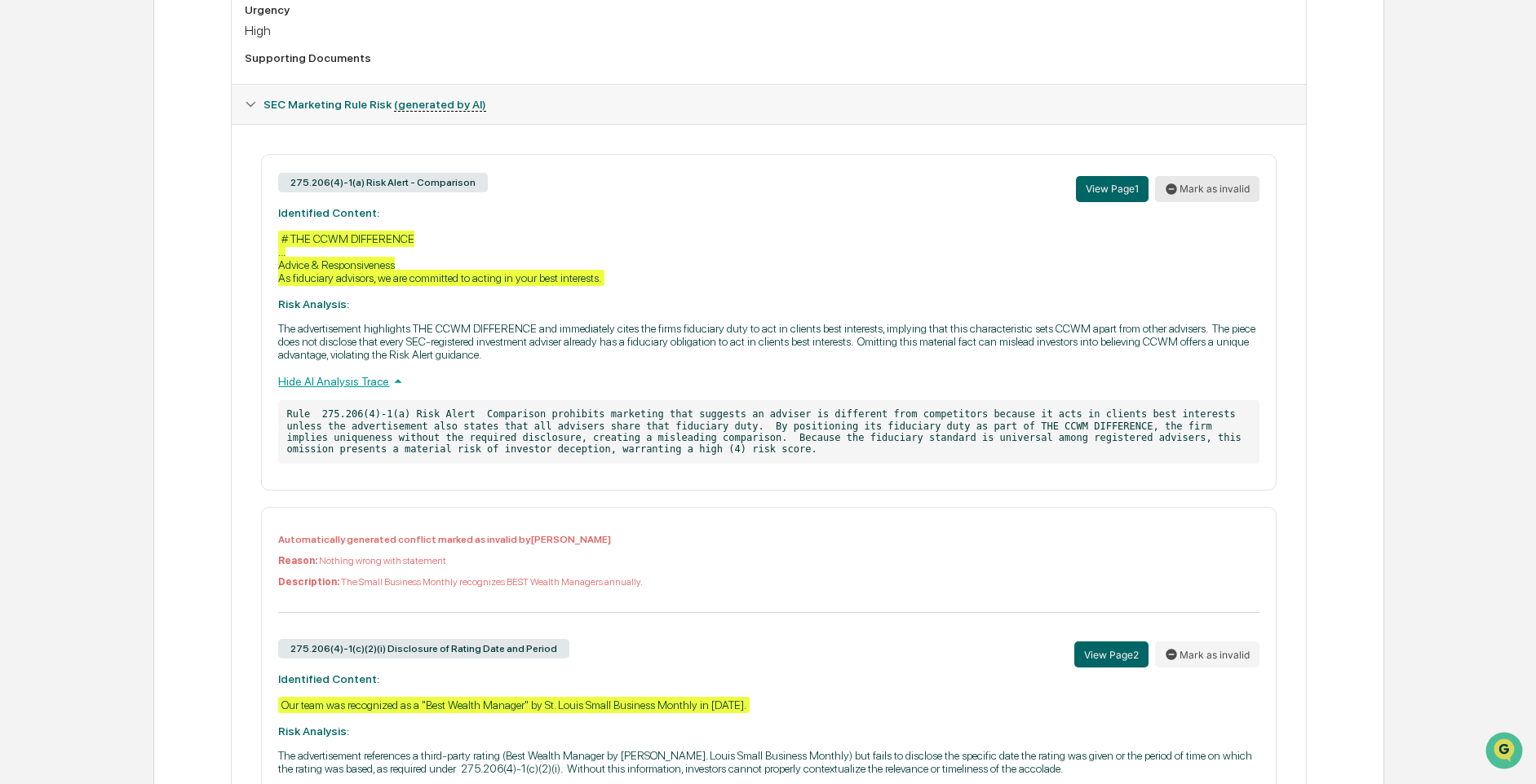
click at [1207, 196] on button "Mark as invalid" at bounding box center [1207, 189] width 105 height 26
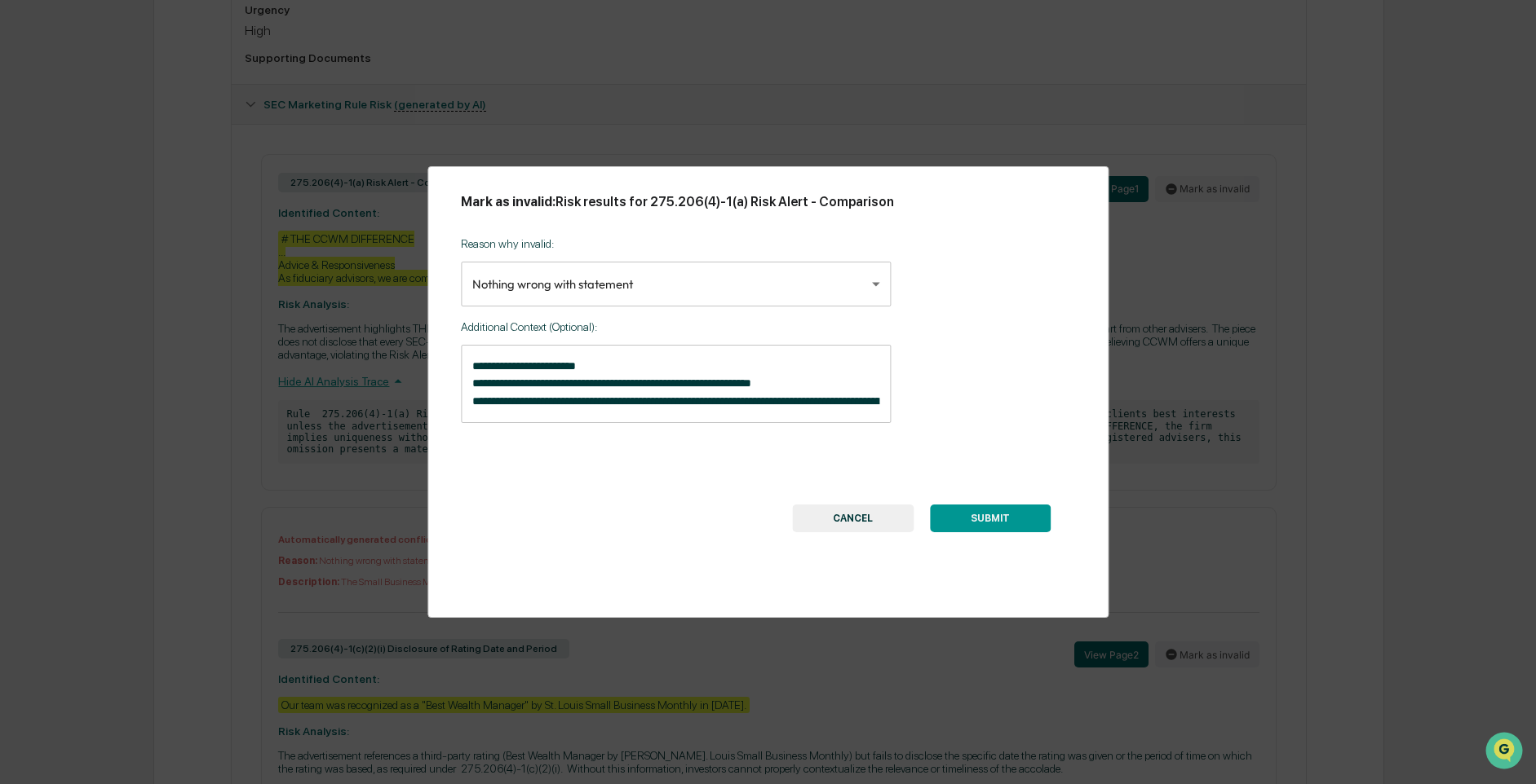
click at [616, 368] on textarea "**********" at bounding box center [676, 384] width 407 height 52
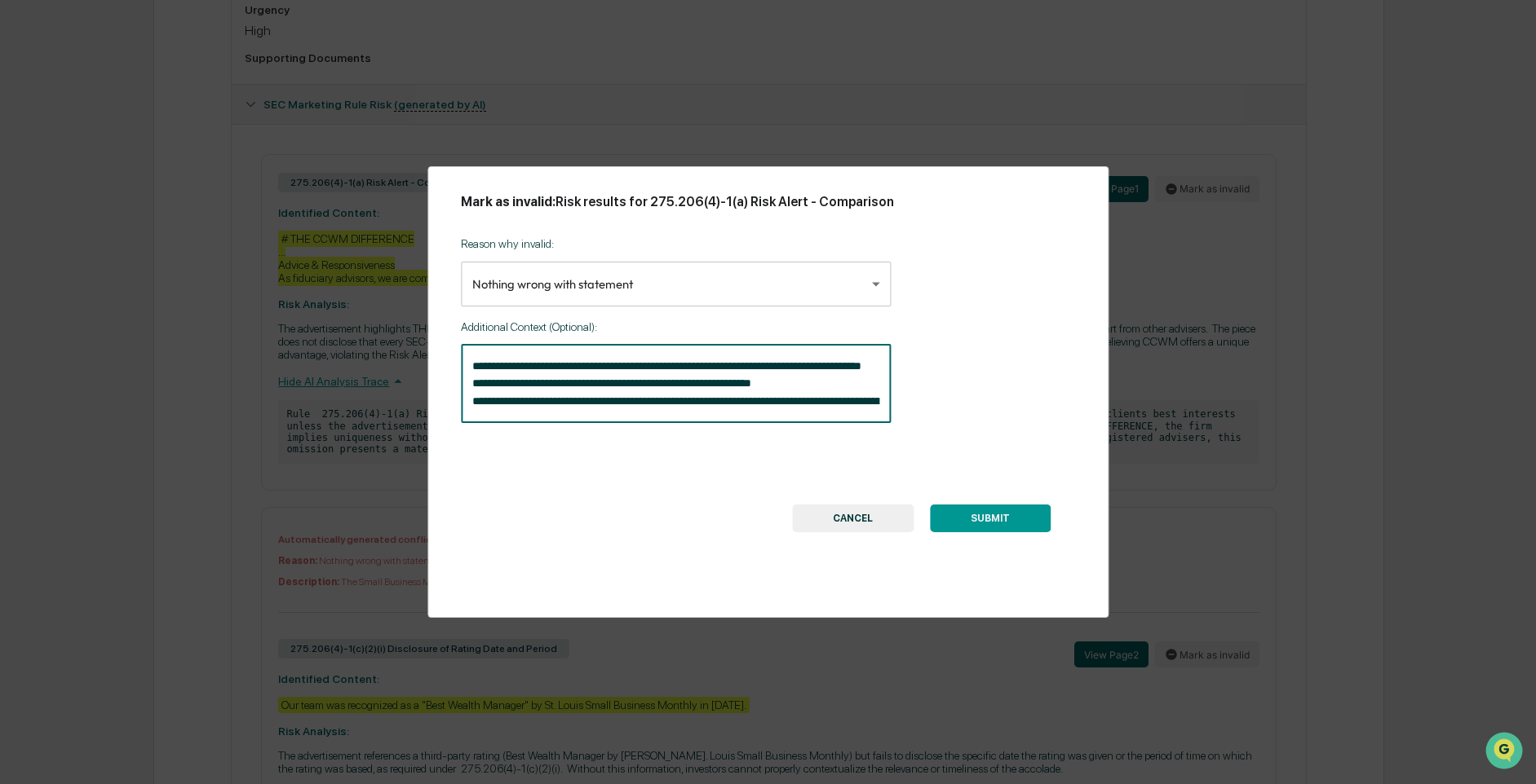
click at [737, 368] on textarea "**********" at bounding box center [676, 384] width 407 height 52
click at [796, 368] on textarea "**********" at bounding box center [676, 384] width 407 height 52
click at [606, 381] on textarea "**********" at bounding box center [676, 384] width 407 height 52
type textarea "**********"
click at [873, 519] on button "CANCEL" at bounding box center [853, 518] width 121 height 28
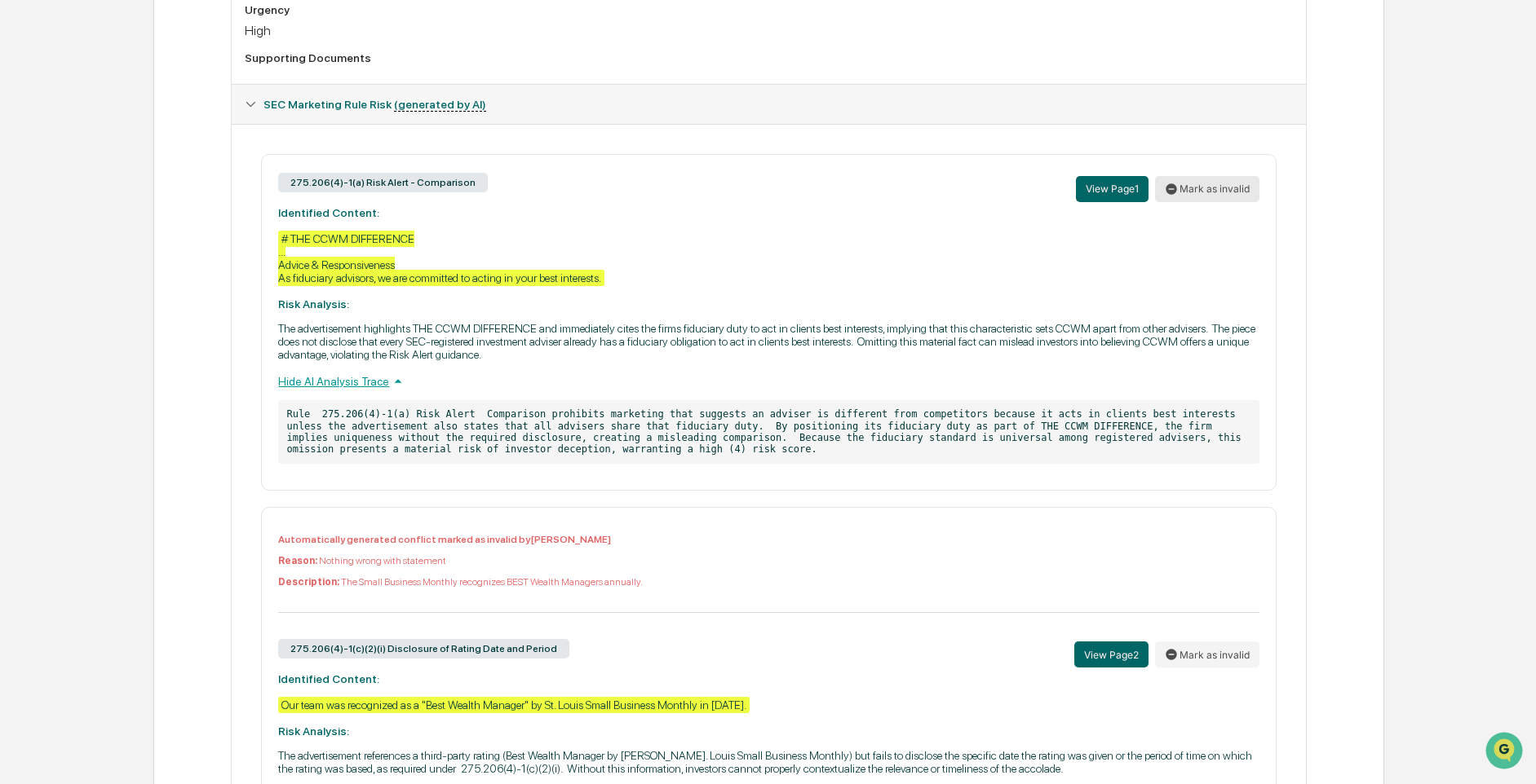
click at [1190, 194] on button "Mark as invalid" at bounding box center [1207, 189] width 105 height 26
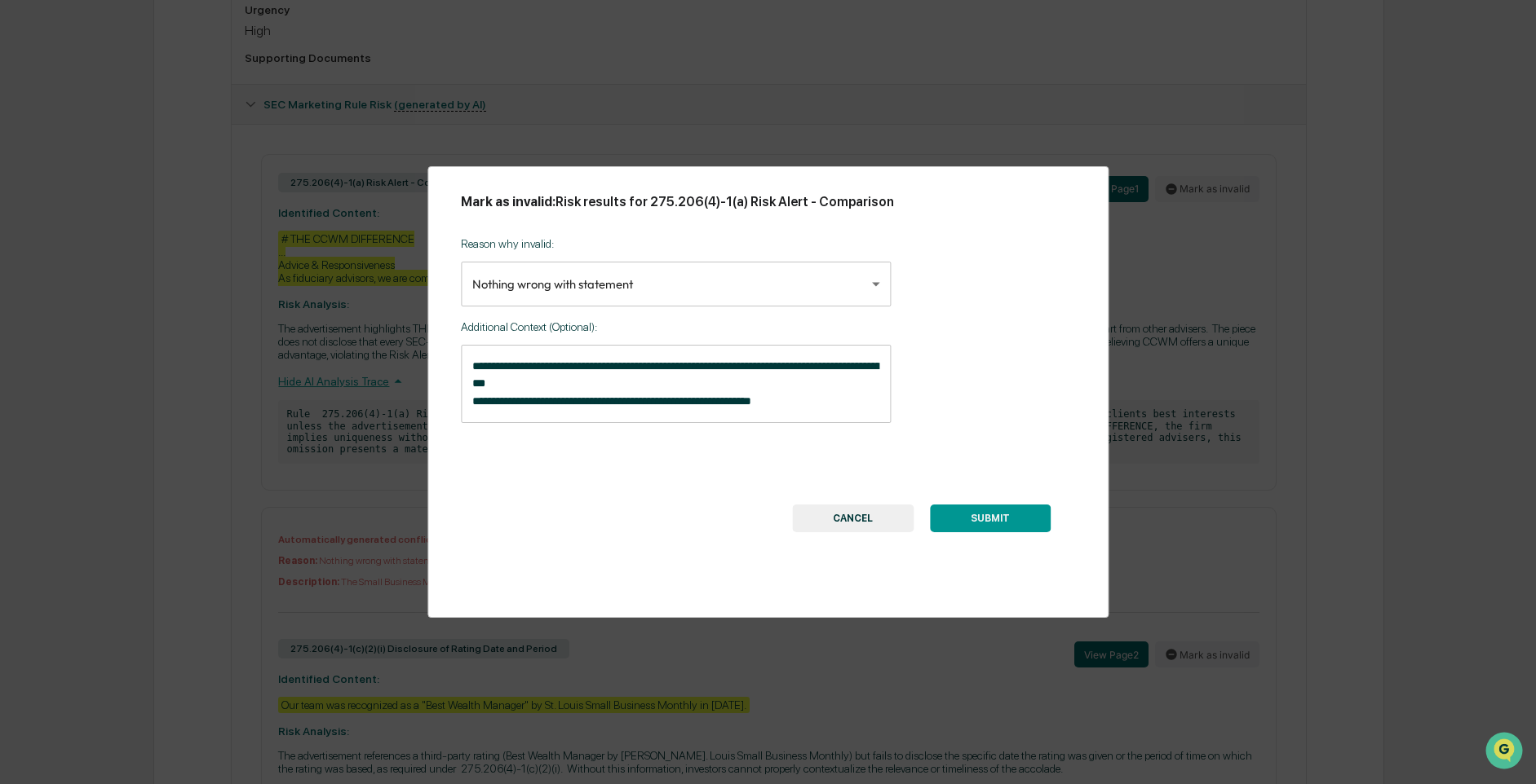
click at [553, 383] on textarea "**********" at bounding box center [676, 384] width 407 height 52
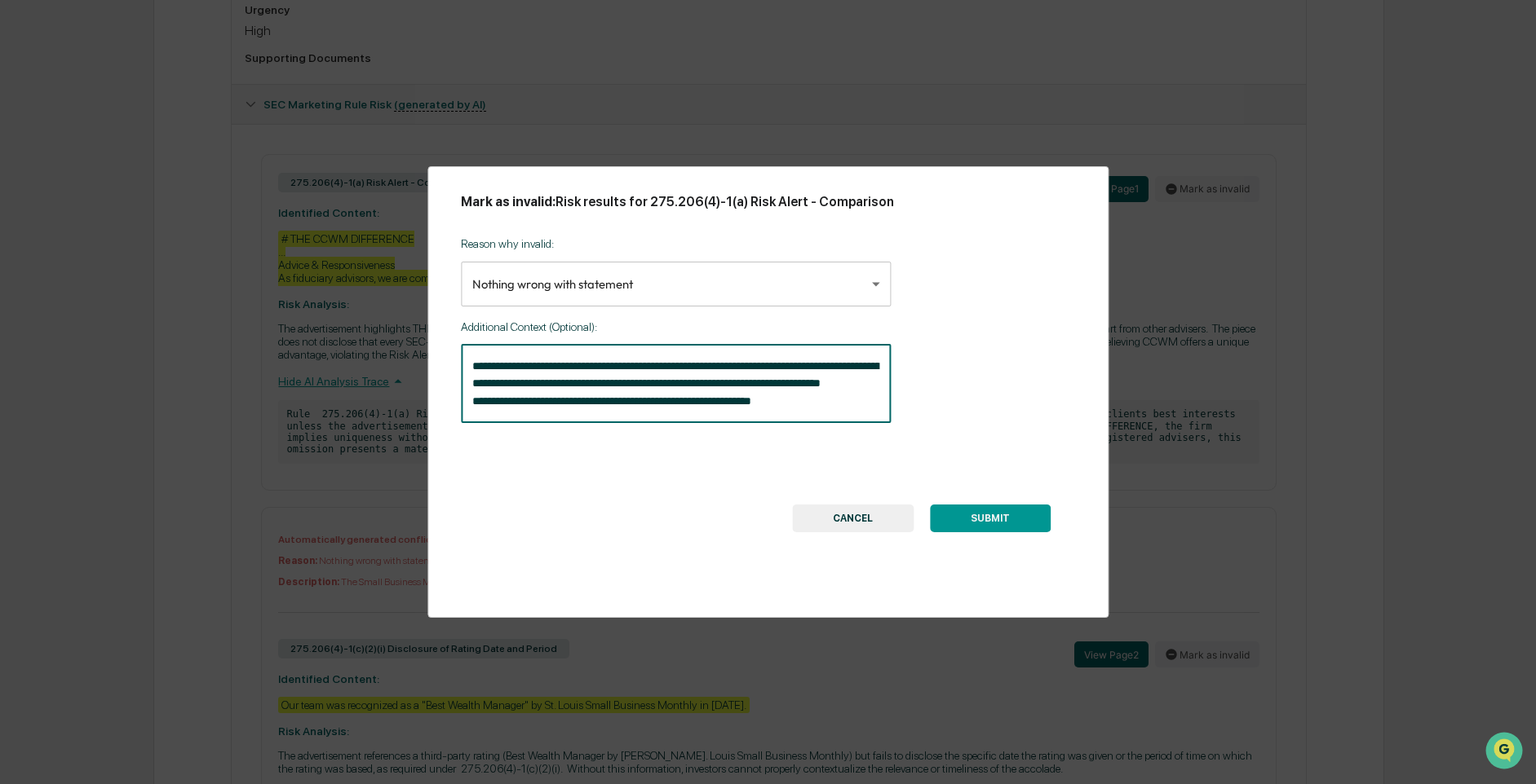
click at [724, 386] on textarea "**********" at bounding box center [676, 384] width 407 height 52
click at [534, 404] on textarea "**********" at bounding box center [676, 384] width 407 height 52
click at [528, 386] on textarea "**********" at bounding box center [676, 384] width 407 height 52
click at [526, 404] on textarea "**********" at bounding box center [676, 384] width 407 height 52
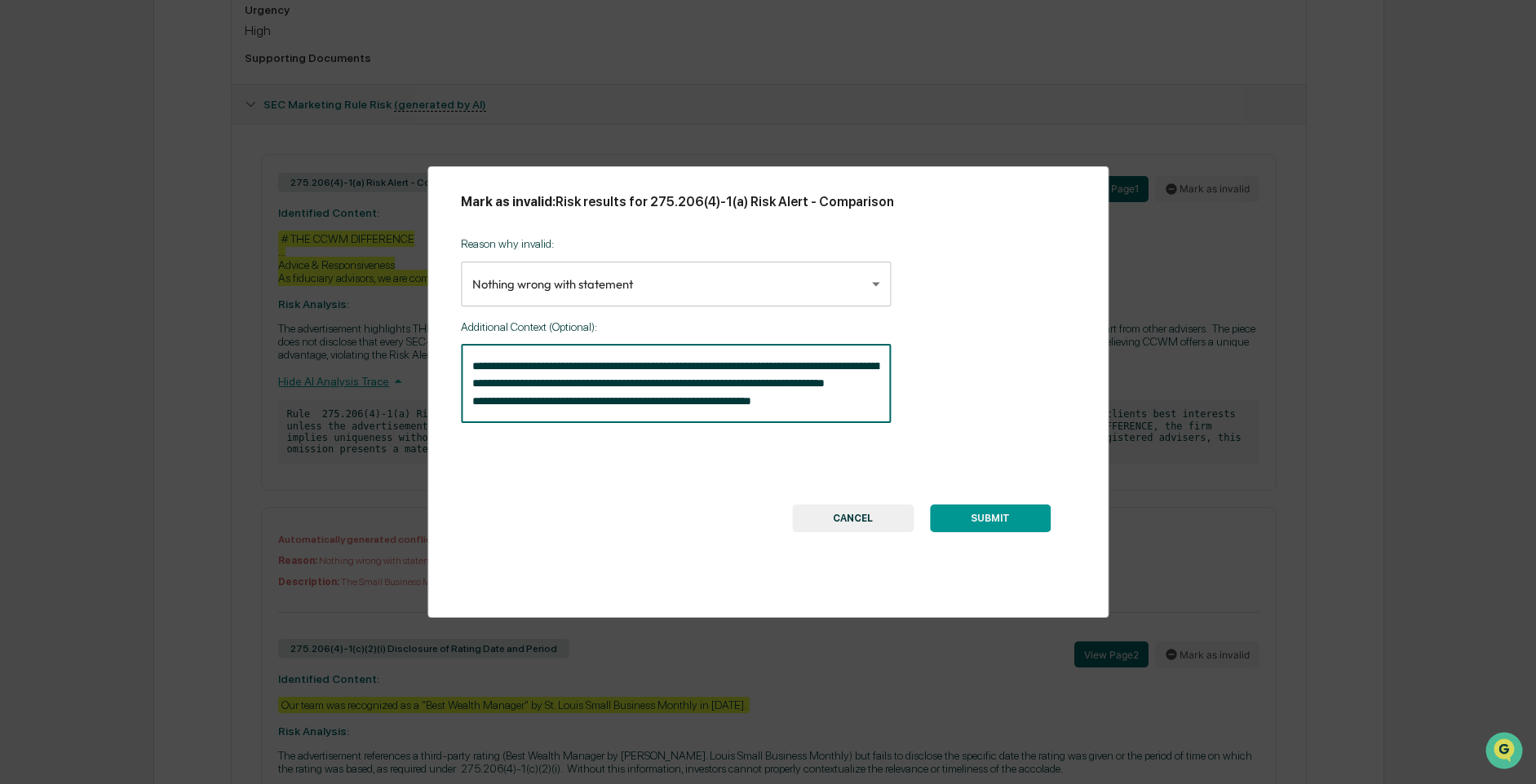
drag, startPoint x: 515, startPoint y: 386, endPoint x: 694, endPoint y: 359, distance: 181.0
click at [694, 359] on textarea "**********" at bounding box center [676, 384] width 407 height 52
click at [536, 426] on div "**********" at bounding box center [768, 392] width 681 height 452
click at [529, 409] on textarea "**********" at bounding box center [676, 384] width 407 height 52
click at [691, 389] on textarea "**********" at bounding box center [676, 384] width 407 height 52
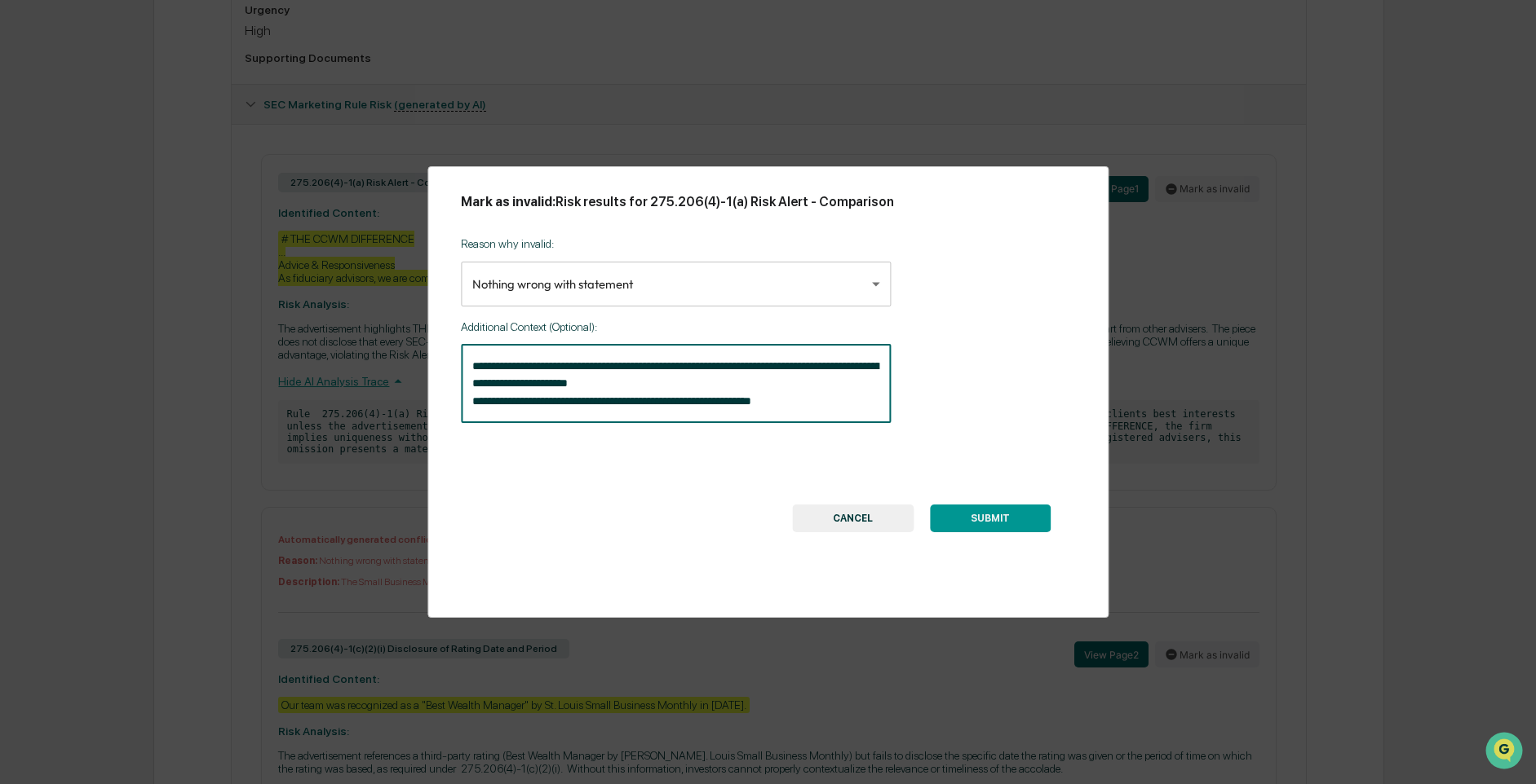
click at [650, 381] on textarea "**********" at bounding box center [676, 384] width 407 height 52
drag, startPoint x: 745, startPoint y: 386, endPoint x: 719, endPoint y: 388, distance: 26.1
click at [719, 388] on textarea "**********" at bounding box center [676, 384] width 407 height 52
click at [788, 386] on textarea "**********" at bounding box center [676, 384] width 407 height 52
type textarea "**********"
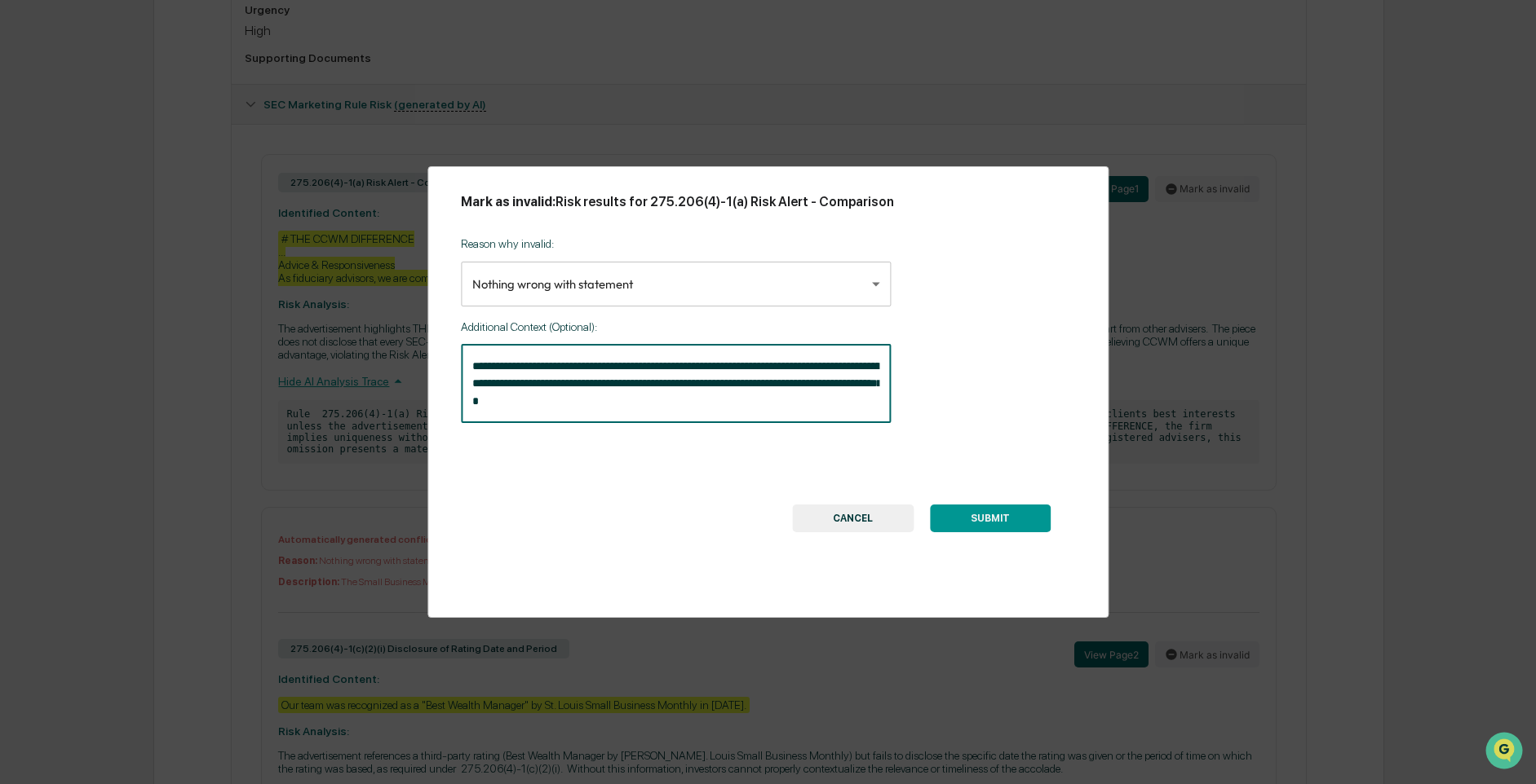
click at [1019, 517] on button "SUBMIT" at bounding box center [989, 518] width 120 height 28
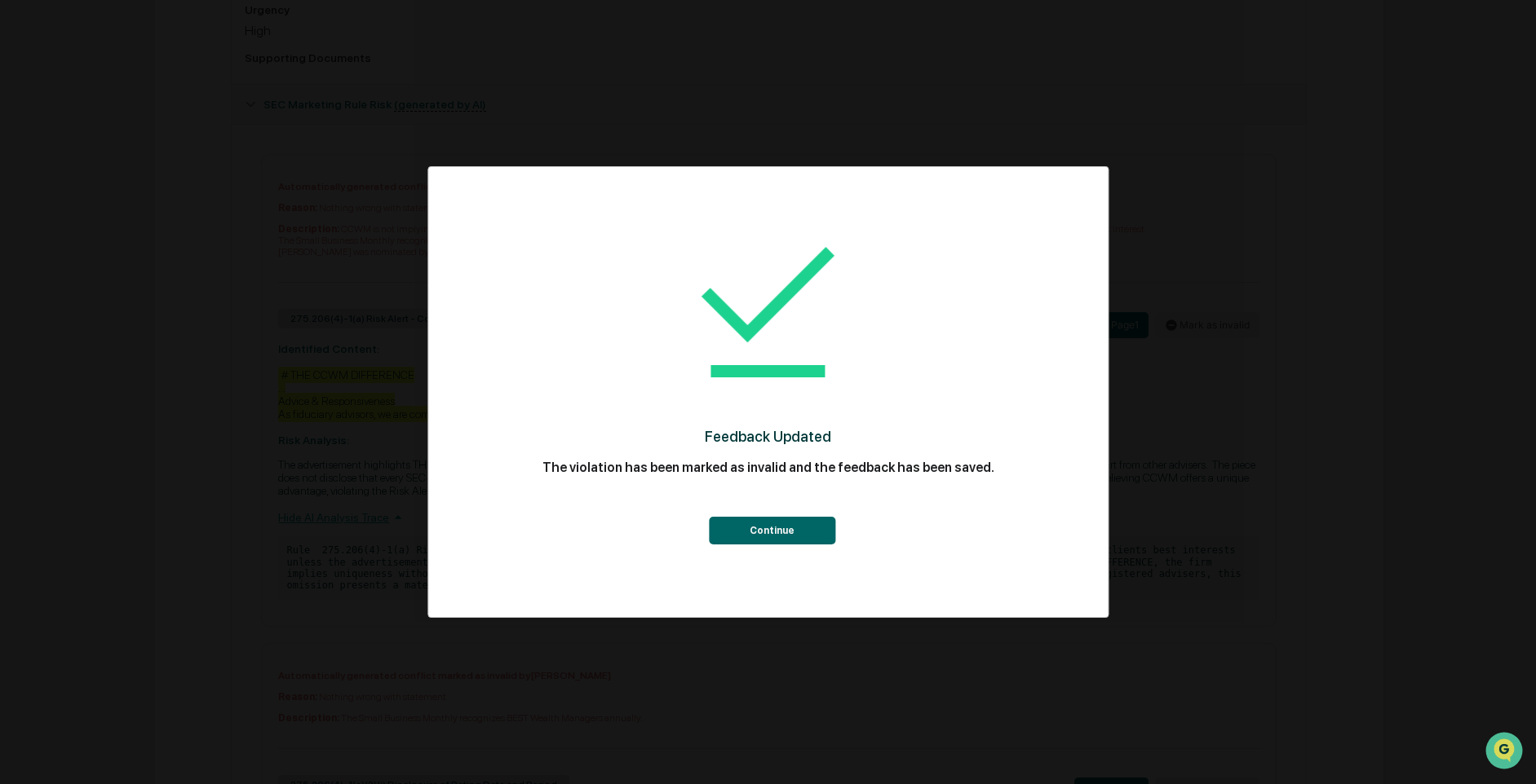
click at [768, 528] on button "Continue" at bounding box center [771, 531] width 126 height 28
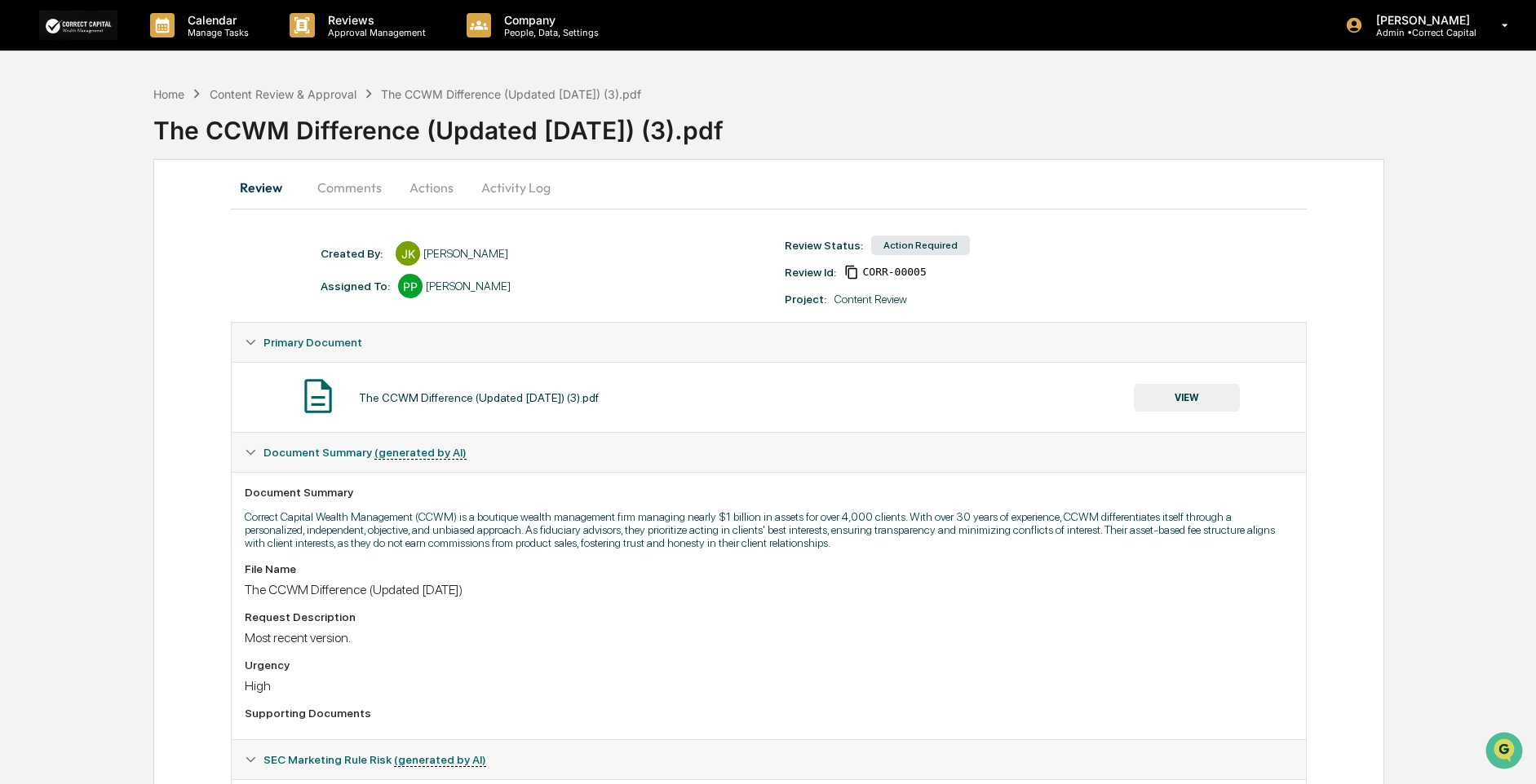
click at [427, 197] on button "Actions" at bounding box center [432, 187] width 74 height 39
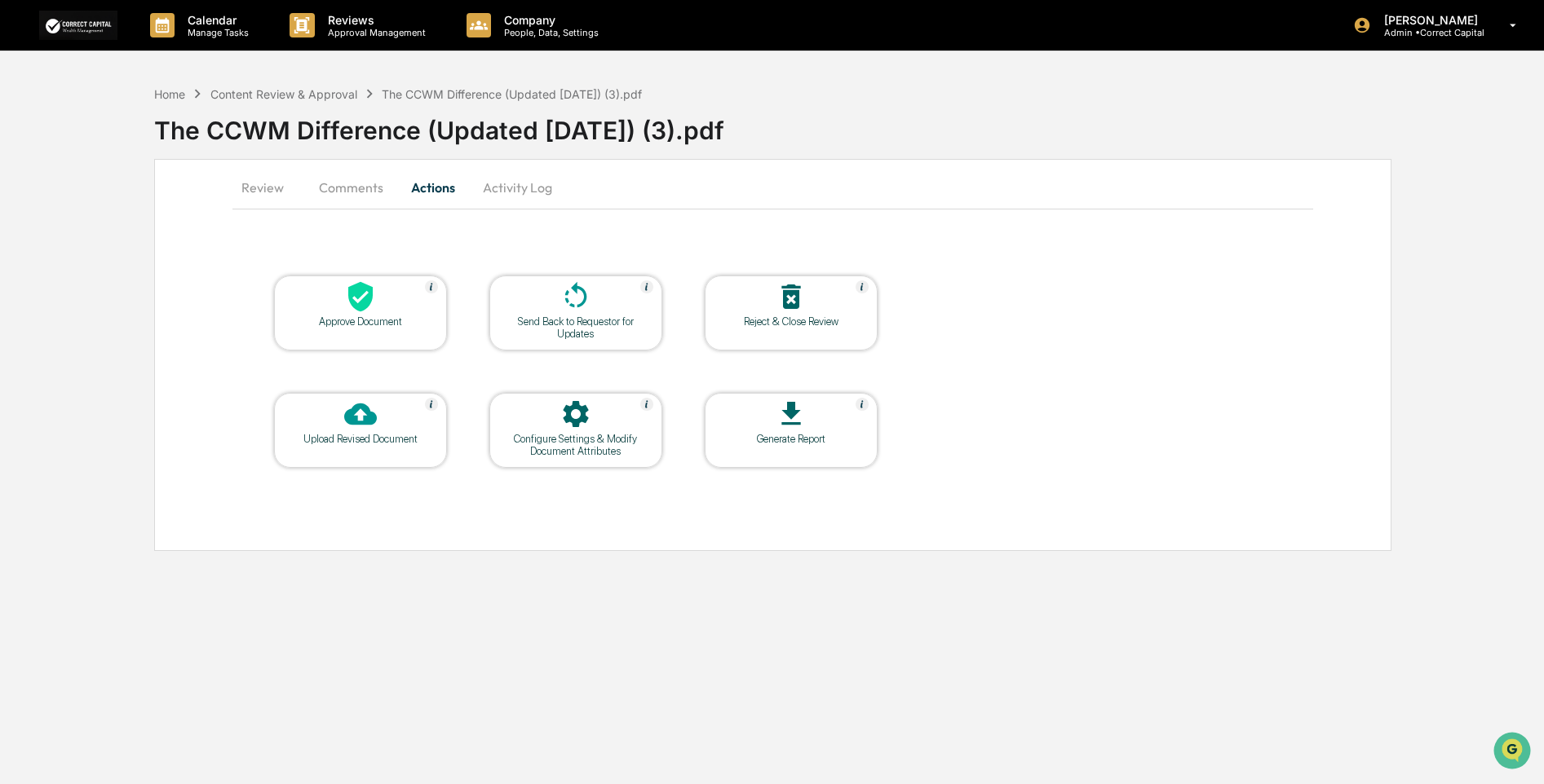
click at [804, 431] on div at bounding box center [791, 415] width 163 height 35
click at [534, 183] on button "Activity Log" at bounding box center [518, 187] width 96 height 39
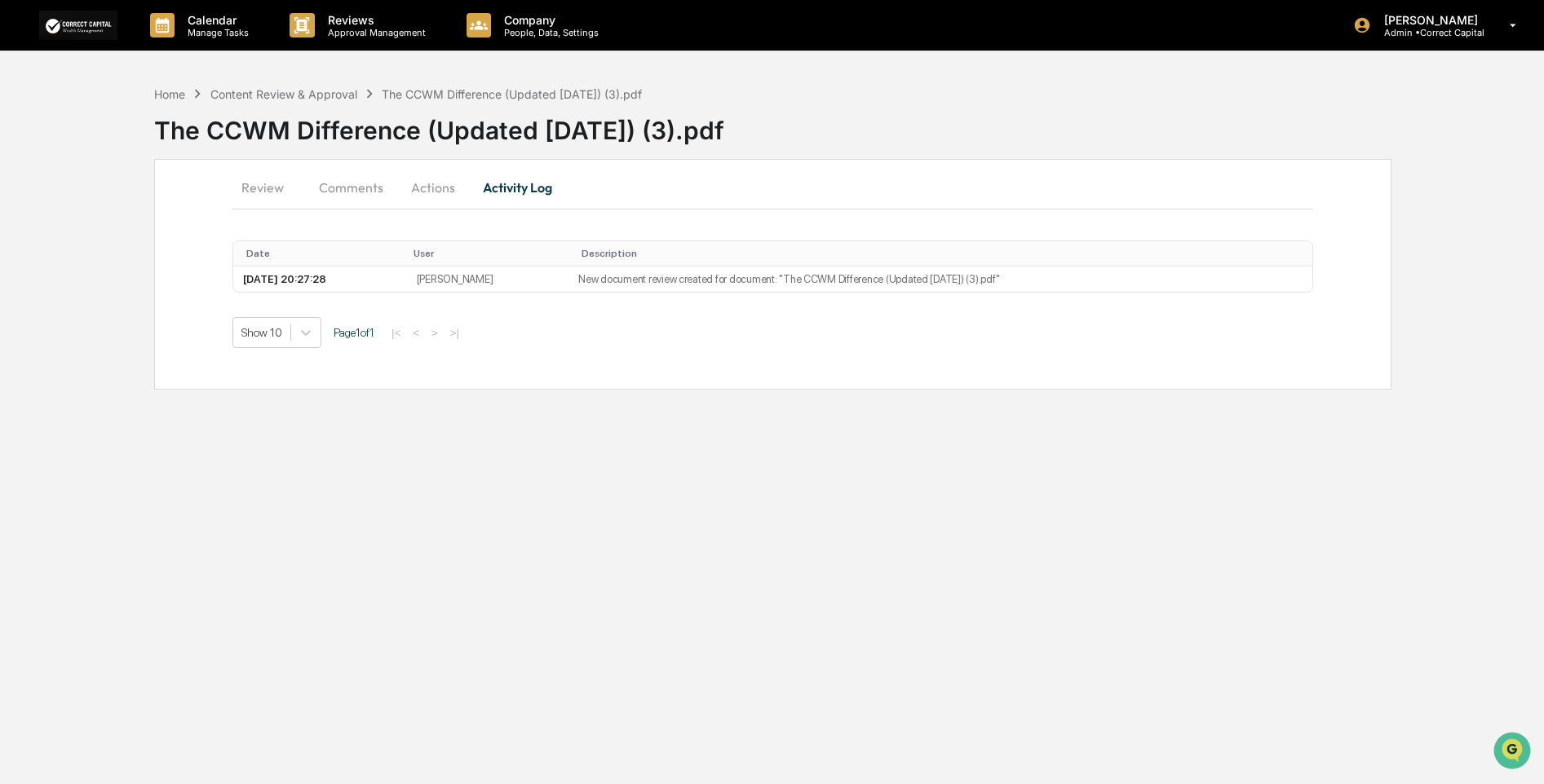
click at [445, 184] on button "Actions" at bounding box center [433, 187] width 74 height 39
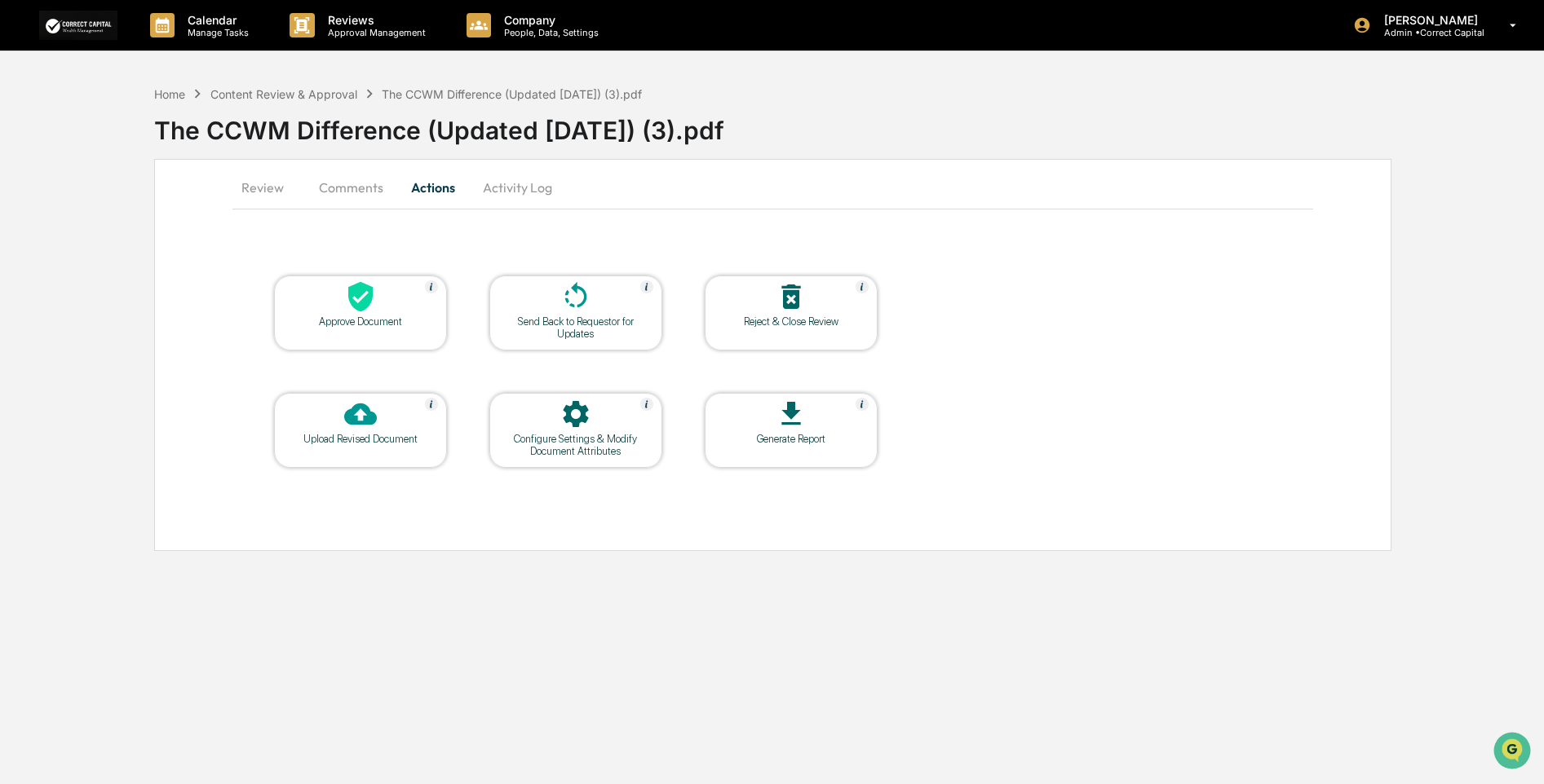
click at [368, 304] on icon at bounding box center [360, 297] width 25 height 30
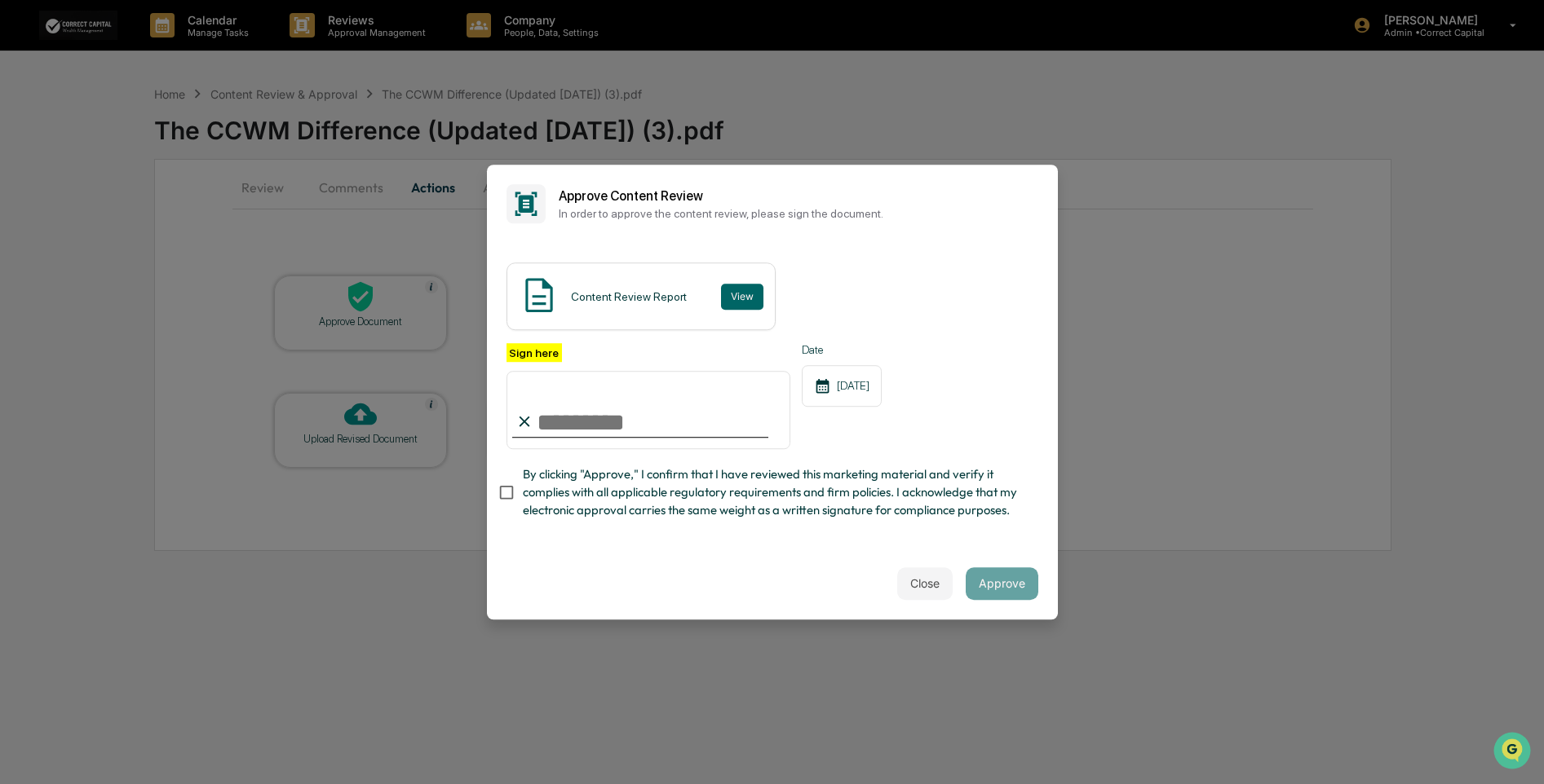
click at [602, 422] on input "Sign here" at bounding box center [649, 410] width 285 height 79
type input "**********"
click at [734, 287] on button "View" at bounding box center [742, 296] width 43 height 26
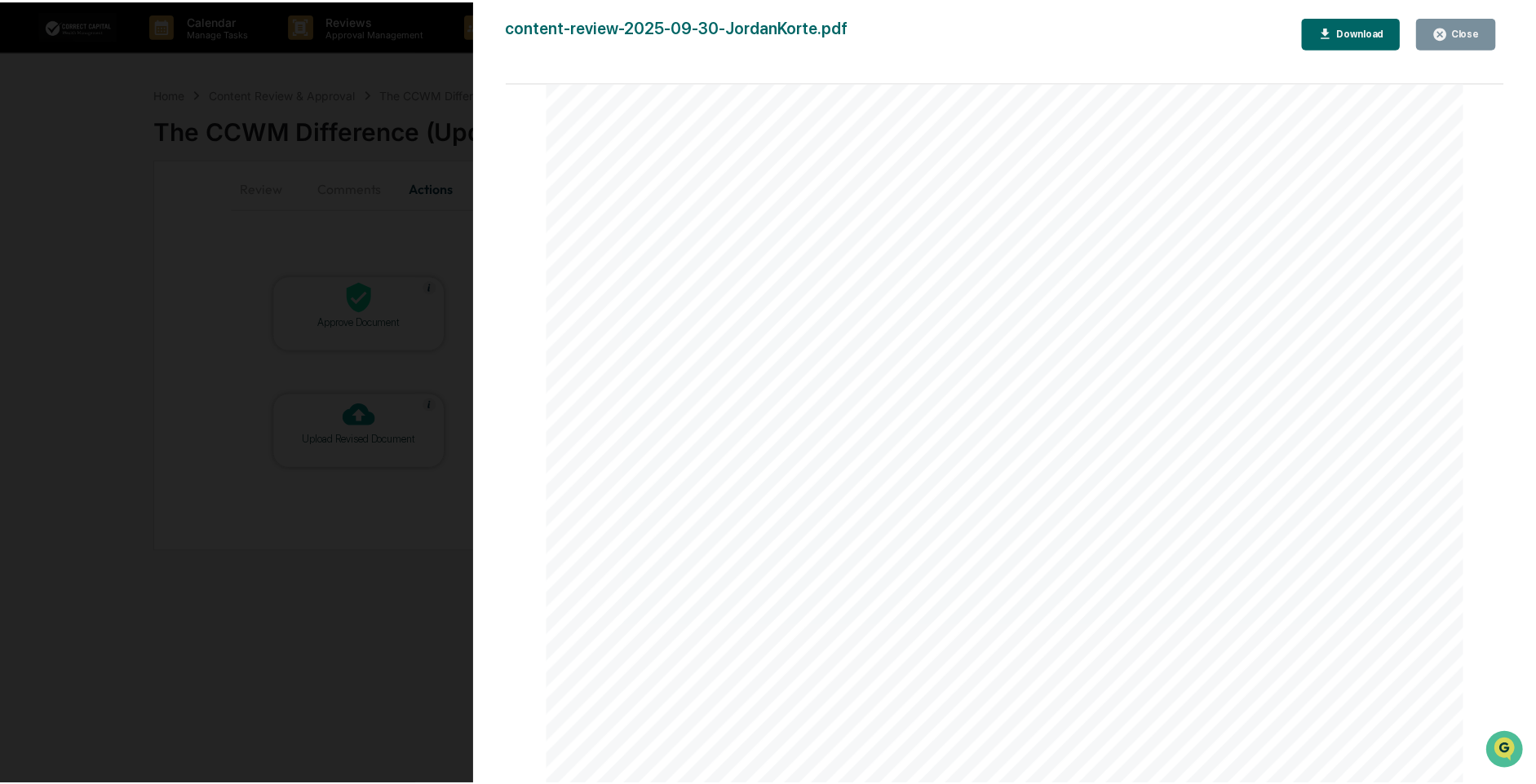
scroll to position [2234, 0]
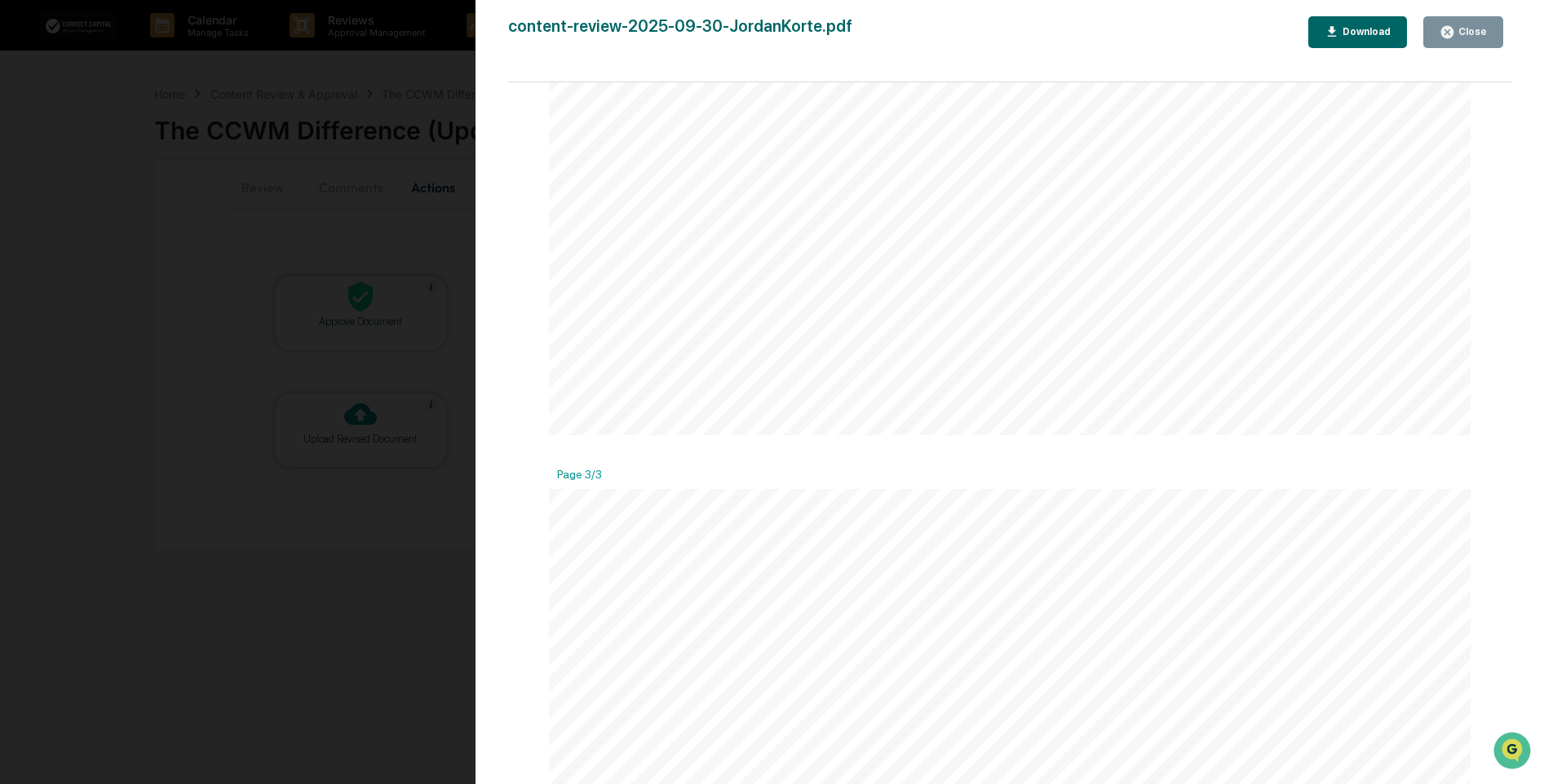
click at [1473, 27] on div "Close" at bounding box center [1471, 31] width 32 height 11
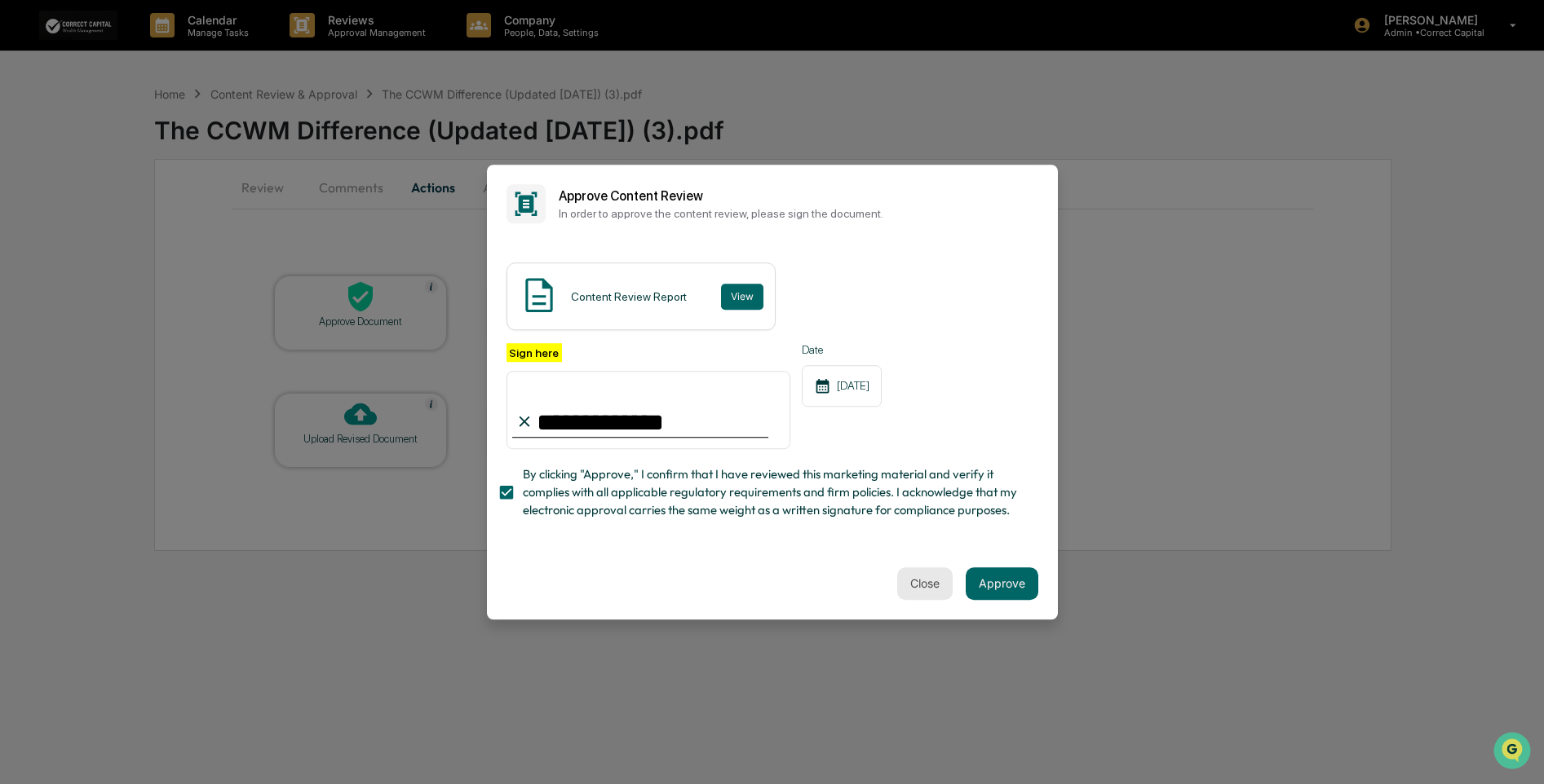
click at [908, 595] on button "Close" at bounding box center [925, 583] width 56 height 33
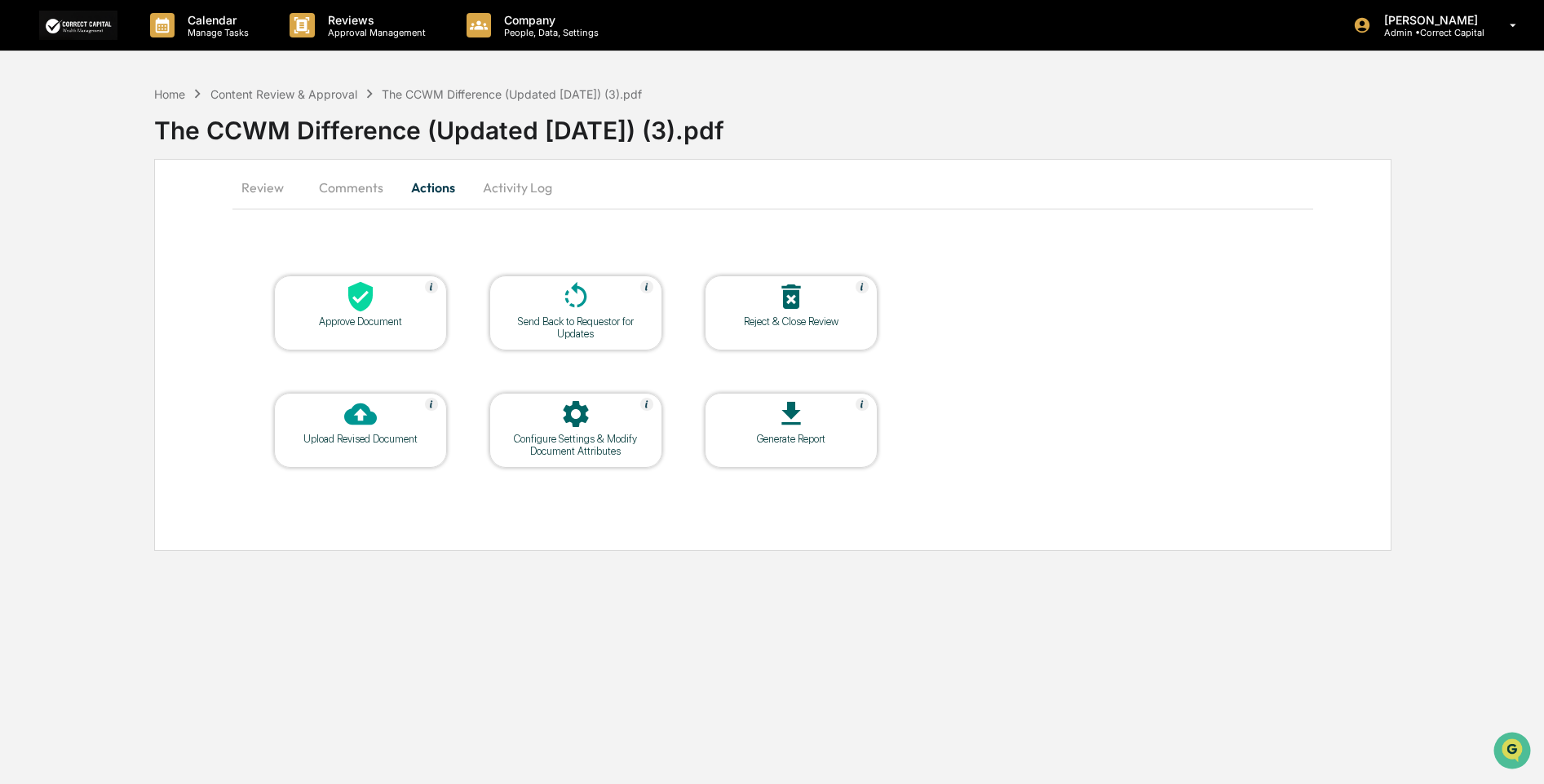
click at [269, 187] on button "Review" at bounding box center [270, 187] width 74 height 39
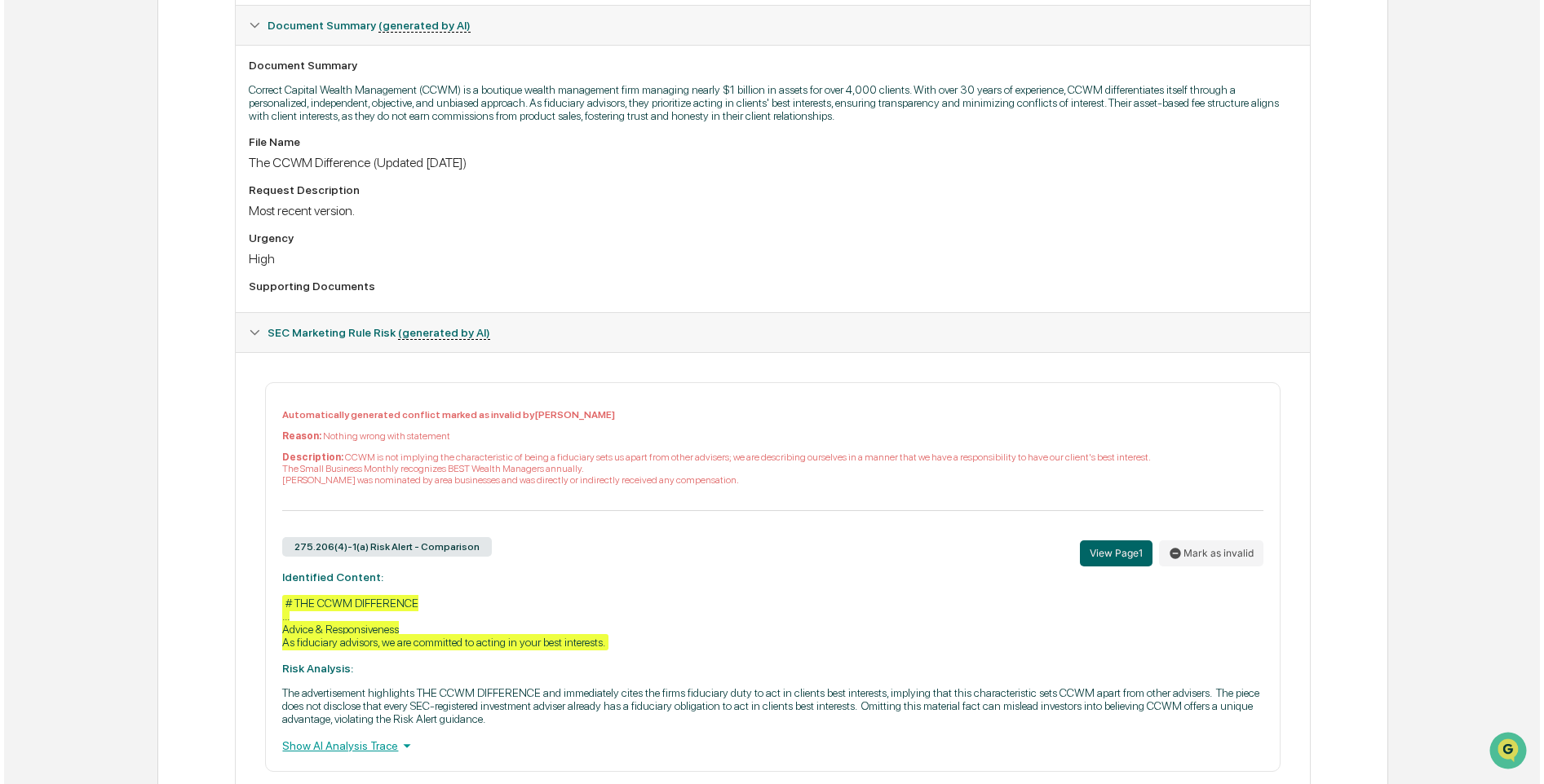
scroll to position [0, 0]
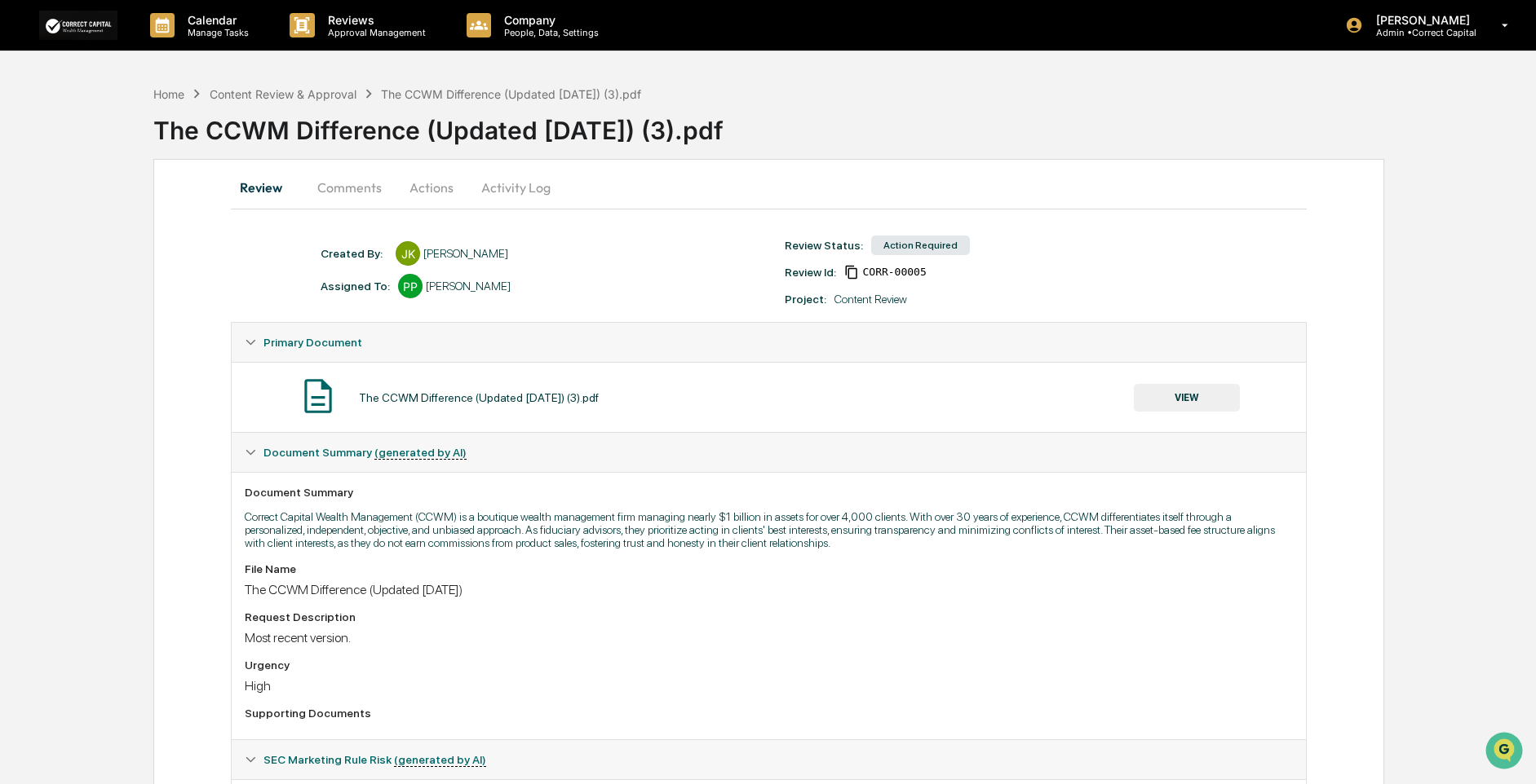
click at [365, 192] on button "Comments" at bounding box center [349, 187] width 91 height 39
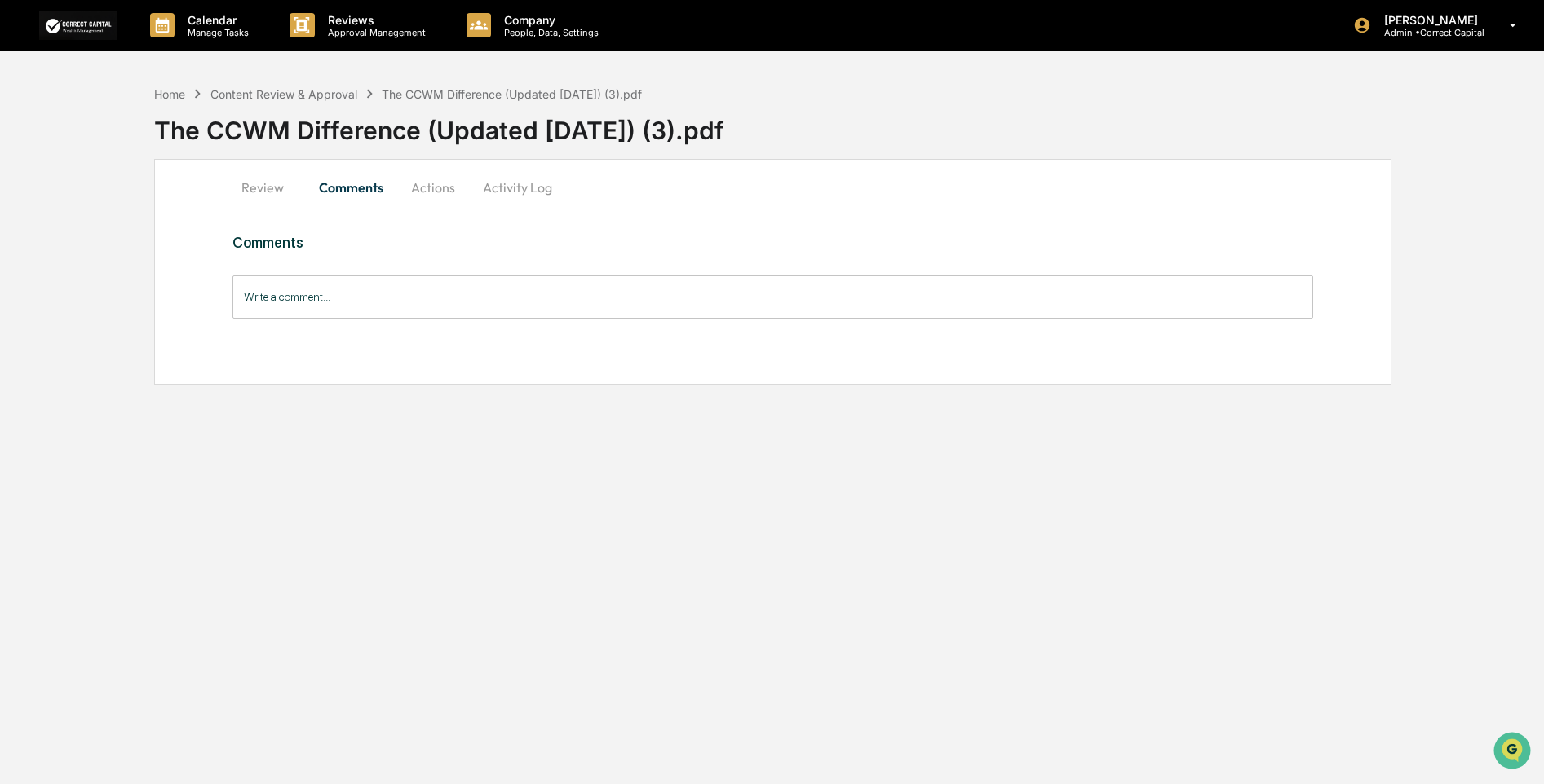
click at [427, 194] on button "Actions" at bounding box center [433, 187] width 74 height 39
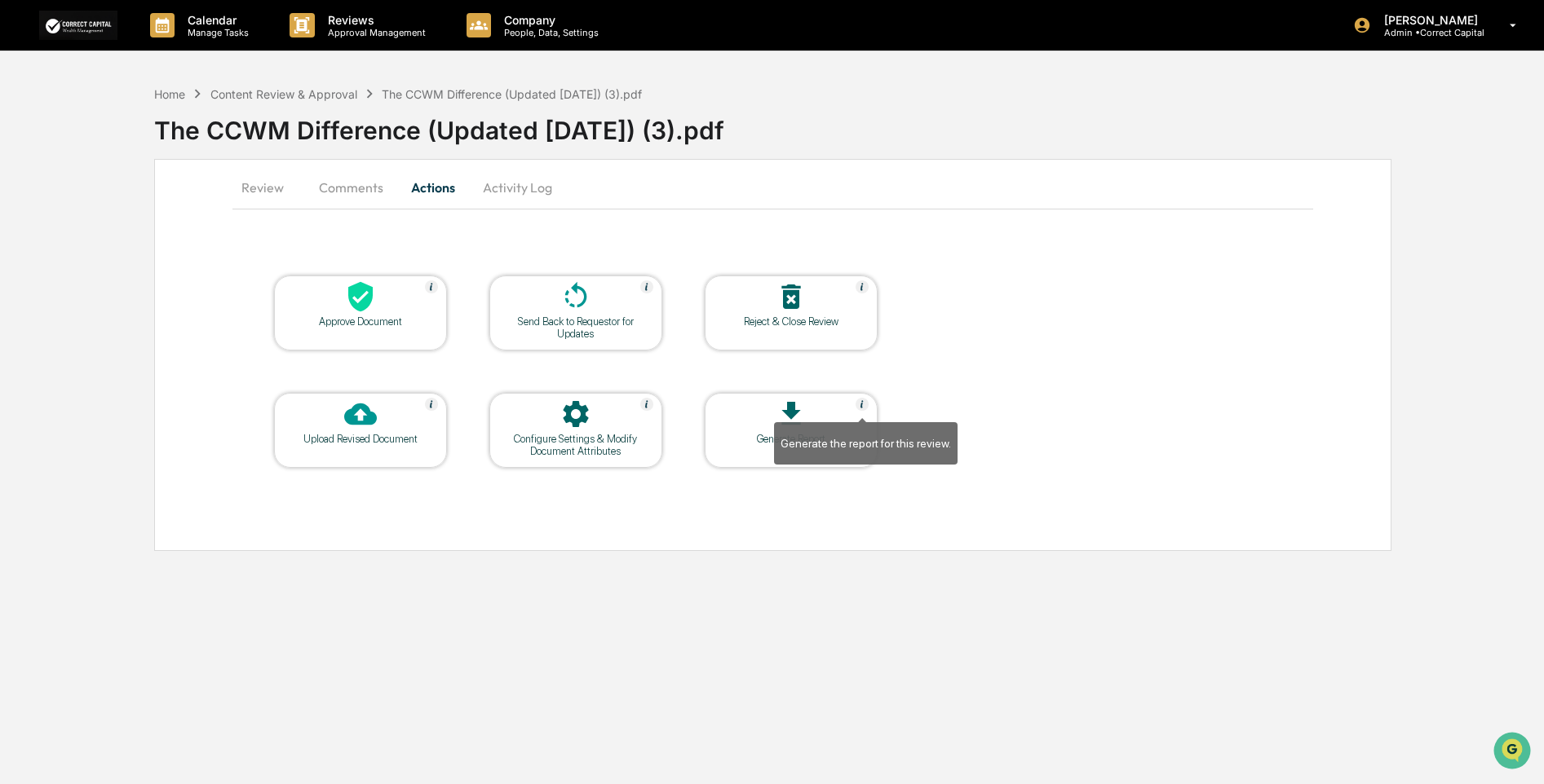
click at [862, 402] on img at bounding box center [862, 404] width 13 height 13
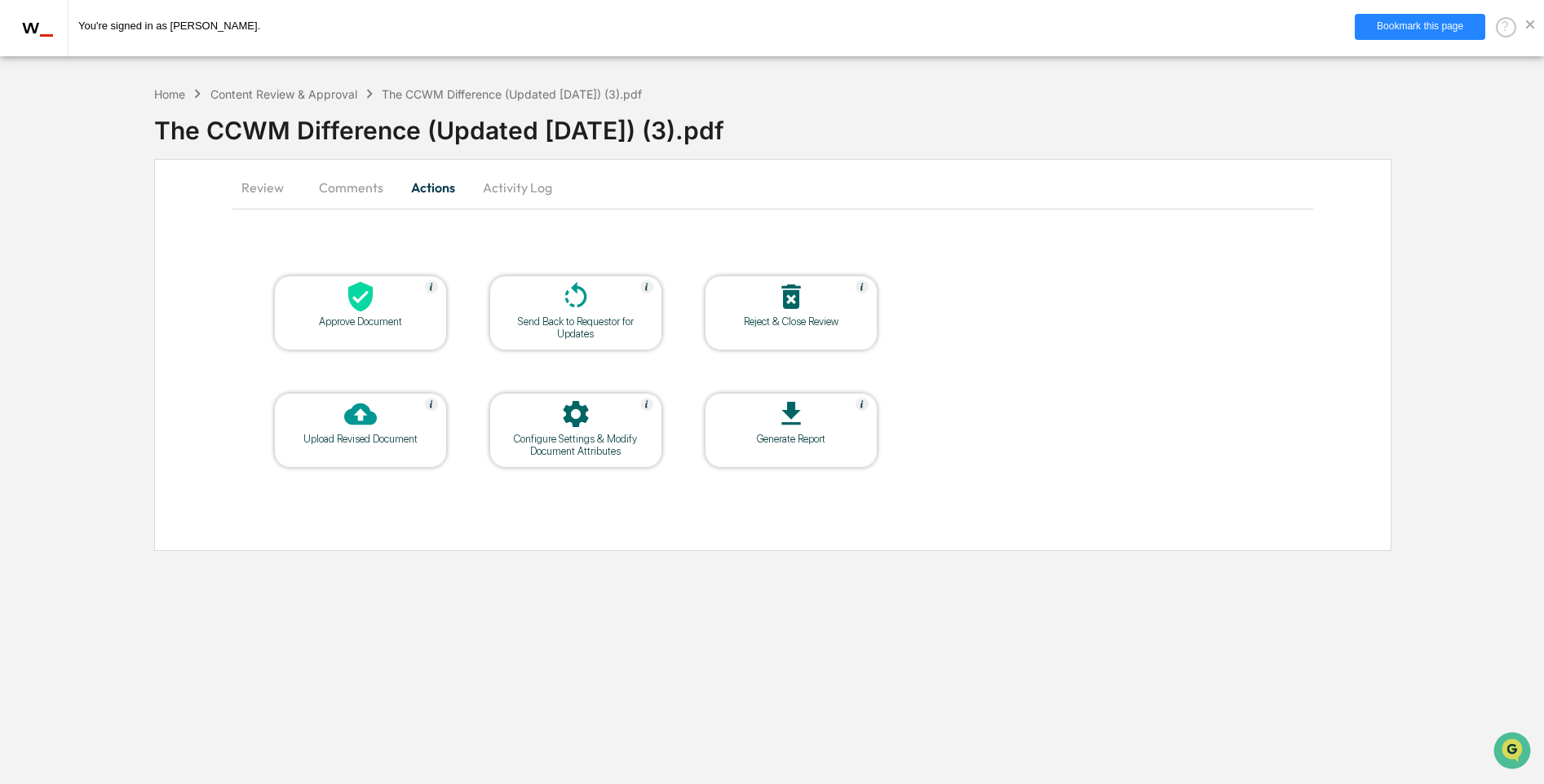
click at [269, 188] on button "Review" at bounding box center [270, 187] width 74 height 39
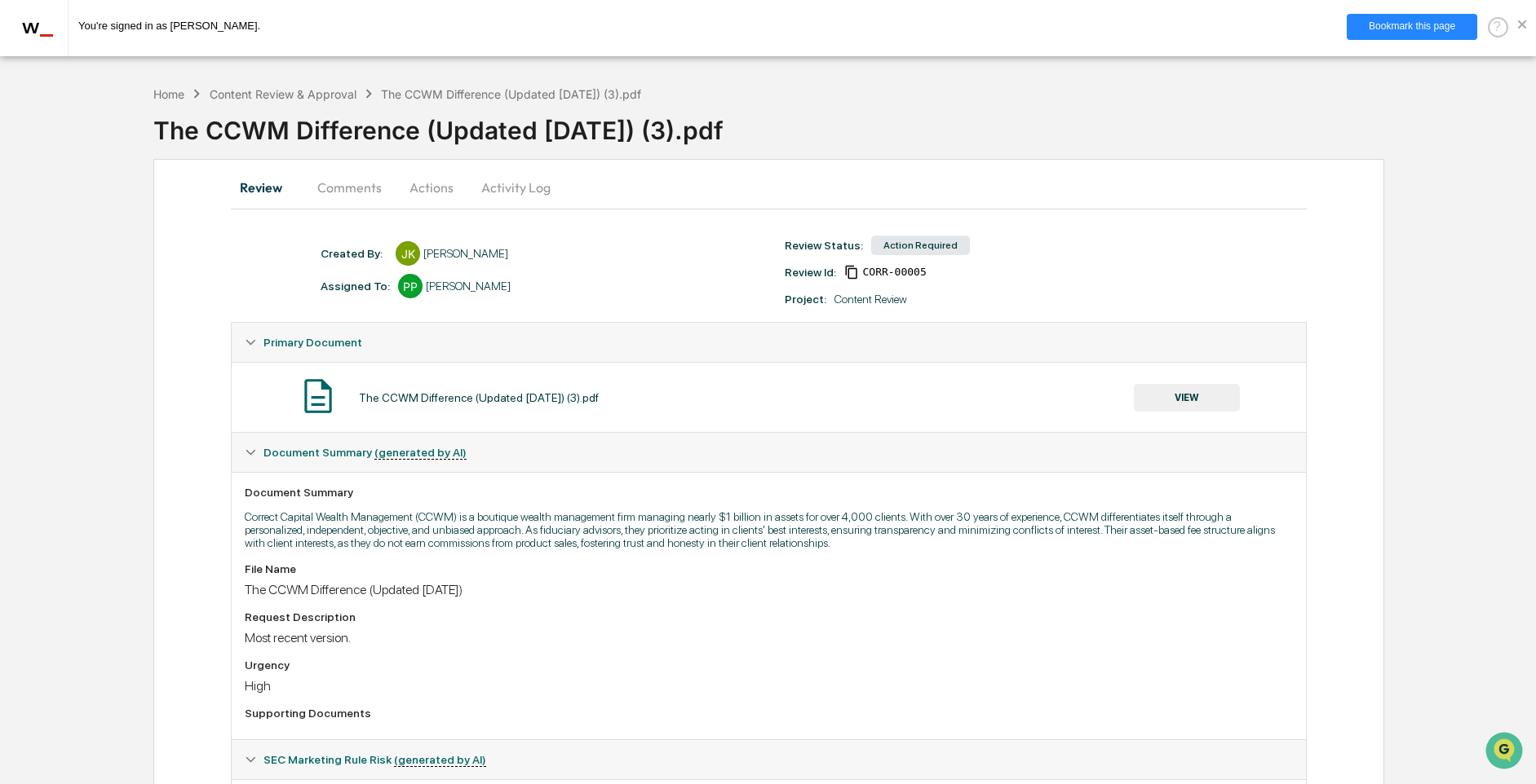
click at [1207, 399] on button "VIEW" at bounding box center [1187, 398] width 107 height 28
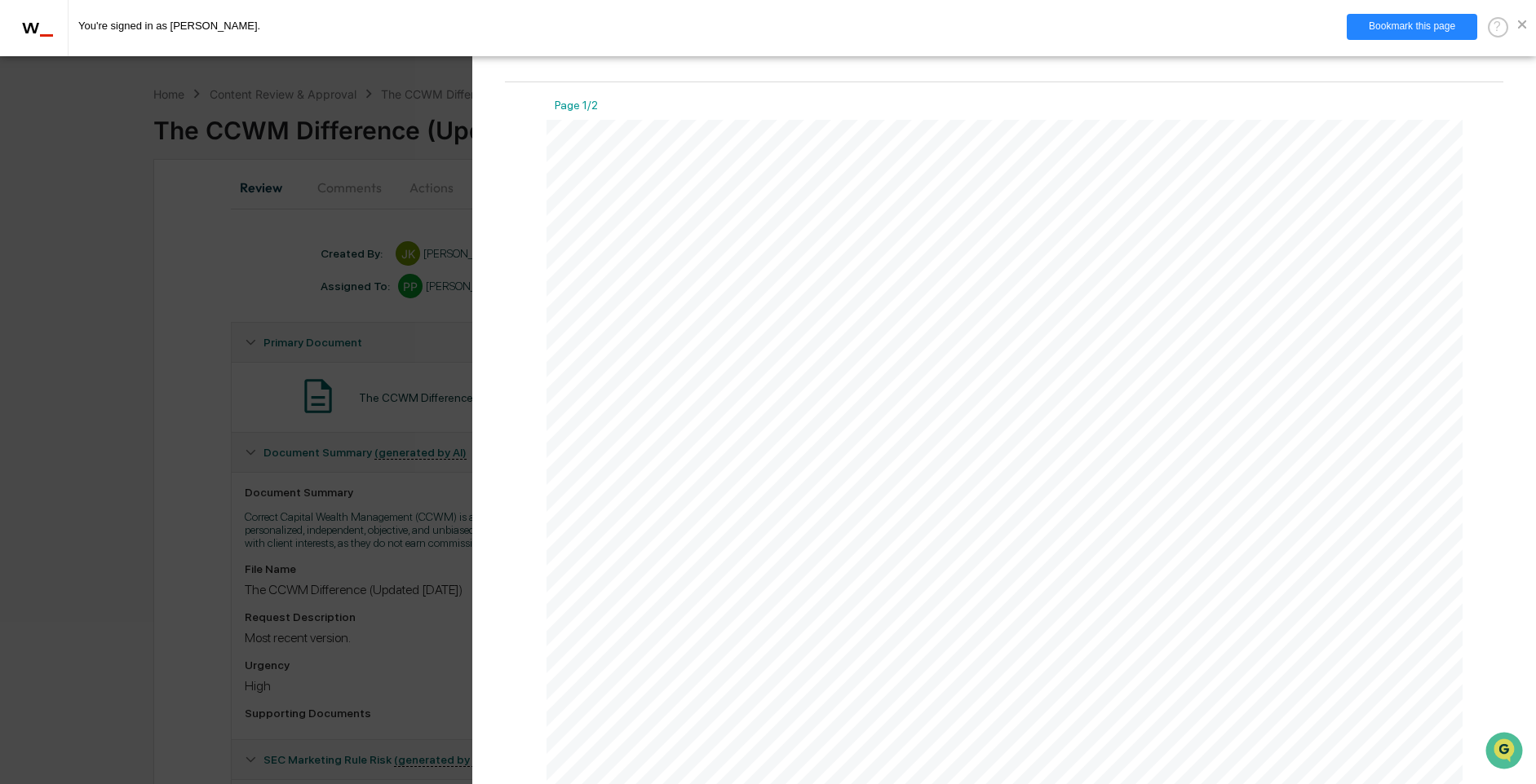
click at [1527, 27] on div "w _ You're signed in as [PERSON_NAME]. Bookmark this page ?" at bounding box center [768, 28] width 1536 height 57
click at [1522, 29] on span at bounding box center [1522, 24] width 8 height 8
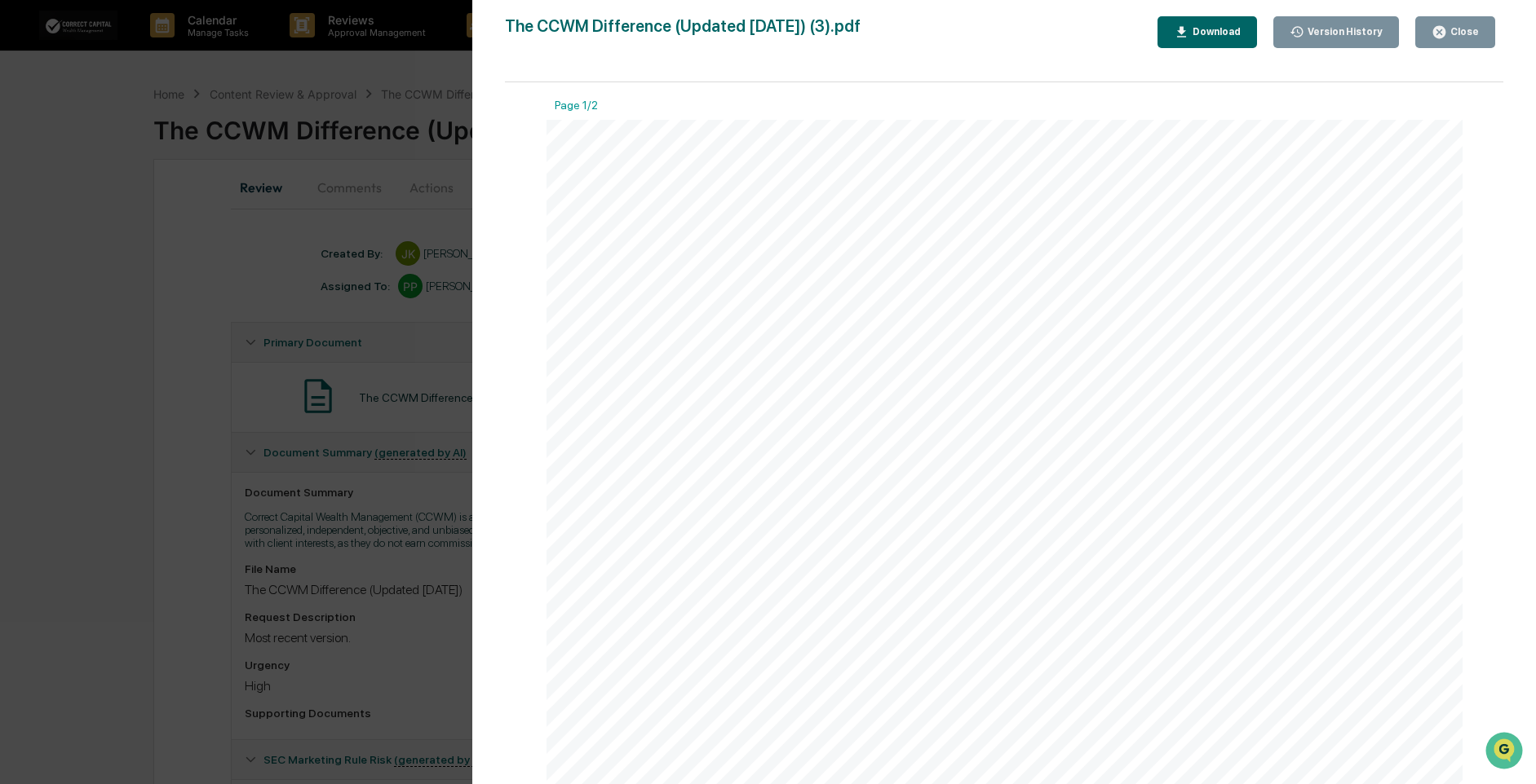
click at [1312, 43] on button "Version History" at bounding box center [1336, 32] width 126 height 32
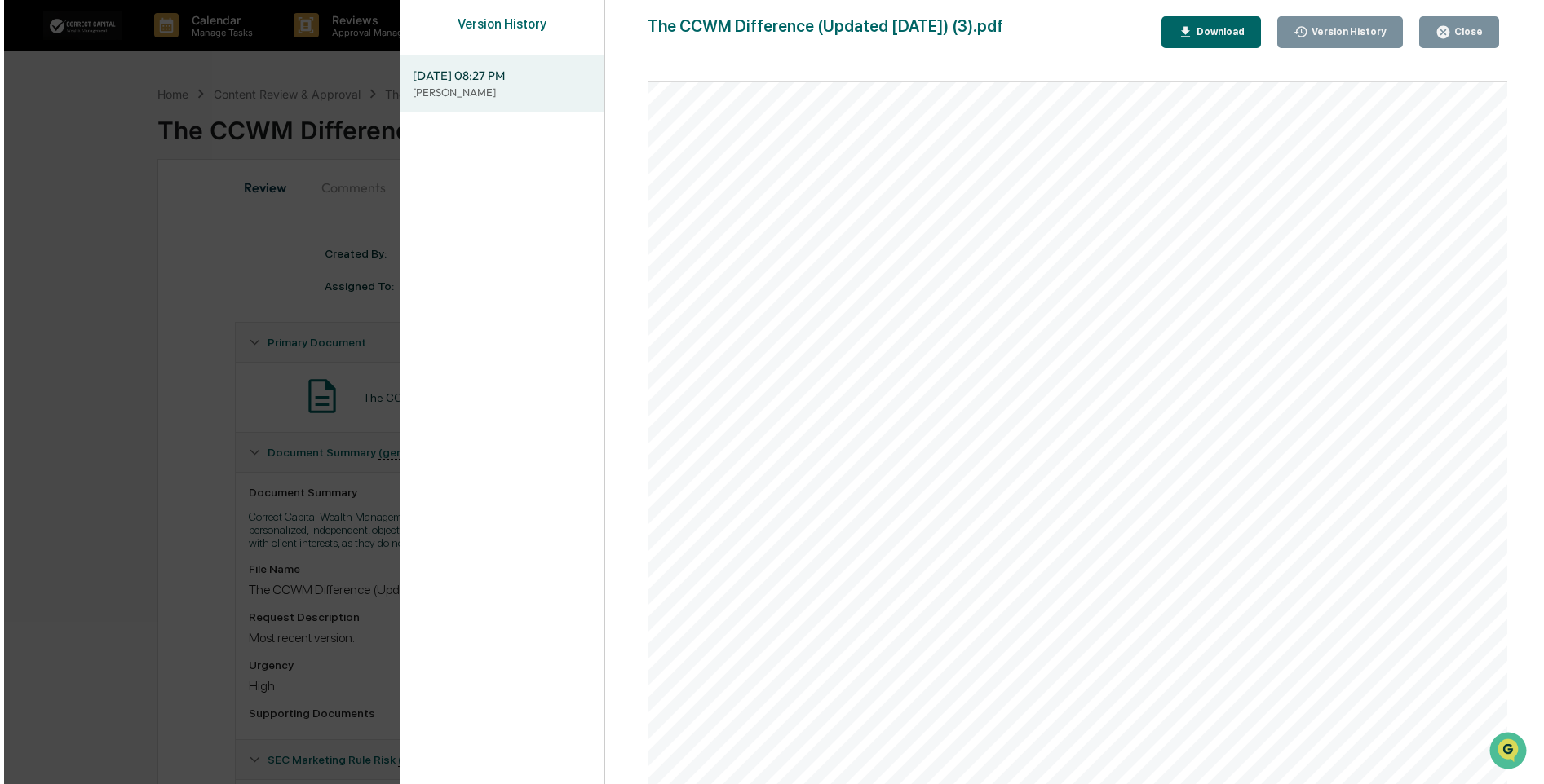
scroll to position [137, 0]
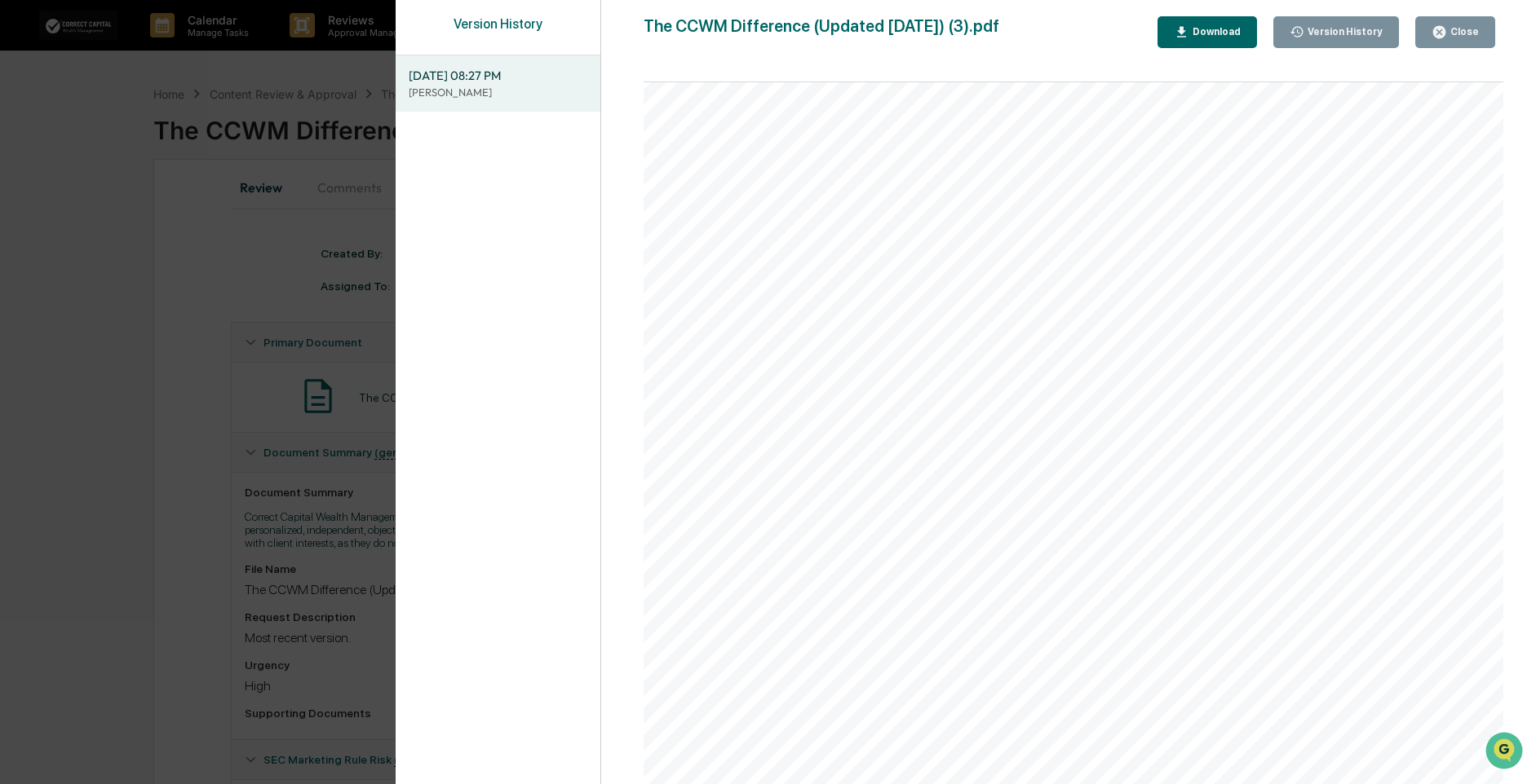
click at [1435, 34] on icon "button" at bounding box center [1439, 33] width 16 height 16
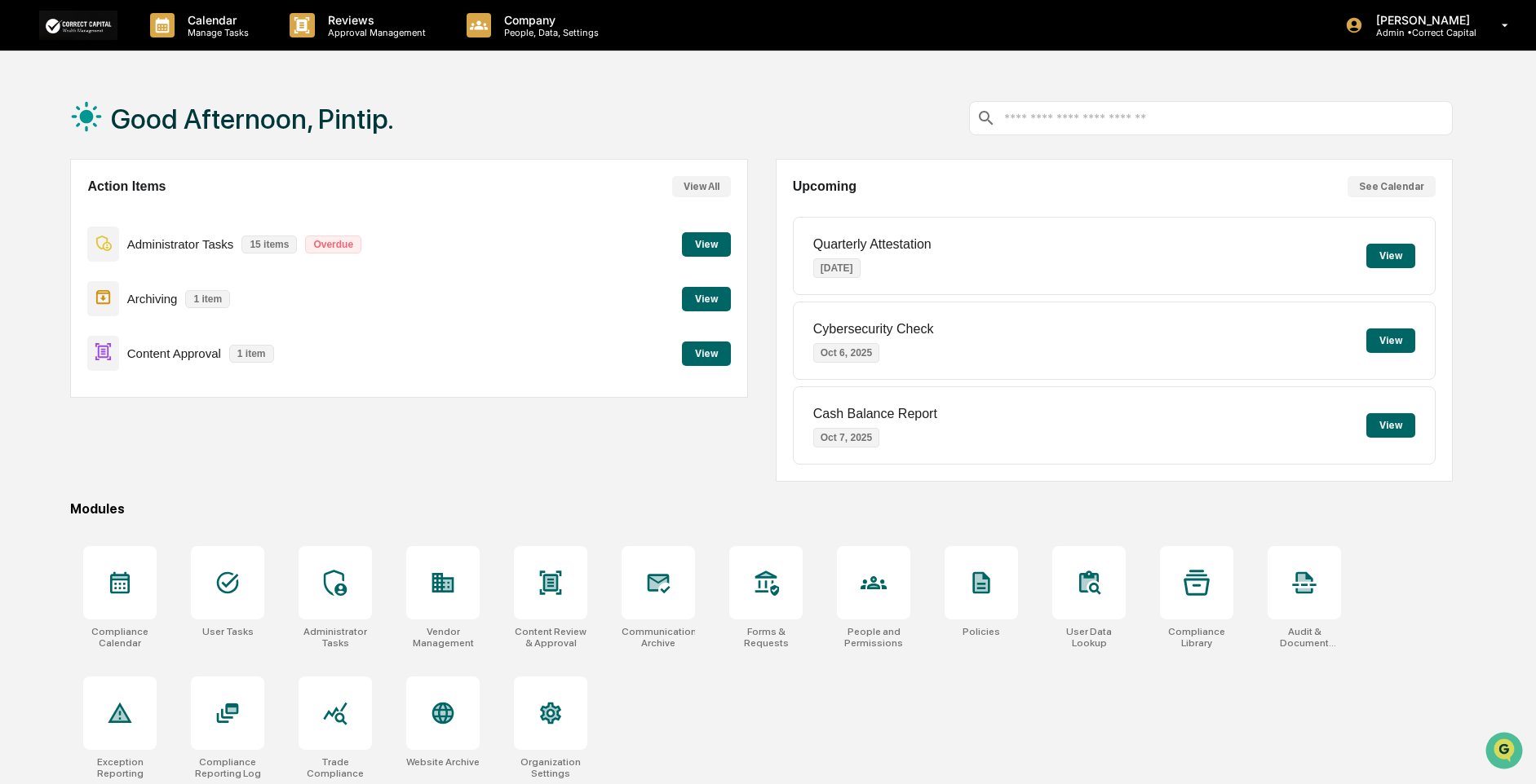
click at [512, 347] on div "Content Approval 1 item View" at bounding box center [409, 353] width 643 height 55
click at [703, 340] on div "Content Approval 1 item View" at bounding box center [409, 353] width 643 height 55
click at [708, 352] on button "View" at bounding box center [706, 353] width 49 height 25
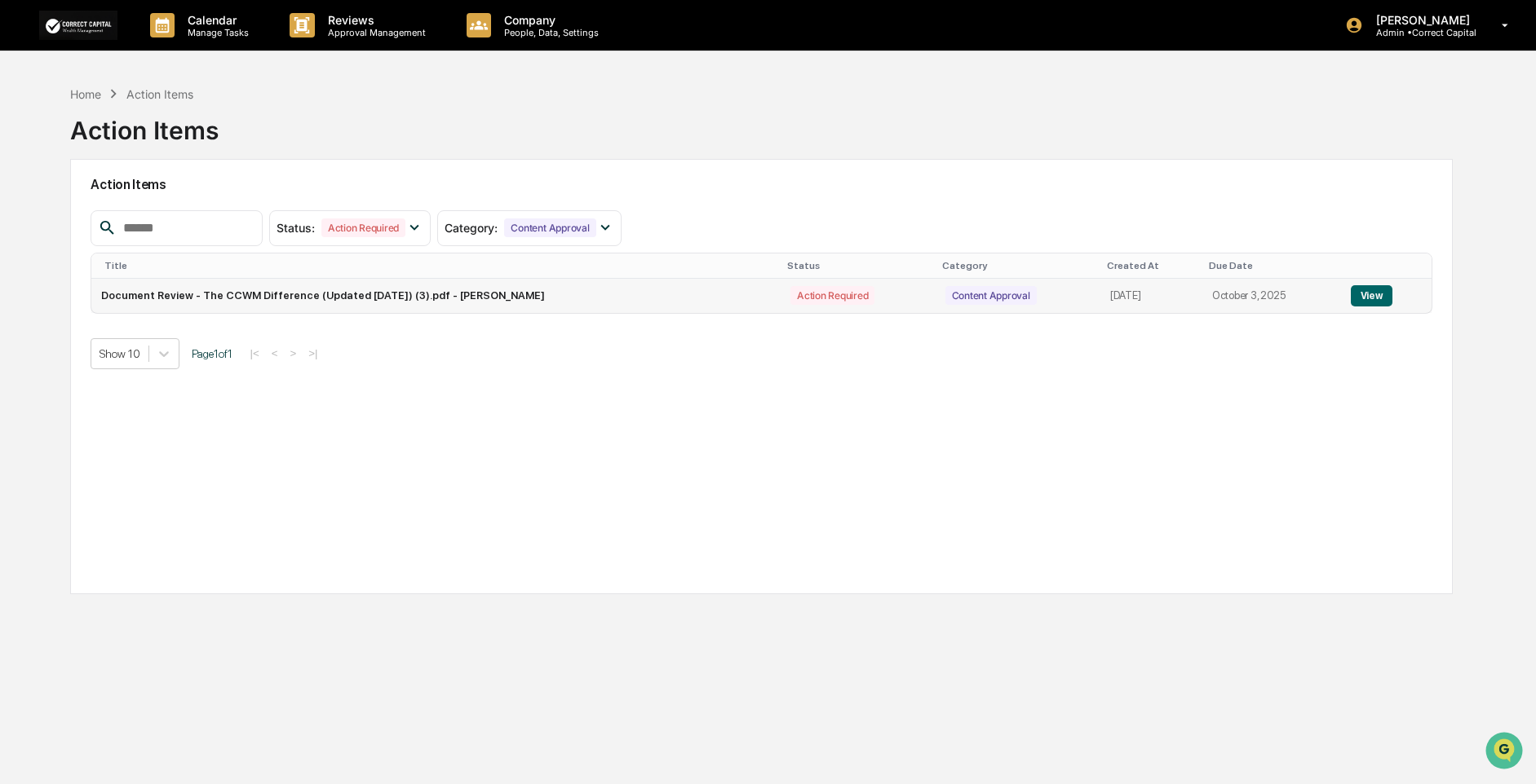
click at [1381, 297] on button "View" at bounding box center [1372, 295] width 42 height 21
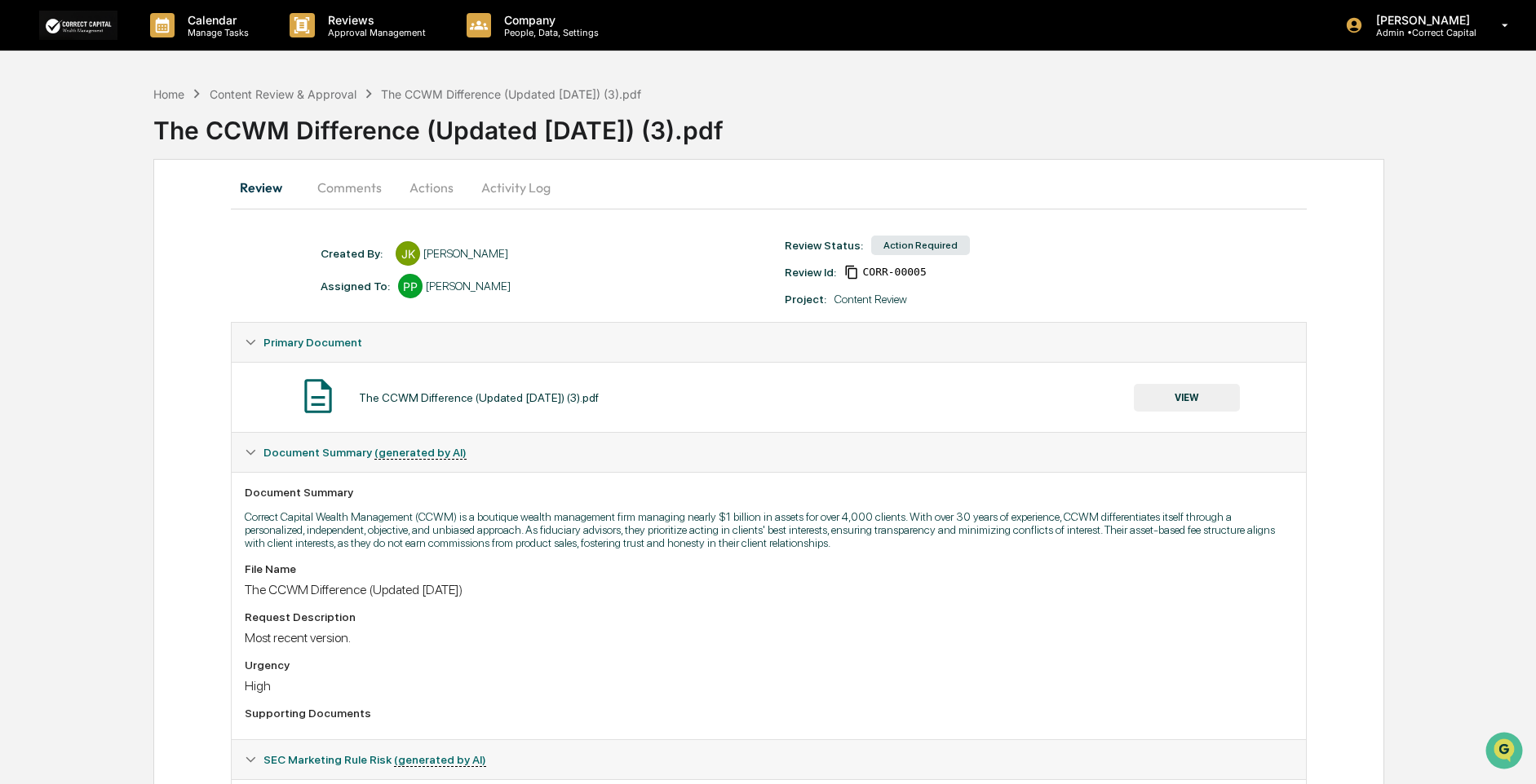
click at [444, 186] on button "Actions" at bounding box center [432, 187] width 74 height 39
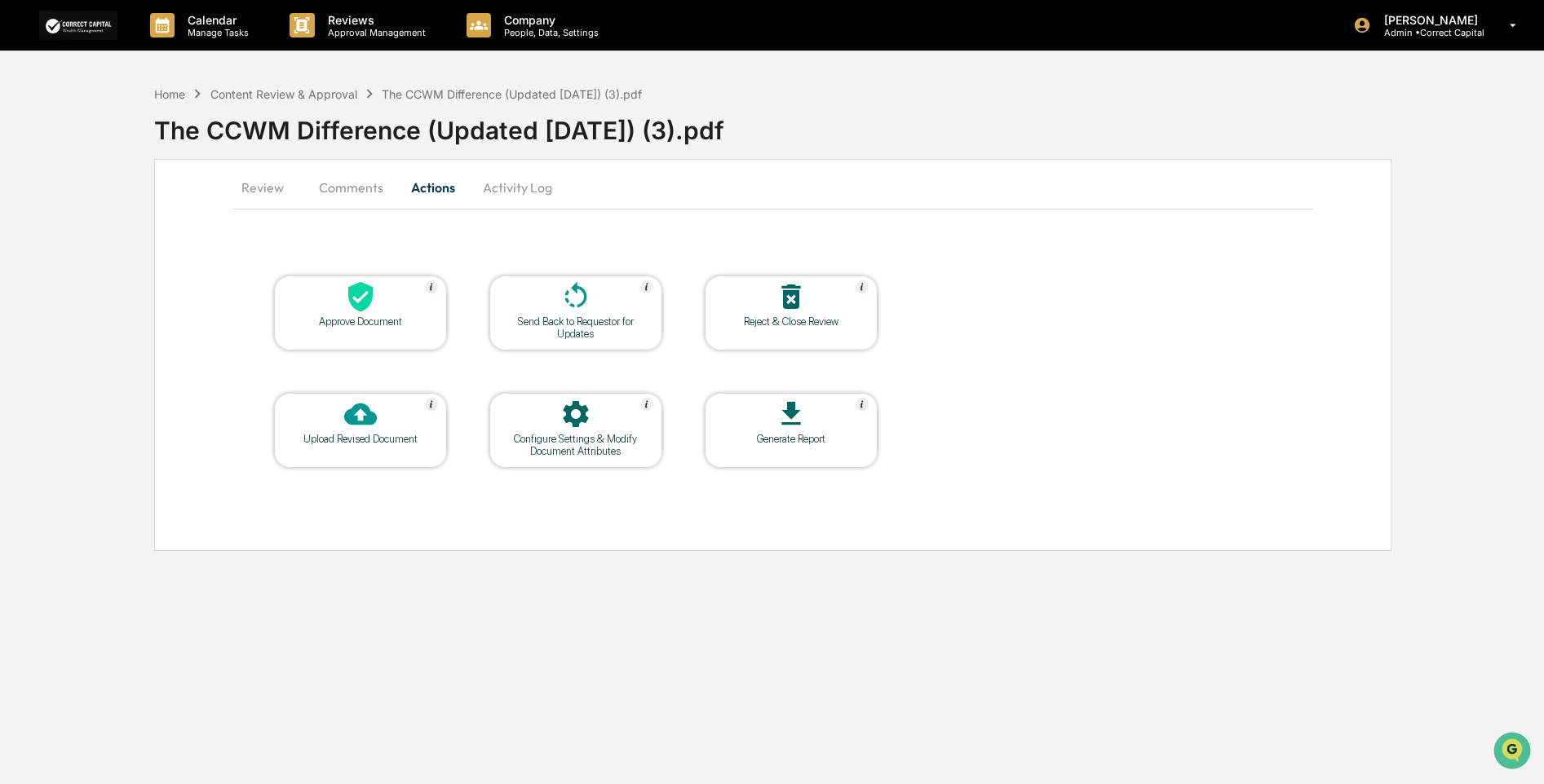
click at [382, 319] on div "Approve Document" at bounding box center [360, 321] width 147 height 12
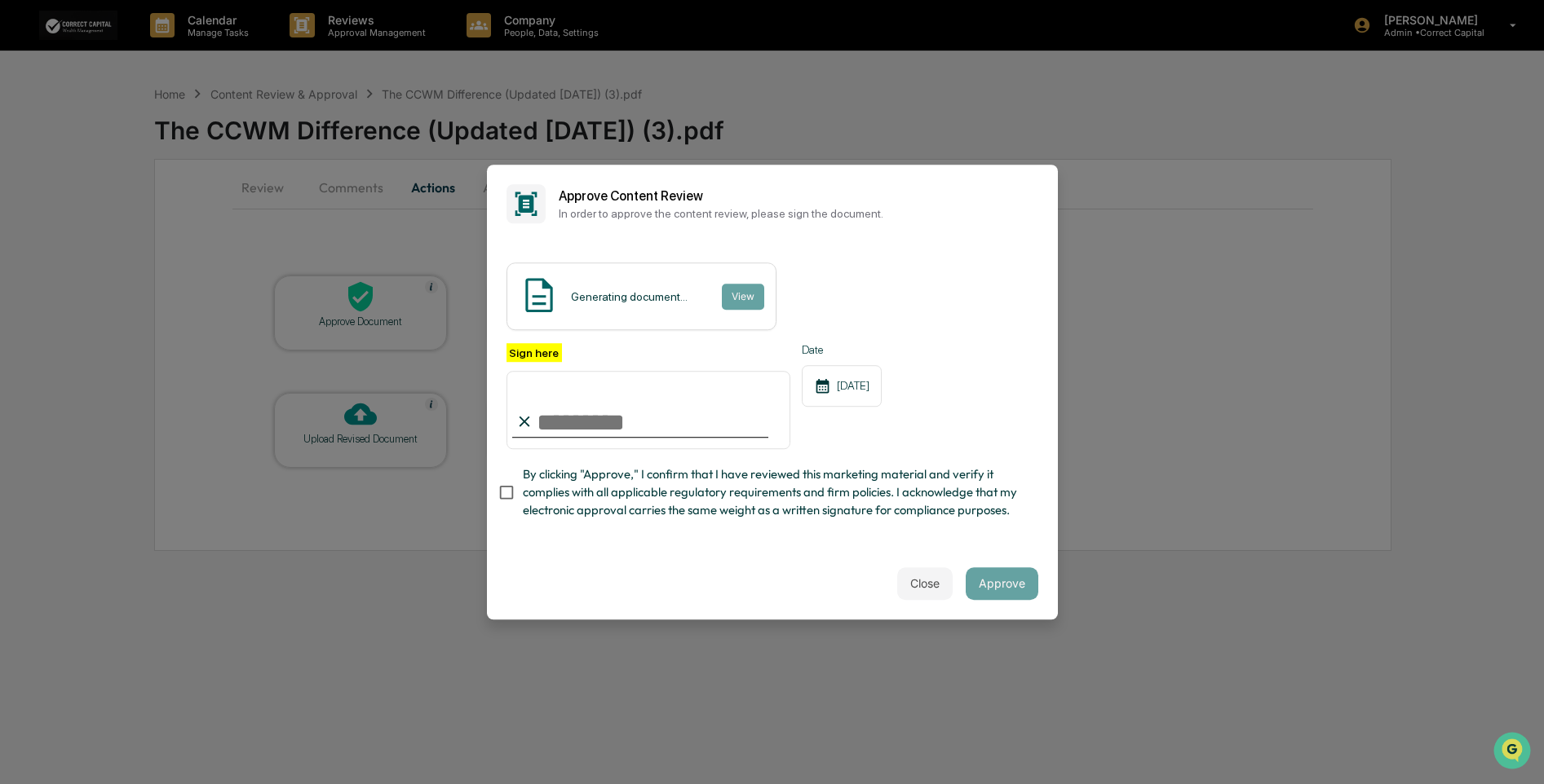
click at [560, 416] on input "Sign here" at bounding box center [649, 410] width 285 height 79
type input "**********"
click at [995, 598] on button "Approve" at bounding box center [1001, 583] width 73 height 33
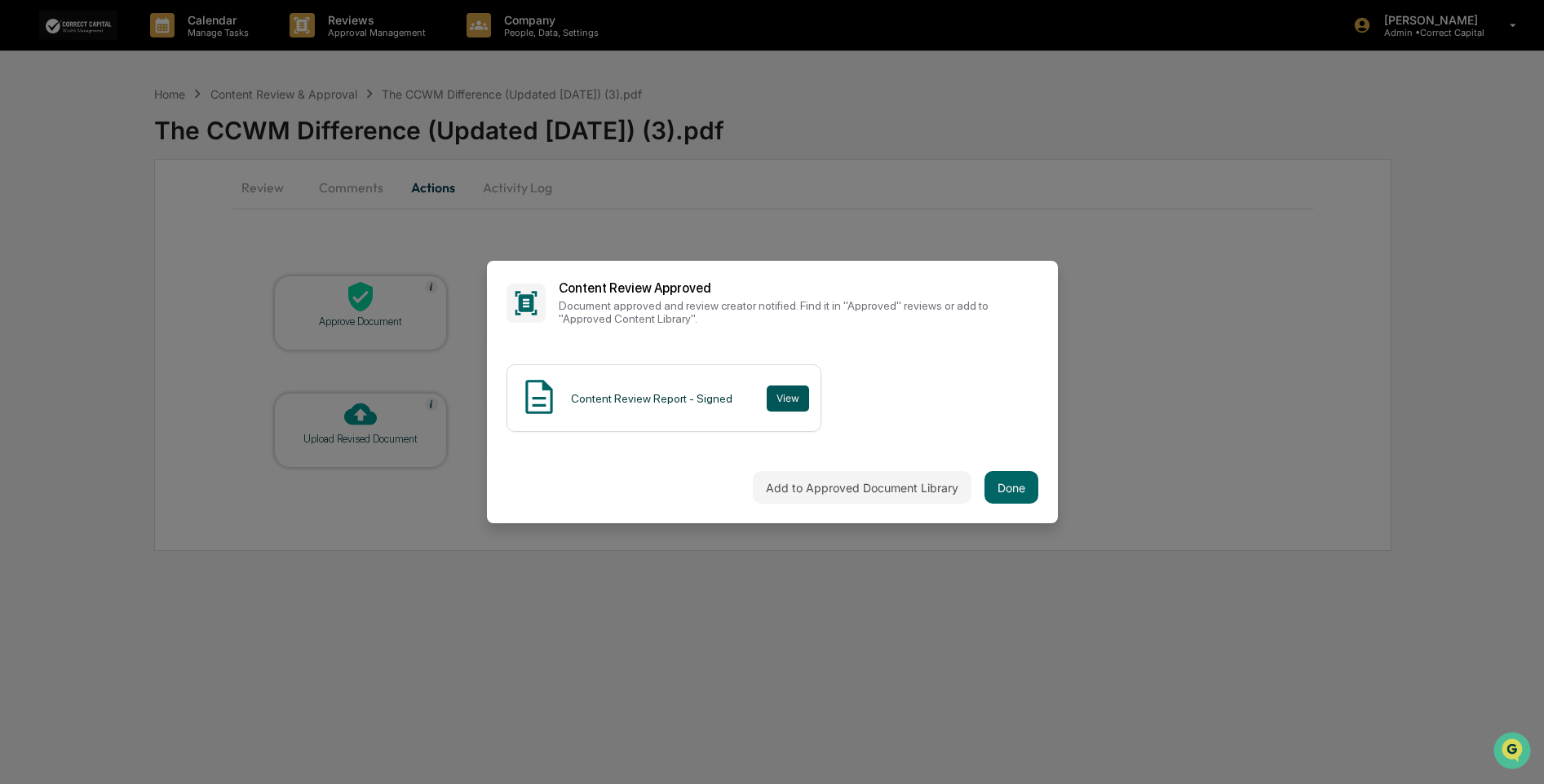
click at [776, 401] on button "View" at bounding box center [787, 399] width 43 height 26
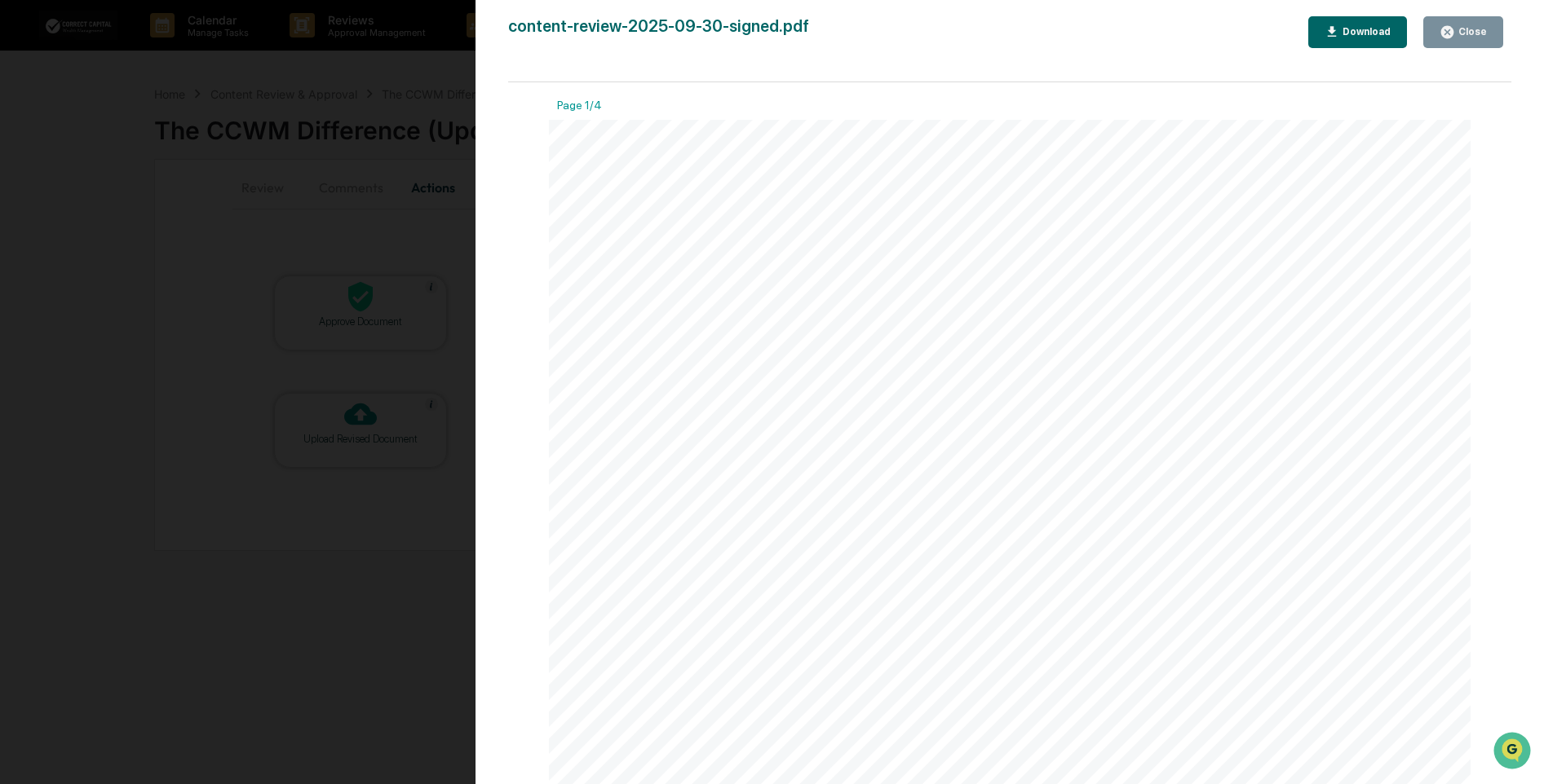
click at [1391, 26] on div "Download" at bounding box center [1366, 31] width 52 height 11
click at [1471, 29] on div "Close" at bounding box center [1471, 31] width 32 height 11
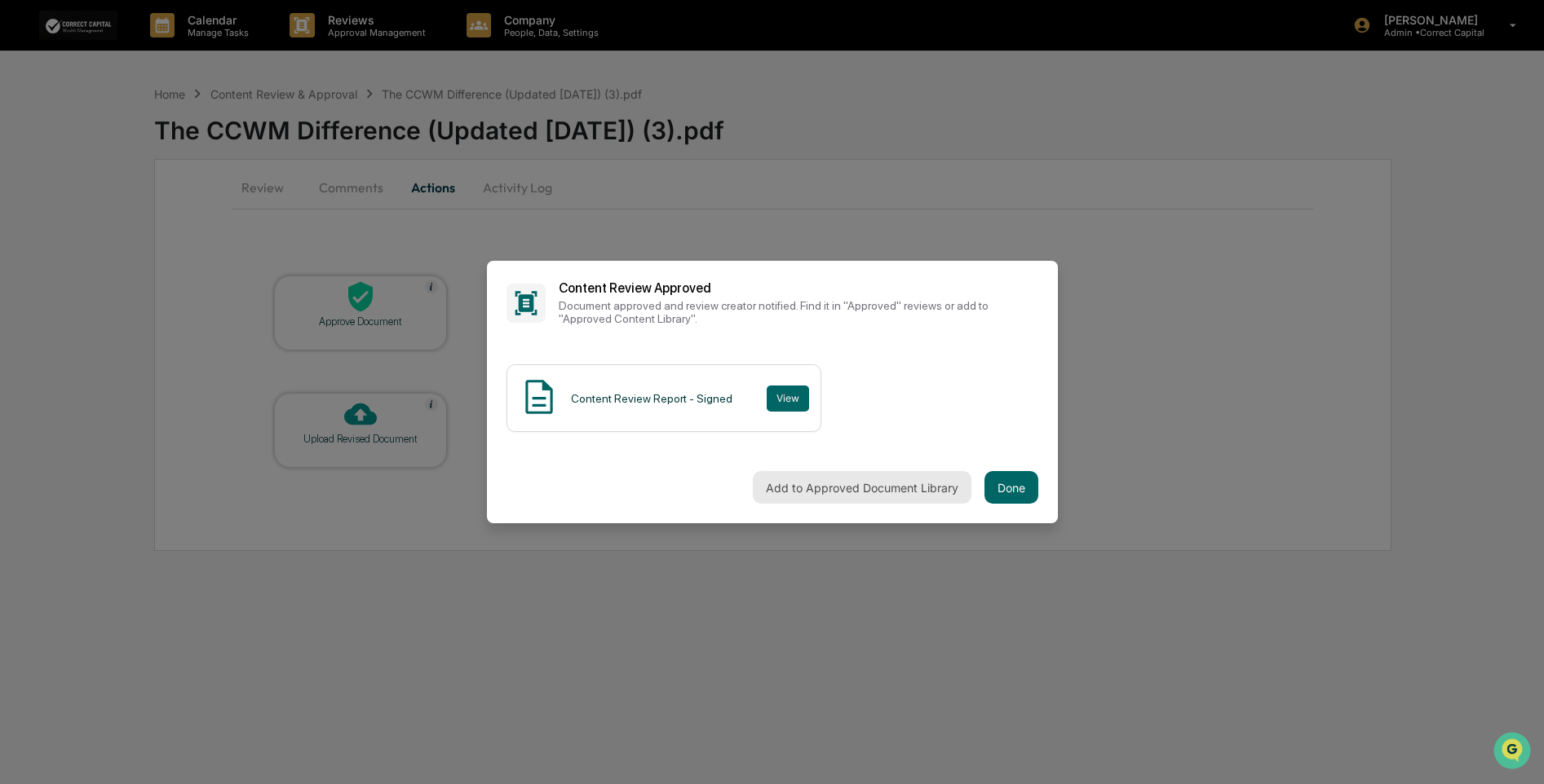
click at [937, 489] on button "Add to Approved Document Library" at bounding box center [862, 488] width 219 height 33
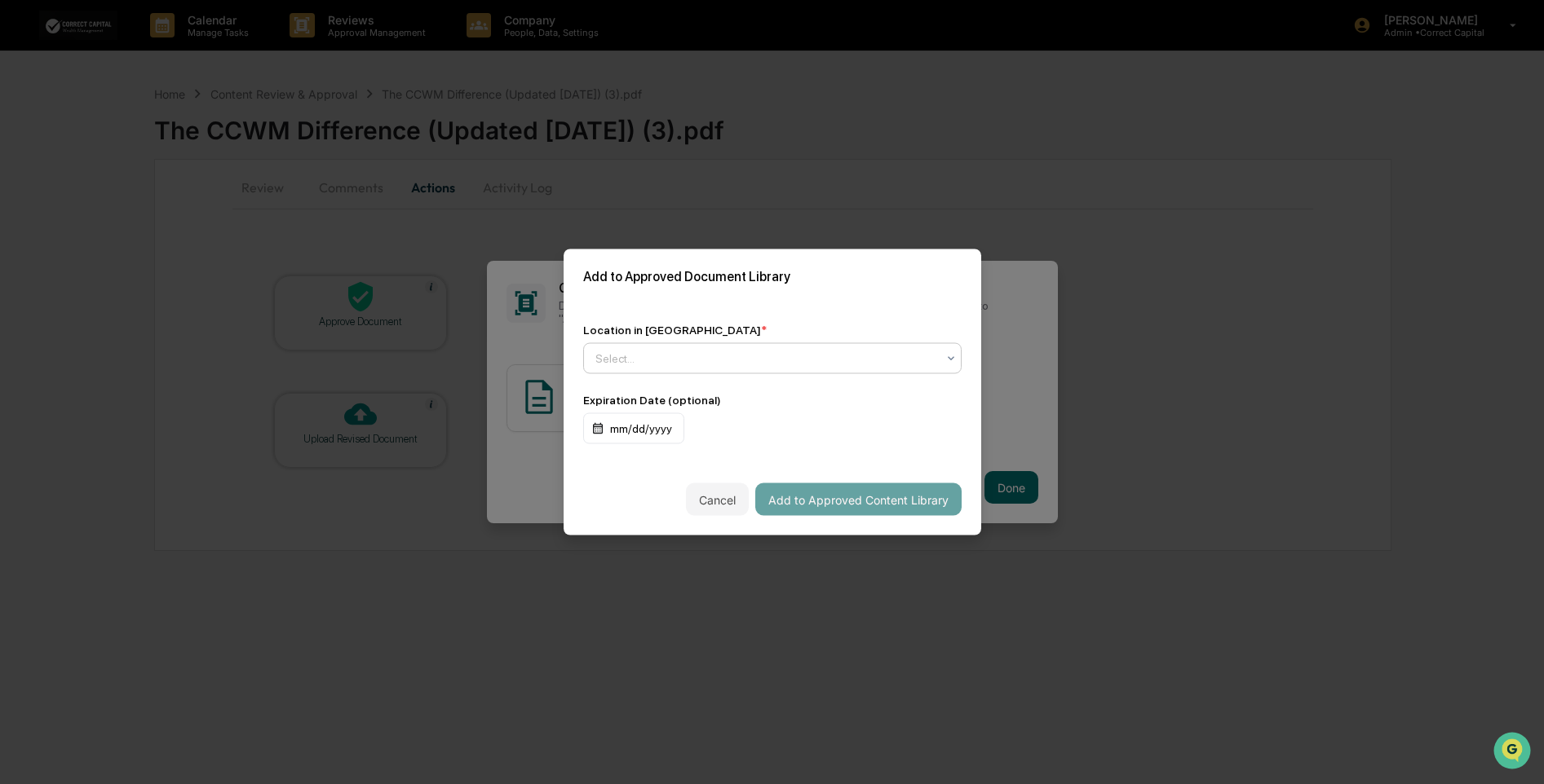
click at [612, 357] on div at bounding box center [766, 358] width 341 height 16
click at [654, 391] on div "Approved Content Library" at bounding box center [769, 393] width 368 height 33
click at [855, 512] on div "Cancel Add to Approved Content Library" at bounding box center [772, 499] width 418 height 72
click at [861, 500] on button "Add to Approved Content Library" at bounding box center [858, 499] width 206 height 33
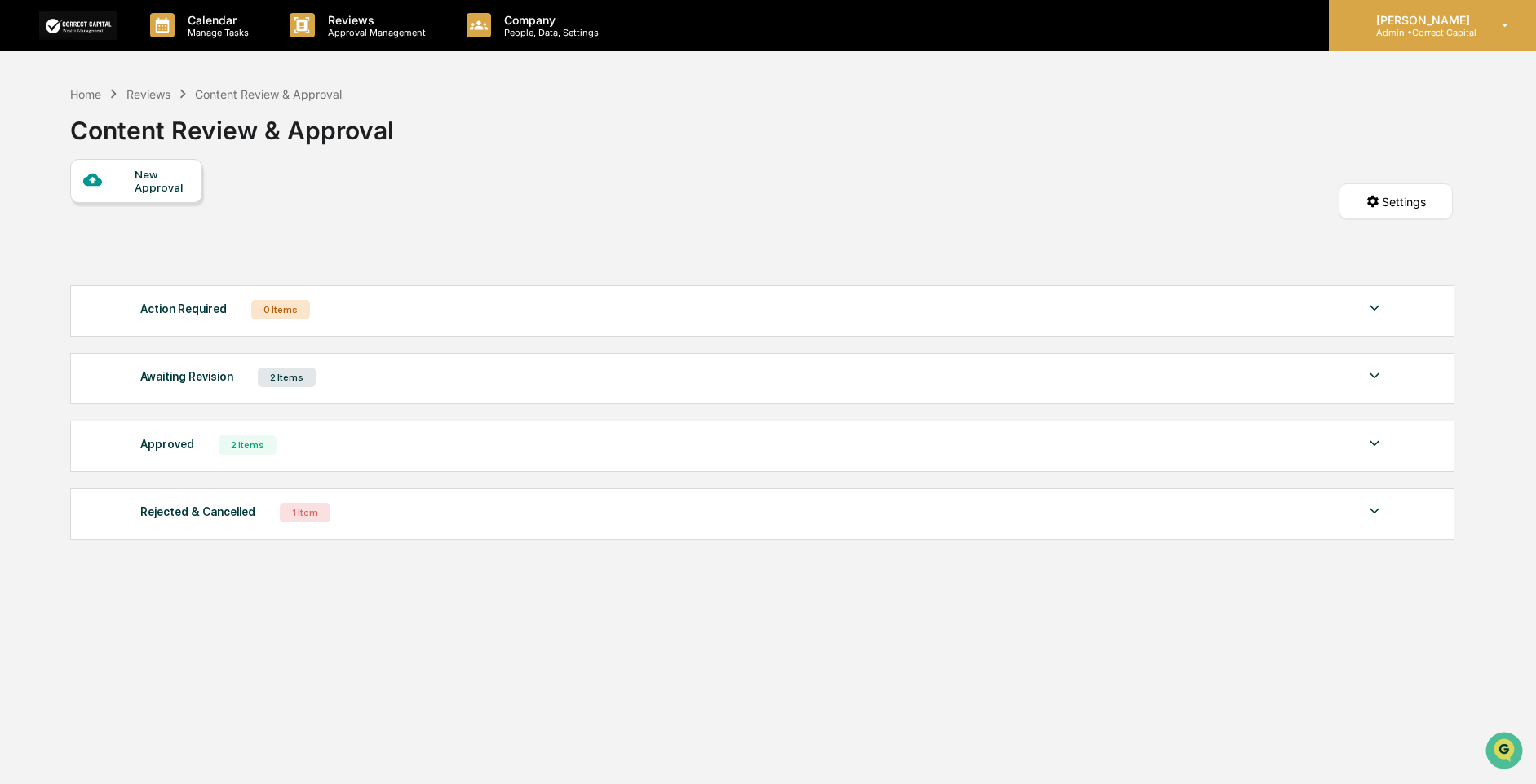
click at [1462, 2] on div "[PERSON_NAME] Admin • Correct Capital" at bounding box center [1432, 25] width 207 height 51
